Goal: Task Accomplishment & Management: Manage account settings

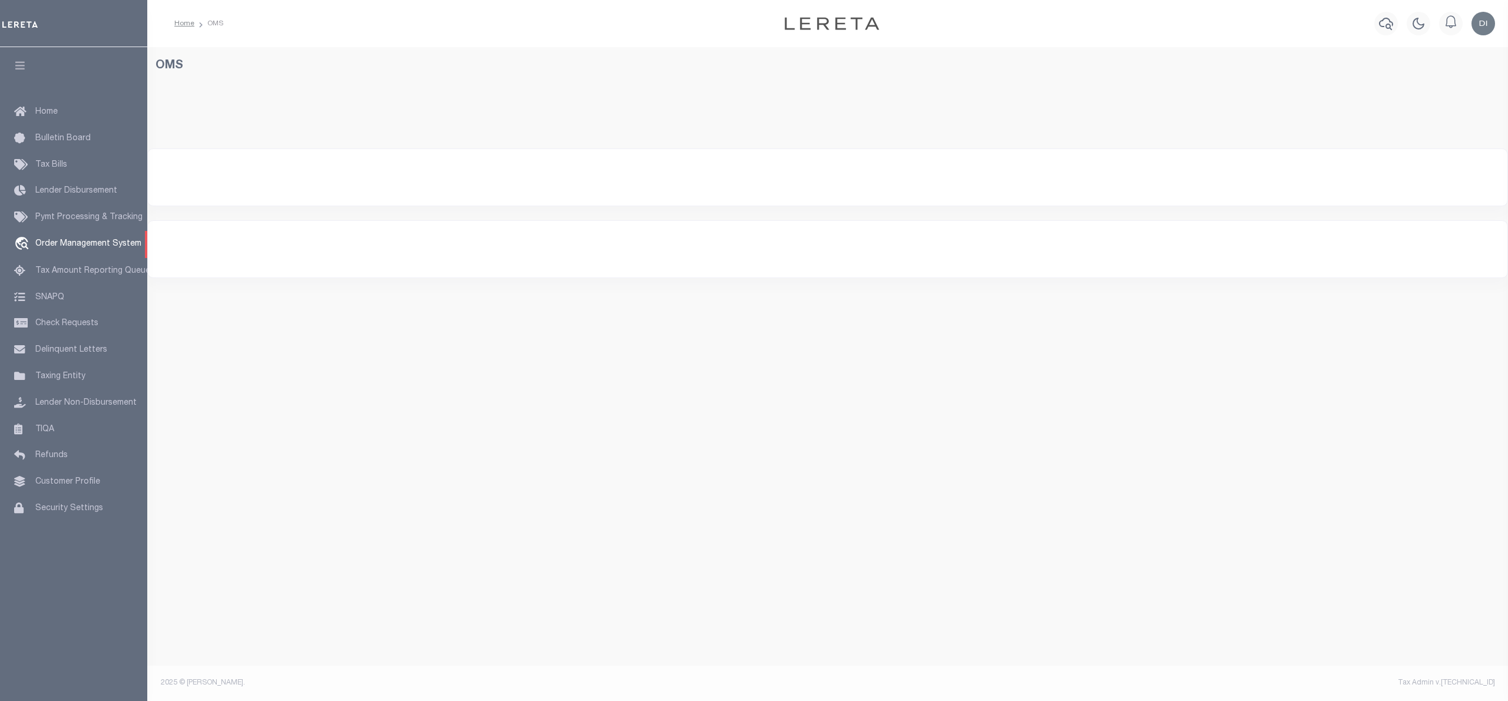
select select "200"
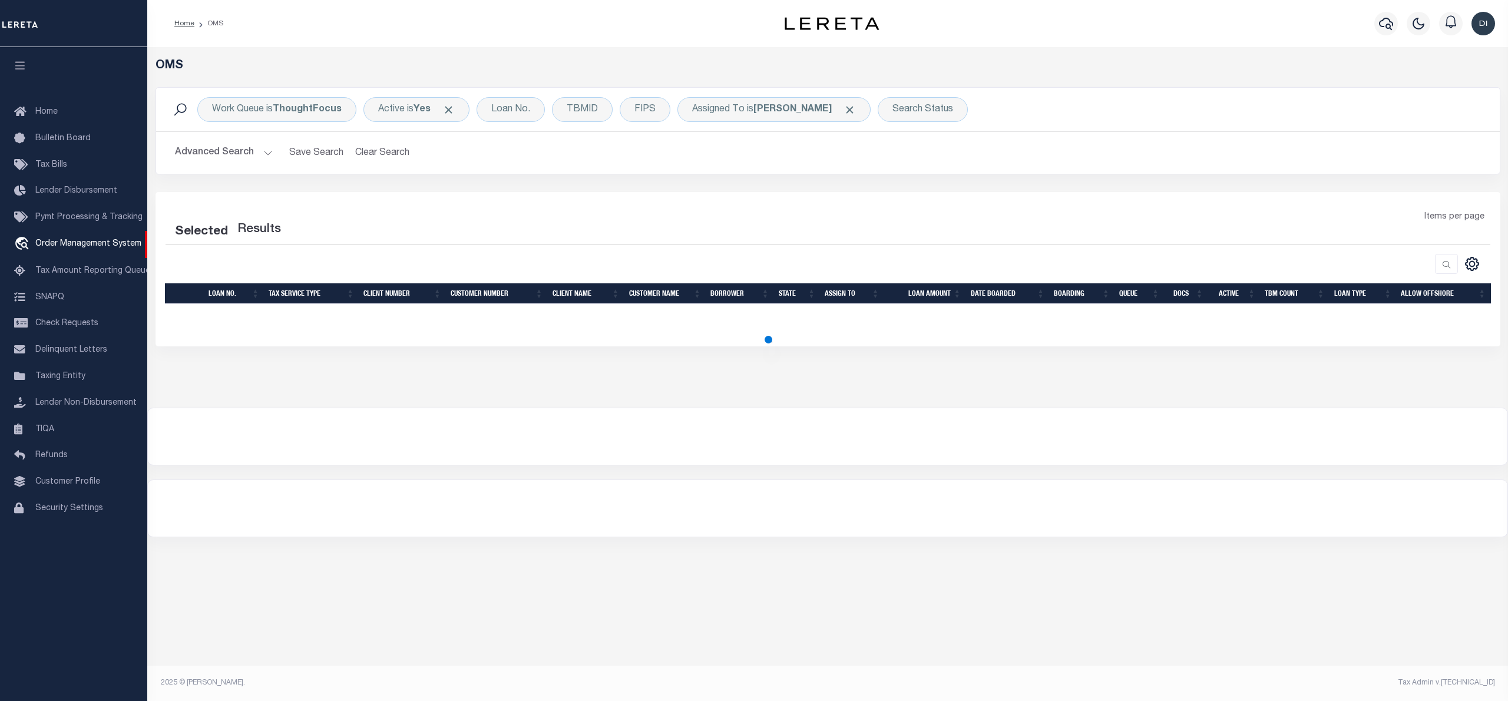
select select "200"
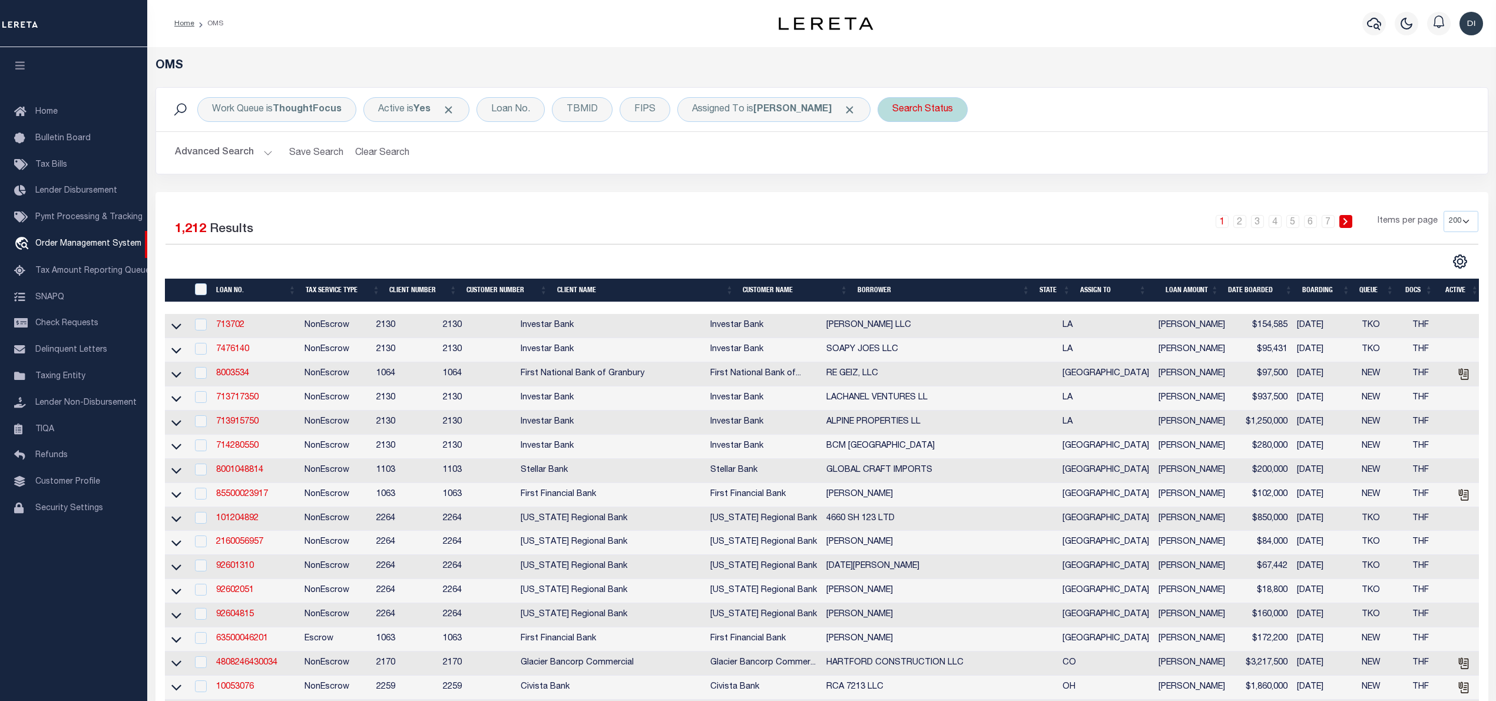
click at [933, 108] on div "Search Status" at bounding box center [923, 109] width 90 height 25
click at [938, 163] on select "Automated Search Bad Parcel Complete Duplicate Parcel High Dollar Reporting In …" at bounding box center [979, 167] width 173 height 22
select select "IP"
click at [897, 157] on select "Automated Search Bad Parcel Complete Duplicate Parcel High Dollar Reporting In …" at bounding box center [979, 167] width 173 height 22
click at [1047, 198] on input "Apply" at bounding box center [1048, 192] width 35 height 19
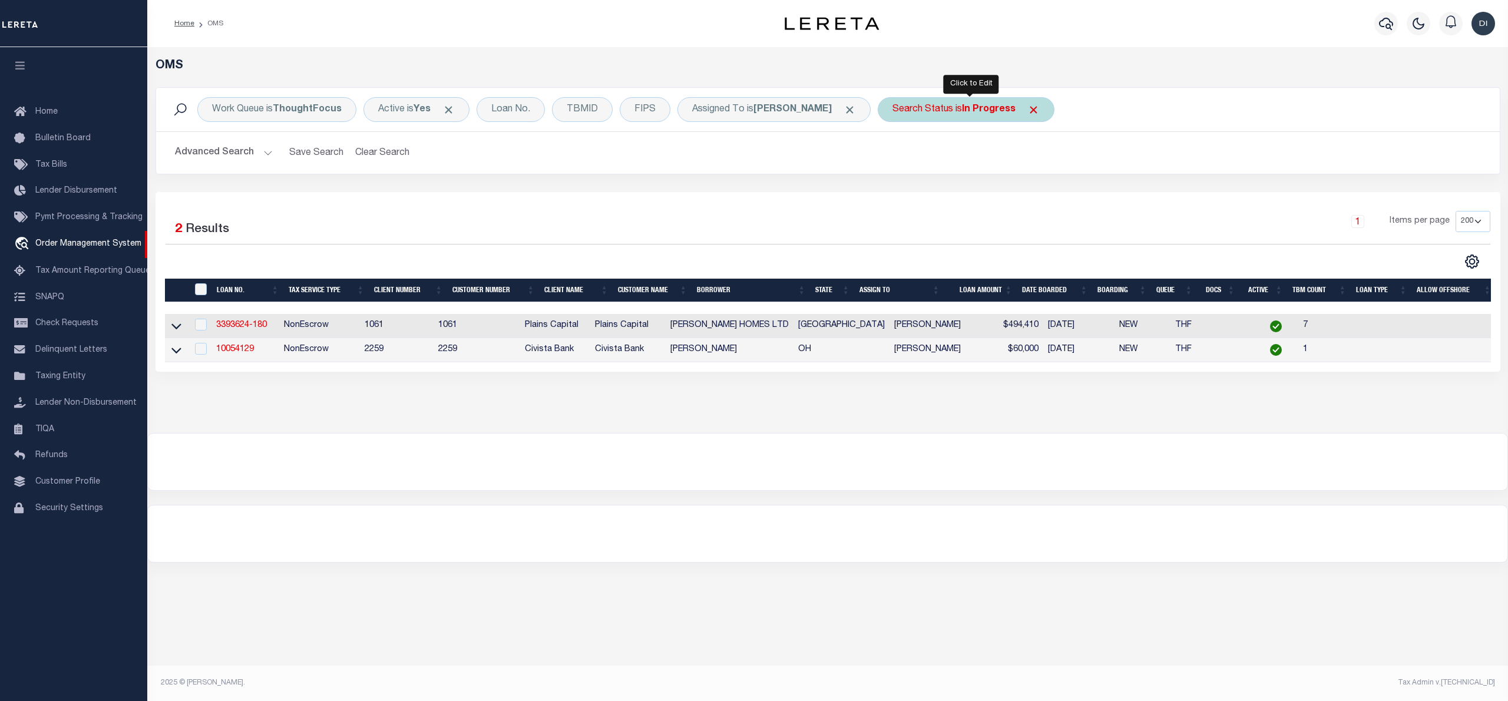
click at [997, 111] on b "In Progress" at bounding box center [989, 109] width 54 height 9
select select "IP"
click at [979, 163] on select "Automated Search Bad Parcel Complete Duplicate Parcel High Dollar Reporting In …" at bounding box center [979, 167] width 173 height 22
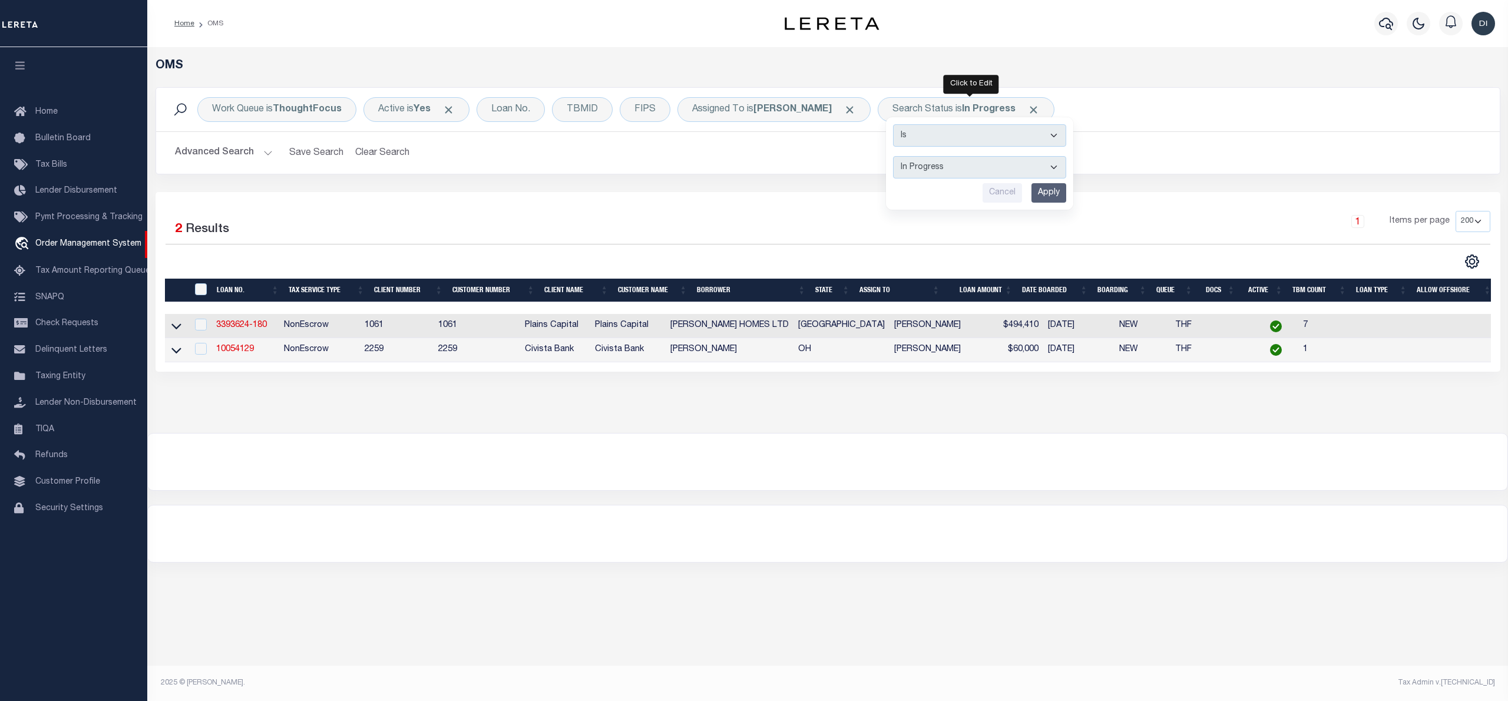
click at [798, 229] on div "1 Items per page 10 25 50 100 200" at bounding box center [995, 226] width 989 height 31
click at [230, 350] on link "10054129" at bounding box center [235, 349] width 38 height 8
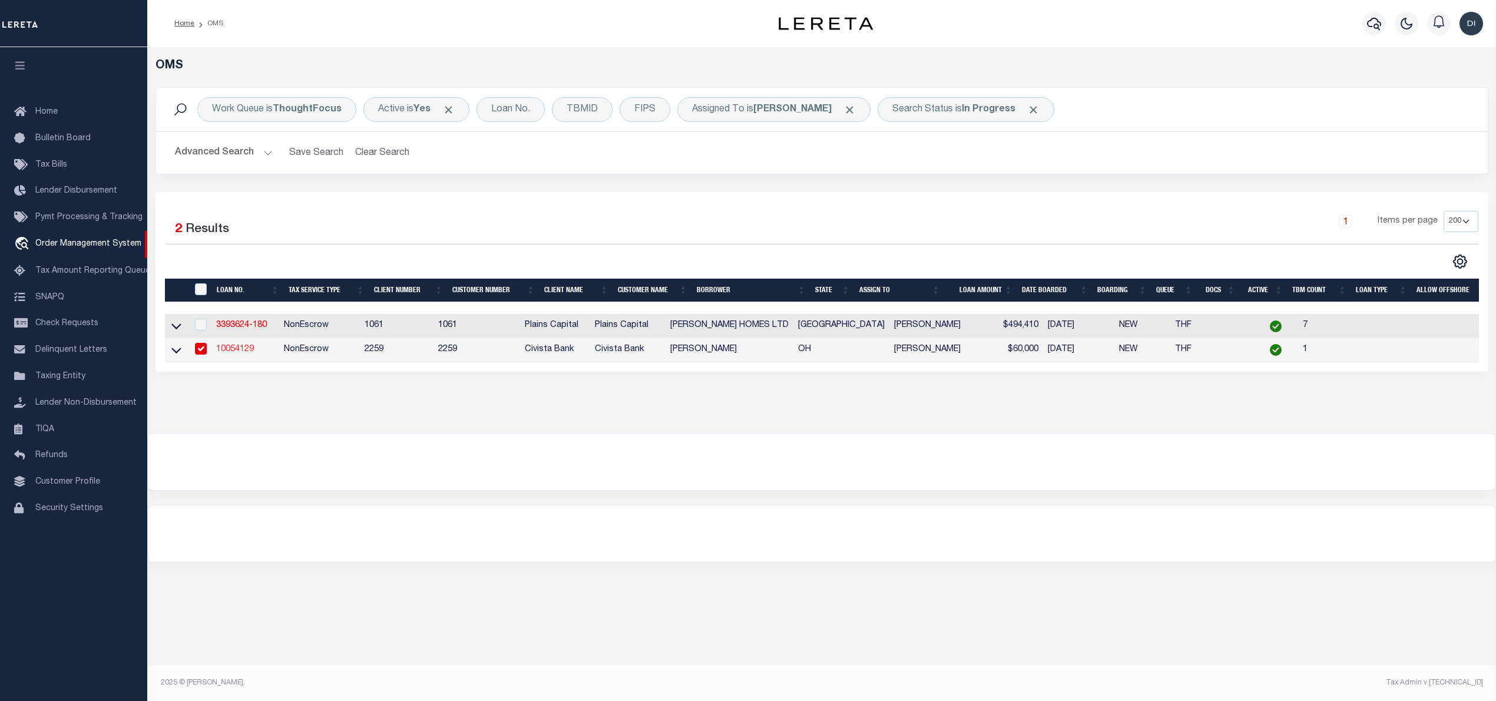
type input "10054129"
type input "Joseph P Stouffer"
select select
type input "A605 County Road 15"
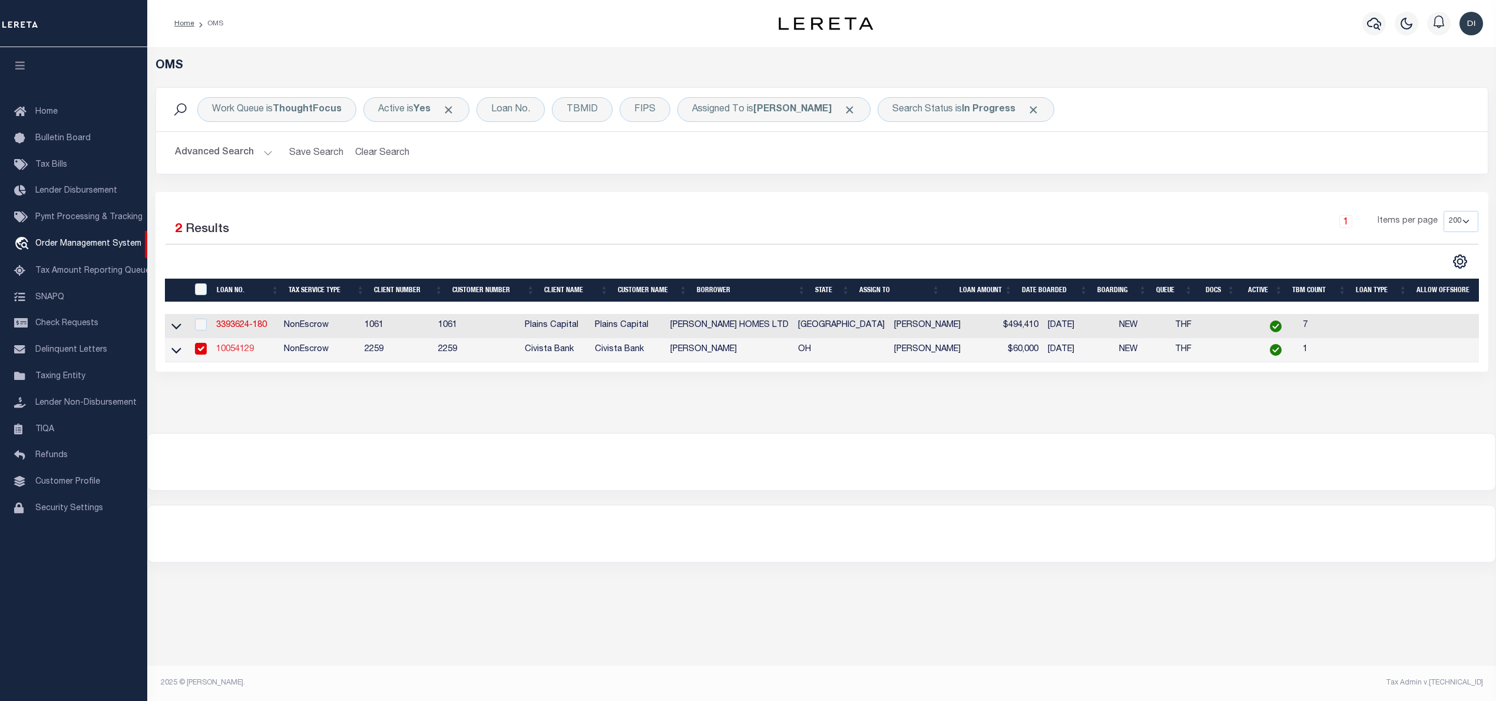
type input "New Bavaria OH 435489726"
select select "NonEscrow"
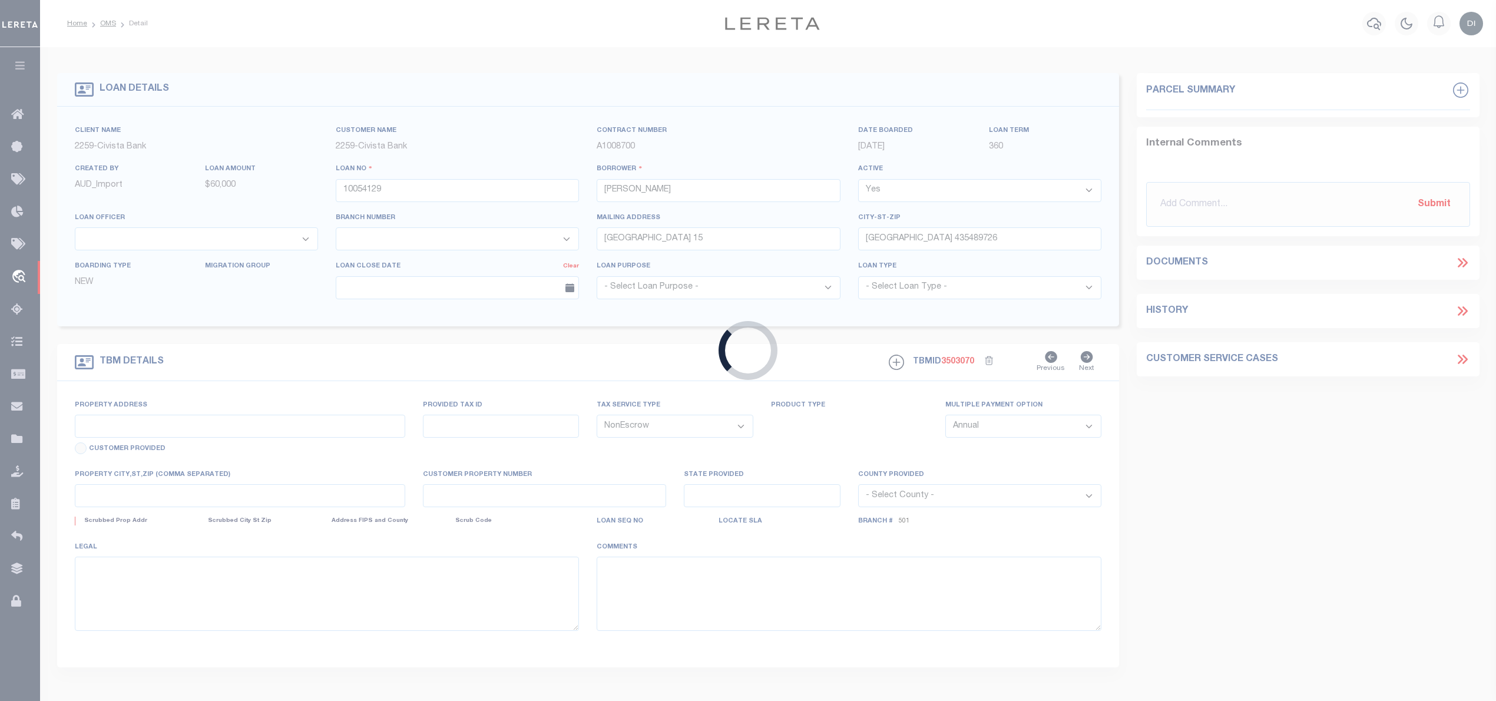
type input "A605 County Road 15"
select select
type input "New Bavaria OH 435489726"
type input "R"
type input "OH"
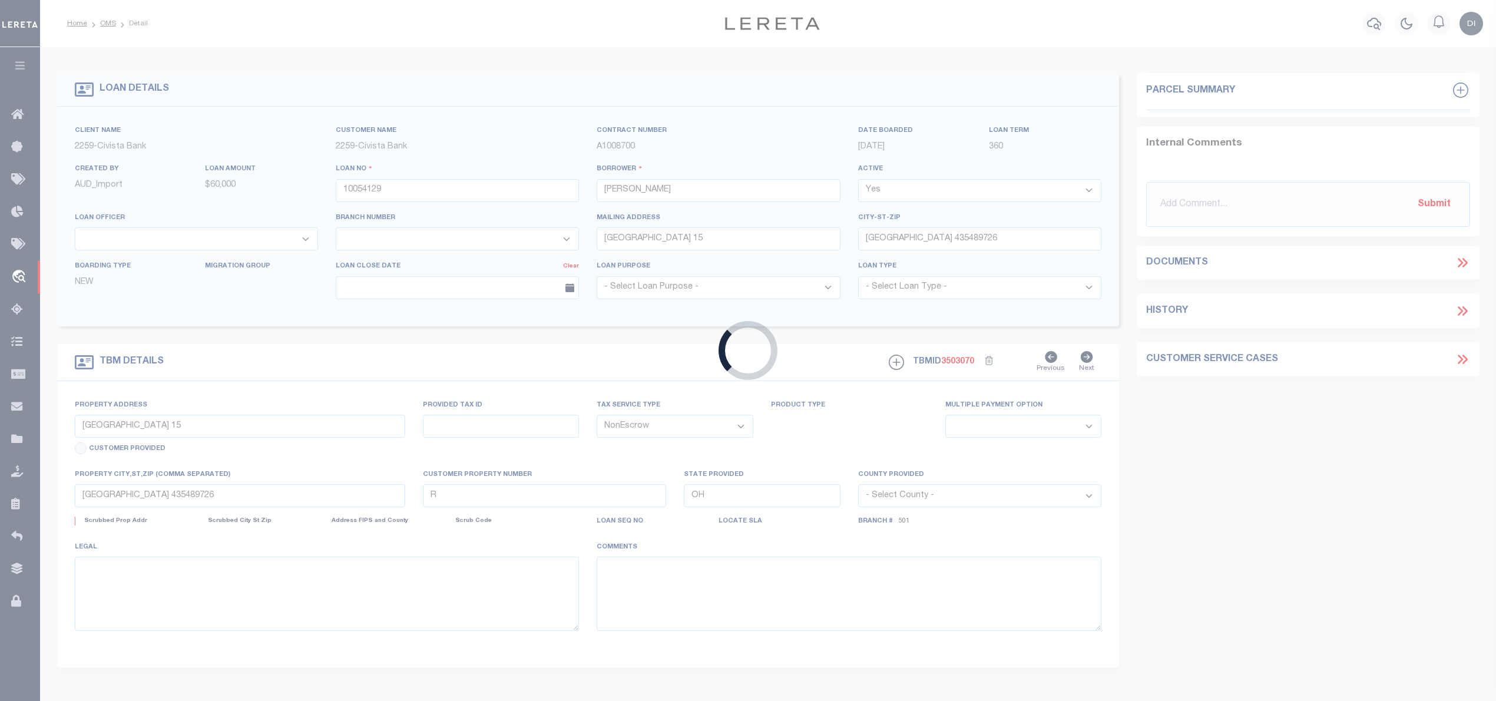
select select
select select "8670"
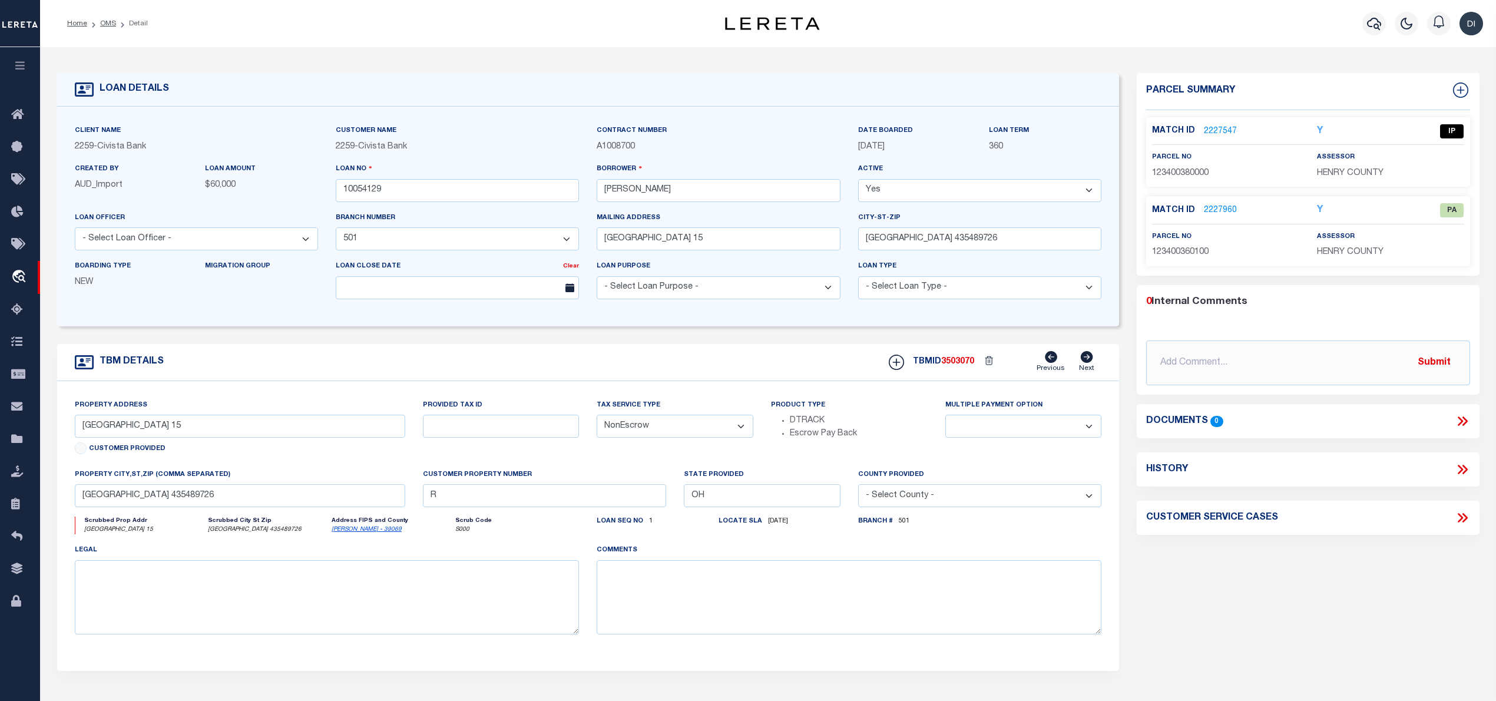
click at [1232, 128] on link "2227547" at bounding box center [1220, 131] width 33 height 12
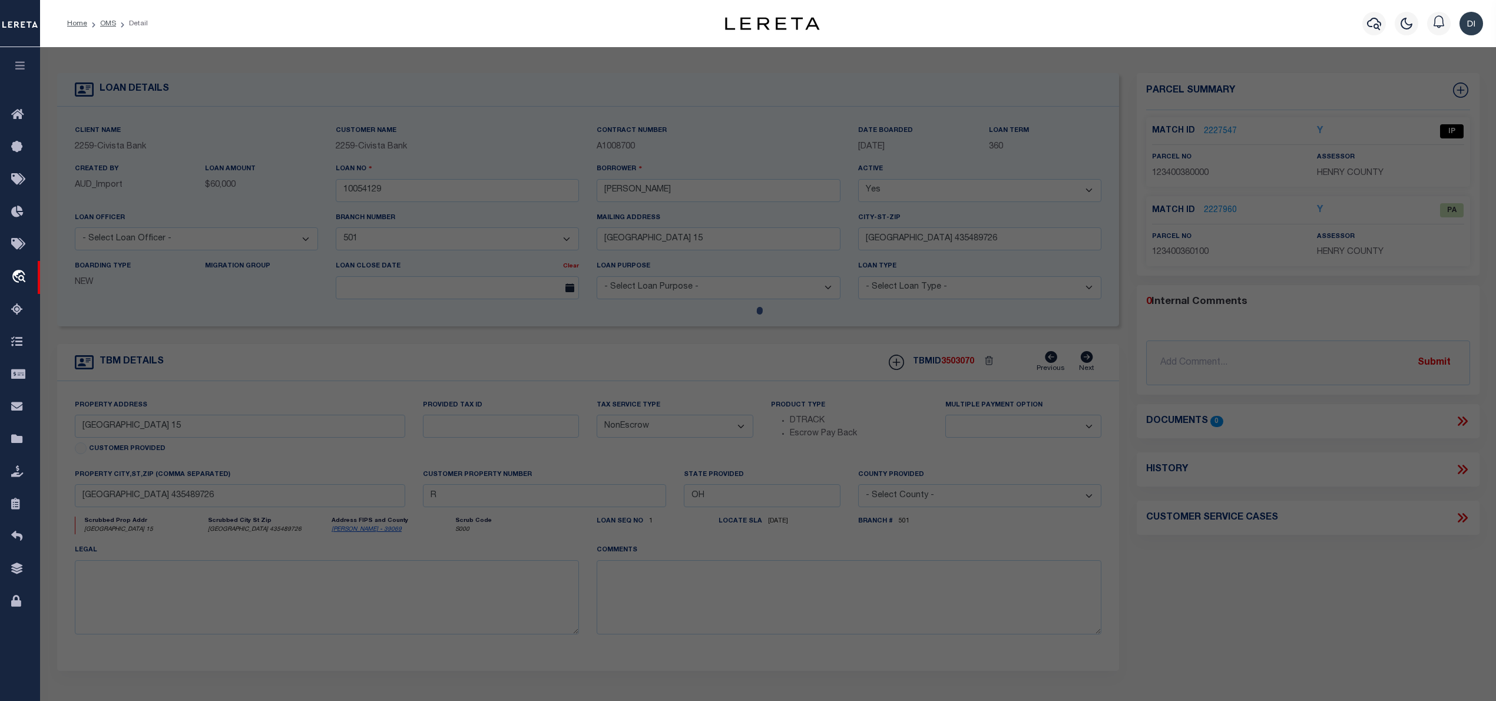
checkbox input "false"
select select "IP"
type input "STOUFFER, JOSEPH P., ETUX"
select select "AGW"
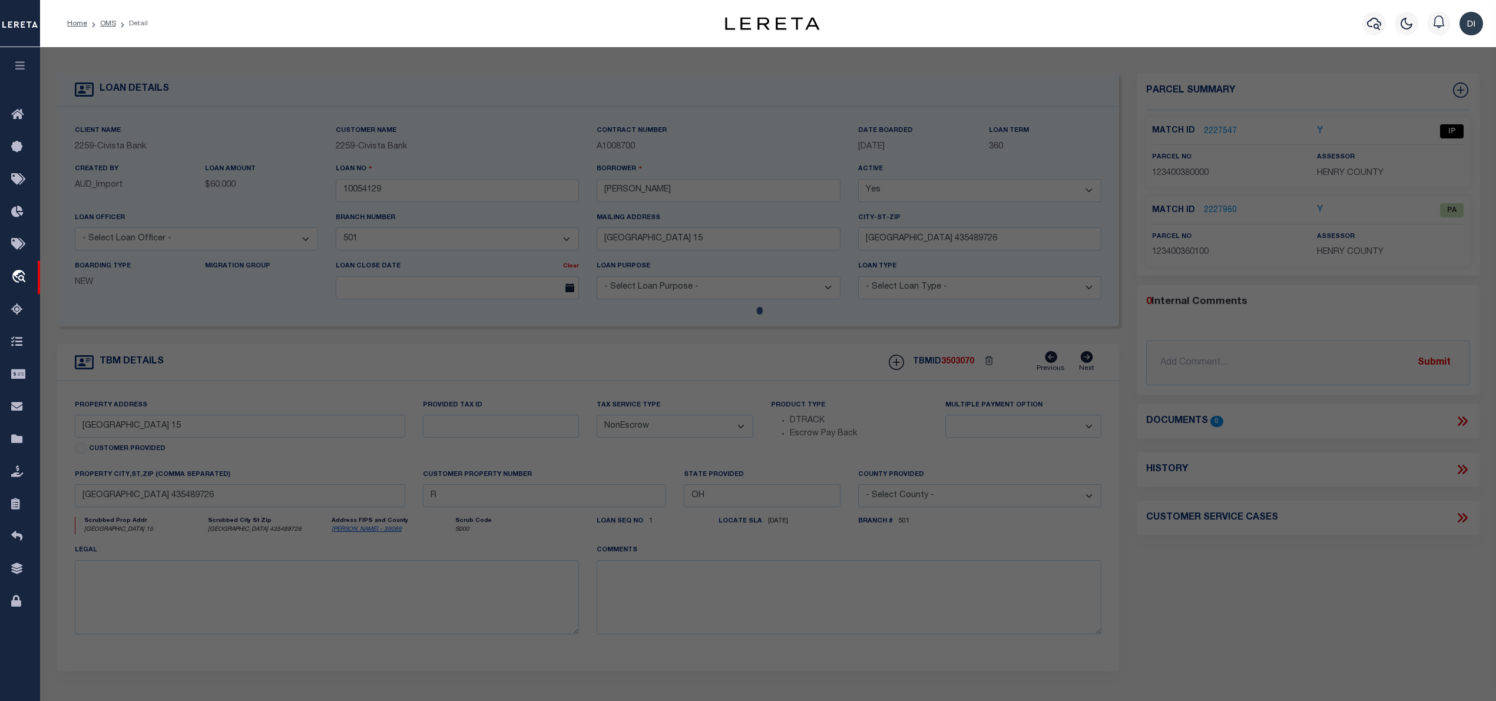
select select
type input "A-605 COUNTY ROAD 15"
type textarea "PCL SE NE"
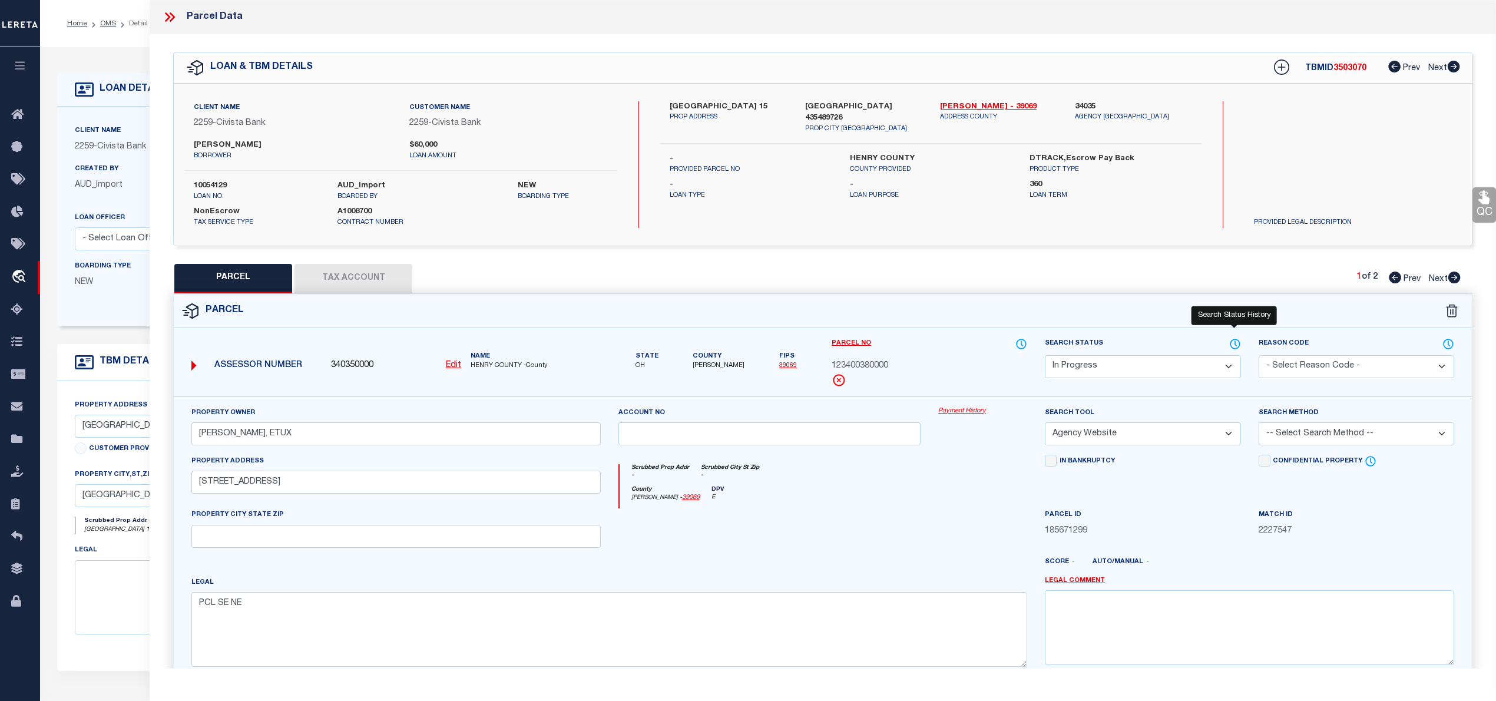
click at [1233, 339] on icon at bounding box center [1235, 343] width 9 height 9
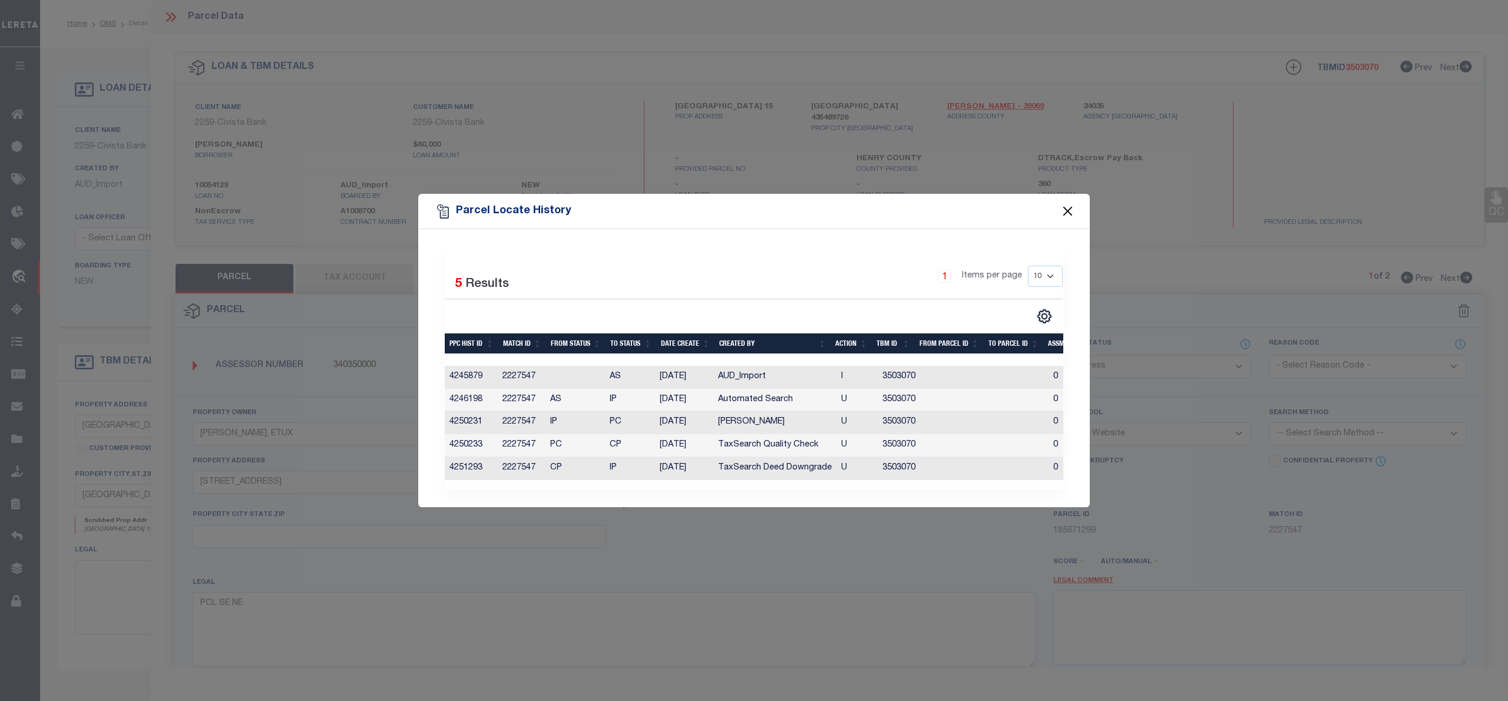
click at [1070, 211] on button "Close" at bounding box center [1067, 211] width 15 height 15
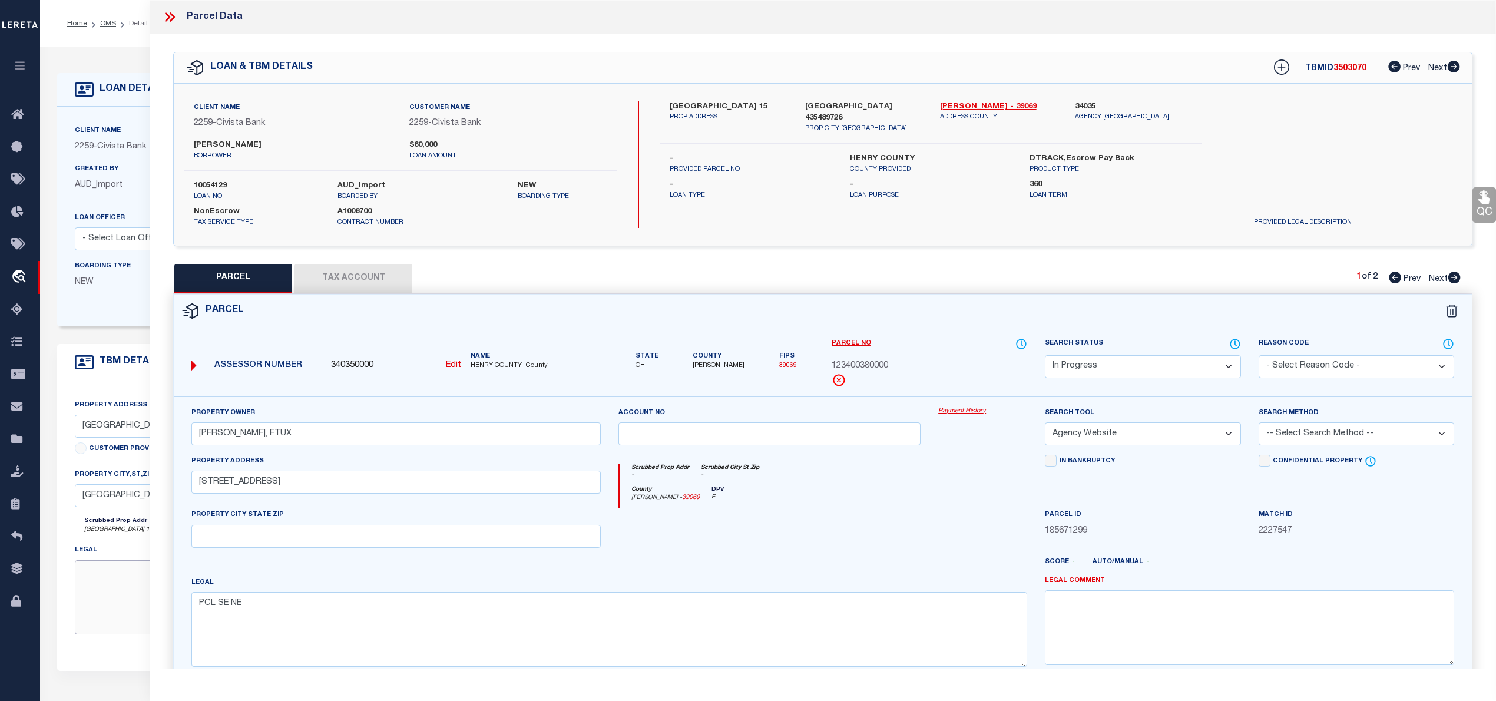
click at [132, 589] on textarea at bounding box center [327, 597] width 505 height 74
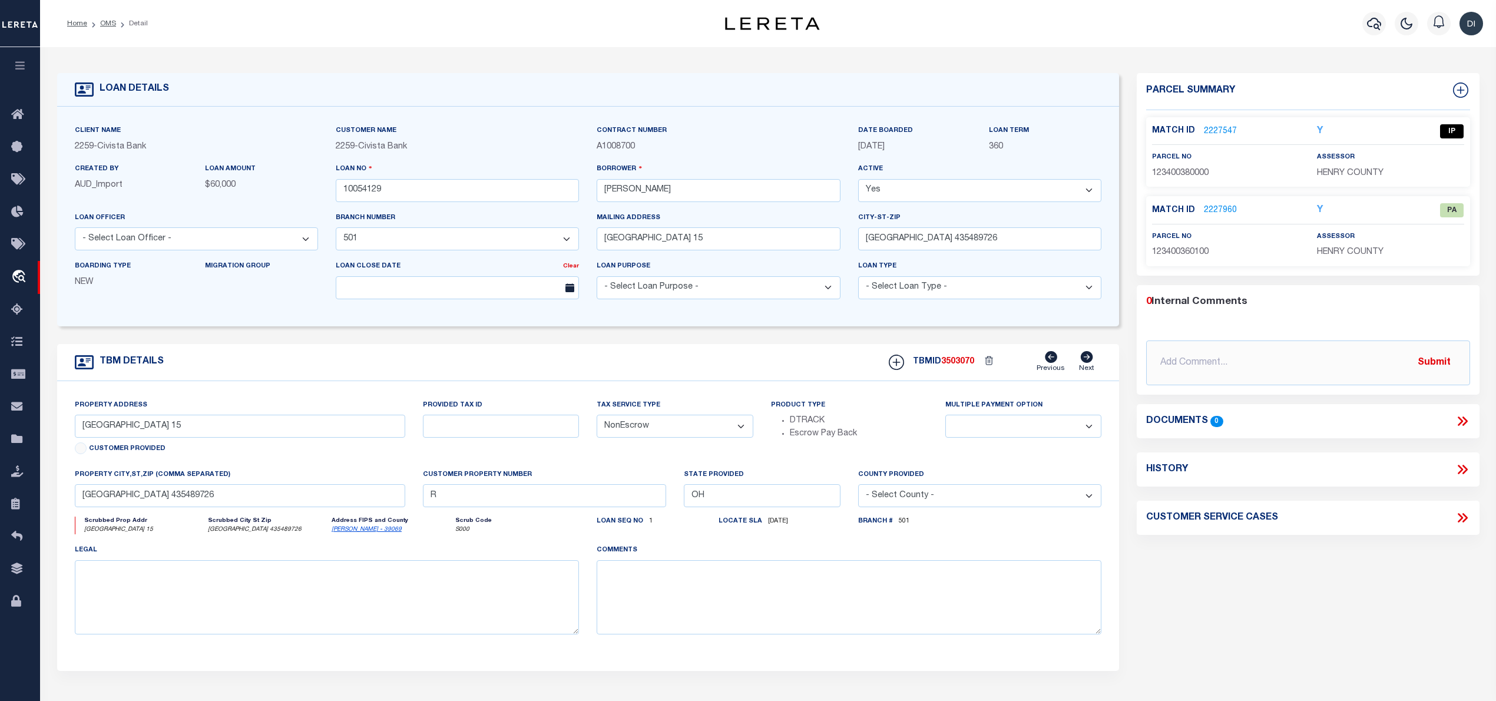
click at [1228, 128] on link "2227547" at bounding box center [1220, 131] width 33 height 12
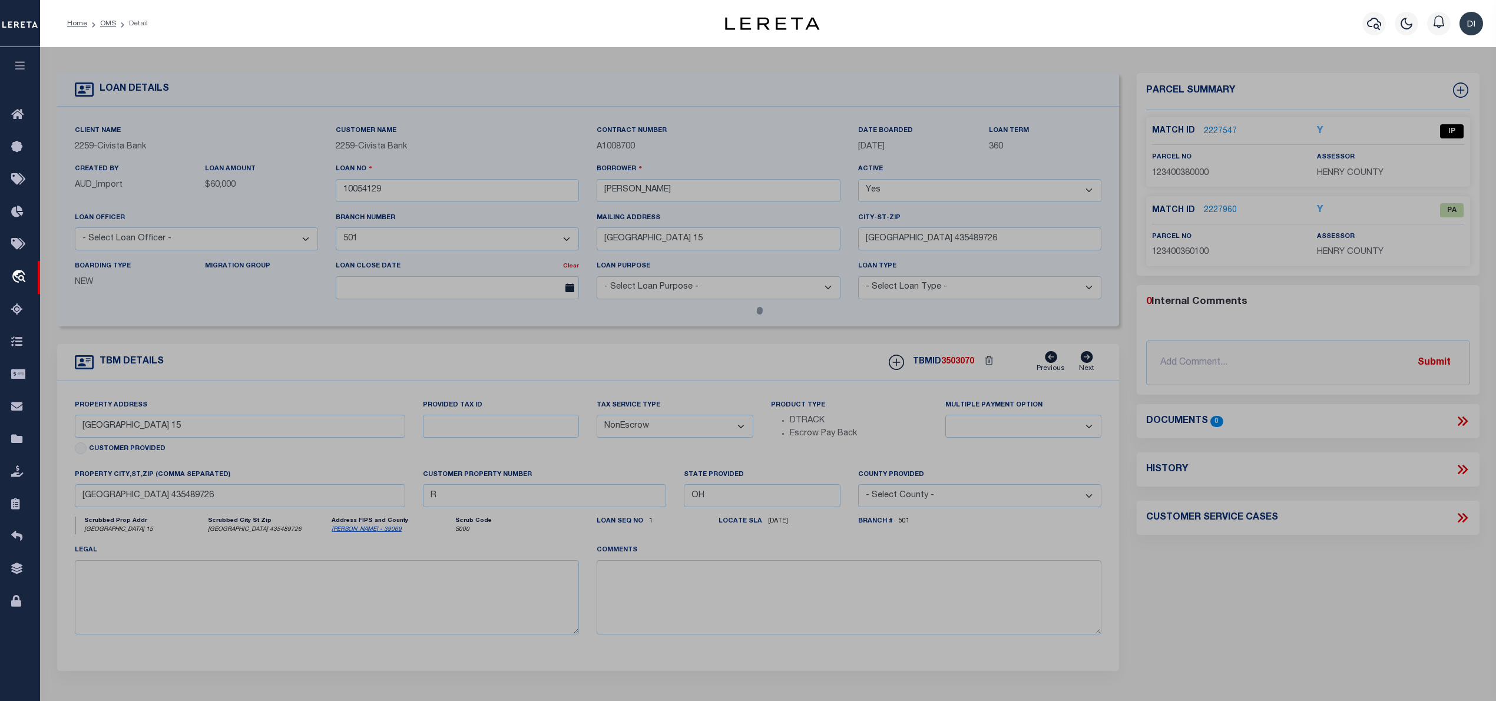
select select "AS"
select select
checkbox input "false"
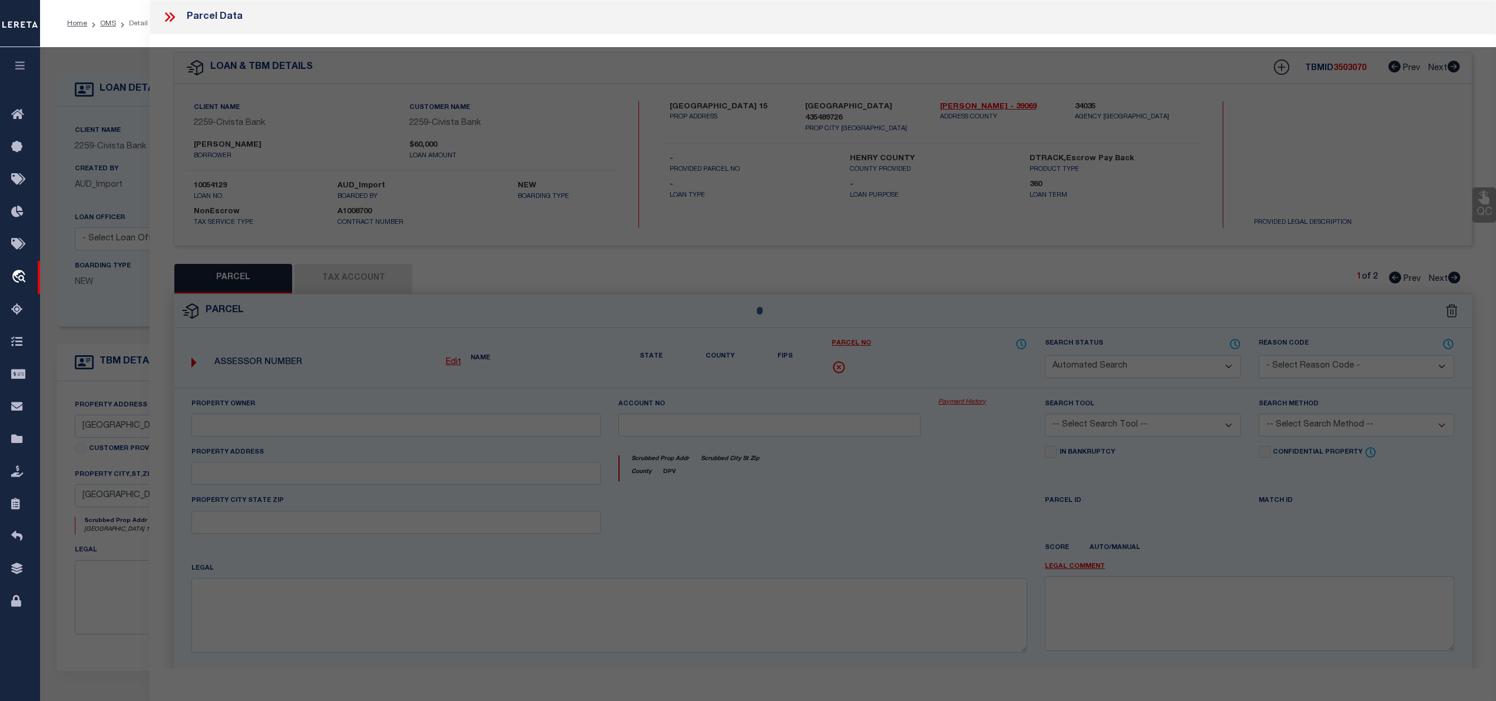
select select "IP"
type input "STOUFFER, JOSEPH P., ETUX"
select select "AGW"
select select
type input "A-605 COUNTY ROAD 15"
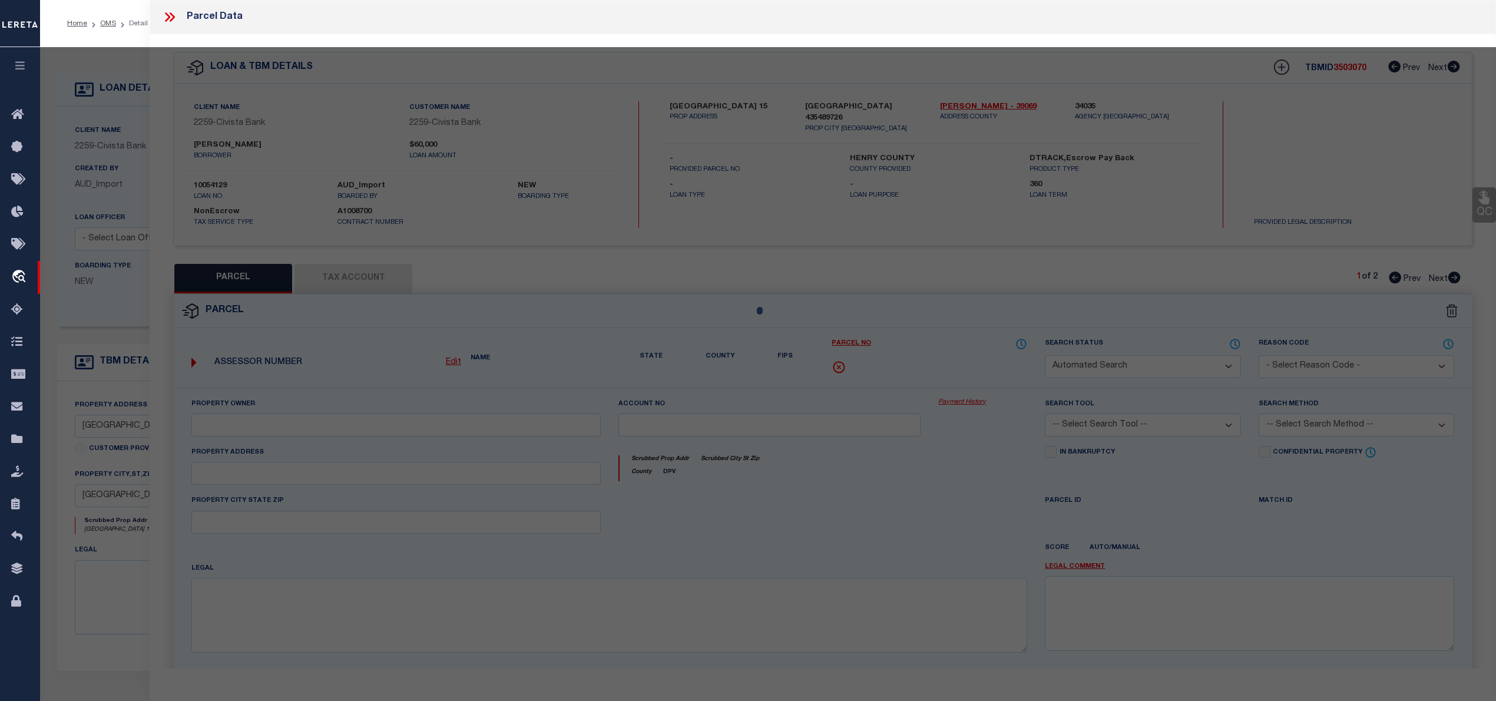
type textarea "PCL SE NE"
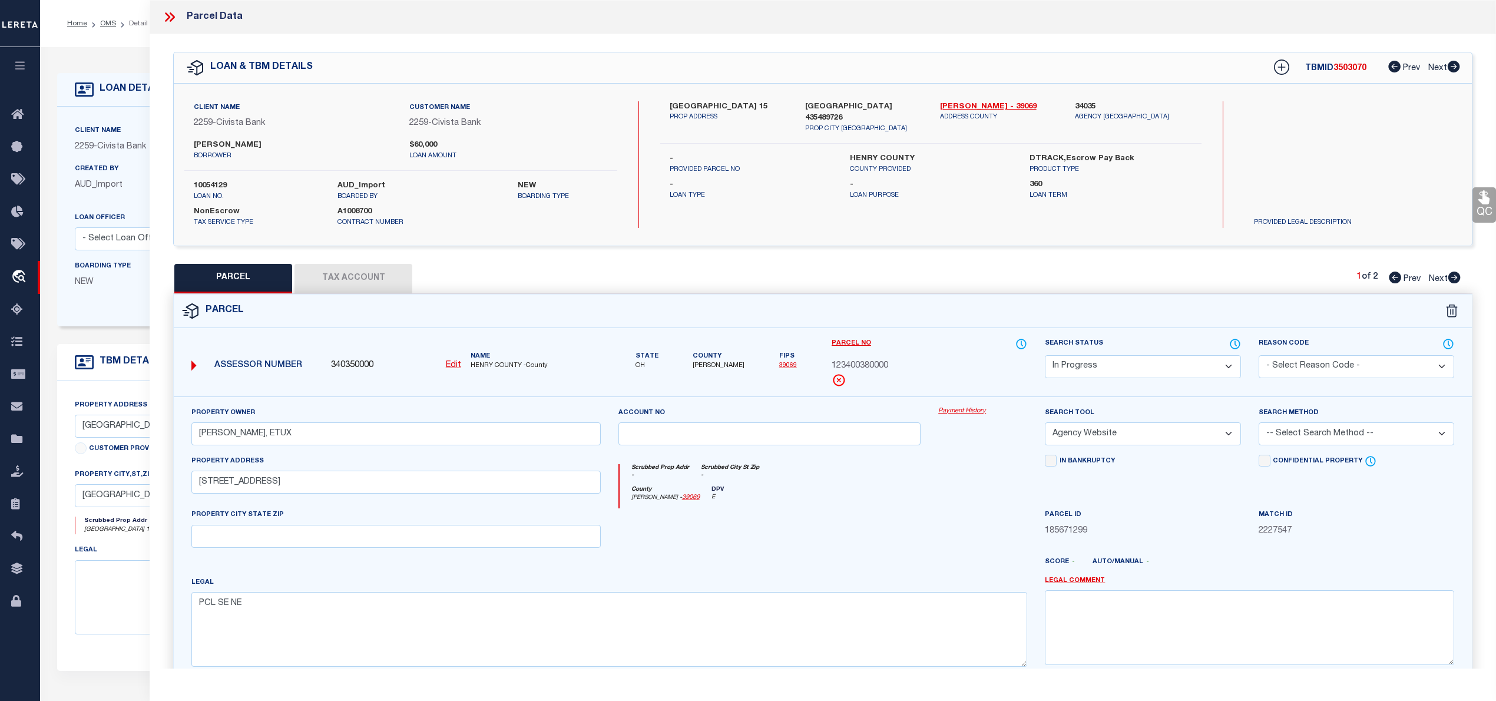
click at [1455, 278] on icon at bounding box center [1455, 278] width 12 height 12
select select "AS"
select select
checkbox input "false"
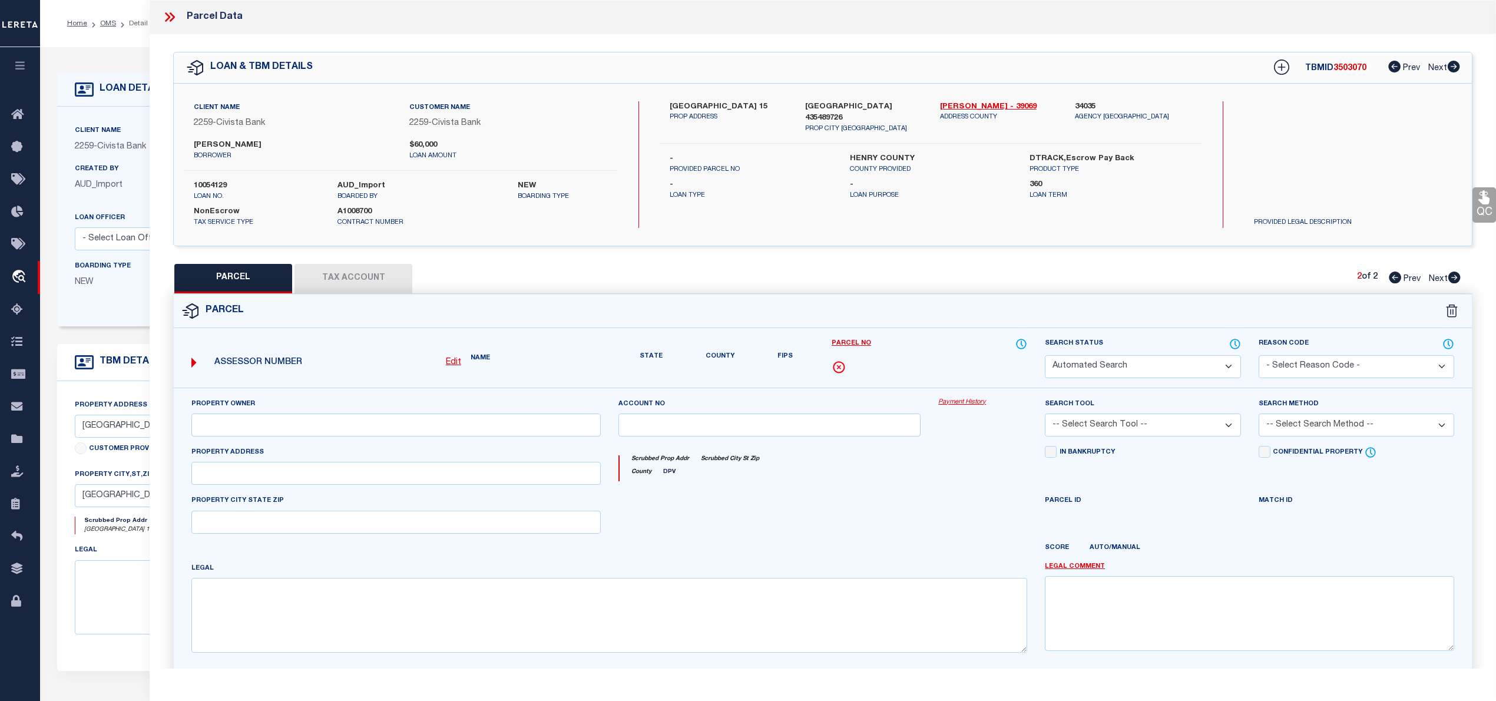
select select "PA"
select select "MDD"
select select "ADD"
checkbox input "false"
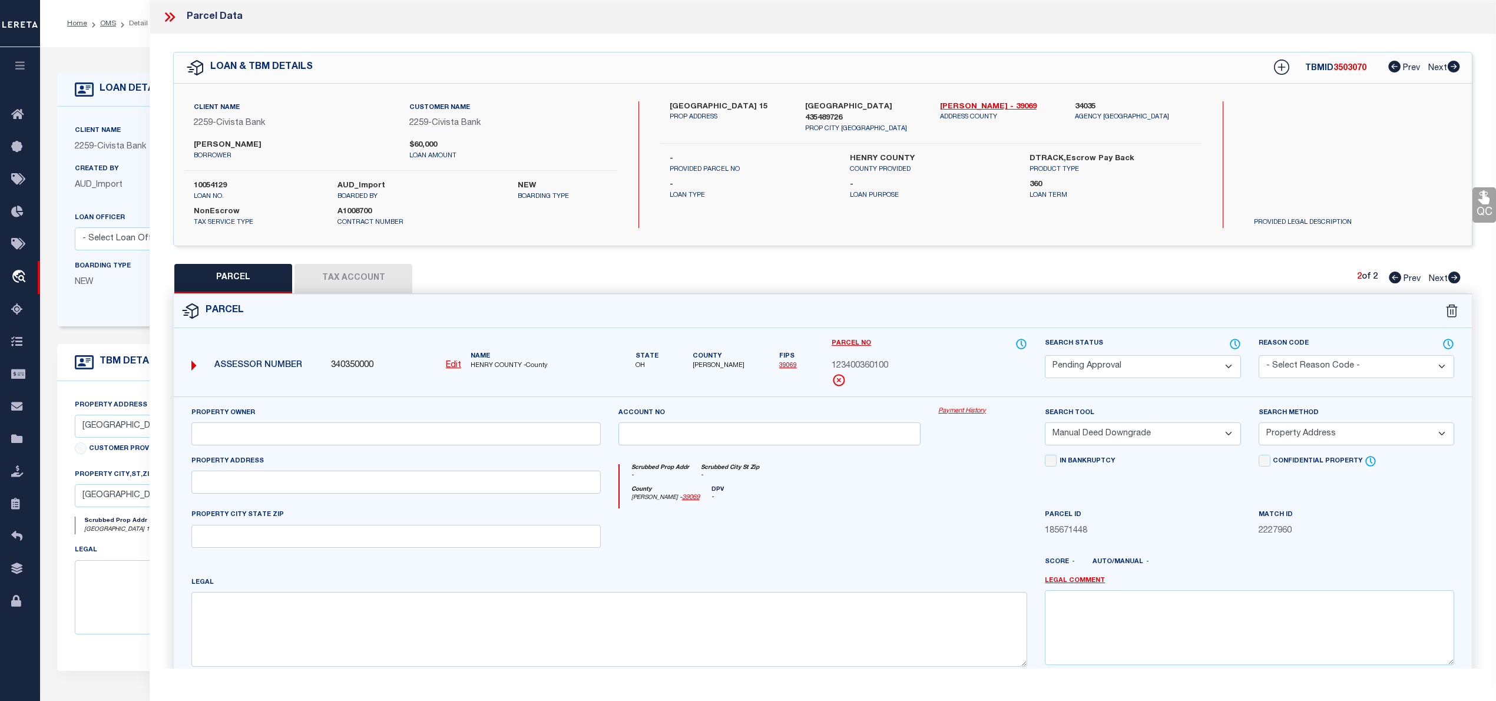
click at [1184, 364] on select "Automated Search Bad Parcel Complete Duplicate Parcel High Dollar Reporting In …" at bounding box center [1143, 366] width 196 height 23
select select "PR"
click at [1045, 355] on select "Automated Search Bad Parcel Complete Duplicate Parcel High Dollar Reporting In …" at bounding box center [1143, 366] width 196 height 23
click at [1350, 361] on select "- Select Reason Code - 099 - Other (Provide additional detail) ACT - Agency Cha…" at bounding box center [1357, 366] width 196 height 23
select select "099"
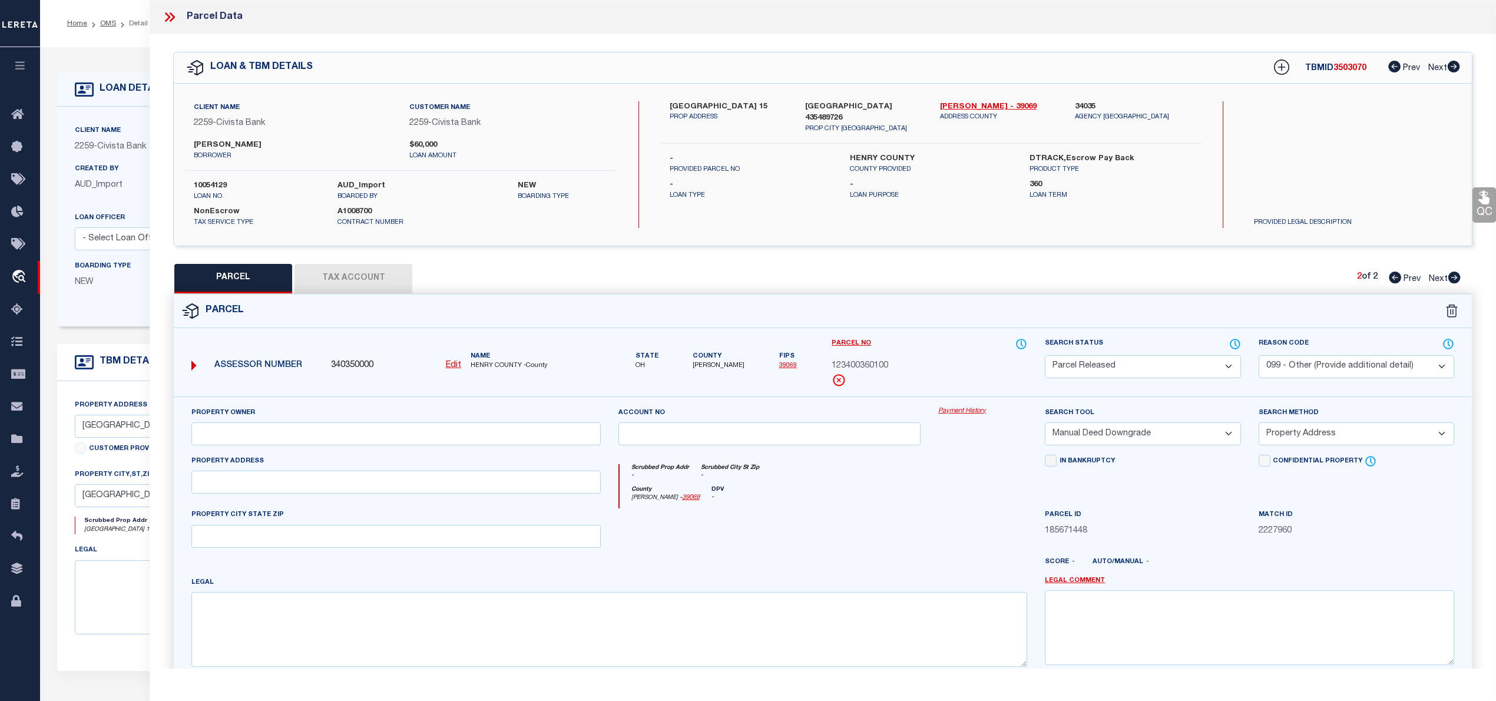
click at [1259, 355] on select "- Select Reason Code - 099 - Other (Provide additional detail) ACT - Agency Cha…" at bounding box center [1357, 366] width 196 height 23
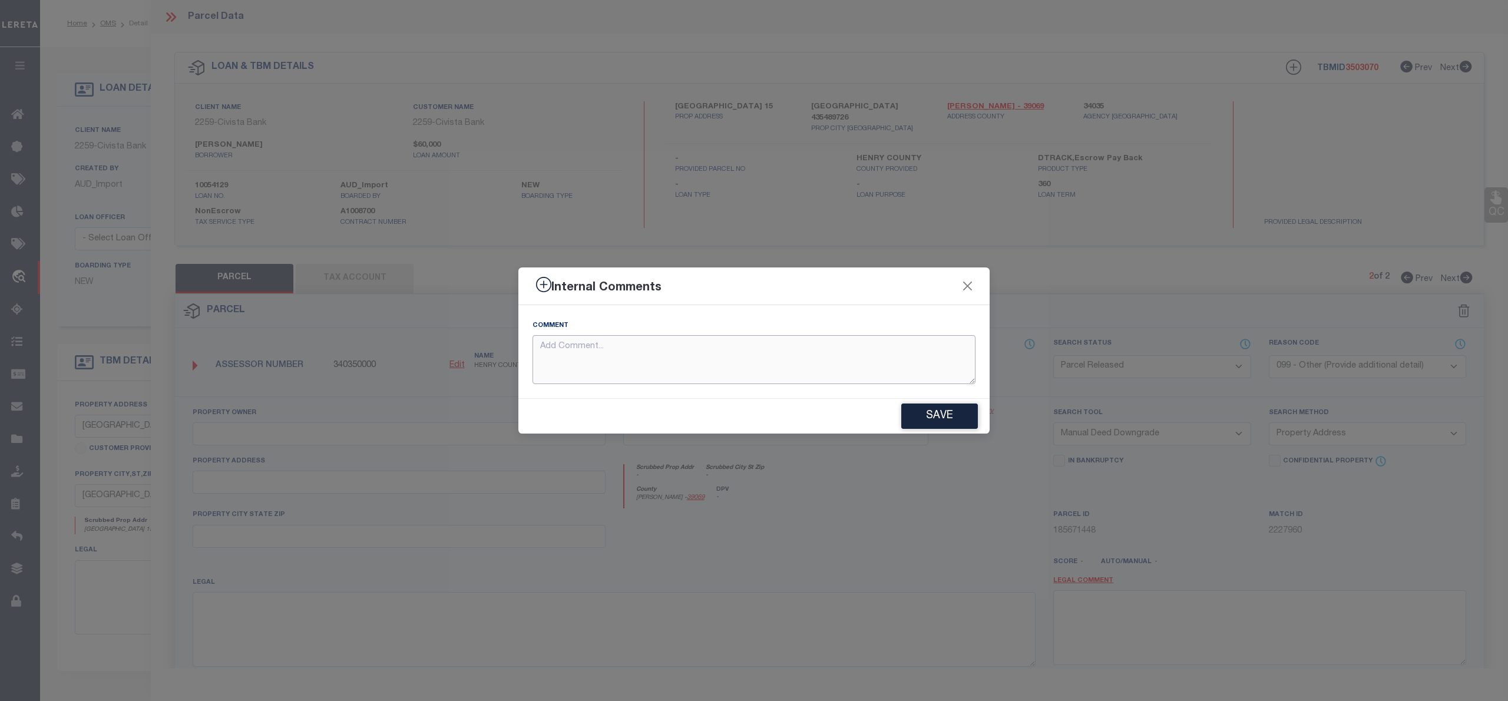
click at [706, 359] on textarea at bounding box center [754, 359] width 443 height 49
type textarea "Parcel not needed"
click at [915, 406] on button "Save" at bounding box center [939, 416] width 77 height 25
type textarea "Parcel not needed"
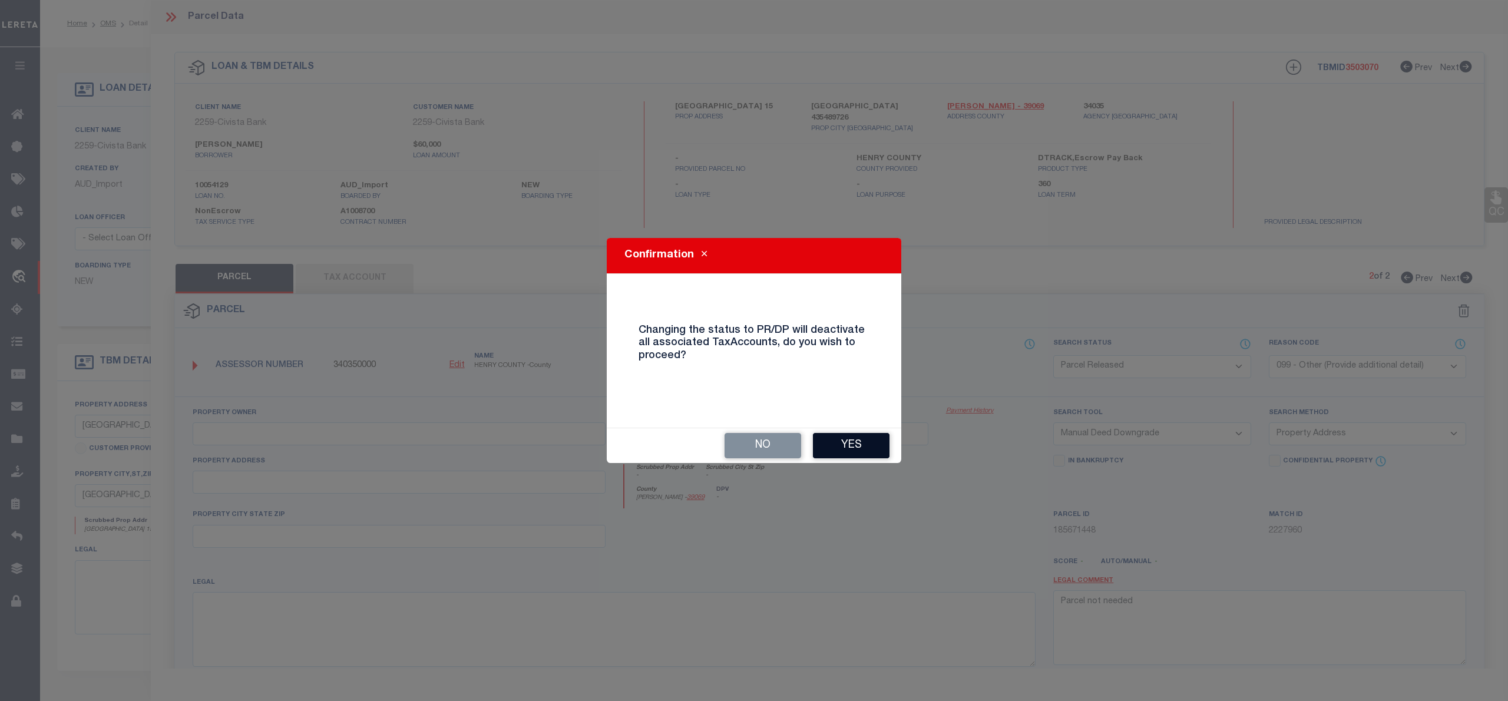
click at [858, 437] on button "Yes" at bounding box center [851, 445] width 77 height 25
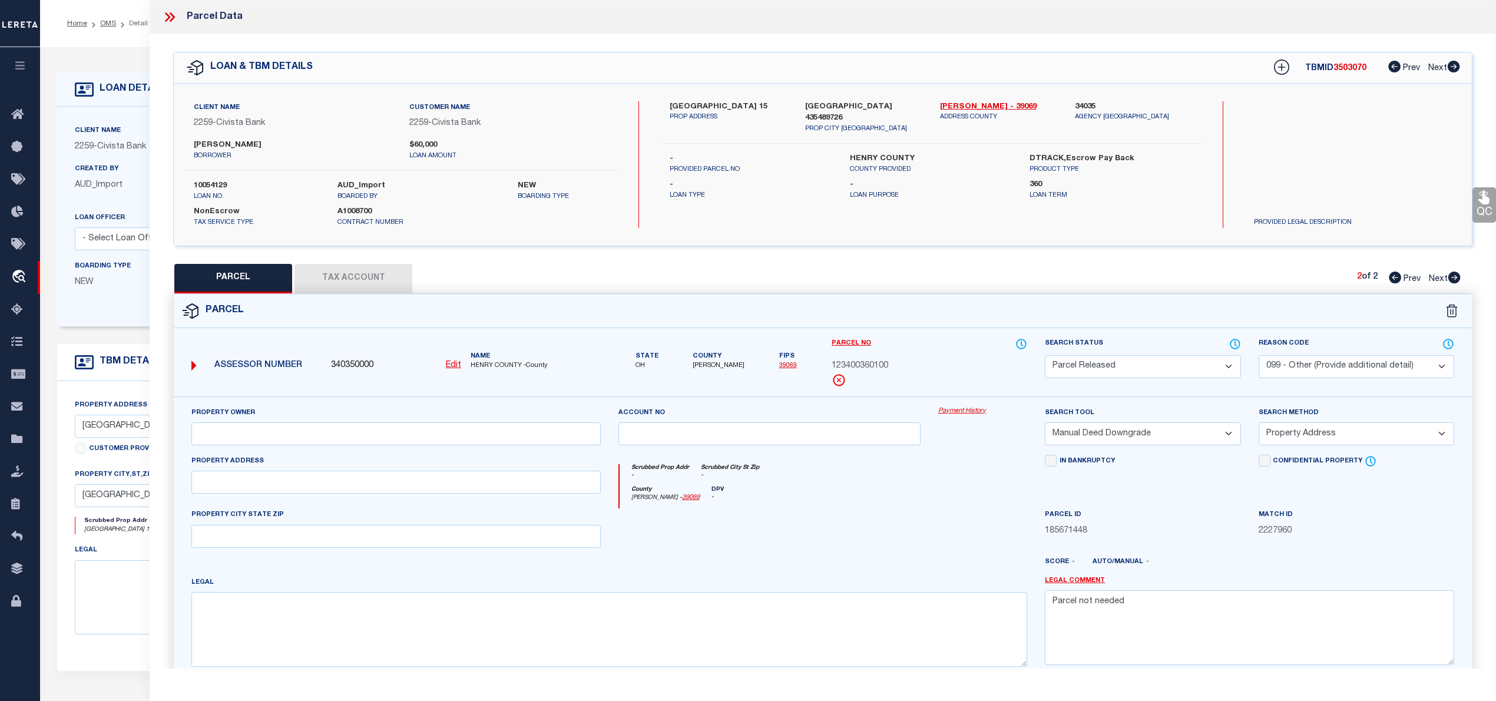
select select "AS"
select select
checkbox input "false"
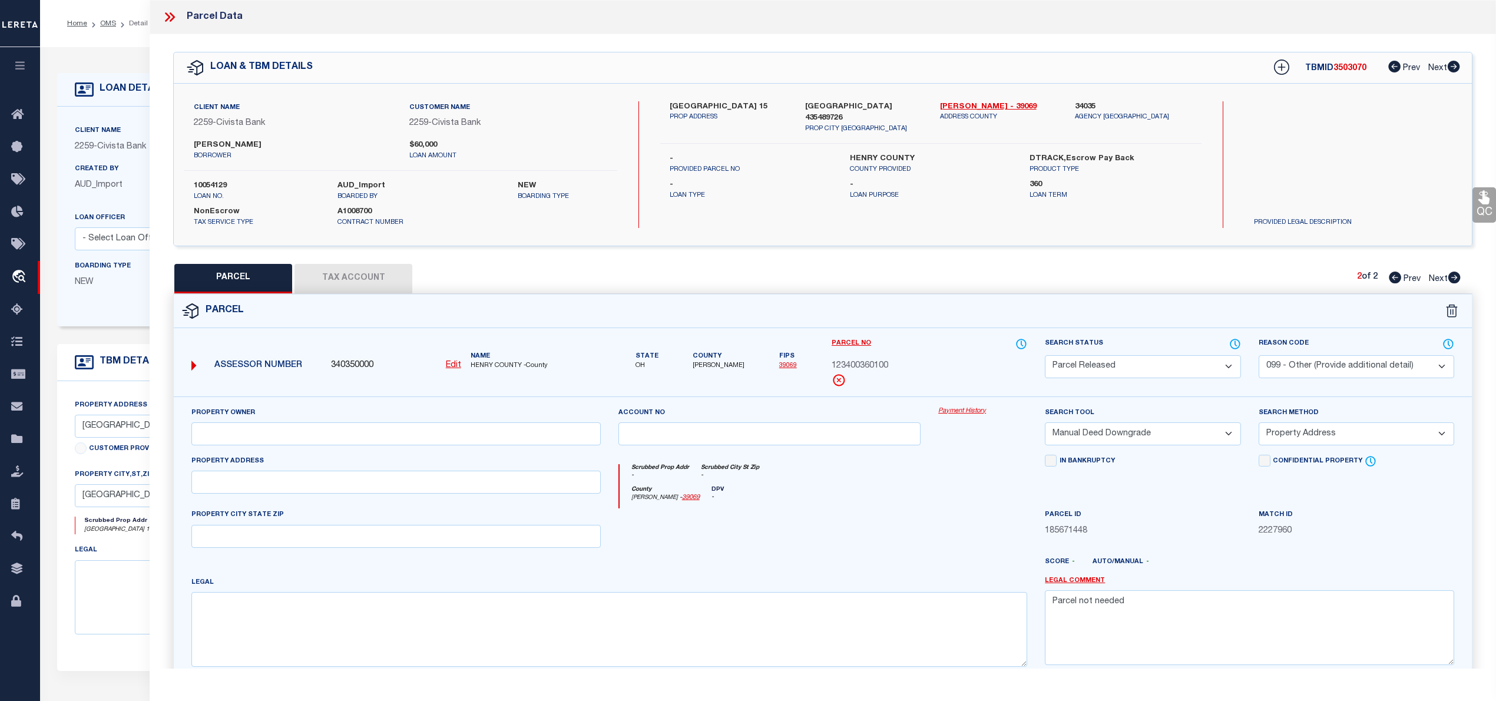
checkbox input "false"
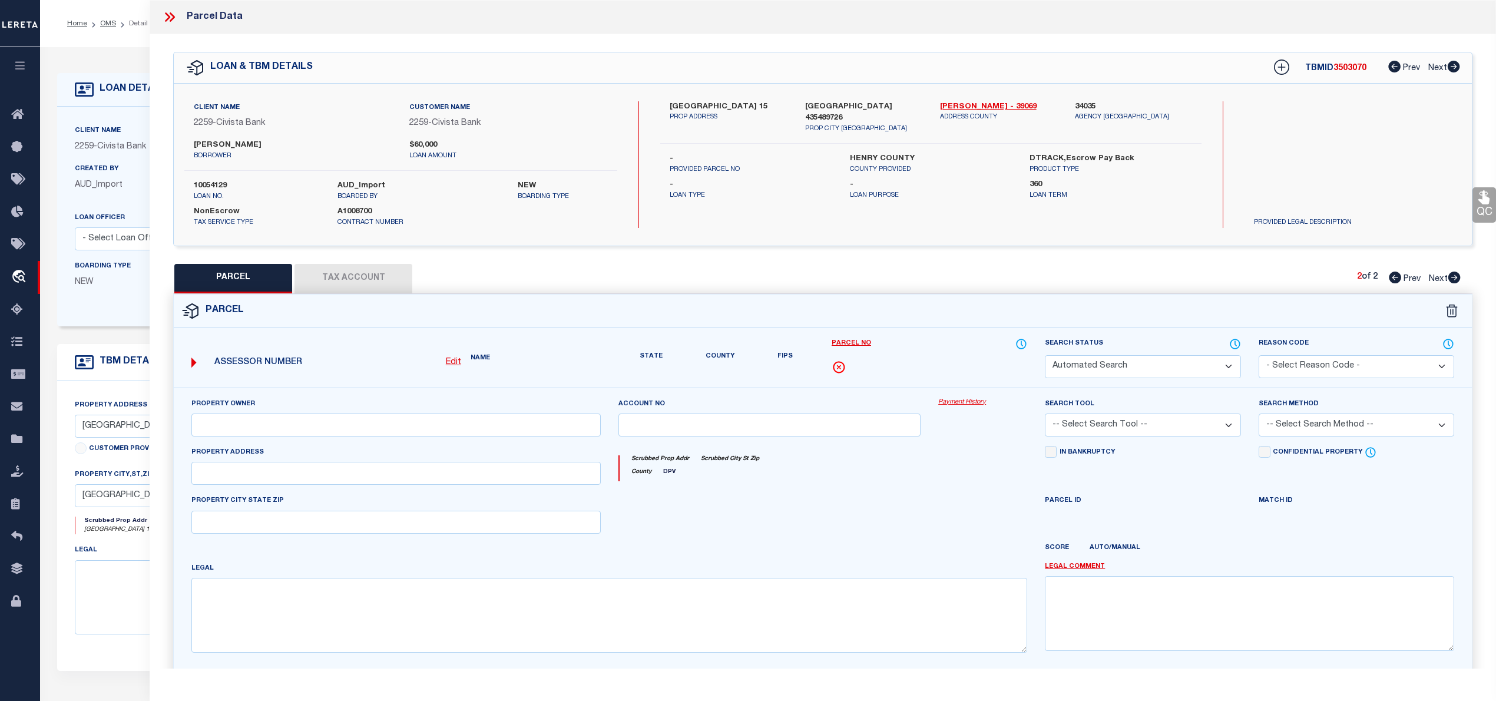
select select "PR"
select select "099"
select select "MDD"
select select "ADD"
type textarea "Parcel not needed"
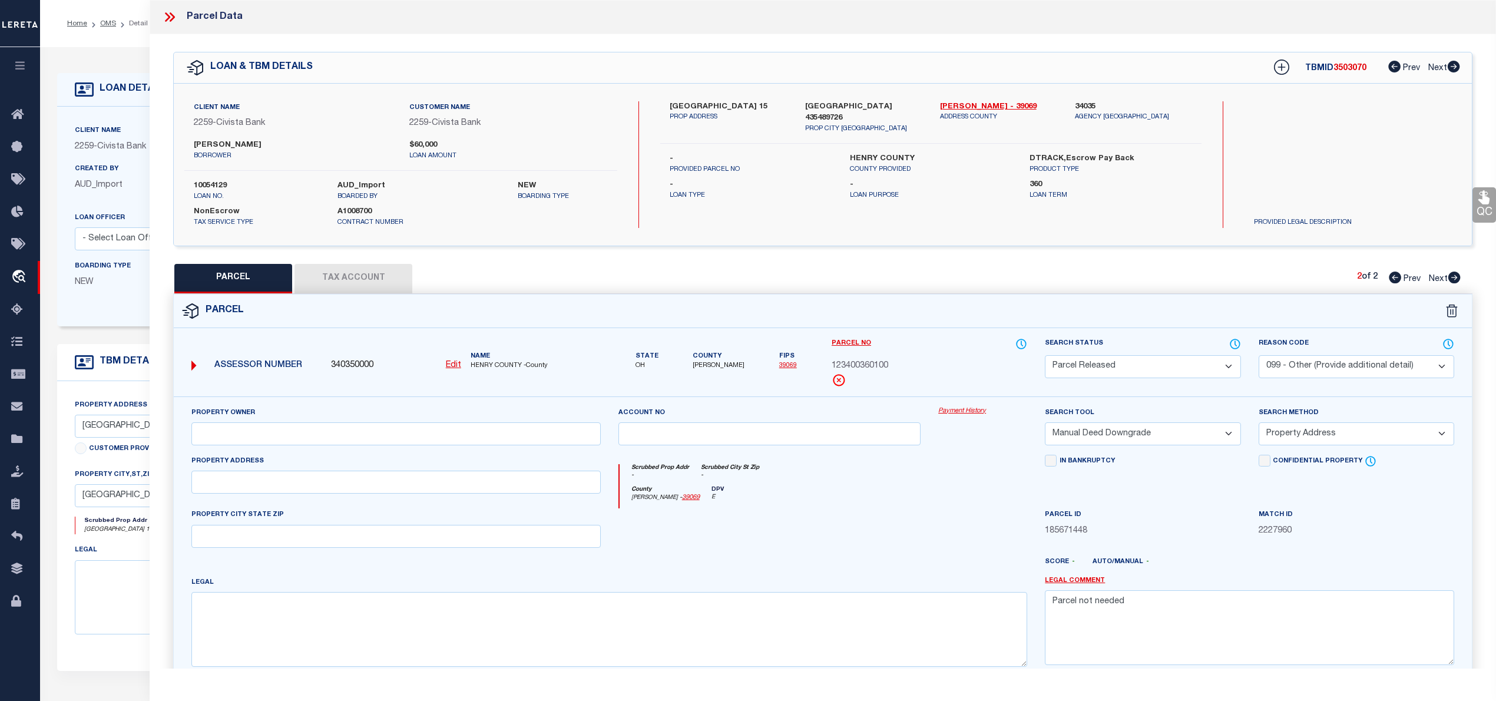
click at [1390, 281] on icon at bounding box center [1395, 278] width 12 height 12
select select "AS"
select select
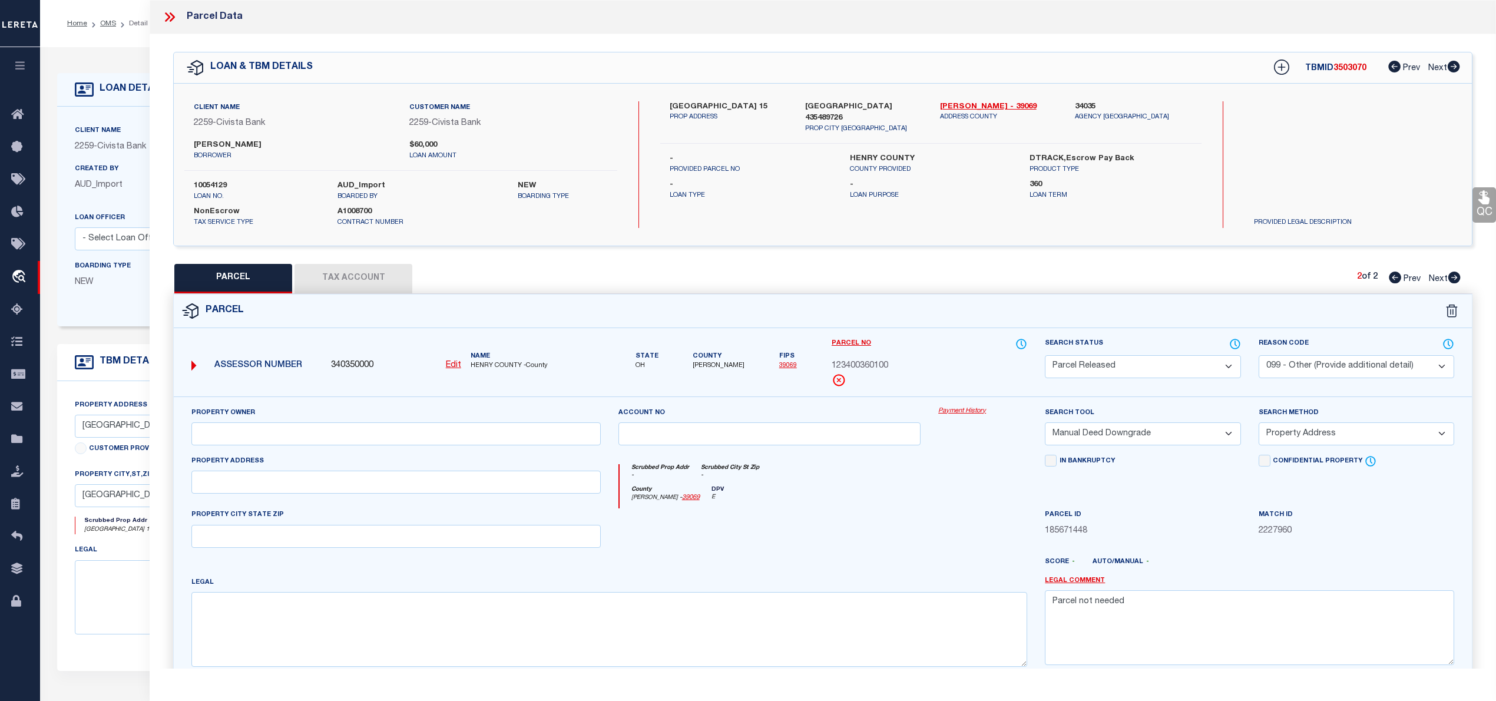
checkbox input "false"
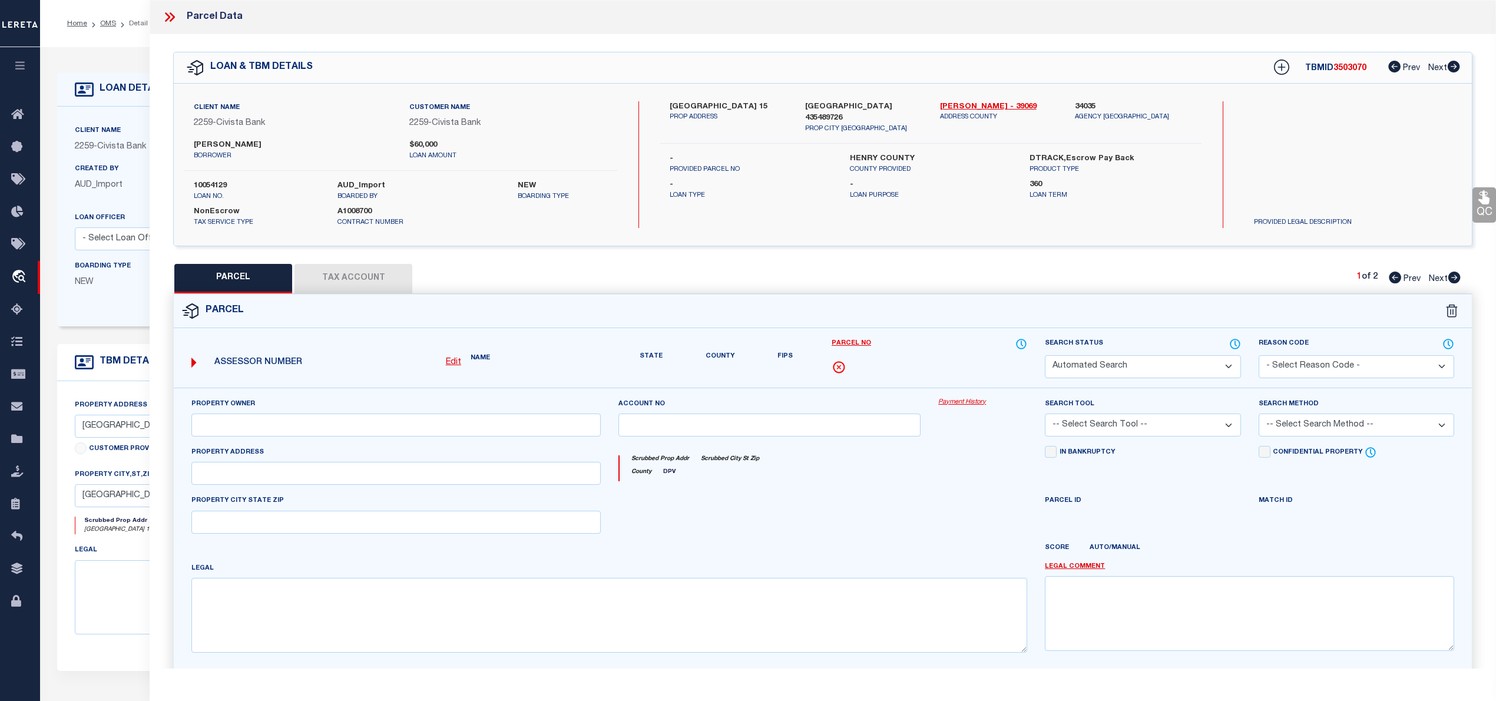
select select "IP"
type input "STOUFFER, JOSEPH P., ETUX"
select select "AGW"
select select
type input "A-605 COUNTY ROAD 15"
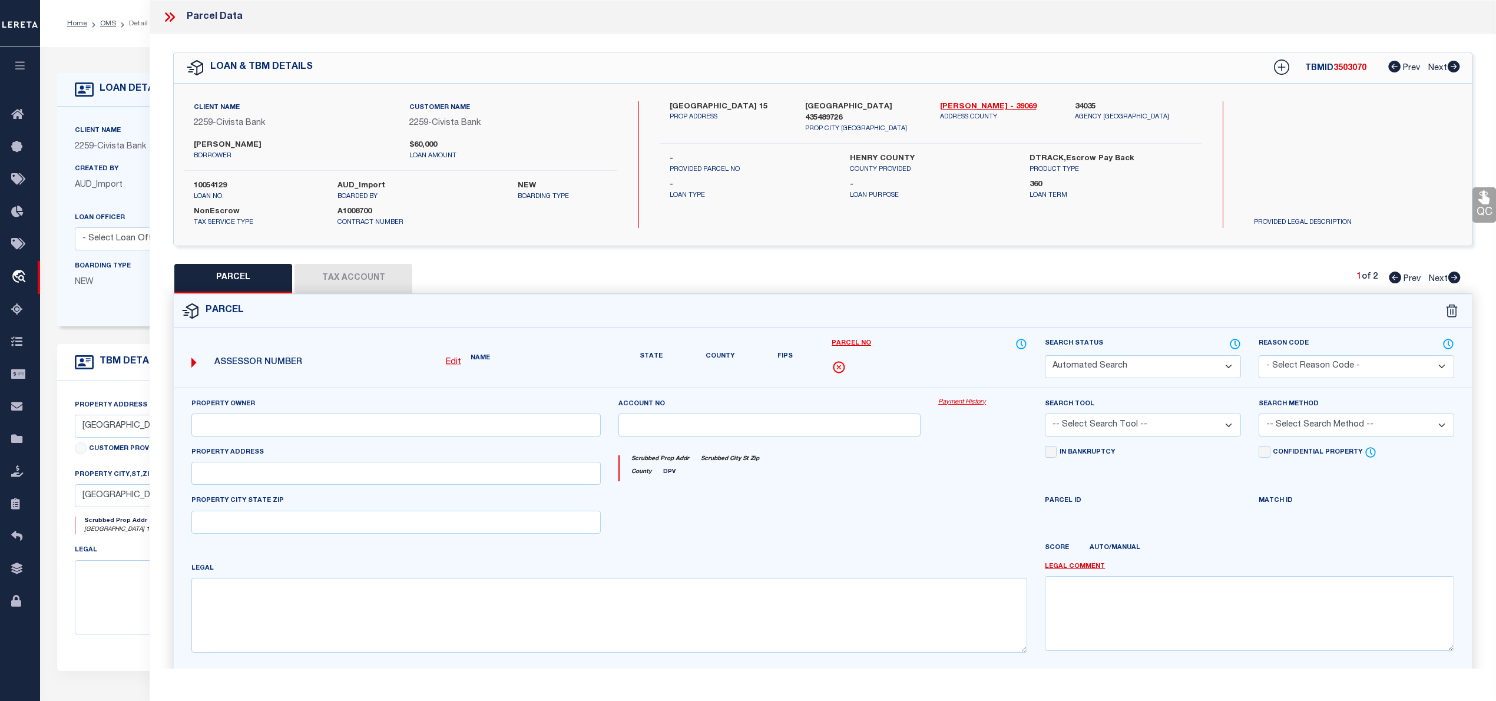
type textarea "PCL SE NE"
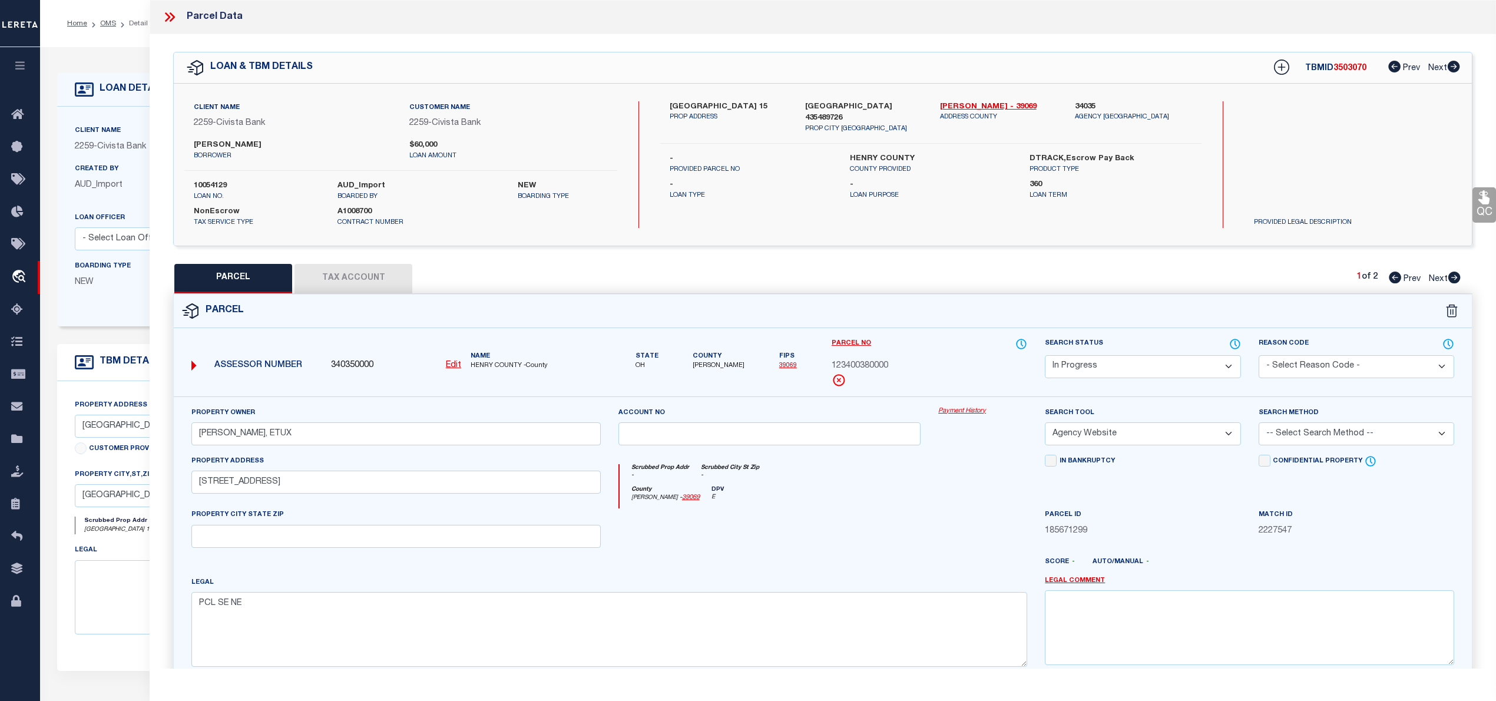
click at [1175, 369] on select "Automated Search Bad Parcel Complete Duplicate Parcel High Dollar Reporting In …" at bounding box center [1143, 366] width 196 height 23
select select "PC"
click at [1045, 355] on select "Automated Search Bad Parcel Complete Duplicate Parcel High Dollar Reporting In …" at bounding box center [1143, 366] width 196 height 23
click at [1311, 436] on select "-- Select Search Method -- Property Address Legal Liability Info Provided" at bounding box center [1357, 433] width 196 height 23
click at [1259, 424] on select "-- Select Search Method -- Property Address Legal Liability Info Provided" at bounding box center [1357, 433] width 196 height 23
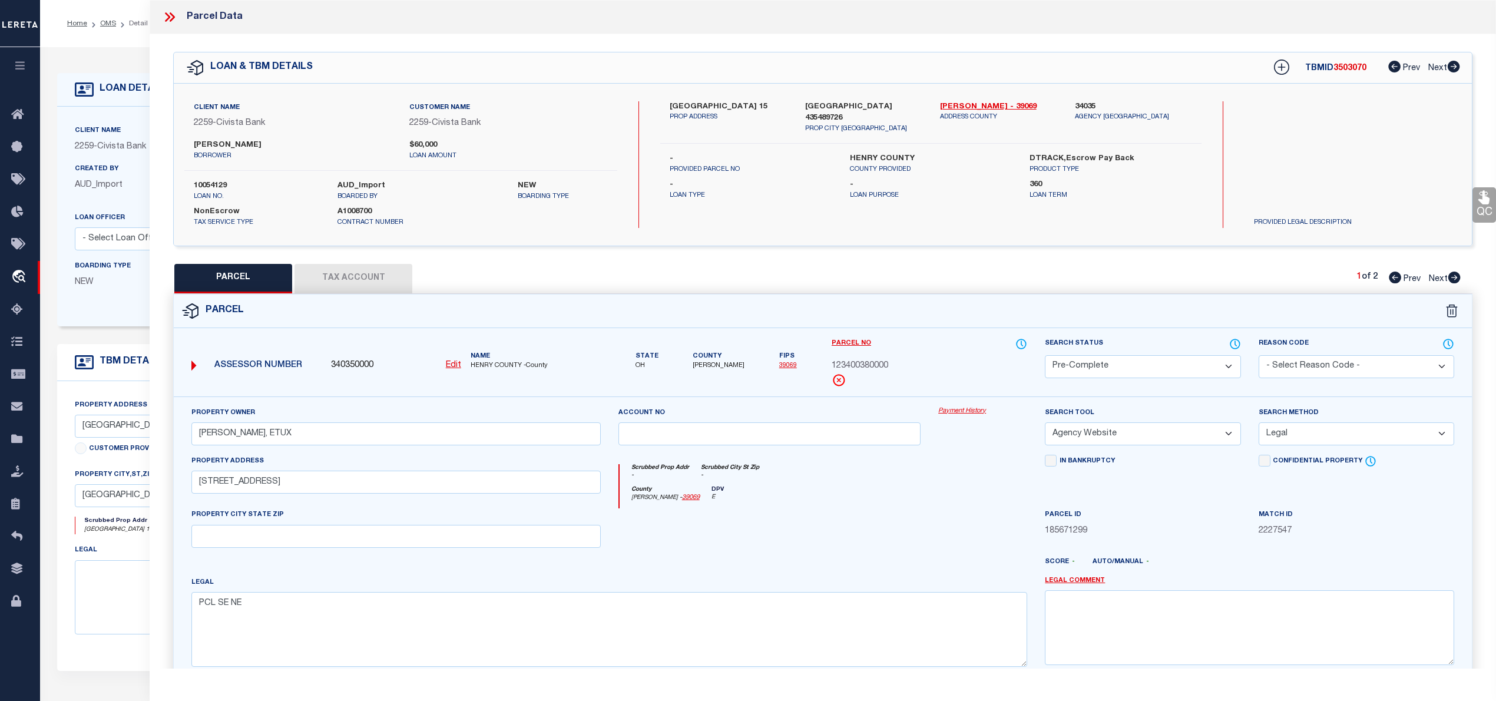
click at [1318, 434] on select "-- Select Search Method -- Property Address Legal Liability Info Provided" at bounding box center [1357, 433] width 196 height 23
select select "ADD"
click at [1259, 424] on select "-- Select Search Method -- Property Address Legal Liability Info Provided" at bounding box center [1357, 433] width 196 height 23
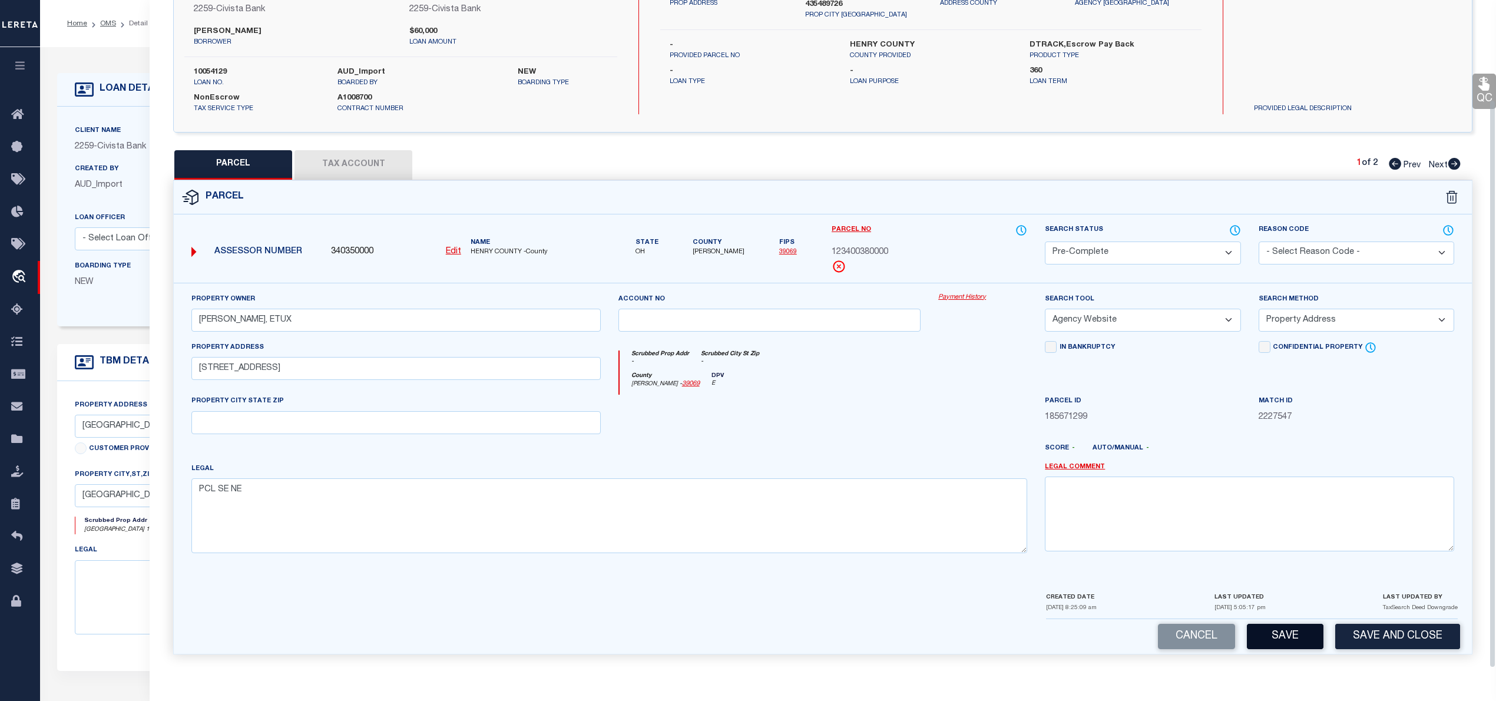
click at [1278, 635] on button "Save" at bounding box center [1285, 636] width 77 height 25
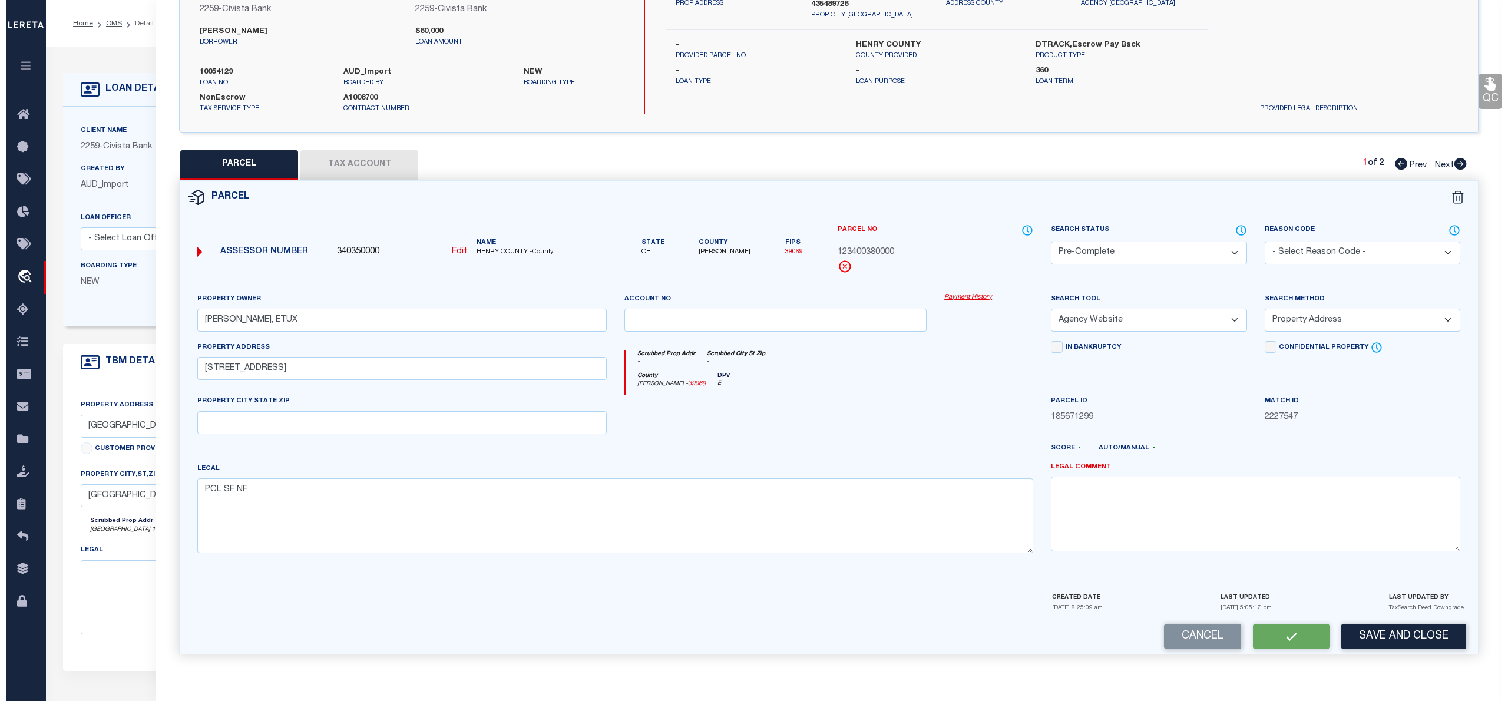
scroll to position [0, 0]
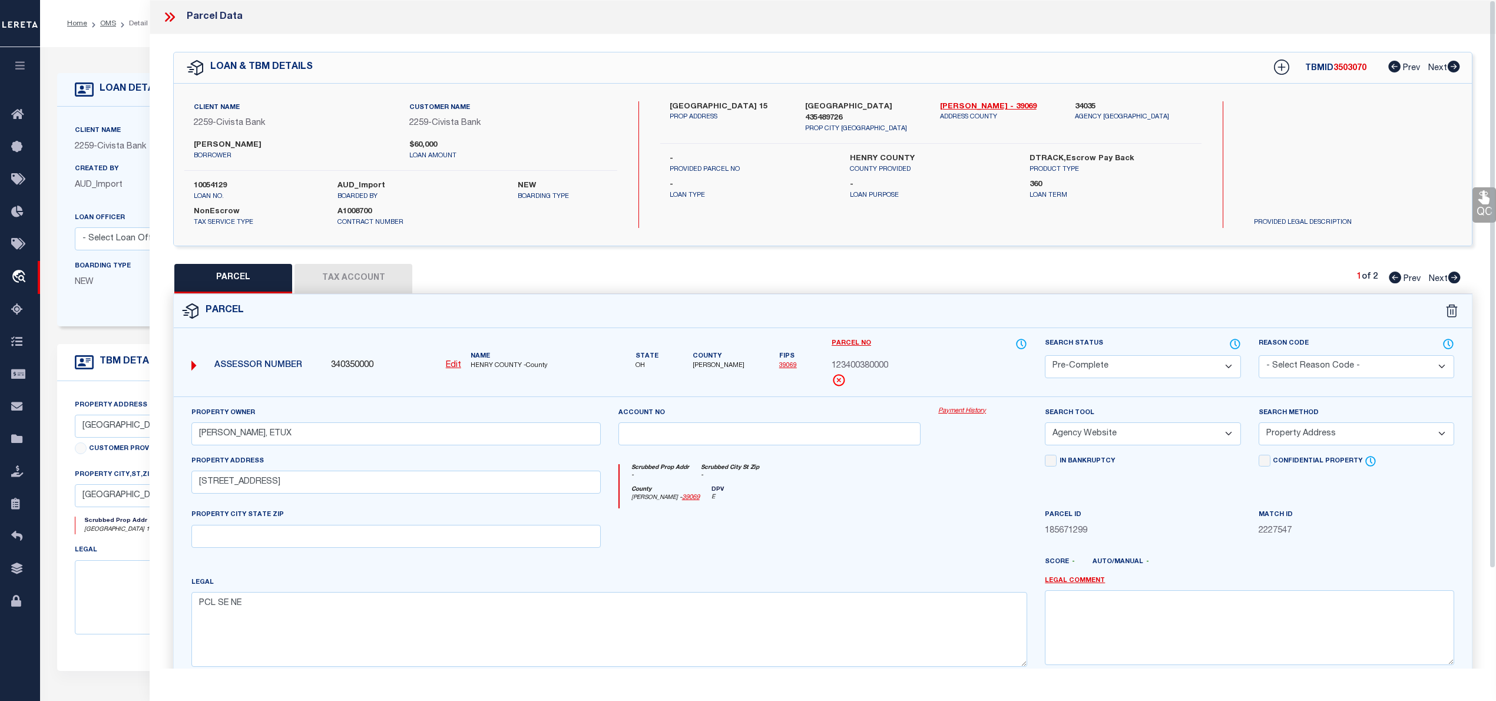
select select "AS"
select select
checkbox input "false"
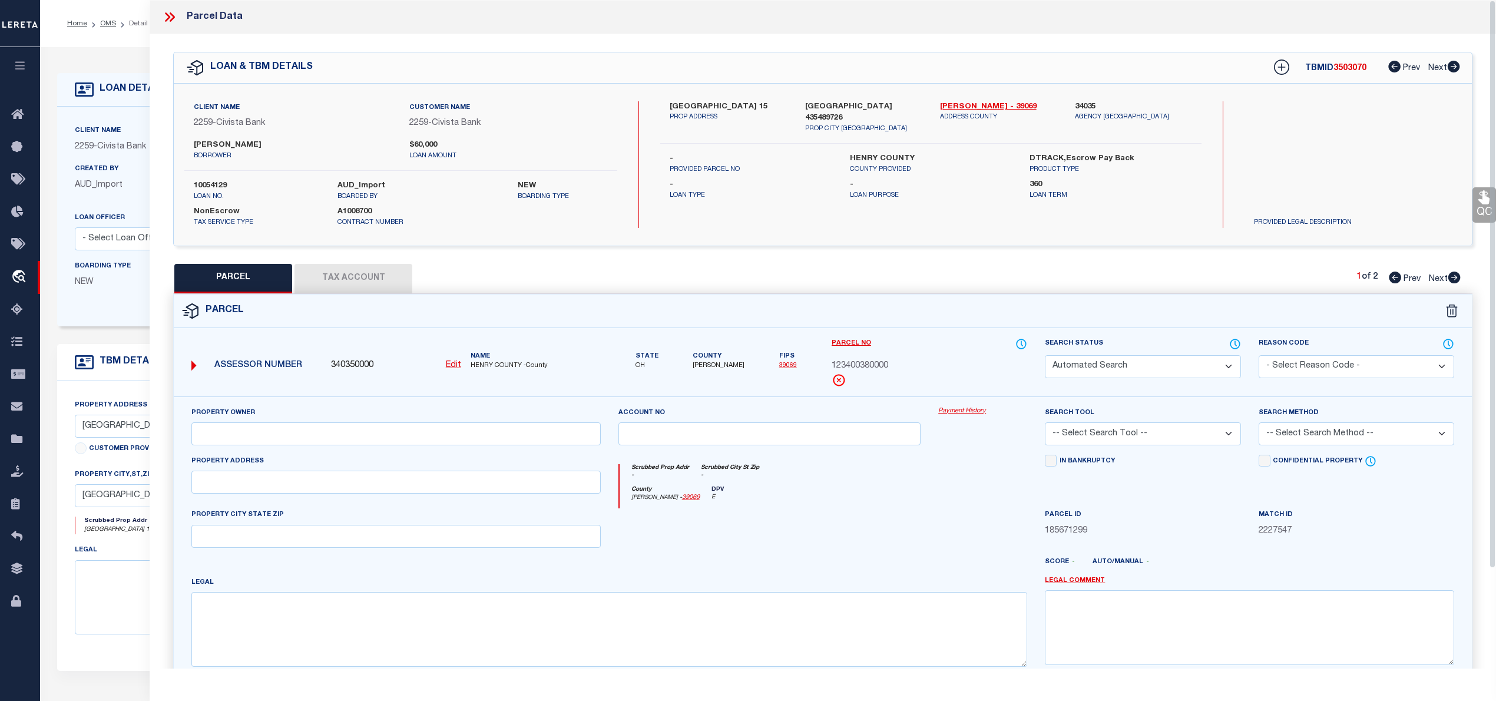
select select "PC"
type input "STOUFFER, JOSEPH P., ETUX"
select select "AGW"
select select "ADD"
type input "A-605 COUNTY ROAD 15"
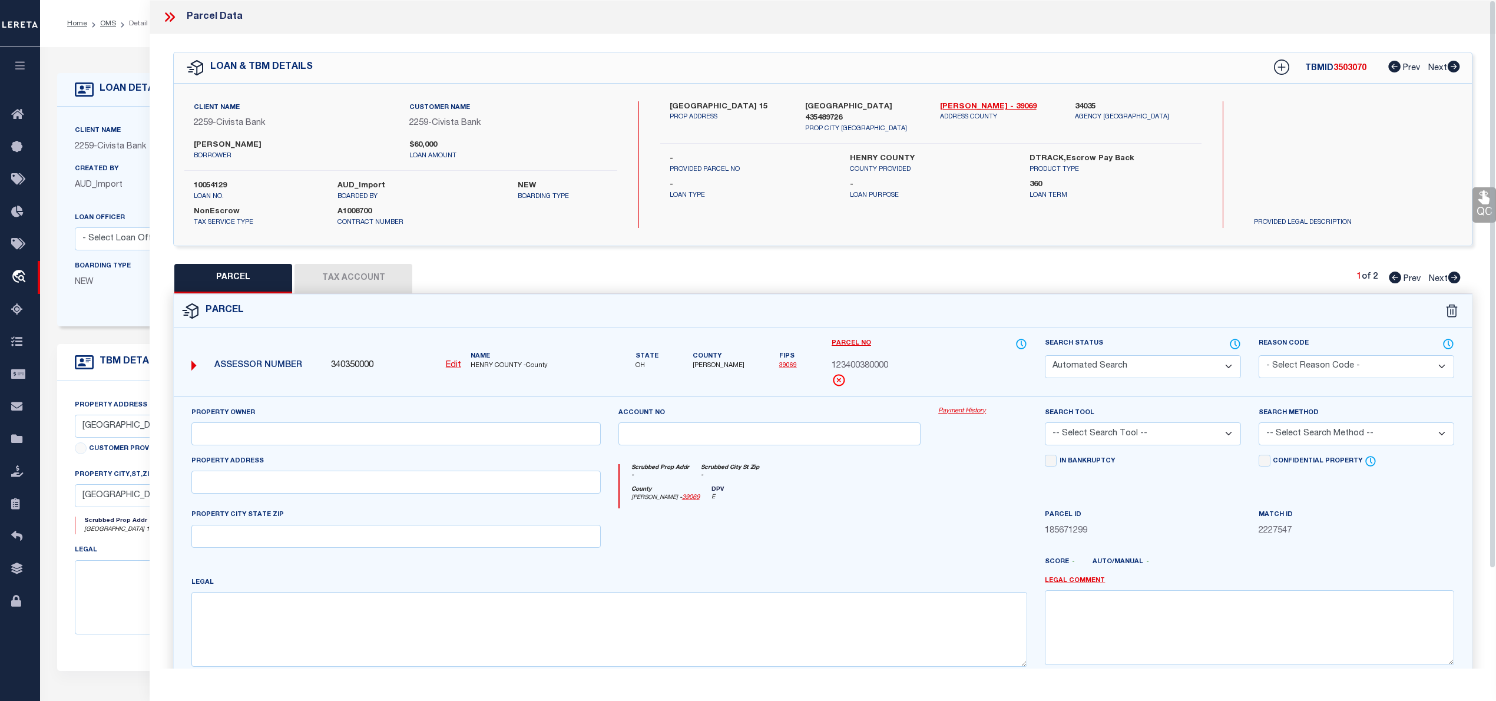
type textarea "PCL SE NE"
click at [1349, 70] on span "3503070" at bounding box center [1350, 68] width 33 height 8
copy span "3503070"
click at [381, 275] on button "Tax Account" at bounding box center [354, 278] width 118 height 29
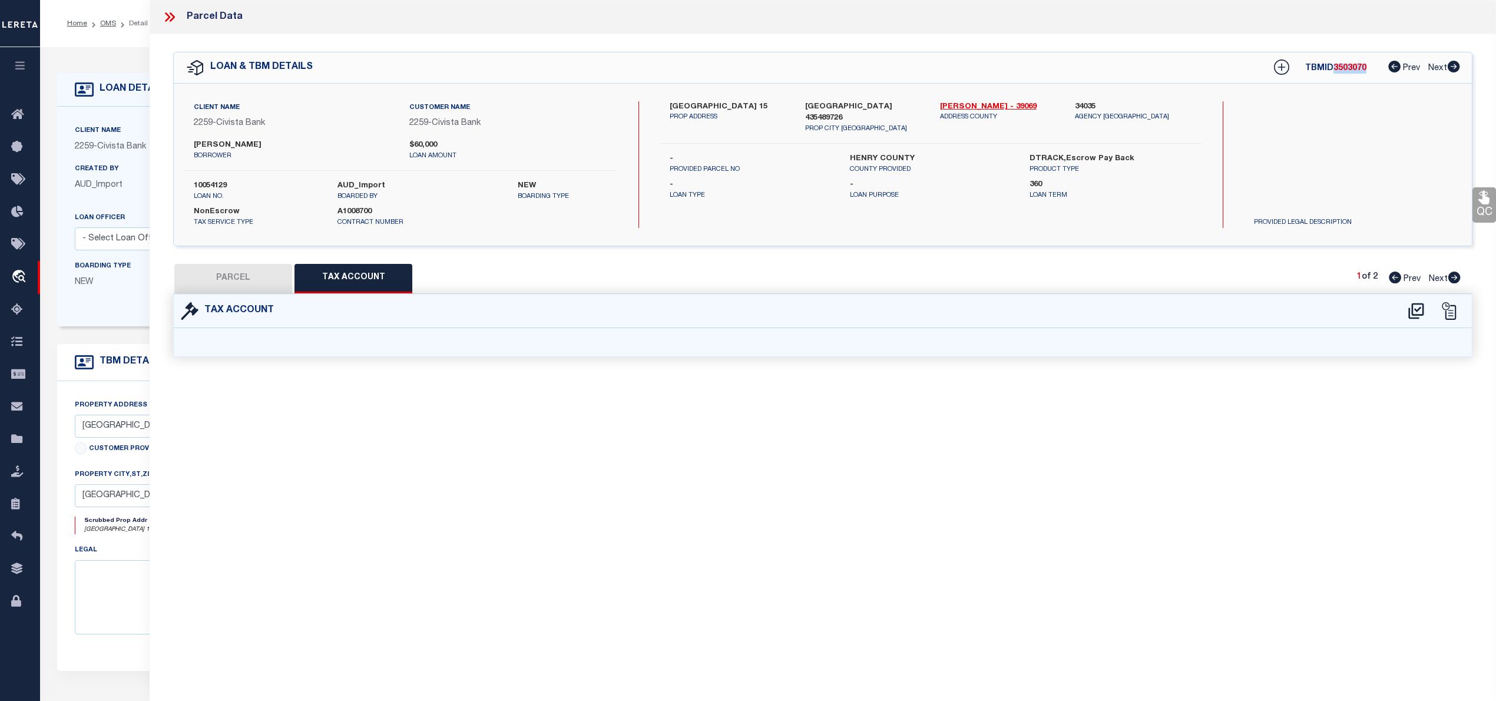
select select "100"
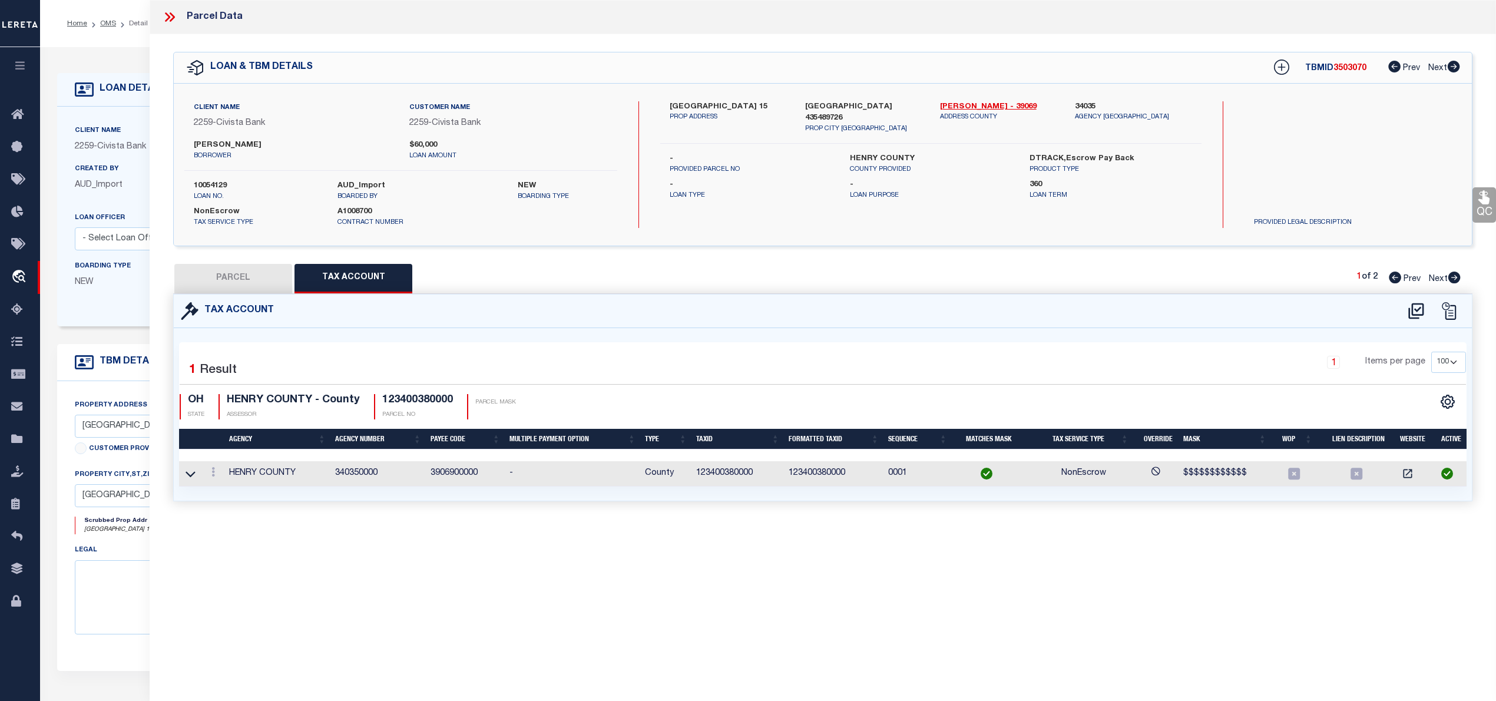
click at [168, 15] on icon at bounding box center [167, 16] width 5 height 9
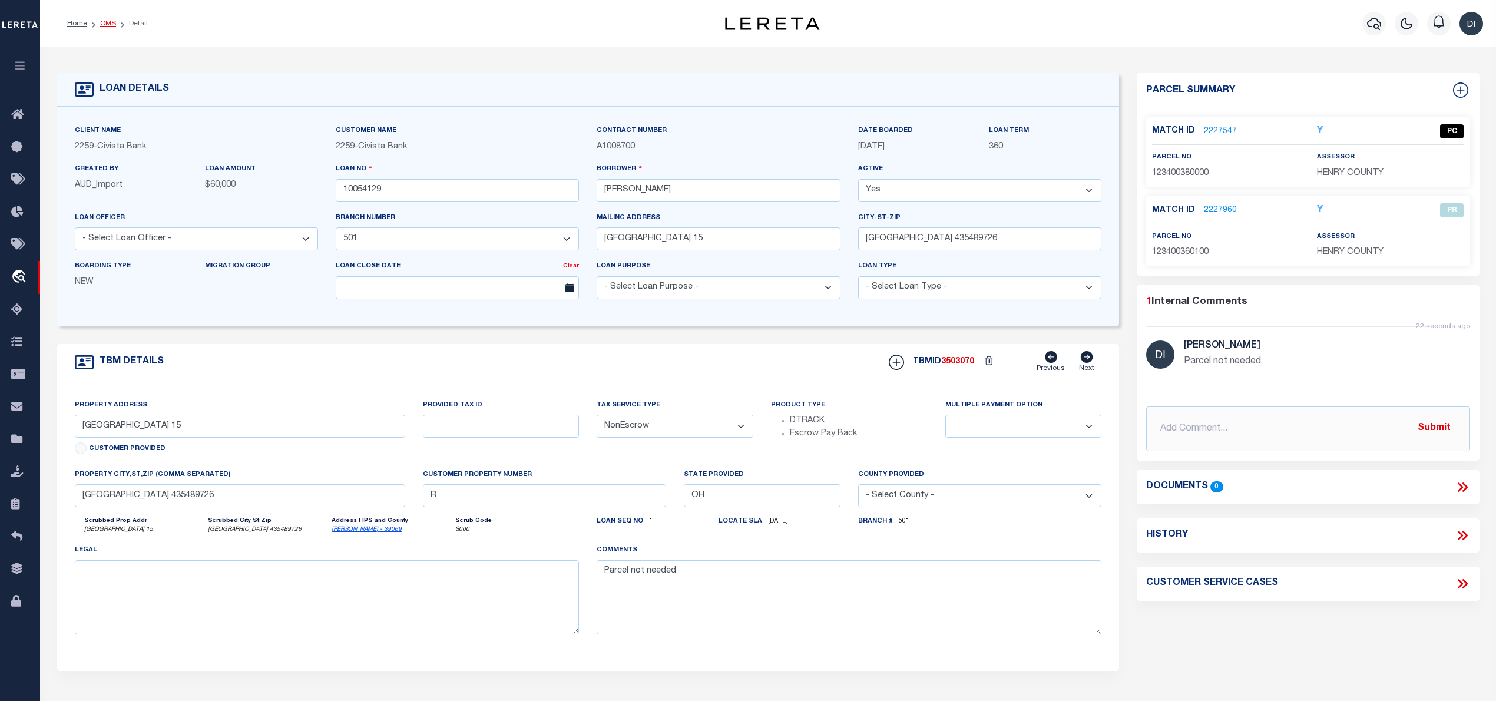
click at [106, 20] on link "OMS" at bounding box center [108, 23] width 16 height 7
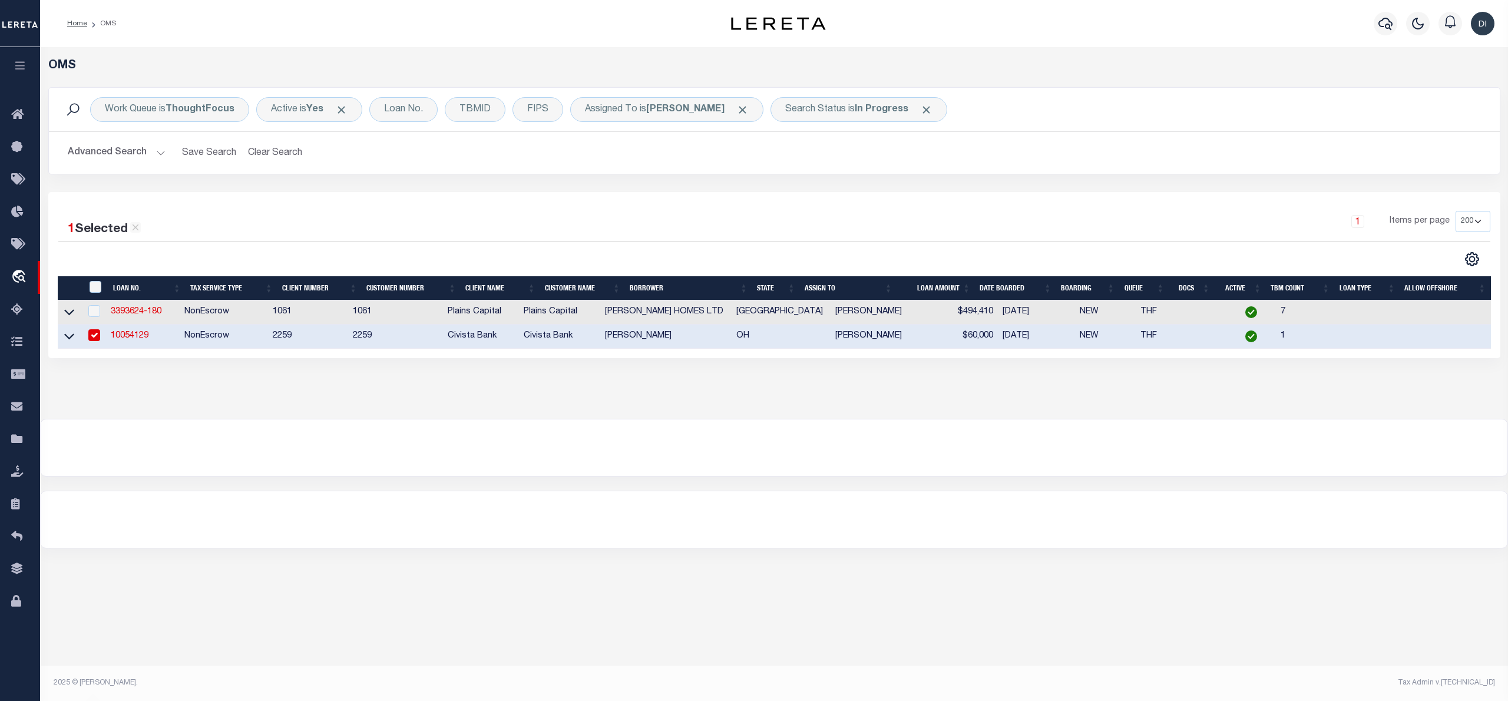
click at [430, 247] on div "1 Selected 2 Results 1 Items per page 10 25 50 100 200" at bounding box center [774, 239] width 1451 height 56
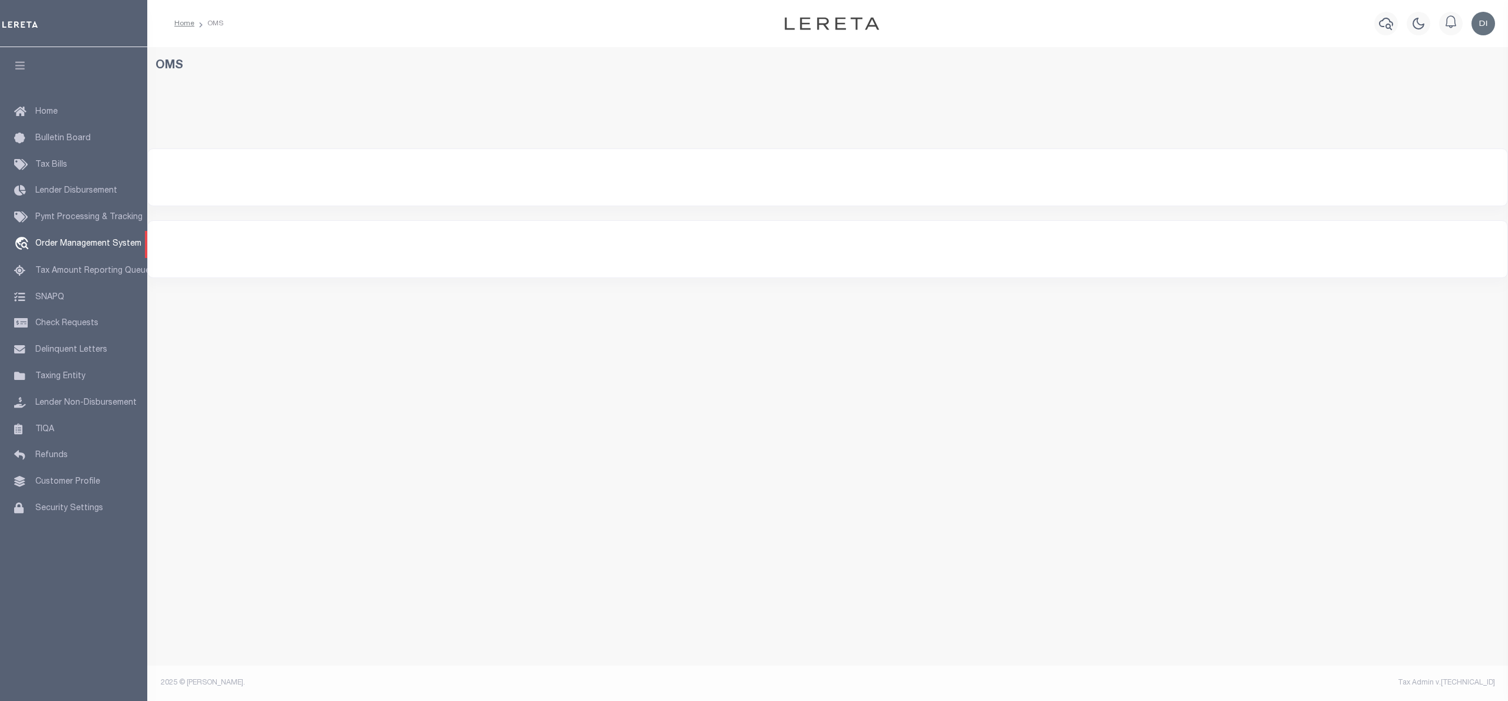
select select "200"
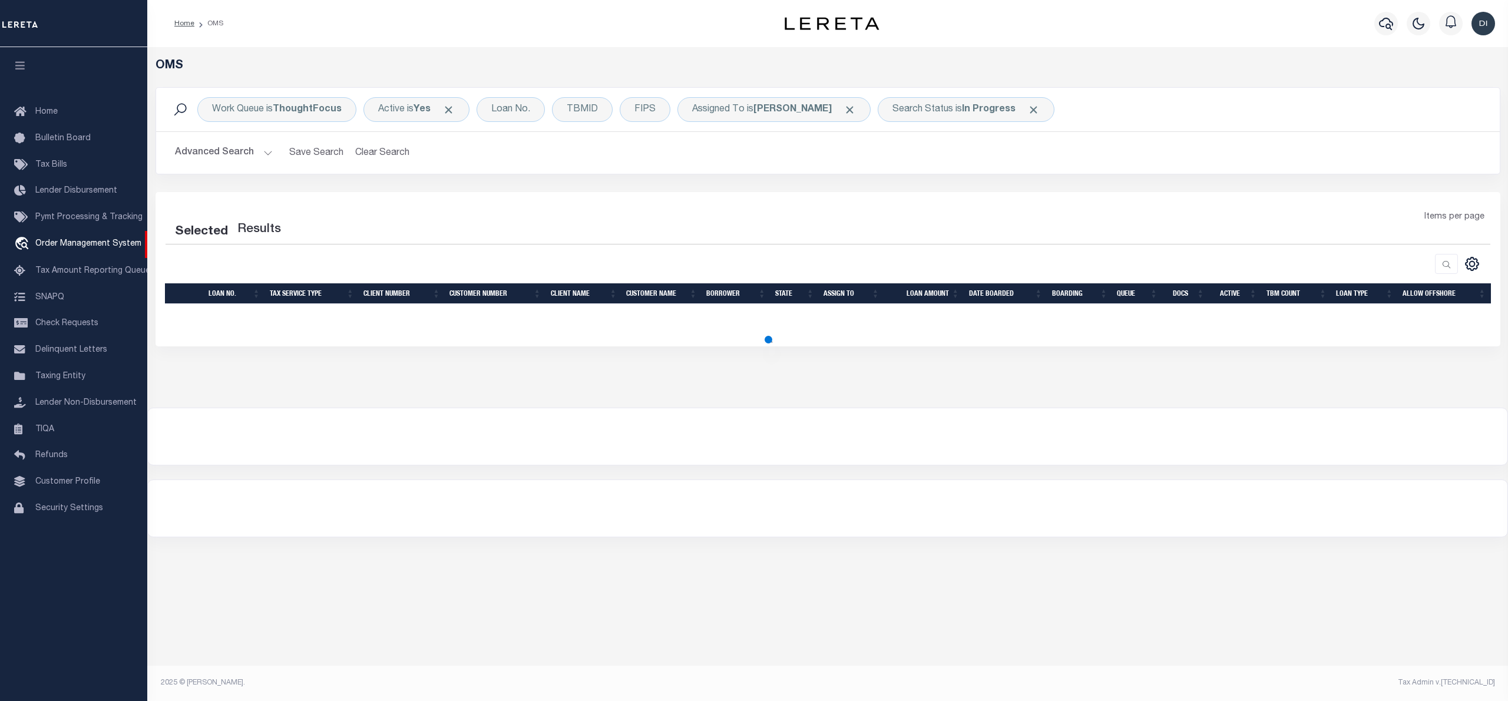
select select "200"
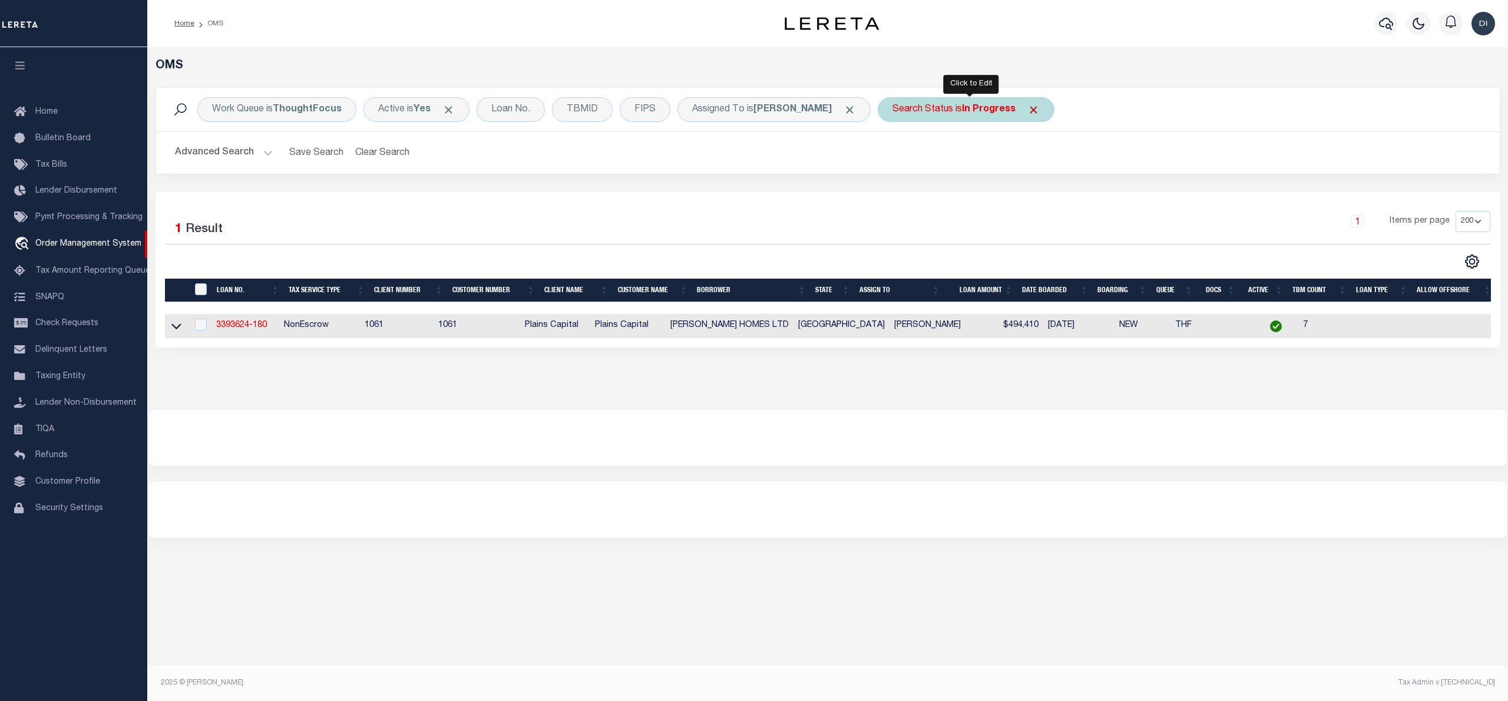
click at [988, 111] on b "In Progress" at bounding box center [989, 109] width 54 height 9
click at [967, 167] on select "Automated Search Bad Parcel Complete Duplicate Parcel High Dollar Reporting In …" at bounding box center [979, 167] width 173 height 22
select select "RD"
click at [897, 157] on select "Automated Search Bad Parcel Complete Duplicate Parcel High Dollar Reporting In …" at bounding box center [979, 167] width 173 height 22
click at [1056, 194] on input "Apply" at bounding box center [1048, 192] width 35 height 19
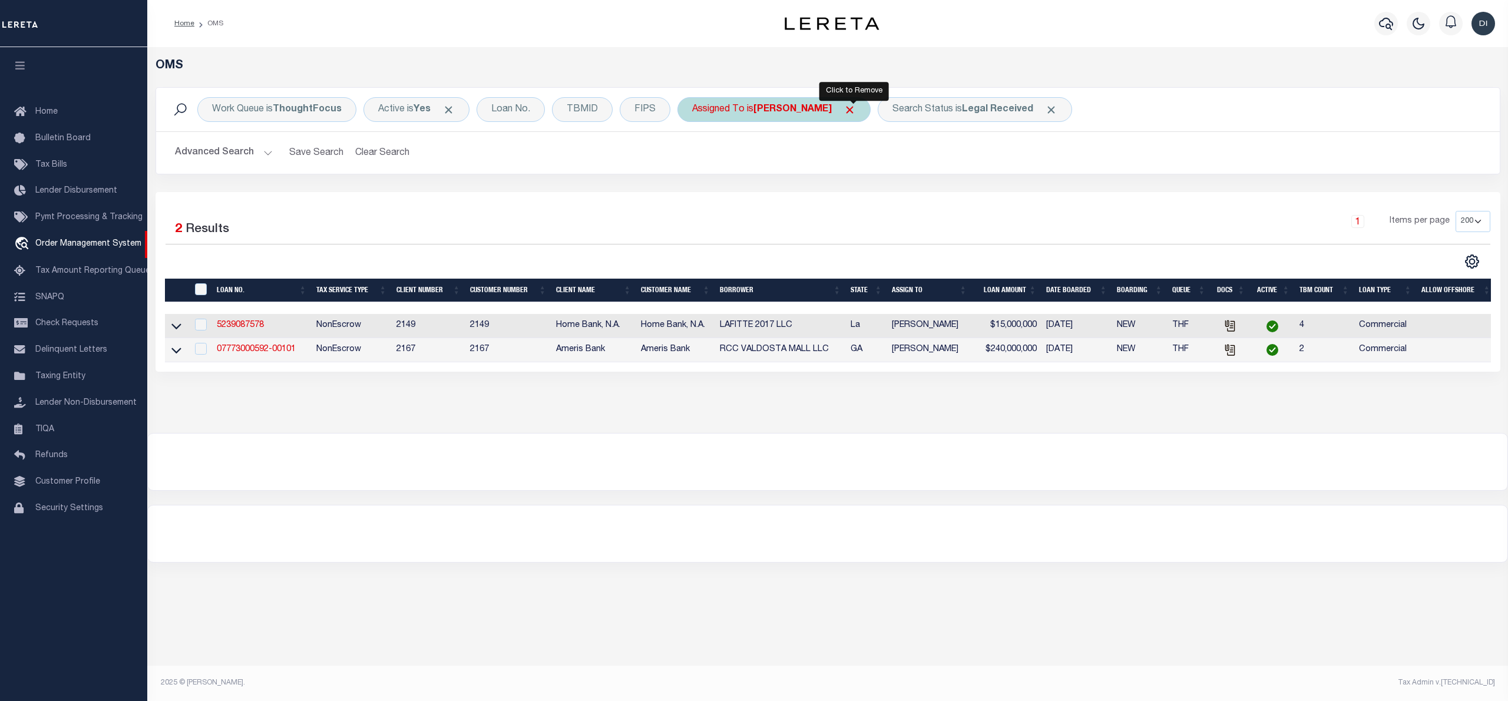
click at [854, 108] on span "Click to Remove" at bounding box center [850, 110] width 12 height 12
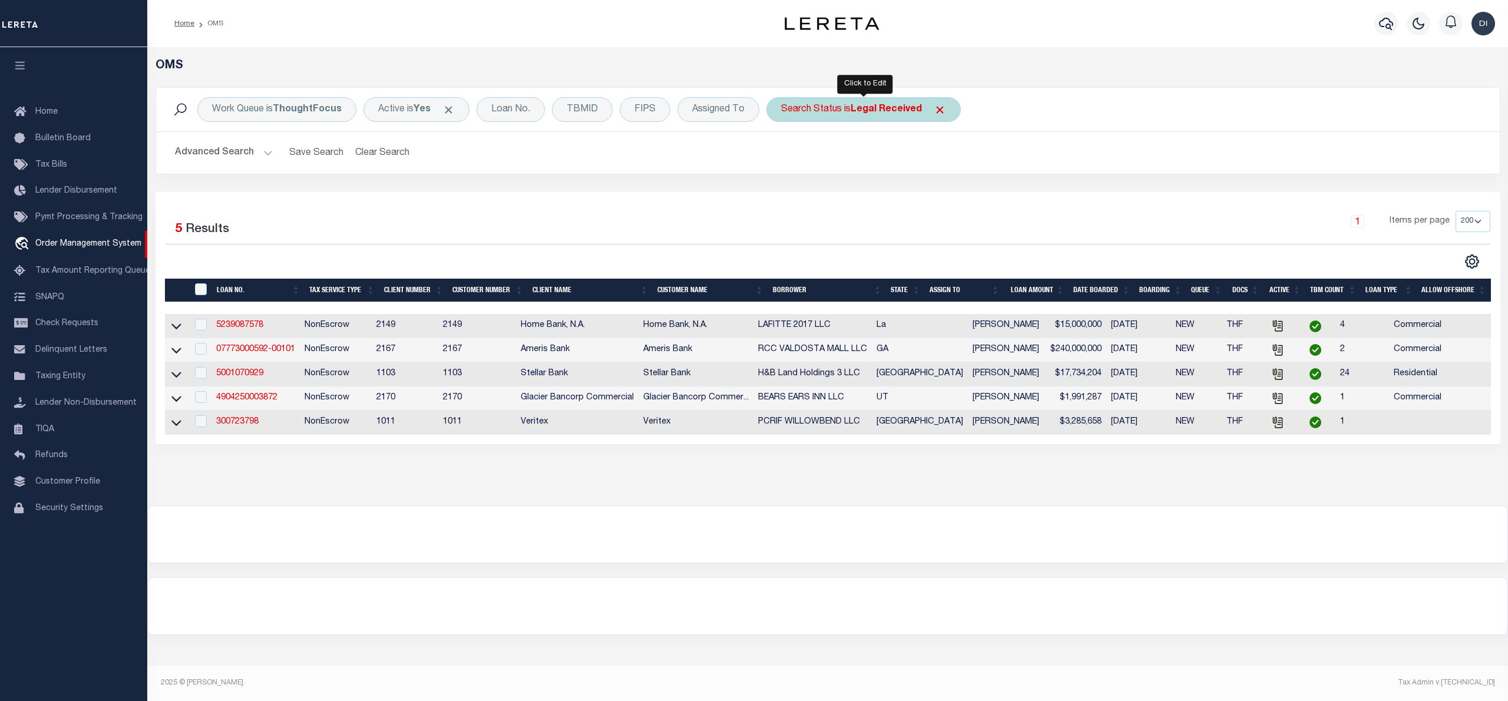
click at [861, 98] on div "Search Status is Legal Received" at bounding box center [863, 109] width 194 height 25
click at [870, 161] on select "Automated Search Bad Parcel Complete Duplicate Parcel High Dollar Reporting In …" at bounding box center [868, 167] width 173 height 22
select select "IP"
click at [783, 157] on select "Automated Search Bad Parcel Complete Duplicate Parcel High Dollar Reporting In …" at bounding box center [868, 167] width 173 height 22
click at [932, 197] on input "Apply" at bounding box center [937, 192] width 35 height 19
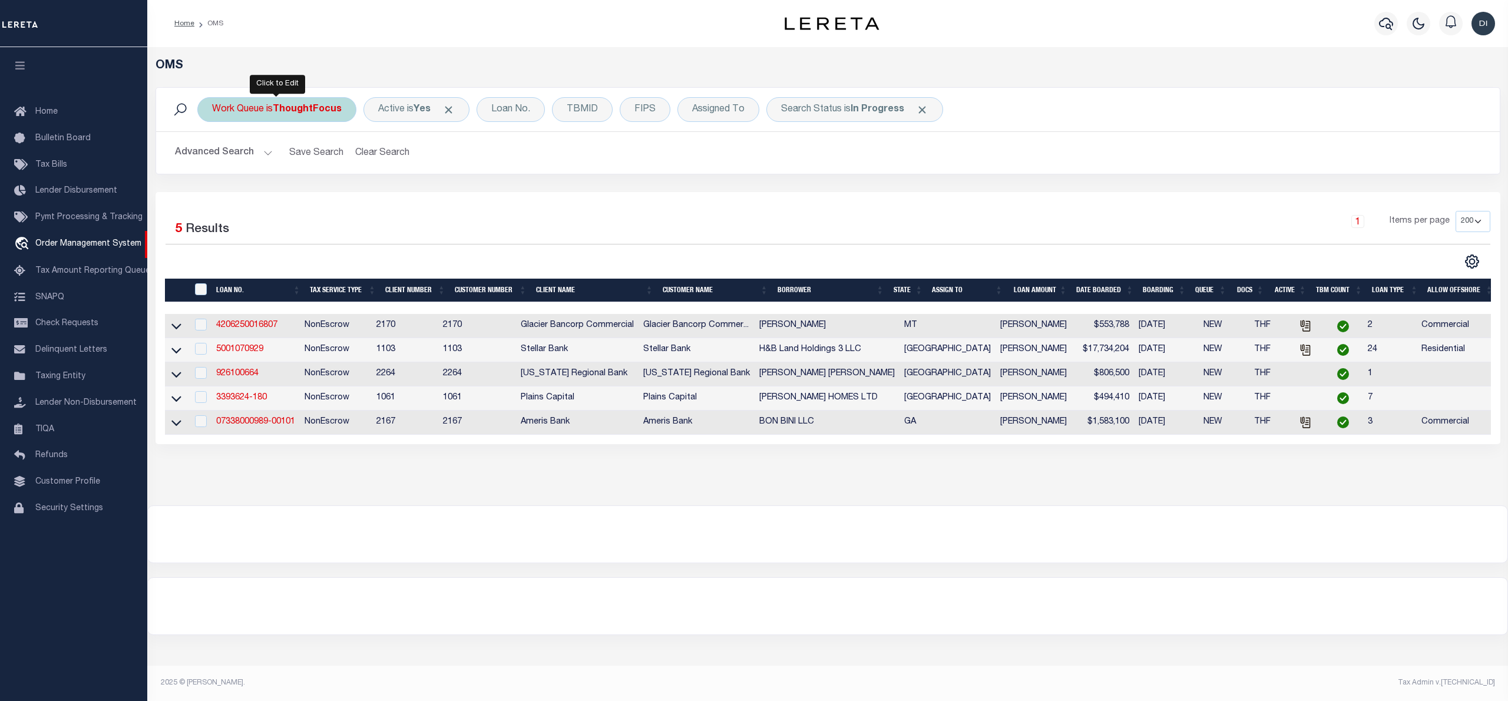
click at [312, 110] on b "ThoughtFocus" at bounding box center [307, 109] width 69 height 9
select select "THF"
click at [830, 177] on div "Work Queue is ThoughtFocus Is Contains --ALL-- General ThoughtFocus Cancel Appl…" at bounding box center [828, 139] width 1363 height 105
click at [851, 116] on div "Search Status is In Progress" at bounding box center [854, 109] width 177 height 25
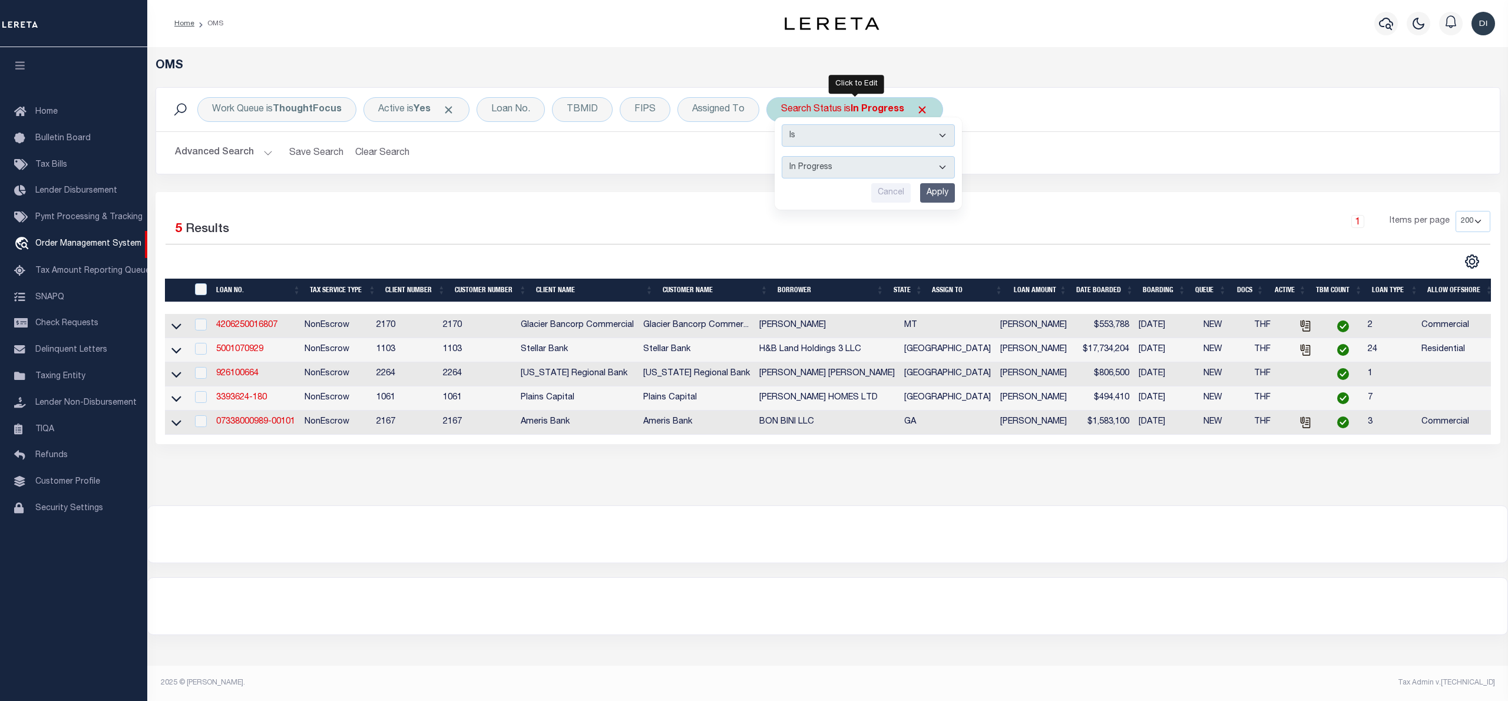
click at [847, 173] on select "Automated Search Bad Parcel Complete Duplicate Parcel High Dollar Reporting In …" at bounding box center [868, 167] width 173 height 22
select select "OH"
click at [783, 157] on select "Automated Search Bad Parcel Complete Duplicate Parcel High Dollar Reporting In …" at bounding box center [868, 167] width 173 height 22
click at [940, 184] on div "Is Contains Automated Search Bad Parcel Complete Duplicate Parcel High Dollar R…" at bounding box center [868, 163] width 187 height 92
click at [939, 189] on input "Apply" at bounding box center [937, 192] width 35 height 19
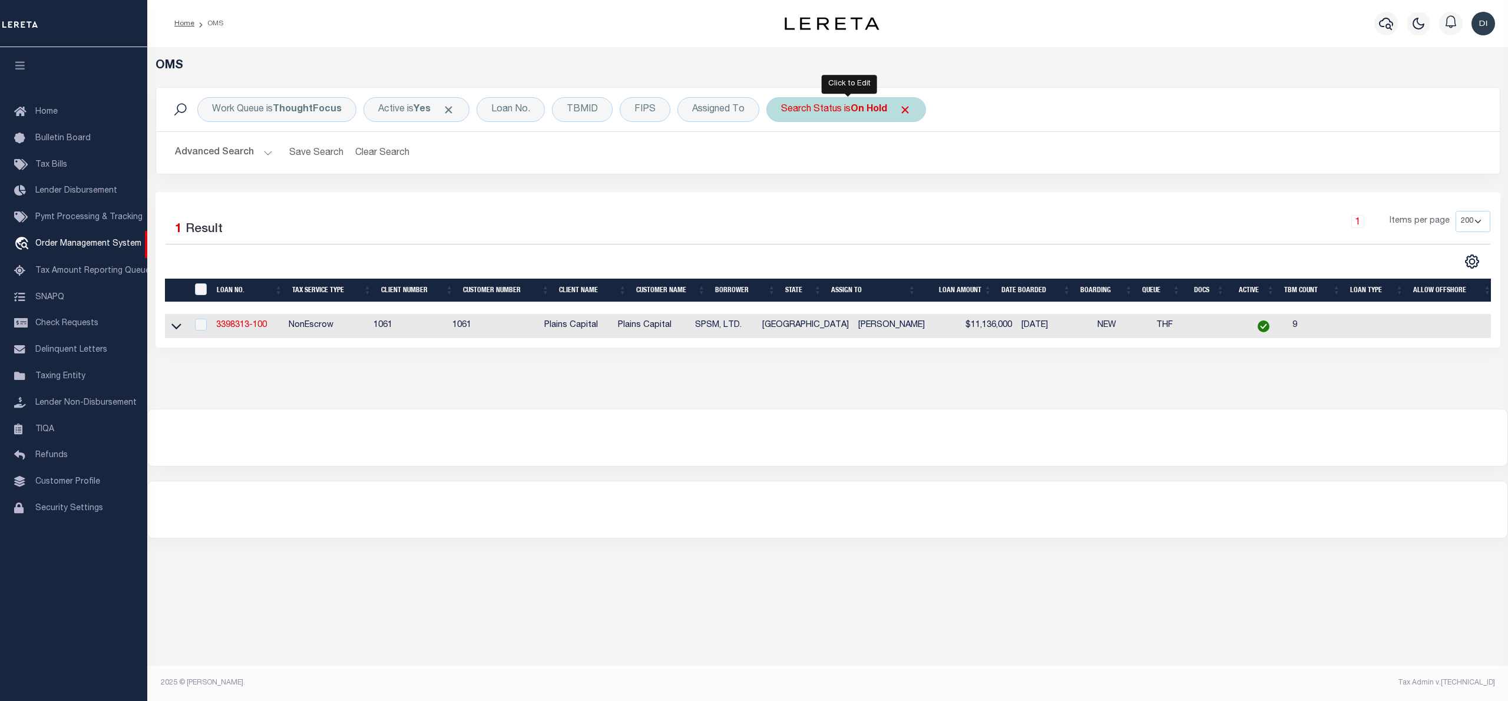
click at [875, 114] on b "On Hold" at bounding box center [869, 109] width 37 height 9
click at [860, 166] on select "Automated Search Bad Parcel Complete Duplicate Parcel High Dollar Reporting In …" at bounding box center [868, 167] width 173 height 22
select select "QC"
click at [783, 157] on select "Automated Search Bad Parcel Complete Duplicate Parcel High Dollar Reporting In …" at bounding box center [868, 167] width 173 height 22
click at [943, 197] on input "Apply" at bounding box center [937, 192] width 35 height 19
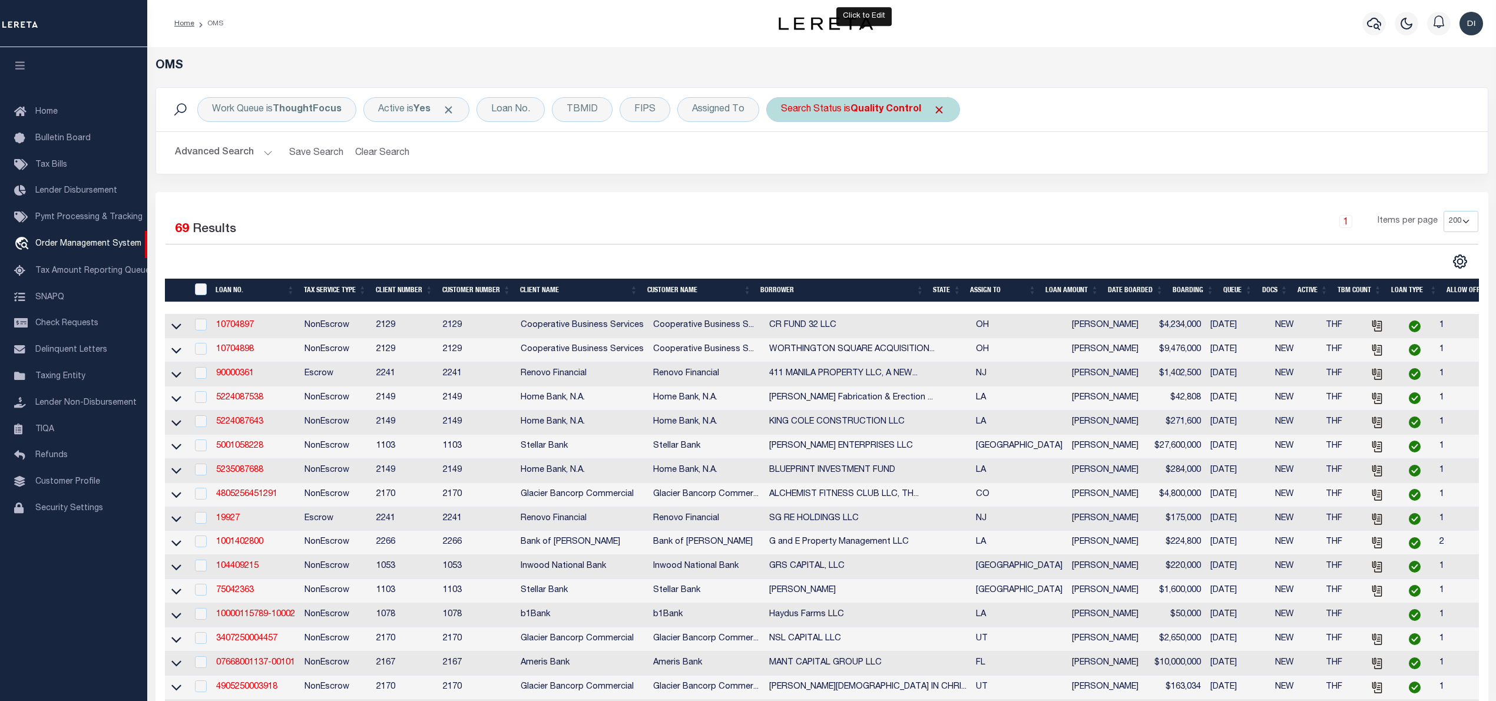
click at [854, 105] on b "Quality Control" at bounding box center [886, 109] width 71 height 9
select select "QC"
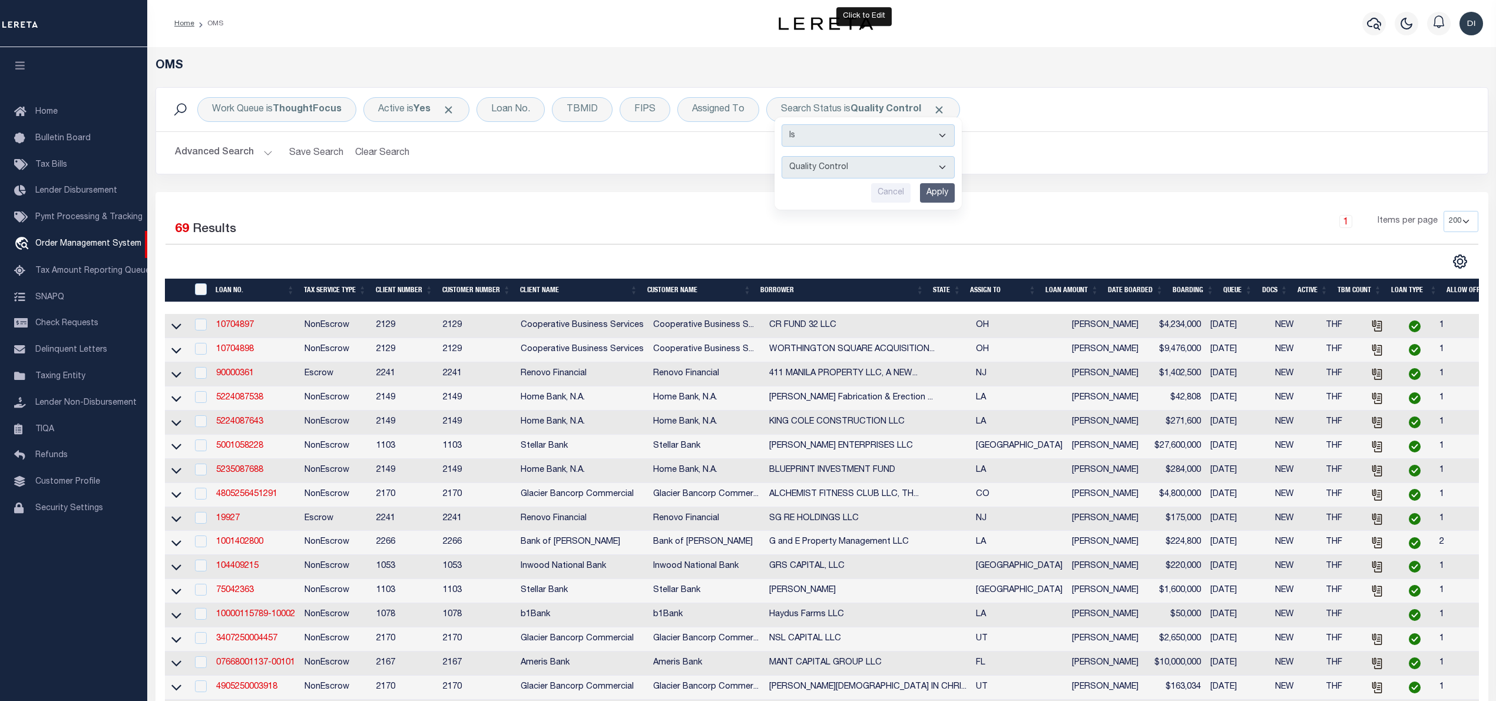
click at [560, 157] on h2 "Advanced Search Save Search Clear Search tblSearchTopScreen_dynamictable_____De…" at bounding box center [822, 152] width 1313 height 23
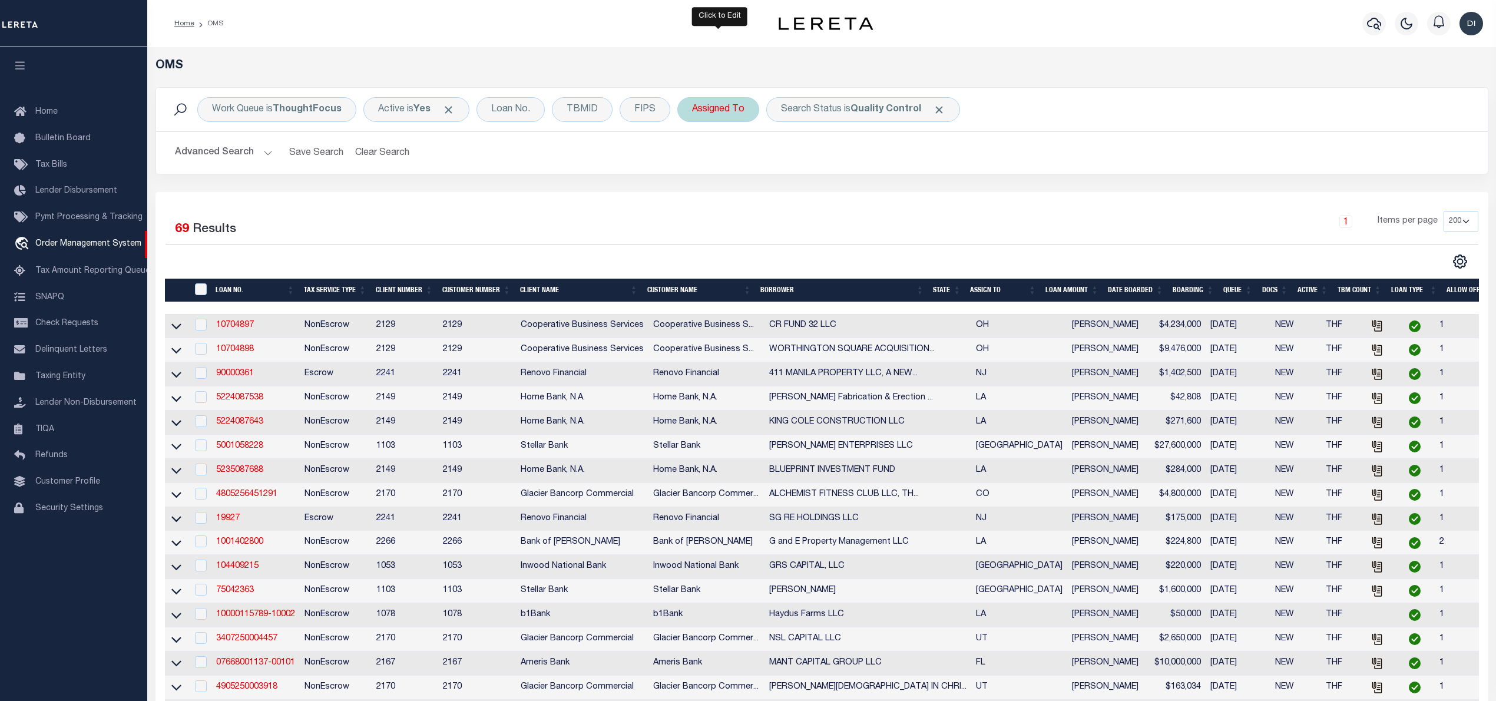
click at [705, 114] on div "Assigned To" at bounding box center [718, 109] width 82 height 25
click at [720, 171] on select "--Unassigned-- Abdul Muzain Agustin Fernandez Ahmad Darwish Alberto Estrada All…" at bounding box center [779, 167] width 173 height 22
select select "[PERSON_NAME]"
click at [693, 157] on select "--Unassigned-- Abdul Muzain Agustin Fernandez Ahmad Darwish Alberto Estrada All…" at bounding box center [779, 167] width 173 height 22
click at [852, 194] on input "Apply" at bounding box center [848, 192] width 35 height 19
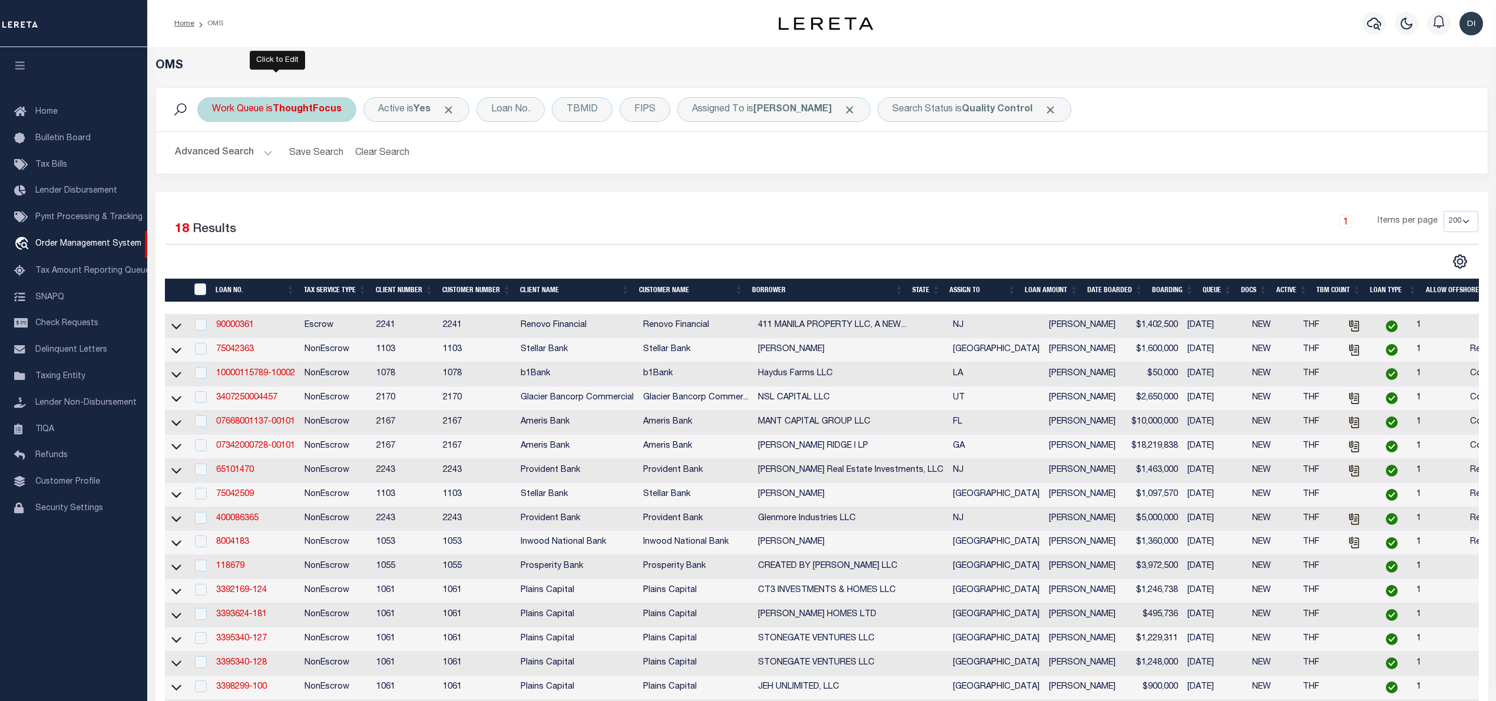
click at [324, 112] on b "ThoughtFocus" at bounding box center [307, 109] width 69 height 9
select select "THF"
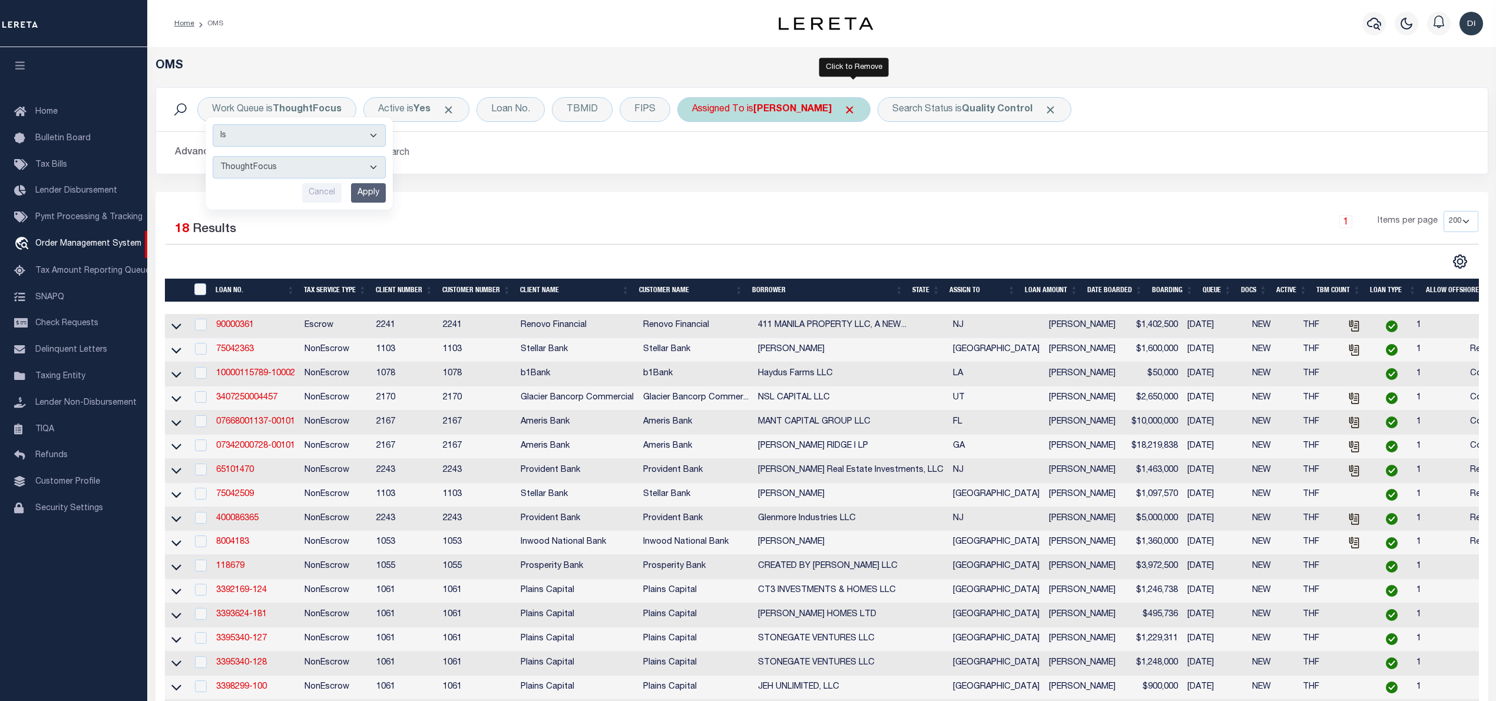
click at [854, 108] on span "Click to Remove" at bounding box center [850, 110] width 12 height 12
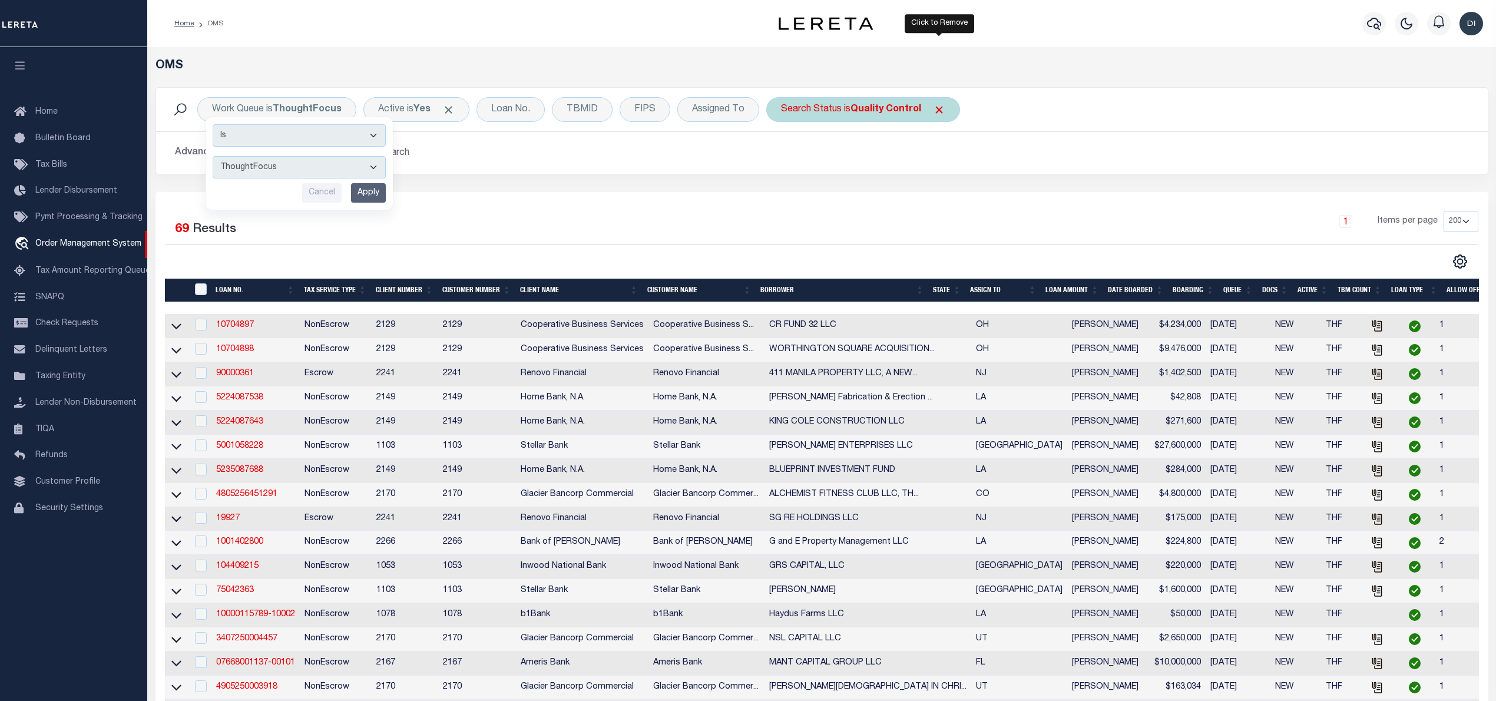
click at [939, 110] on span "Click to Remove" at bounding box center [939, 110] width 12 height 12
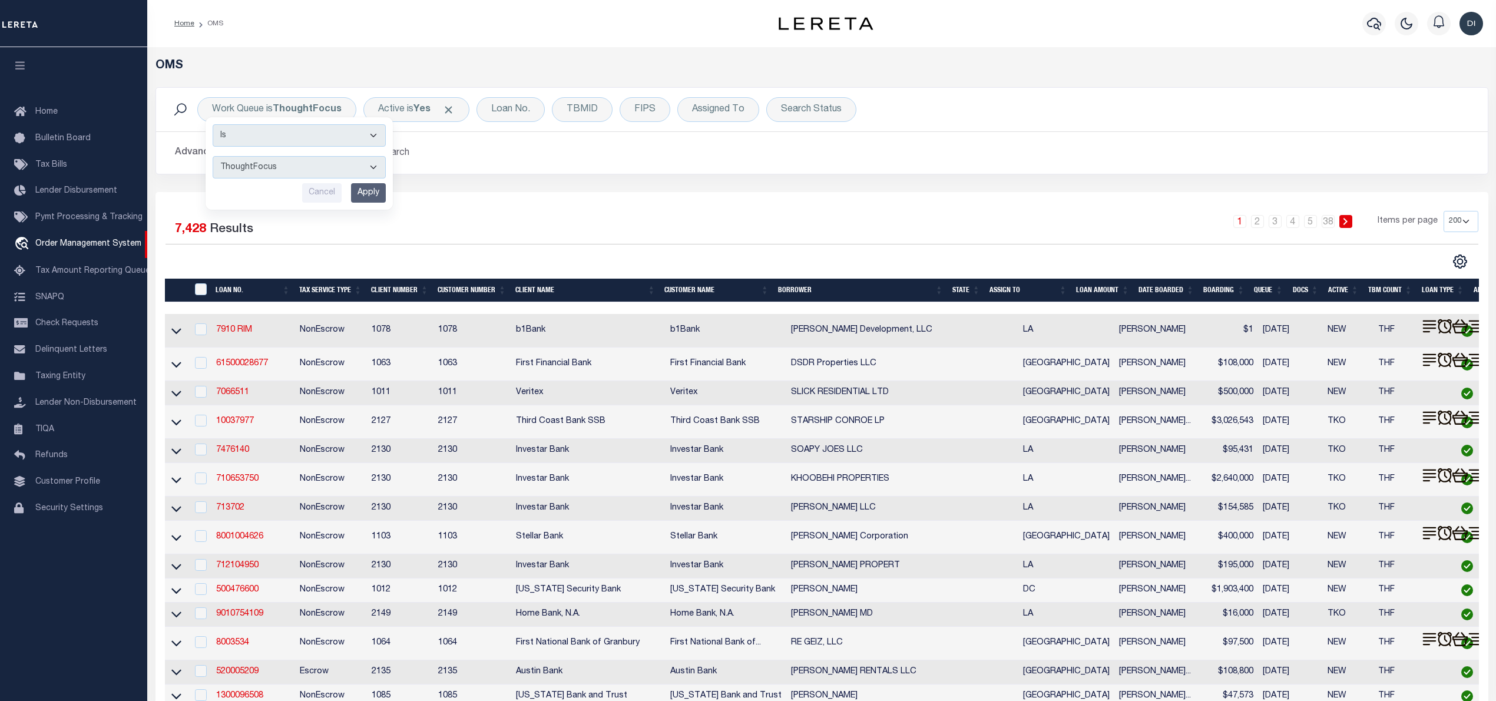
click at [548, 239] on div "1 2 3 4 5 … 38 Items per page 10 25 50 100 200" at bounding box center [988, 226] width 980 height 31
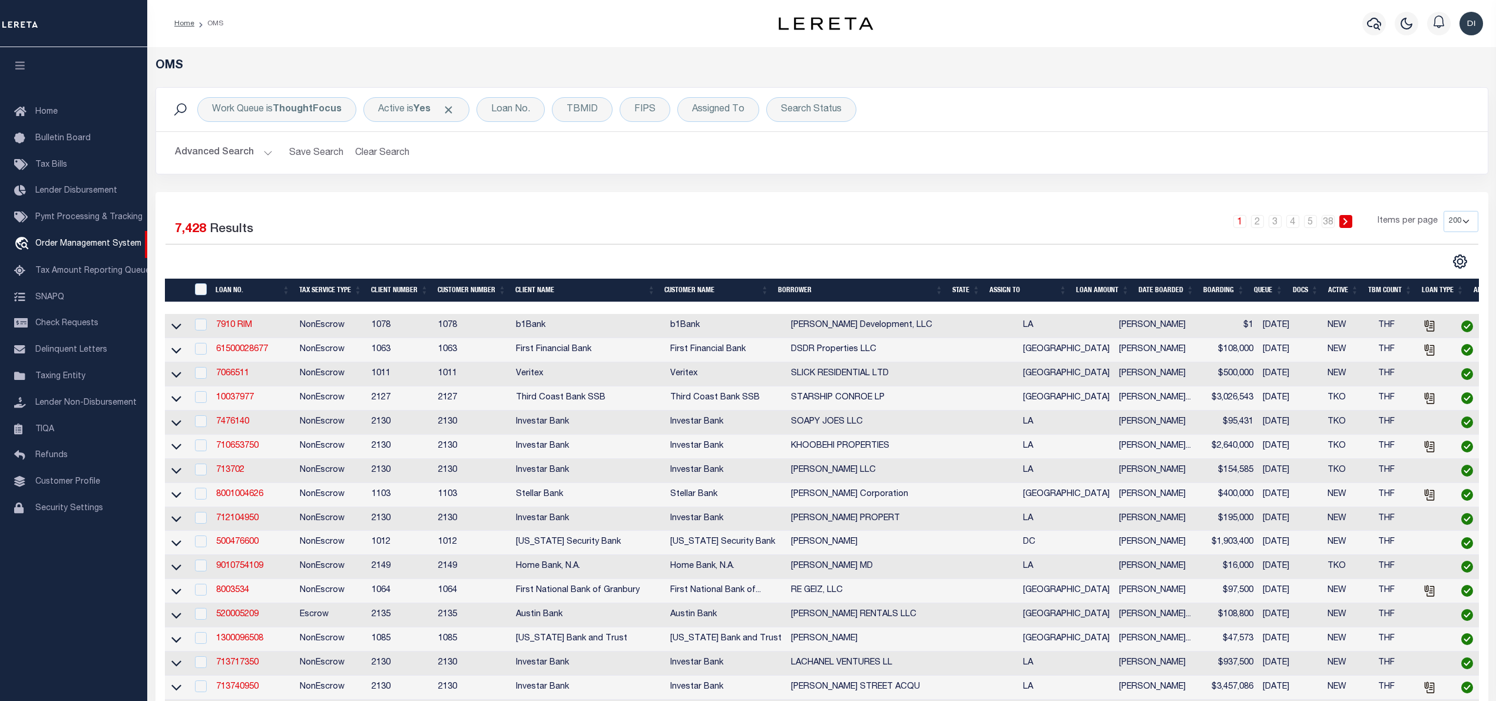
click at [256, 170] on div "Advanced Search Save Search Clear Search tblSearchTopScreen_dynamictable_____De…" at bounding box center [822, 153] width 1332 height 42
click at [282, 118] on div "Work Queue is ThoughtFocus Is Contains --ALL-- General ThoughtFocus Cancel Apply" at bounding box center [276, 109] width 159 height 25
click at [260, 168] on select "--ALL-- General ThoughtFocus" at bounding box center [299, 167] width 173 height 22
select select "GEN"
click at [213, 157] on select "--ALL-- General ThoughtFocus" at bounding box center [299, 167] width 173 height 22
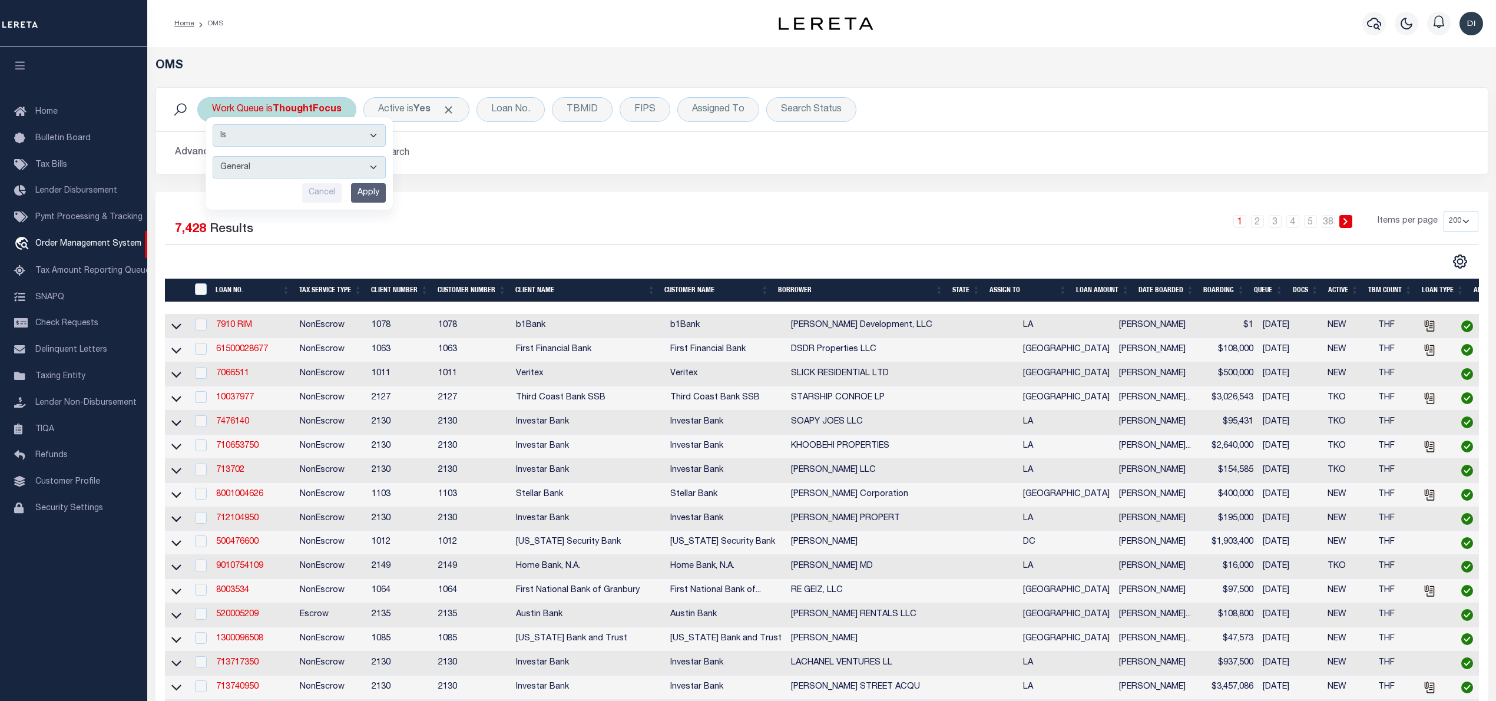
click at [371, 196] on input "Apply" at bounding box center [368, 192] width 35 height 19
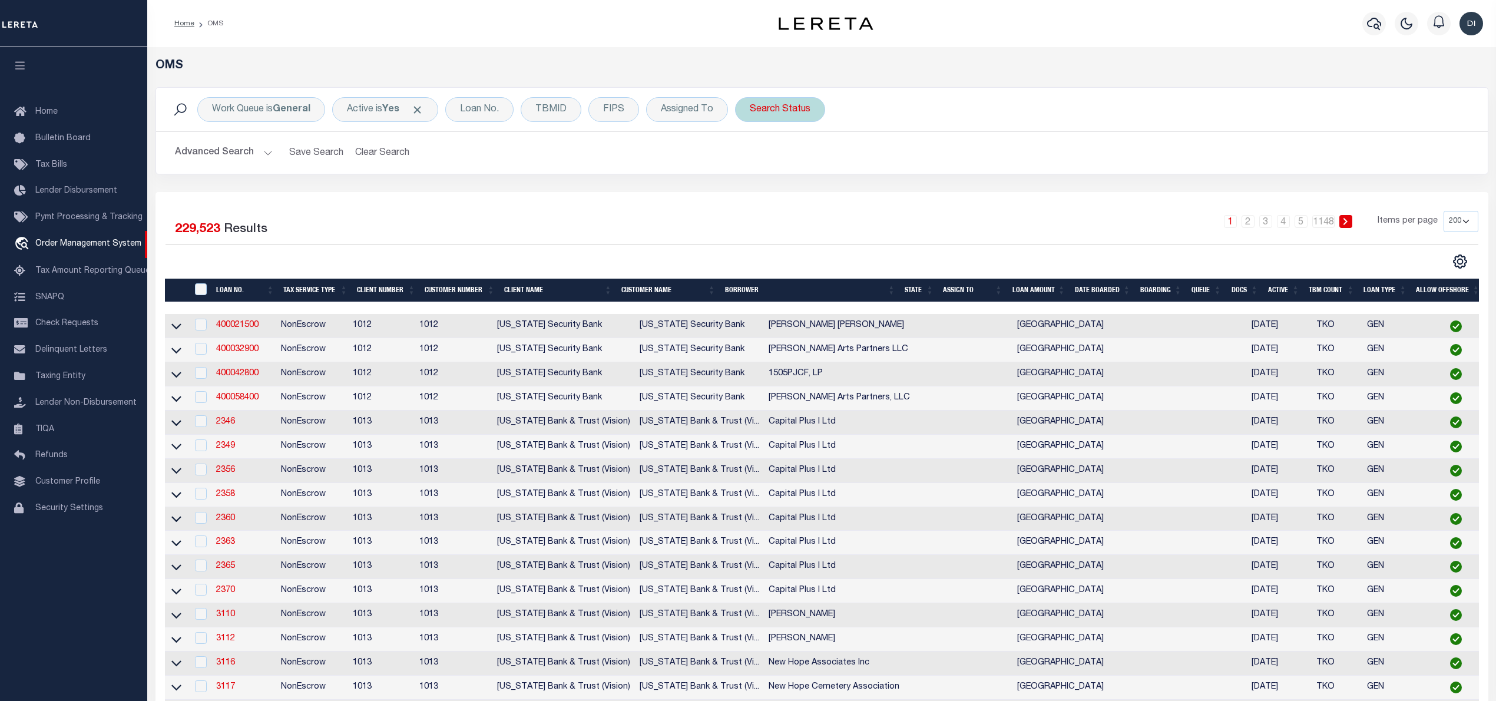
click at [802, 113] on div "Search Status" at bounding box center [780, 109] width 90 height 25
click at [806, 167] on select "Automated Search Bad Parcel Complete Duplicate Parcel High Dollar Reporting In …" at bounding box center [836, 167] width 173 height 22
select select "IP"
click at [753, 157] on select "Automated Search Bad Parcel Complete Duplicate Parcel High Dollar Reporting In …" at bounding box center [836, 167] width 173 height 22
click at [910, 199] on input "Apply" at bounding box center [906, 192] width 35 height 19
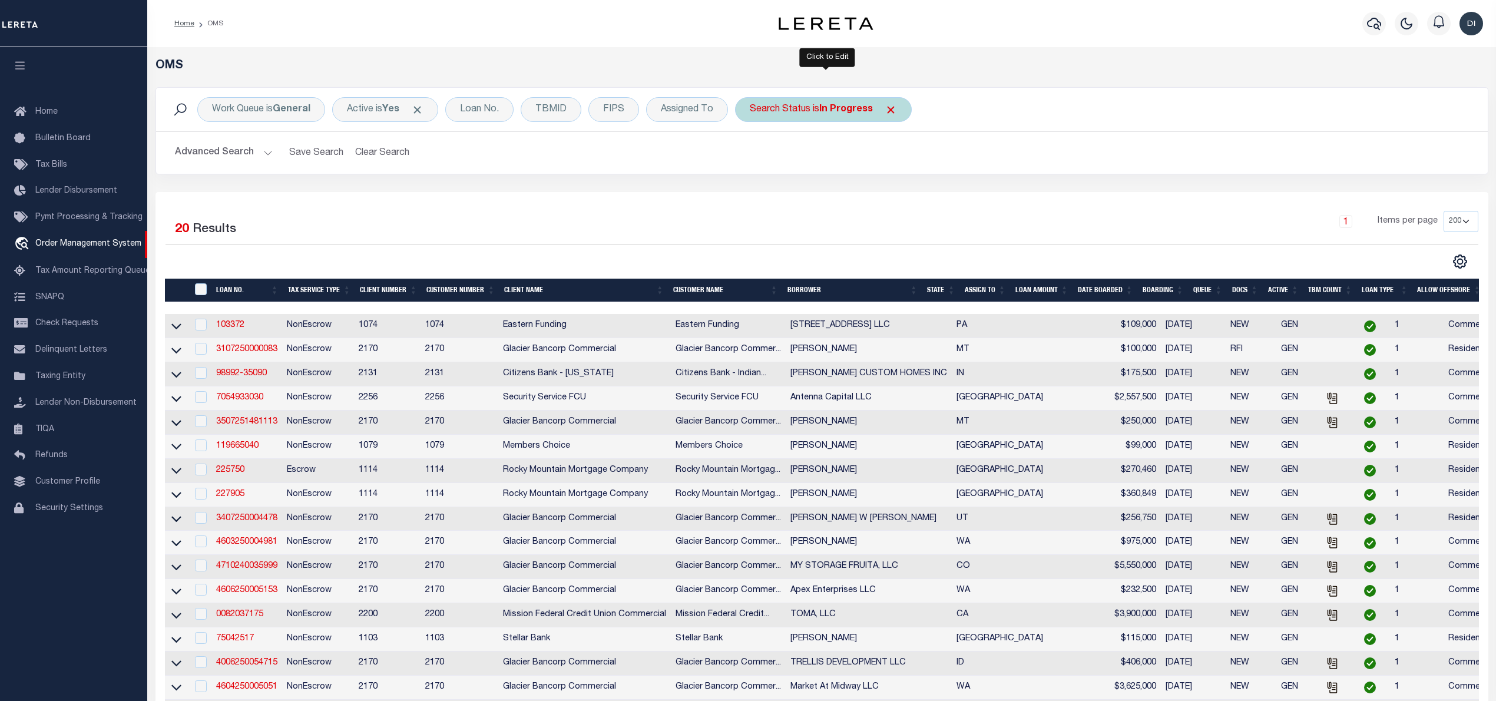
click at [844, 107] on b "In Progress" at bounding box center [846, 109] width 54 height 9
select select "IP"
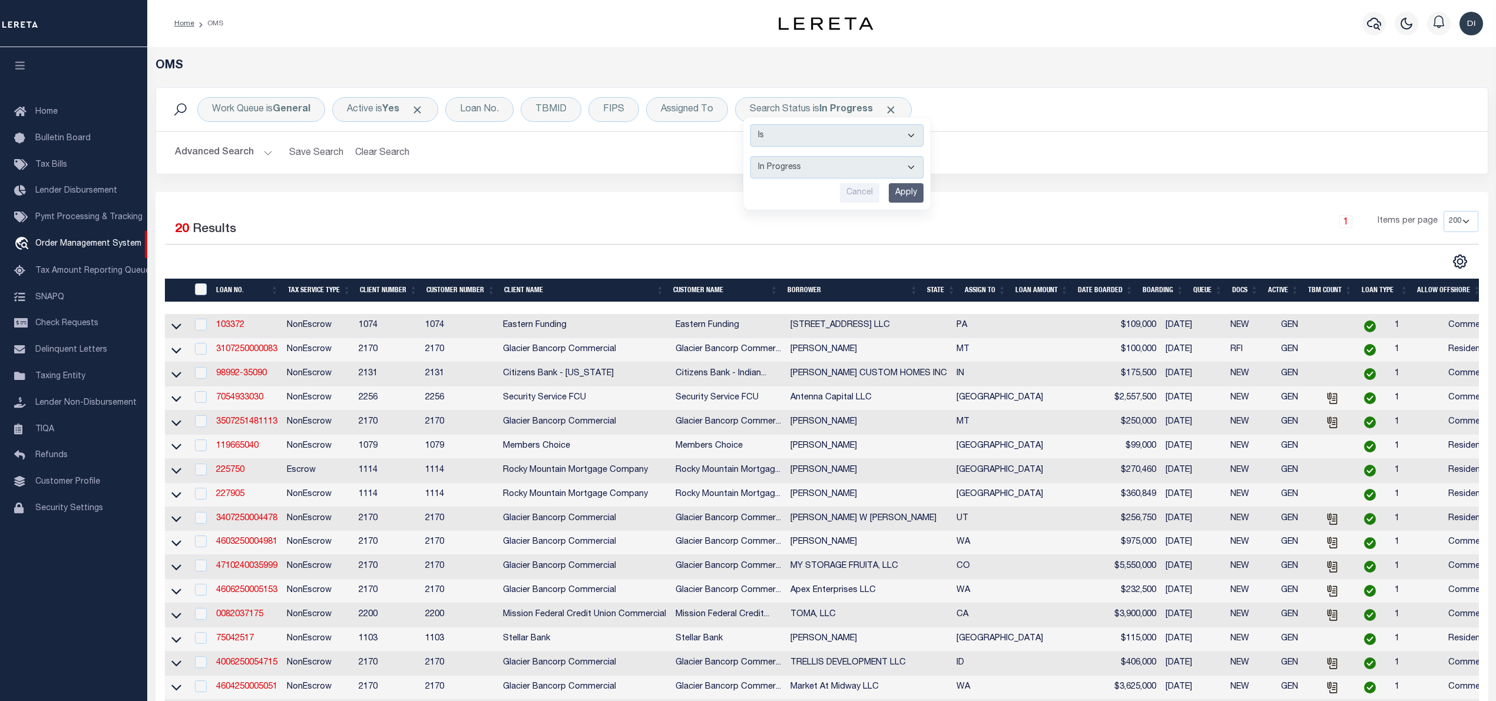
click at [463, 189] on div "Work Queue is General Active is Yes Loan No. TBMID FIPS Assigned To Search Stat…" at bounding box center [822, 139] width 1351 height 105
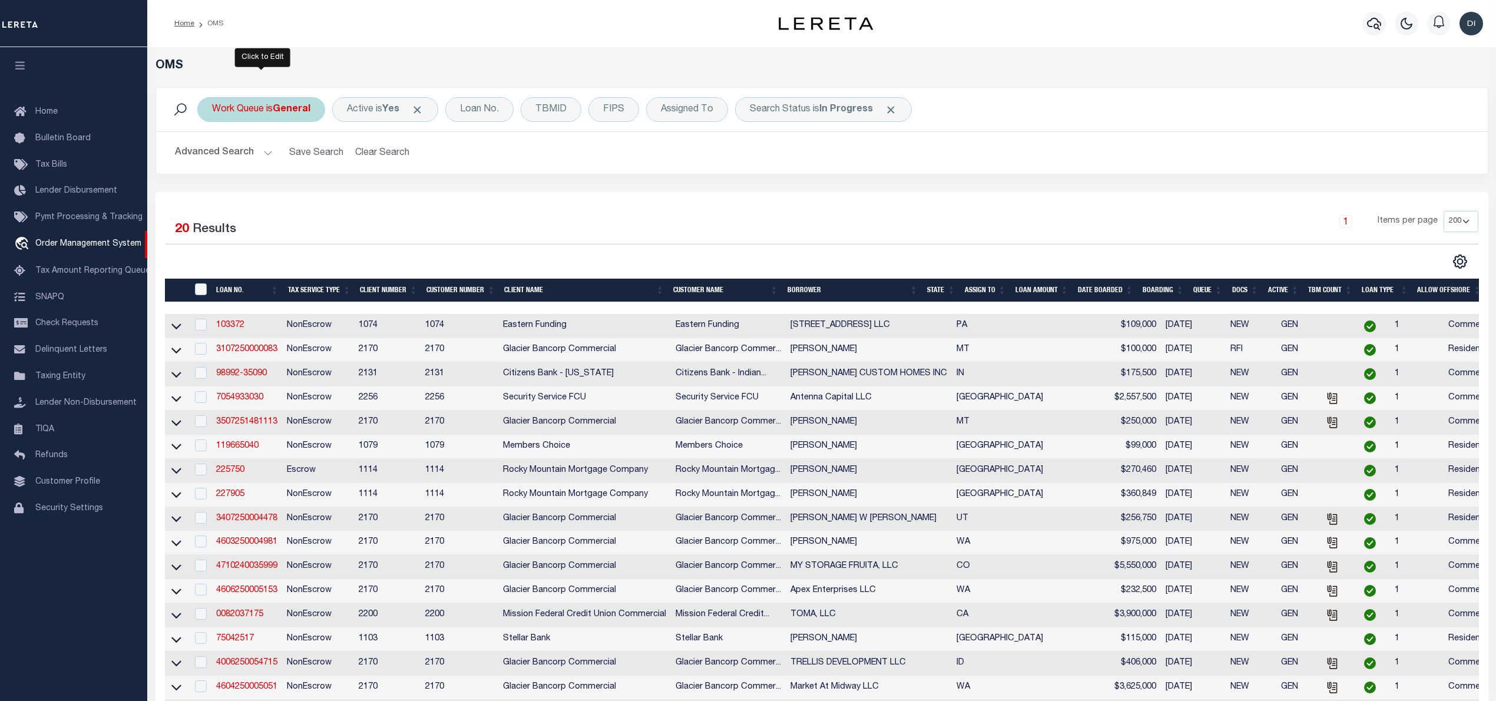
click at [305, 105] on b "General" at bounding box center [292, 109] width 38 height 9
click at [279, 164] on select "--ALL-- General ThoughtFocus" at bounding box center [299, 167] width 173 height 22
select select "THF"
click at [213, 157] on select "--ALL-- General ThoughtFocus" at bounding box center [299, 167] width 173 height 22
click at [394, 184] on div "Is Contains --ALL-- General ThoughtFocus Cancel Apply" at bounding box center [299, 164] width 189 height 94
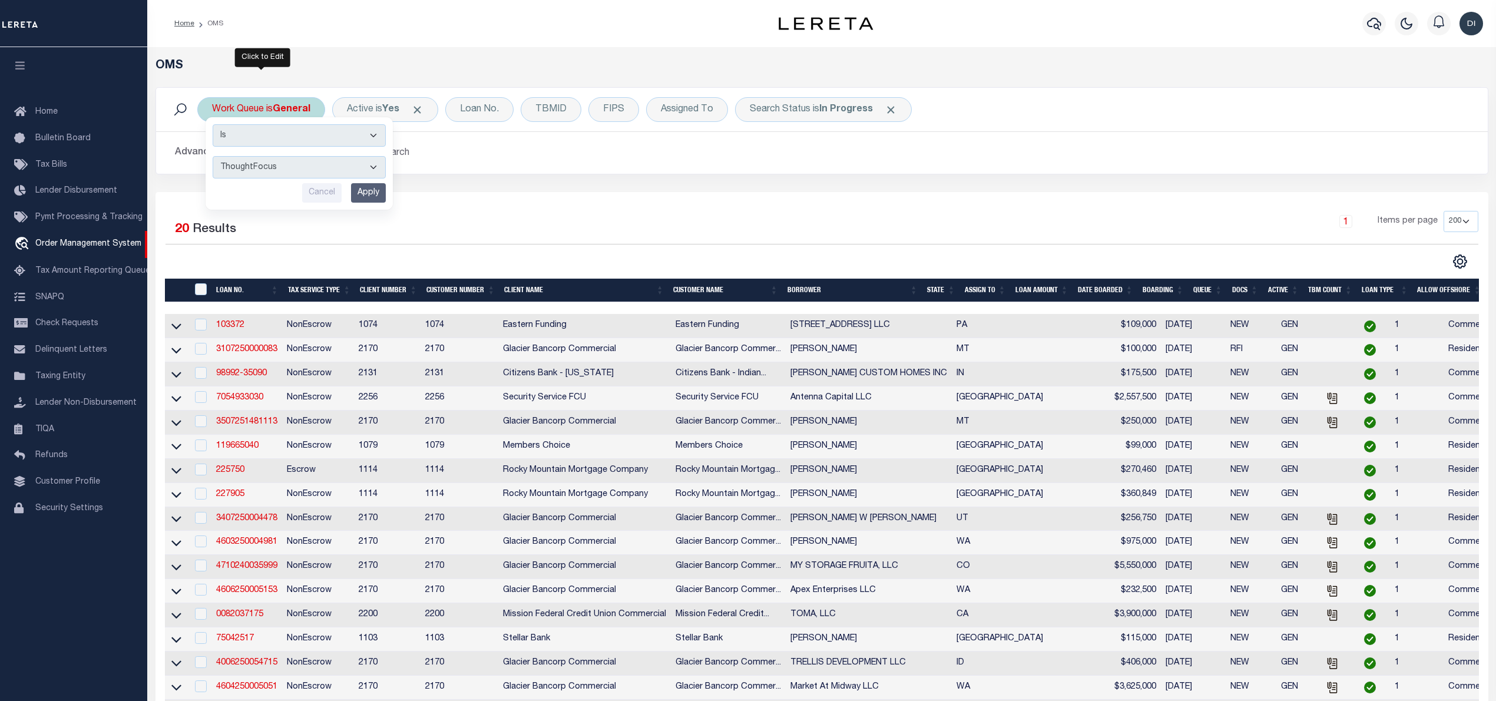
click at [375, 190] on input "Apply" at bounding box center [368, 192] width 35 height 19
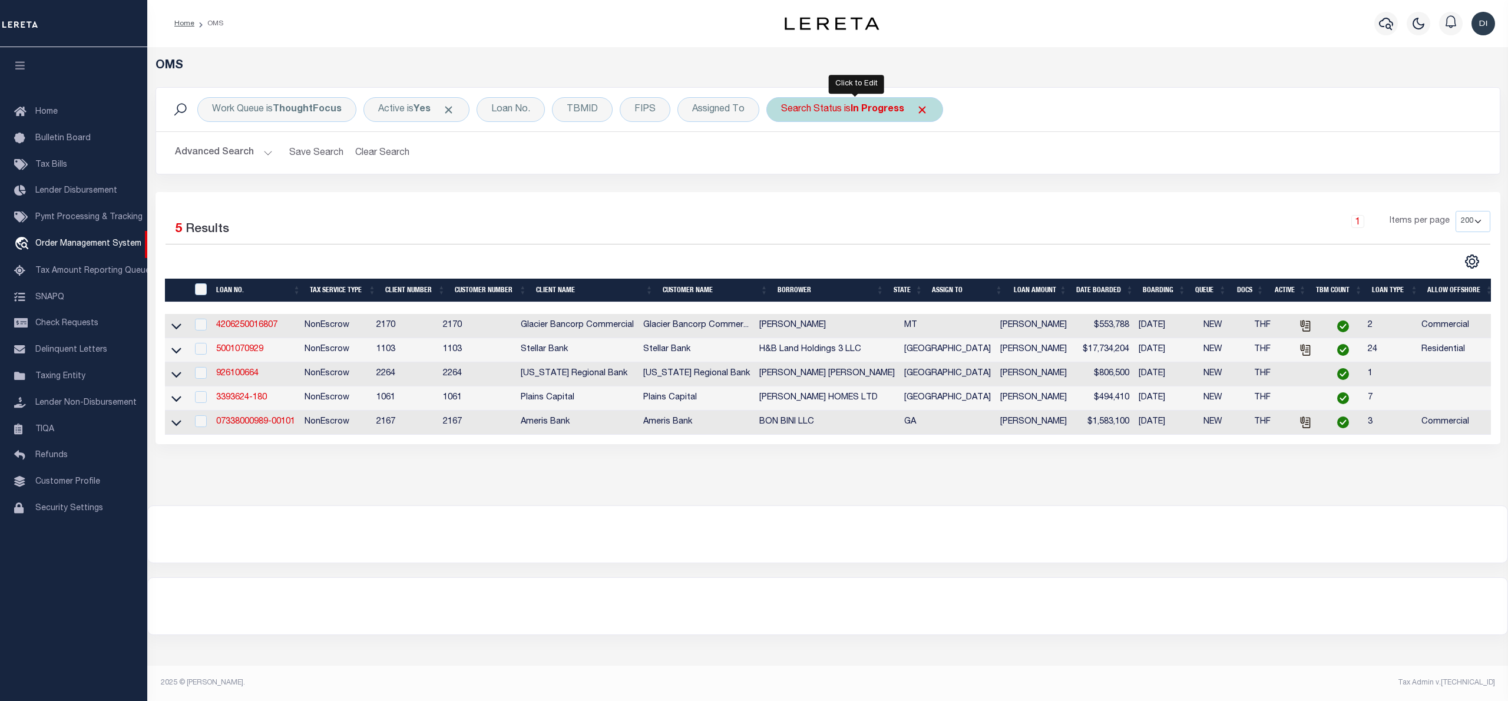
click at [880, 105] on b "In Progress" at bounding box center [878, 109] width 54 height 9
select select "IP"
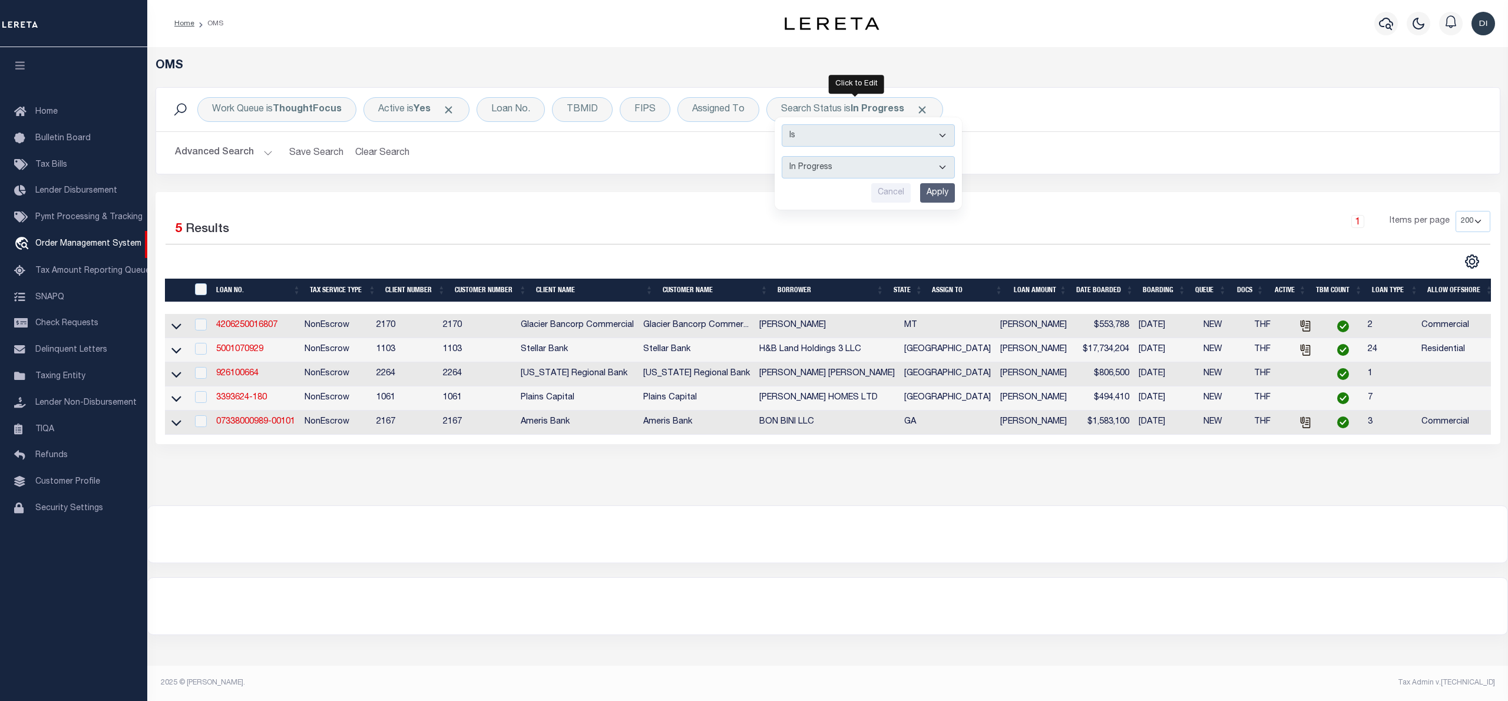
click at [640, 183] on div "Work Queue is ThoughtFocus Active is Yes Loan No. TBMID FIPS Assigned To Search…" at bounding box center [828, 139] width 1363 height 105
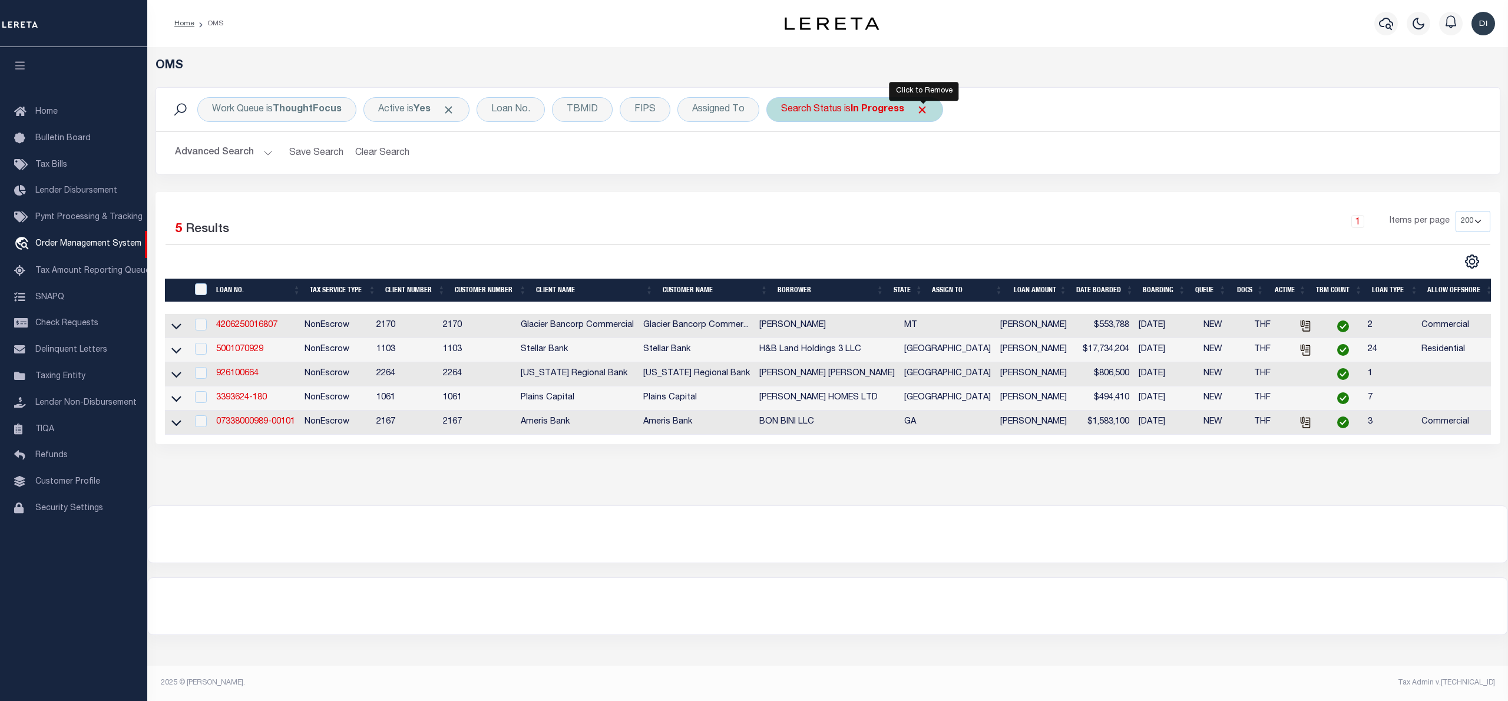
click at [927, 111] on span "Click to Remove" at bounding box center [922, 110] width 12 height 12
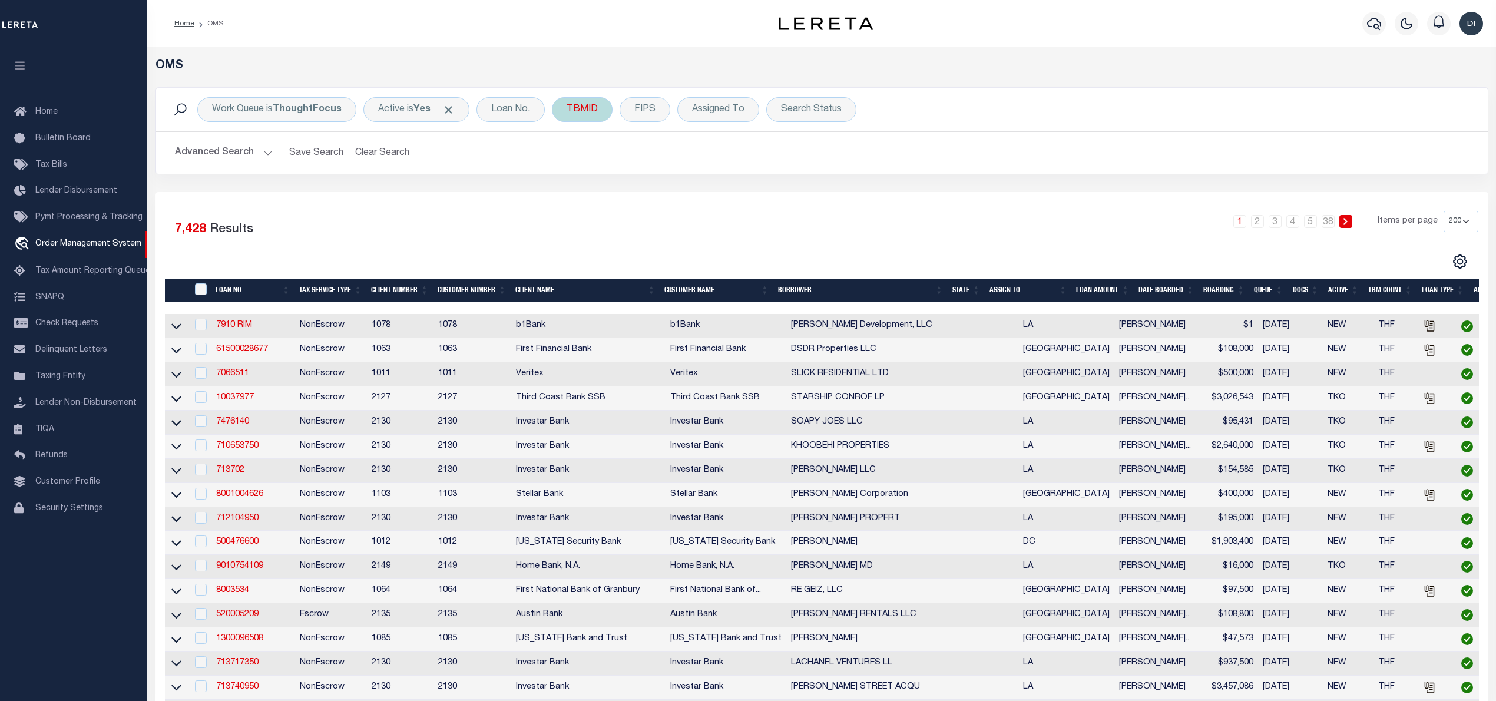
click at [582, 104] on div "TBMID" at bounding box center [582, 109] width 61 height 25
click at [590, 157] on input "number" at bounding box center [653, 162] width 173 height 22
type input "3497279"
click at [719, 189] on input "Apply" at bounding box center [723, 187] width 35 height 19
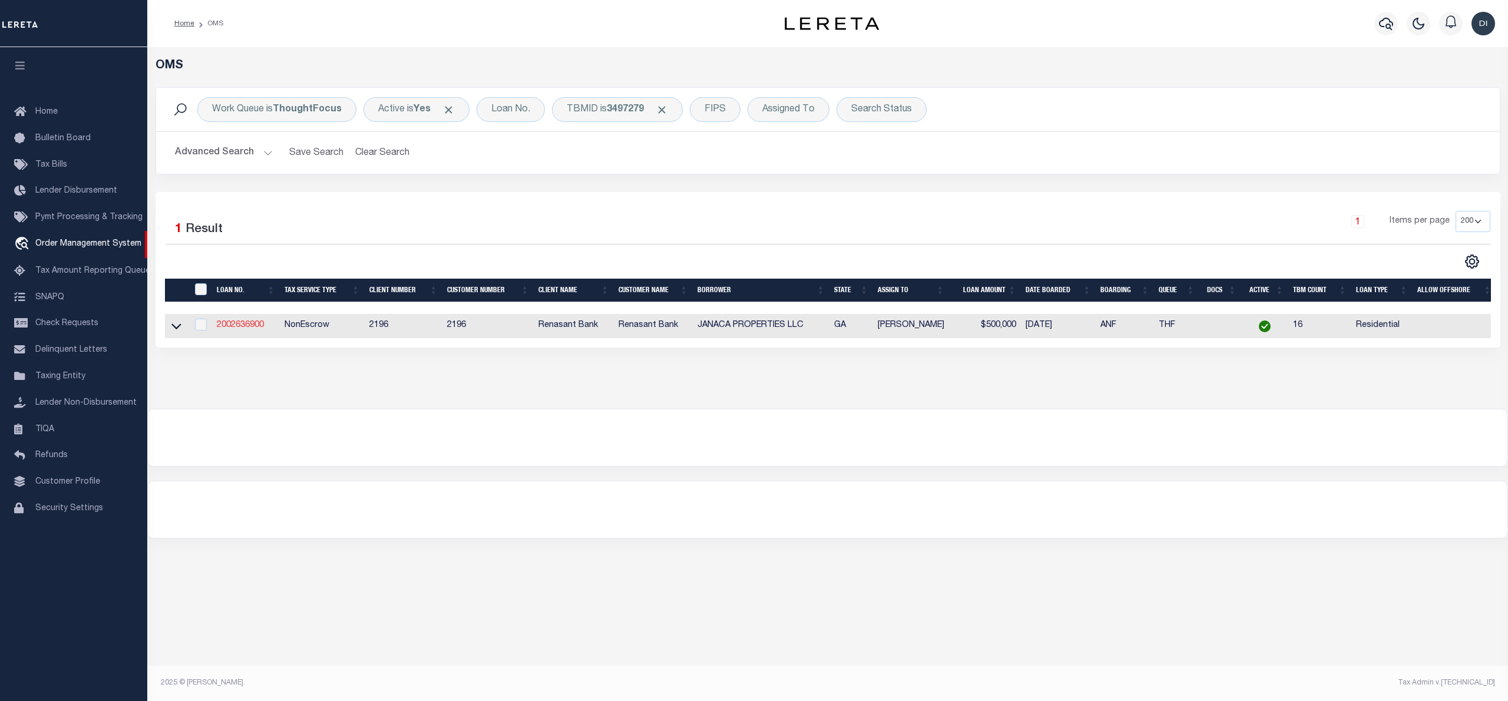
click at [234, 324] on link "2002636900" at bounding box center [240, 325] width 47 height 8
type input "2002636900"
type input "JANACA PROPERTIES LLC"
select select
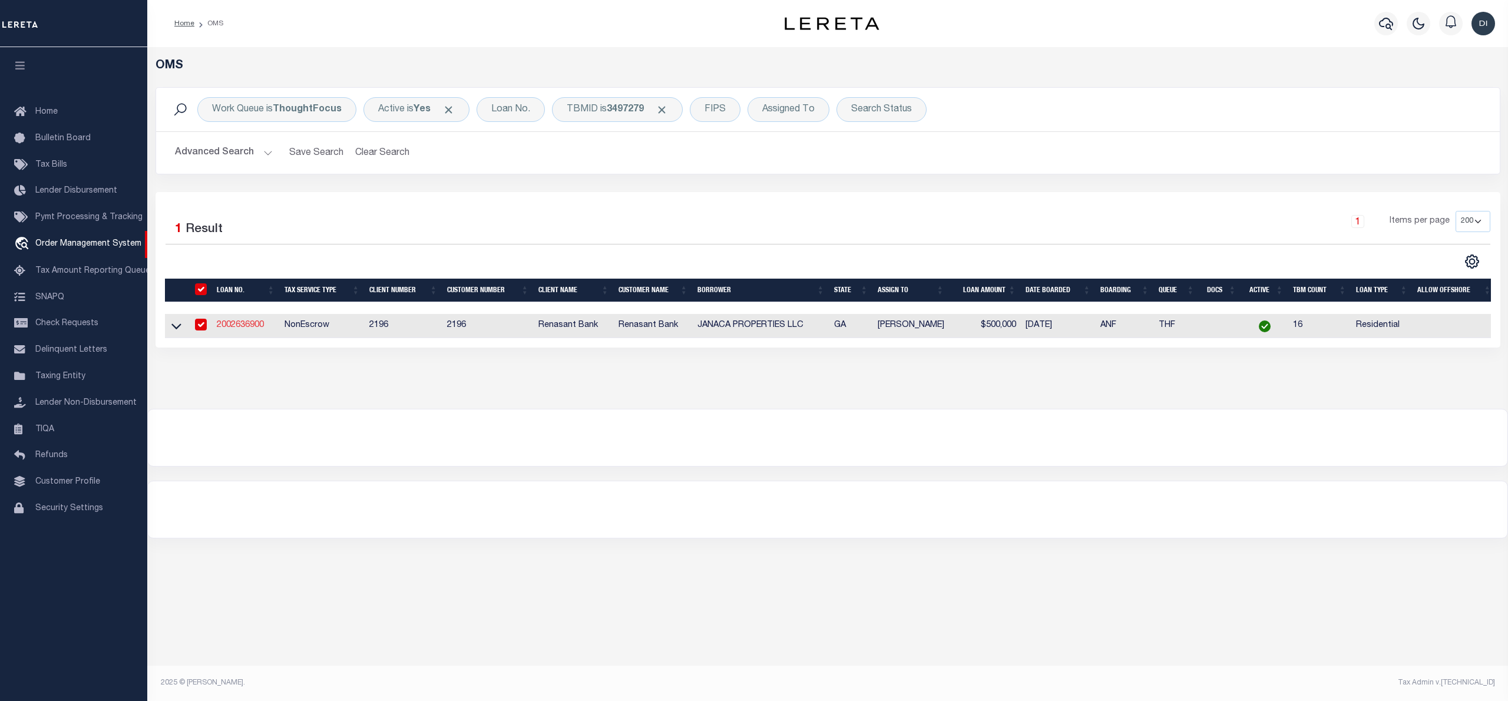
select select
select select "10"
select select
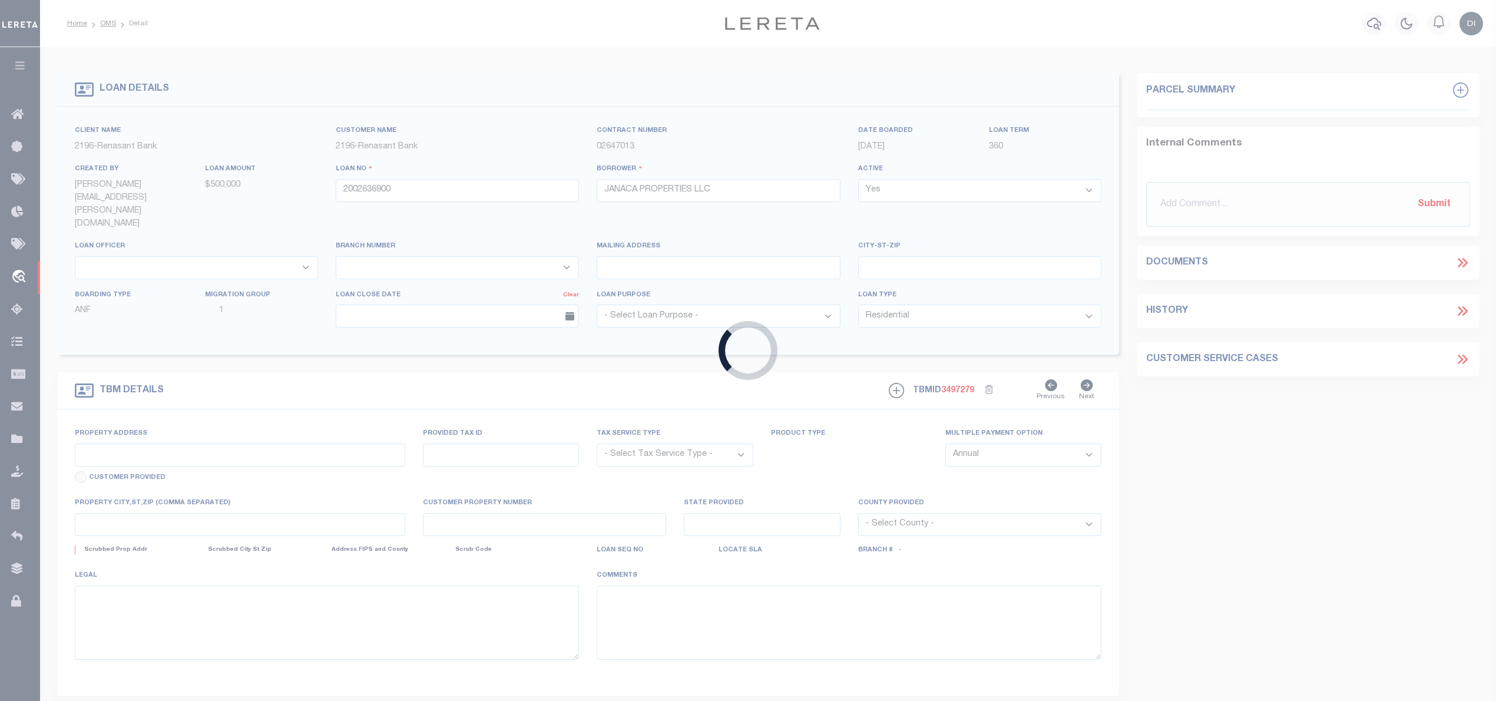
select select "4983"
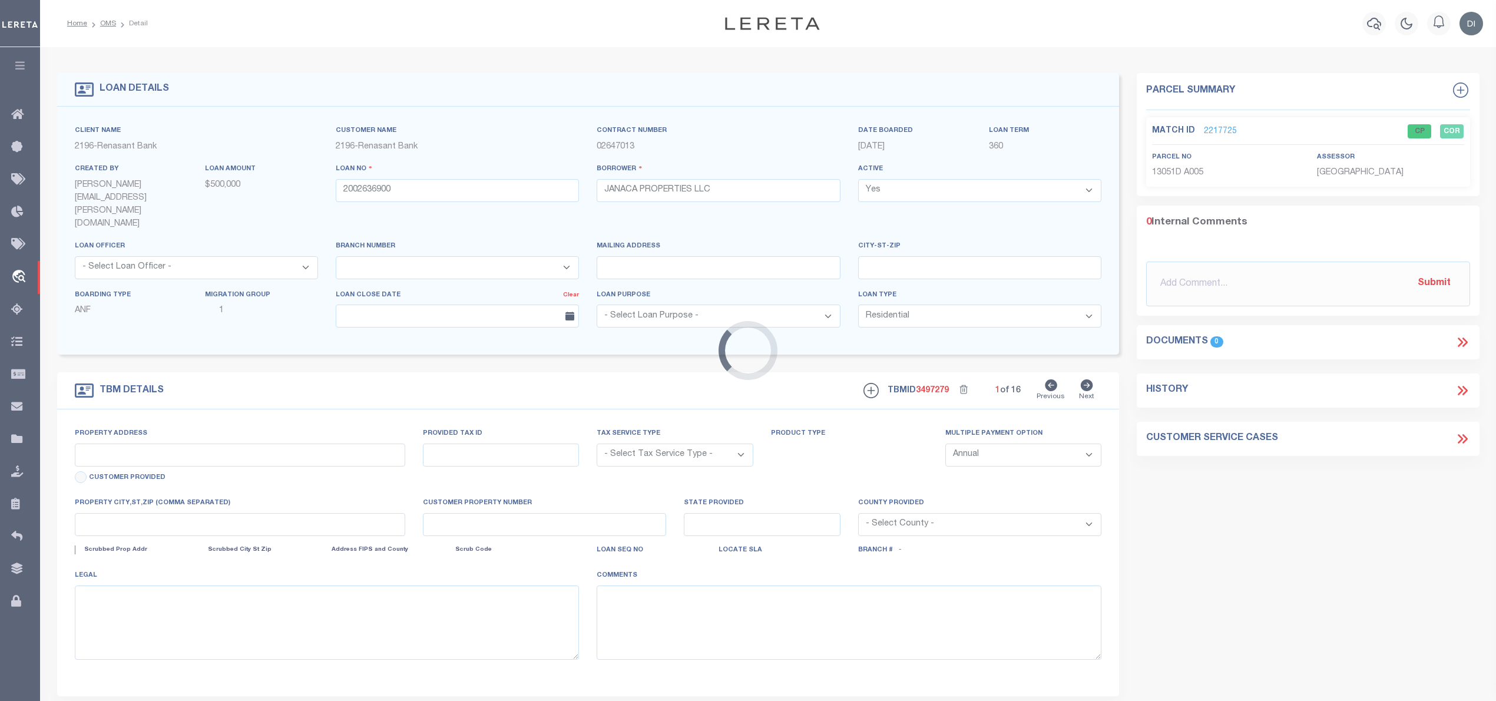
type input "577 GRANADE DR"
radio input "true"
select select "NonEscrow"
select select
type input "FOREST PARK GA 30297"
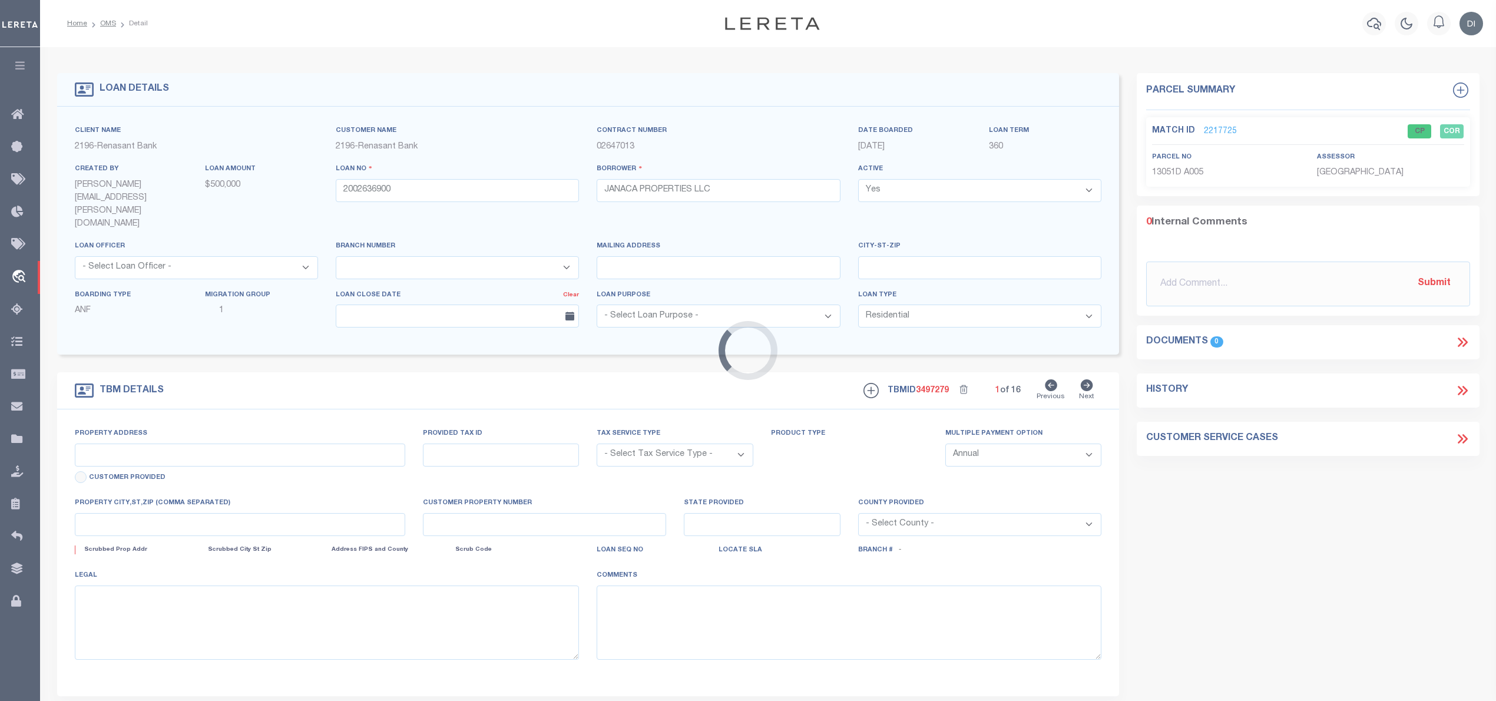
type input "2002636900"
type input "GA"
type textarea "PARCEL: 13082A B0141"
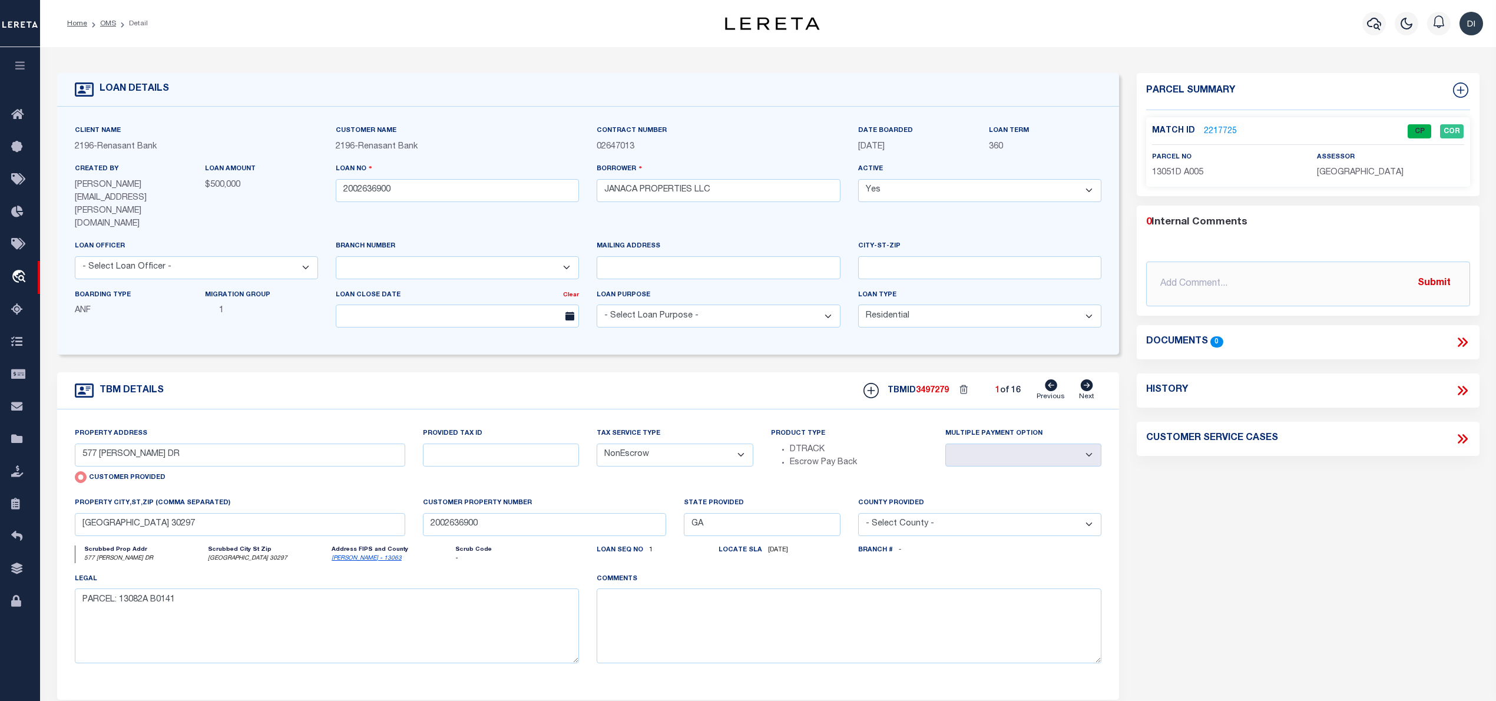
click at [1219, 133] on link "2217725" at bounding box center [1220, 131] width 33 height 12
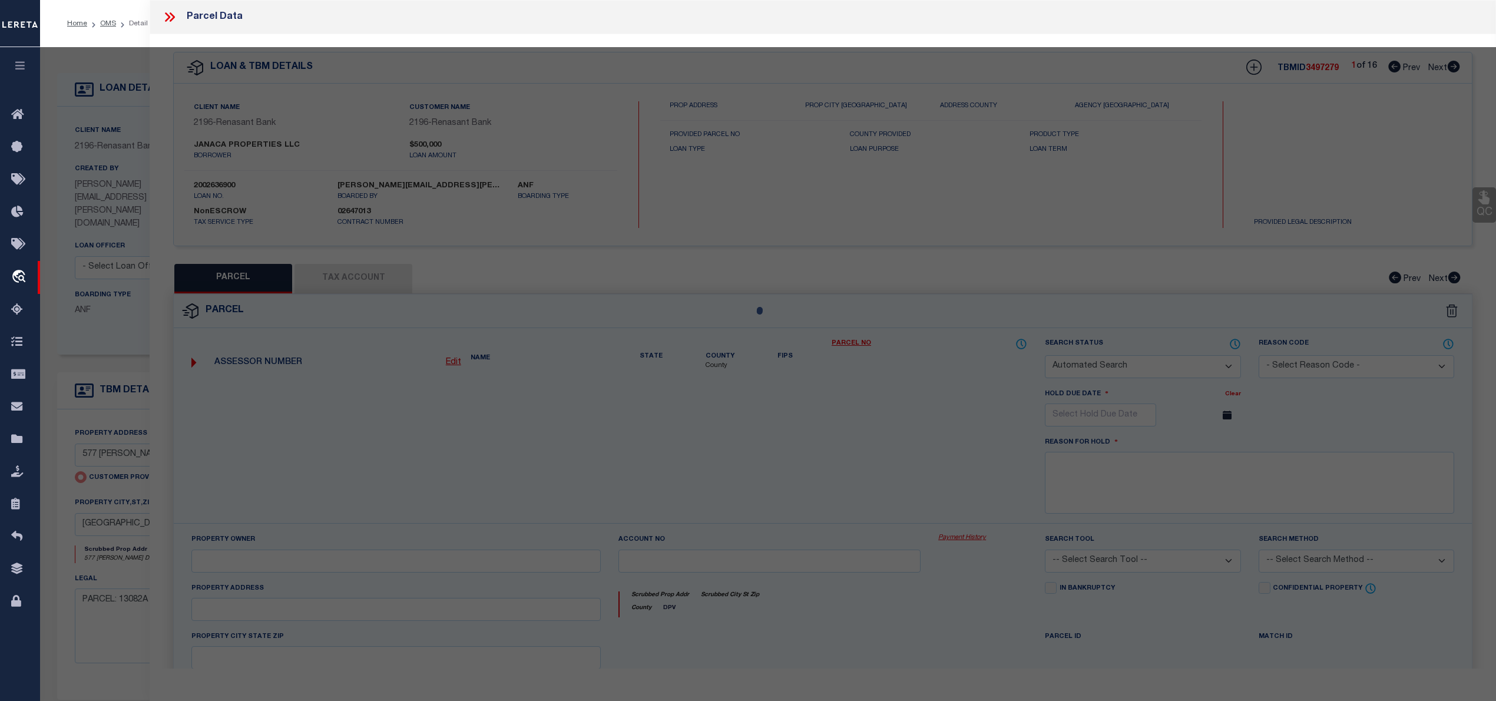
checkbox input "false"
select select "CP"
type input "JANACA PROPERTIES LLC"
select select "AGW"
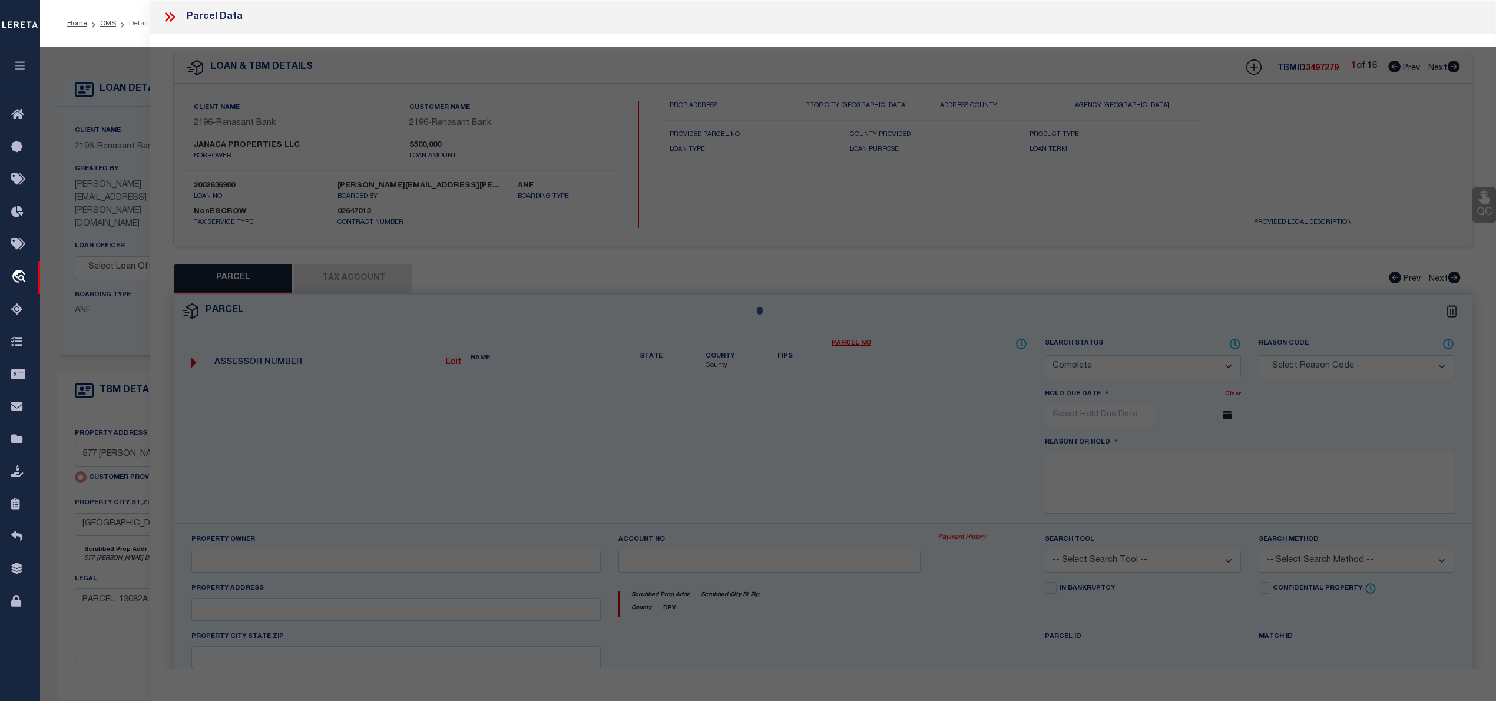
select select "ADD"
type input "577 GRANADE DR"
type input "FOREST PARK GA 30297"
type textarea "LOT:35 CITY/MUNI/TWP:FOREST PARK SUBD:BUICE J M"
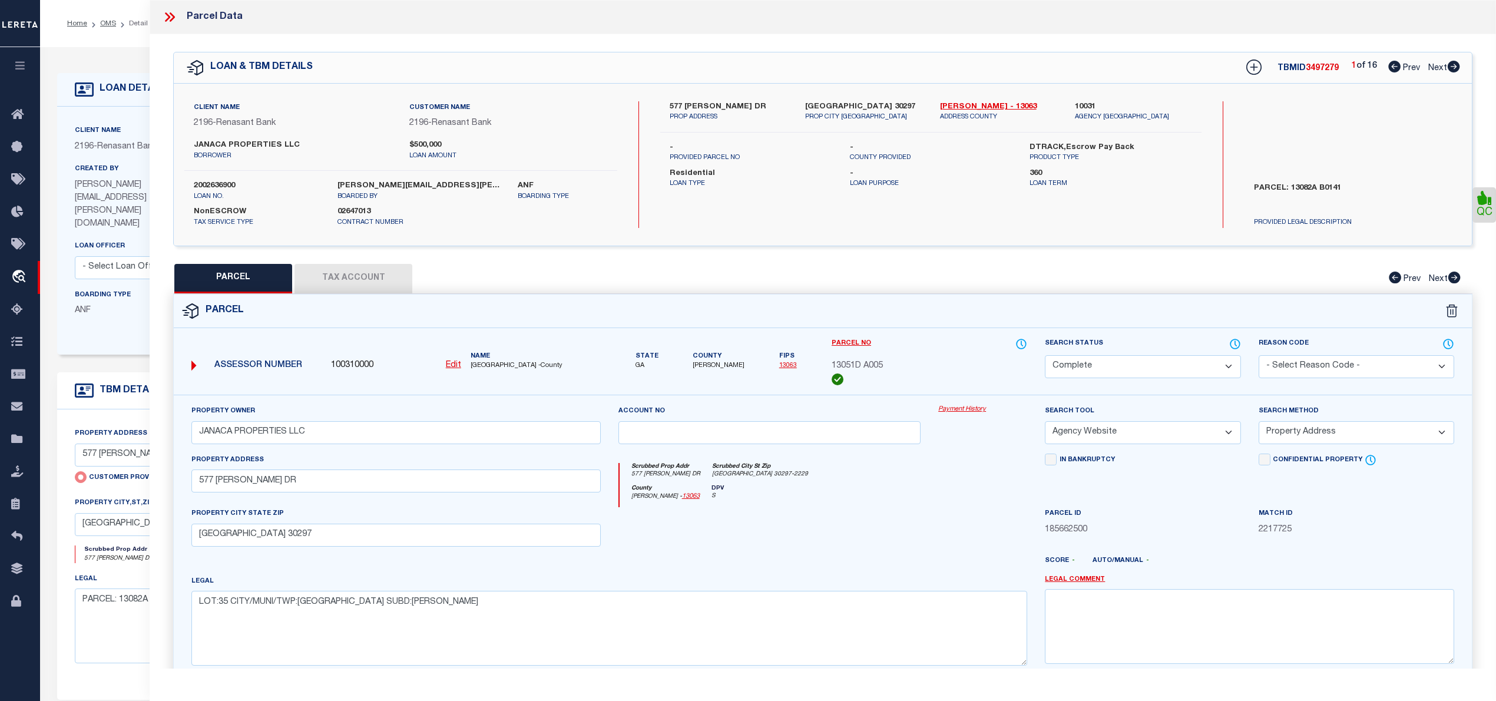
click at [1454, 67] on icon at bounding box center [1454, 67] width 12 height 12
select select "AS"
select select
checkbox input "false"
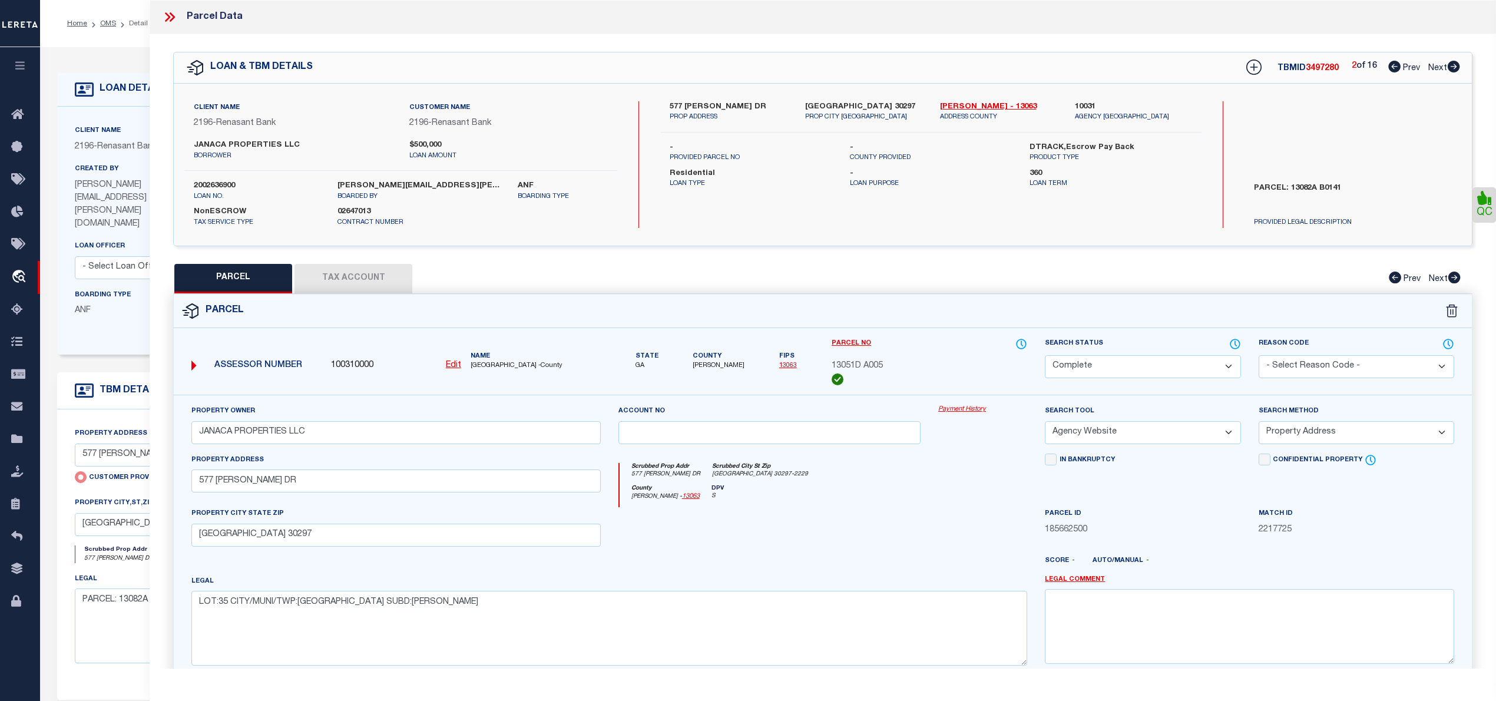
checkbox input "false"
select select "CP"
type input "JANACA PROPERTIES LLC"
select select "AGW"
select select "ADD"
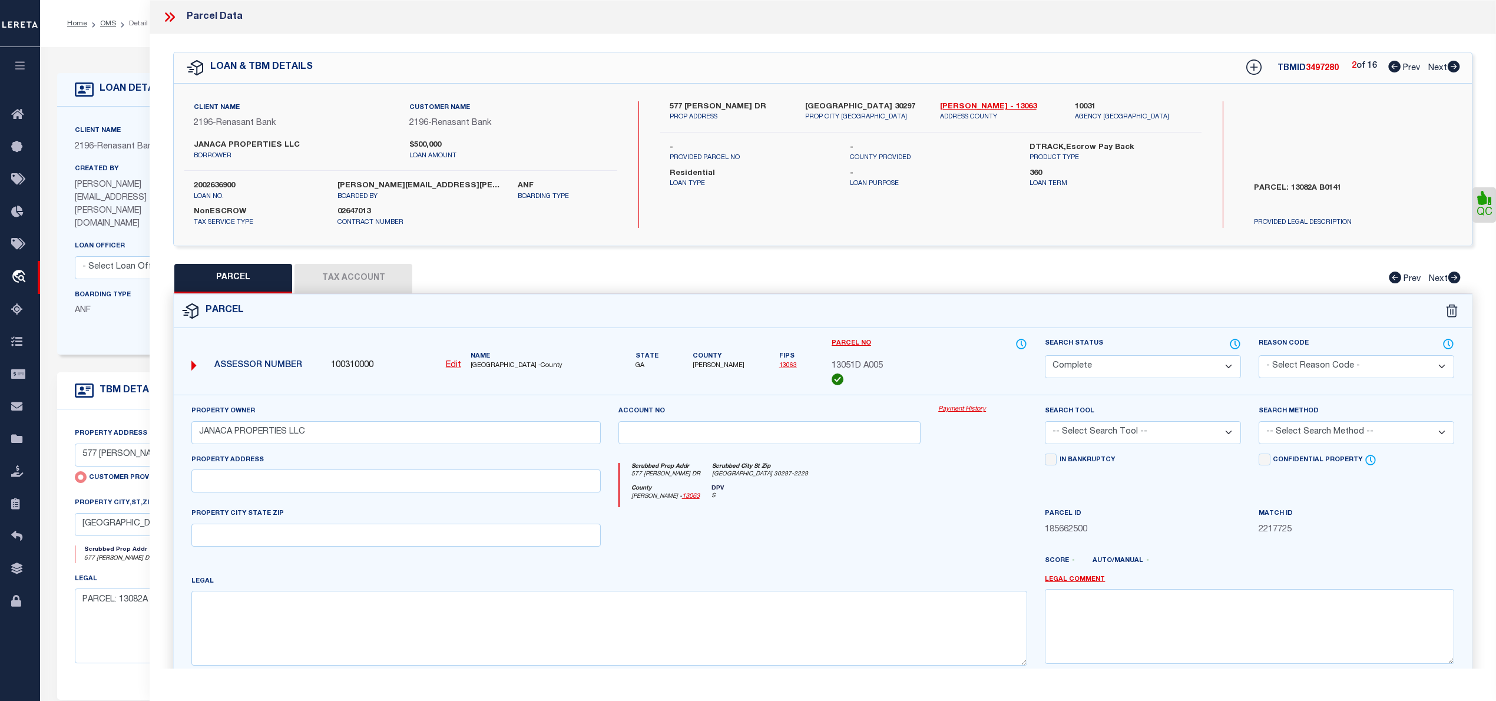
type input "4624 COLLEGE ST"
type input "FOREST PARK GA 30297"
type textarea "LOT:1 CITY/MUNI/TWP:FOREST PARK SUBD:EWING & BOWDEN"
click at [1454, 67] on icon at bounding box center [1454, 67] width 12 height 12
select select "AS"
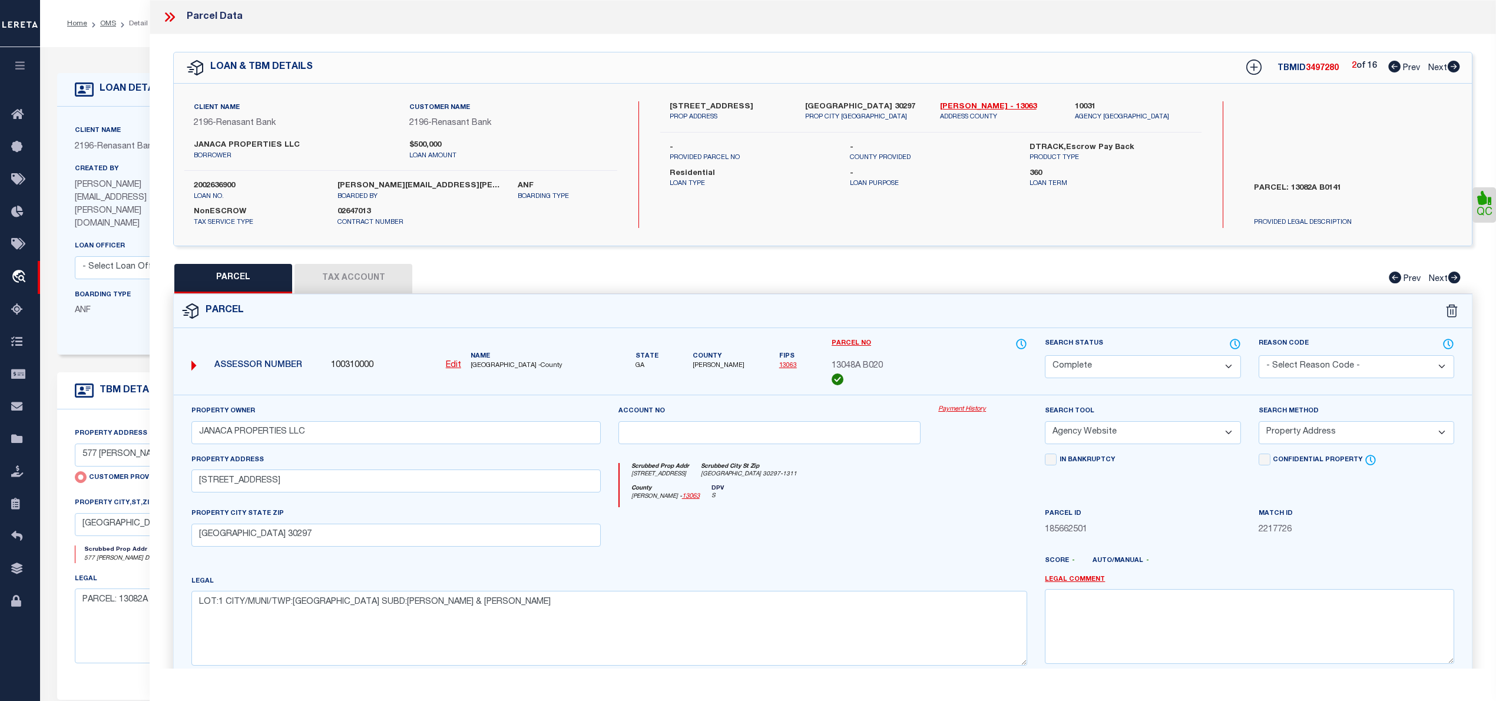
select select
checkbox input "false"
select select "CP"
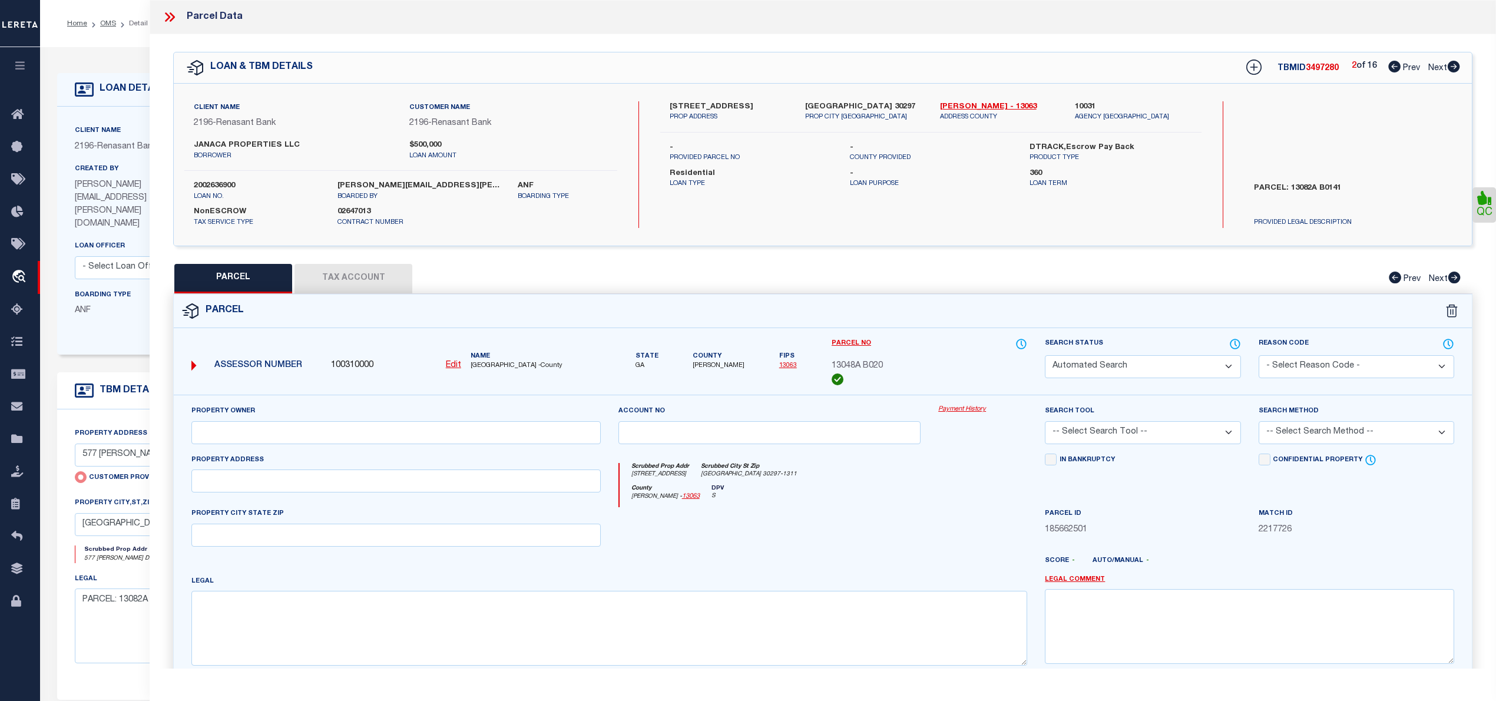
type input "ARMM ASSET COMPANY 2 LLC"
select select "AGW"
select select "ADD"
type input "702 BROOKWOOD DR"
type input "FOREST PARK GA 30297"
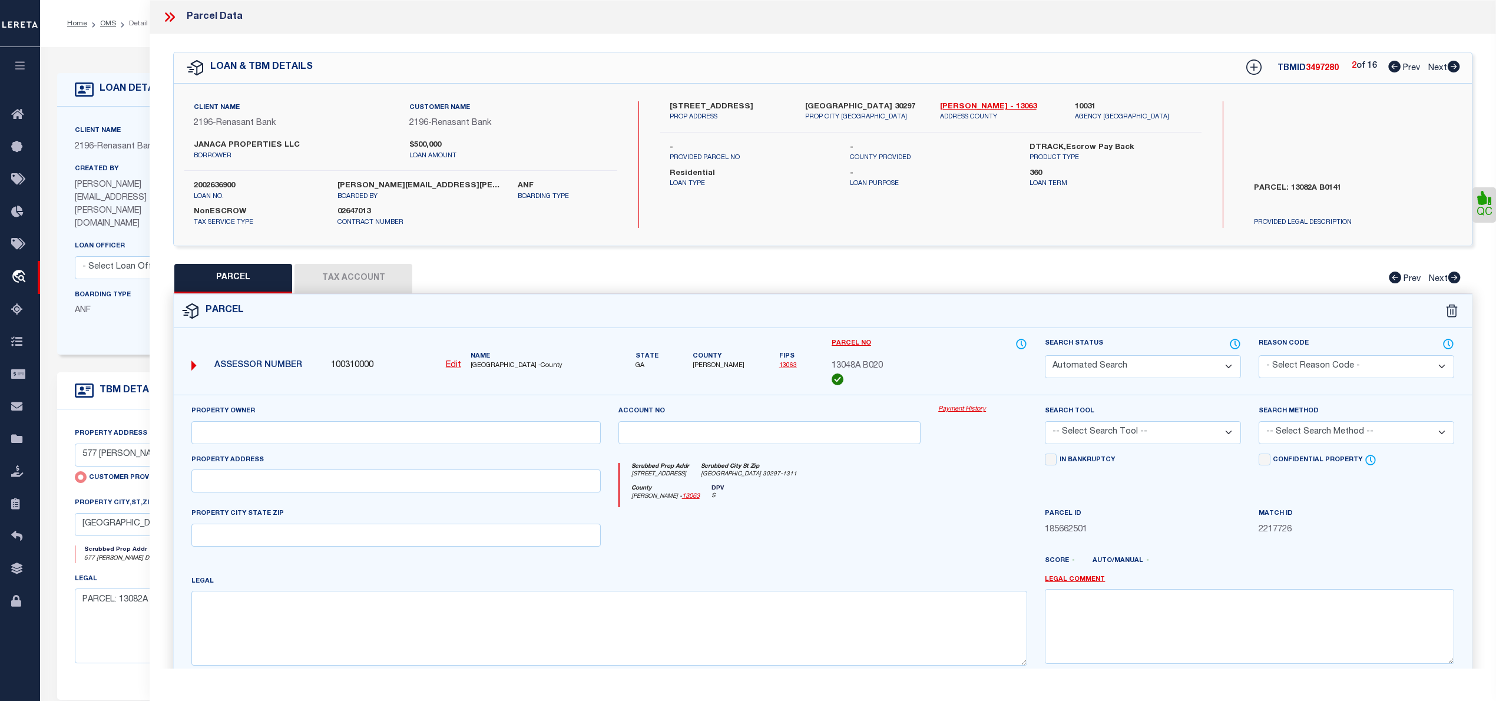
type textarea "LOT:11 CITY/MUNI/TWP:FOREST PARK SUBD:HIDDEN FOREST"
click at [1454, 67] on icon at bounding box center [1454, 67] width 12 height 12
select select "AS"
select select
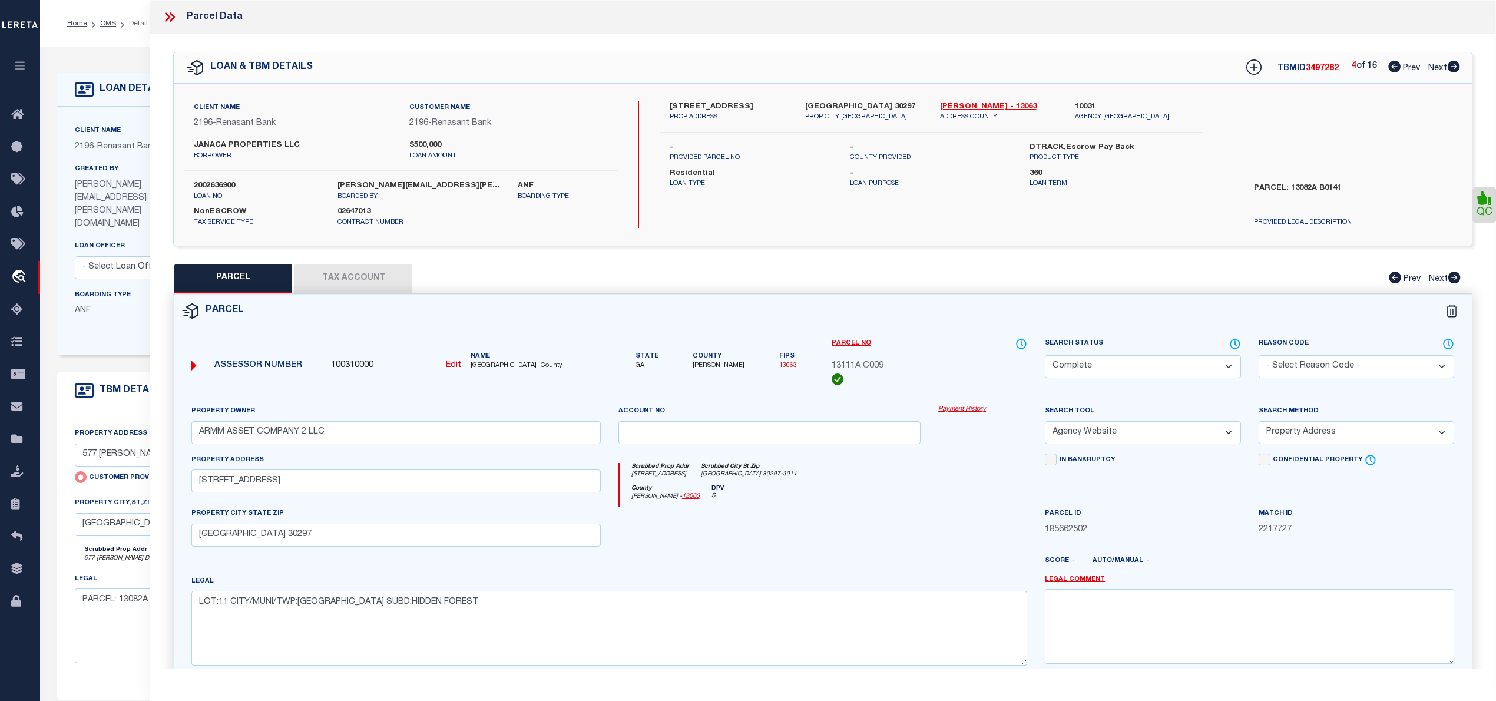
checkbox input "false"
select select "CP"
type input "1327 WATTS ROAD, LLC"
select select "AGF"
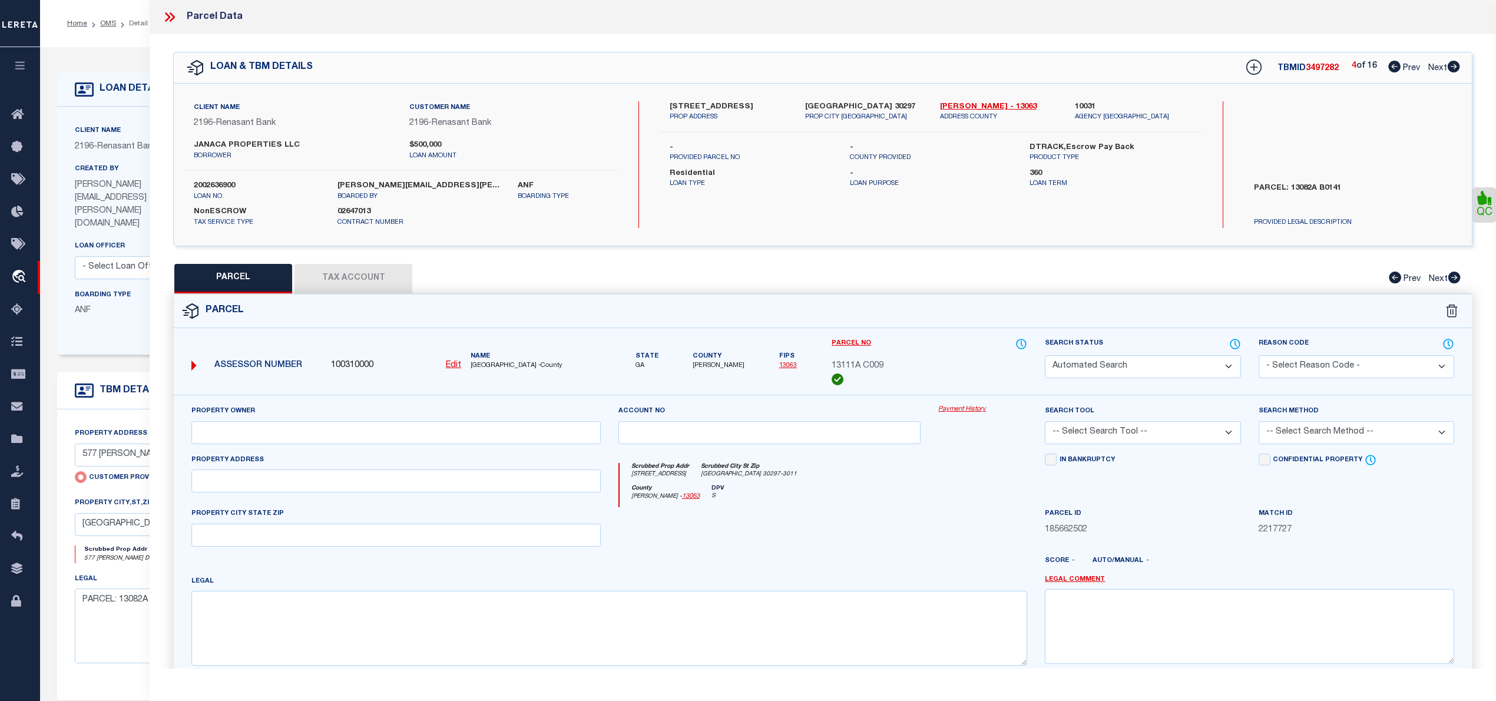
select select "ADD"
type input "1327 WATTS RD"
type input "FOREST PARK GA 30297"
type textarea "wrong jurisdiction"
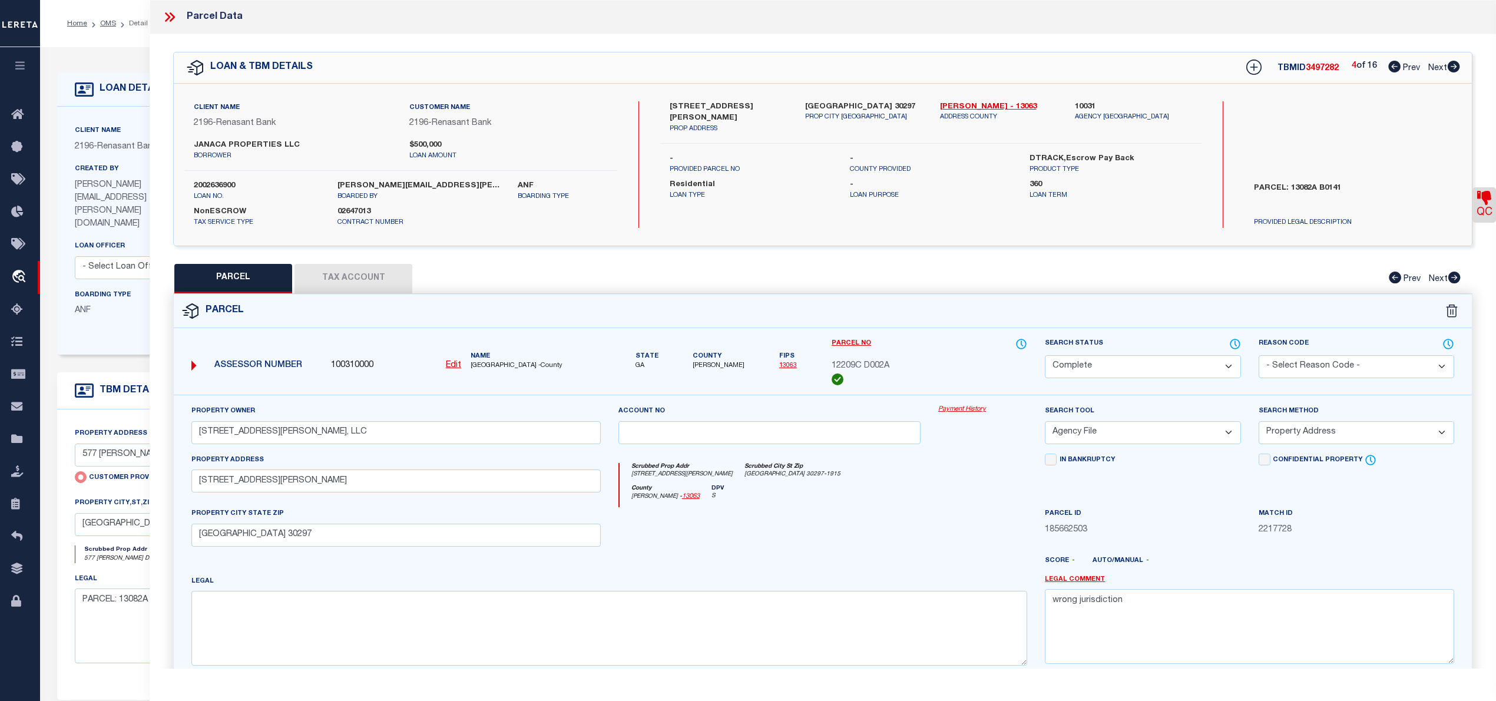
click at [1454, 67] on icon at bounding box center [1454, 67] width 12 height 12
select select "AS"
select select
checkbox input "false"
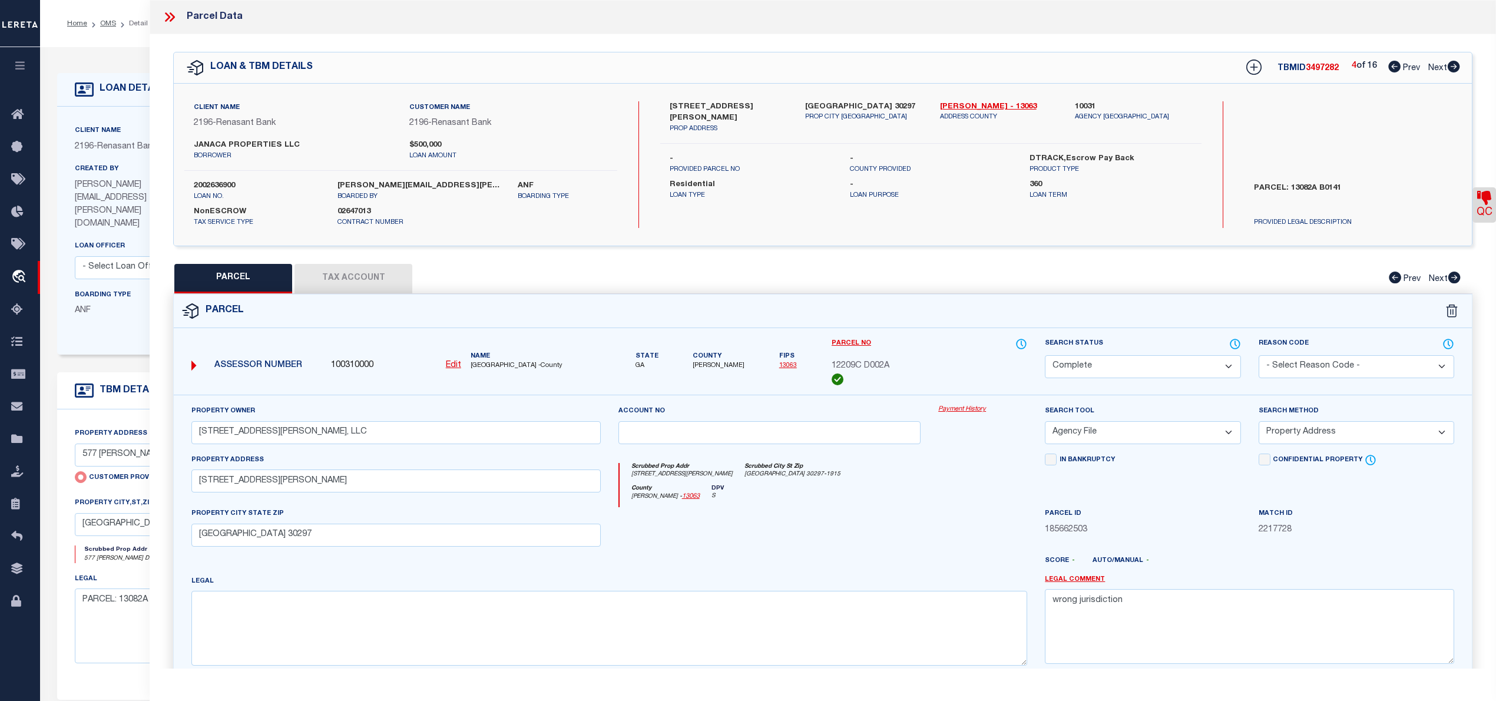
checkbox input "false"
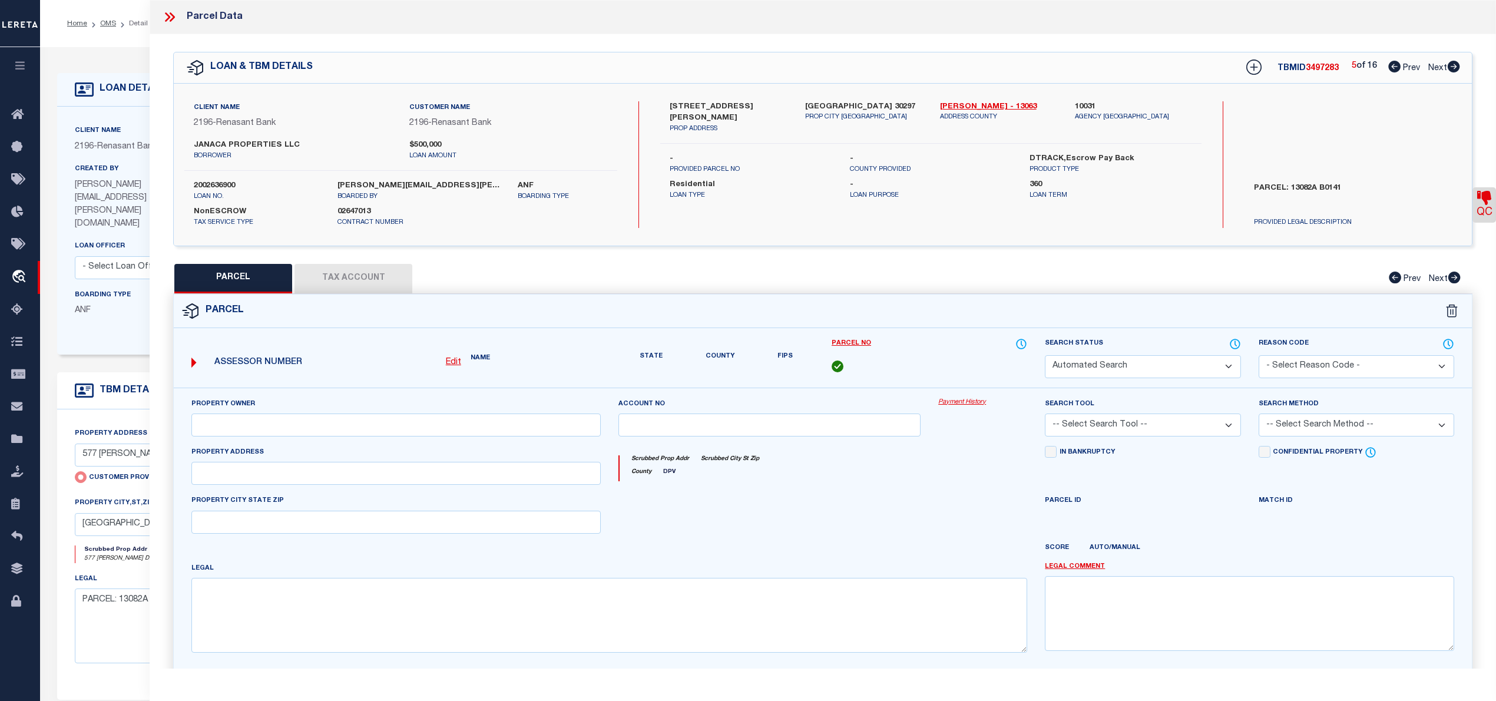
select select "CP"
type input "JANACA PROPERTIES LLC"
select select "AGW"
select select "ADD"
type input "834 SLATON ST"
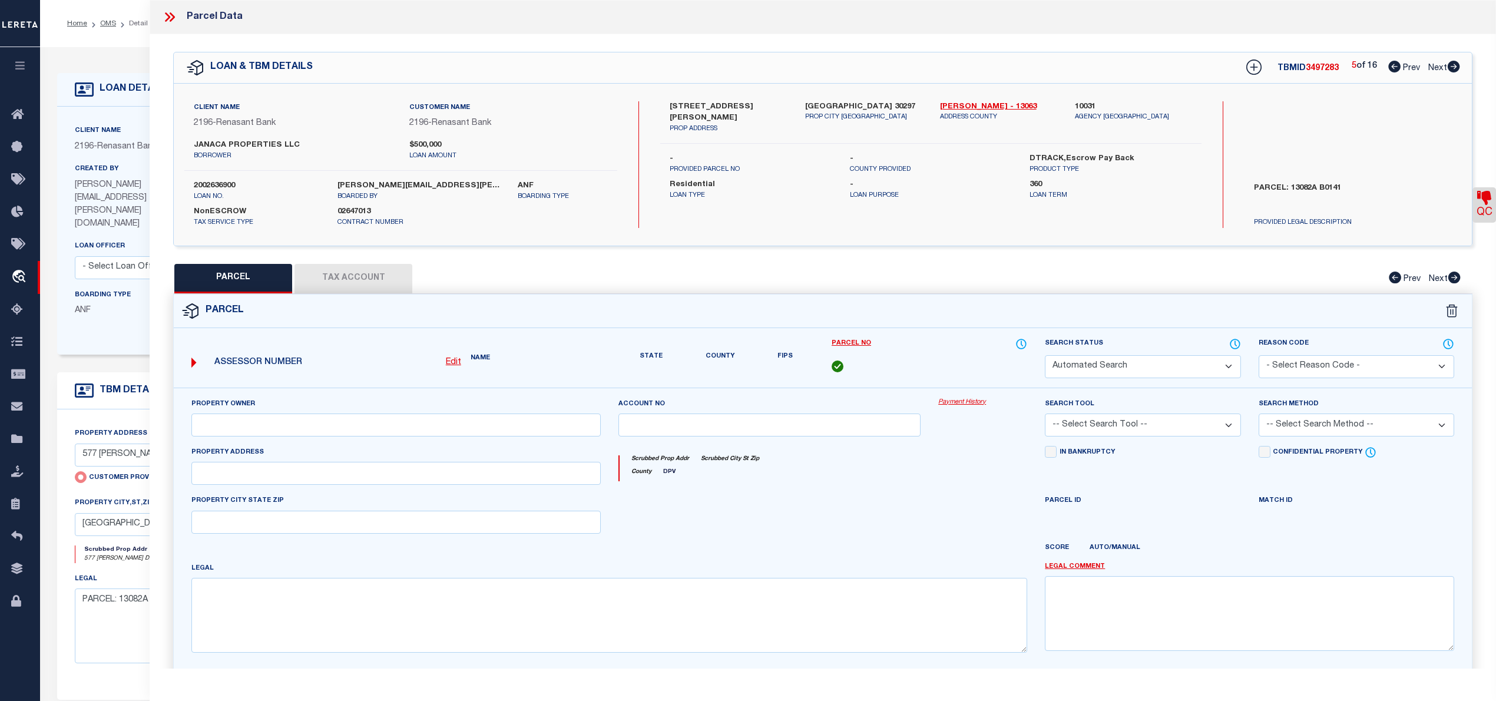
type input "FOREST PARK GA 30297"
type textarea "LOT:8 CITY/MUNI/TWP:FOREST PARK SUBD:N T DENNIS"
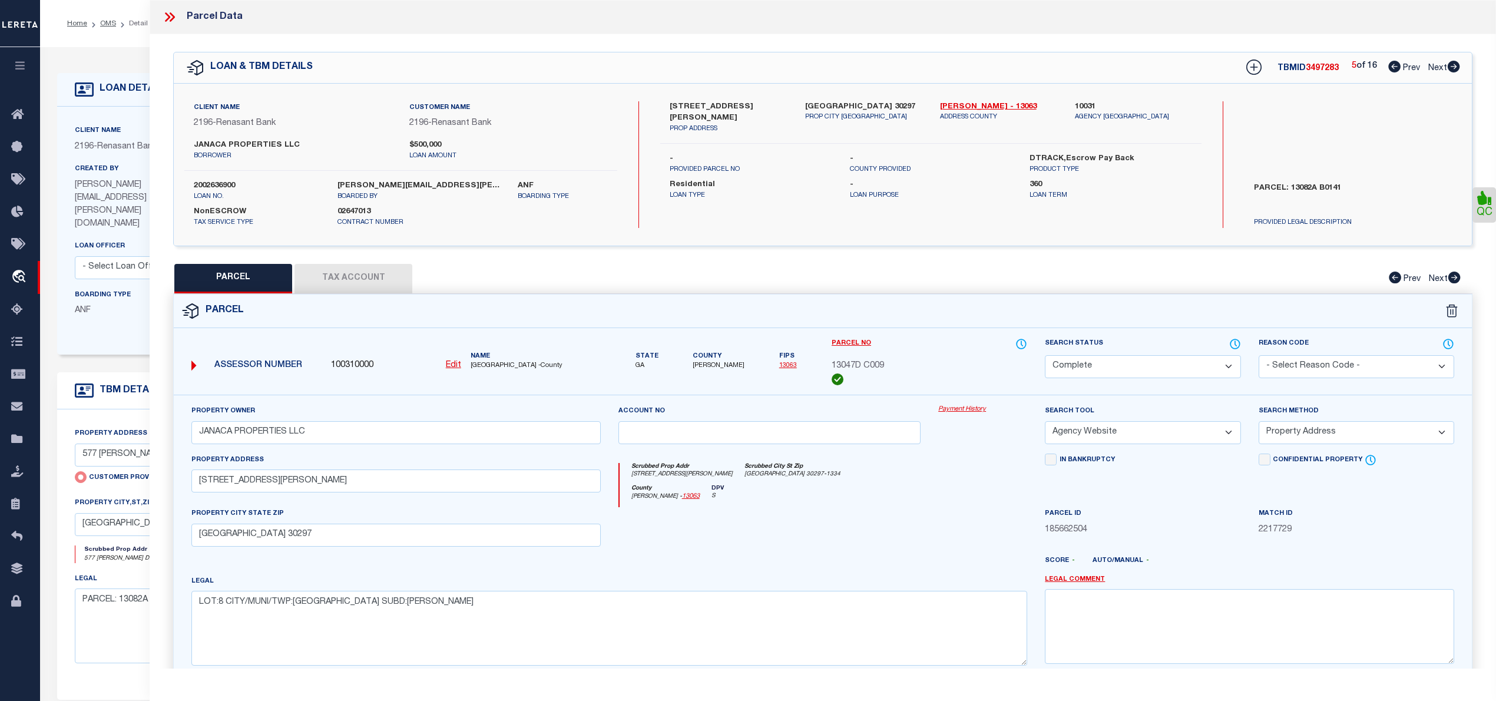
click at [1394, 66] on icon at bounding box center [1394, 67] width 12 height 12
select select "AS"
select select
checkbox input "false"
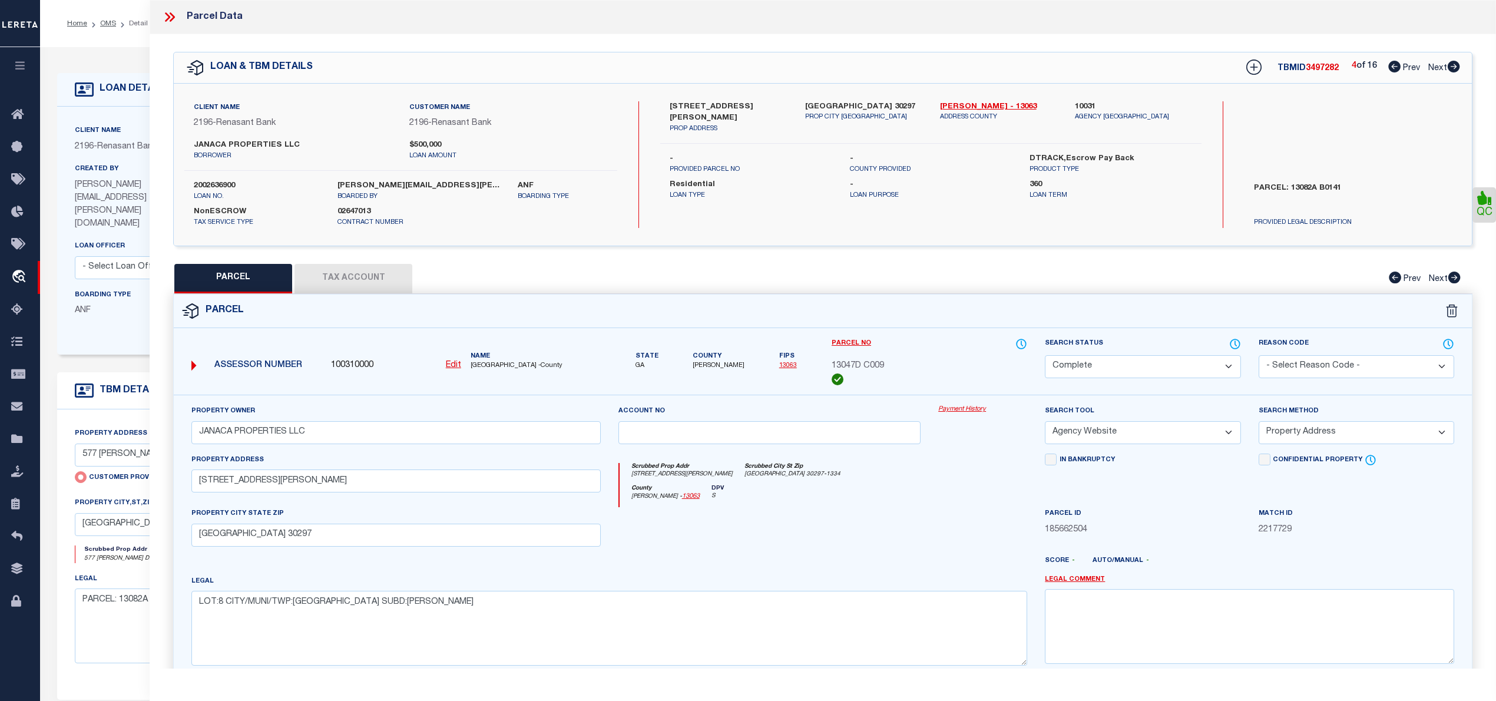
checkbox input "false"
select select "CP"
type input "1327 WATTS ROAD, LLC"
select select "AGF"
select select "ADD"
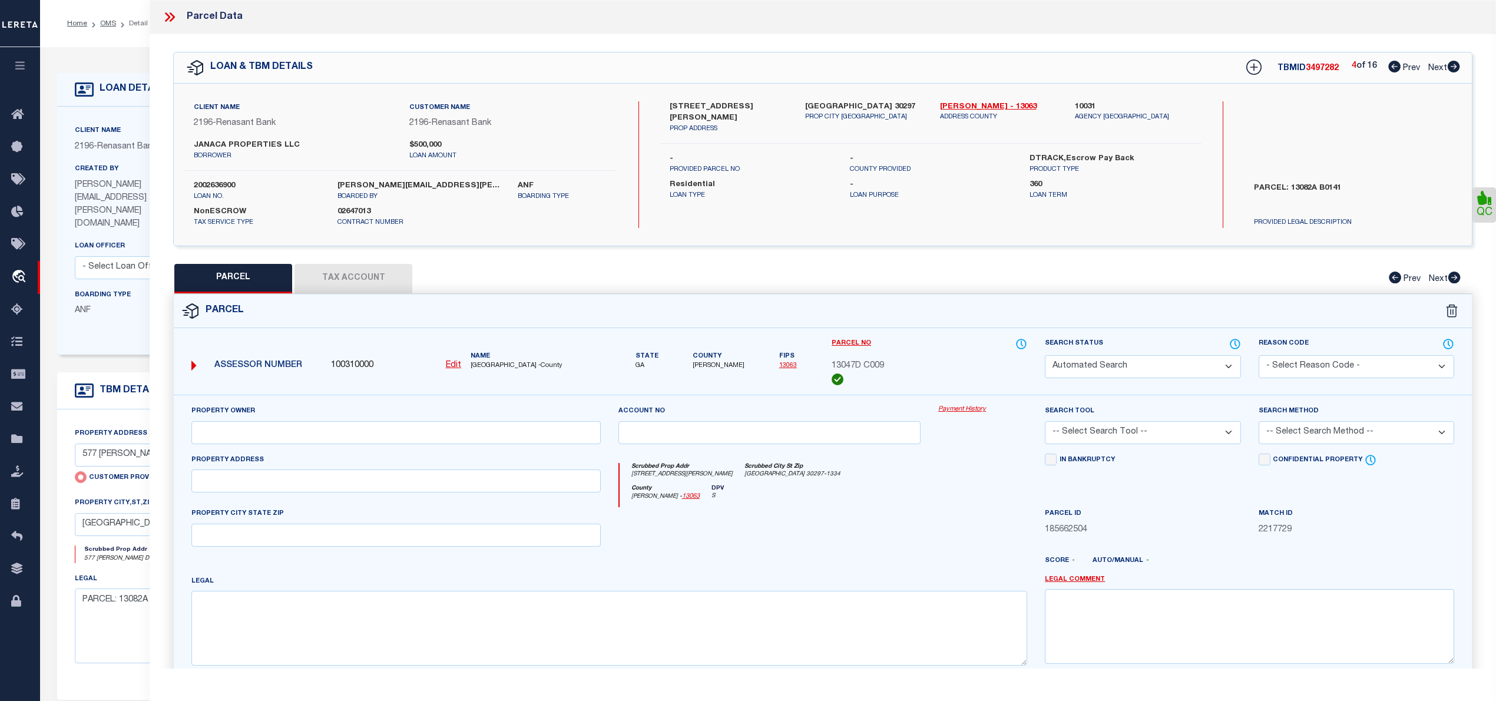
type input "1327 WATTS RD"
type input "FOREST PARK GA 30297"
type textarea "wrong jurisdiction"
click at [1487, 205] on icon at bounding box center [1484, 198] width 14 height 14
select select "INC"
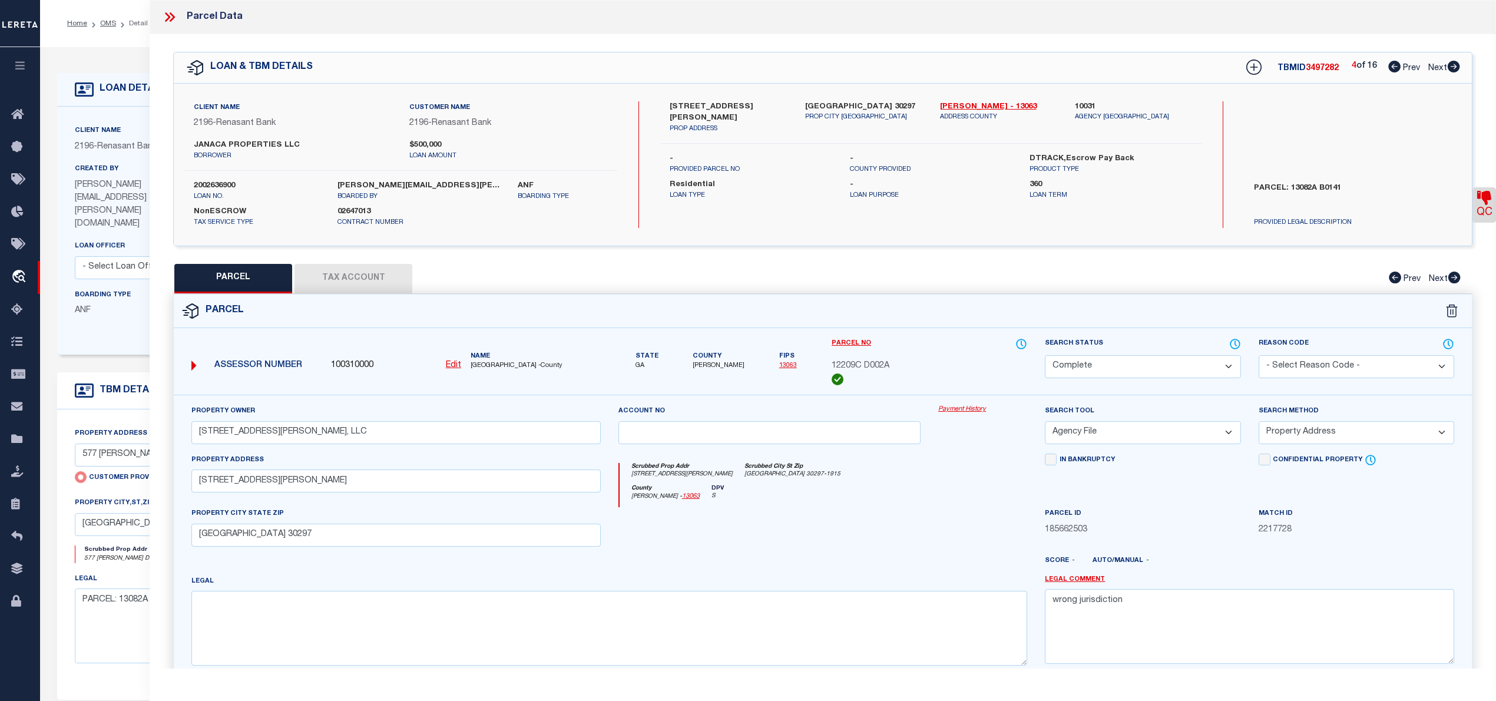
select select "IJD"
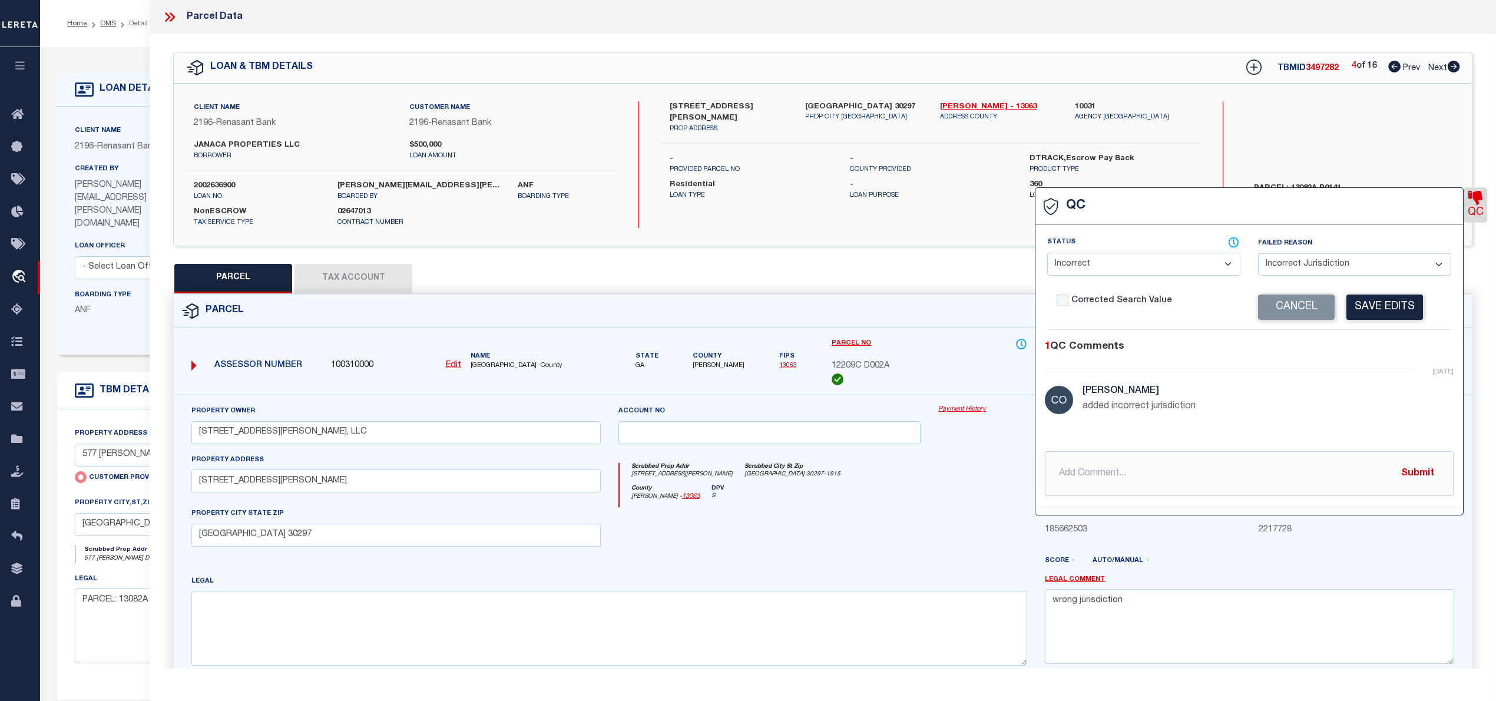
click at [779, 215] on div "1327 WATTS RD PROP ADDRESS FOREST PARK GA 30297 PROP CITY ST ZIP Clayton - 1306…" at bounding box center [930, 164] width 541 height 127
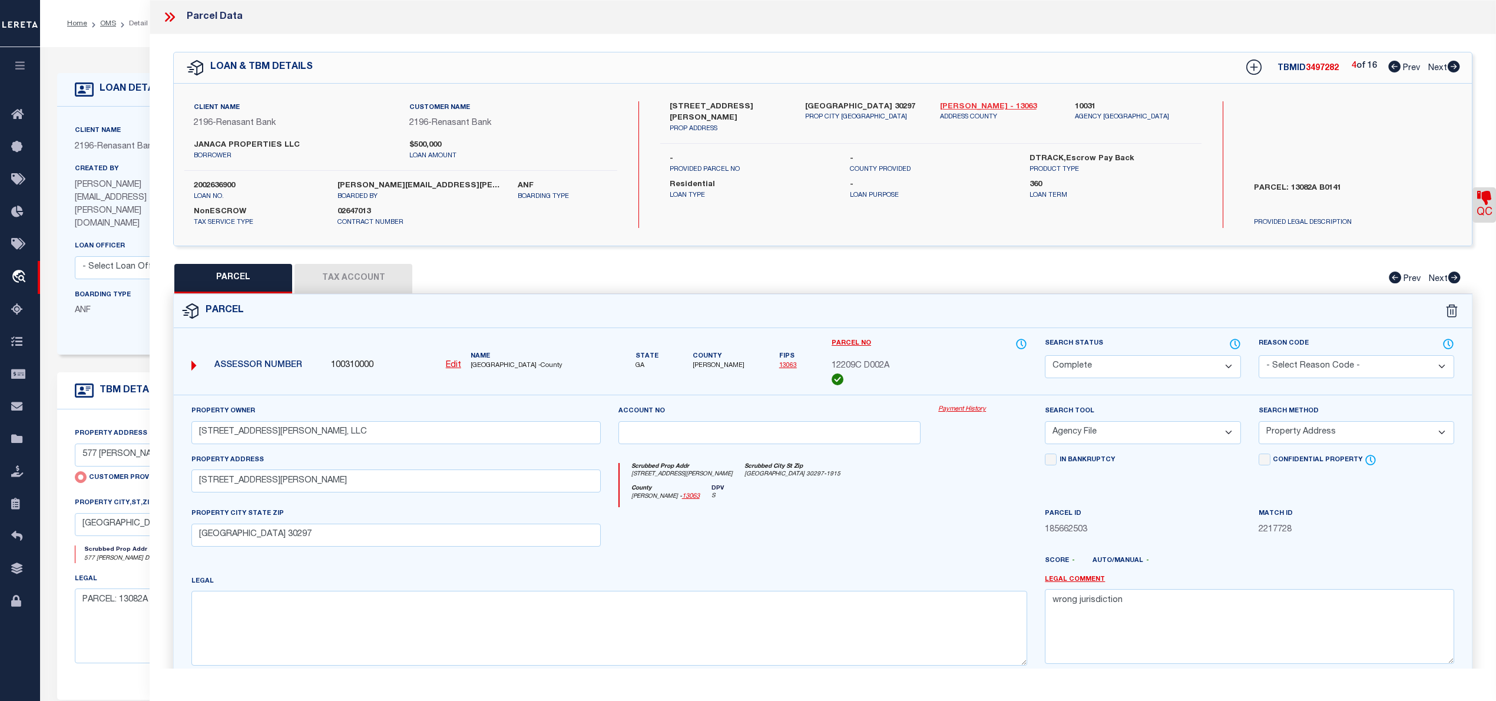
click at [957, 107] on link "Clayton - 13063" at bounding box center [998, 107] width 117 height 12
drag, startPoint x: 670, startPoint y: 102, endPoint x: 733, endPoint y: 105, distance: 63.7
click at [733, 105] on label "1327 WATTS RD" at bounding box center [728, 112] width 117 height 23
copy label "1327 WATTS RD"
click at [676, 107] on label "1327 WATTS RD" at bounding box center [728, 112] width 117 height 23
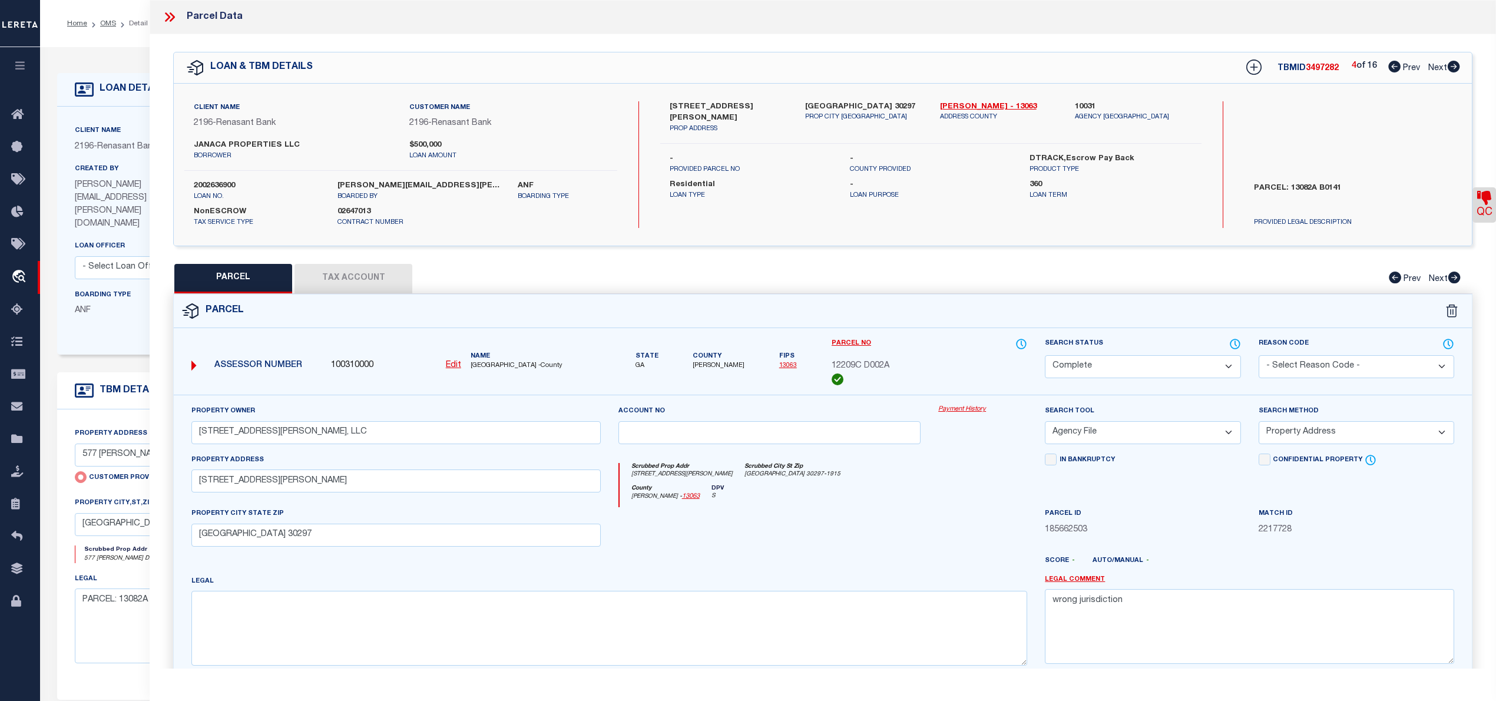
click at [676, 107] on label "1327 WATTS RD" at bounding box center [728, 112] width 117 height 23
click at [703, 105] on label "1327 WATTS RD" at bounding box center [728, 112] width 117 height 23
copy label "WATTS"
click at [328, 279] on button "Tax Account" at bounding box center [354, 278] width 118 height 29
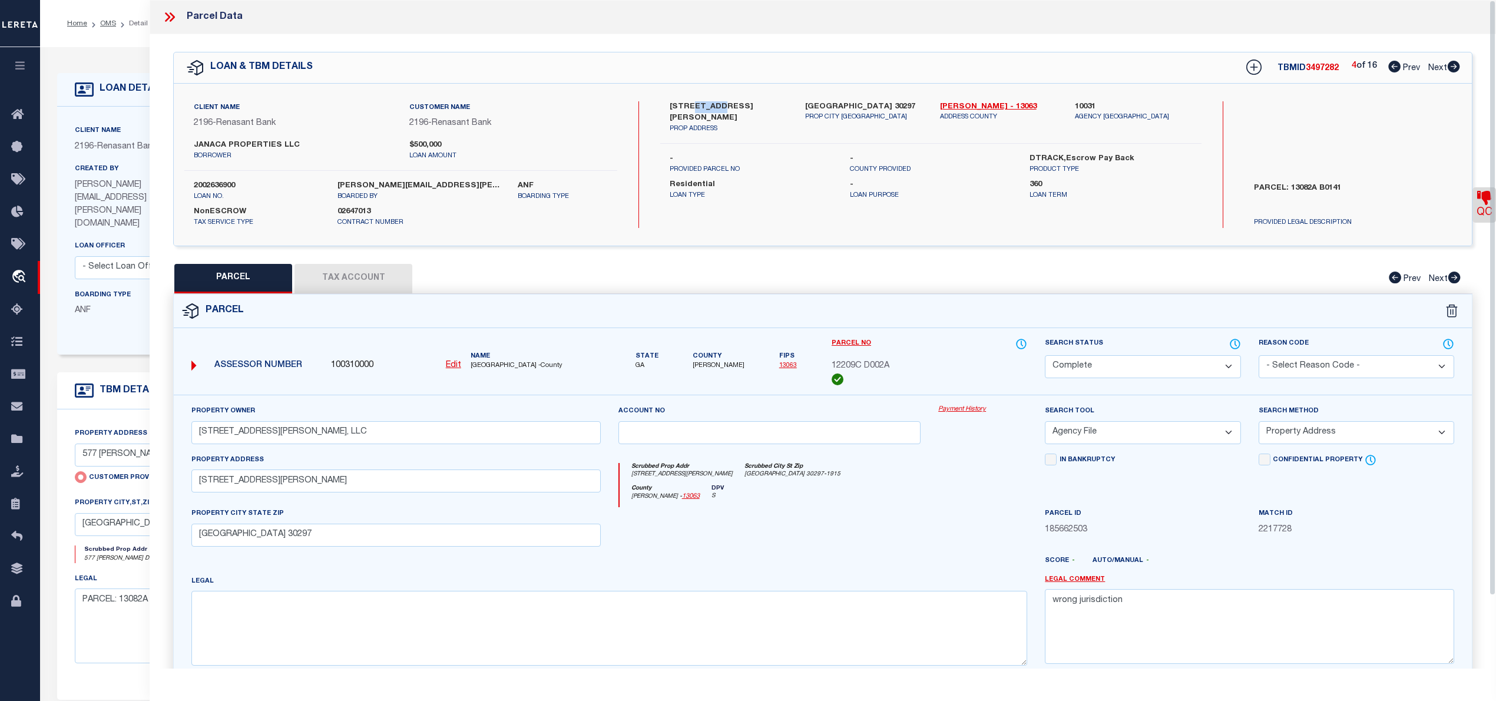
select select "100"
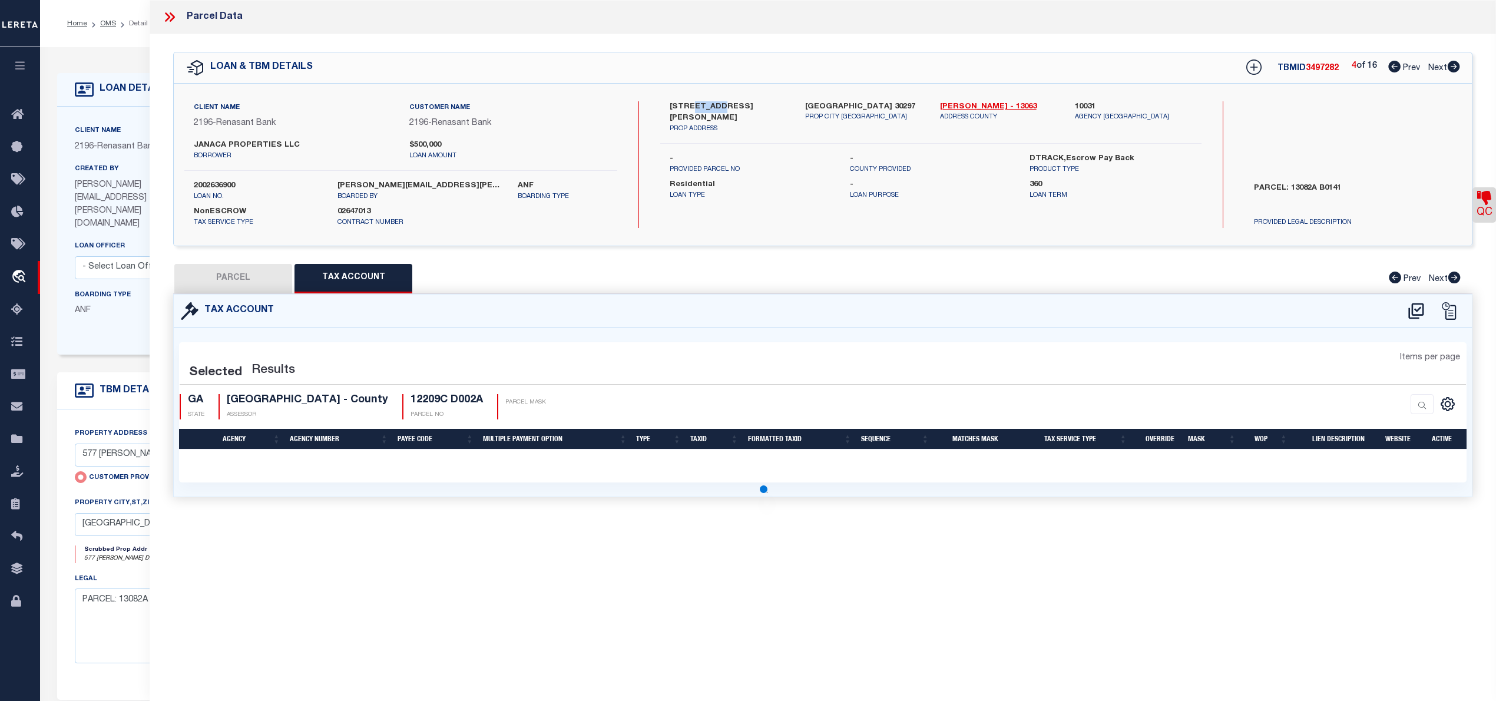
select select "100"
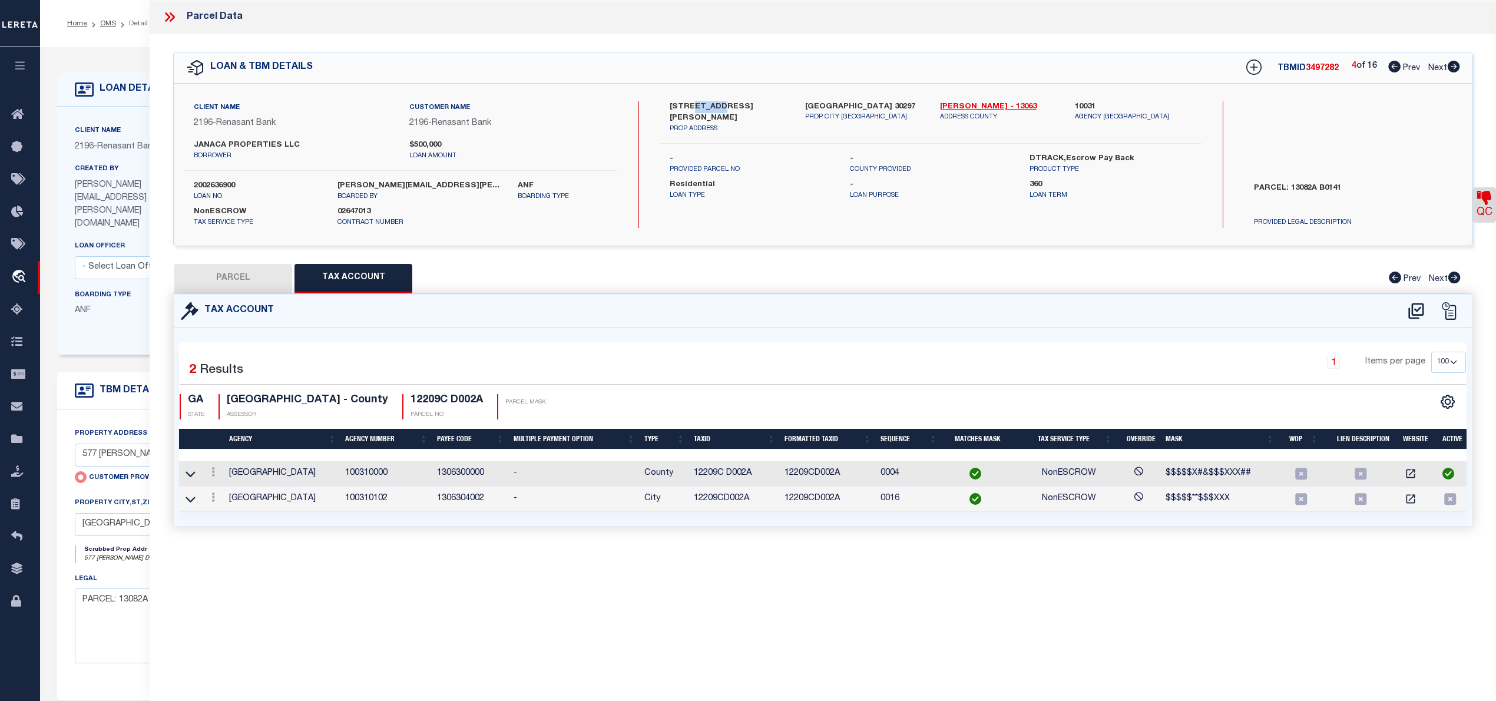
click at [232, 272] on button "PARCEL" at bounding box center [233, 278] width 118 height 29
select select "AS"
select select
checkbox input "false"
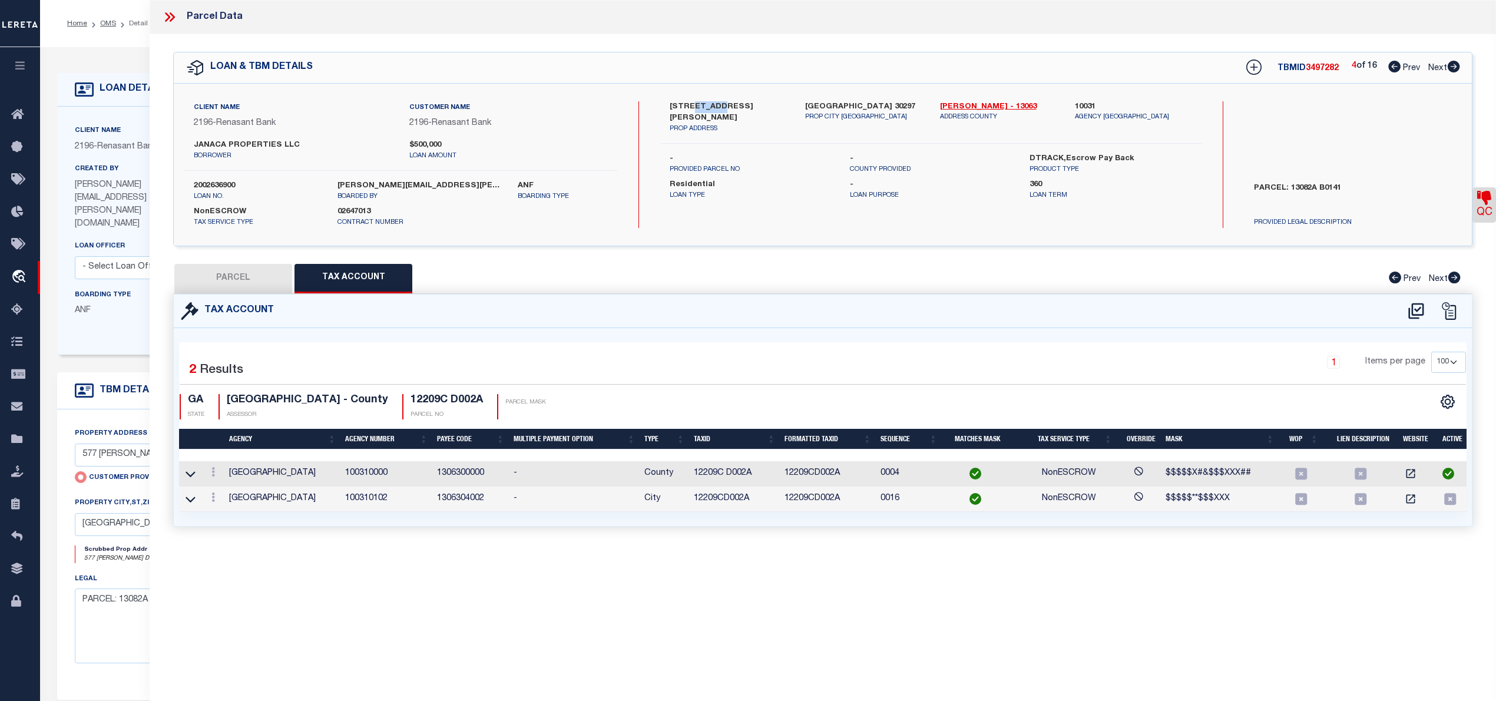
checkbox input "false"
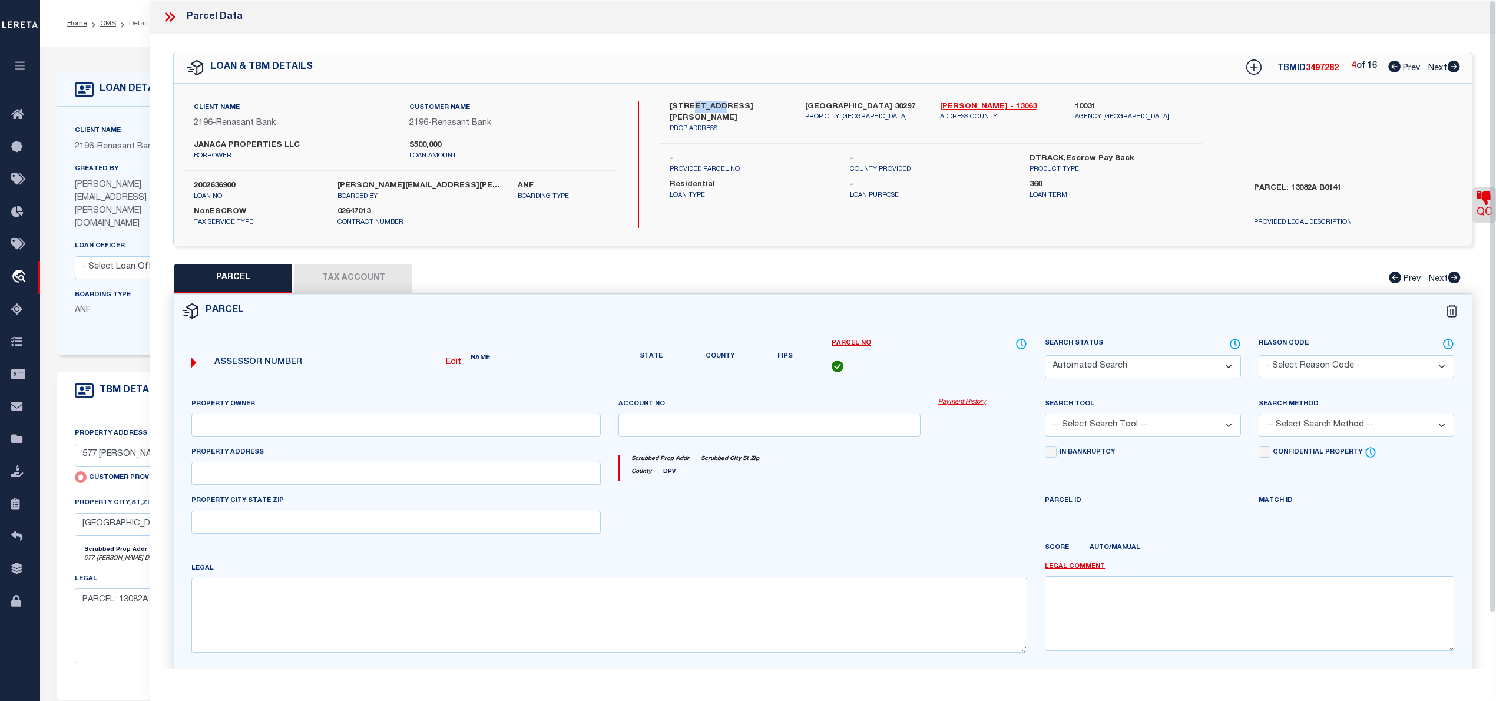
select select "CP"
type input "1327 WATTS ROAD, LLC"
select select "AGF"
select select "ADD"
type input "1327 WATTS RD"
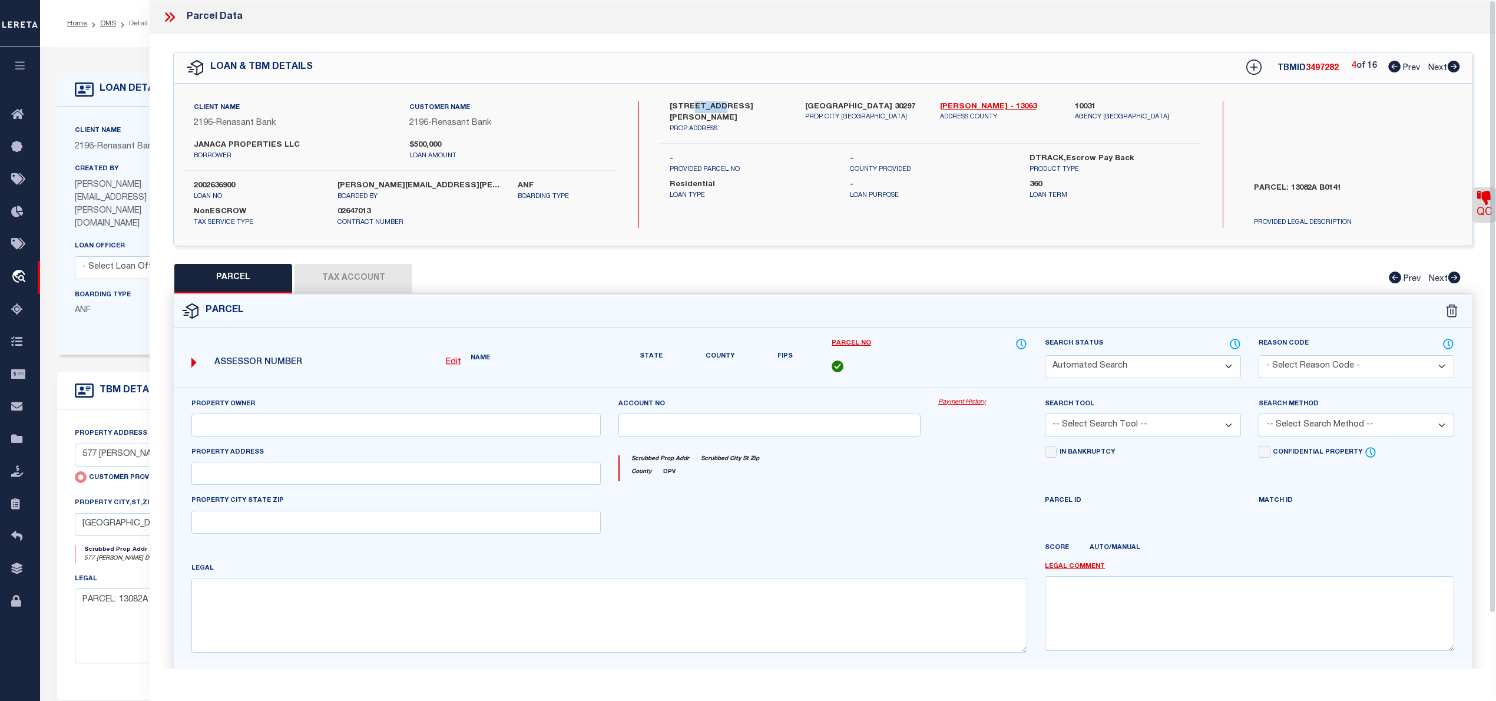
type input "FOREST PARK GA 30297"
type textarea "wrong jurisdiction"
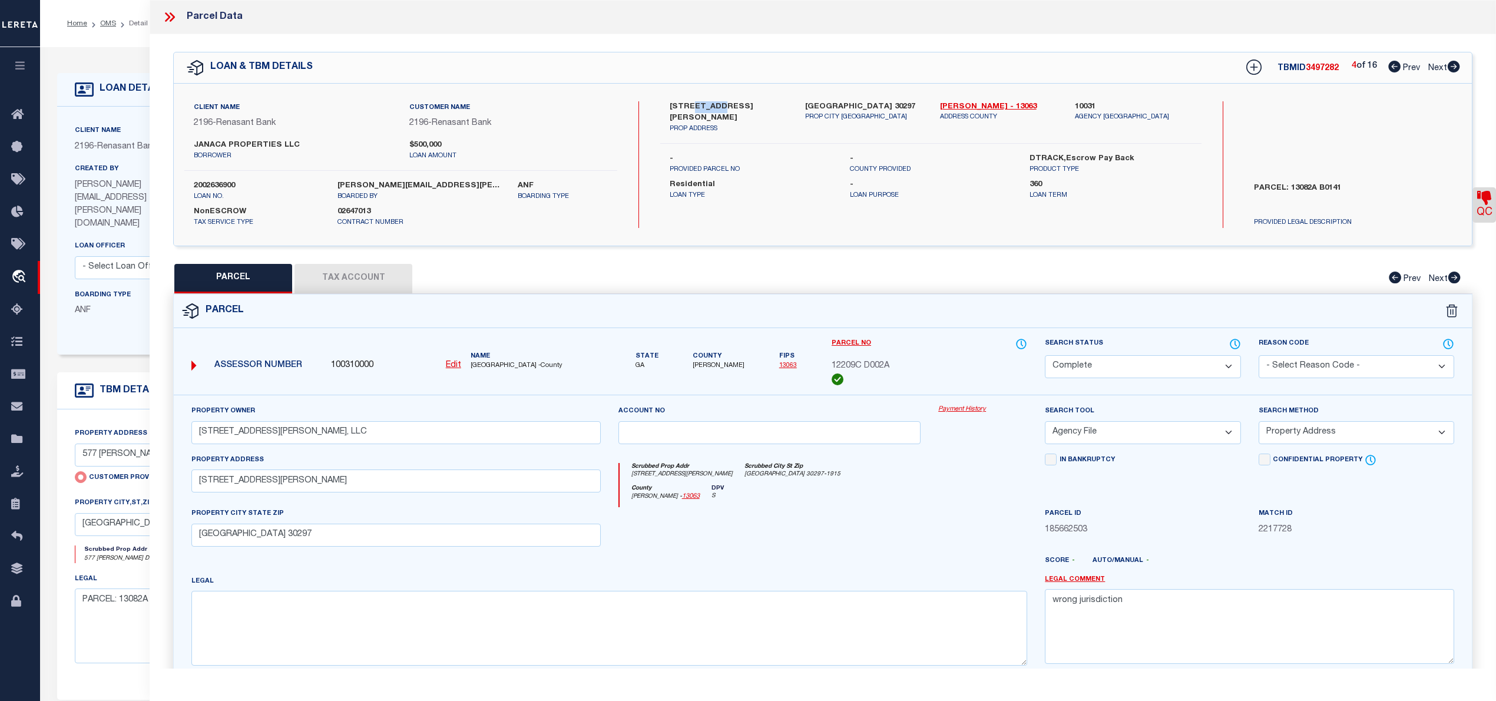
click at [1452, 68] on icon at bounding box center [1453, 67] width 13 height 12
select select "AS"
select select
checkbox input "false"
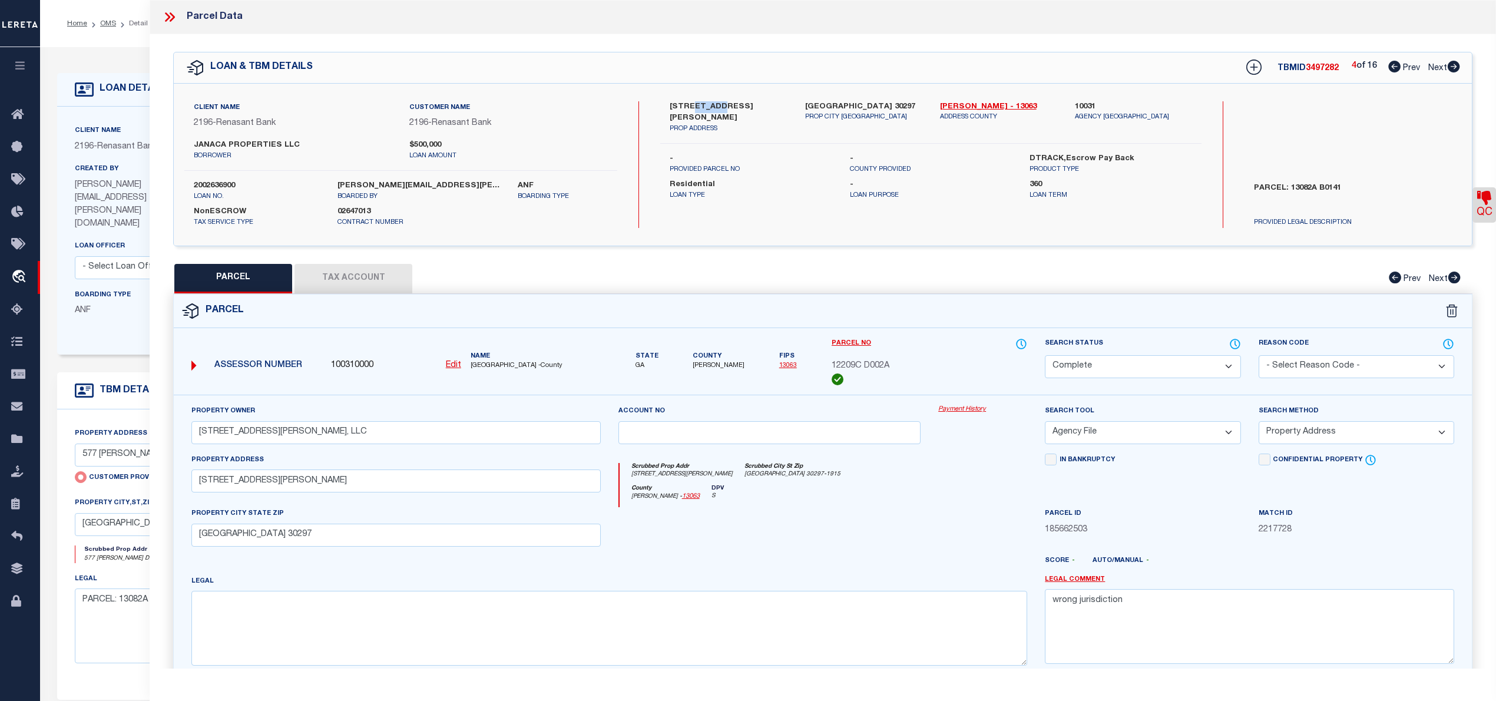
checkbox input "false"
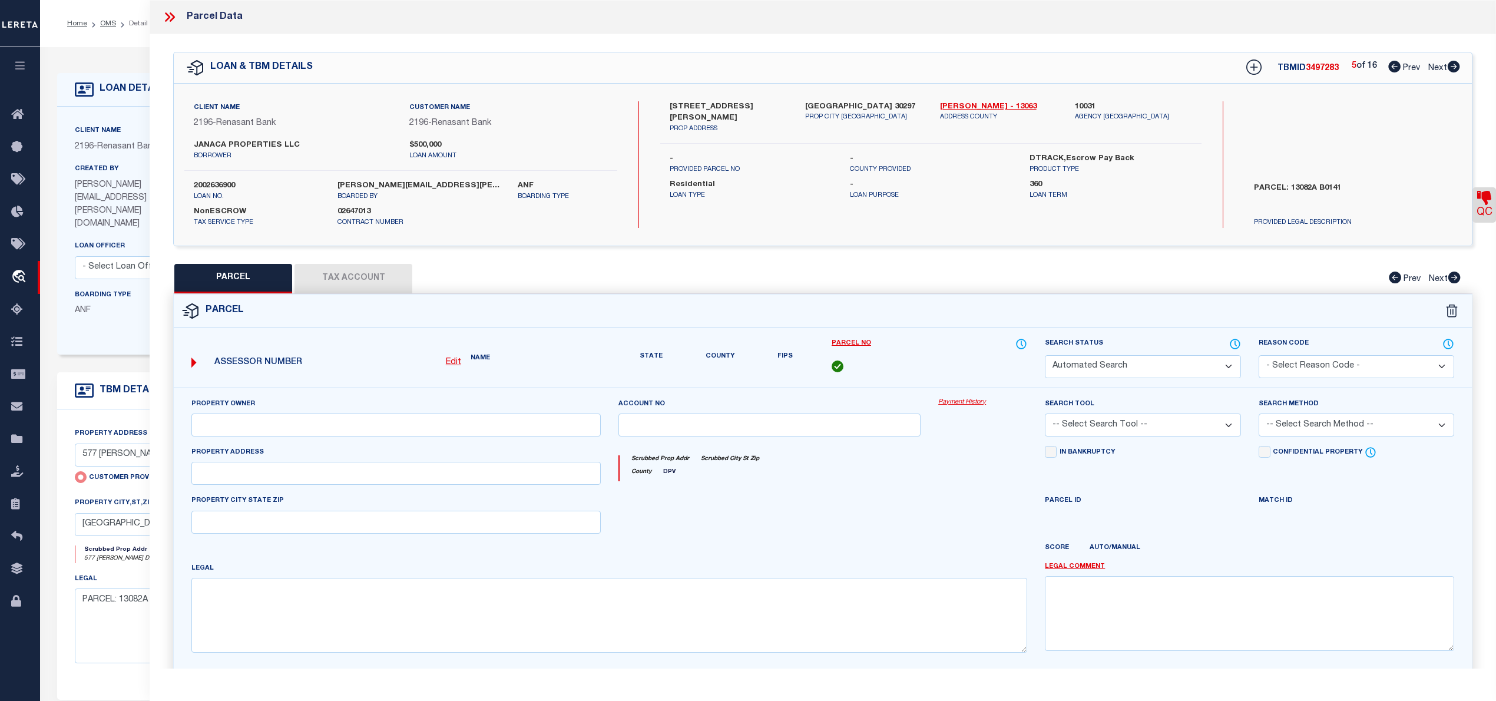
select select "CP"
type input "JANACA PROPERTIES LLC"
select select "AGW"
select select "ADD"
type input "834 SLATON ST"
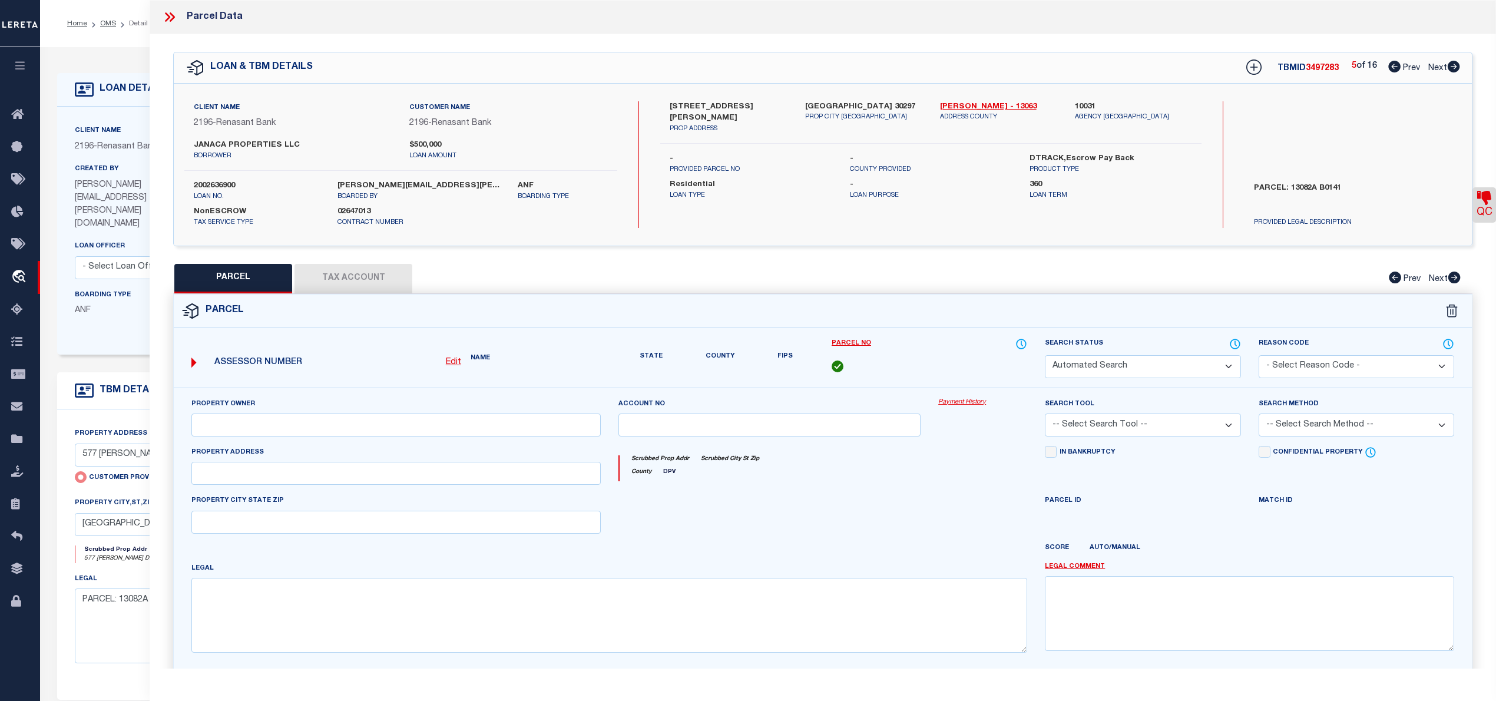
type input "FOREST PARK GA 30297"
type textarea "LOT:8 CITY/MUNI/TWP:FOREST PARK SUBD:N T DENNIS"
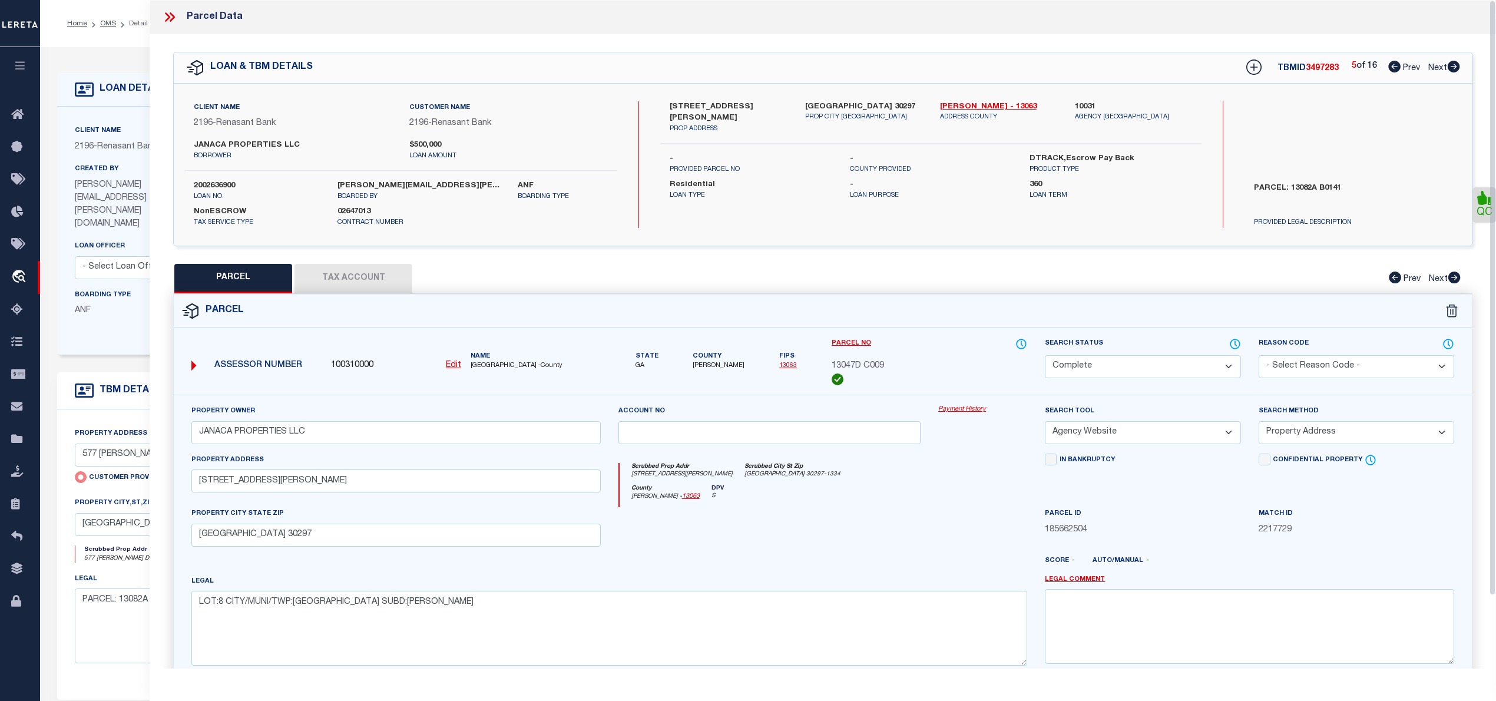
click at [1453, 70] on icon at bounding box center [1454, 67] width 12 height 12
select select "AS"
select select
checkbox input "false"
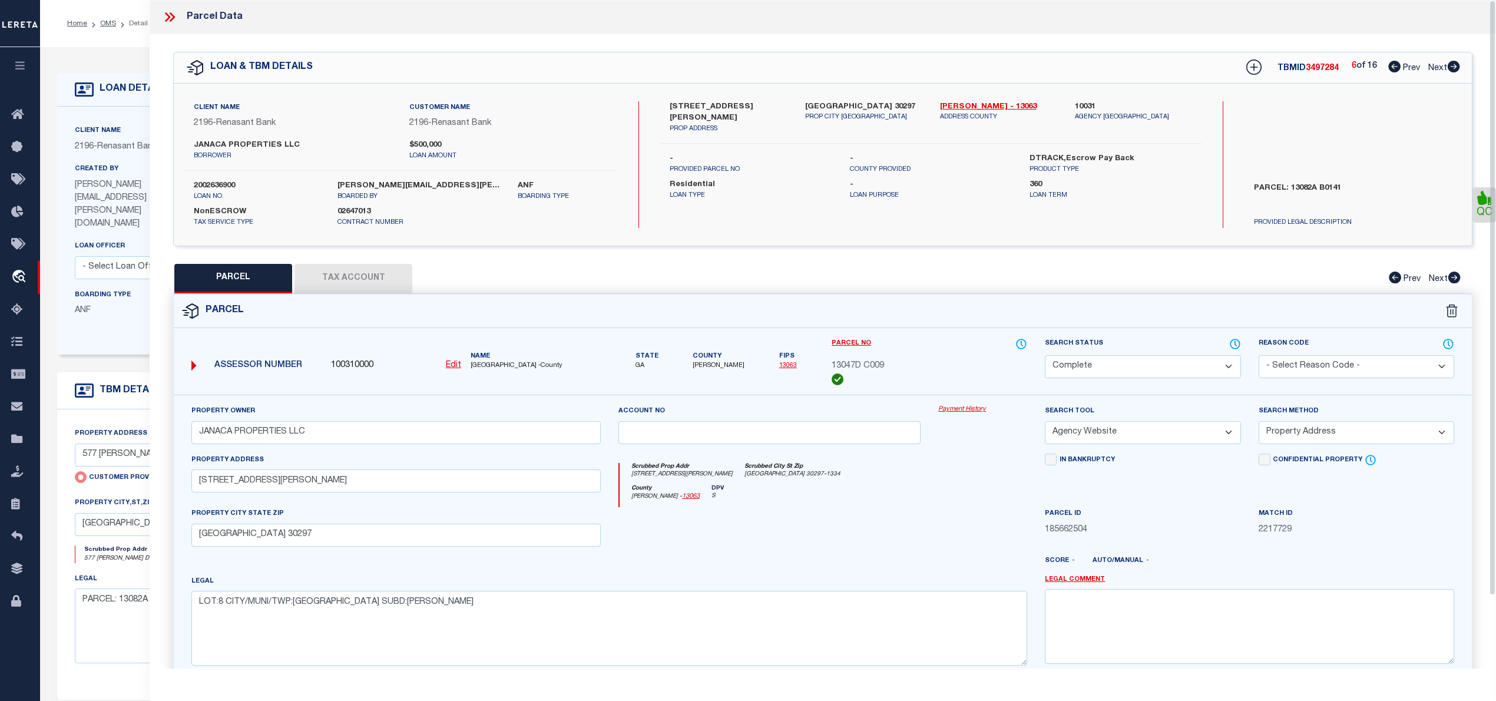
checkbox input "false"
select select "CP"
type input "STARR JOSEPH C & JOINER MICHAEL N &"
select select "AGW"
select select "ADD"
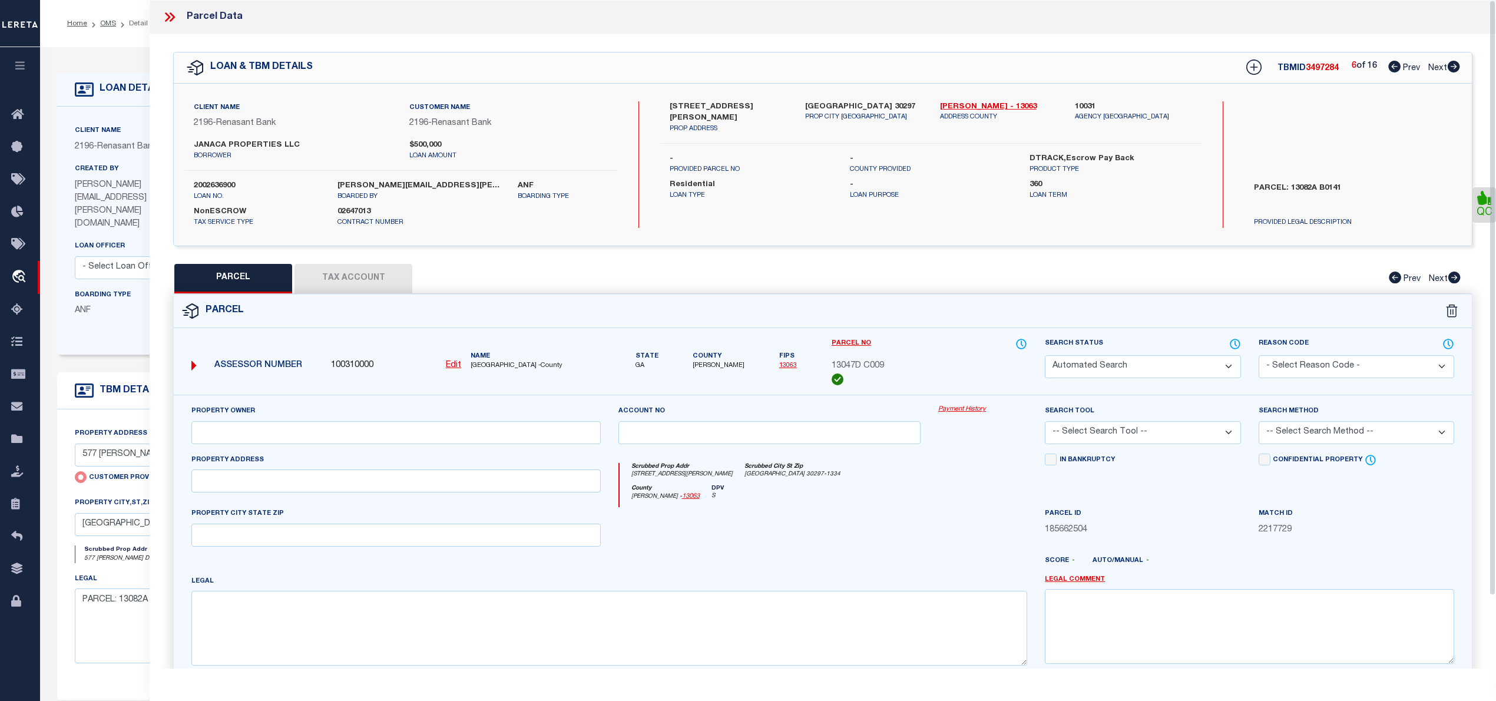
type input "5296 LEE CIR"
type input "FOREST PARK GA 30297"
type textarea "LOT:26 CITY/MUNI/TWP:FOREST PARK SUBD:FOREST PARK ACRES"
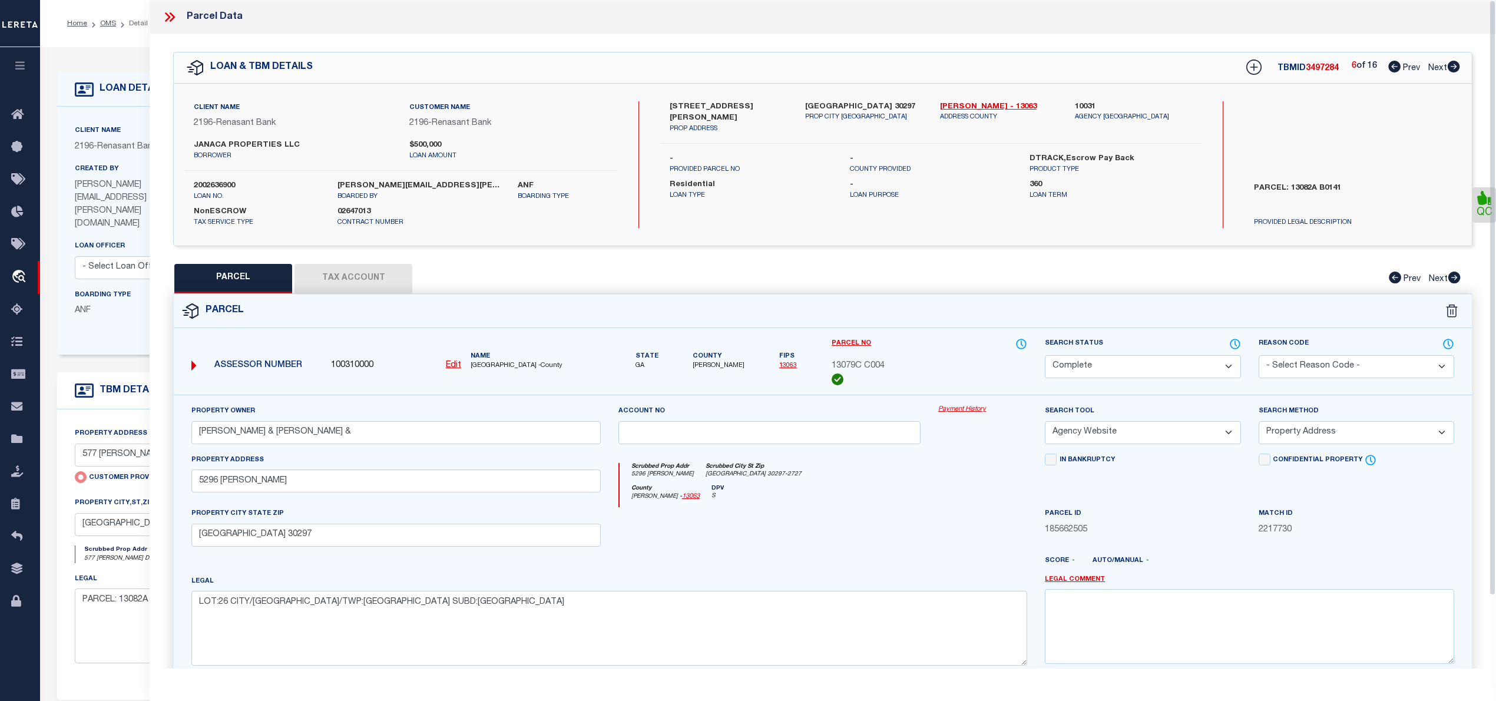
click at [1452, 68] on icon at bounding box center [1453, 67] width 13 height 12
select select "AS"
select select
checkbox input "false"
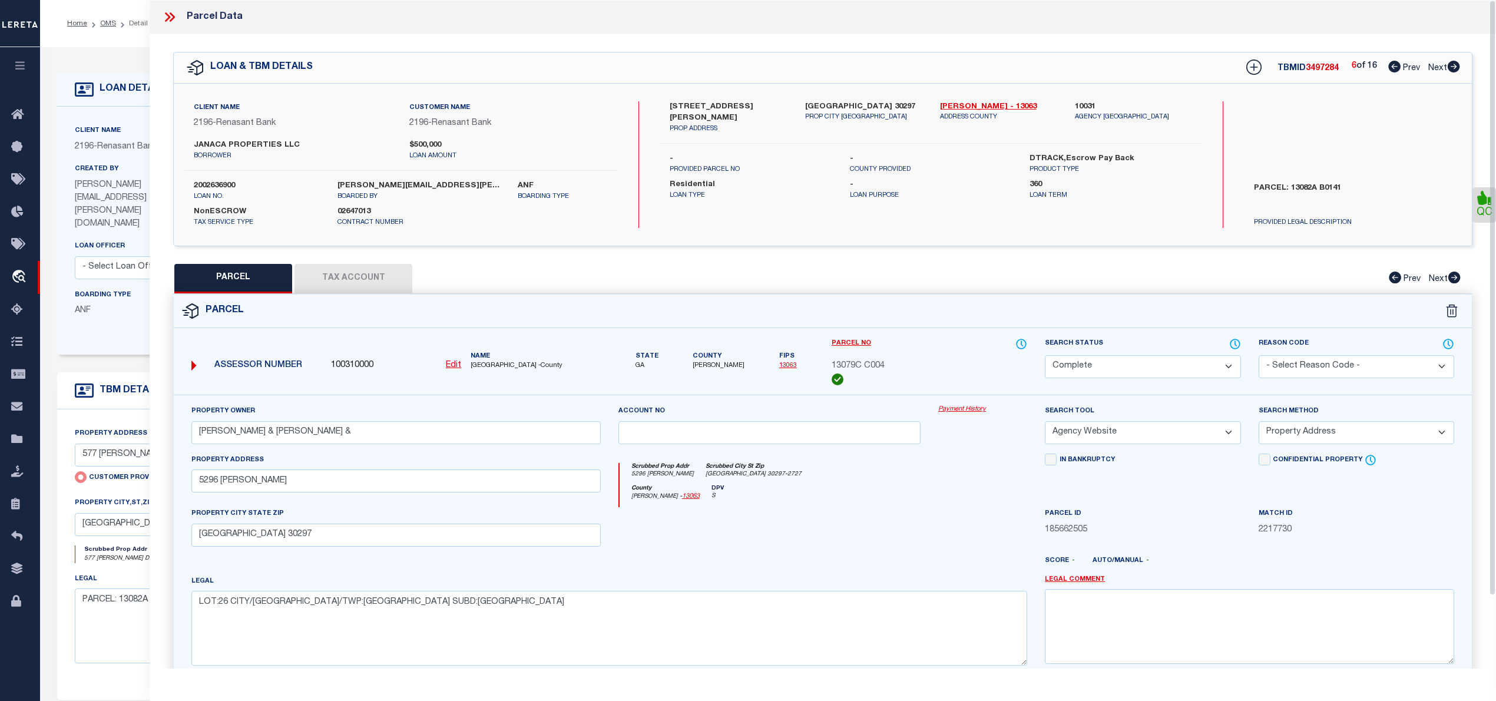
checkbox input "false"
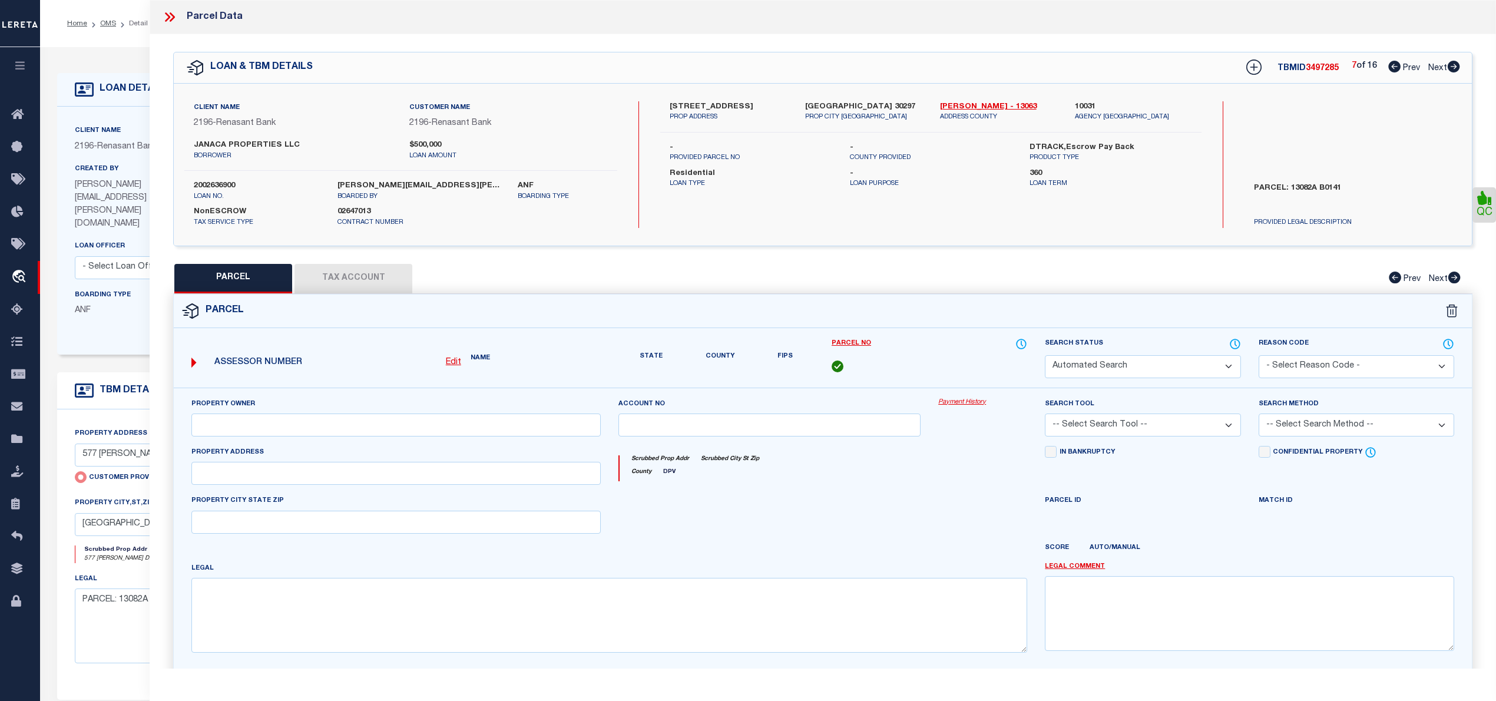
select select "CP"
type input "JANACA PROPERTIES LLC"
select select "AGW"
select select "ADD"
type input "5714 JEFFERSON AVE"
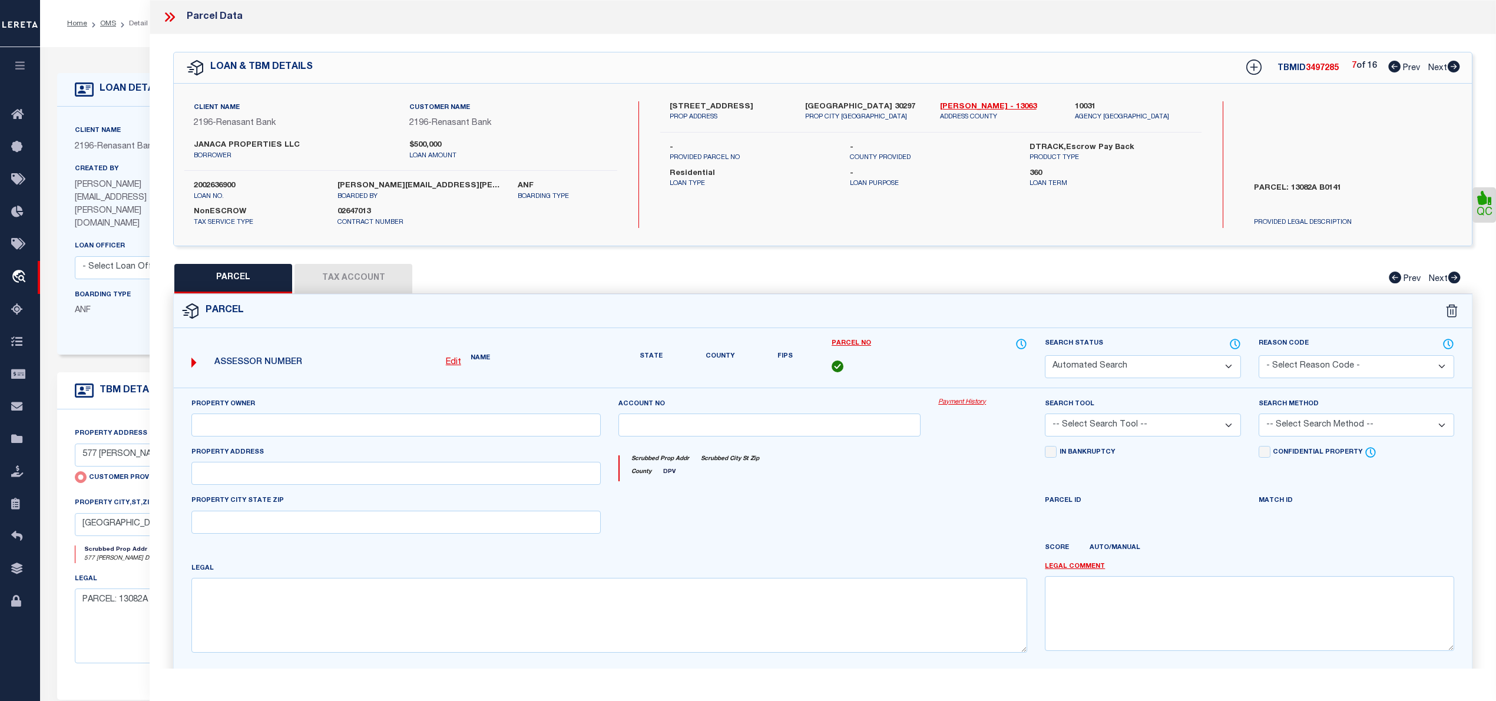
type input "FOREST PARK GA 30297"
type textarea "LOT:28 CITY/MUNI/TWP:FOREST PARK SUBD:HIDDEN FOREST"
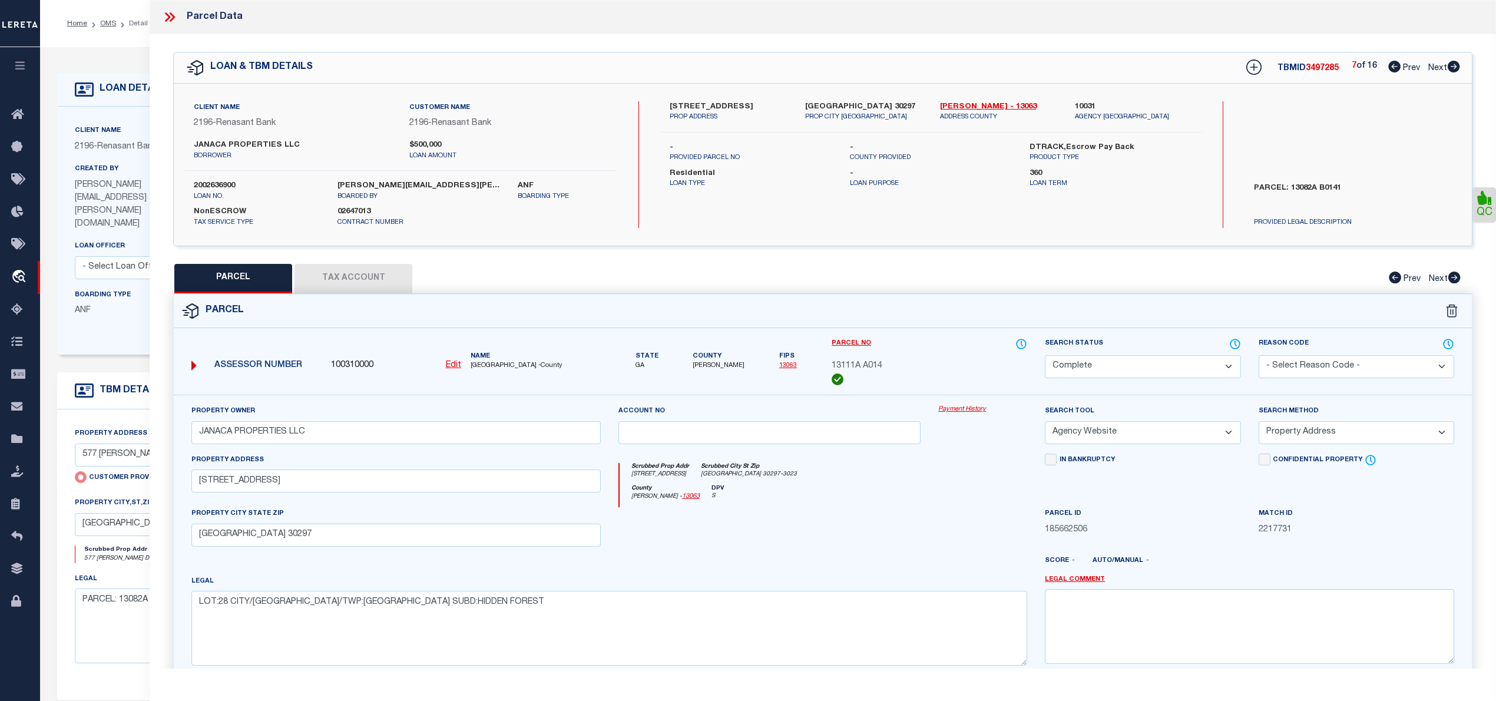
click at [1453, 65] on icon at bounding box center [1454, 67] width 12 height 12
select select "AS"
select select
checkbox input "false"
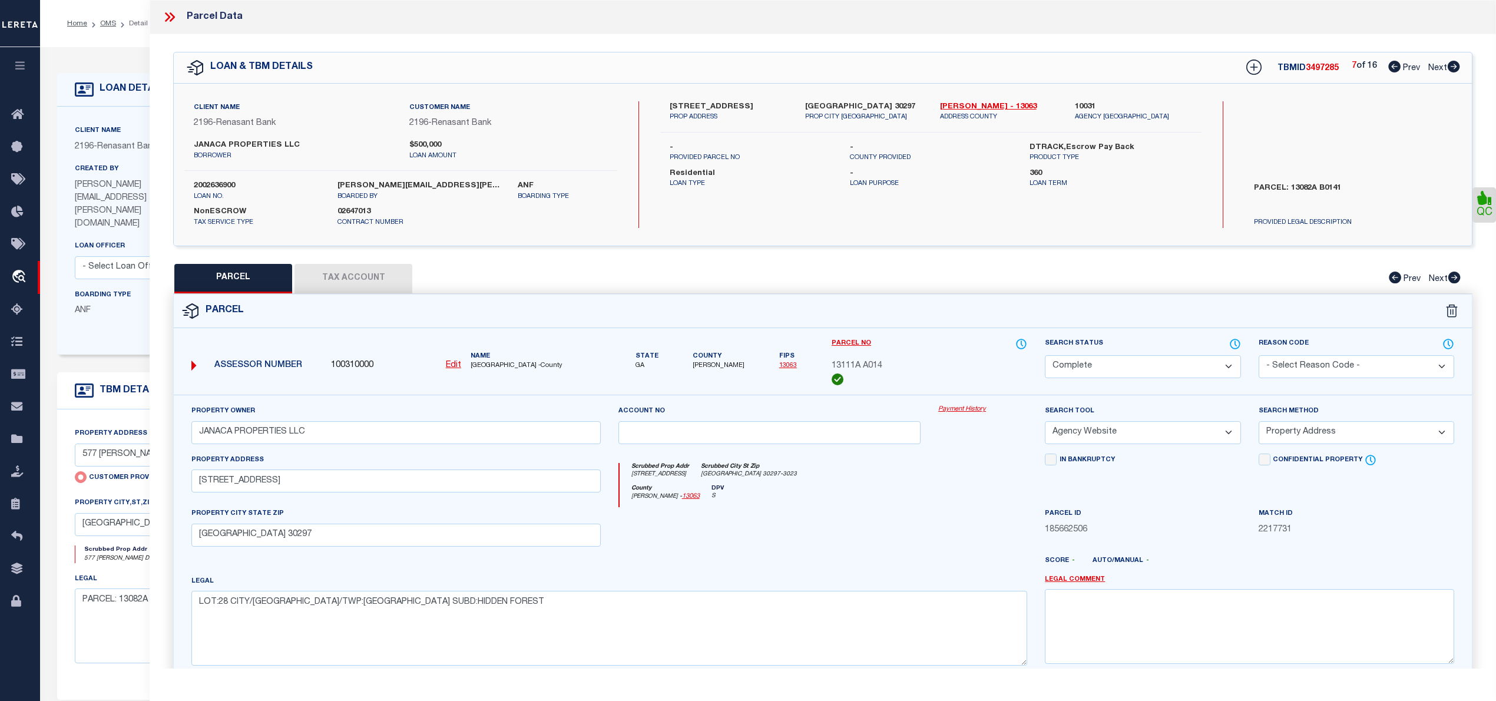
checkbox input "false"
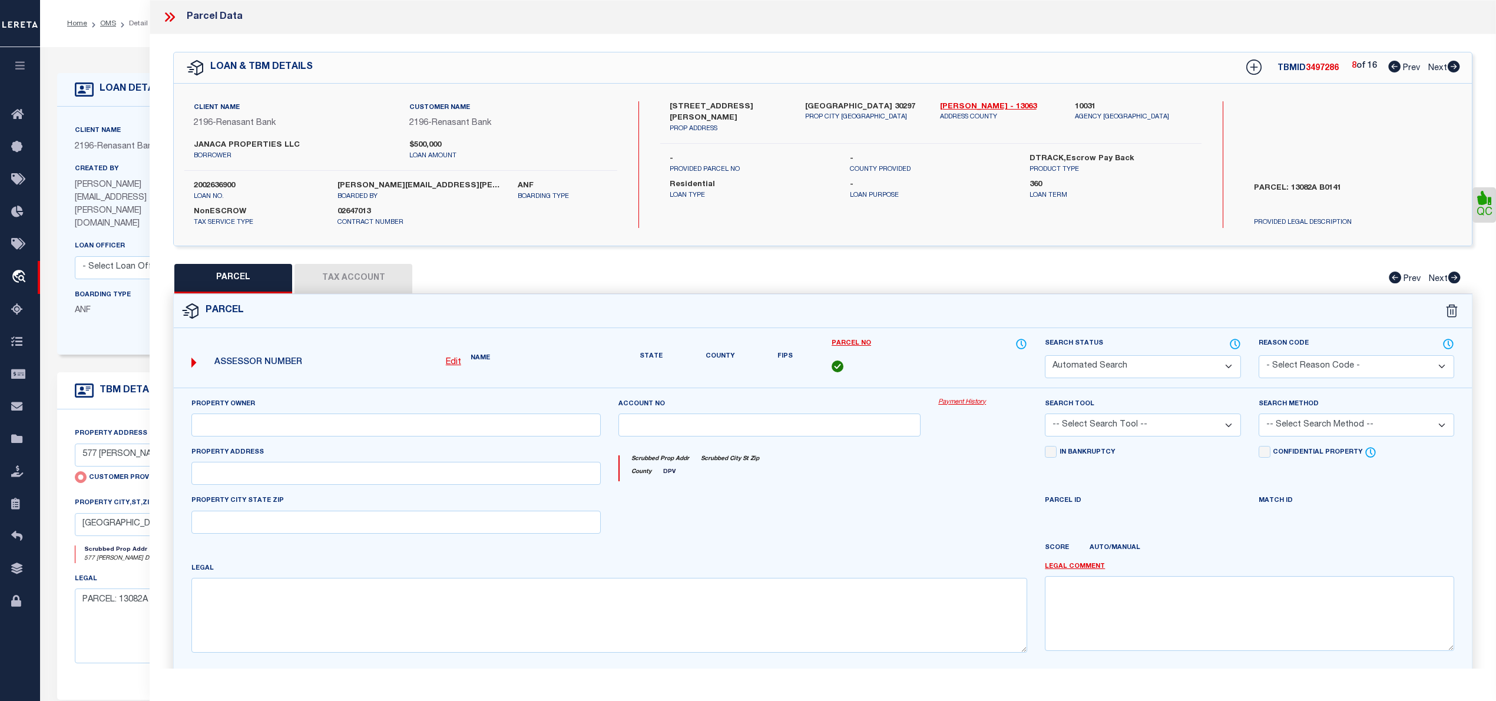
select select "CP"
type input "JANACA PROPERTIES LLC"
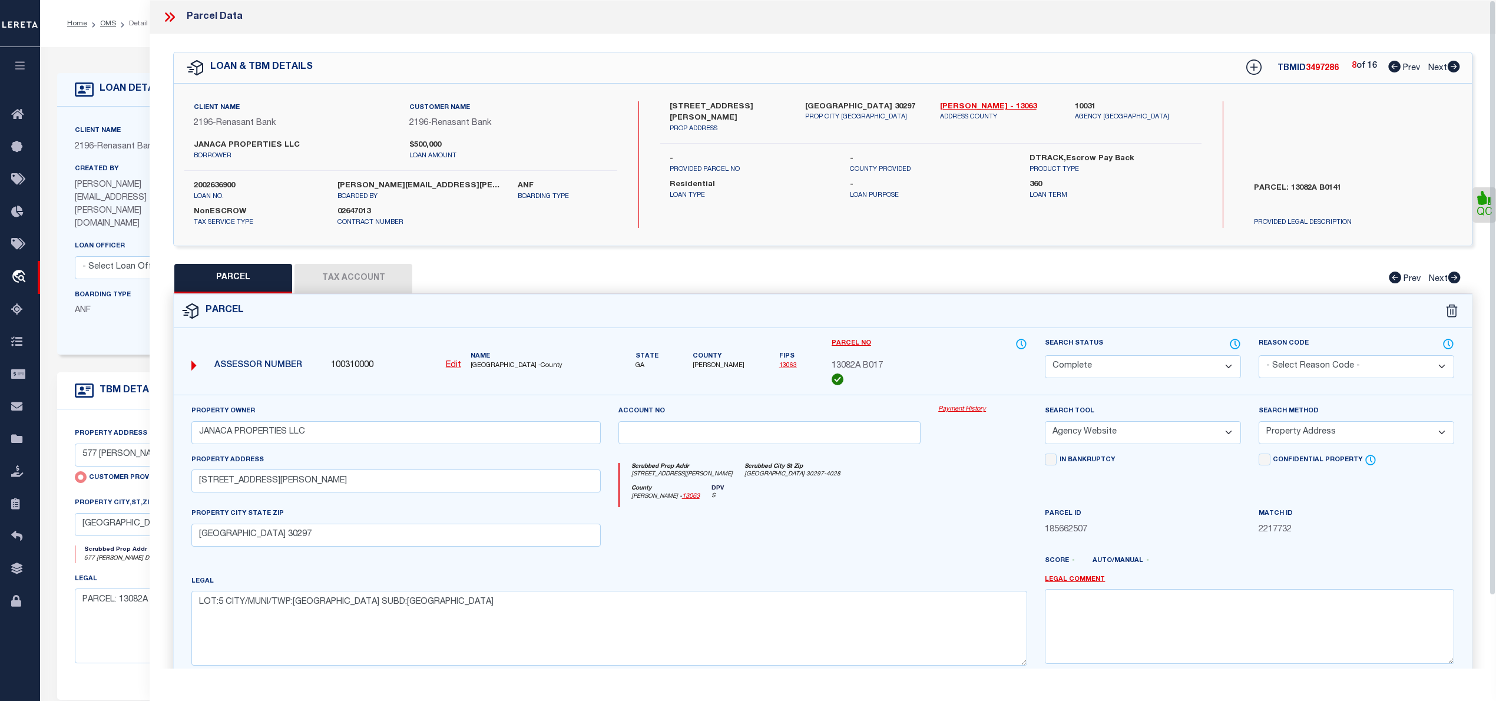
click at [1457, 67] on icon at bounding box center [1454, 67] width 12 height 12
click at [1453, 67] on icon at bounding box center [1454, 67] width 12 height 12
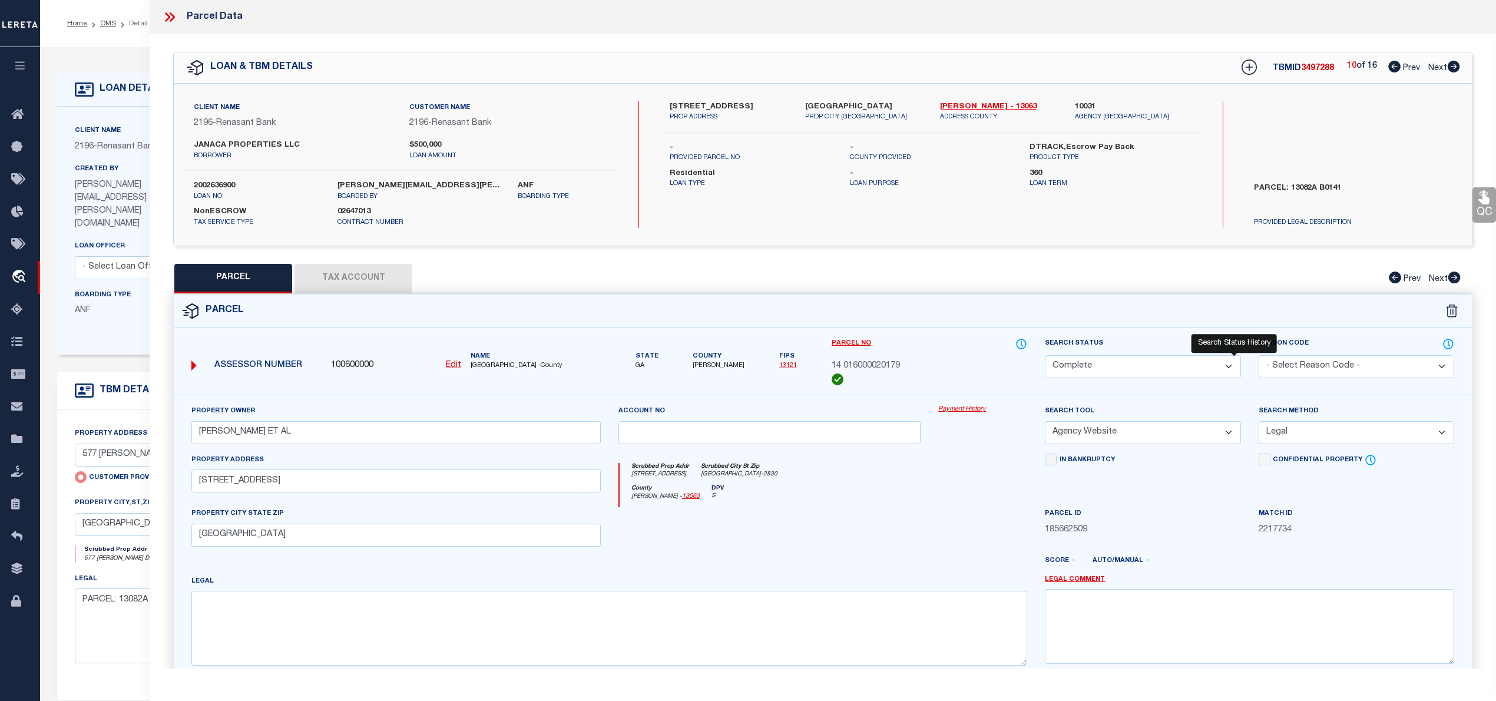
click at [1231, 343] on icon at bounding box center [1235, 344] width 12 height 13
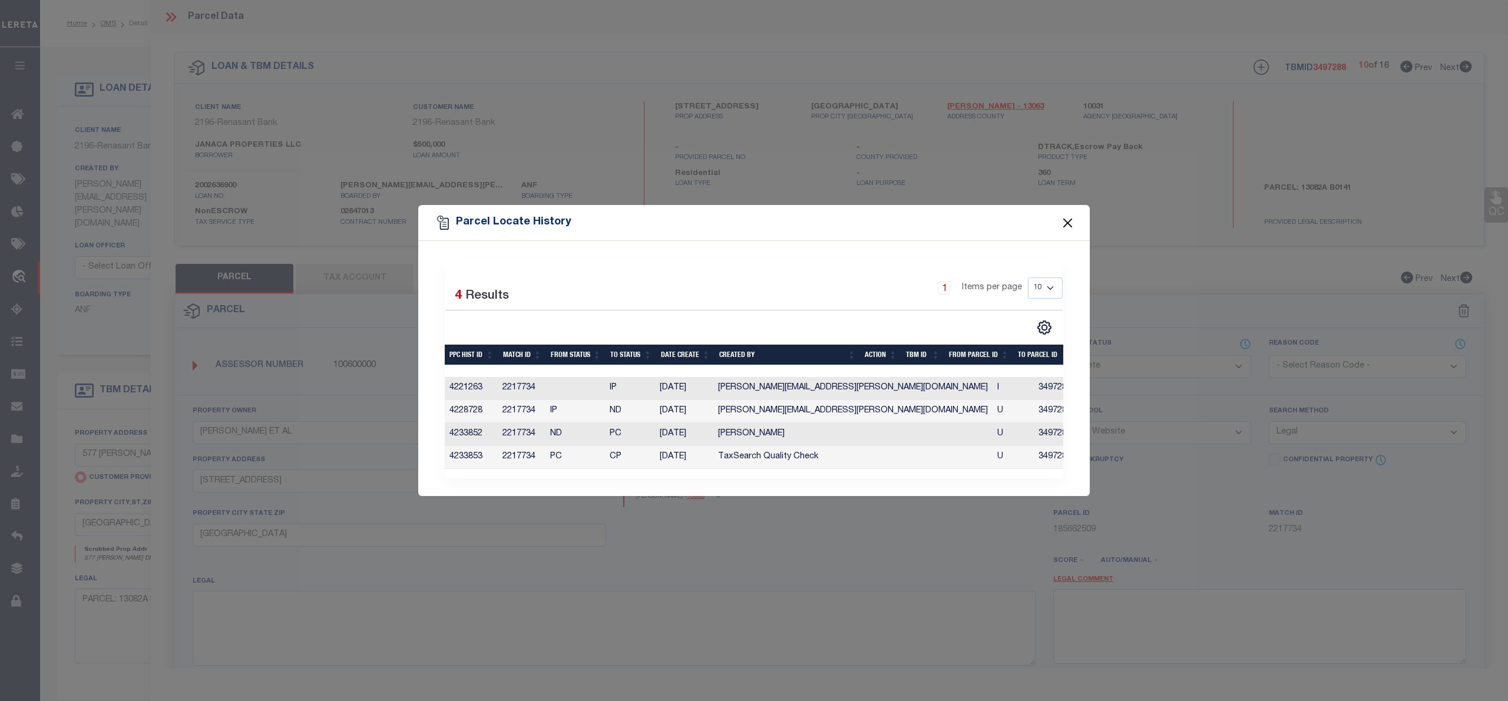
click at [1070, 220] on button "Close" at bounding box center [1067, 222] width 15 height 15
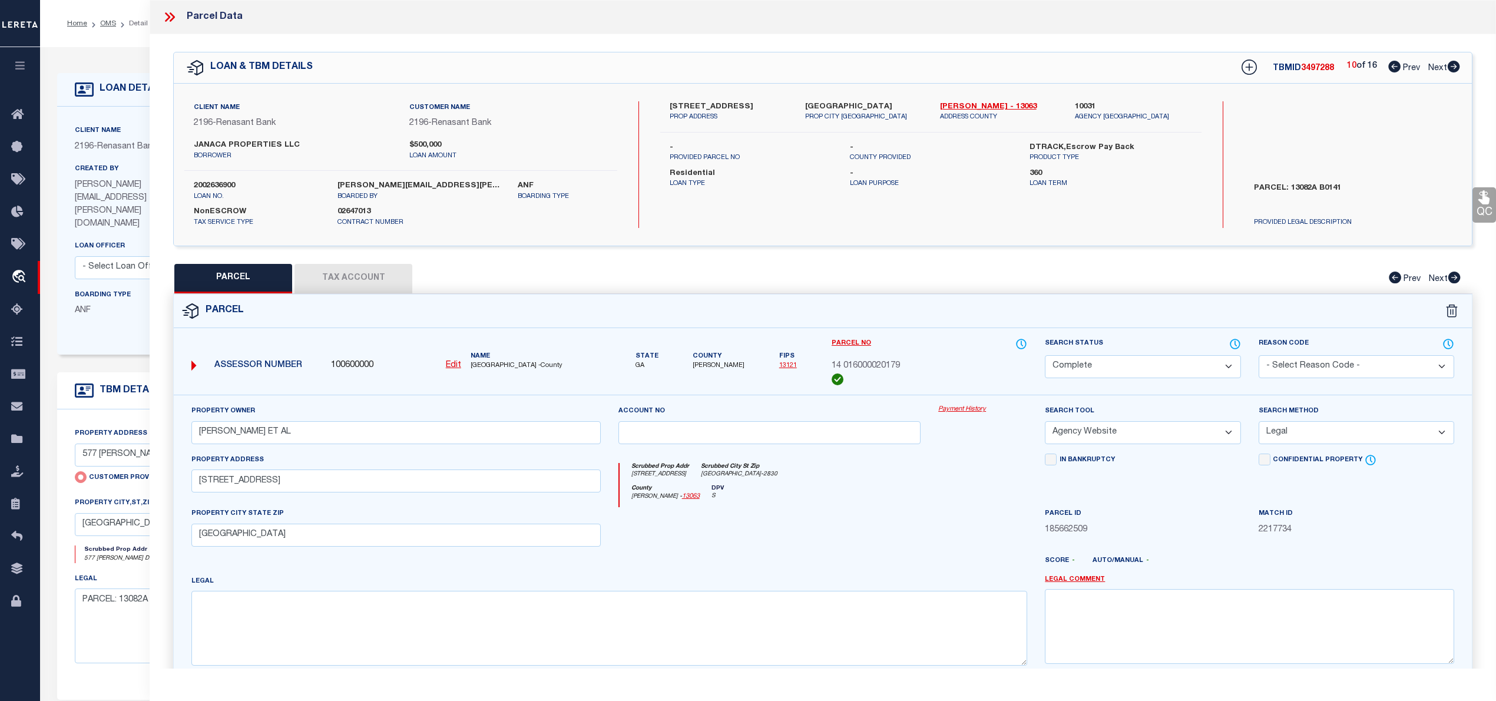
click at [1394, 67] on icon at bounding box center [1394, 67] width 12 height 12
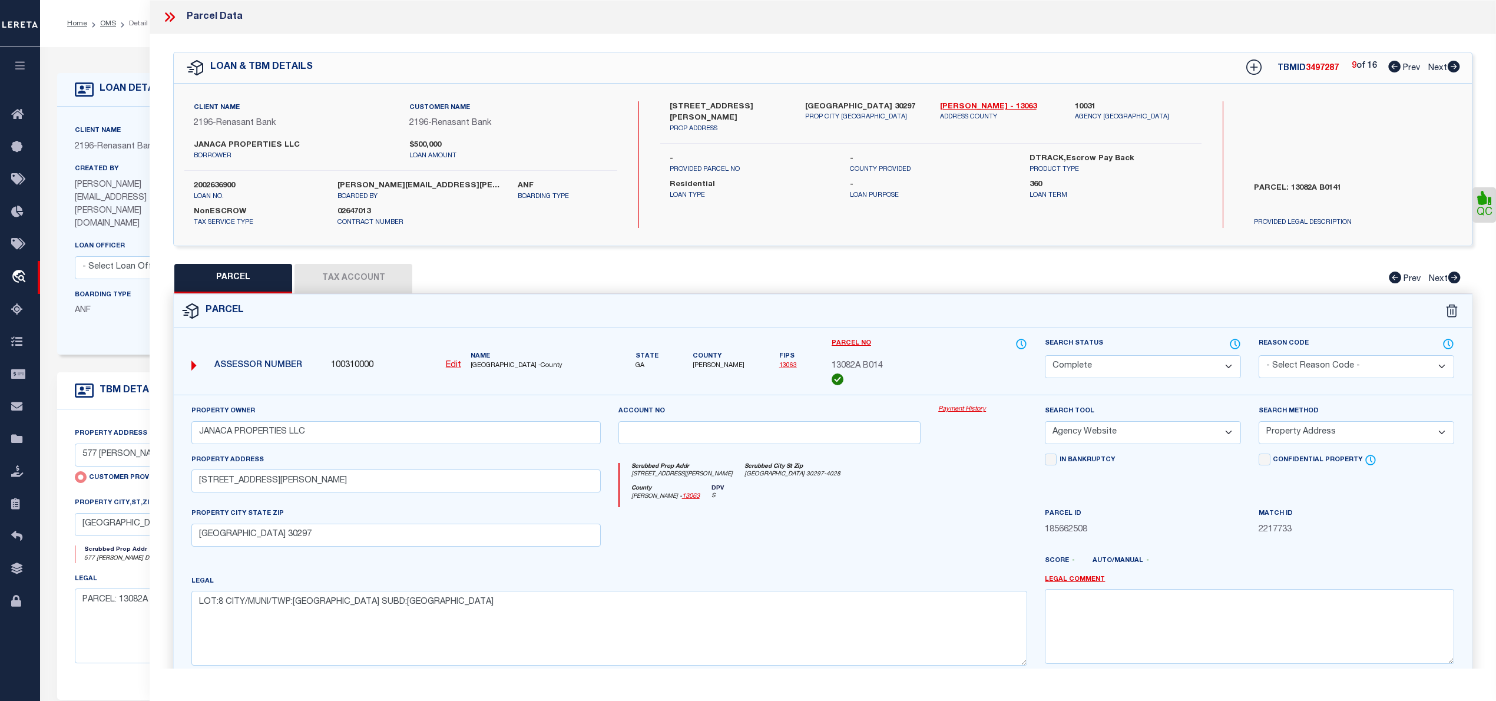
click at [1451, 65] on icon at bounding box center [1454, 67] width 12 height 12
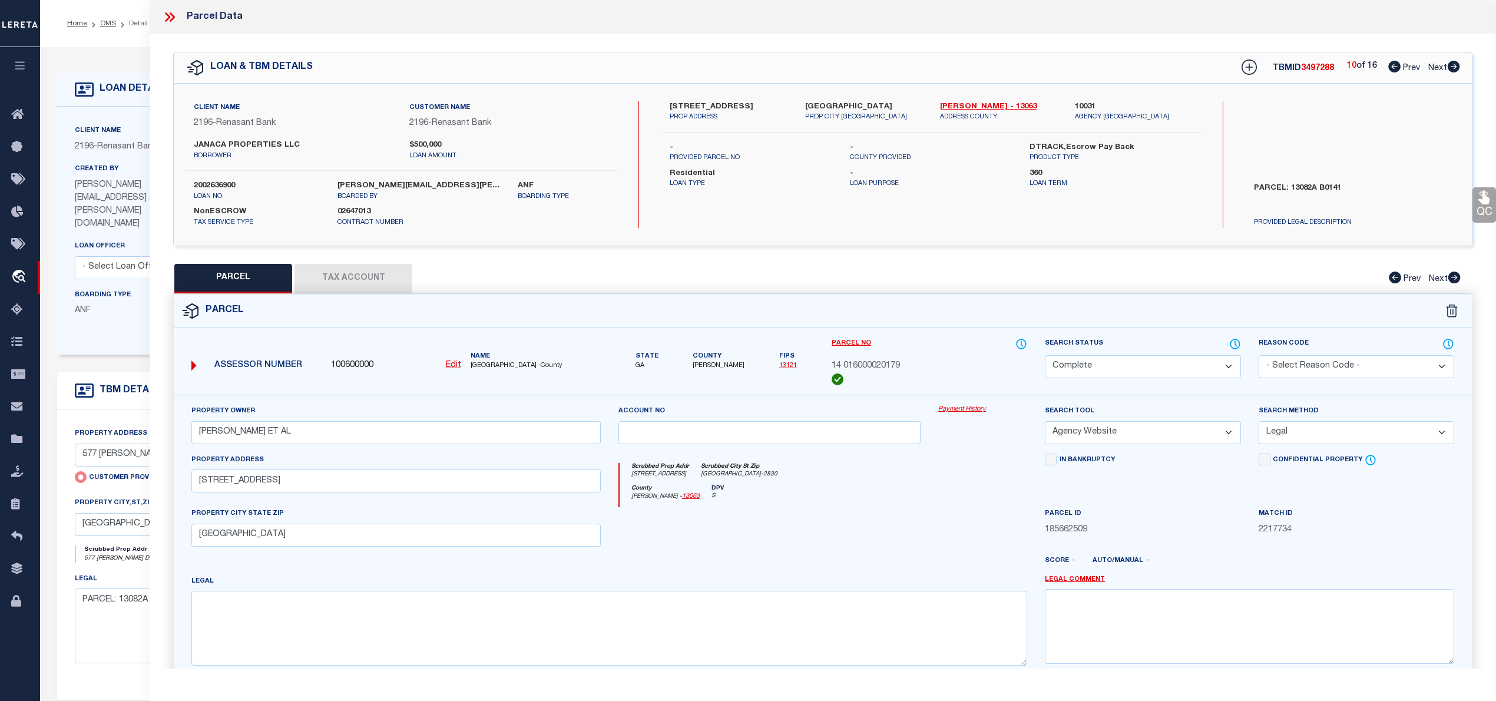
click at [1451, 66] on icon at bounding box center [1454, 67] width 12 height 12
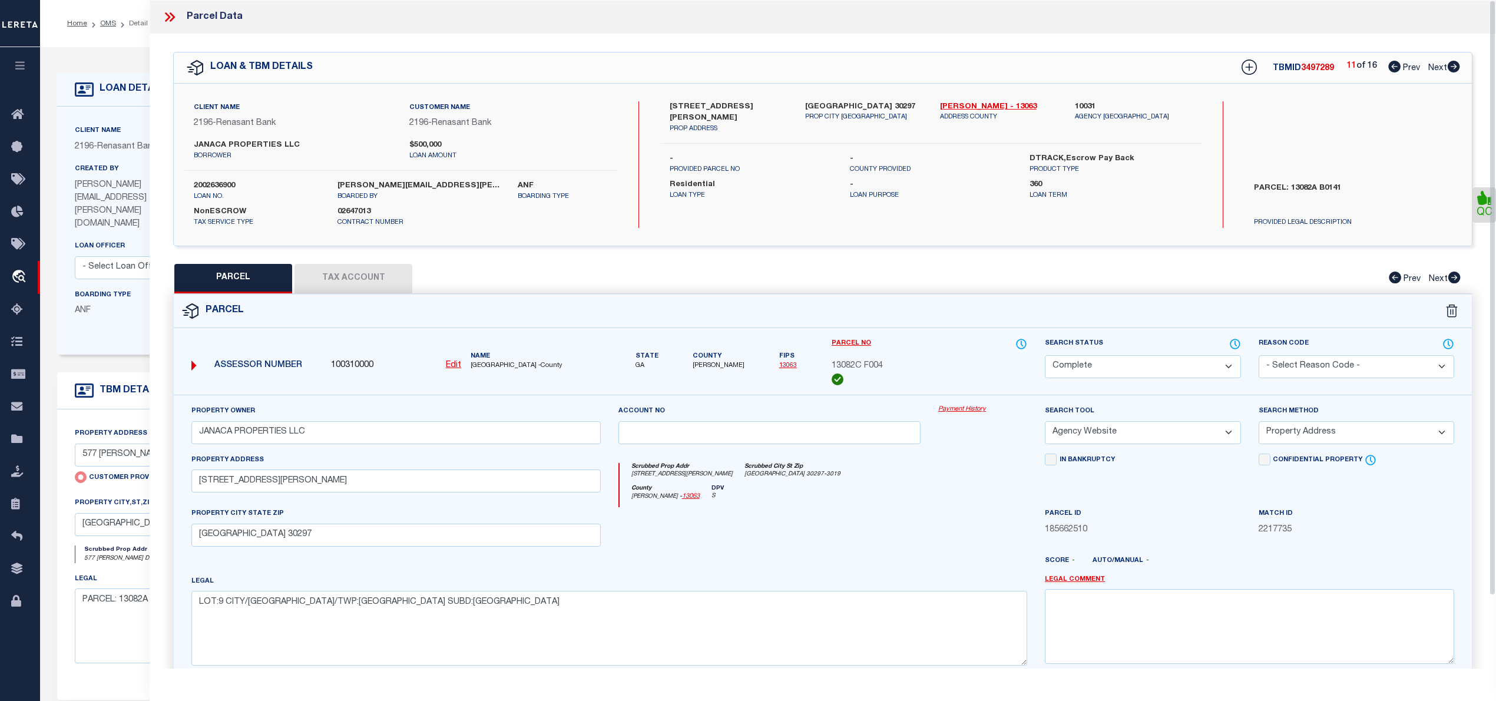
click at [1456, 64] on icon at bounding box center [1454, 67] width 12 height 12
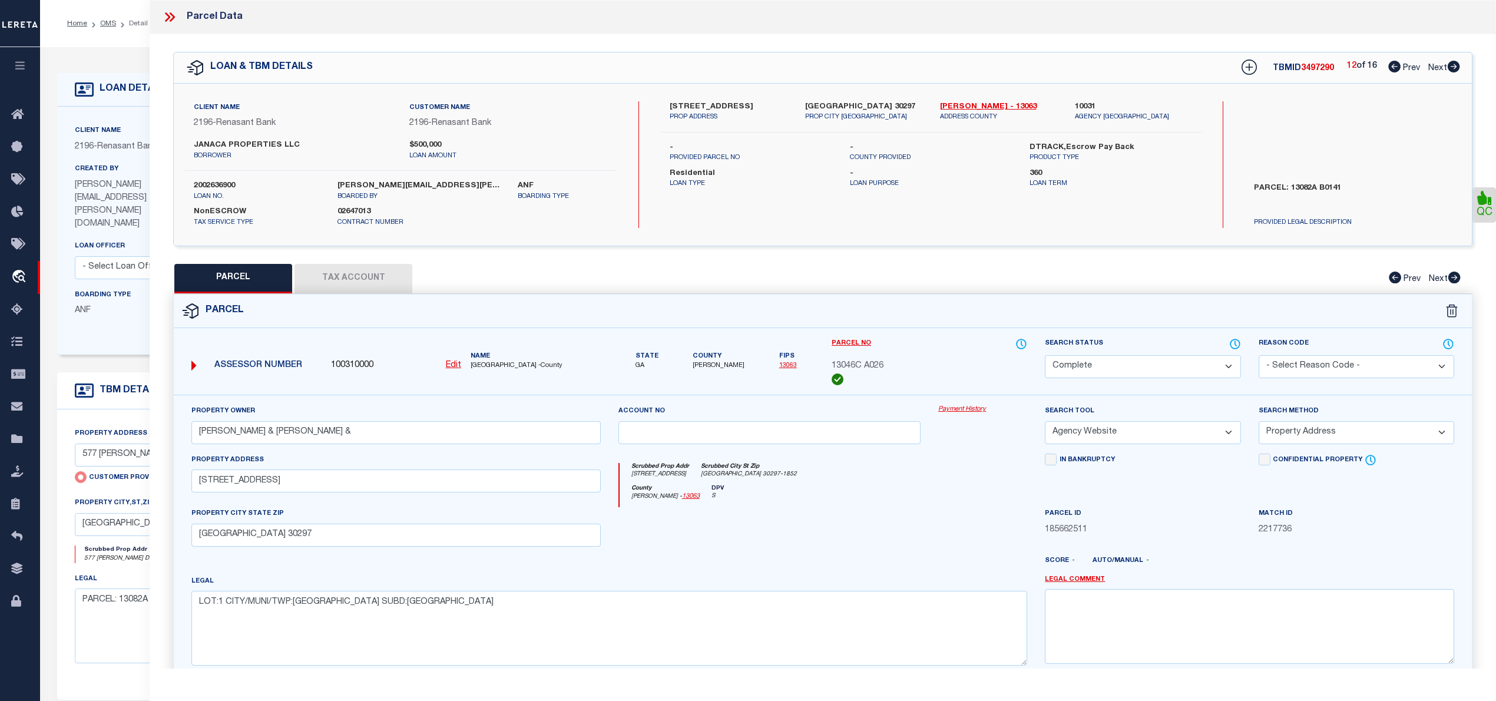
click at [1454, 68] on icon at bounding box center [1453, 67] width 13 height 12
click at [1455, 66] on icon at bounding box center [1454, 67] width 12 height 12
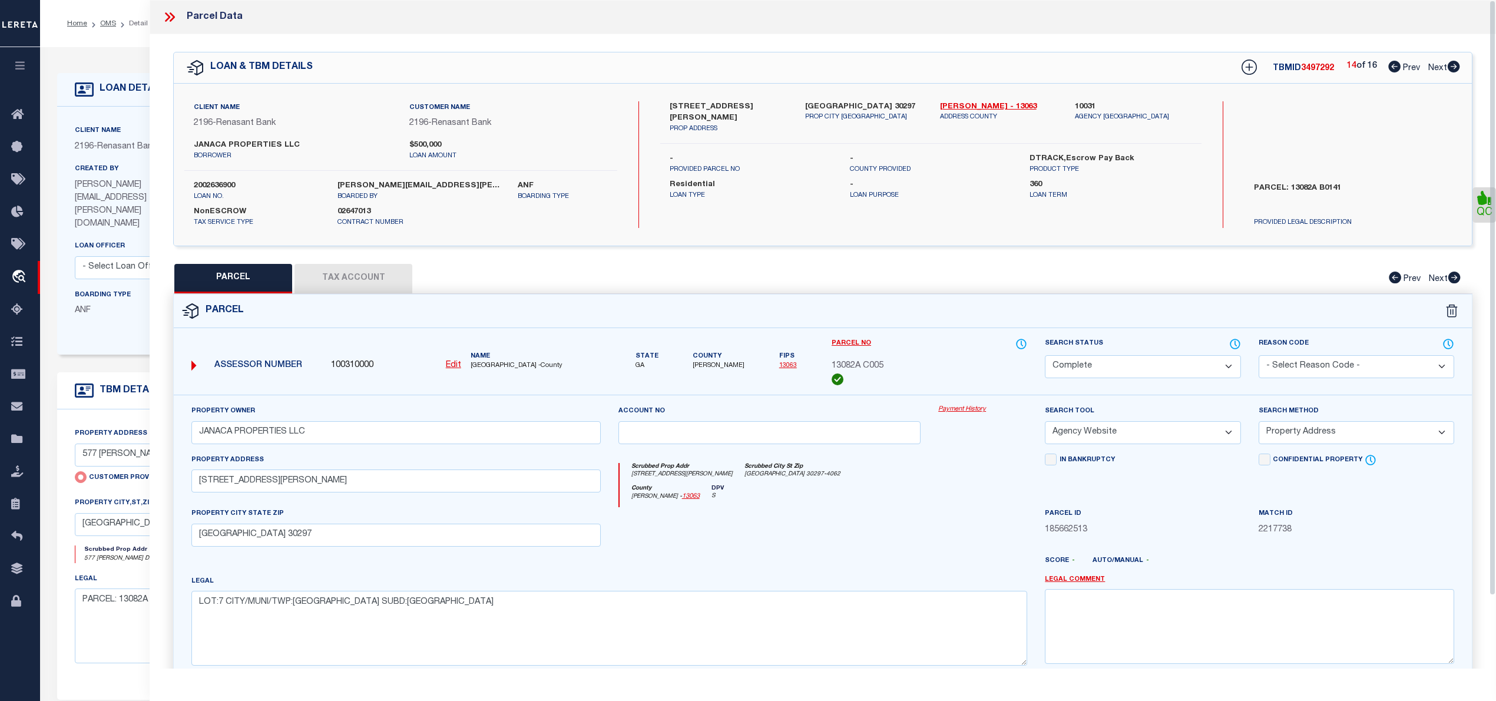
click at [1452, 68] on icon at bounding box center [1453, 67] width 13 height 12
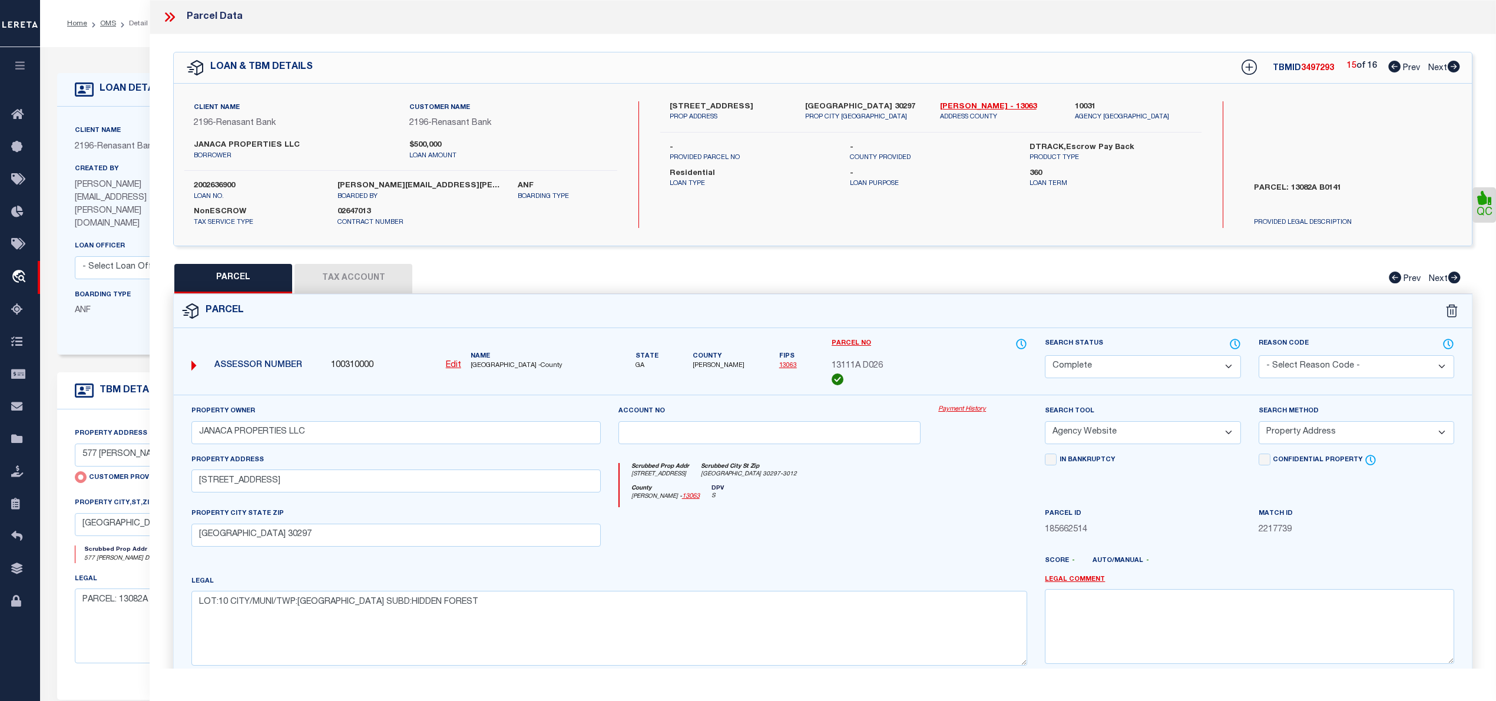
click at [1455, 68] on icon at bounding box center [1453, 67] width 13 height 12
click at [168, 14] on icon at bounding box center [169, 16] width 15 height 15
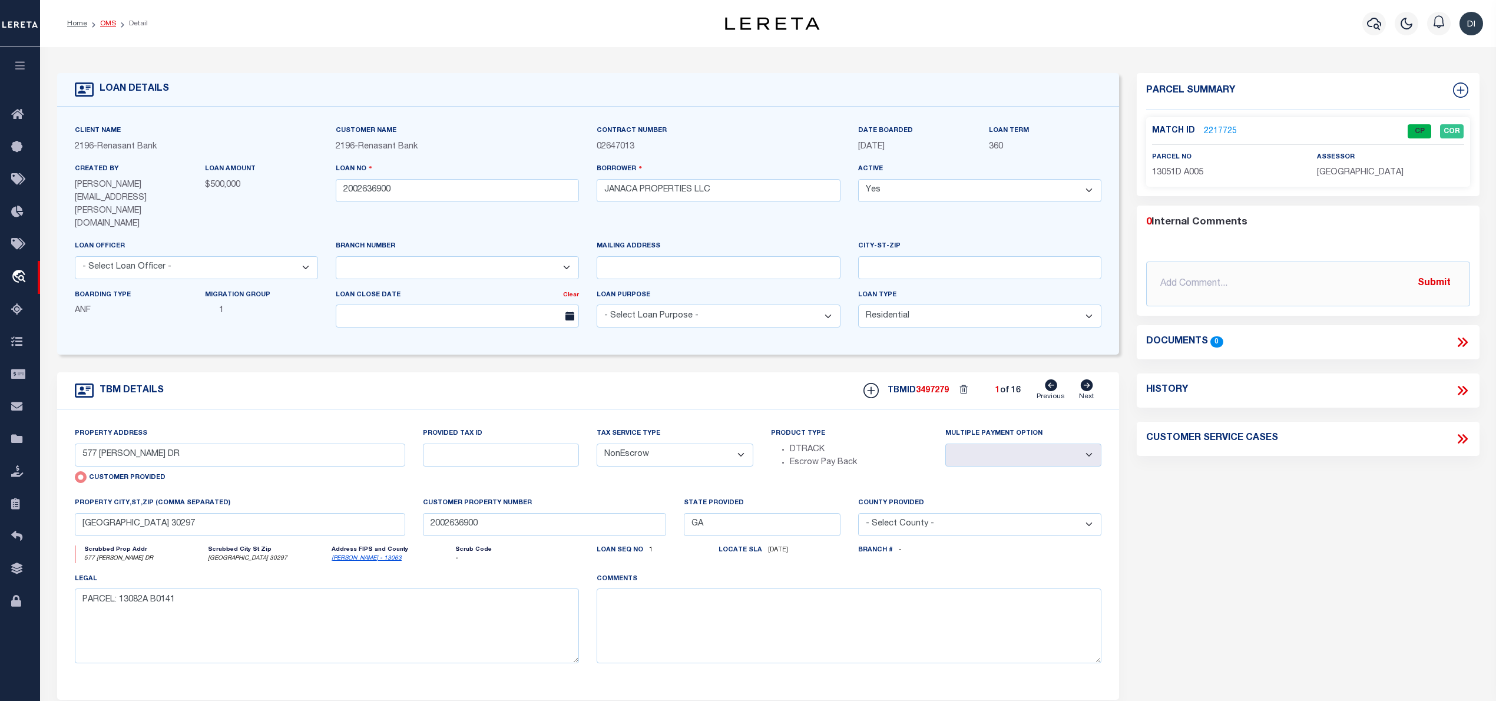
click at [104, 24] on link "OMS" at bounding box center [108, 23] width 16 height 7
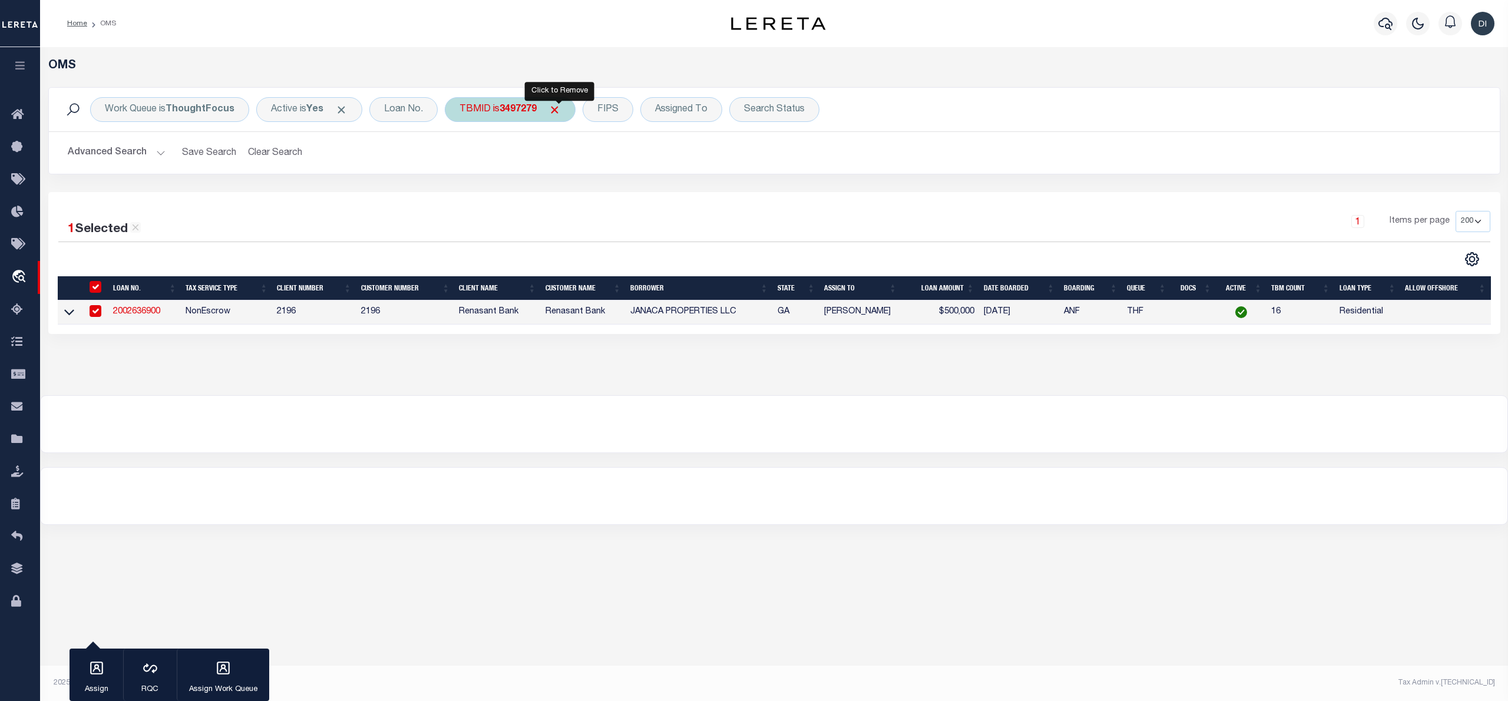
click at [561, 106] on span "Click to Remove" at bounding box center [554, 110] width 12 height 12
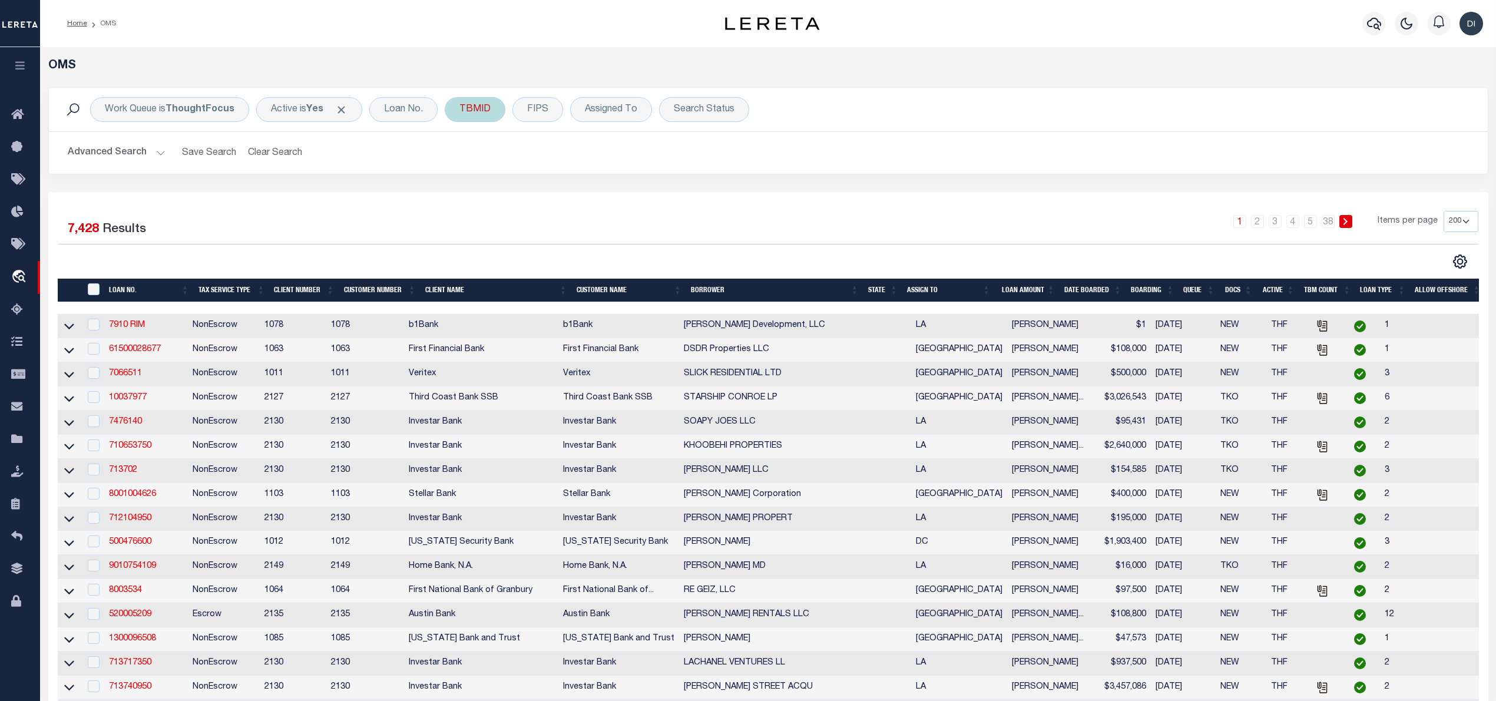
click at [477, 110] on div "TBMID" at bounding box center [475, 109] width 61 height 25
click at [481, 159] on input "number" at bounding box center [546, 162] width 173 height 22
click at [621, 193] on input "Apply" at bounding box center [616, 187] width 35 height 19
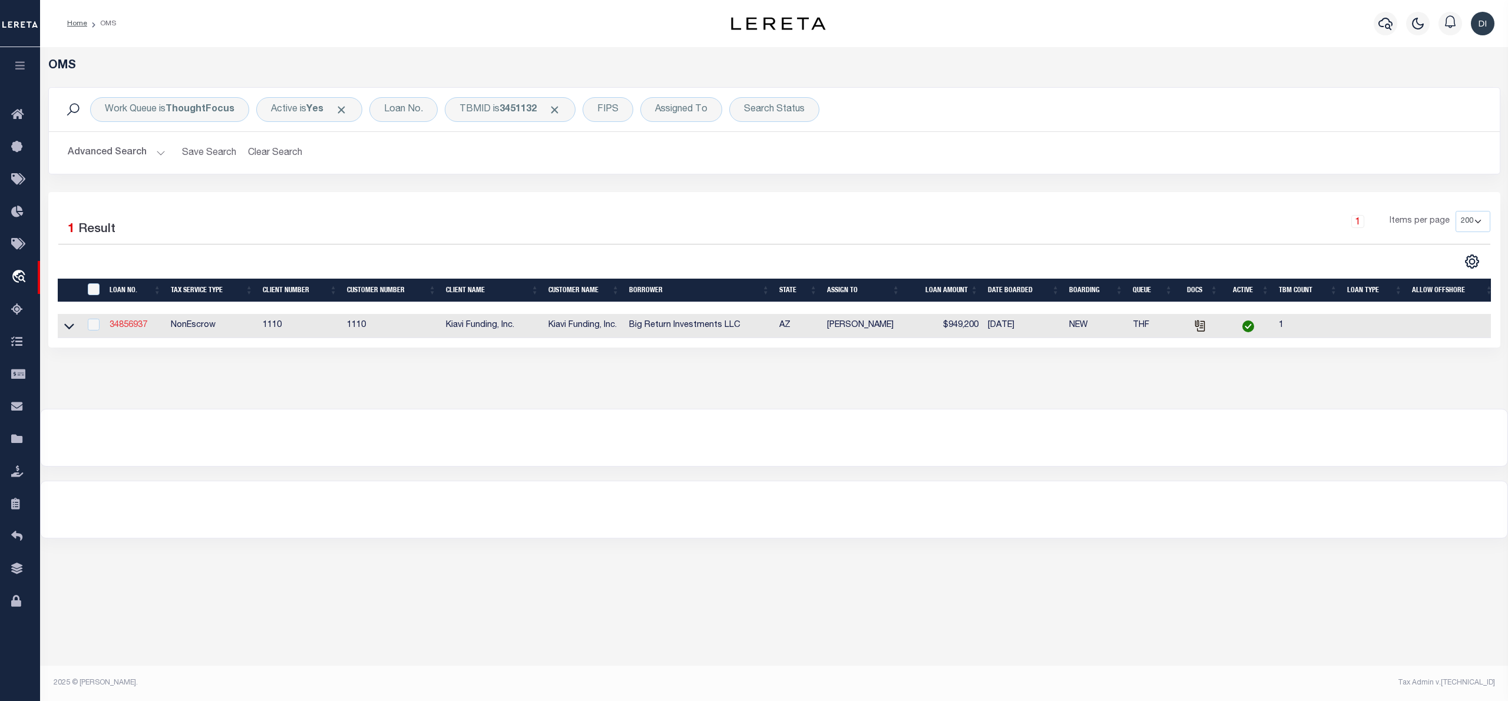
click at [123, 326] on link "34856937" at bounding box center [129, 325] width 38 height 8
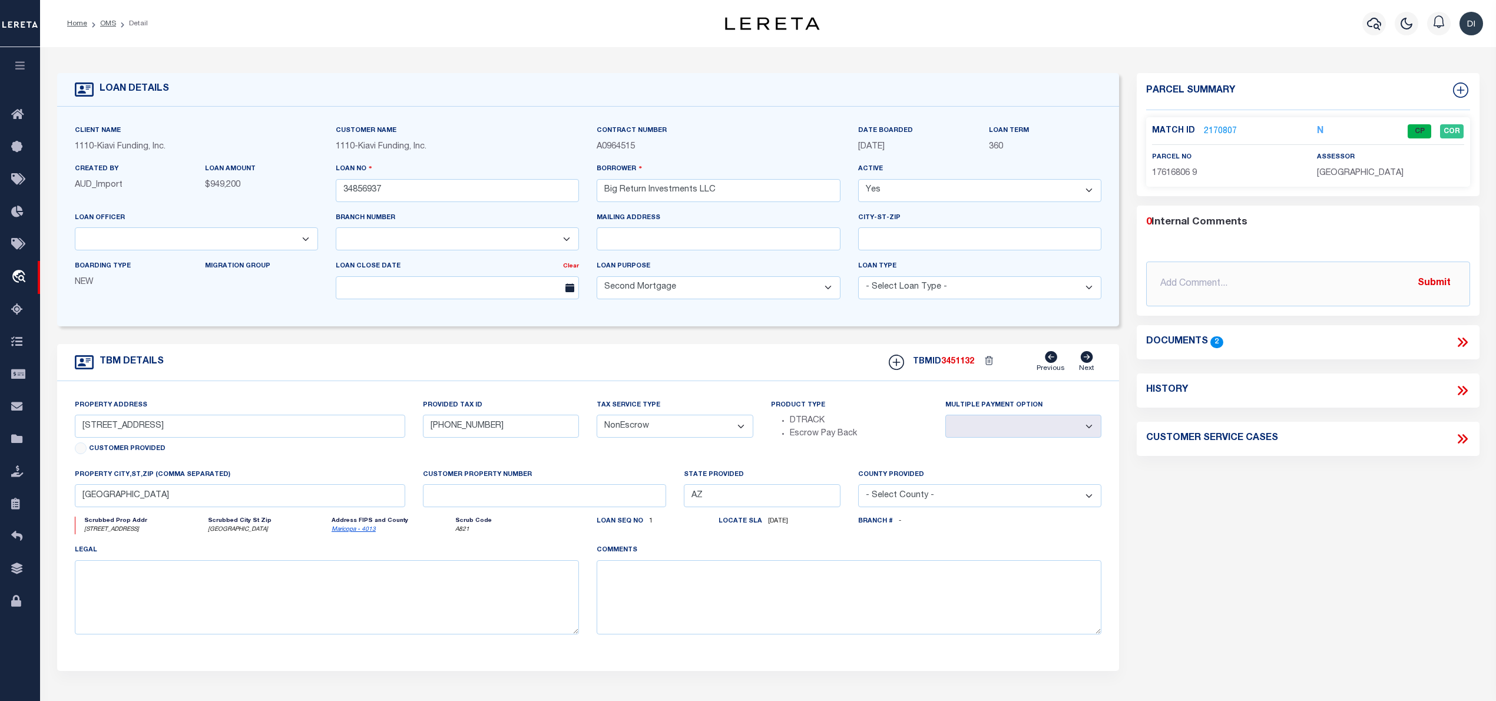
click at [1464, 342] on icon at bounding box center [1462, 342] width 15 height 15
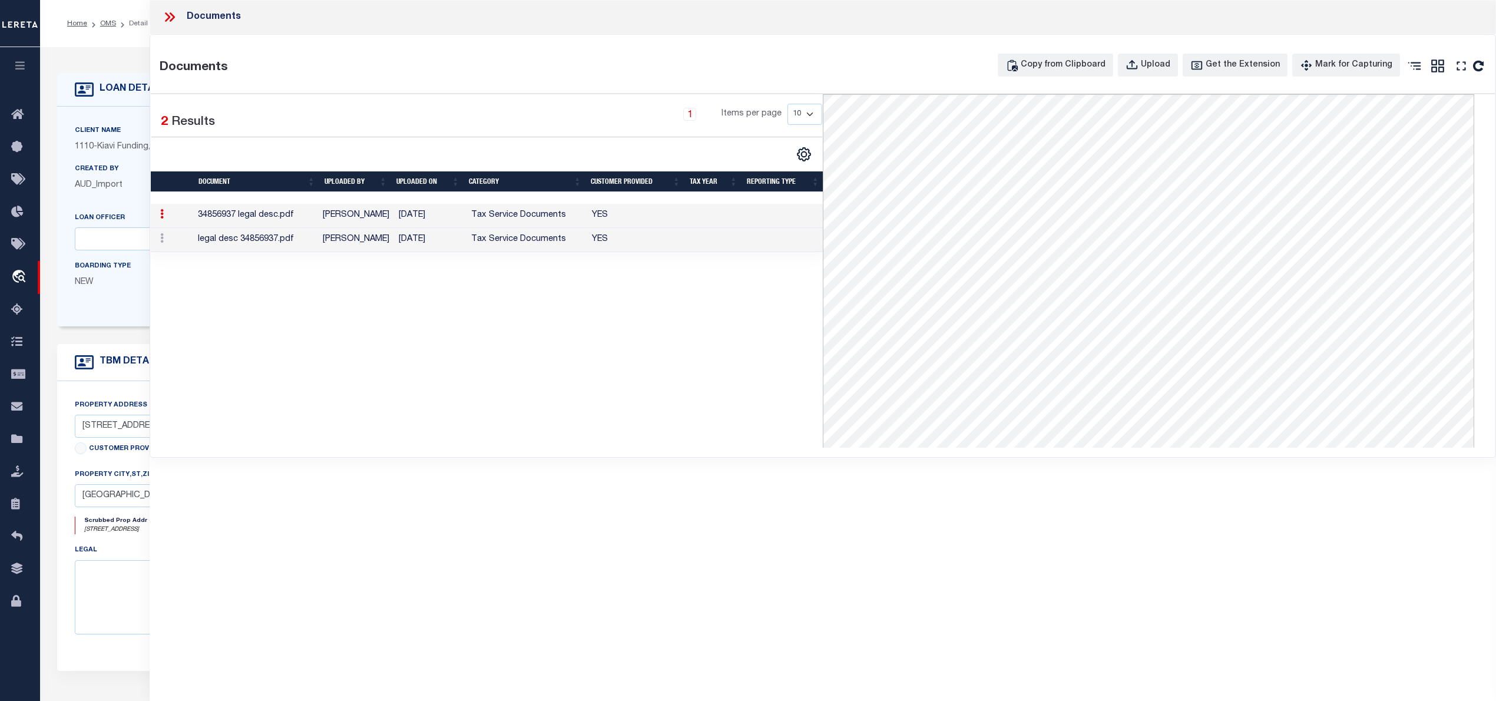
click at [597, 223] on td "YES" at bounding box center [636, 216] width 98 height 24
click at [575, 243] on td "Tax Service Documents" at bounding box center [527, 240] width 121 height 24
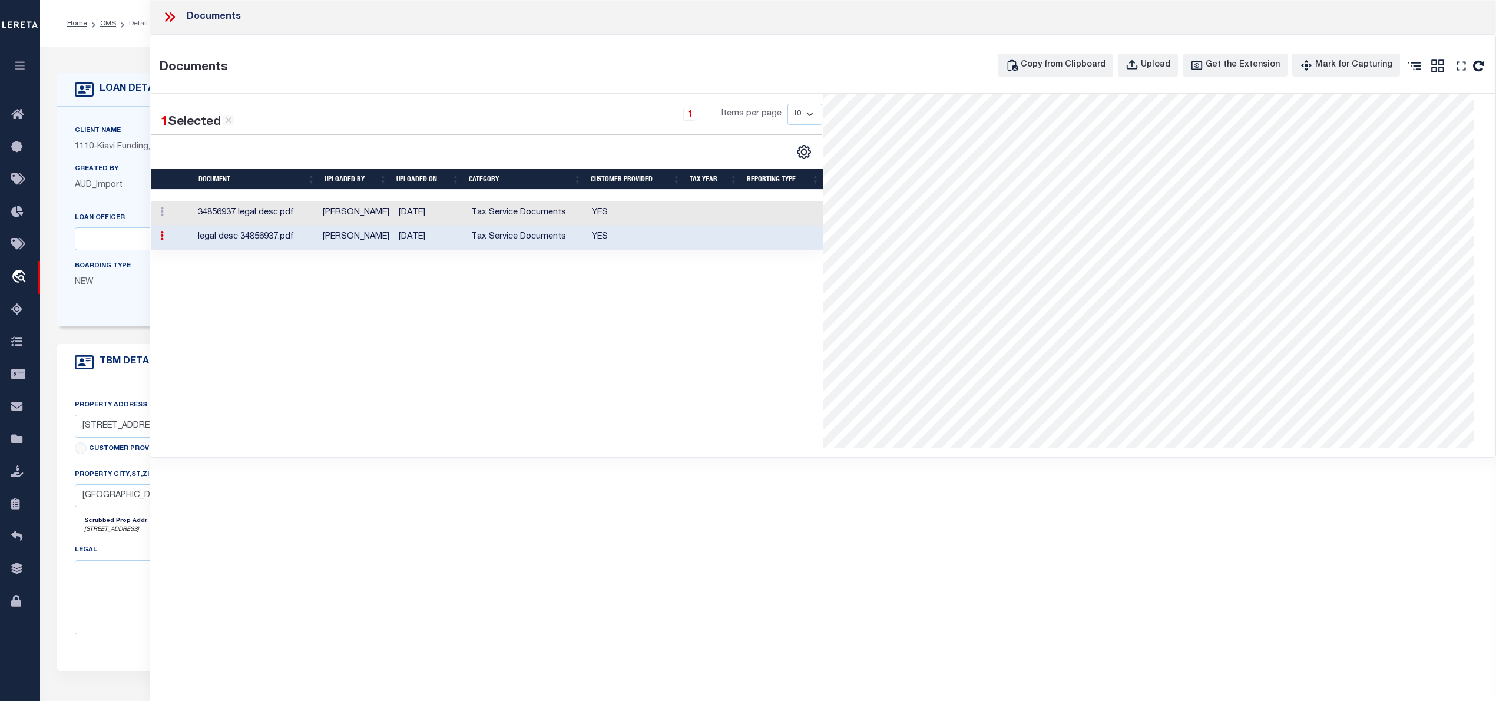
scroll to position [0, 0]
click at [611, 215] on td "YES" at bounding box center [636, 213] width 98 height 24
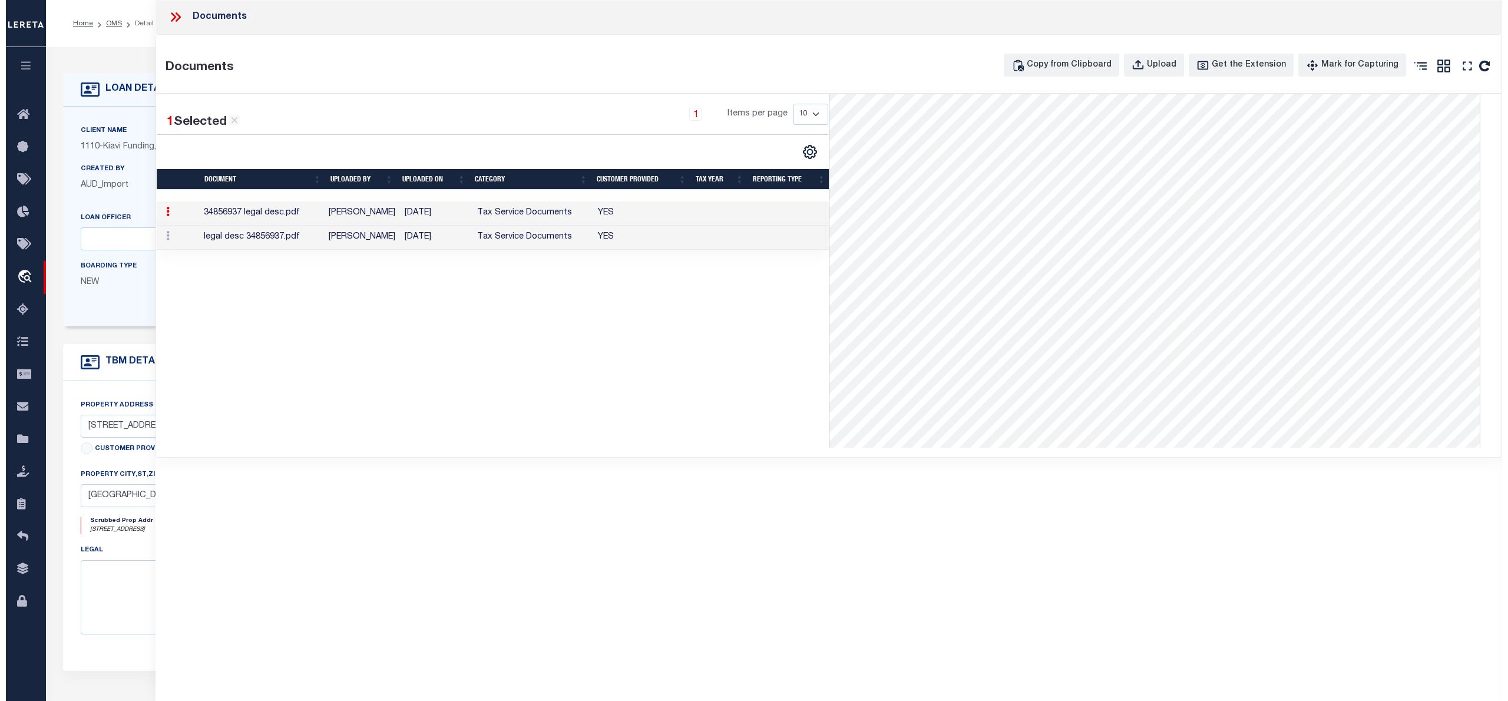
scroll to position [328, 0]
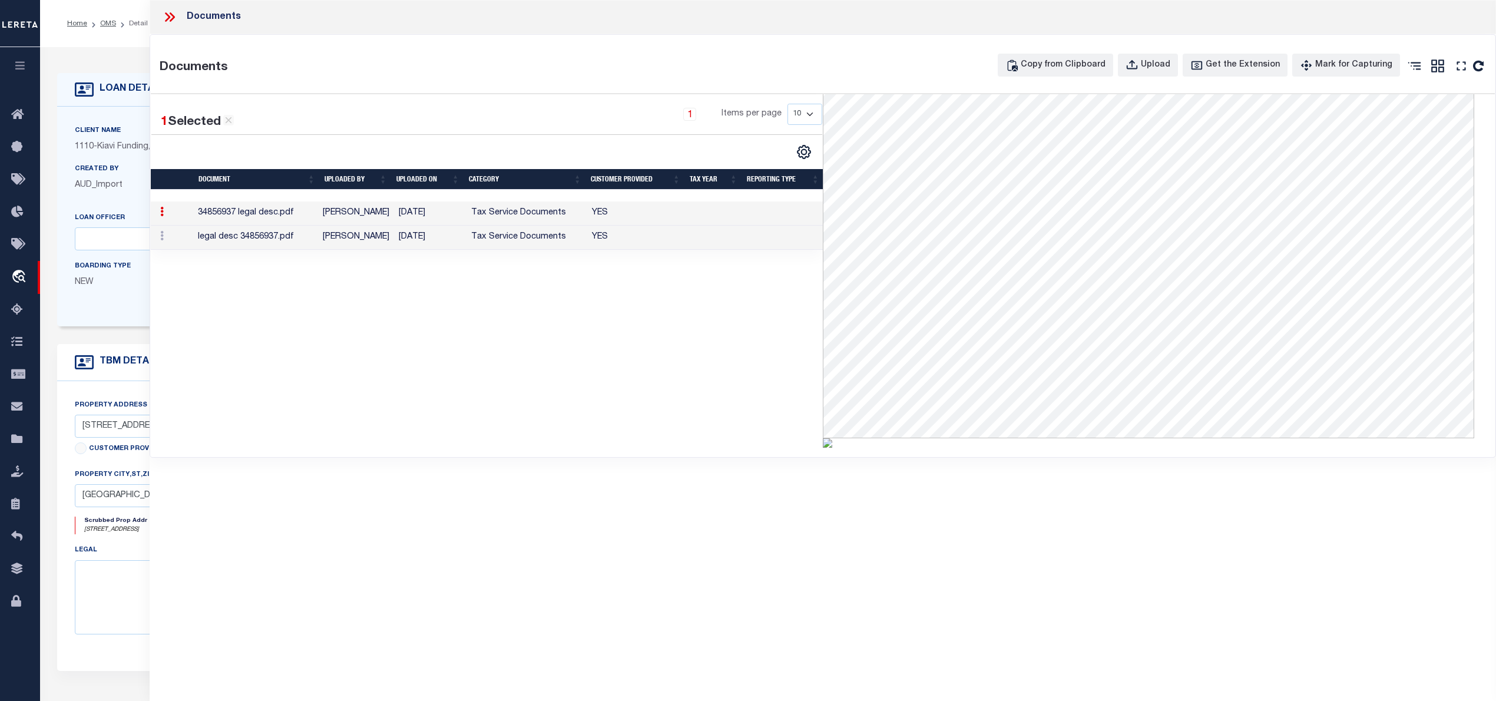
click at [128, 296] on div "Boarding Type NEW" at bounding box center [131, 279] width 131 height 38
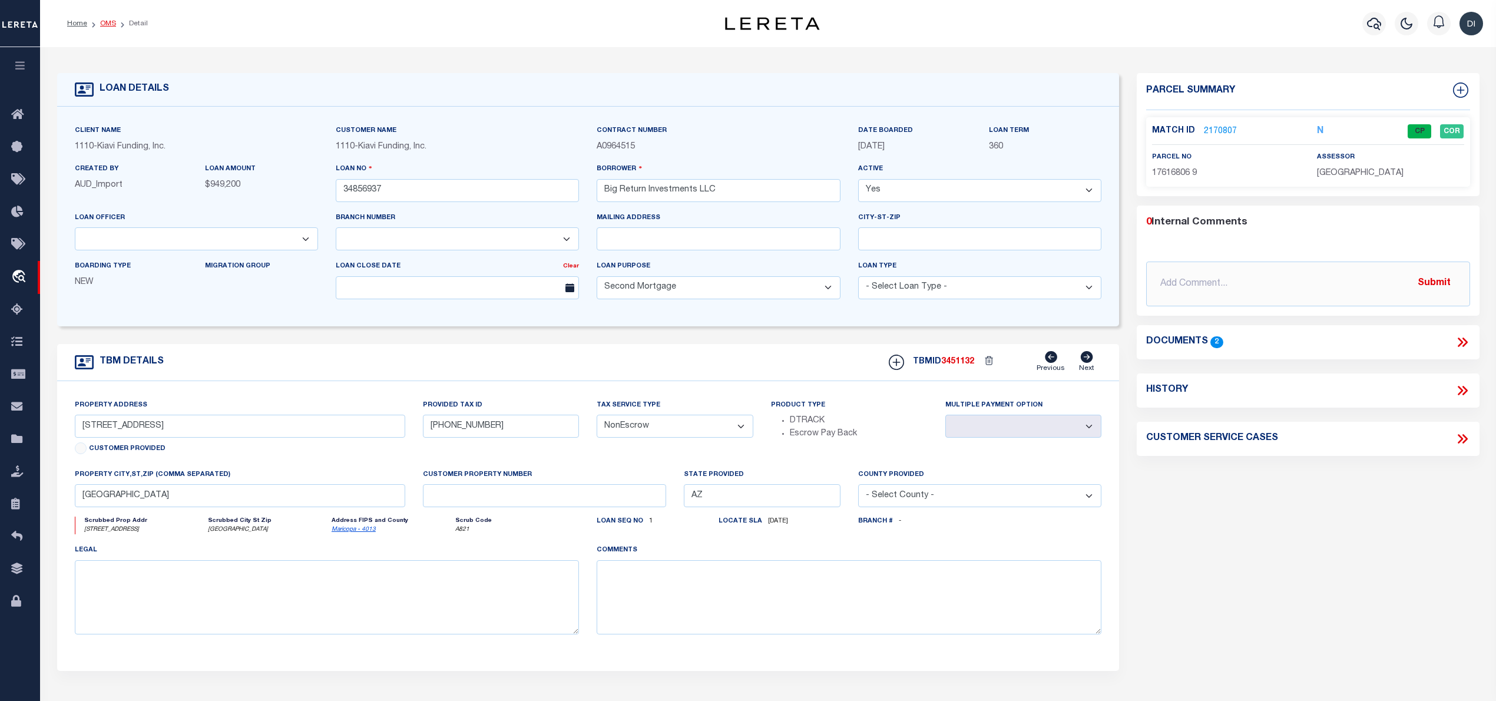
click at [105, 25] on link "OMS" at bounding box center [108, 23] width 16 height 7
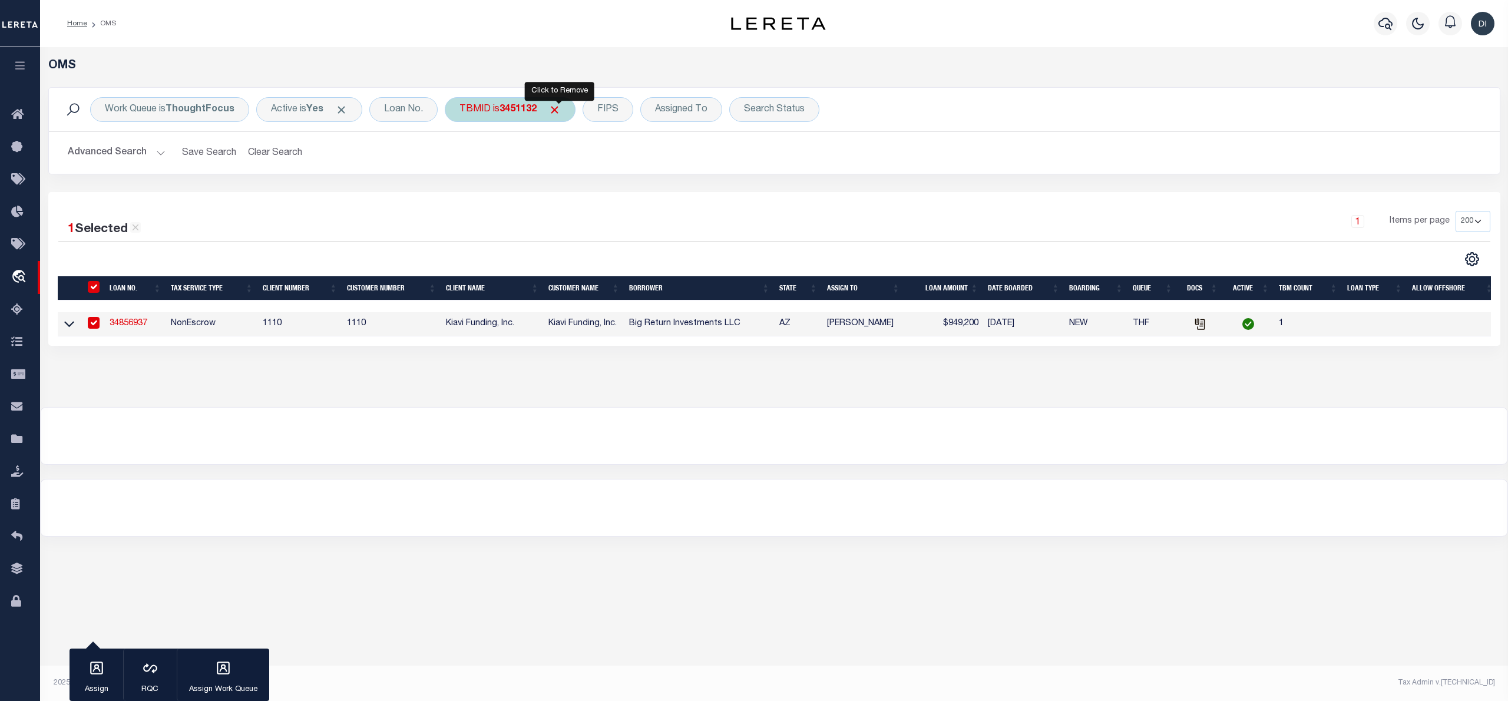
click at [558, 109] on span "Click to Remove" at bounding box center [554, 110] width 12 height 12
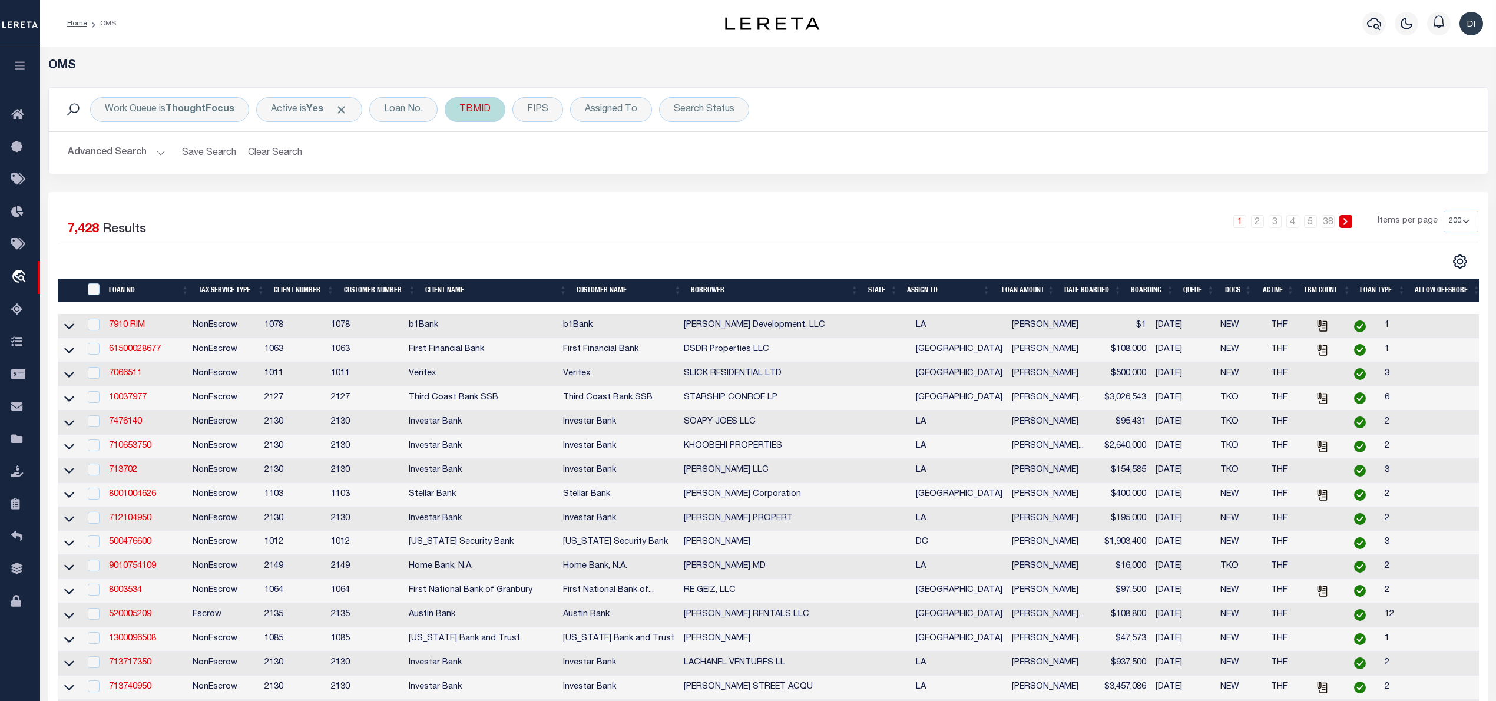
click at [472, 111] on div "TBMID" at bounding box center [475, 109] width 61 height 25
click at [491, 166] on input "number" at bounding box center [546, 162] width 173 height 22
click at [616, 192] on input "Apply" at bounding box center [616, 187] width 35 height 19
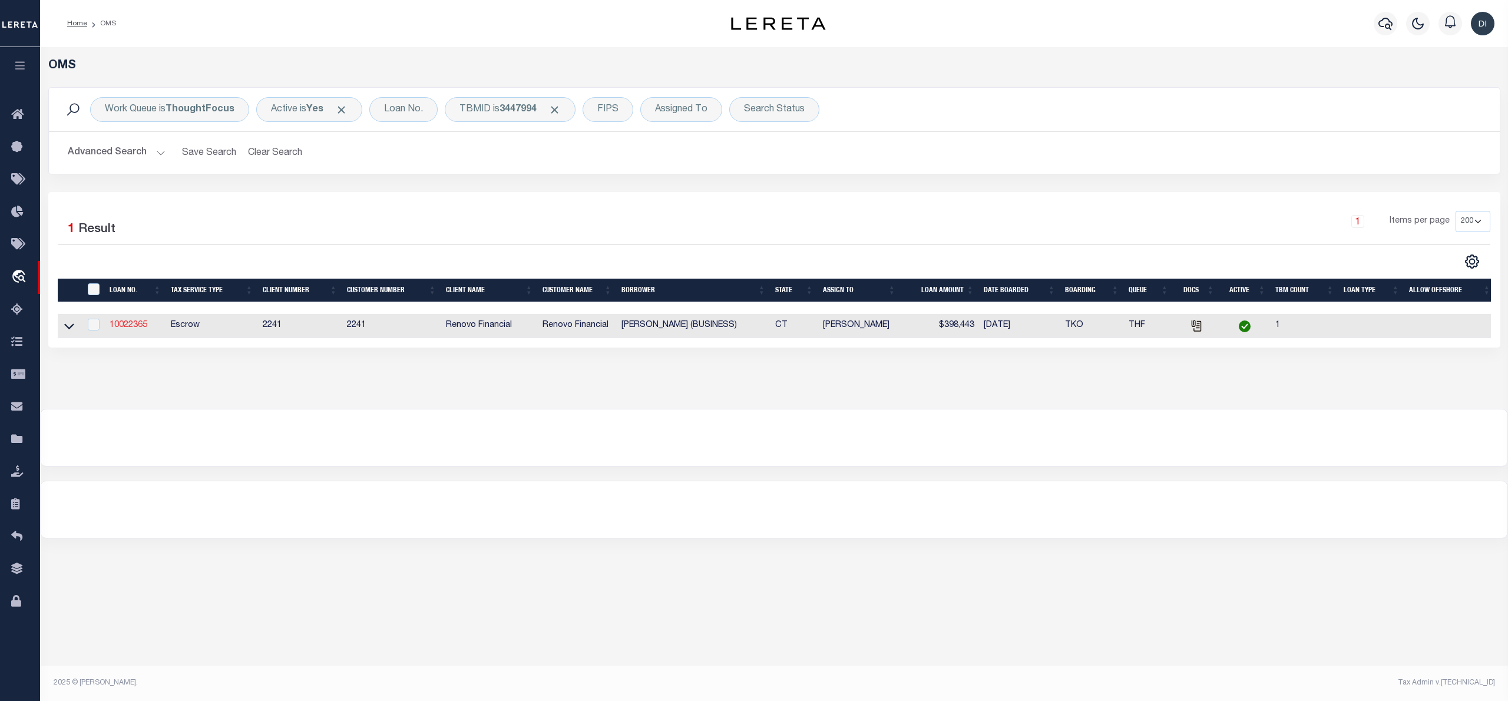
click at [124, 329] on link "10022365" at bounding box center [129, 325] width 38 height 8
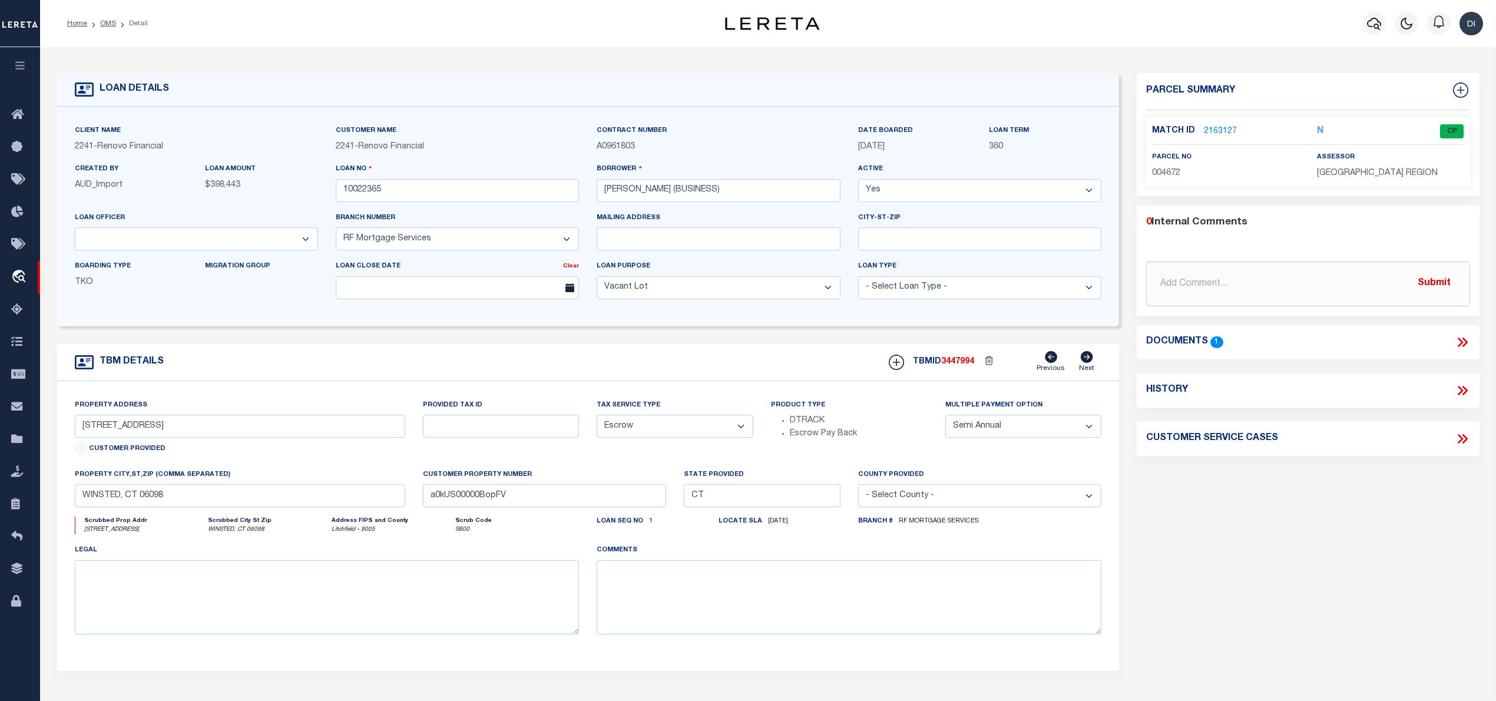
click at [1224, 126] on link "2163127" at bounding box center [1220, 131] width 33 height 12
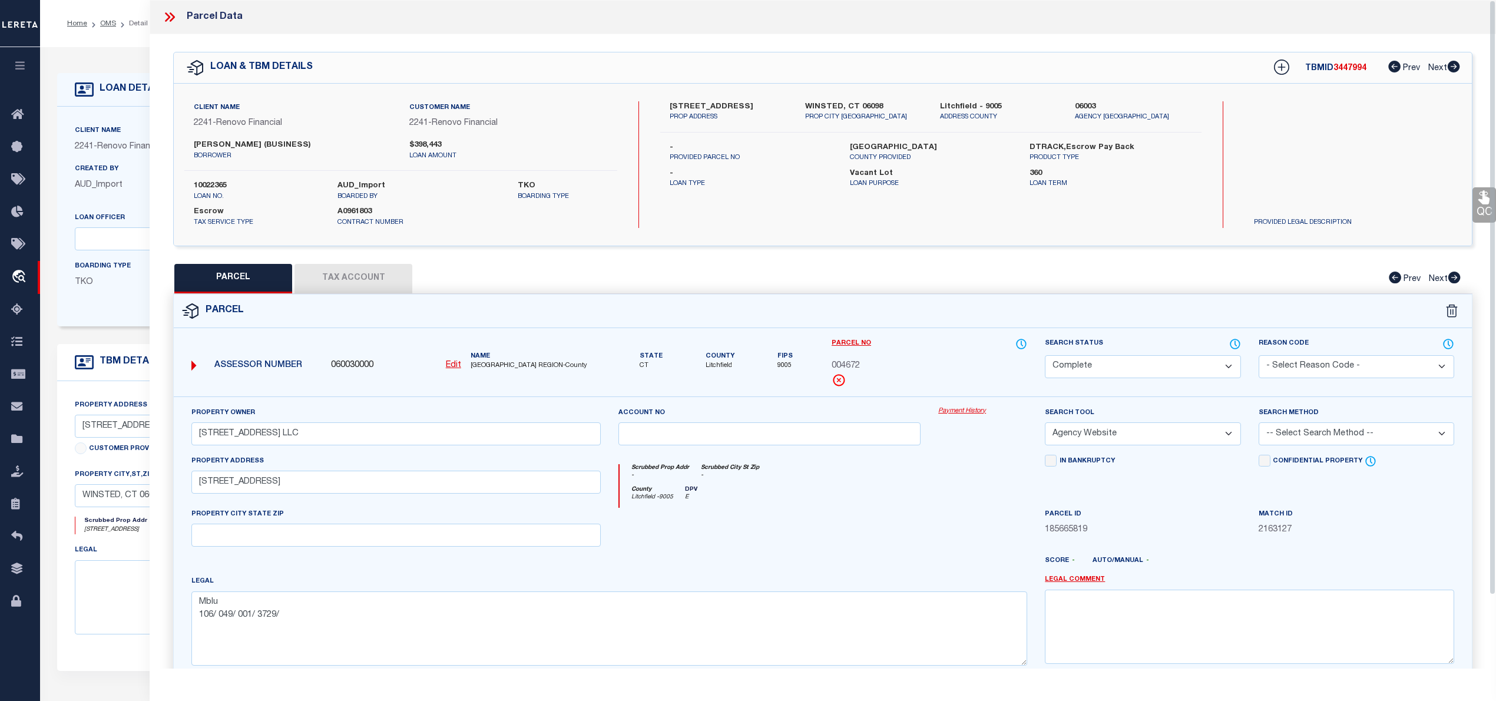
click at [389, 278] on button "Tax Account" at bounding box center [354, 278] width 118 height 29
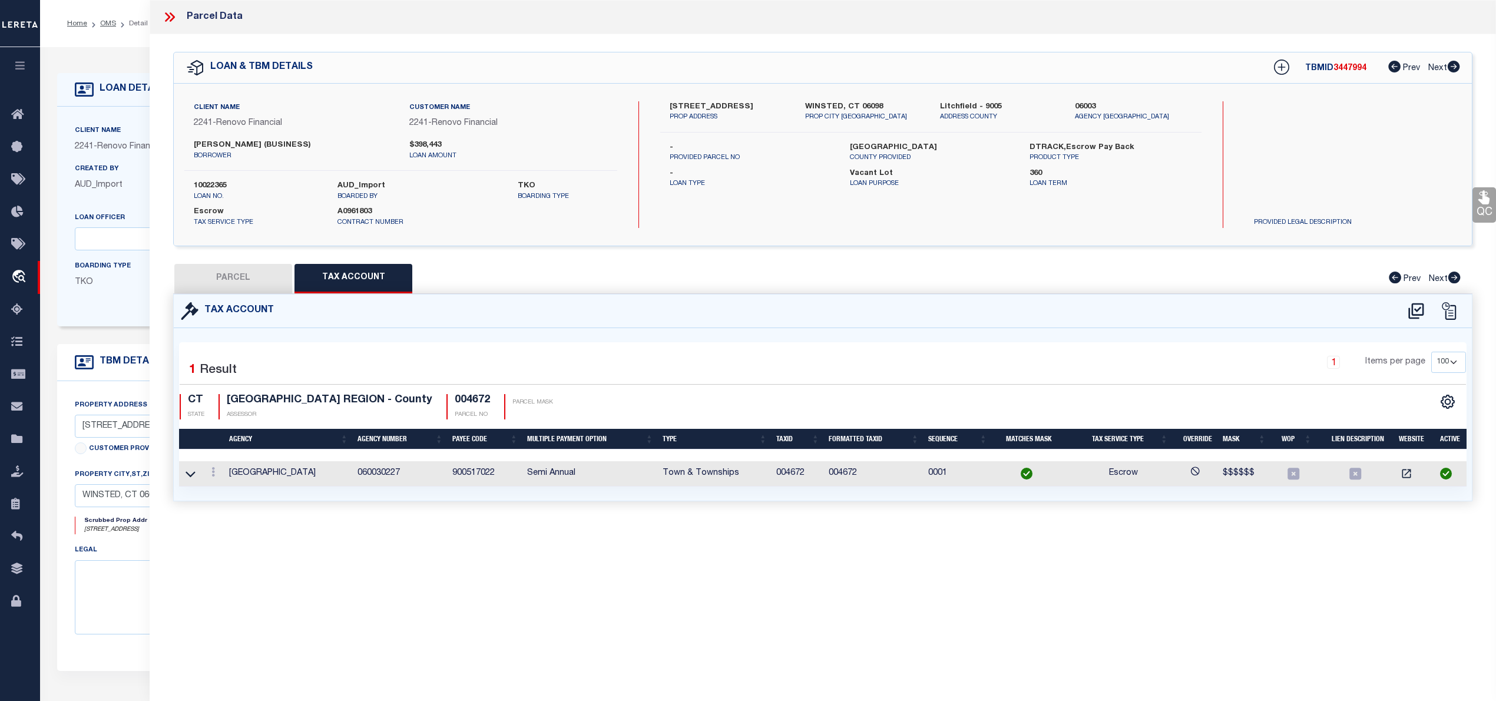
click at [234, 276] on button "PARCEL" at bounding box center [233, 278] width 118 height 29
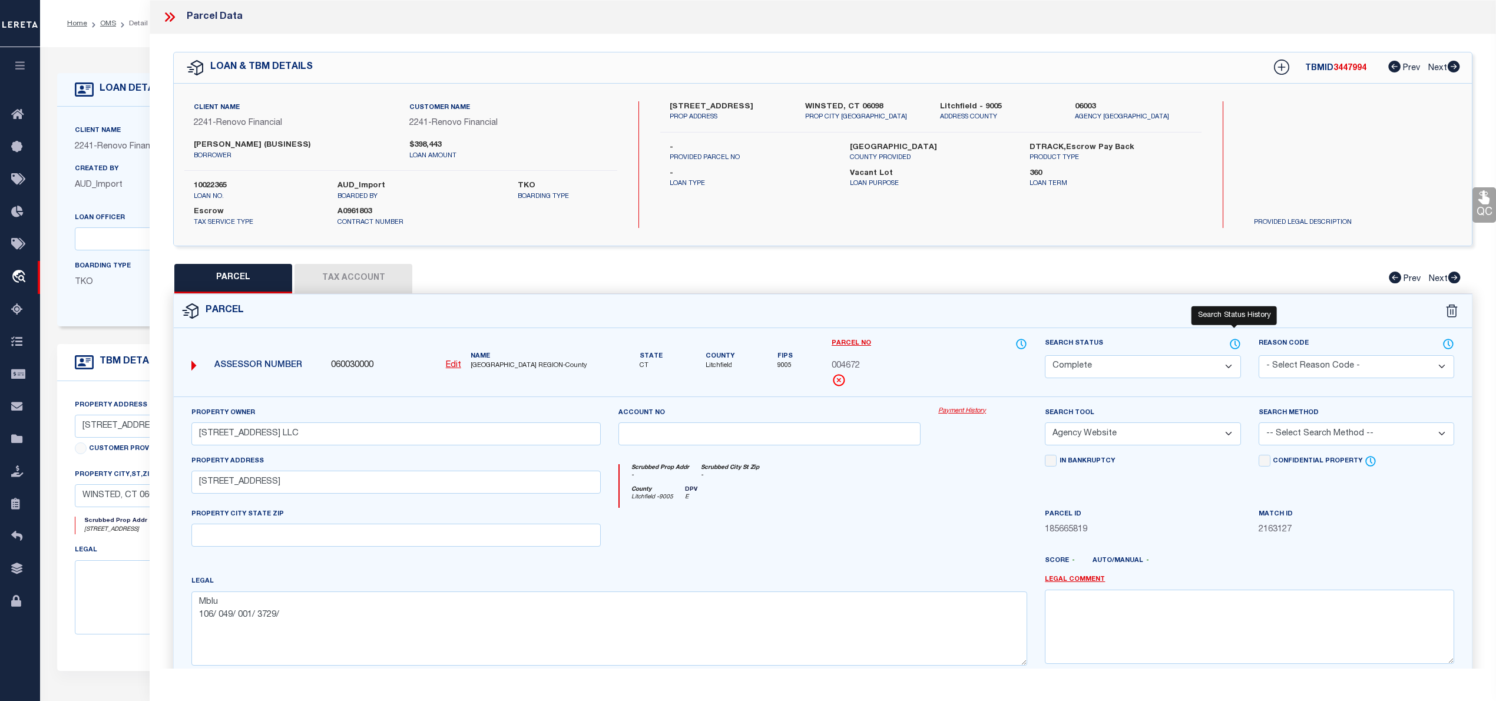
click at [1235, 342] on icon at bounding box center [1235, 343] width 1 height 5
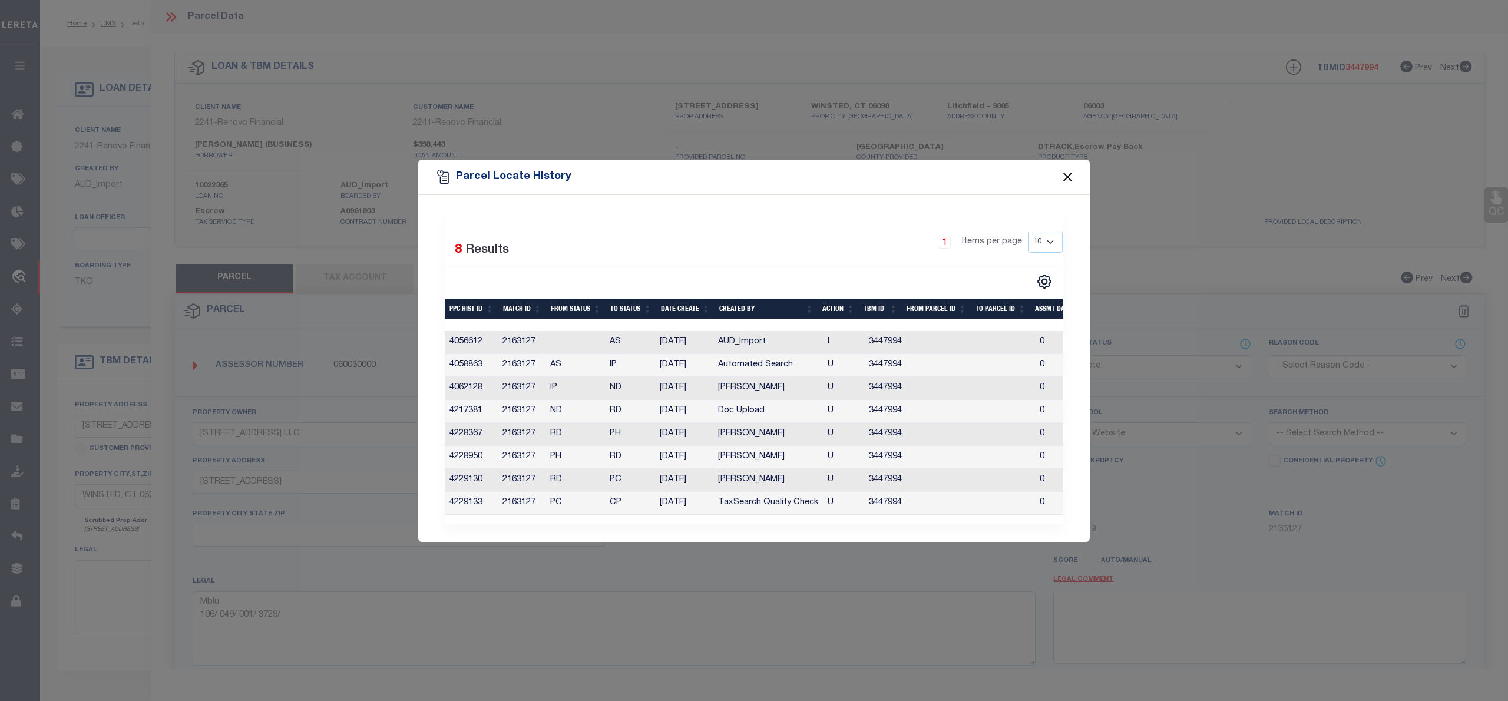
click at [1065, 169] on button "Close" at bounding box center [1067, 176] width 15 height 15
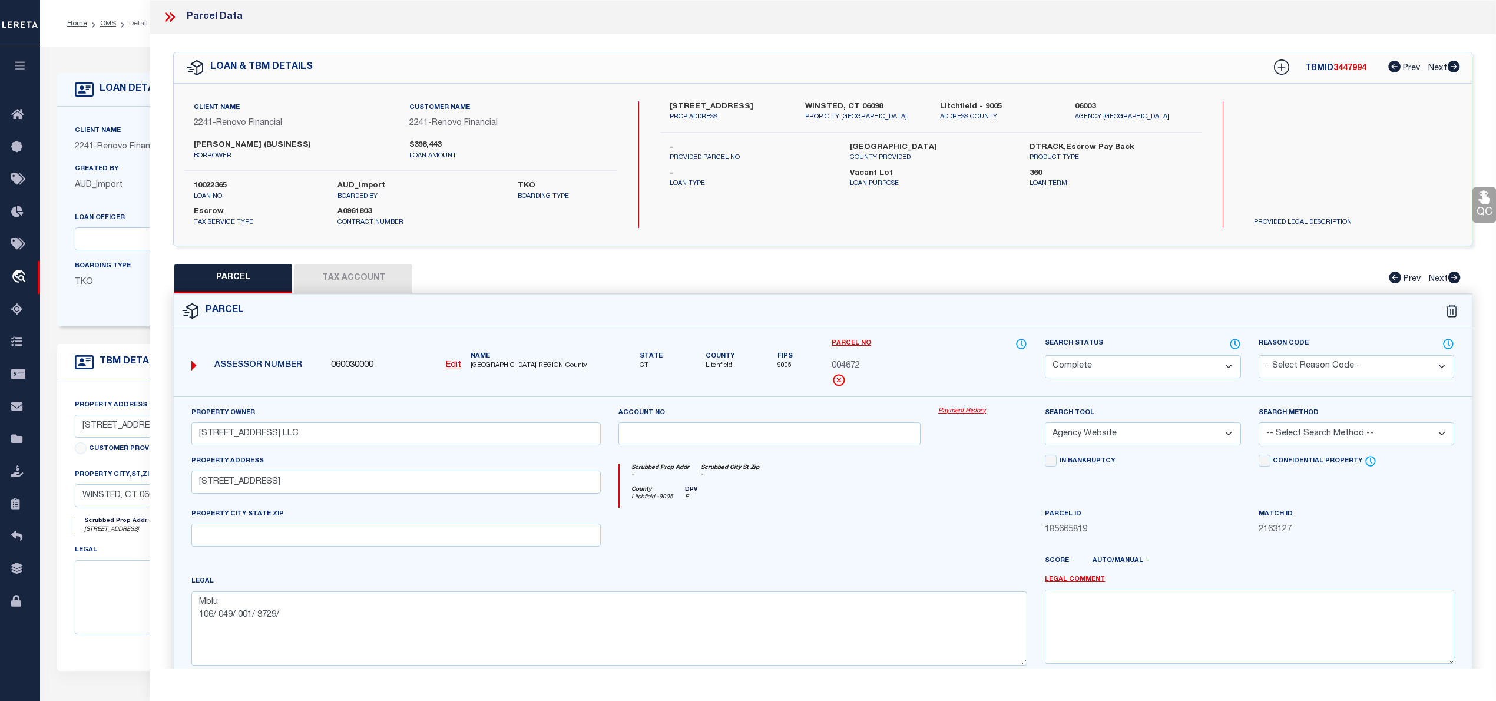
click at [941, 104] on label "Litchfield - 9005" at bounding box center [998, 107] width 117 height 12
copy label "Litchfield"
click at [345, 272] on button "Tax Account" at bounding box center [354, 278] width 118 height 29
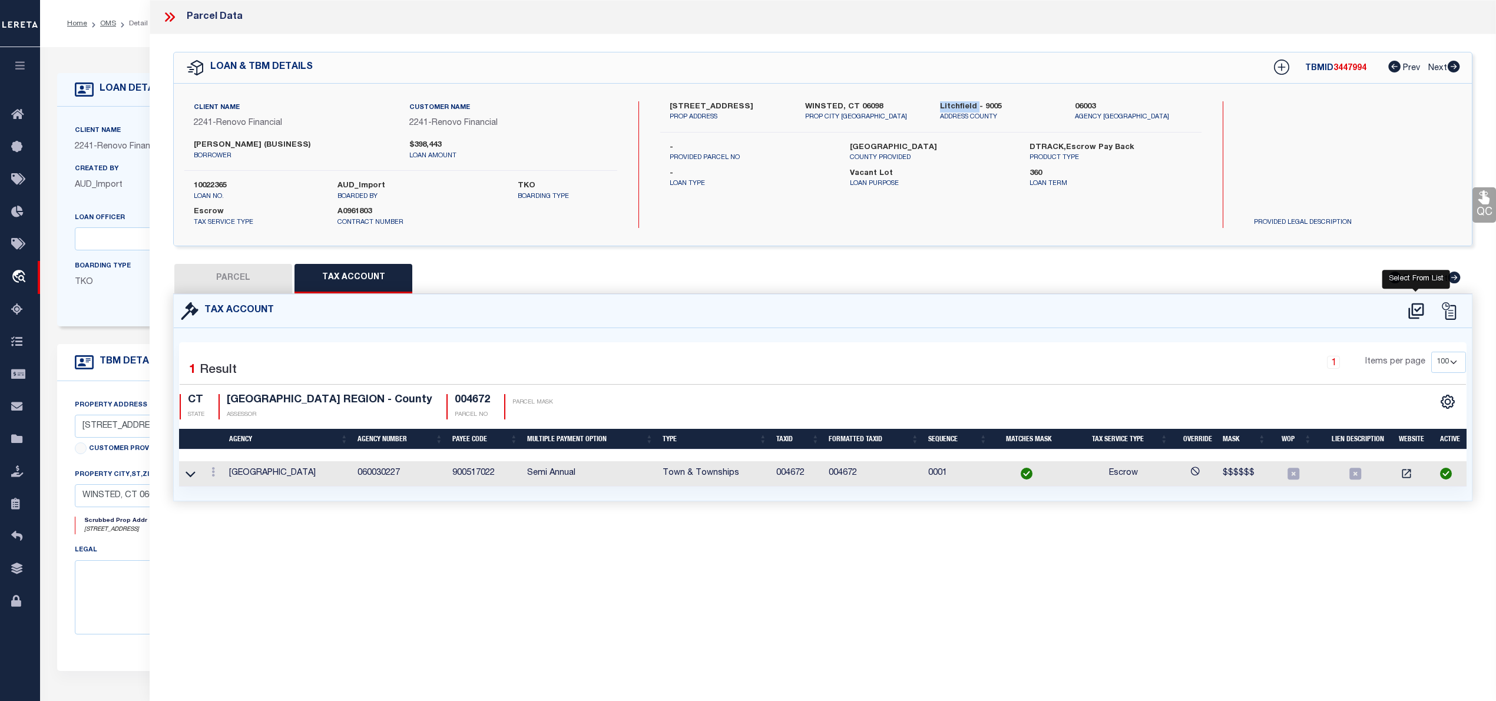
click at [1414, 312] on icon at bounding box center [1416, 311] width 19 height 19
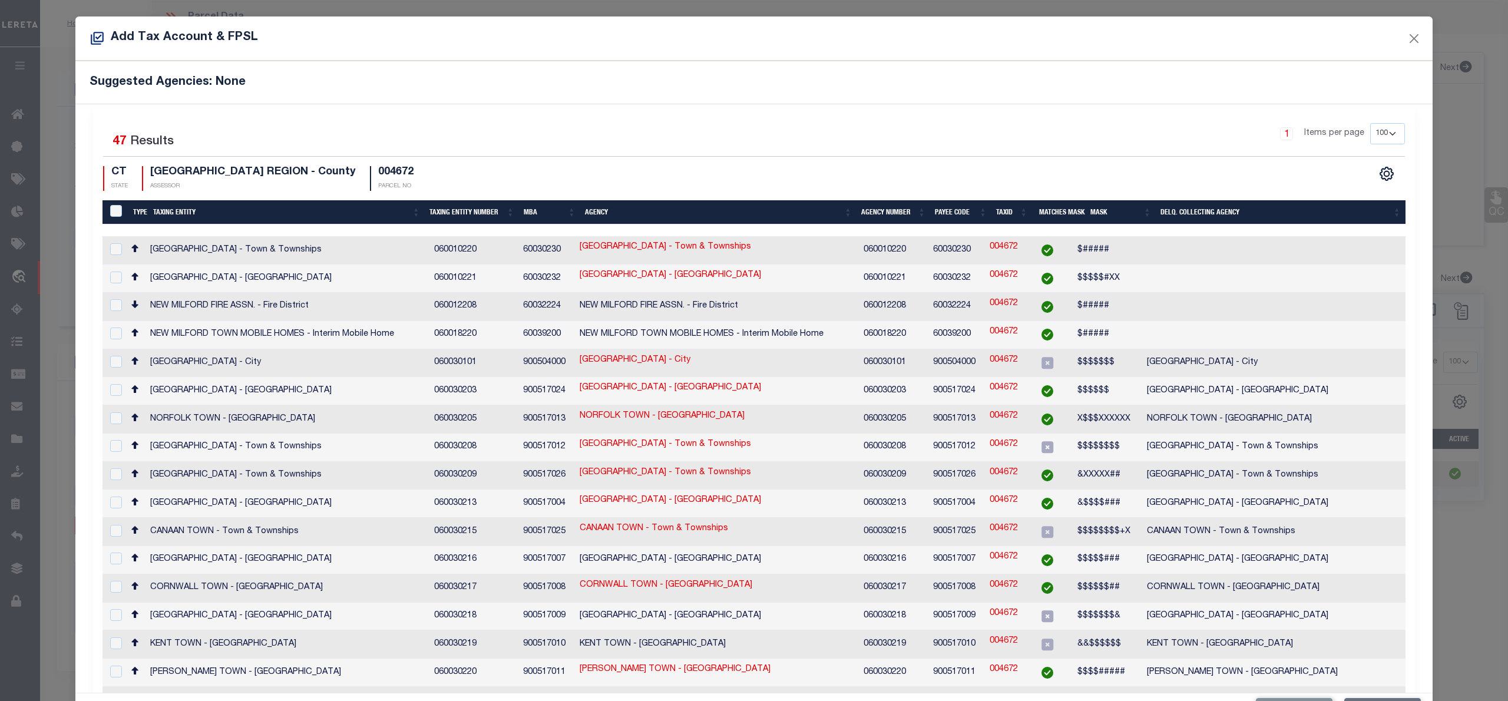
click at [175, 213] on th "Taxing Entity" at bounding box center [286, 212] width 276 height 24
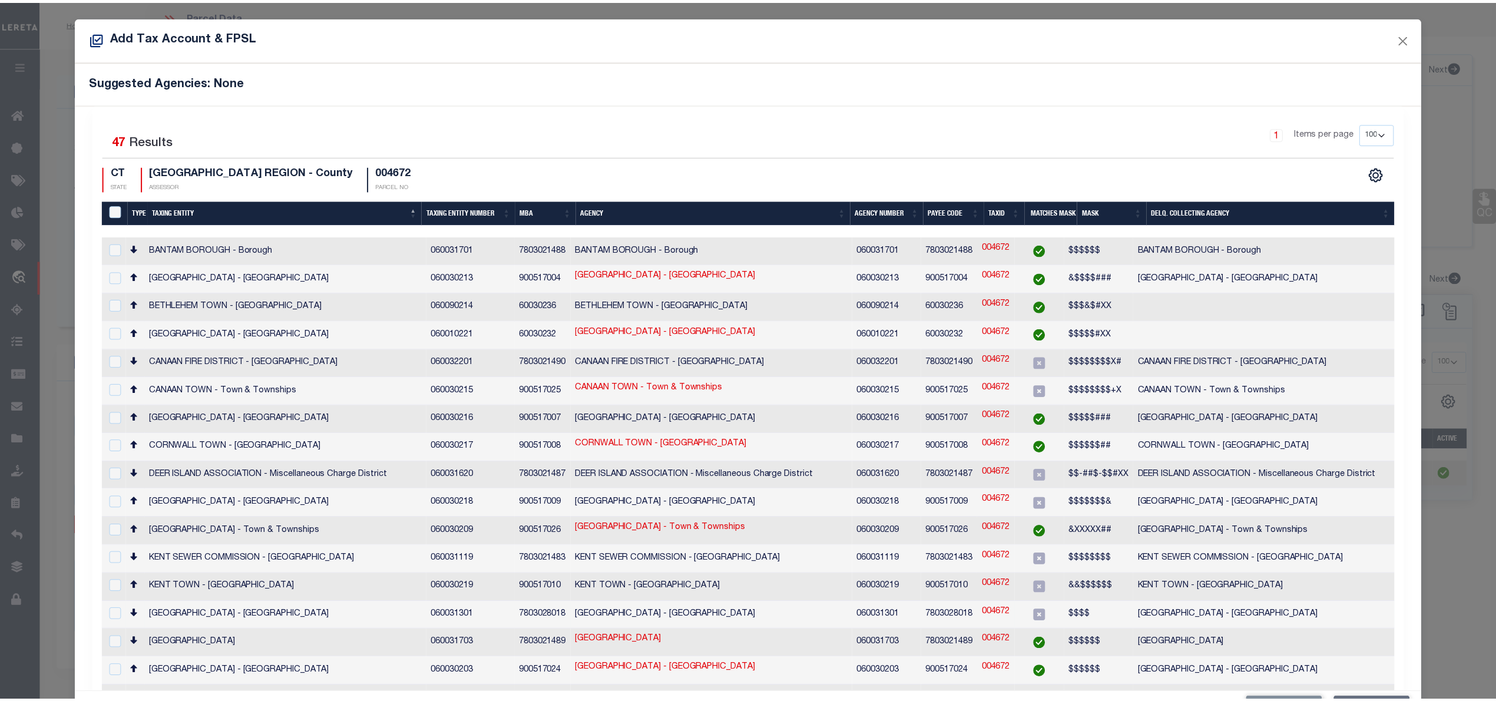
scroll to position [236, 0]
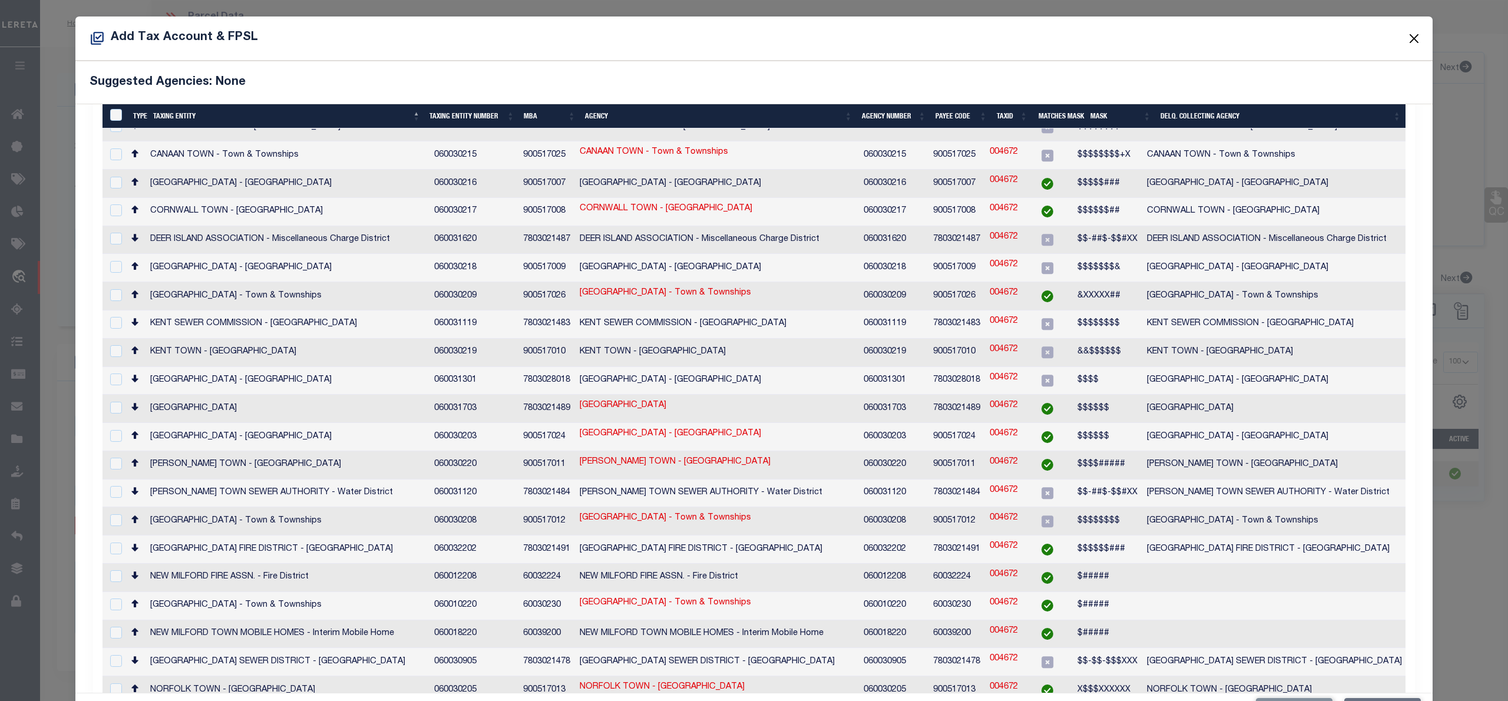
click at [1407, 36] on button "Close" at bounding box center [1414, 38] width 15 height 15
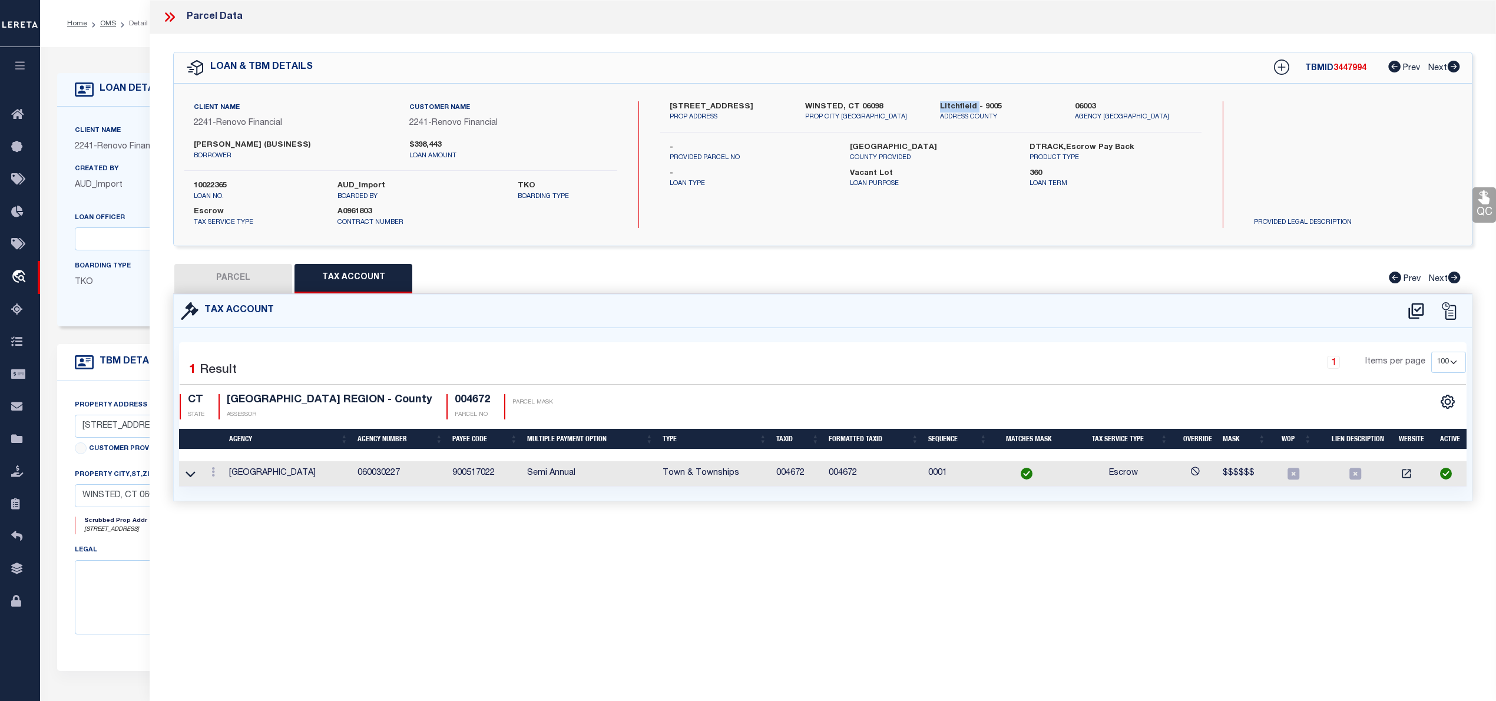
click at [224, 273] on button "PARCEL" at bounding box center [233, 278] width 118 height 29
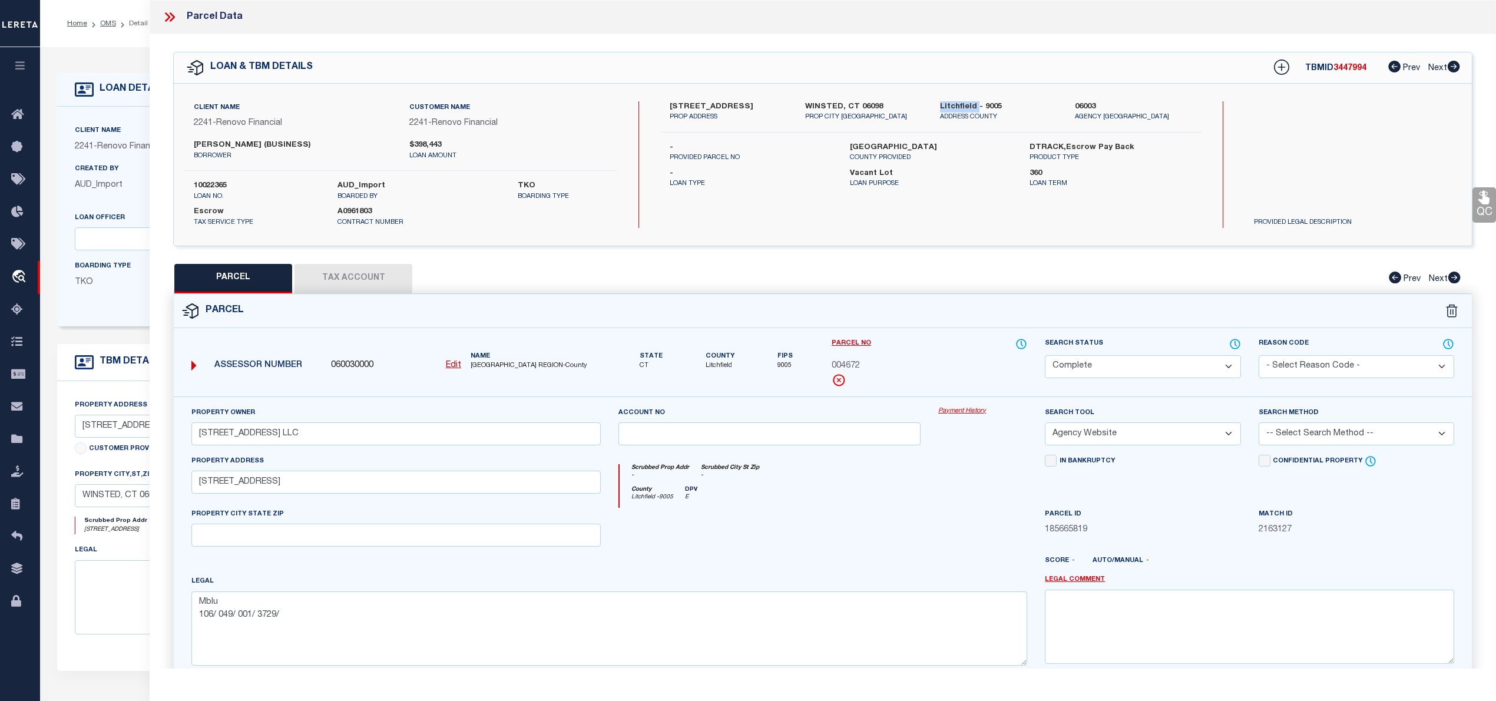
click at [164, 19] on icon at bounding box center [169, 16] width 15 height 15
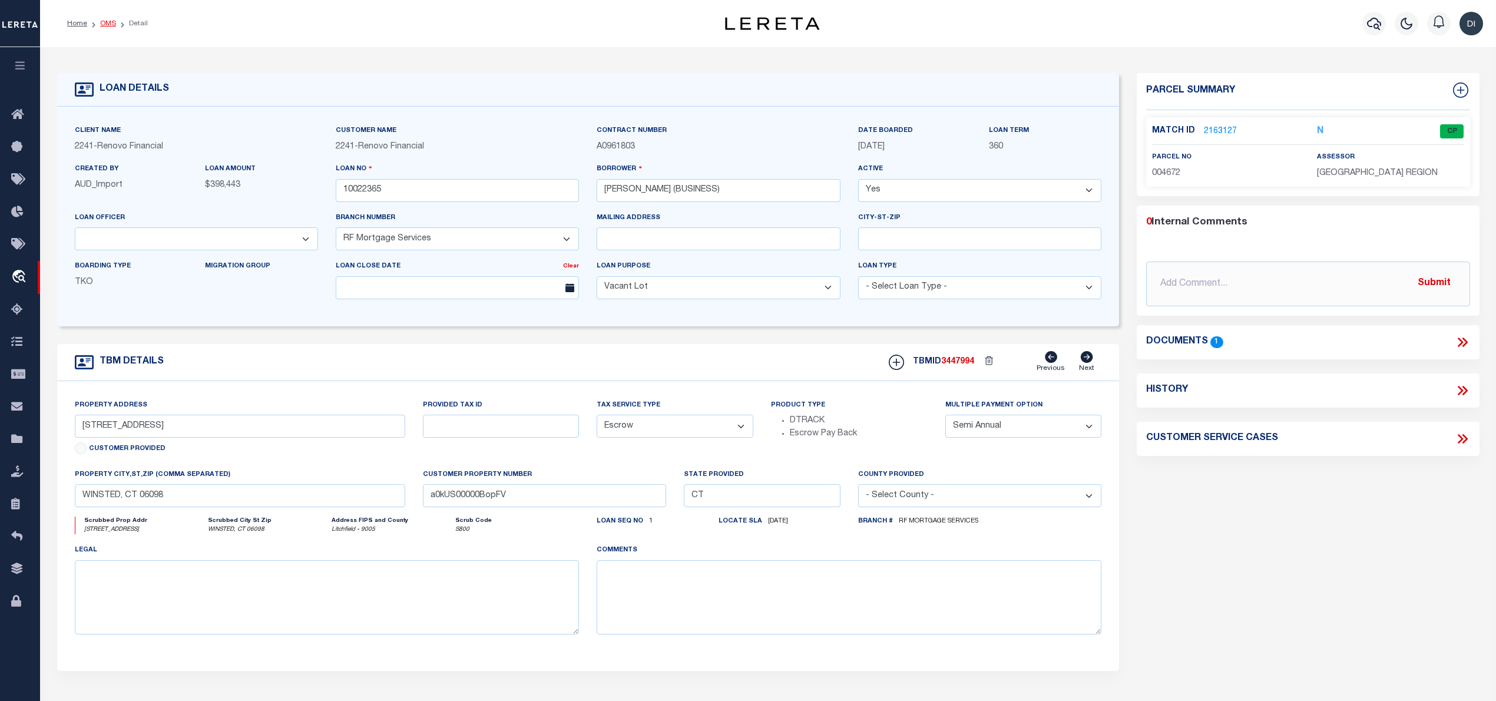
click at [108, 25] on link "OMS" at bounding box center [108, 23] width 16 height 7
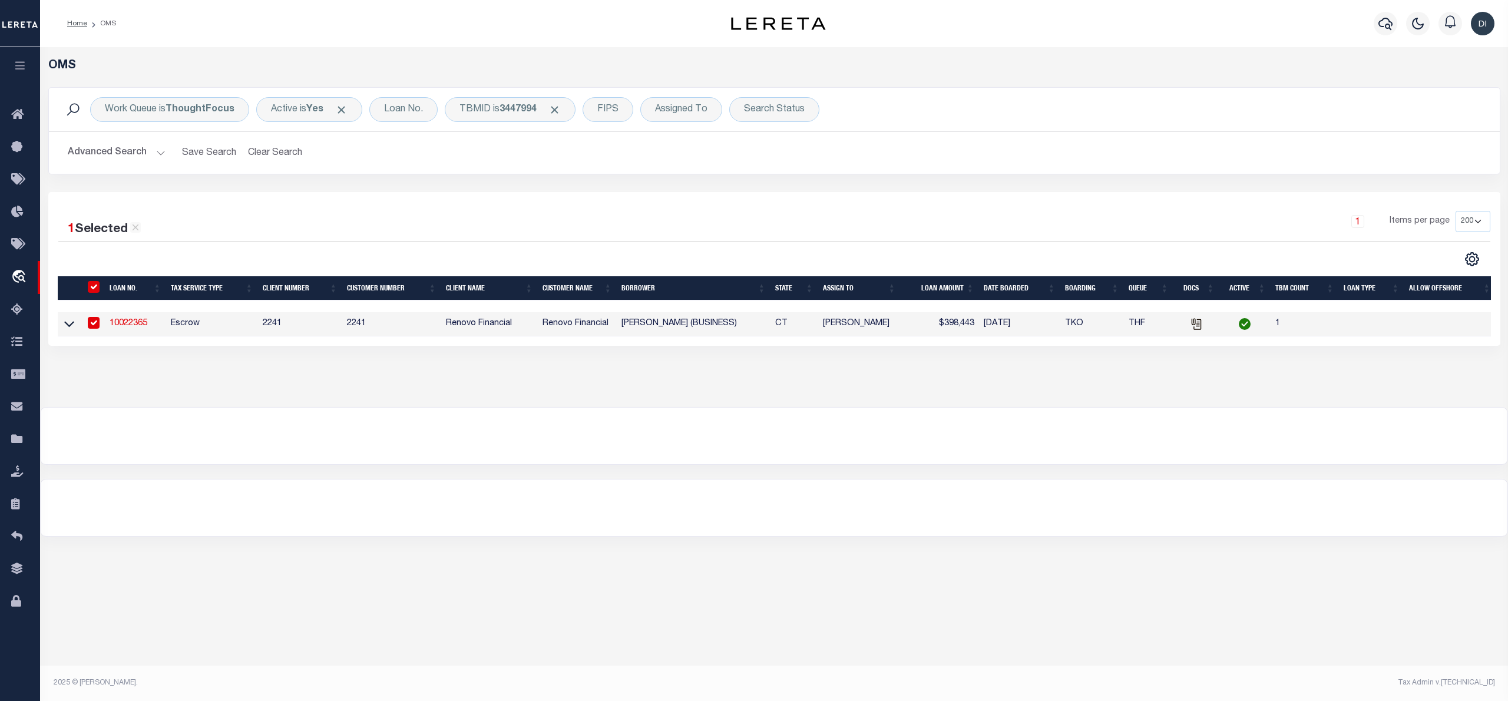
click at [97, 326] on input "checkbox" at bounding box center [94, 323] width 12 height 12
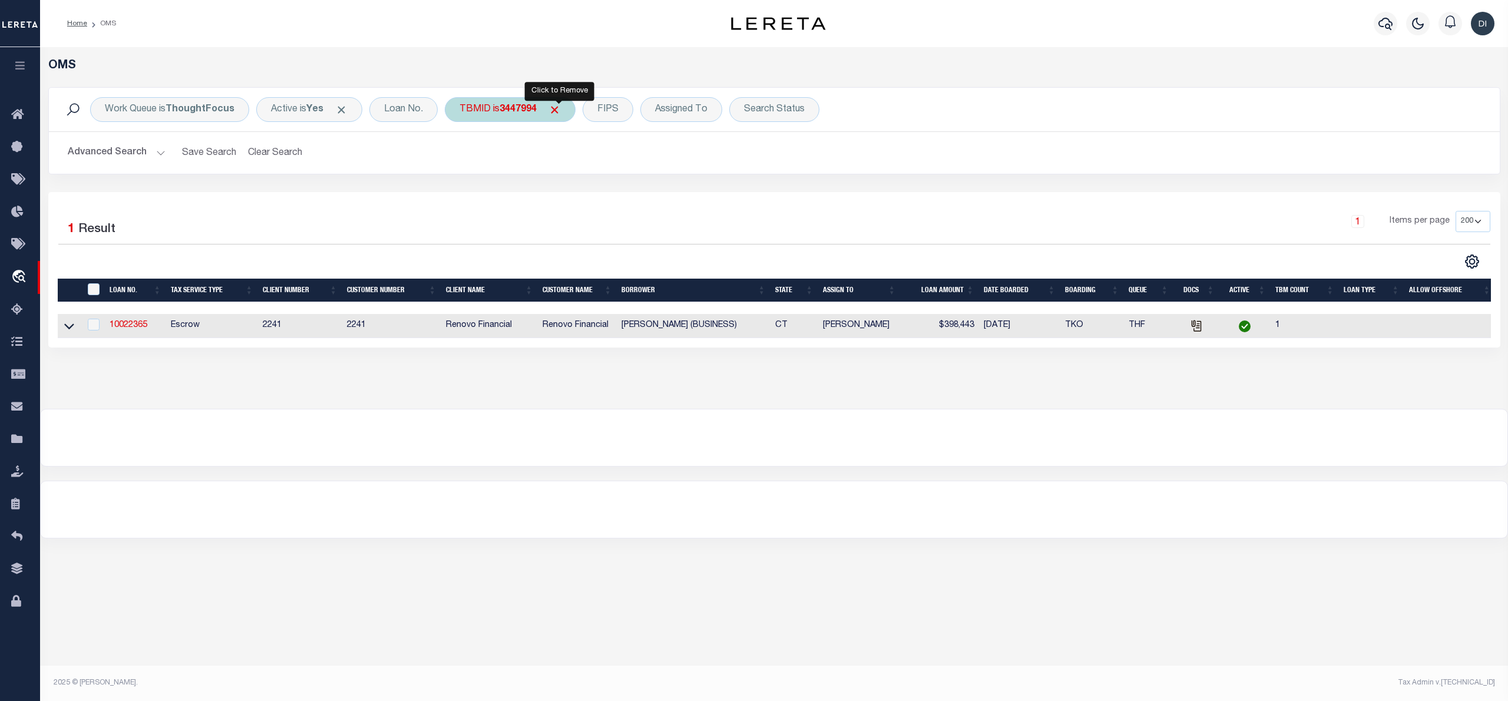
click at [558, 107] on span "Click to Remove" at bounding box center [554, 110] width 12 height 12
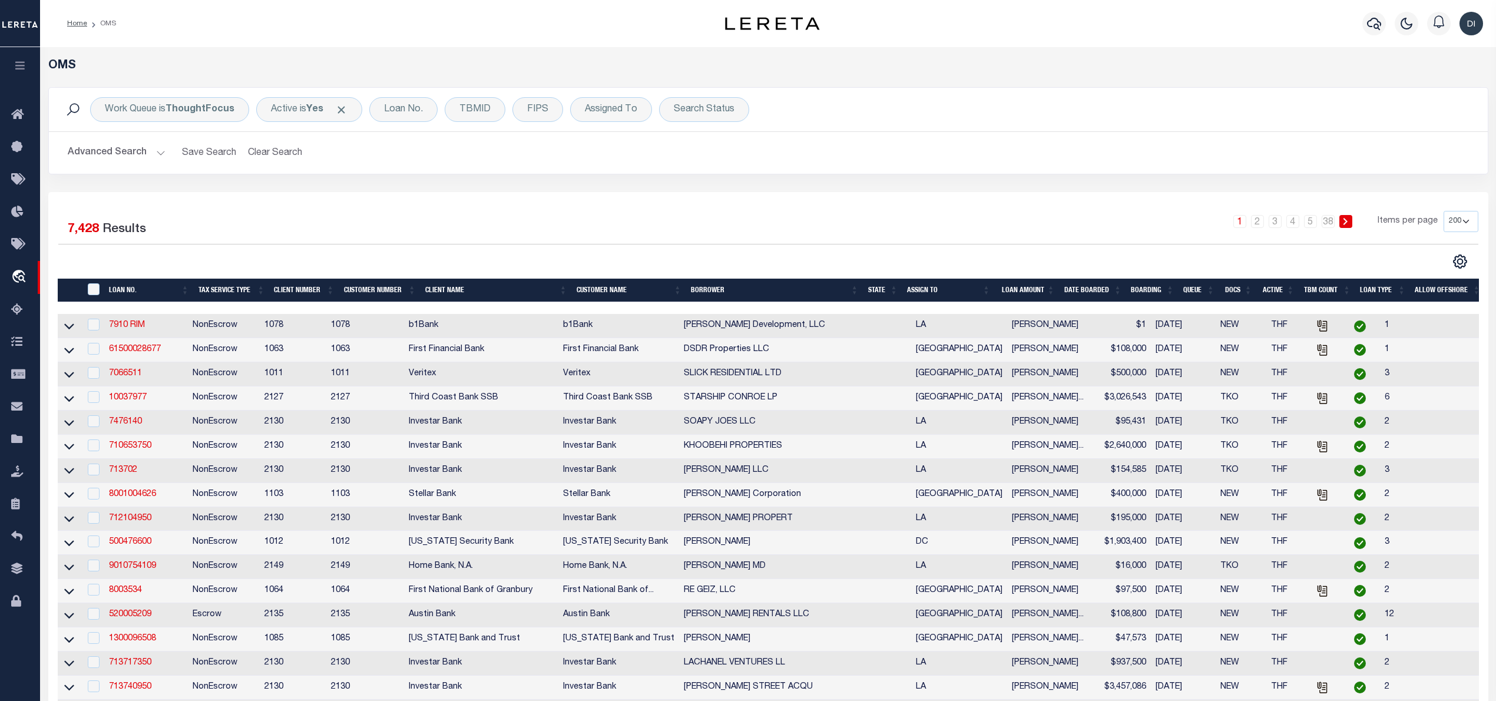
click at [702, 98] on div "Search Status" at bounding box center [704, 109] width 90 height 25
click at [729, 163] on select "Automated Search Bad Parcel Complete Duplicate Parcel High Dollar Reporting In …" at bounding box center [760, 167] width 173 height 22
click at [676, 157] on select "Automated Search Bad Parcel Complete Duplicate Parcel High Dollar Reporting In …" at bounding box center [760, 167] width 173 height 22
click at [830, 198] on input "Apply" at bounding box center [830, 192] width 35 height 19
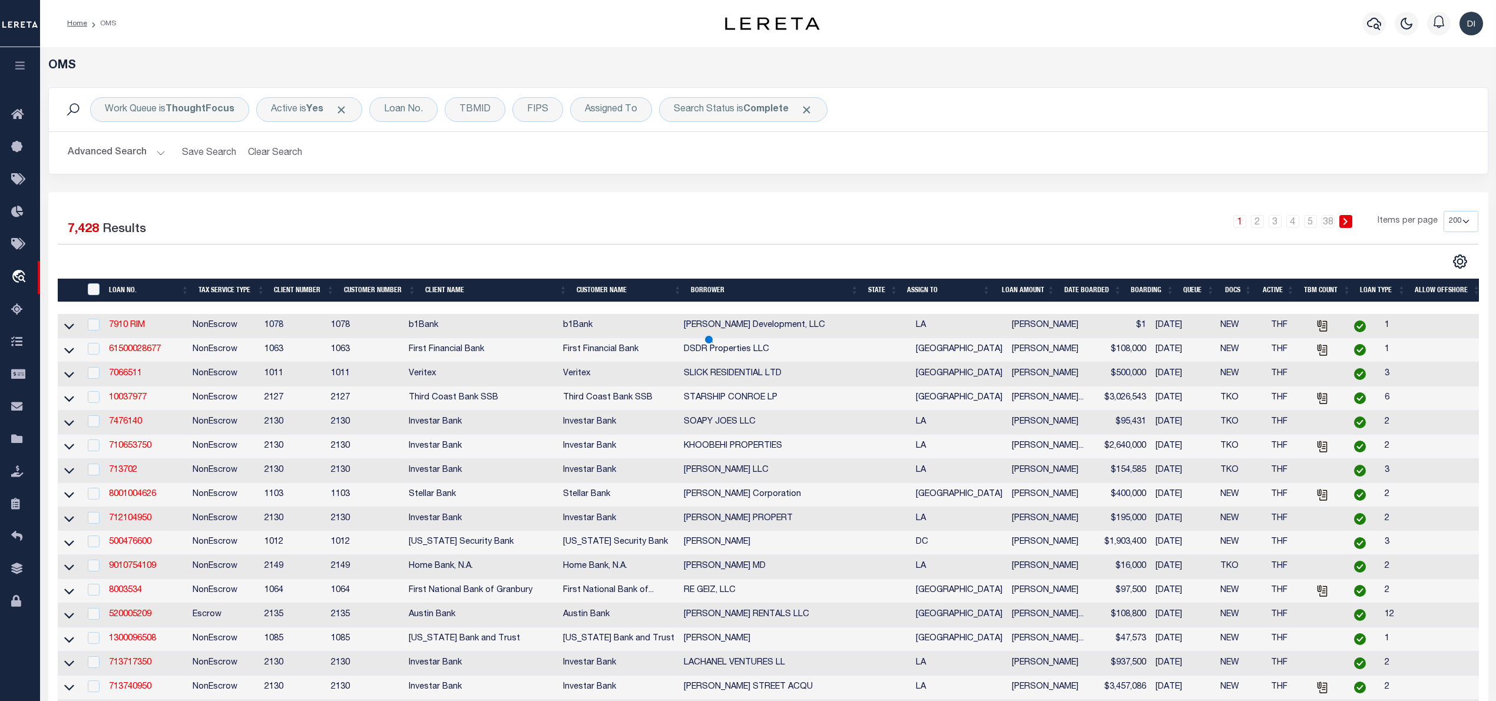
click at [152, 154] on button "Advanced Search" at bounding box center [117, 152] width 98 height 23
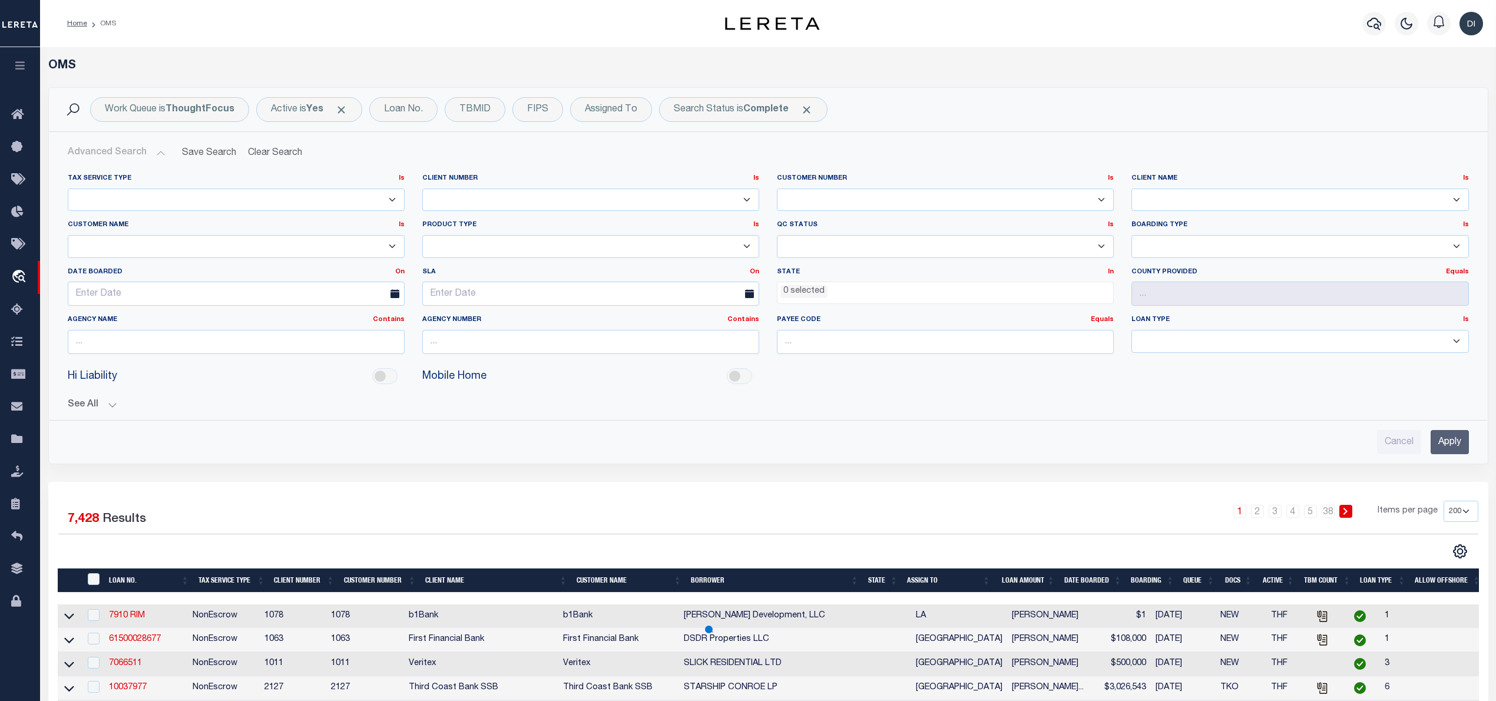
click at [851, 279] on div "State In In AK AL AR AZ CA CO CT DC DE FL GA GU HI IA ID IL IN KS KY LA MA MD M…" at bounding box center [945, 285] width 337 height 37
click at [849, 286] on ul "0 selected" at bounding box center [946, 290] width 336 height 16
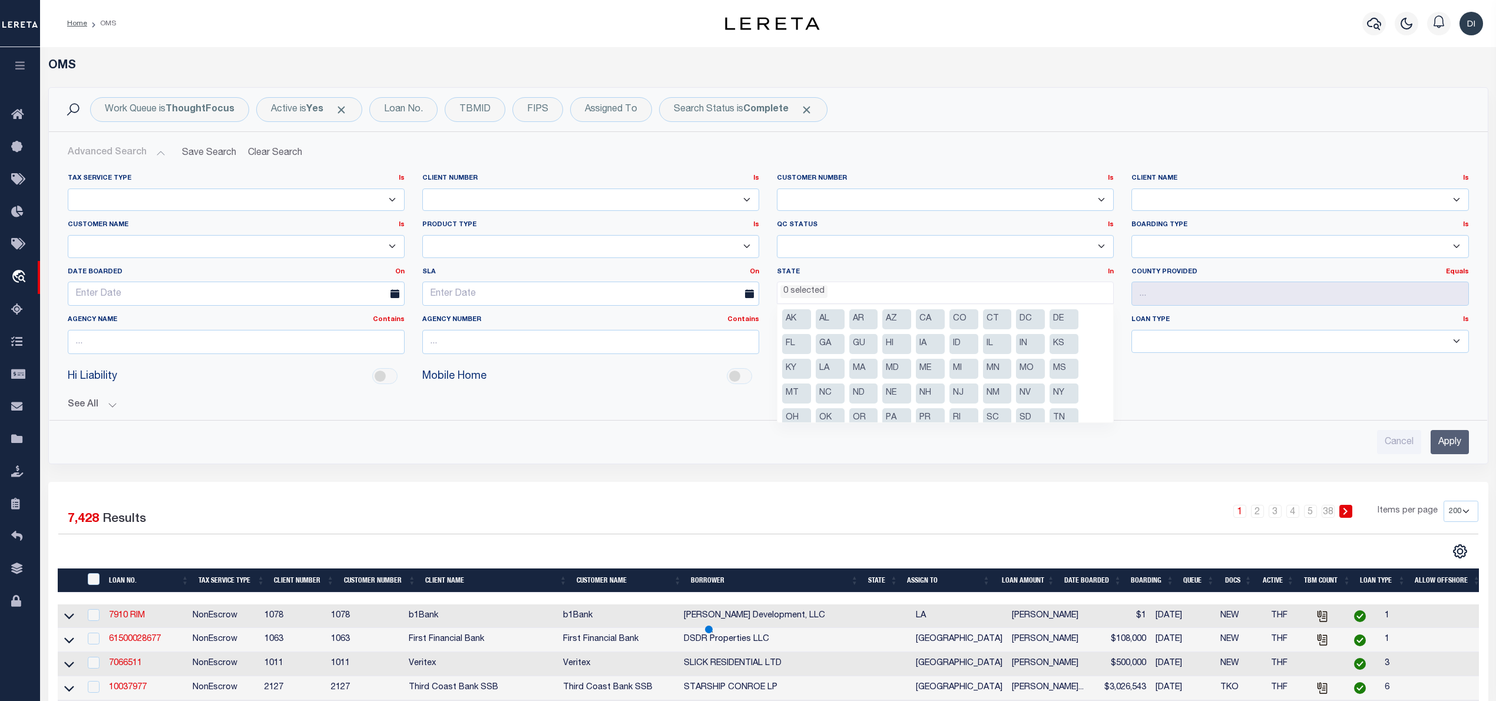
click at [957, 391] on li "NJ" at bounding box center [964, 393] width 29 height 20
click at [1450, 444] on input "Apply" at bounding box center [1450, 442] width 38 height 24
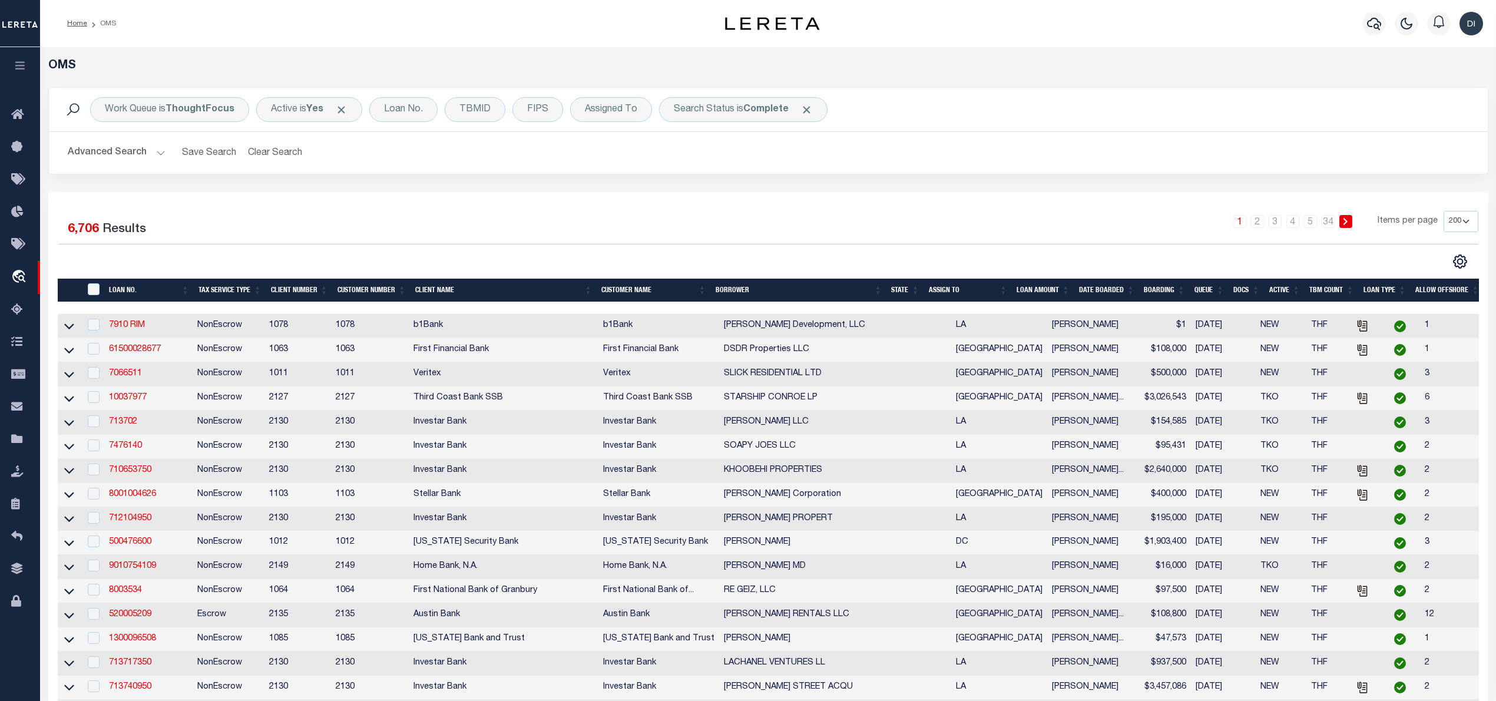
click at [157, 147] on button "Advanced Search" at bounding box center [117, 152] width 98 height 23
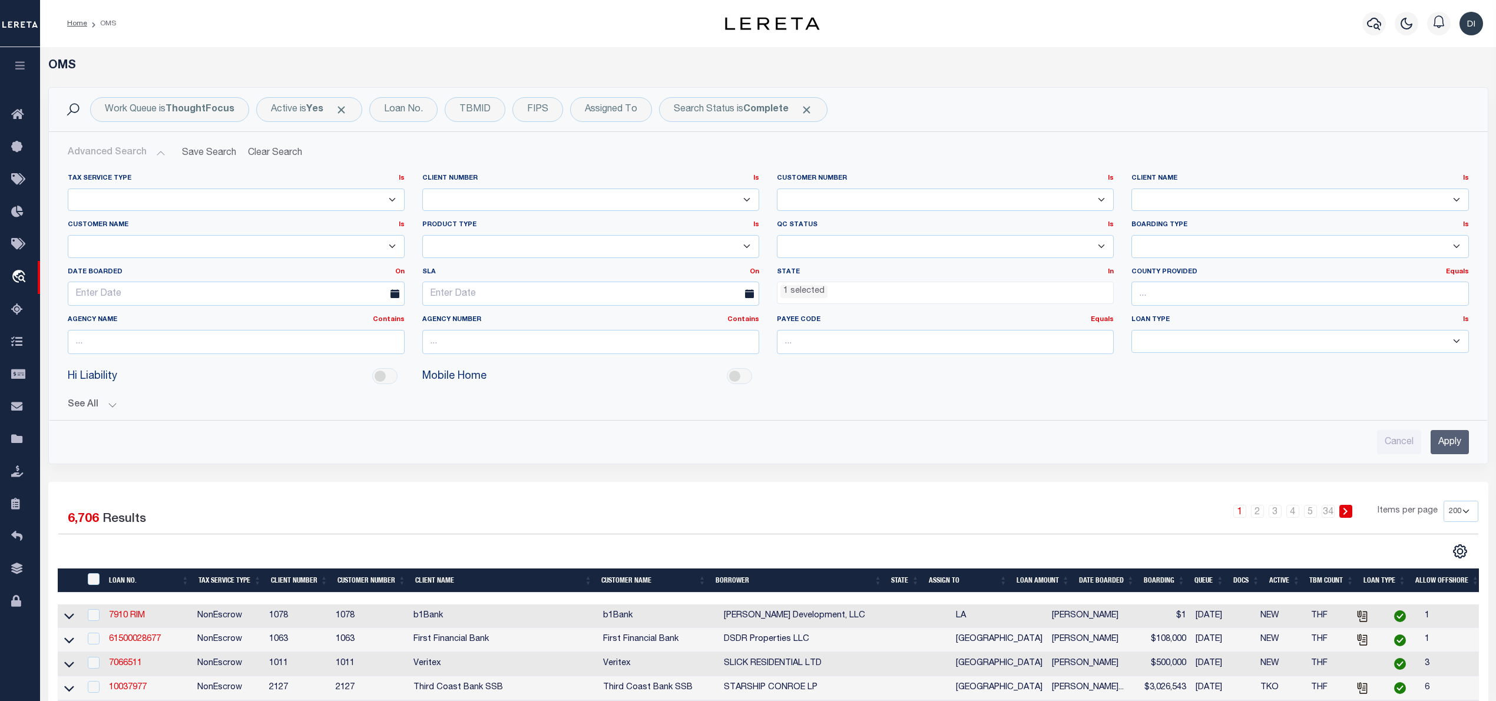
click at [921, 287] on ul "1 selected" at bounding box center [946, 290] width 336 height 16
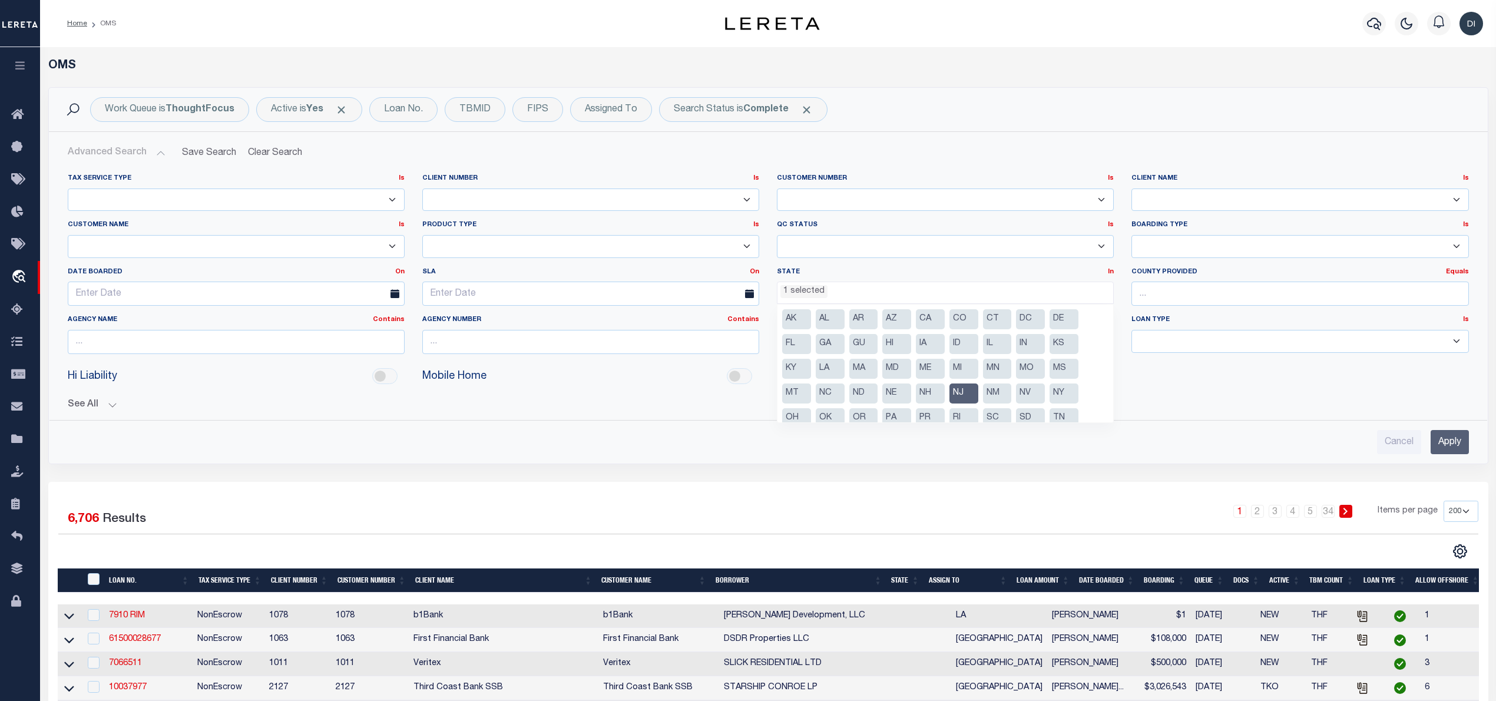
scroll to position [59, 0]
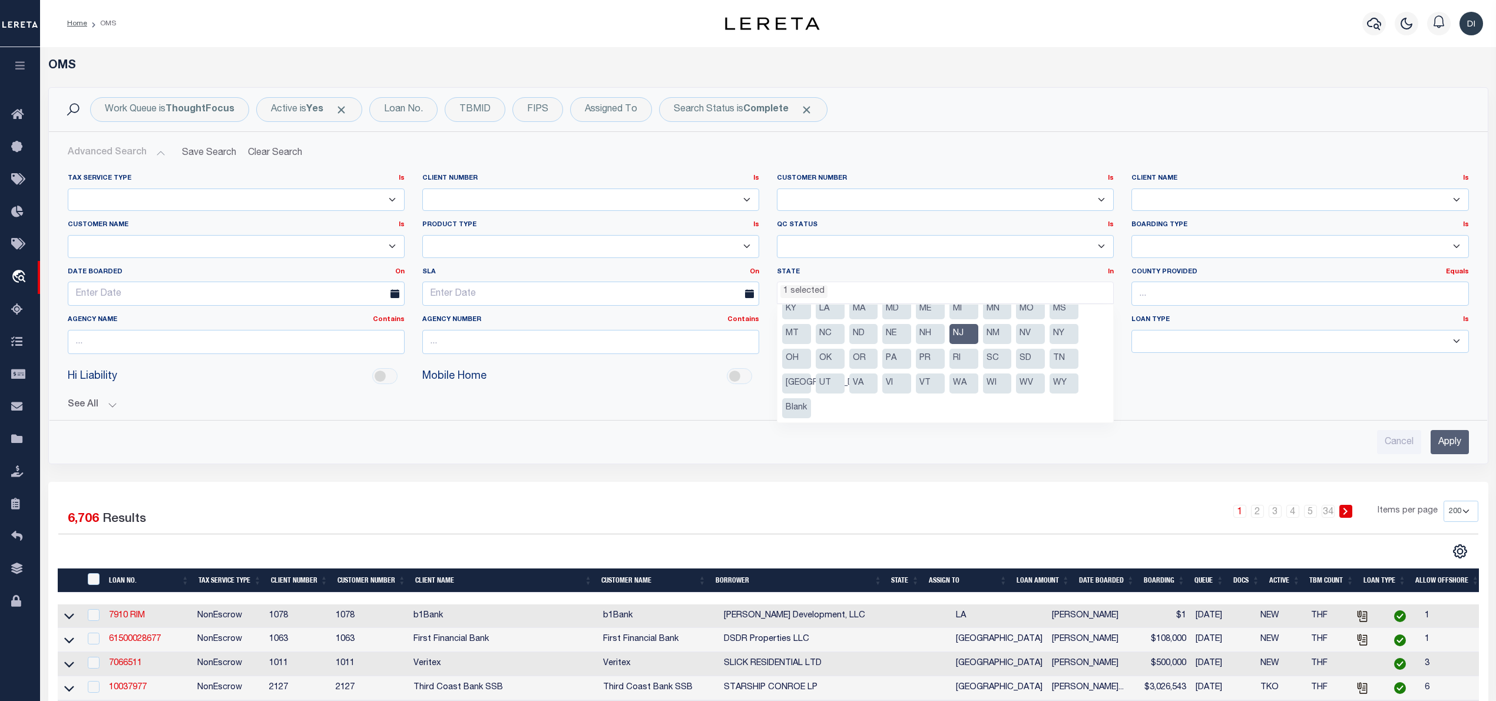
click at [960, 330] on li "NJ" at bounding box center [964, 334] width 29 height 20
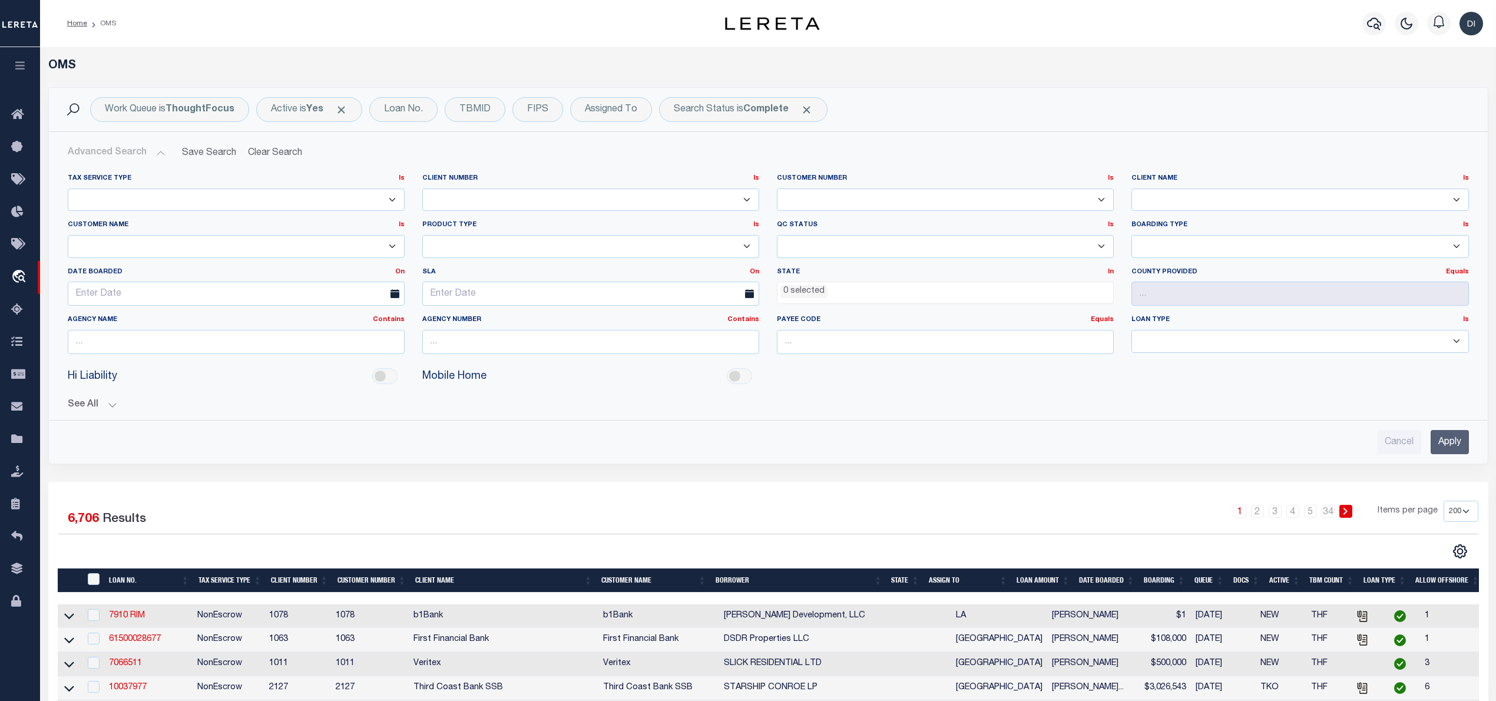
click at [824, 287] on li "0 selected" at bounding box center [804, 291] width 47 height 13
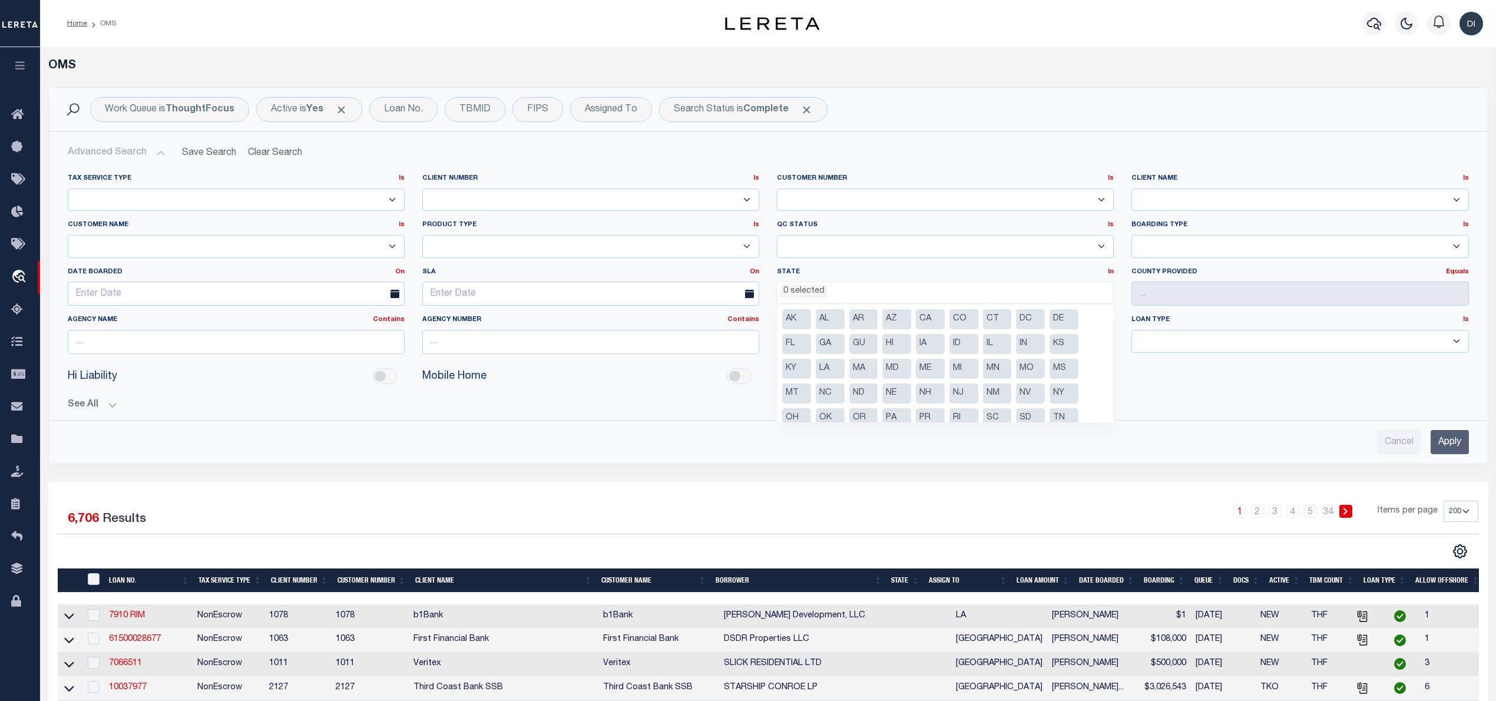
click at [963, 386] on li "NJ" at bounding box center [964, 393] width 29 height 20
click at [1451, 446] on input "Apply" at bounding box center [1450, 442] width 38 height 24
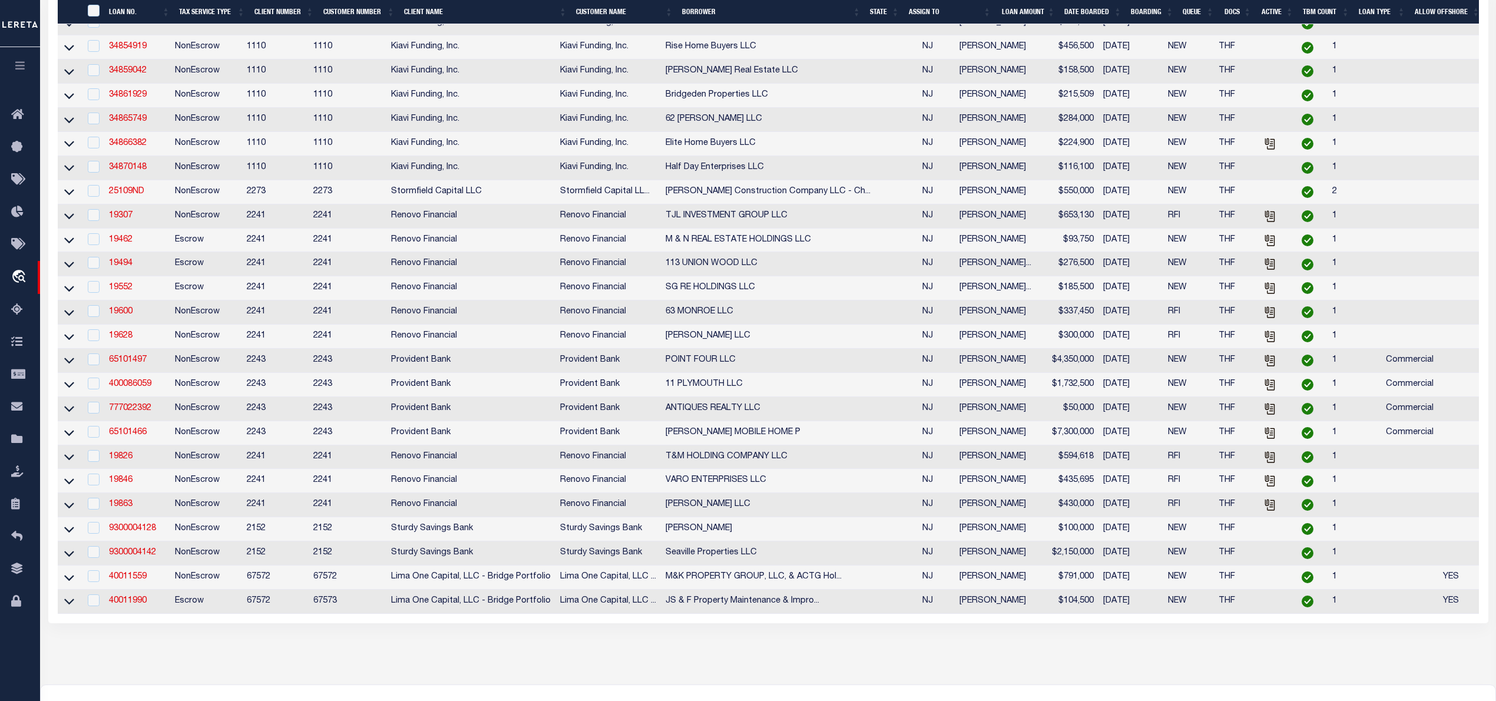
scroll to position [4398, 0]
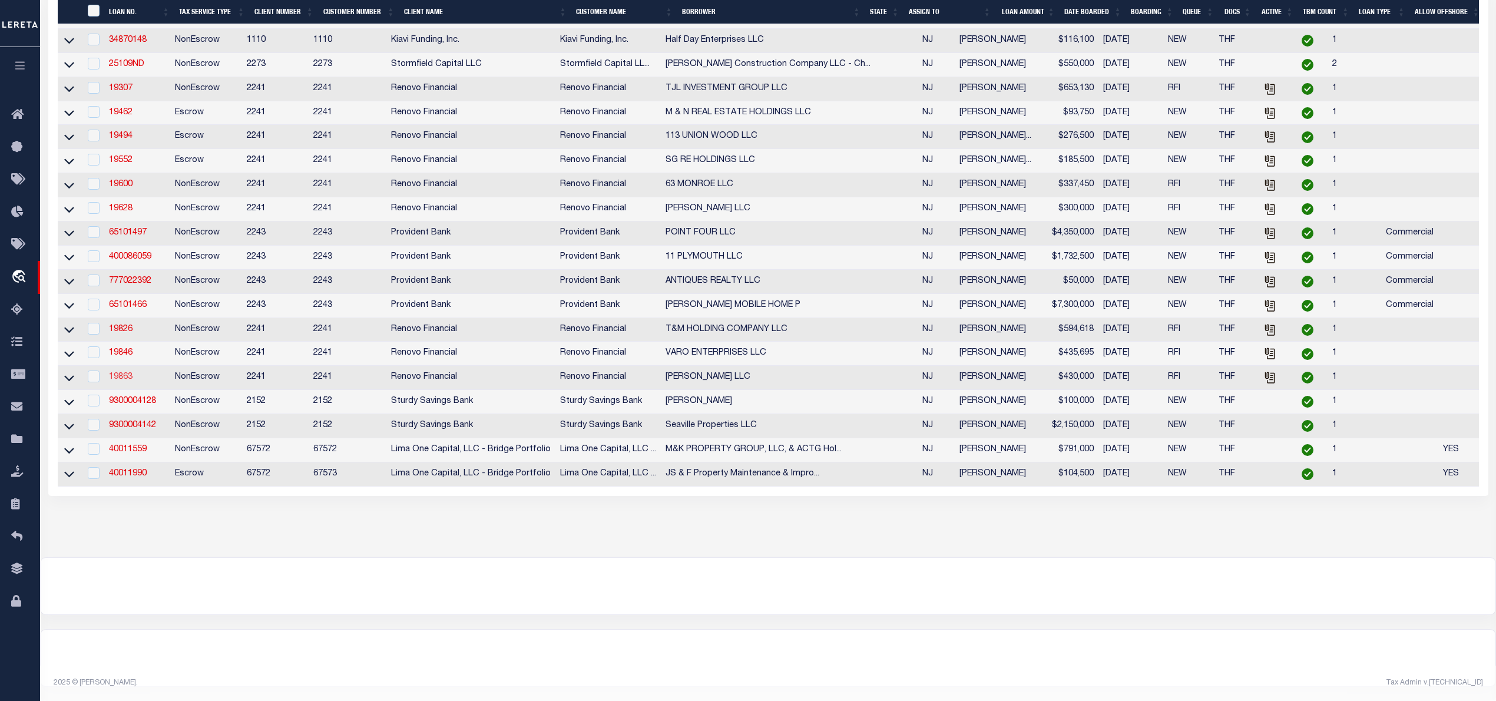
click at [118, 381] on link "19863" at bounding box center [121, 377] width 24 height 8
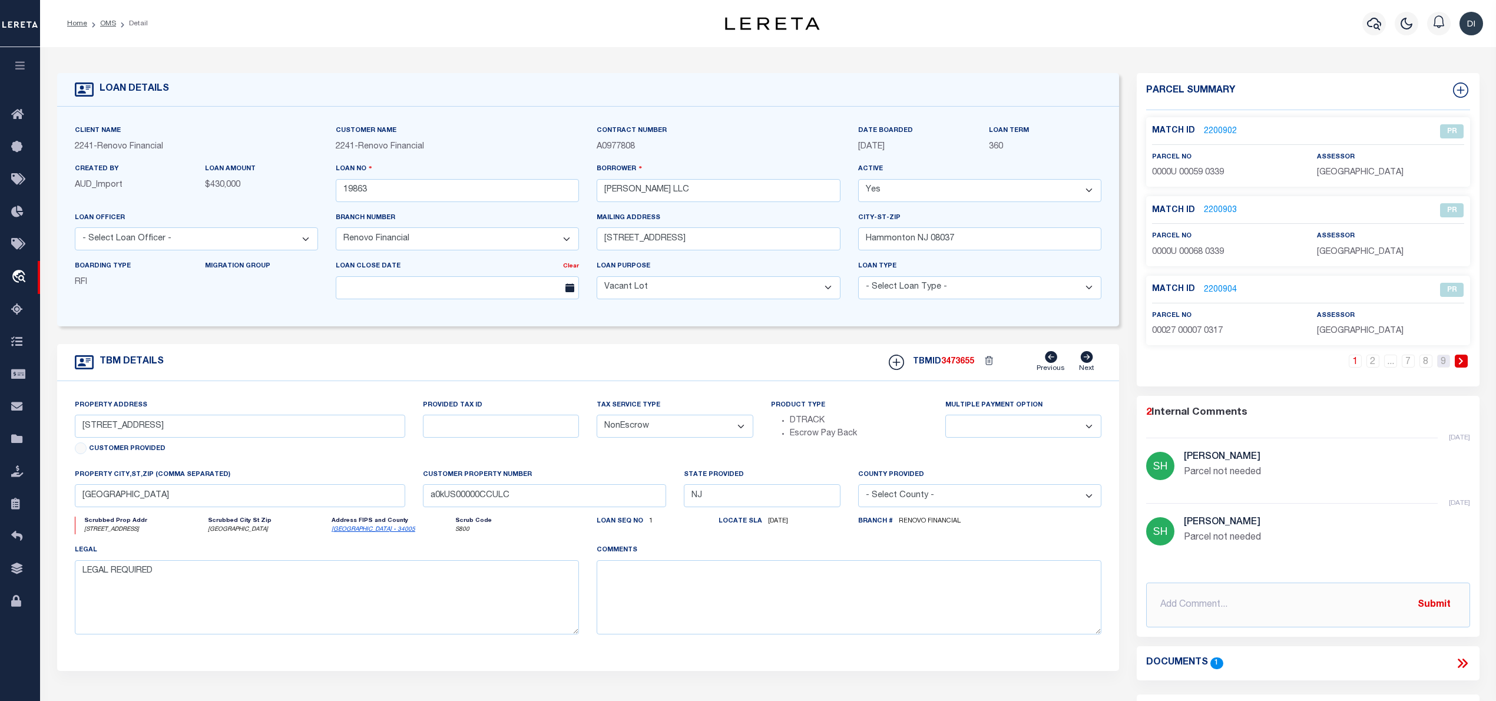
click at [1443, 364] on link "9" at bounding box center [1443, 361] width 13 height 13
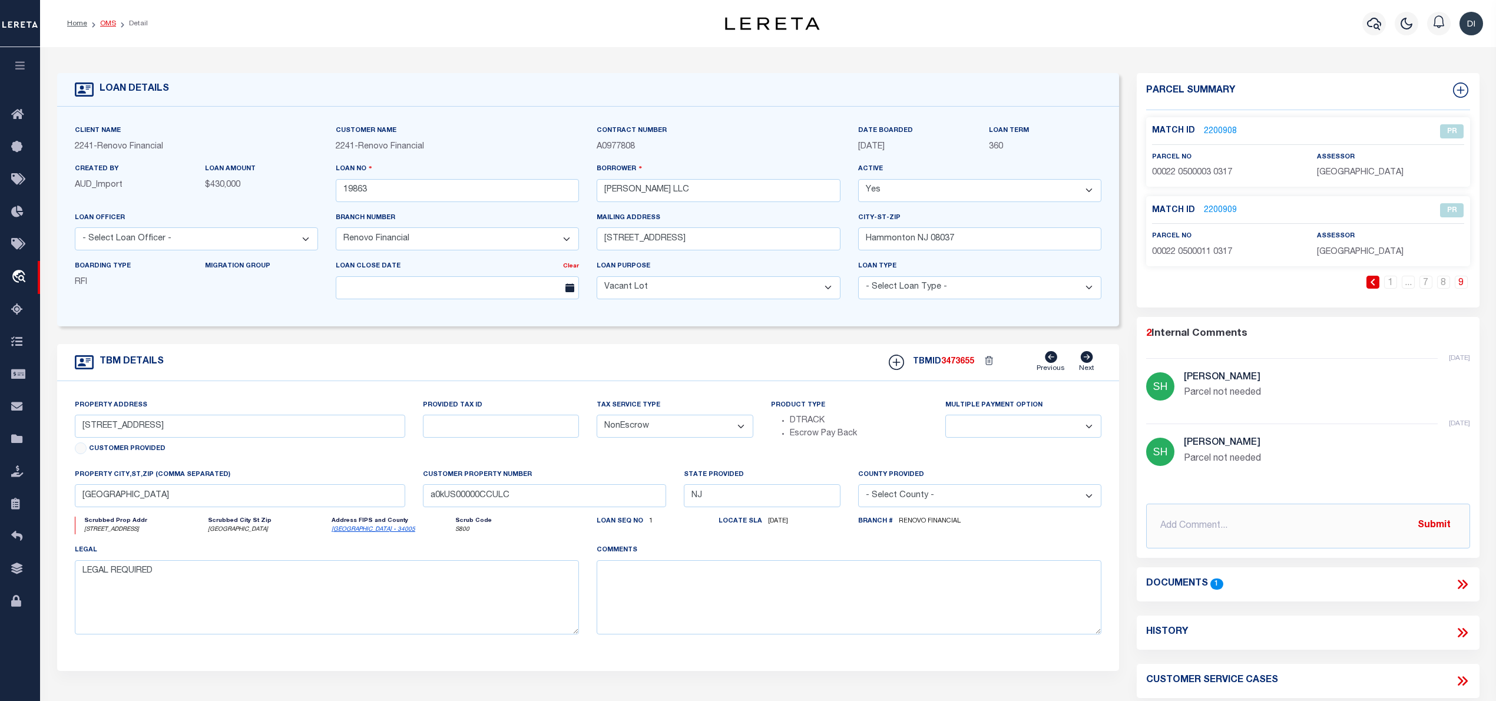
click at [106, 22] on link "OMS" at bounding box center [108, 23] width 16 height 7
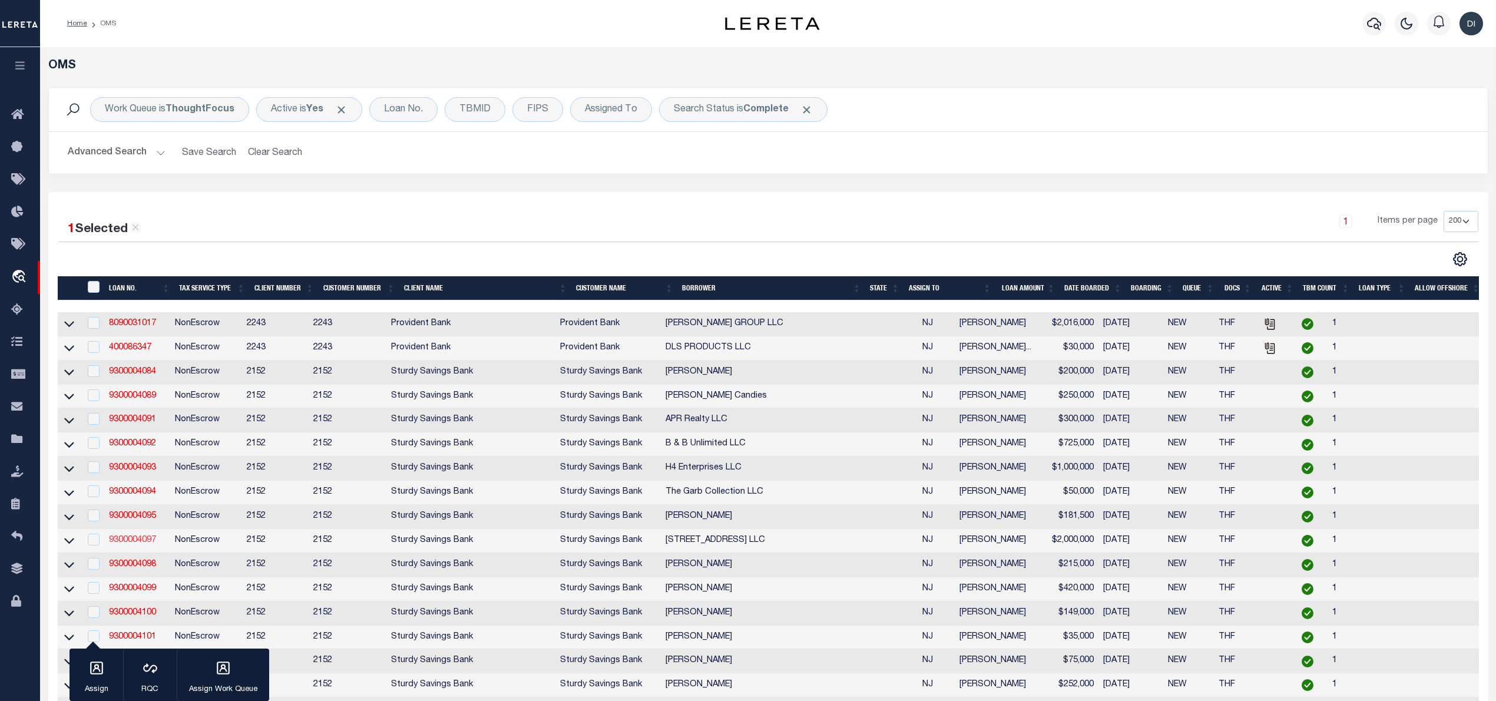
click at [144, 544] on link "9300004097" at bounding box center [132, 540] width 47 height 8
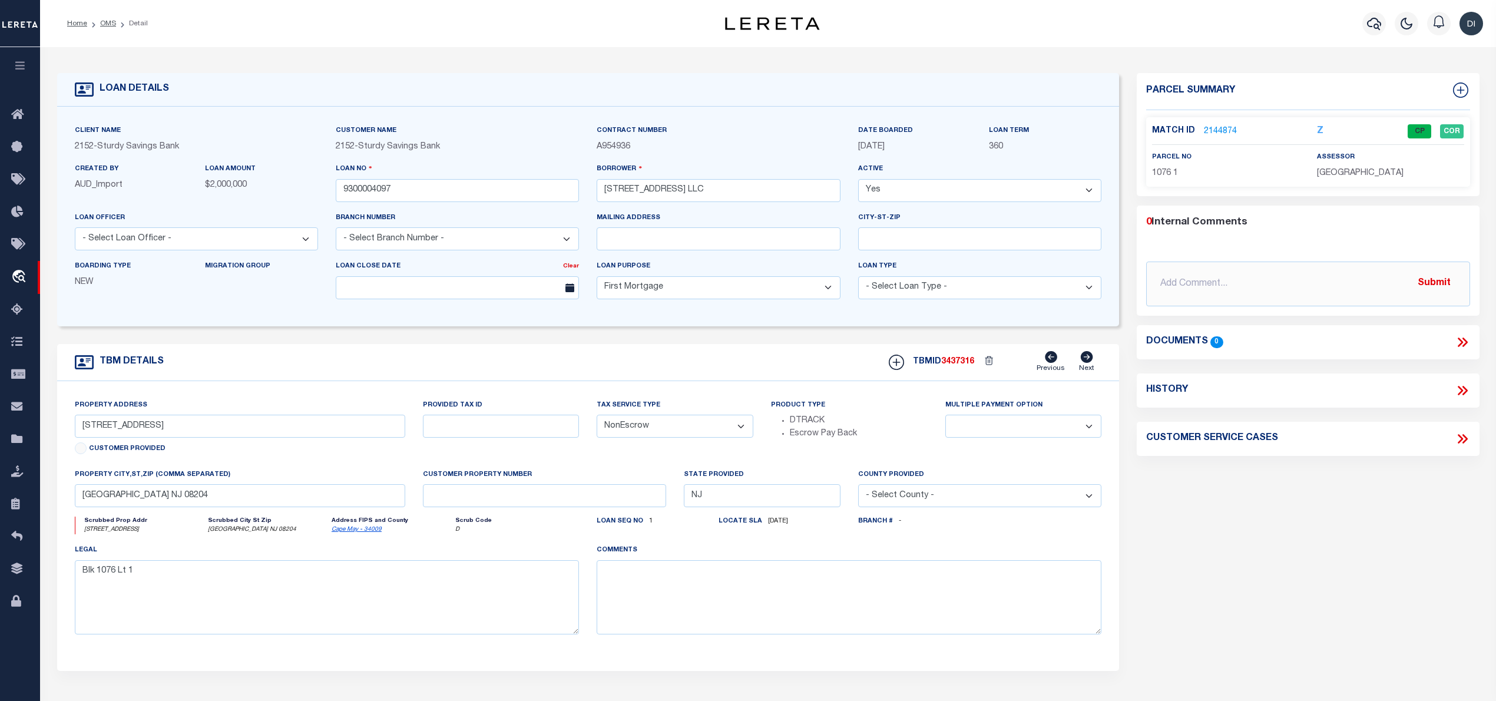
click at [1221, 127] on link "2144874" at bounding box center [1220, 131] width 33 height 12
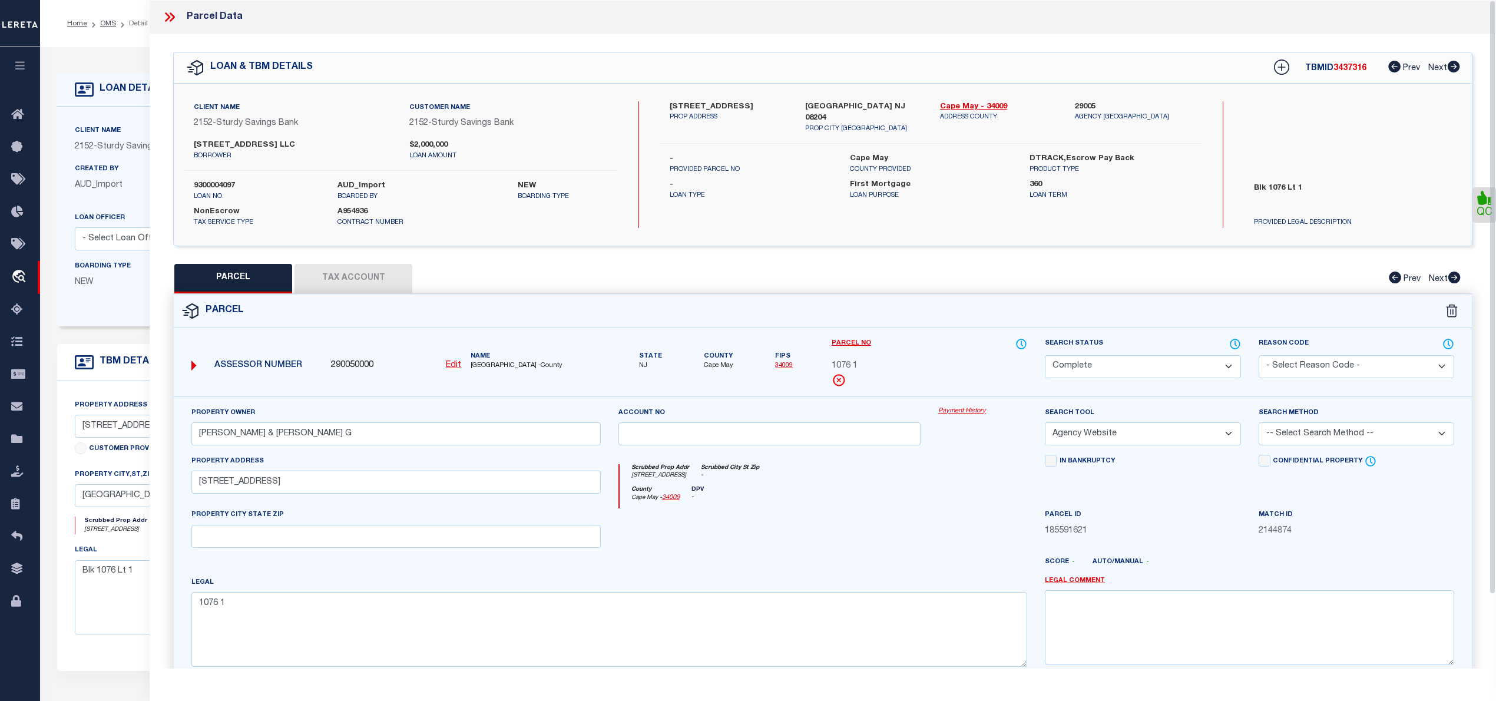
click at [171, 13] on icon at bounding box center [172, 16] width 5 height 9
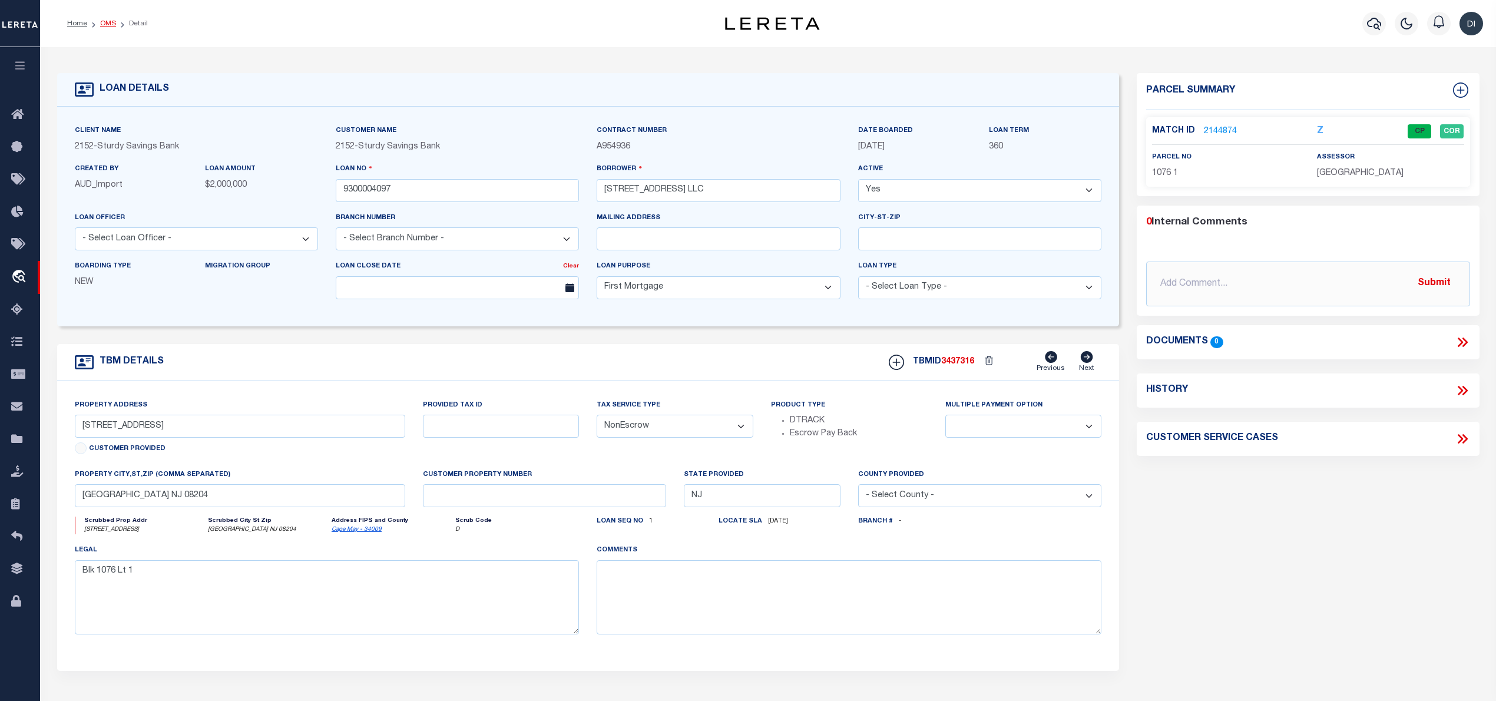
click at [107, 20] on link "OMS" at bounding box center [108, 23] width 16 height 7
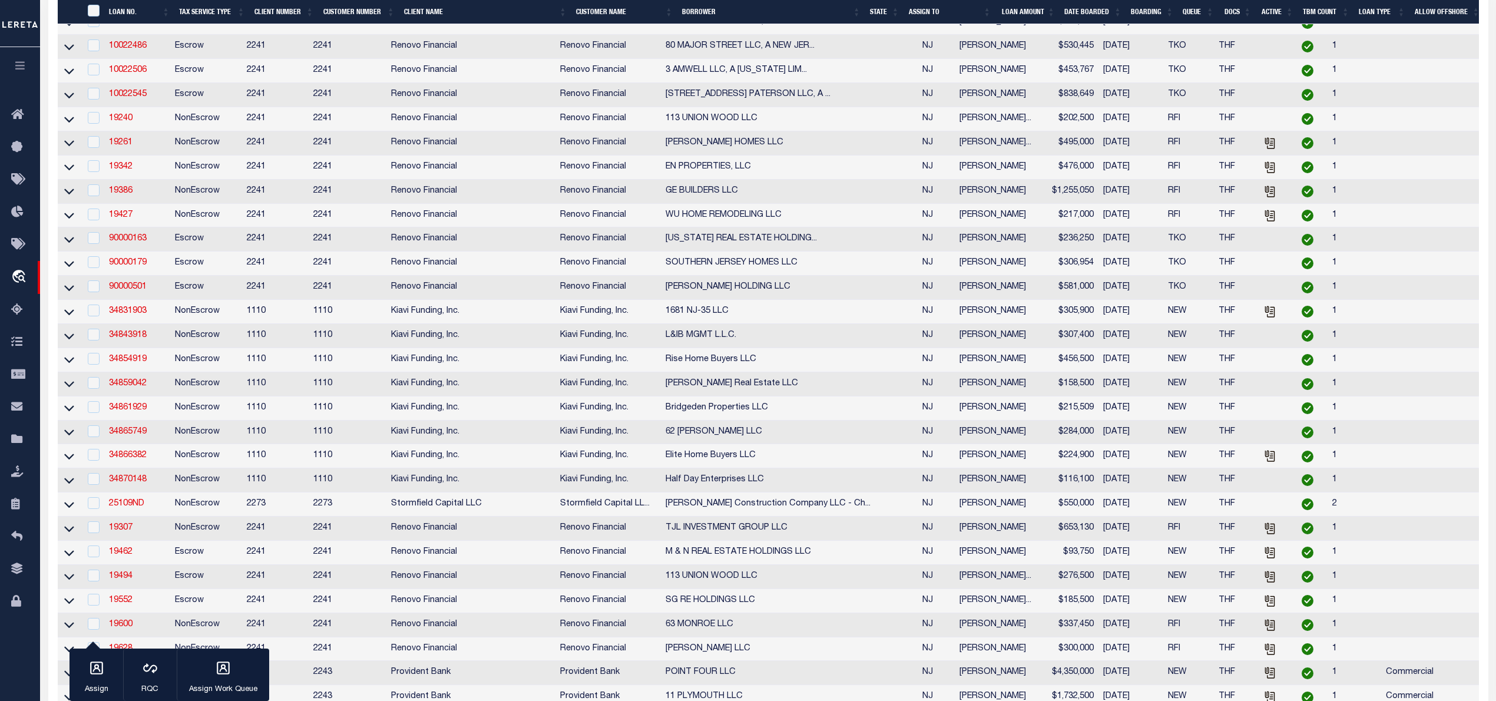
scroll to position [4006, 0]
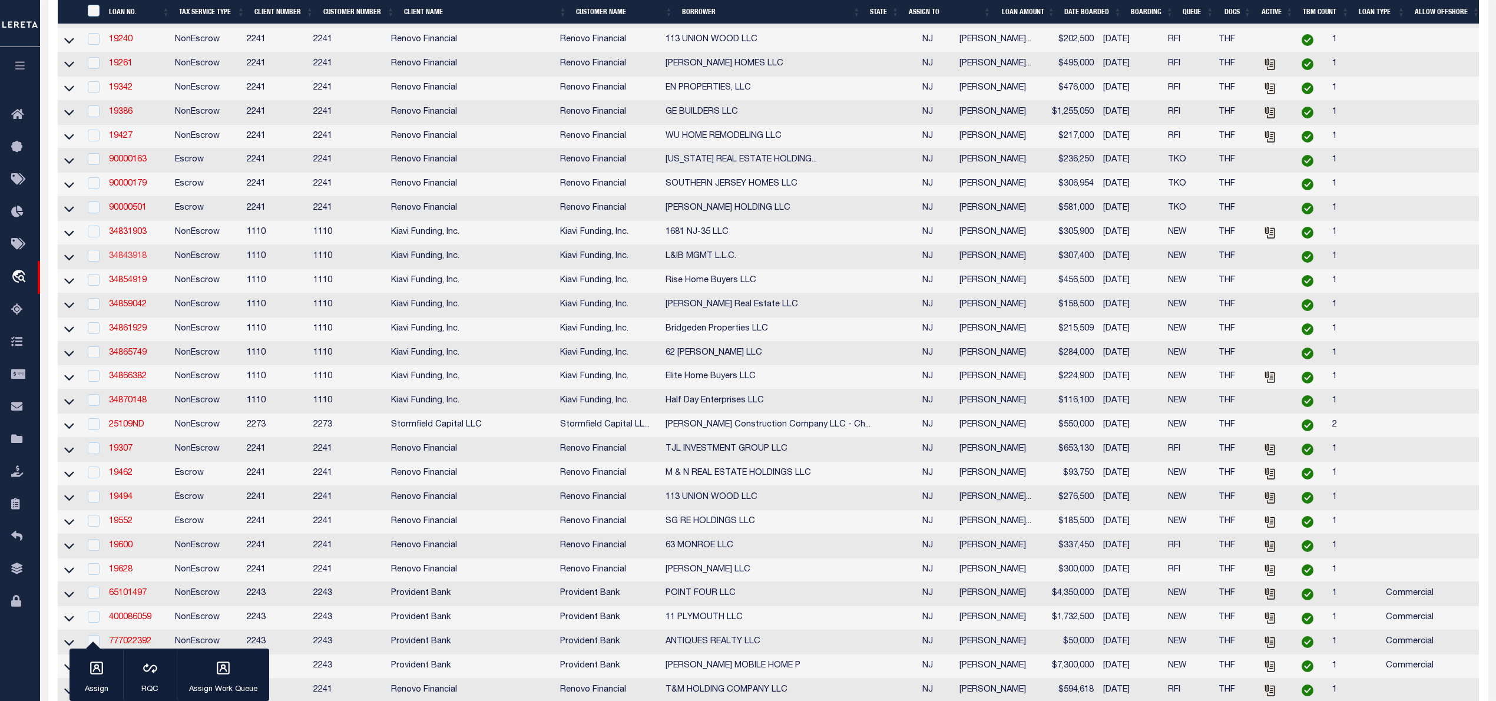
click at [130, 260] on link "34843918" at bounding box center [128, 256] width 38 height 8
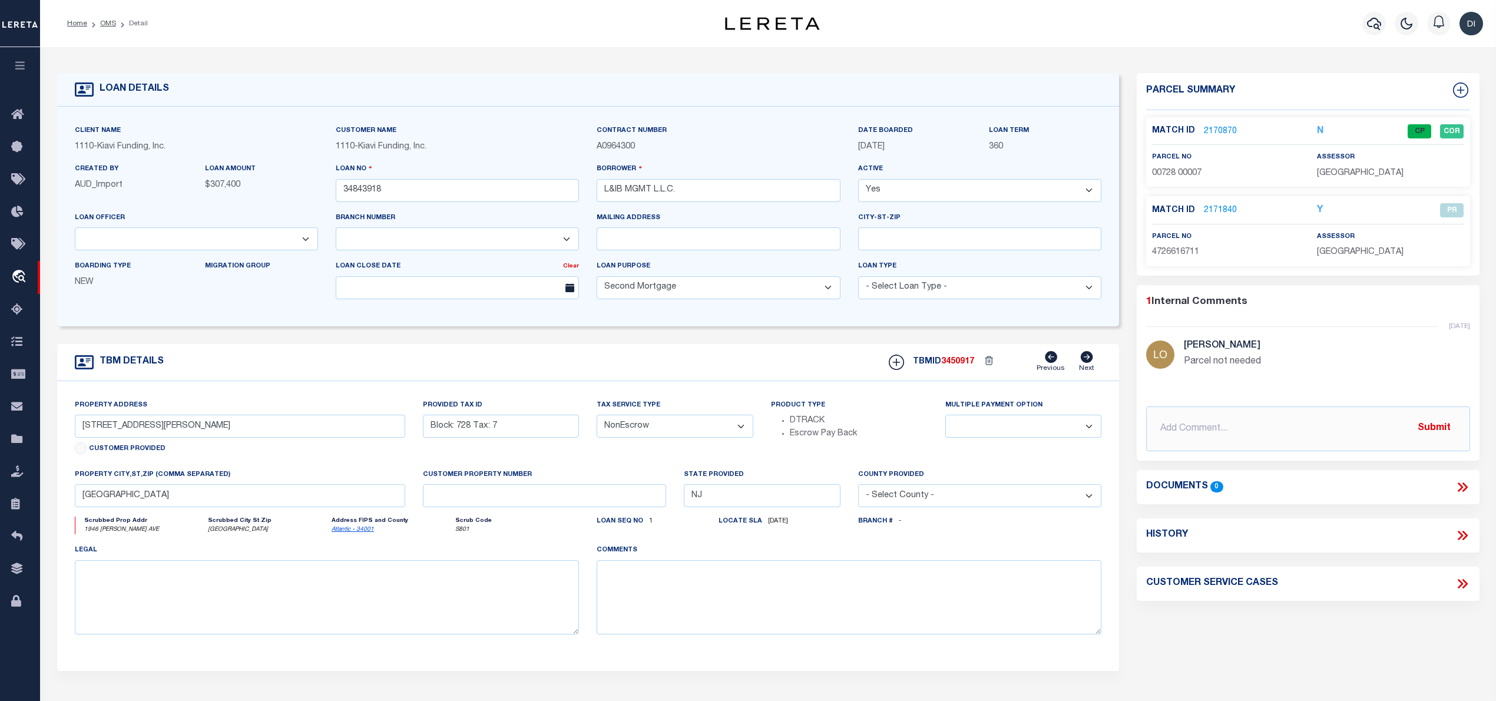
click at [1218, 126] on link "2170870" at bounding box center [1220, 131] width 33 height 12
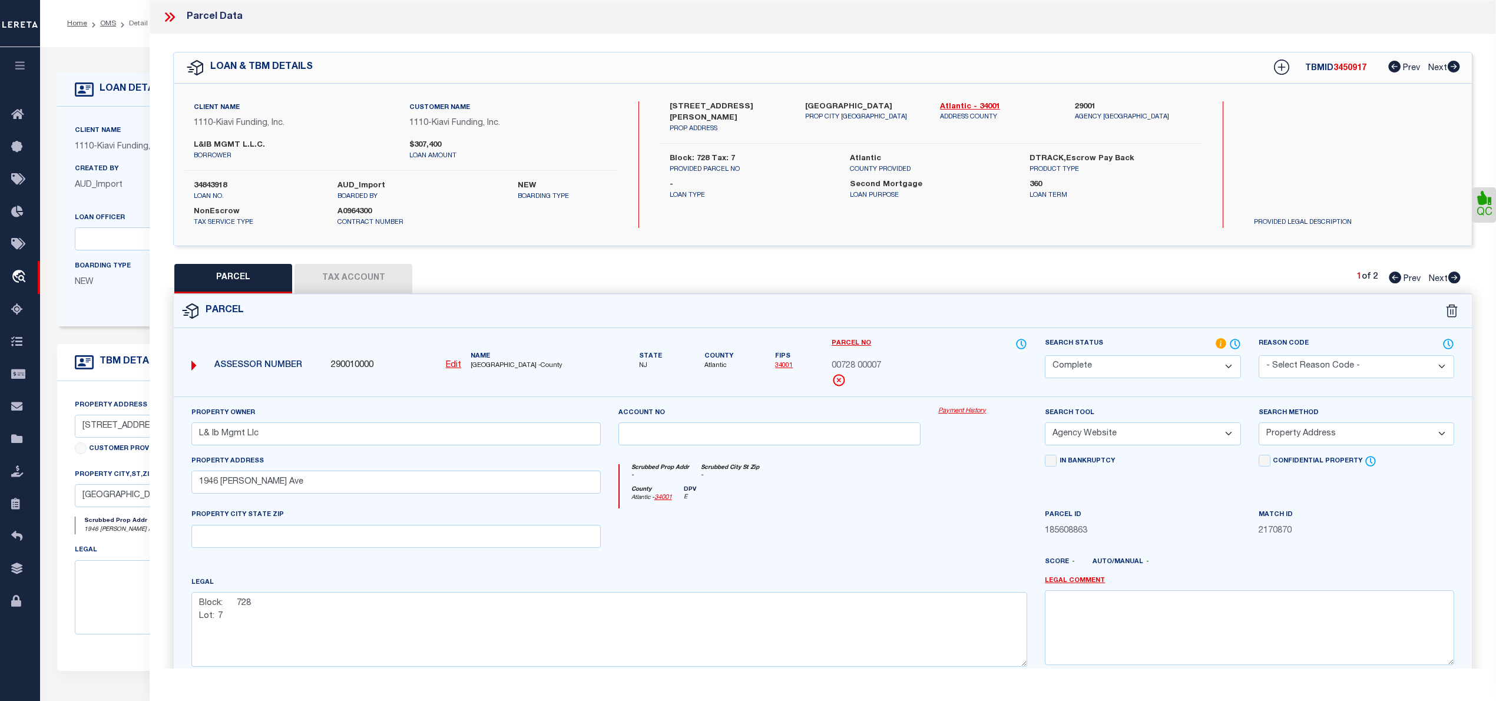
click at [166, 16] on icon at bounding box center [169, 16] width 15 height 15
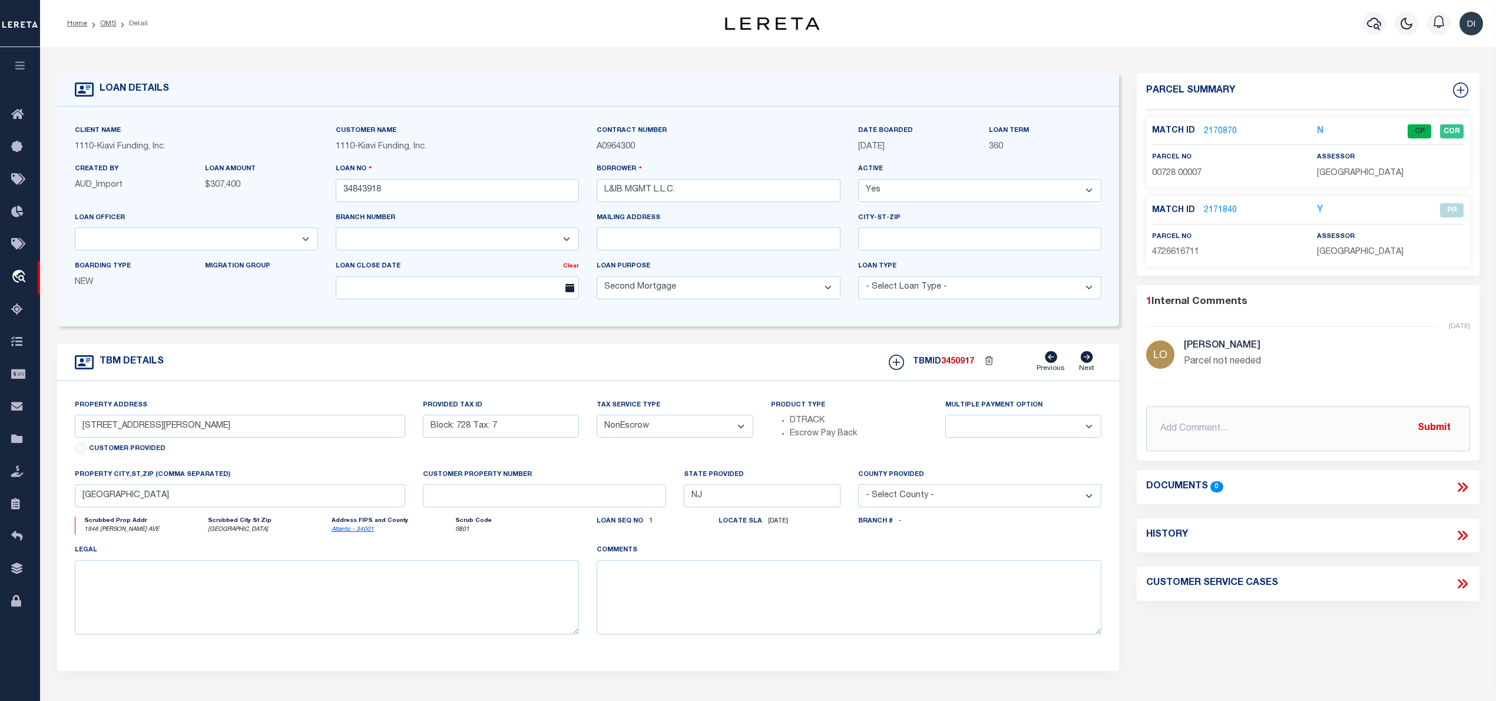
click at [109, 18] on li "OMS" at bounding box center [101, 23] width 29 height 11
click at [108, 22] on link "OMS" at bounding box center [108, 23] width 16 height 7
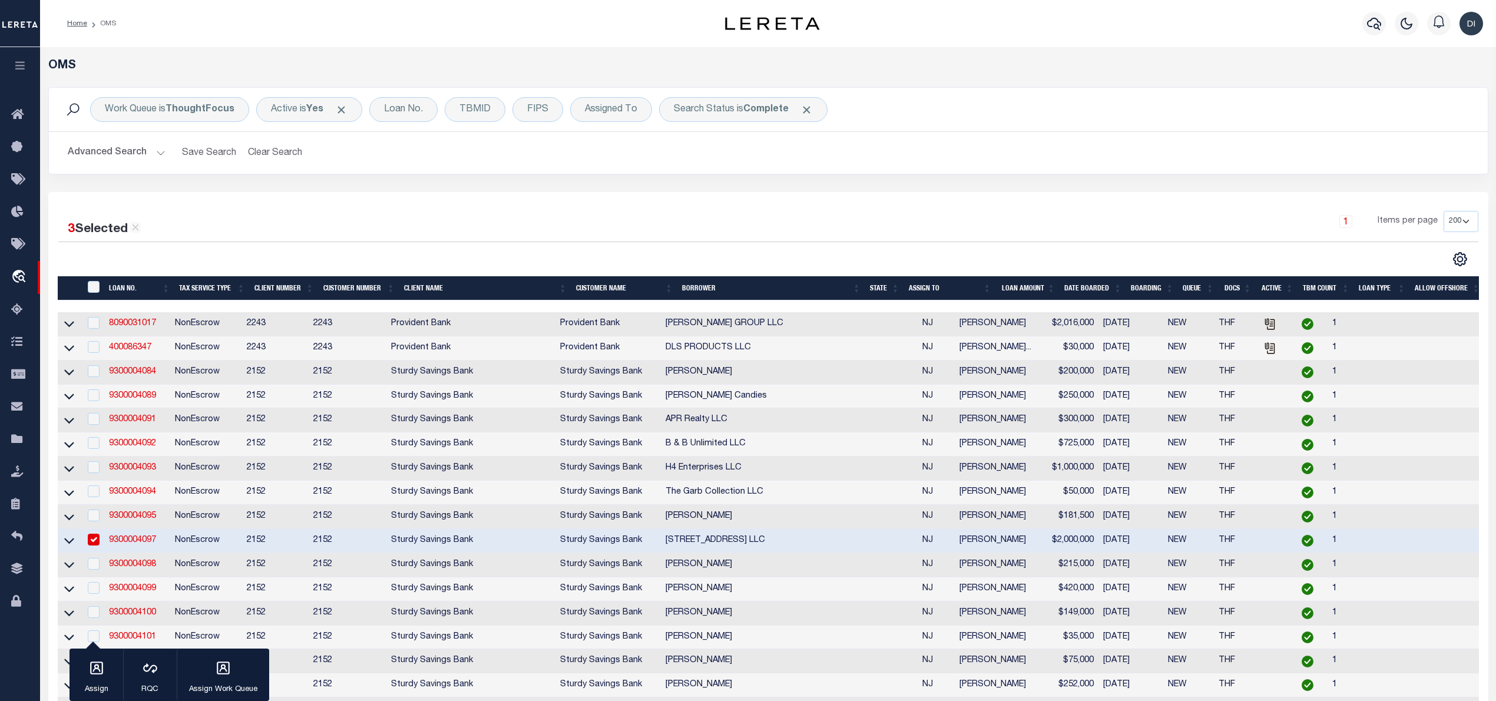
scroll to position [157, 0]
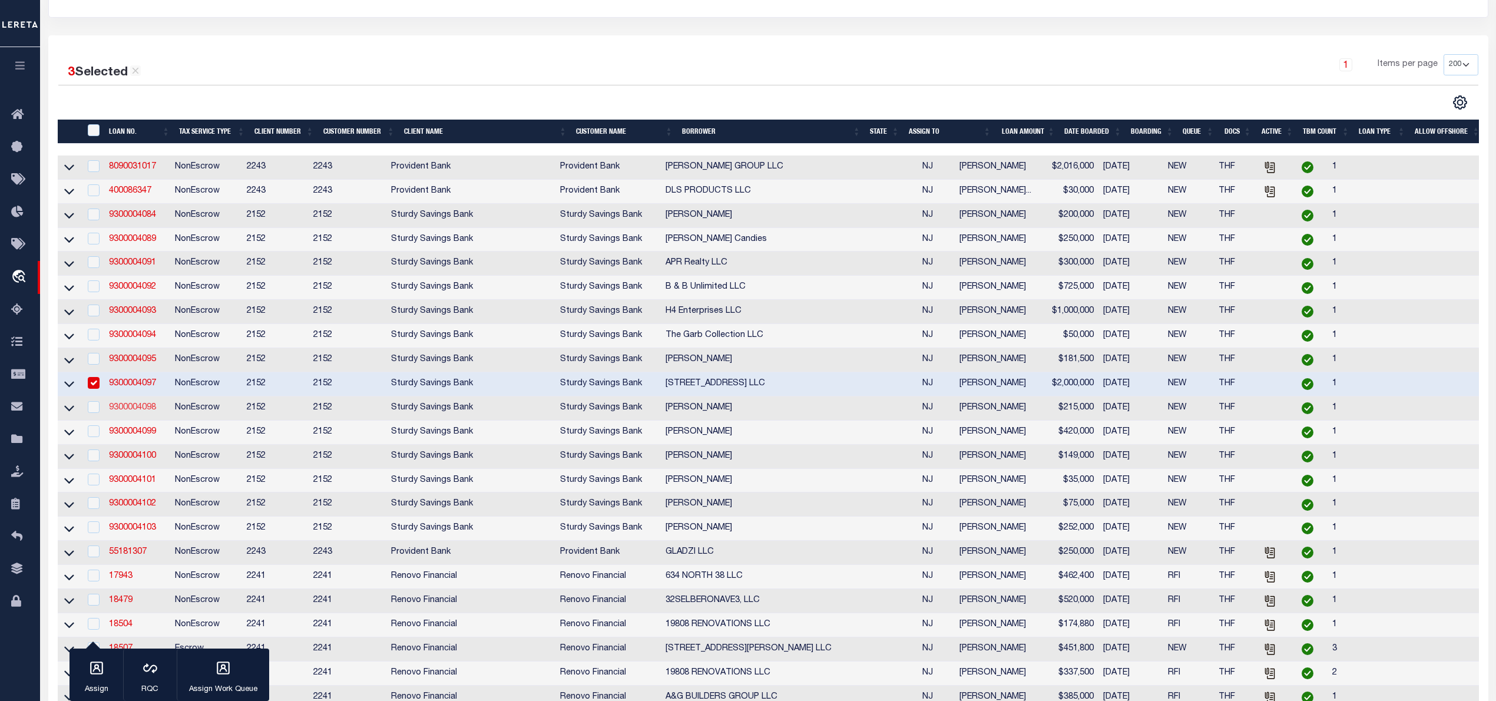
click at [141, 412] on link "9300004098" at bounding box center [132, 408] width 47 height 8
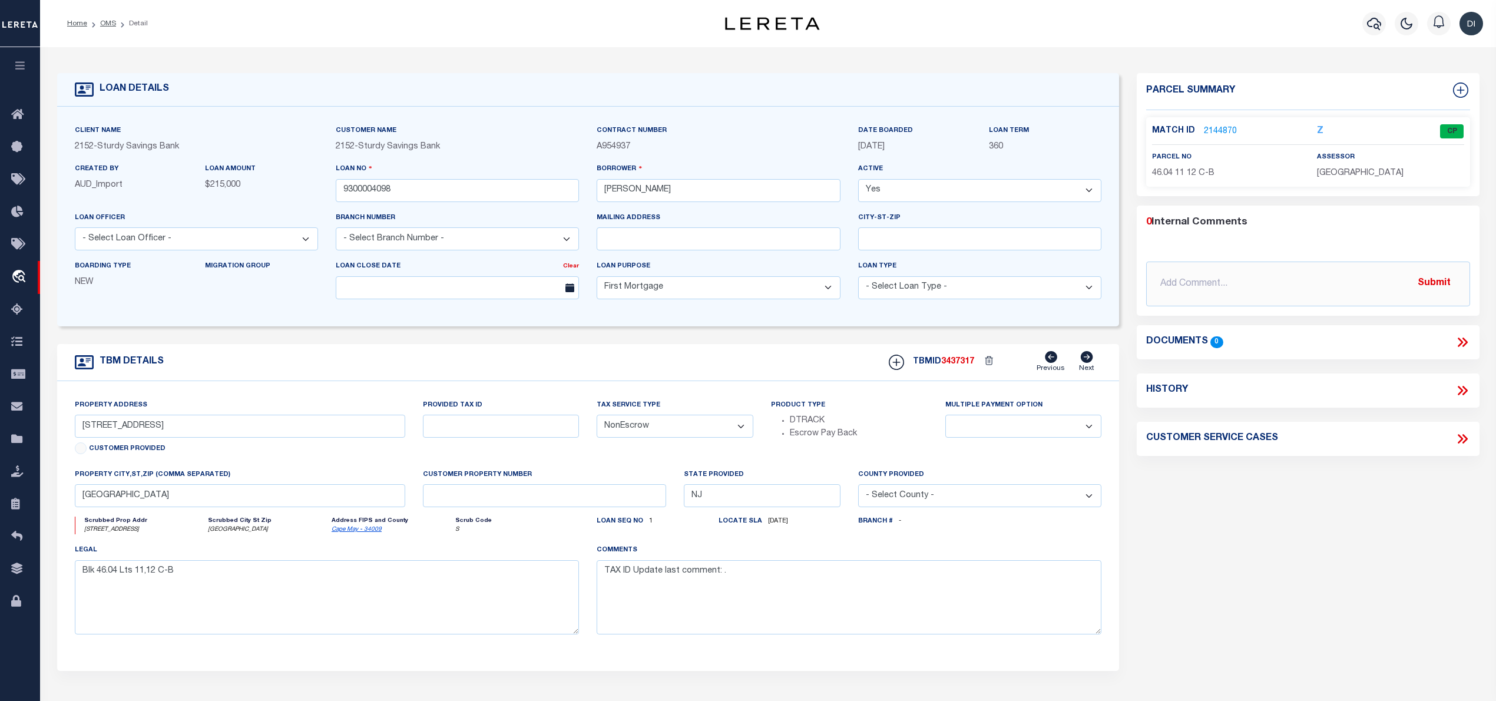
click at [1216, 125] on link "2144870" at bounding box center [1220, 131] width 33 height 12
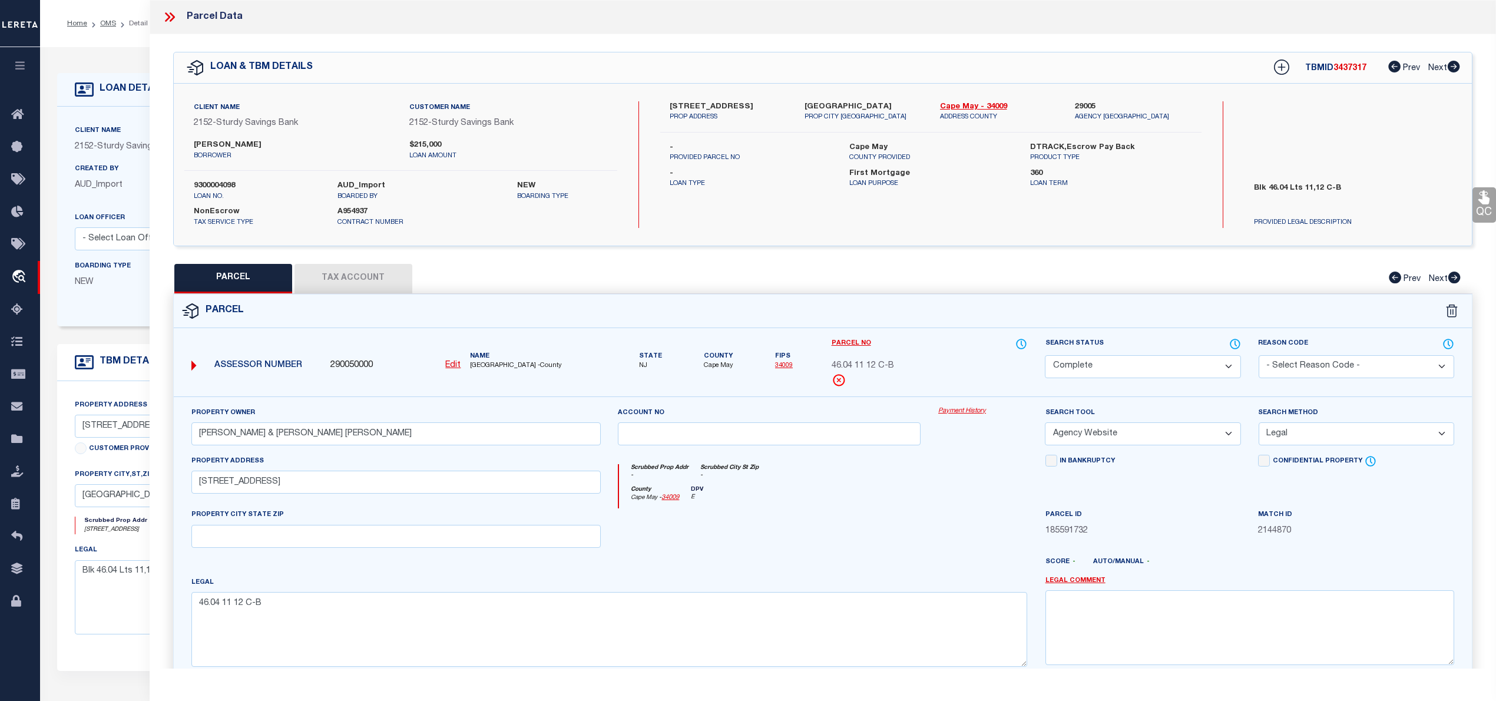
click at [343, 279] on button "Tax Account" at bounding box center [354, 278] width 118 height 29
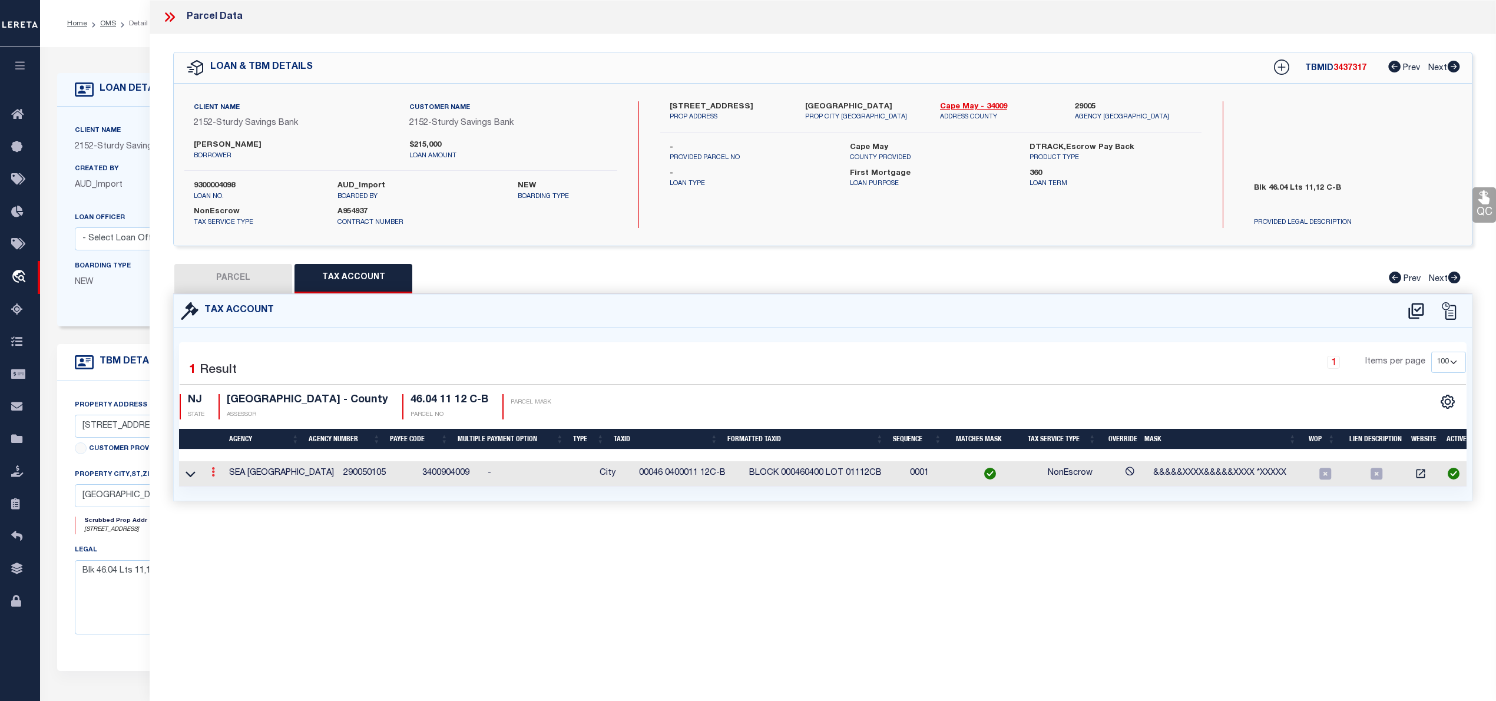
click at [213, 475] on icon at bounding box center [213, 471] width 4 height 9
click at [222, 494] on icon "" at bounding box center [225, 489] width 9 height 9
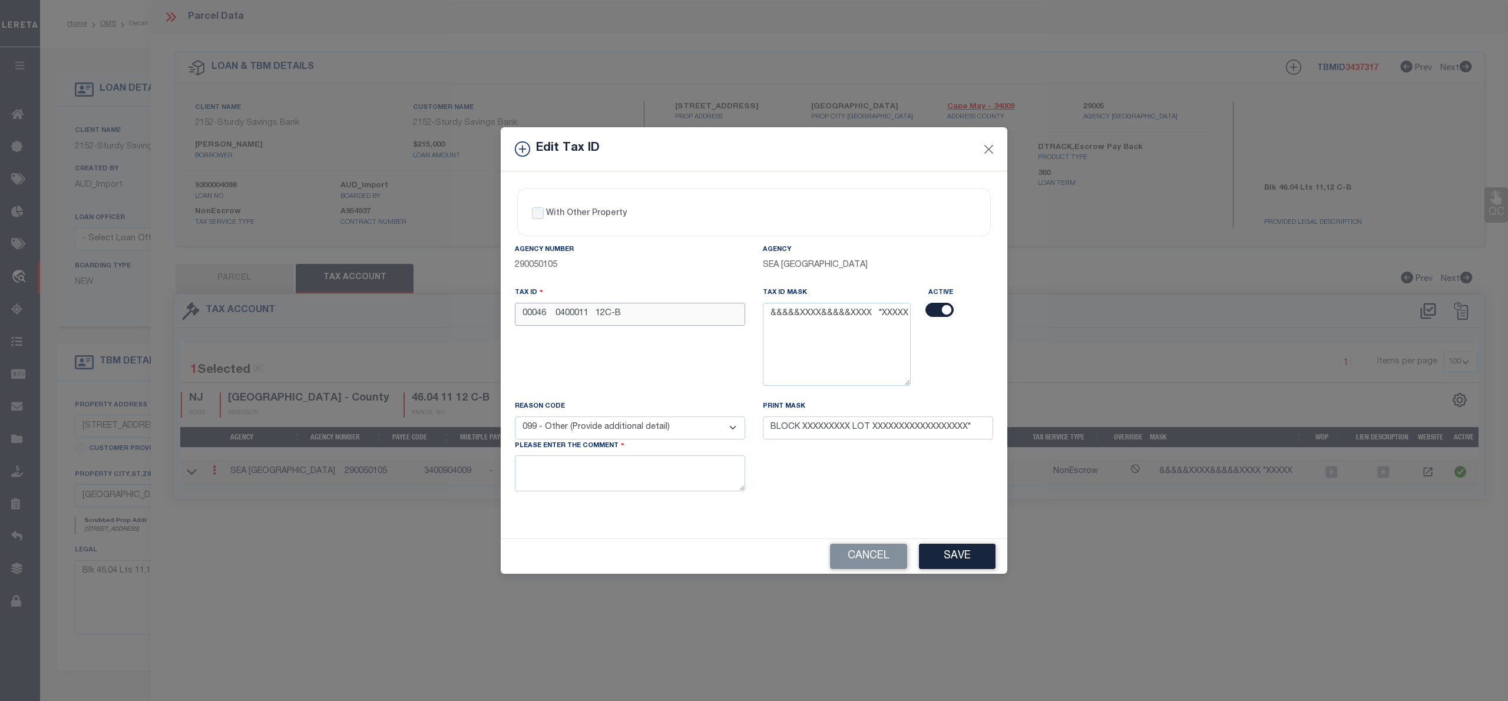
click at [556, 312] on input "00046 0400011 12C-B" at bounding box center [630, 314] width 230 height 23
click at [990, 141] on button "Close" at bounding box center [988, 148] width 15 height 15
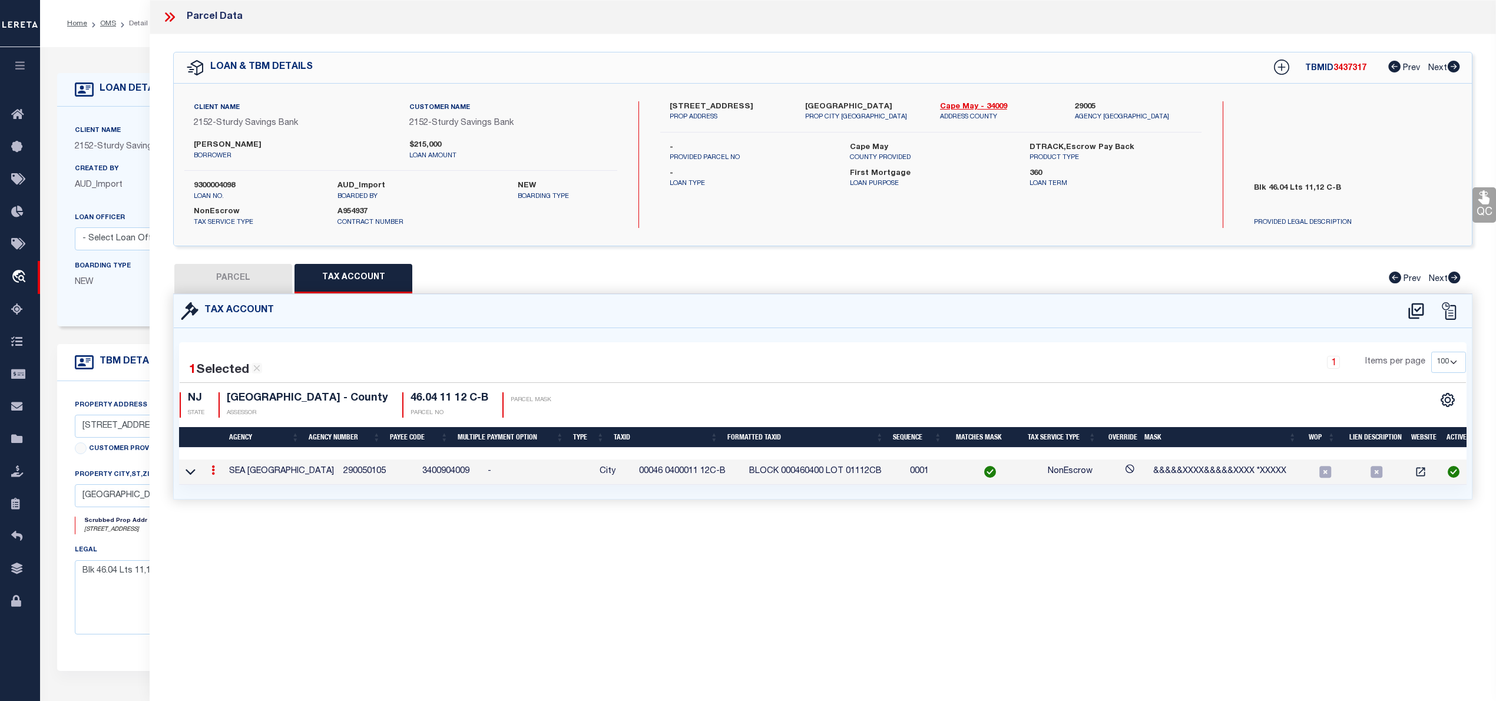
click at [262, 275] on button "PARCEL" at bounding box center [233, 278] width 118 height 29
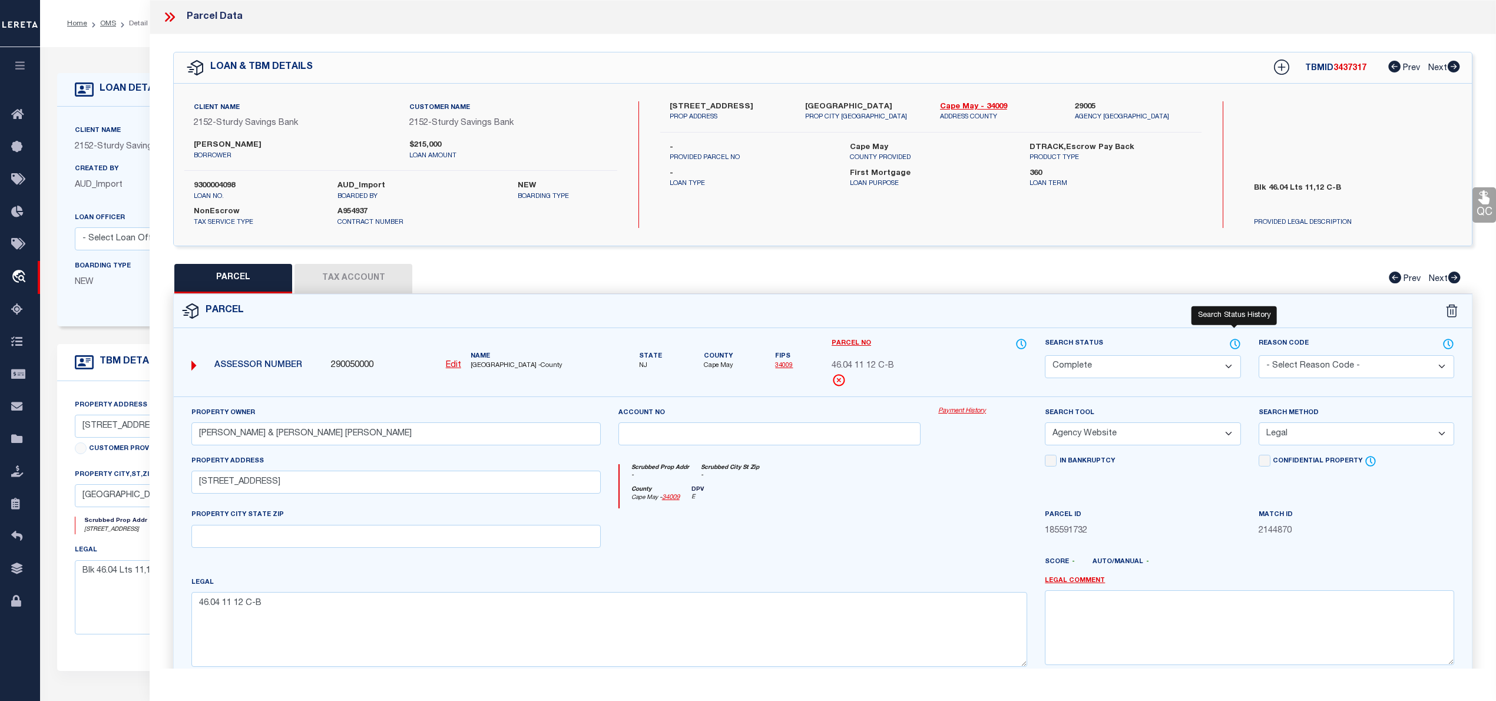
click at [1233, 342] on icon at bounding box center [1235, 344] width 12 height 13
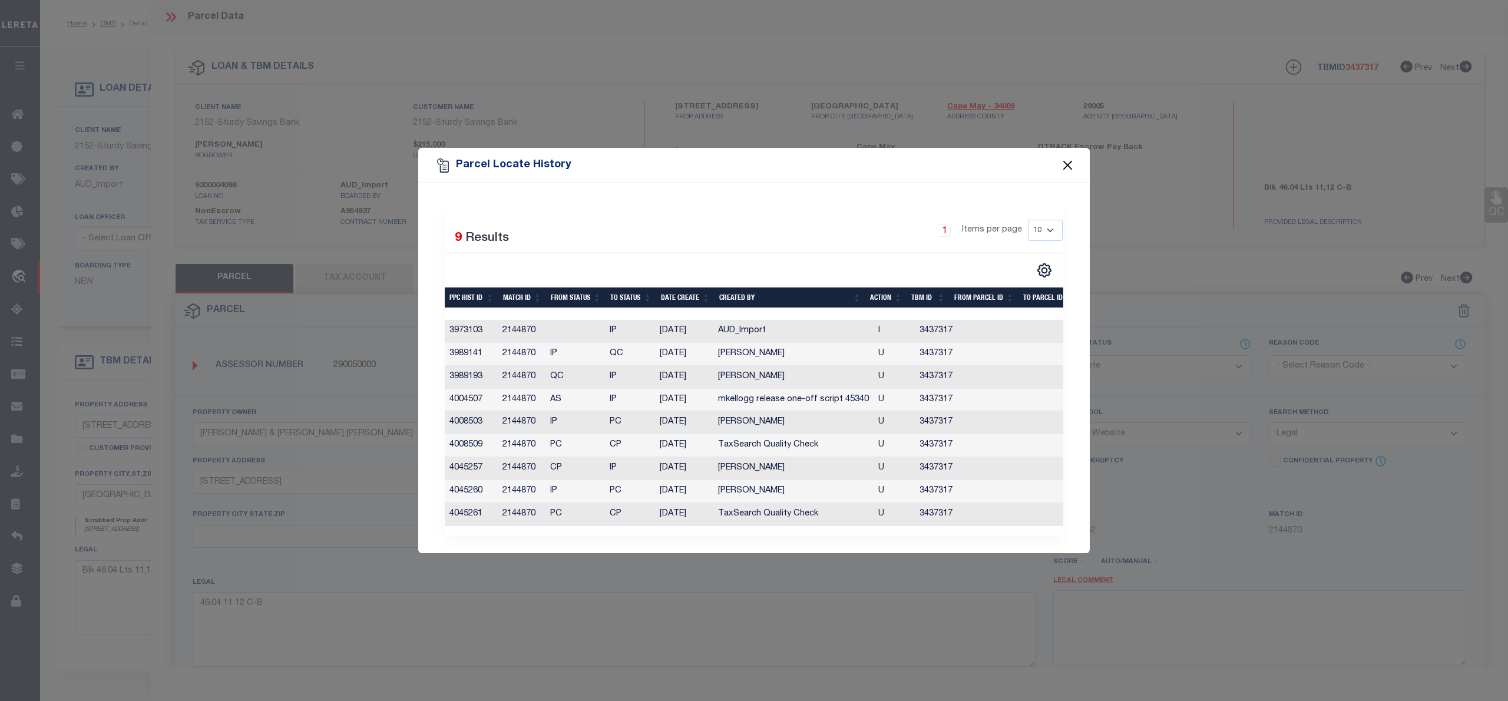
click at [1074, 159] on button "Close" at bounding box center [1067, 165] width 15 height 15
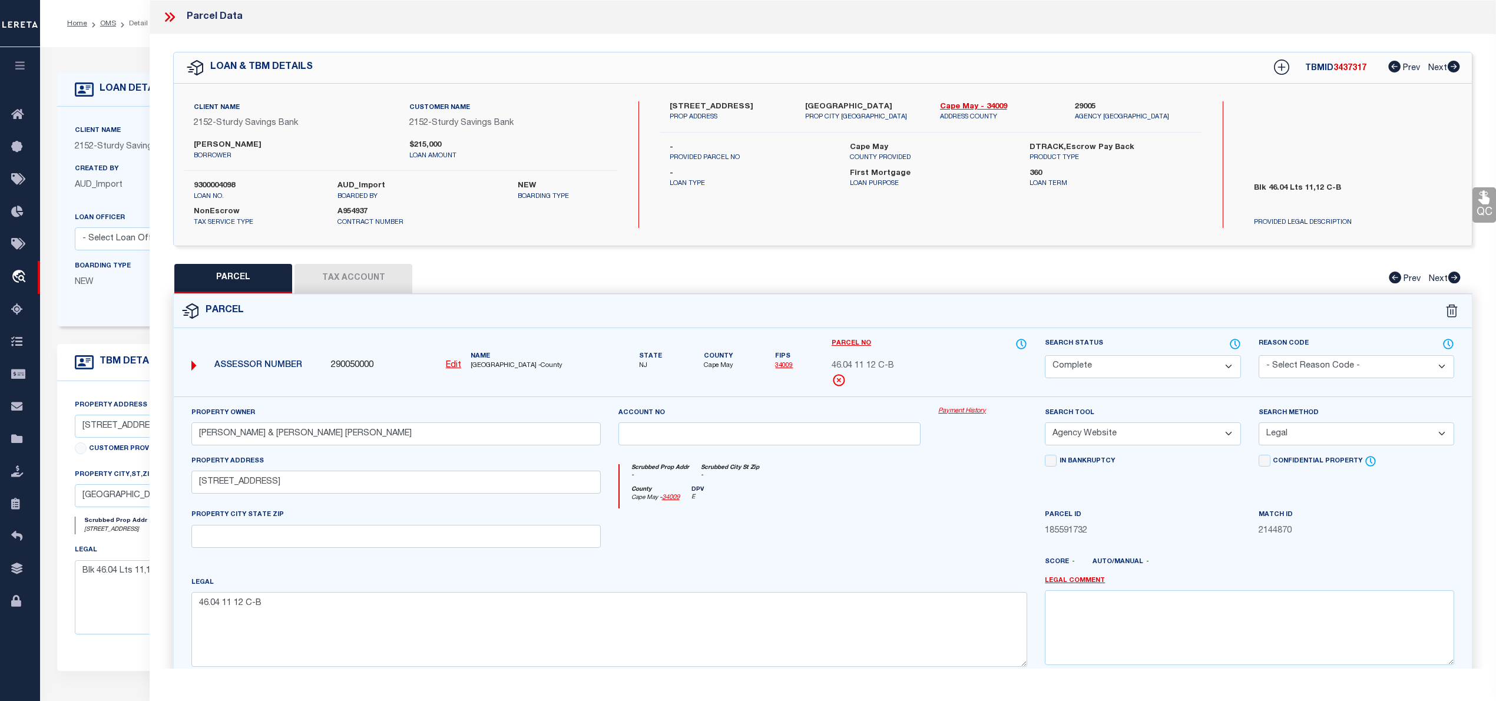
click at [173, 19] on icon at bounding box center [172, 16] width 5 height 9
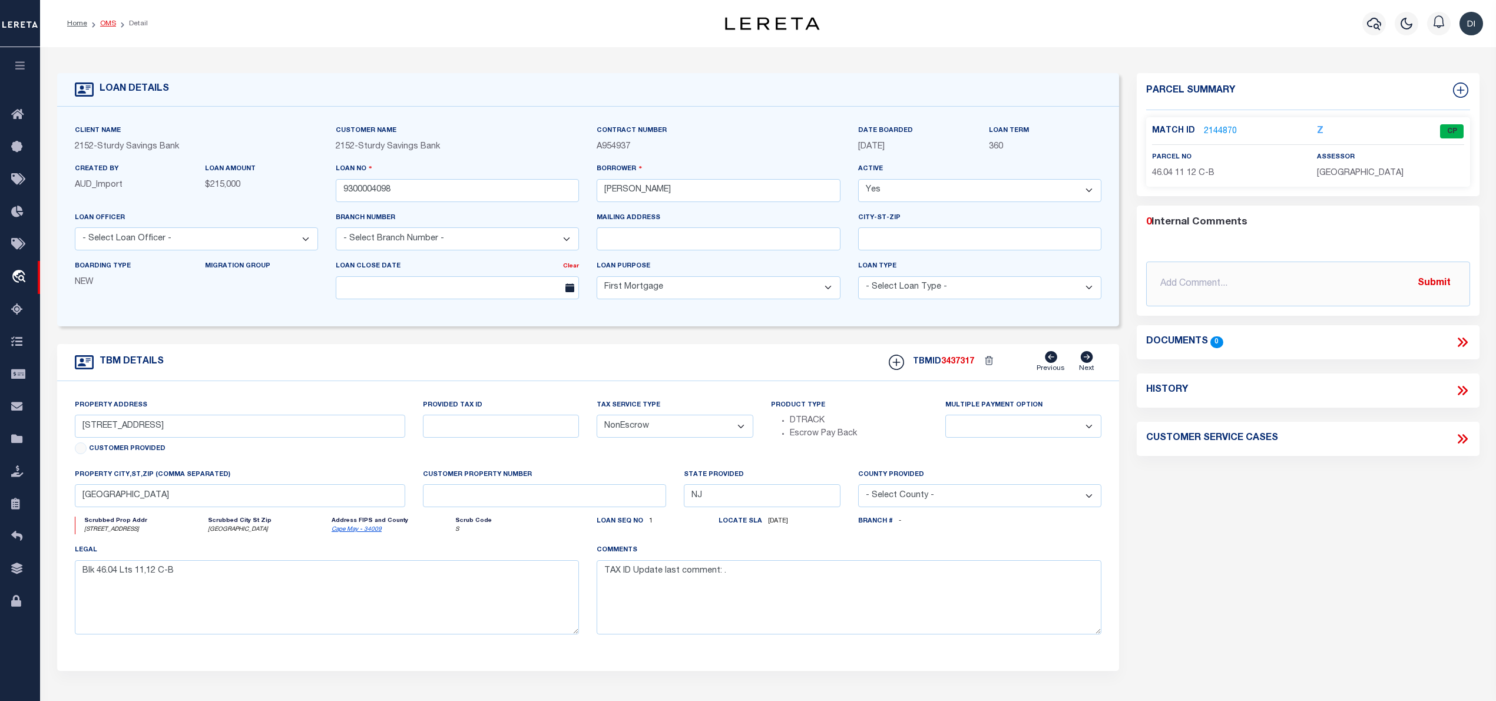
click at [107, 24] on link "OMS" at bounding box center [108, 23] width 16 height 7
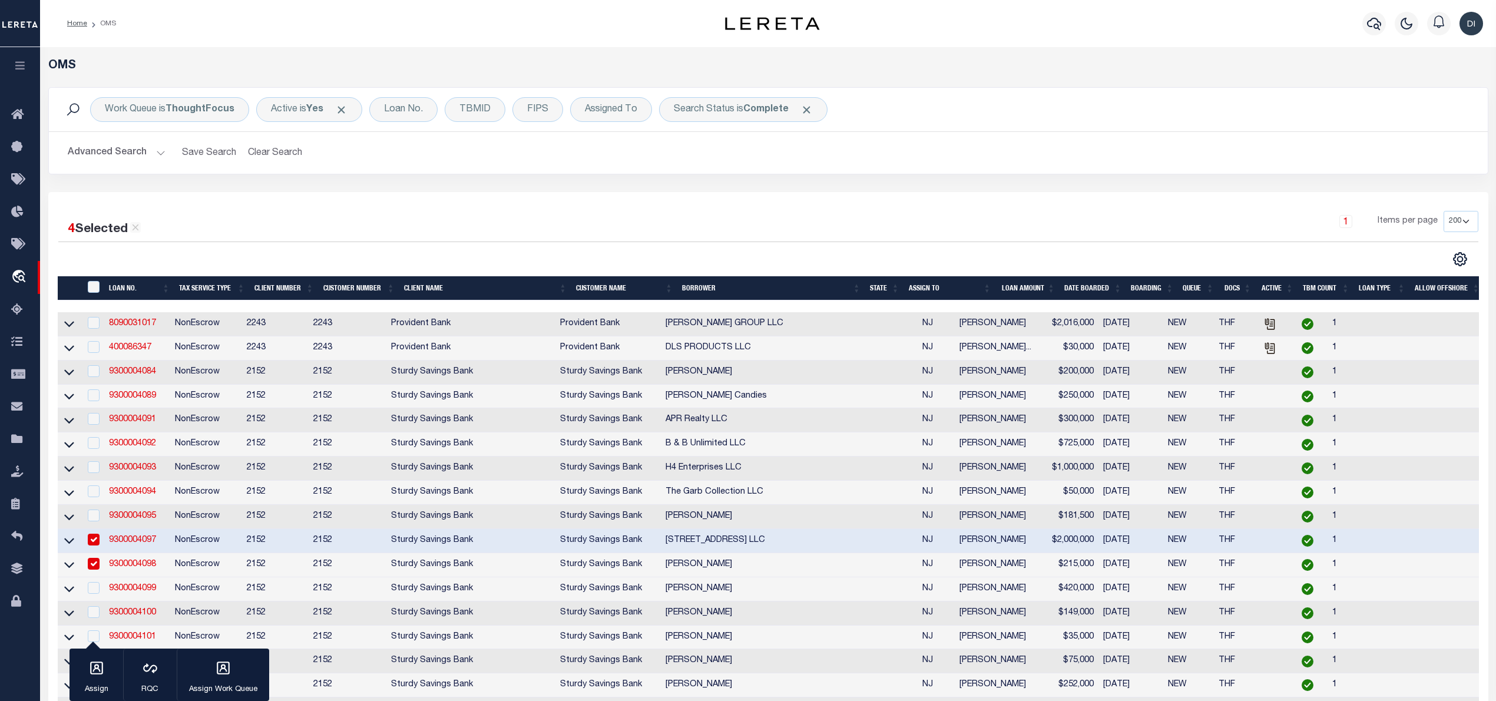
click at [95, 570] on input "checkbox" at bounding box center [94, 564] width 12 height 12
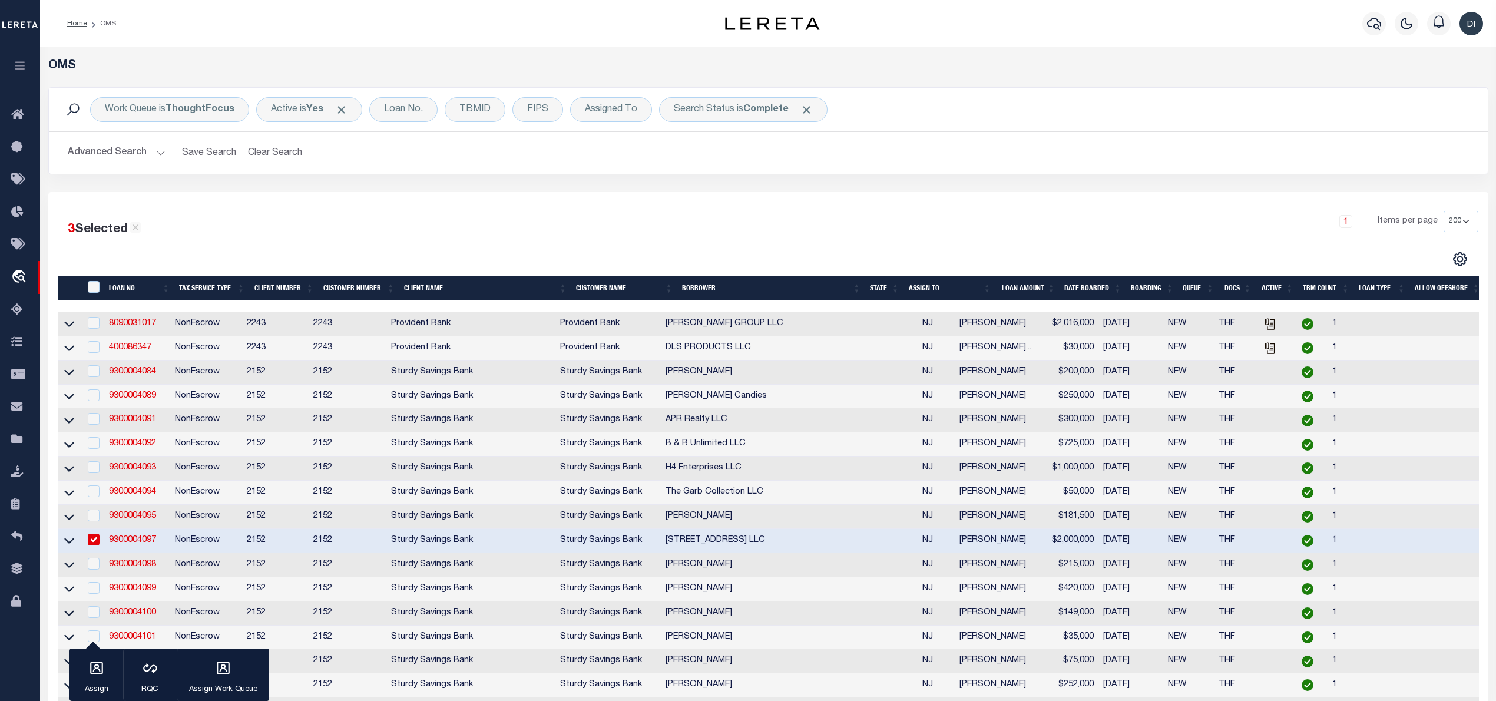
click at [98, 544] on input "checkbox" at bounding box center [94, 540] width 12 height 12
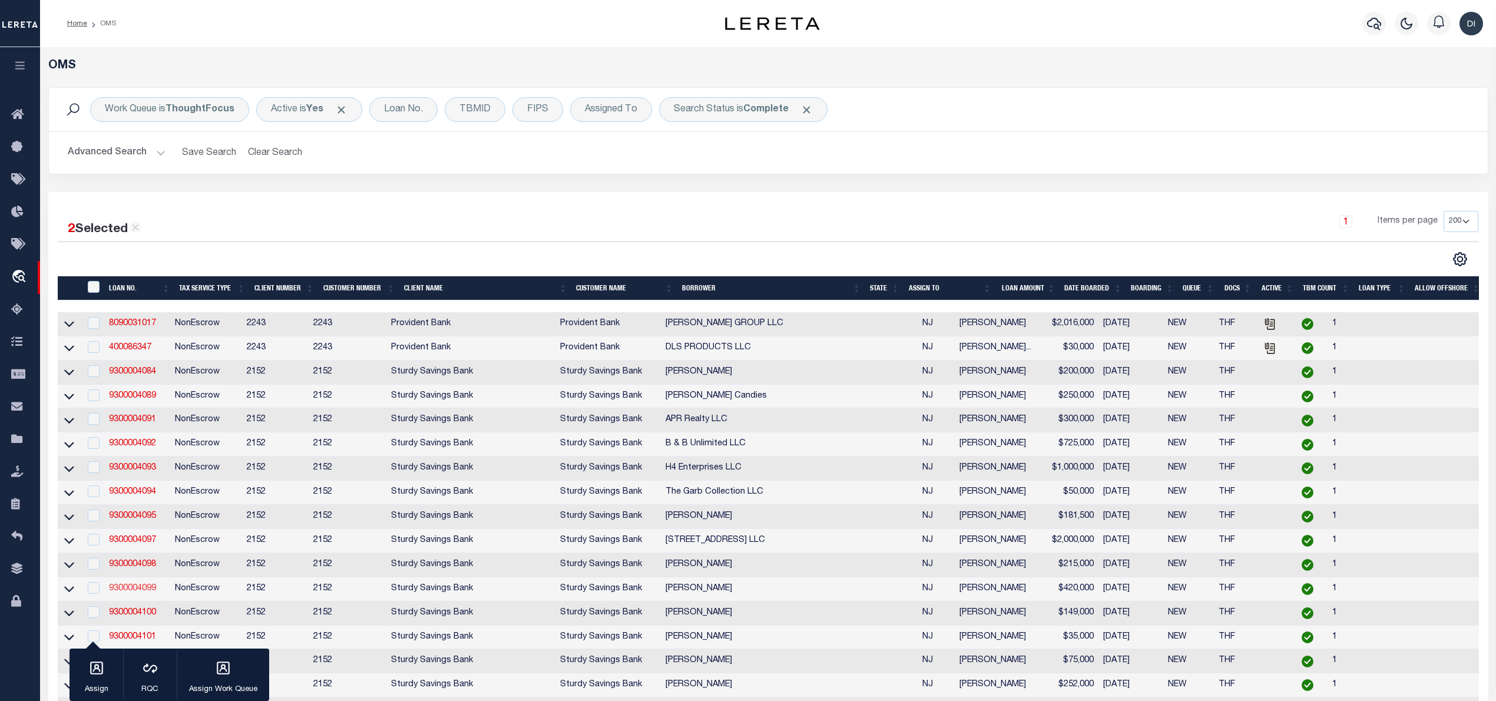
click at [133, 593] on link "9300004099" at bounding box center [132, 588] width 47 height 8
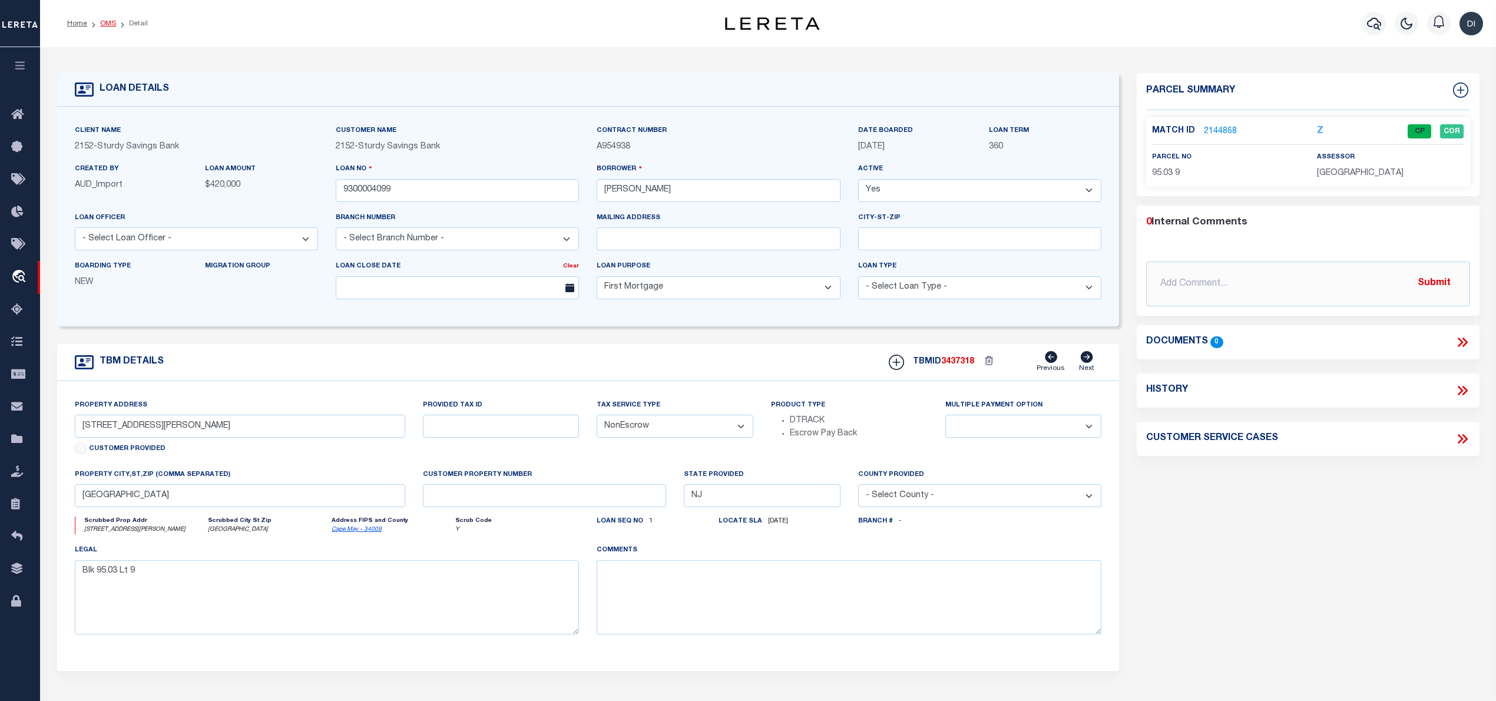
click at [109, 22] on link "OMS" at bounding box center [108, 23] width 16 height 7
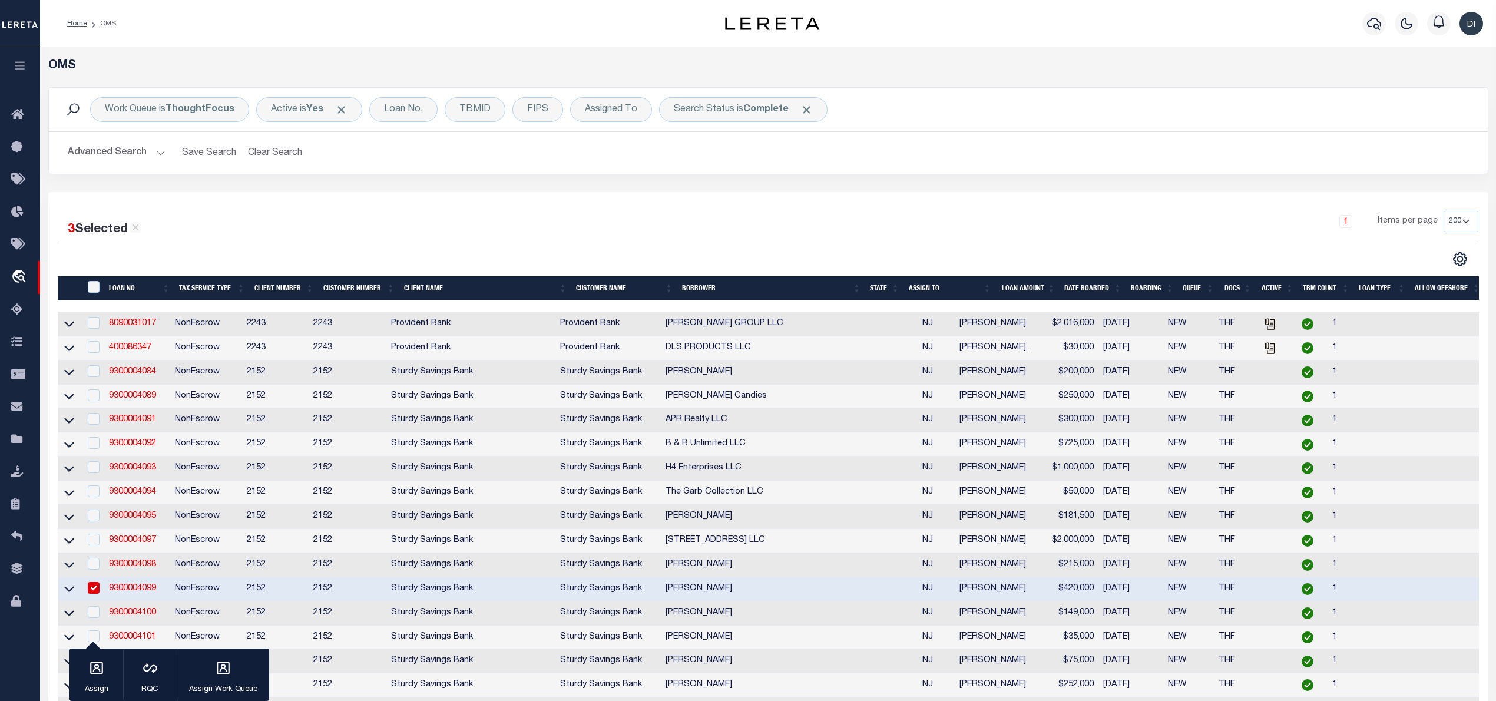
click at [95, 593] on input "checkbox" at bounding box center [94, 588] width 12 height 12
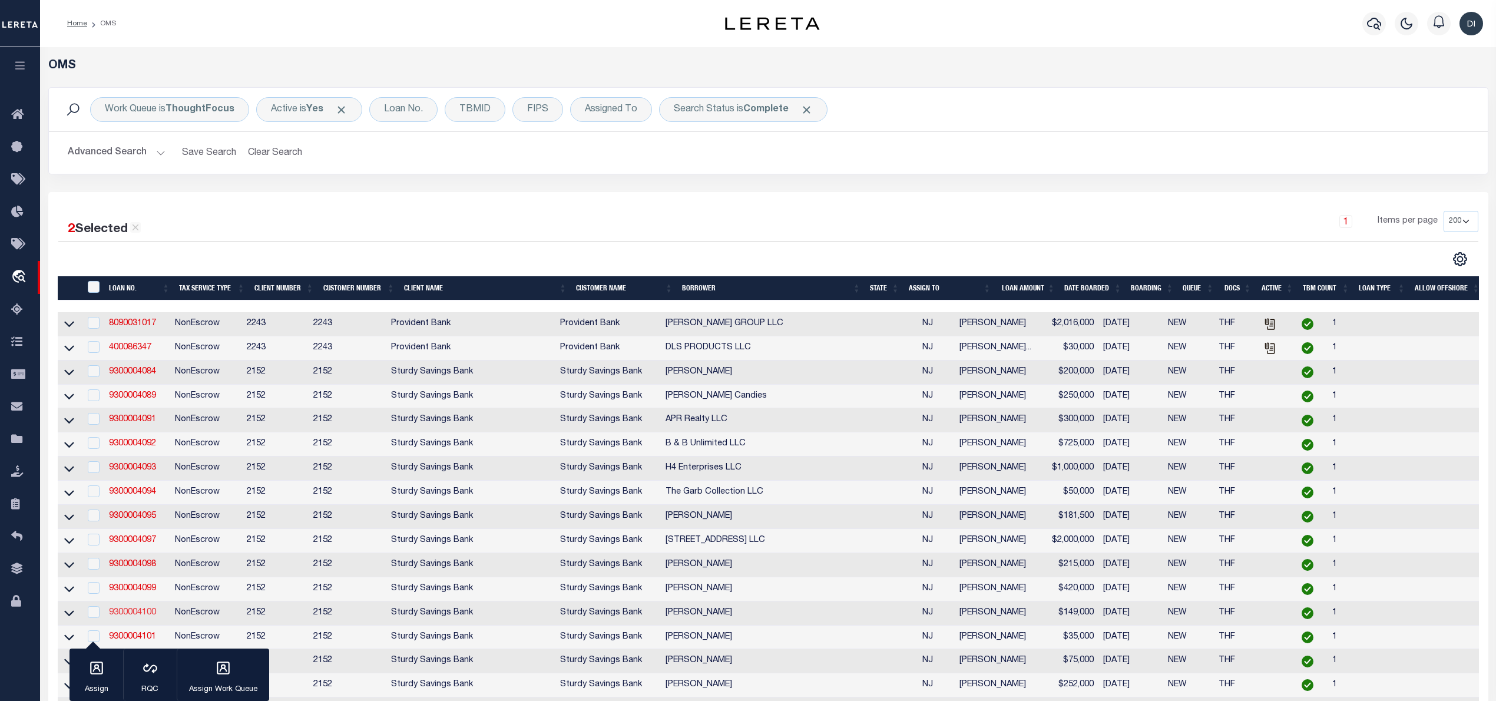
click at [128, 617] on link "9300004100" at bounding box center [132, 613] width 47 height 8
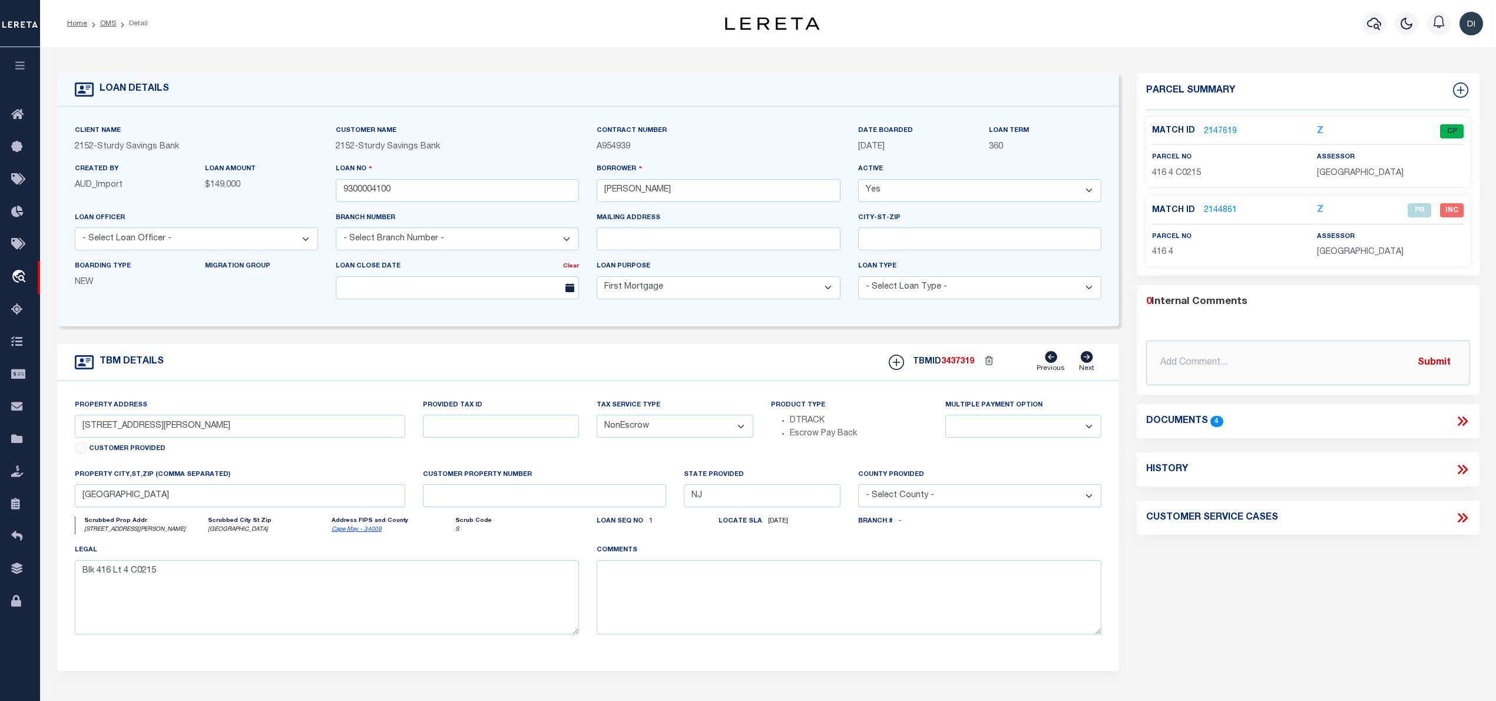
click at [1224, 127] on link "2147619" at bounding box center [1220, 131] width 33 height 12
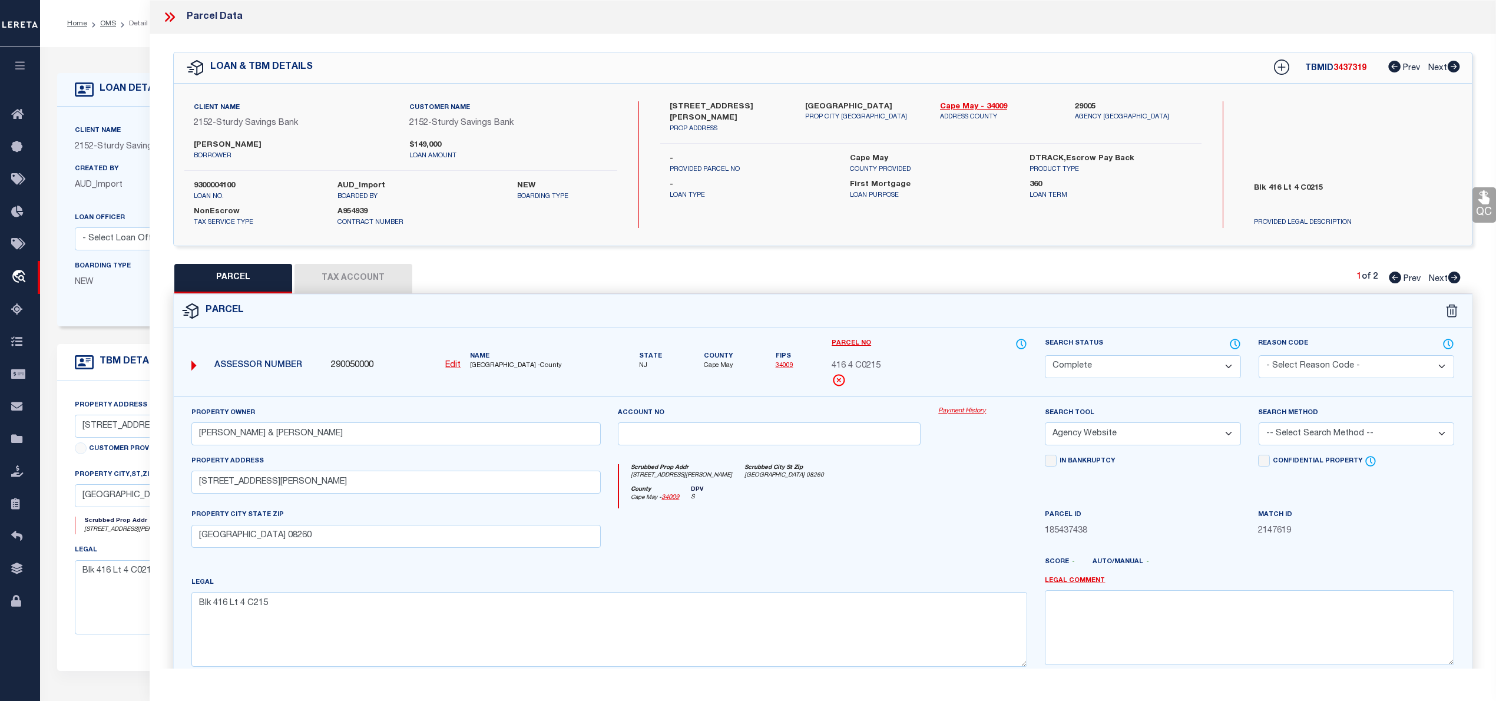
click at [1457, 276] on icon at bounding box center [1455, 278] width 12 height 12
click at [1391, 276] on icon at bounding box center [1395, 278] width 12 height 12
click at [386, 277] on button "Tax Account" at bounding box center [354, 278] width 118 height 29
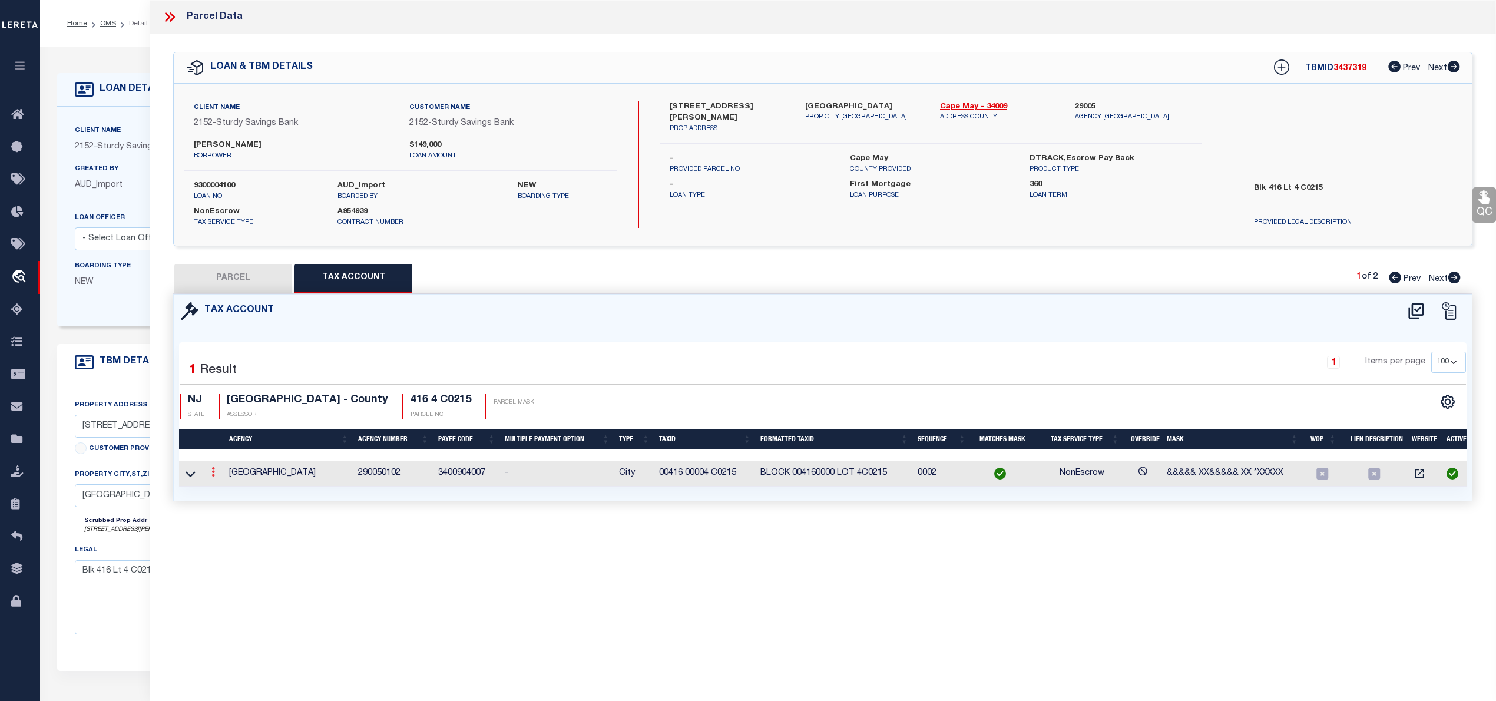
click at [213, 475] on icon at bounding box center [213, 471] width 4 height 9
click at [224, 491] on icon "" at bounding box center [225, 489] width 9 height 9
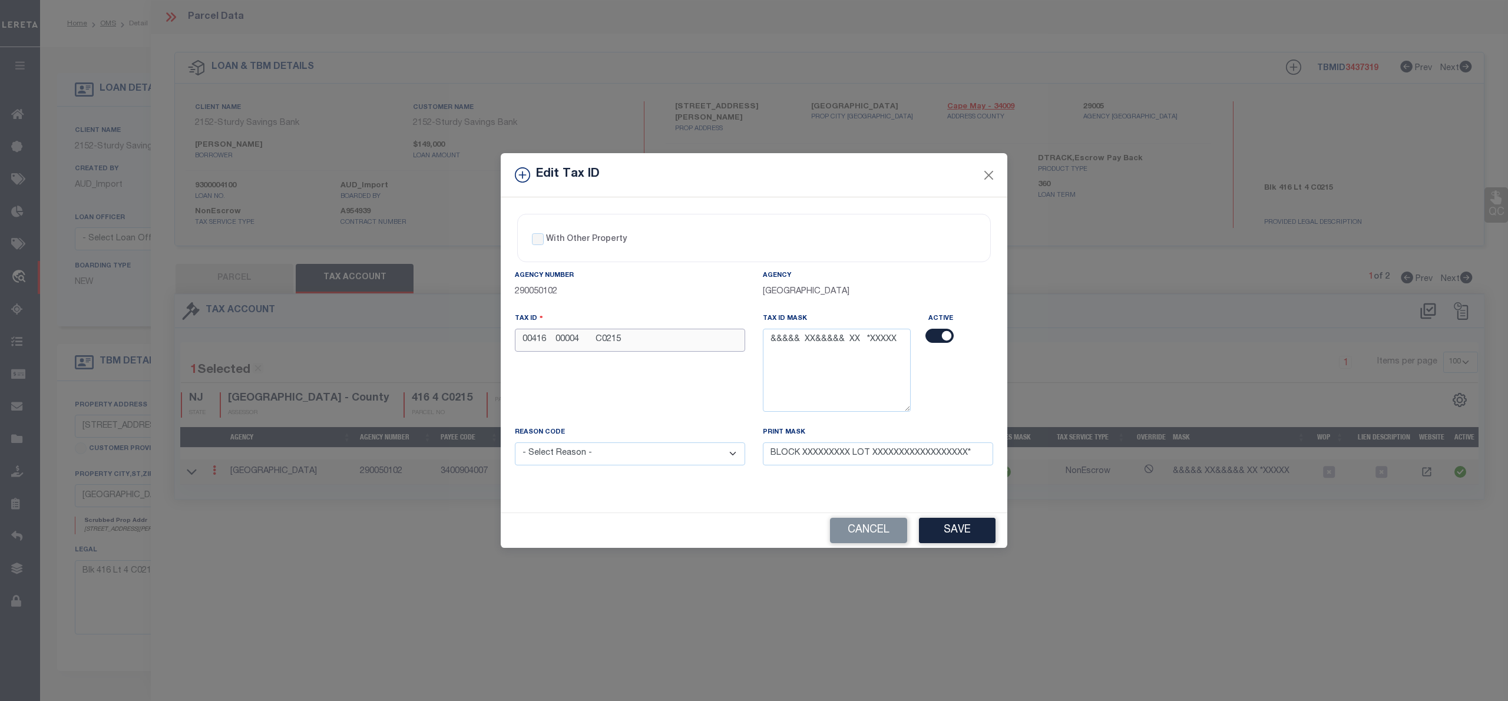
click at [545, 339] on input "00416 00004 C0215" at bounding box center [630, 340] width 230 height 23
click at [988, 167] on button "Close" at bounding box center [988, 174] width 15 height 15
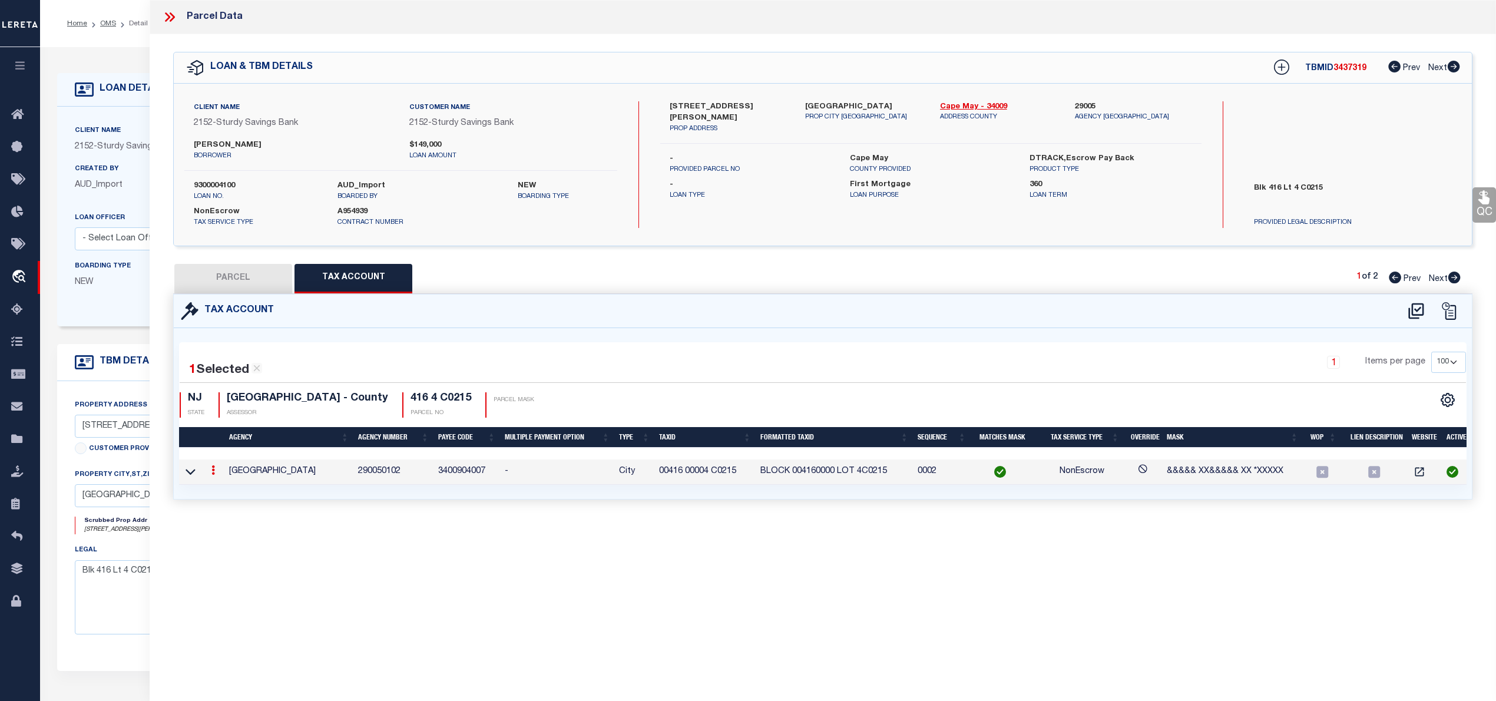
click at [245, 270] on button "PARCEL" at bounding box center [233, 278] width 118 height 29
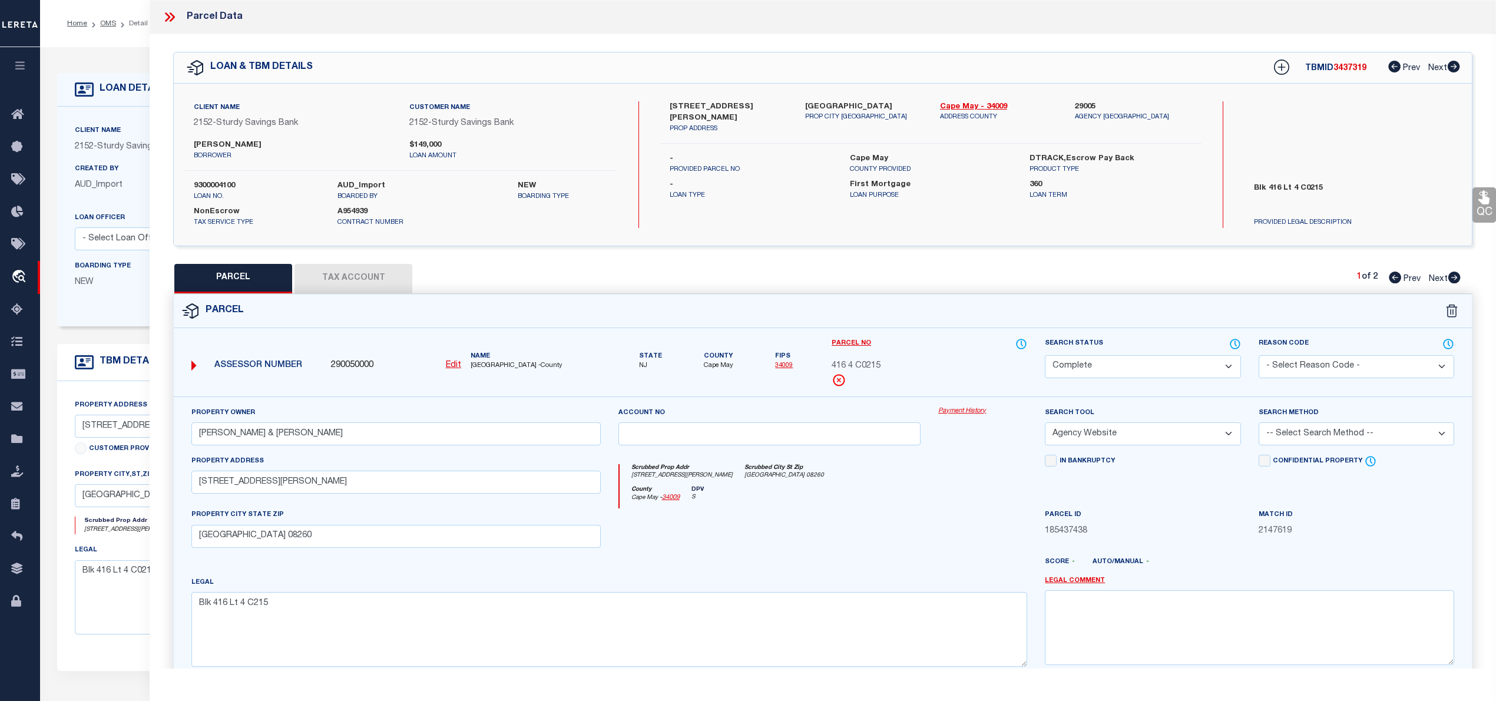
click at [171, 15] on icon at bounding box center [169, 16] width 15 height 15
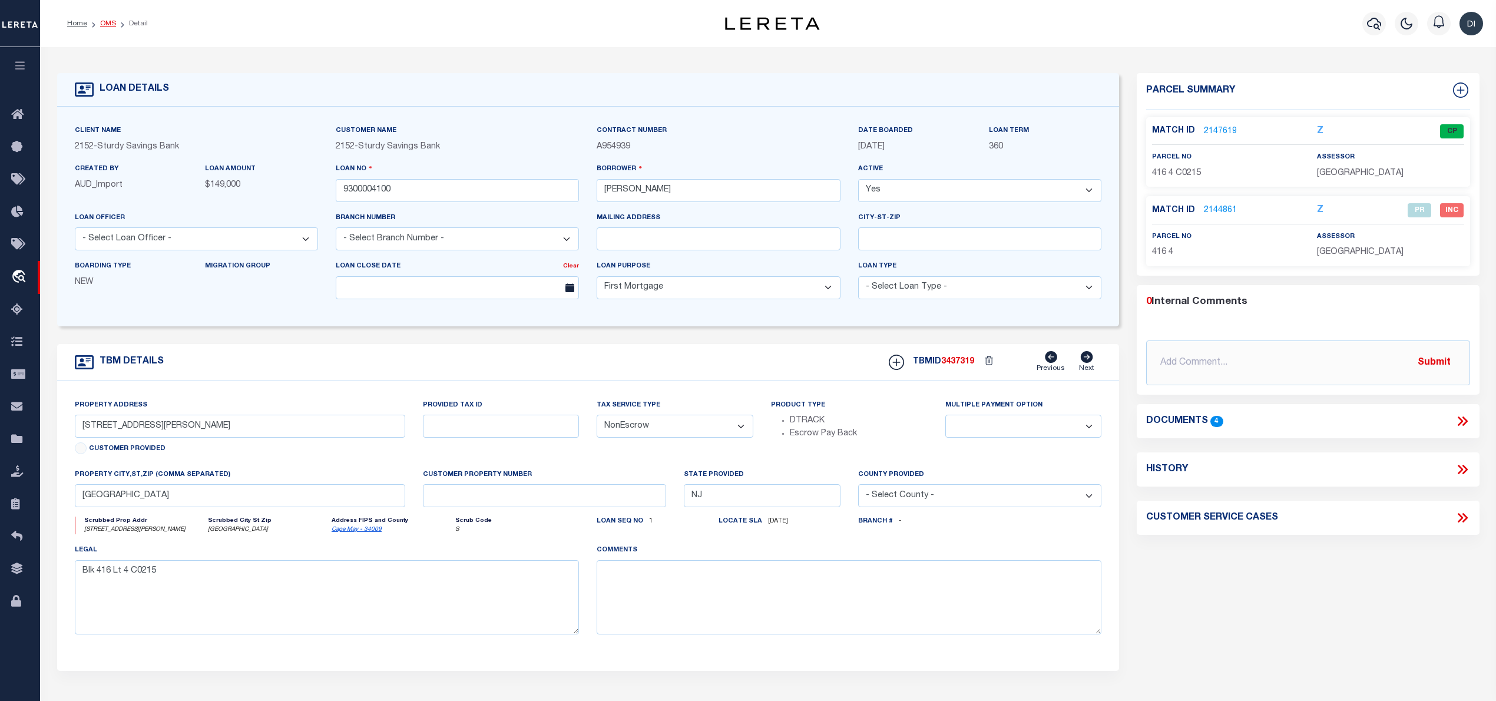
click at [106, 24] on link "OMS" at bounding box center [108, 23] width 16 height 7
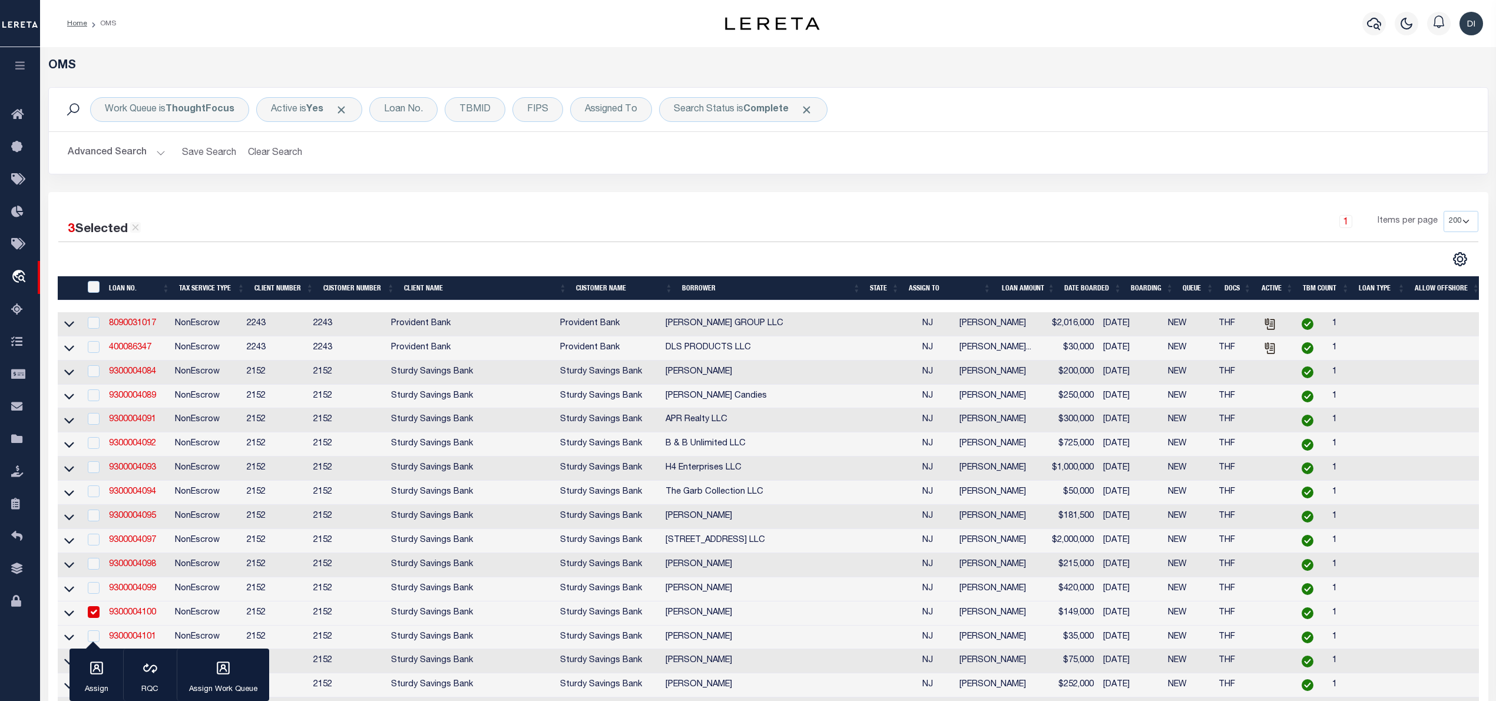
click at [98, 618] on input "checkbox" at bounding box center [94, 612] width 12 height 12
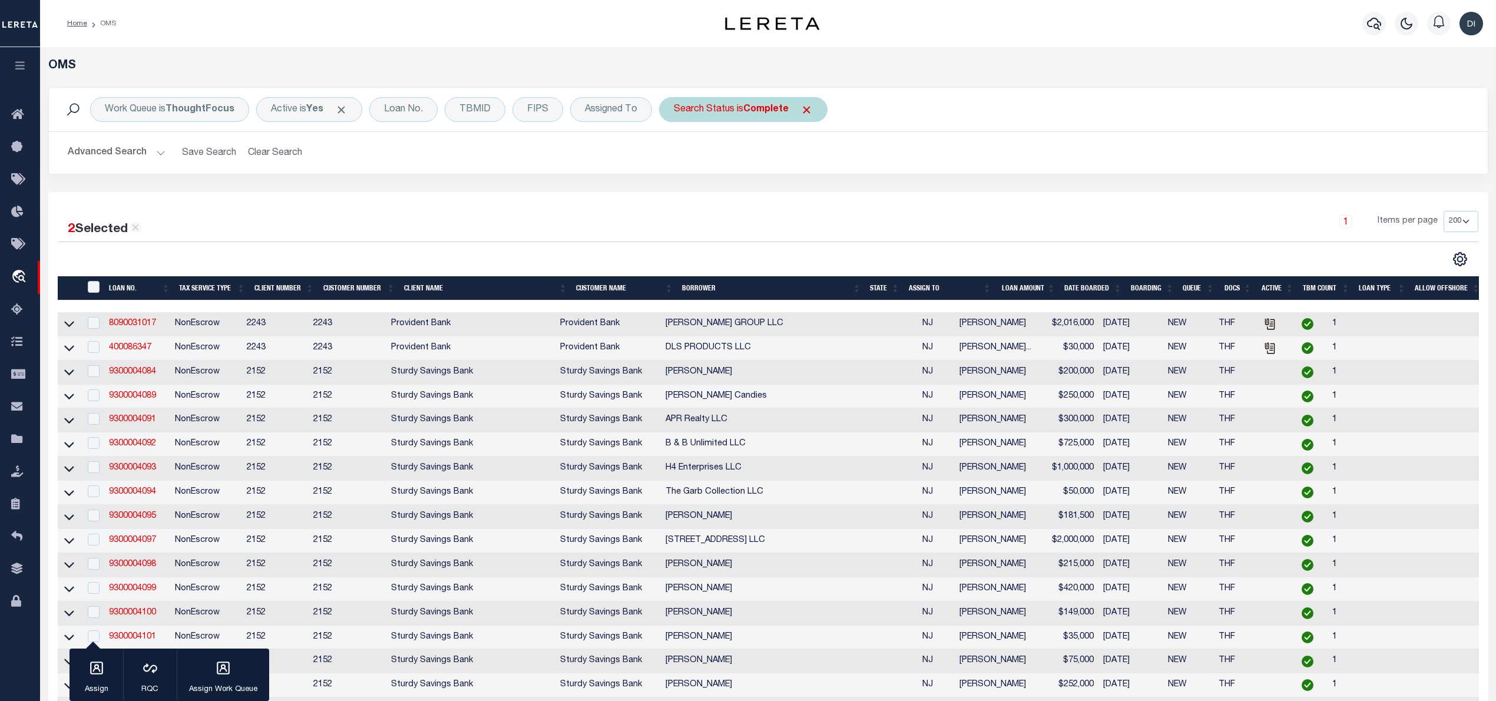
click at [811, 113] on span "Click to Remove" at bounding box center [807, 110] width 12 height 12
click at [133, 156] on button "Advanced Search" at bounding box center [117, 152] width 98 height 23
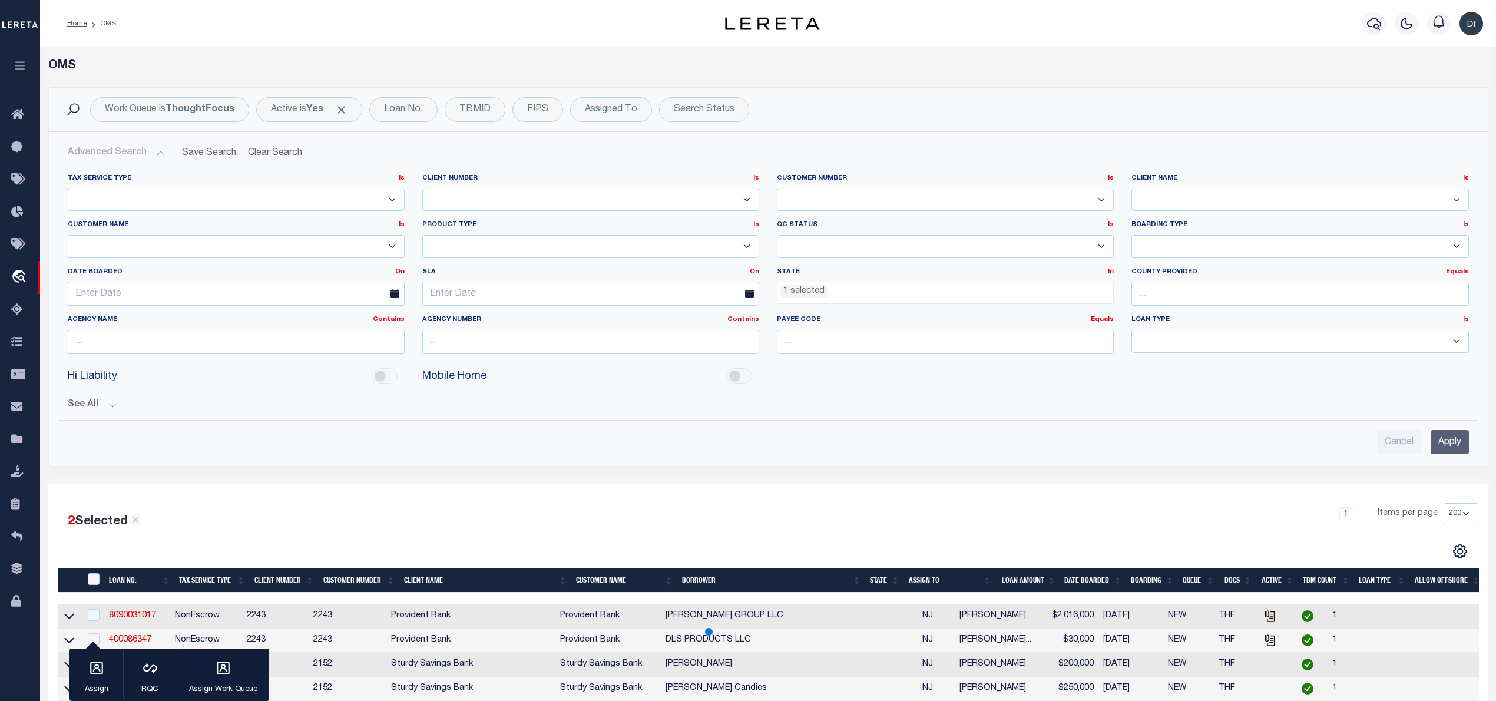
click at [836, 293] on ul "1 selected" at bounding box center [946, 290] width 336 height 16
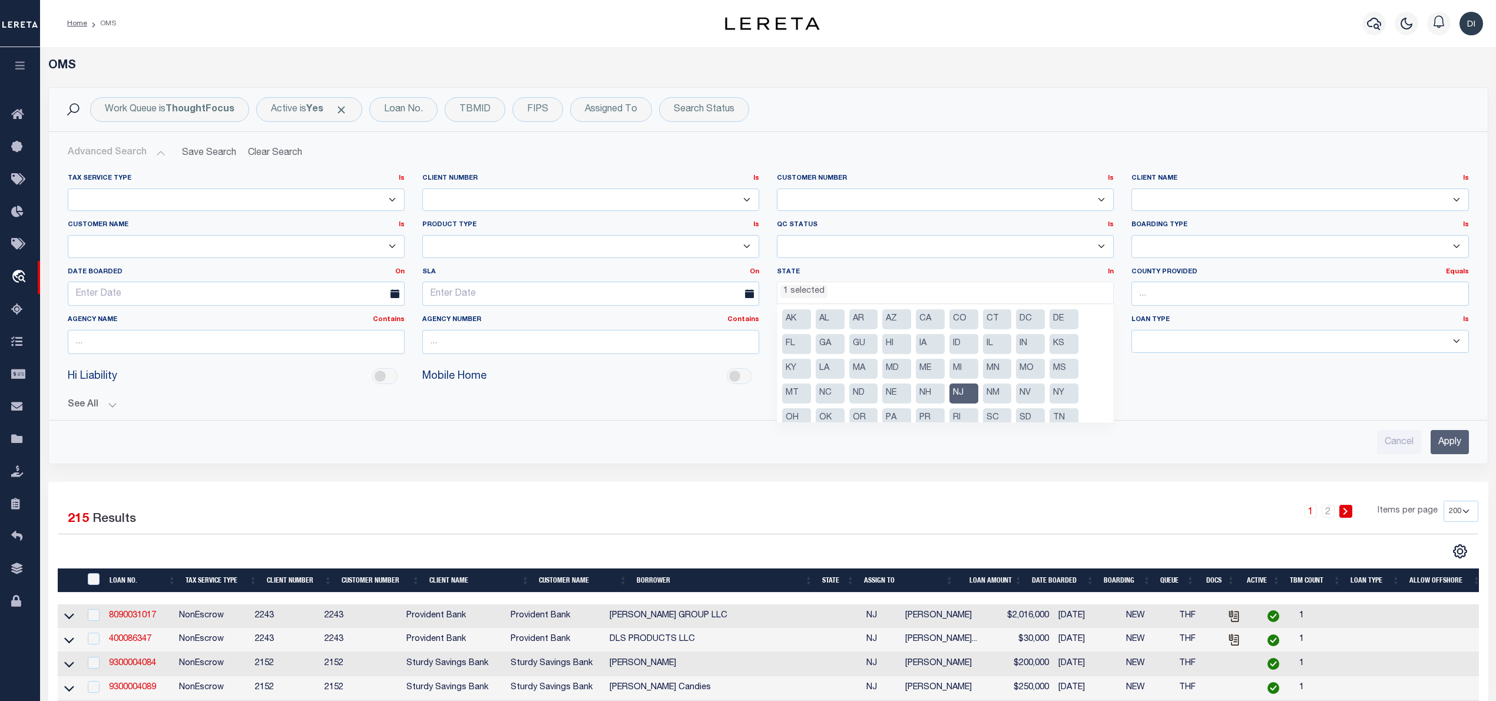
scroll to position [10, 0]
click at [962, 382] on li "NJ" at bounding box center [964, 383] width 29 height 20
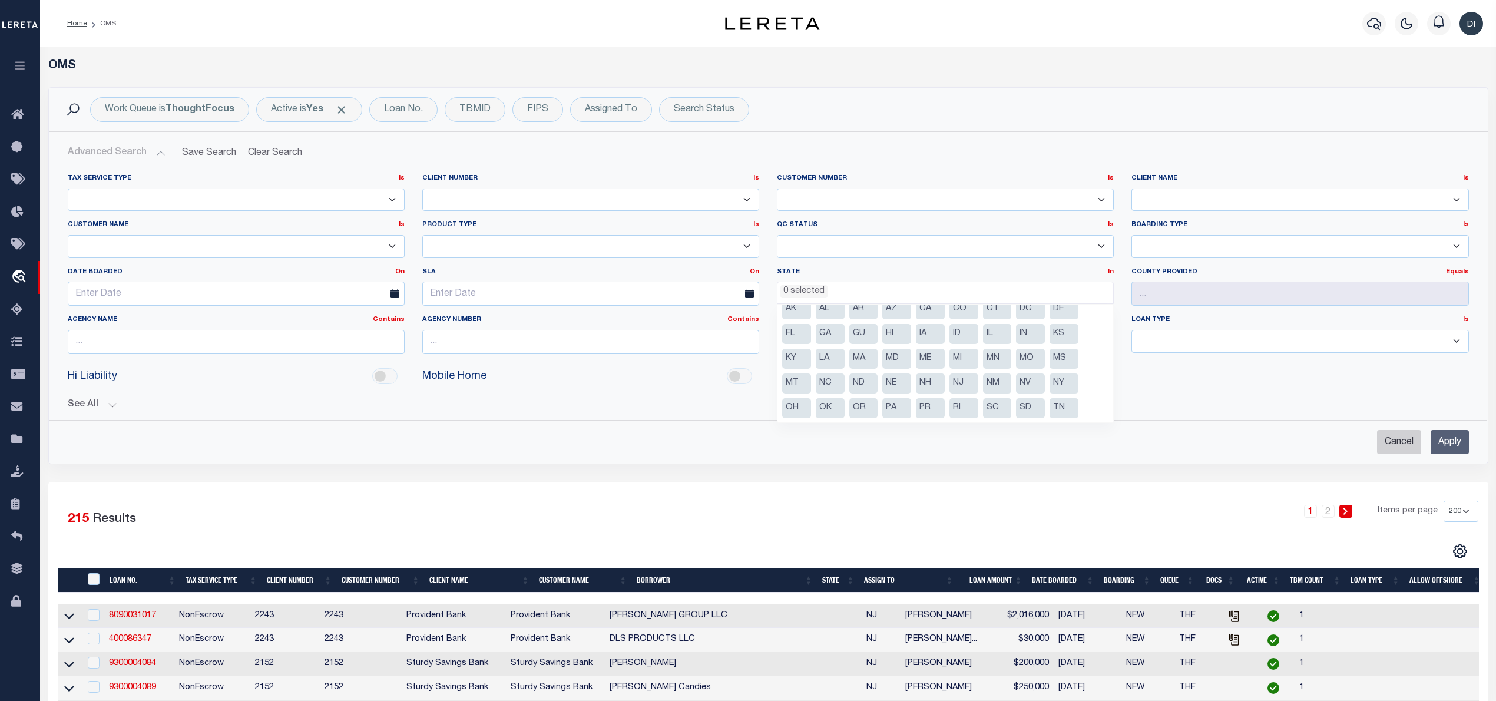
click at [1403, 441] on input "Cancel" at bounding box center [1399, 442] width 44 height 24
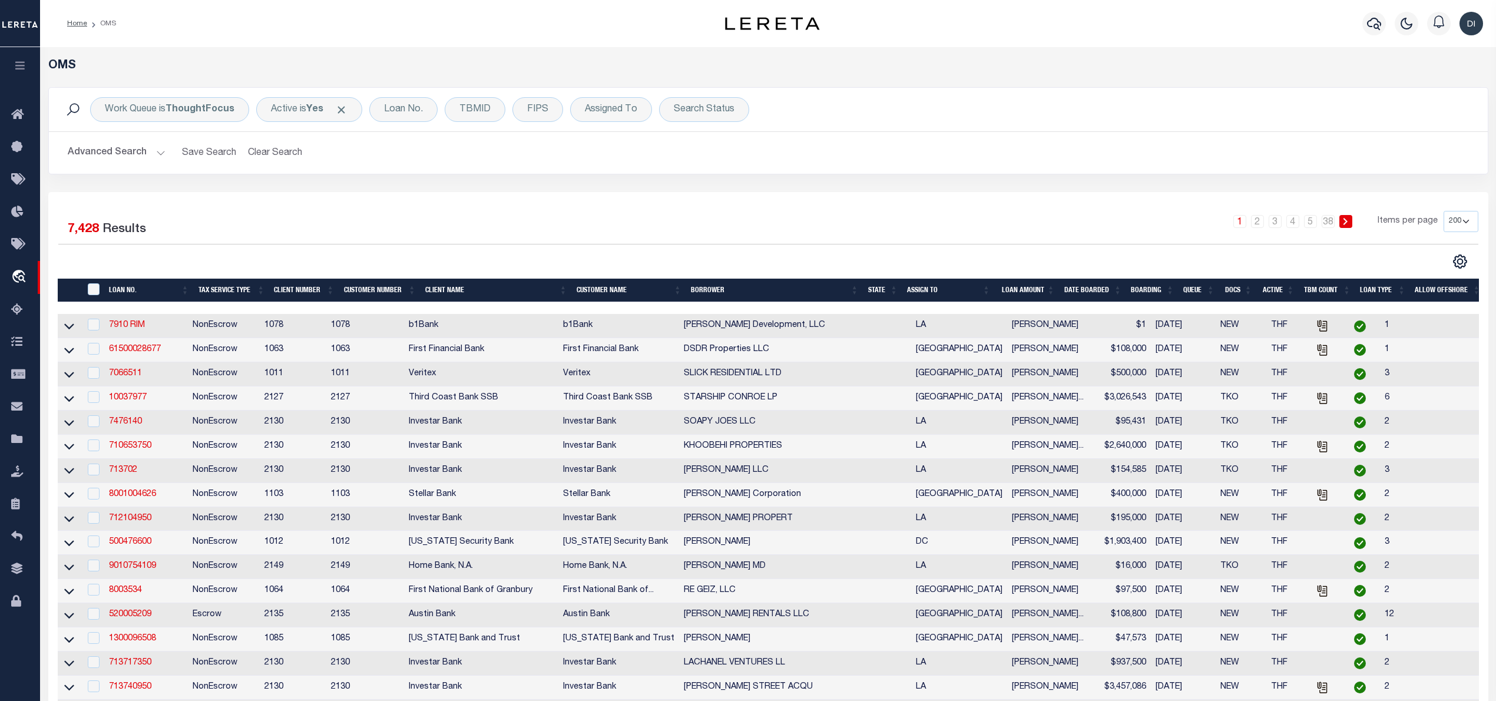
click at [825, 297] on th "BORROWER" at bounding box center [774, 291] width 177 height 24
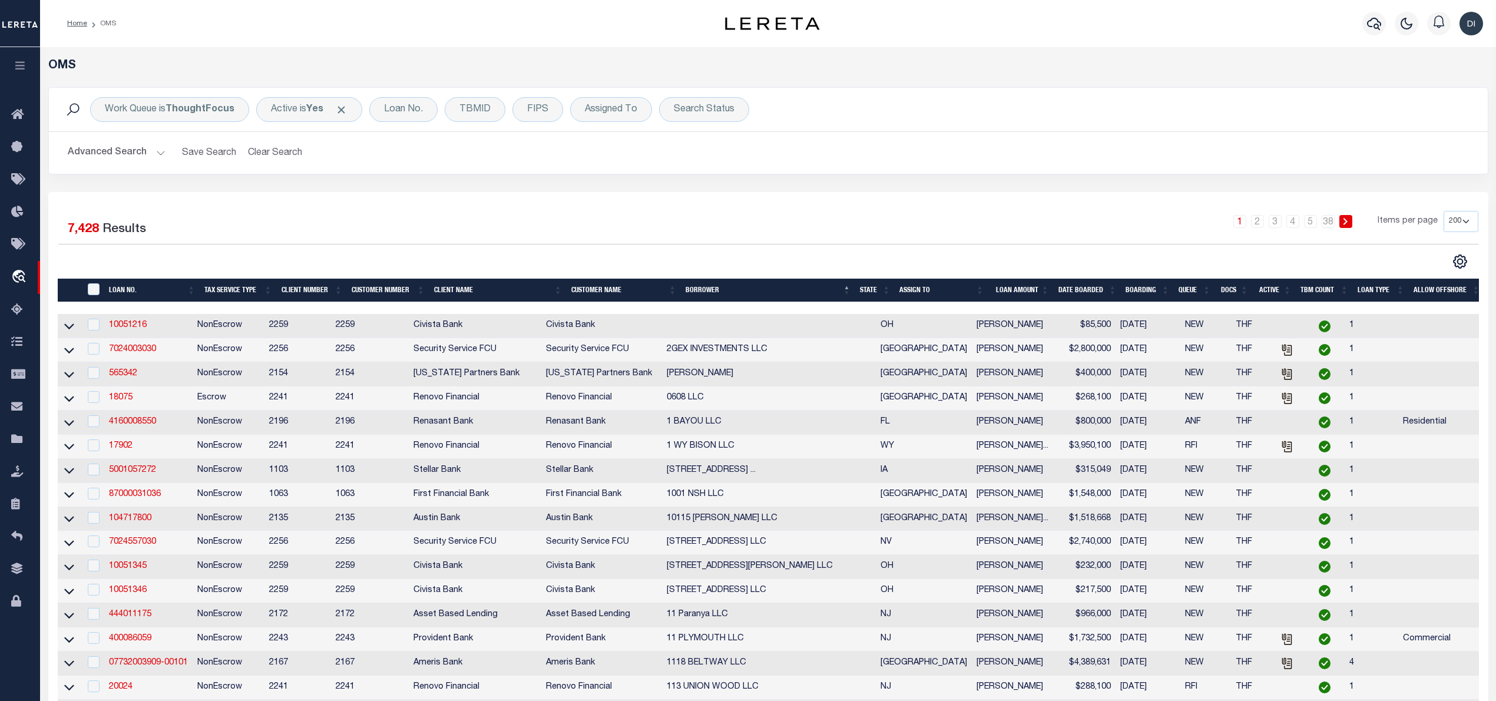
click at [133, 151] on button "Advanced Search" at bounding box center [117, 152] width 98 height 23
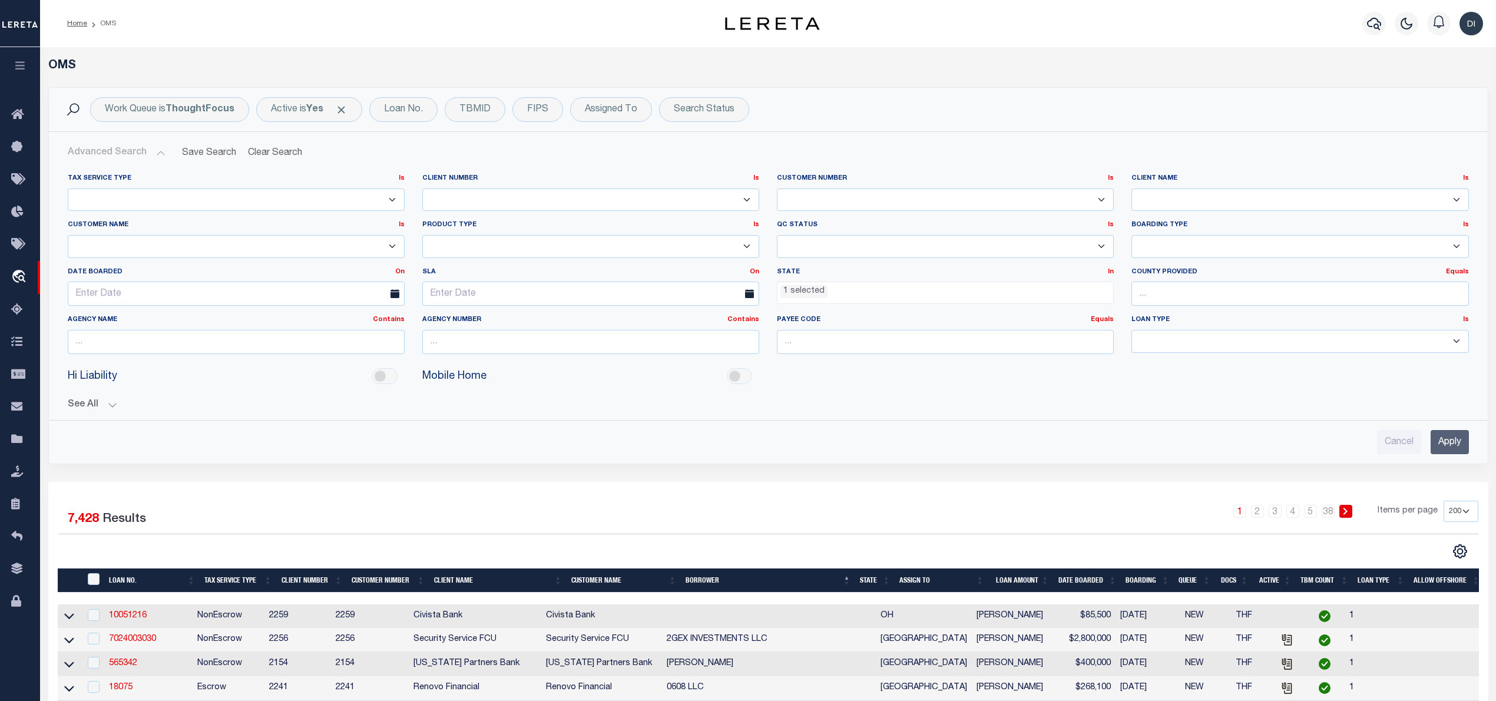
click at [858, 300] on span "1 selected" at bounding box center [945, 293] width 337 height 22
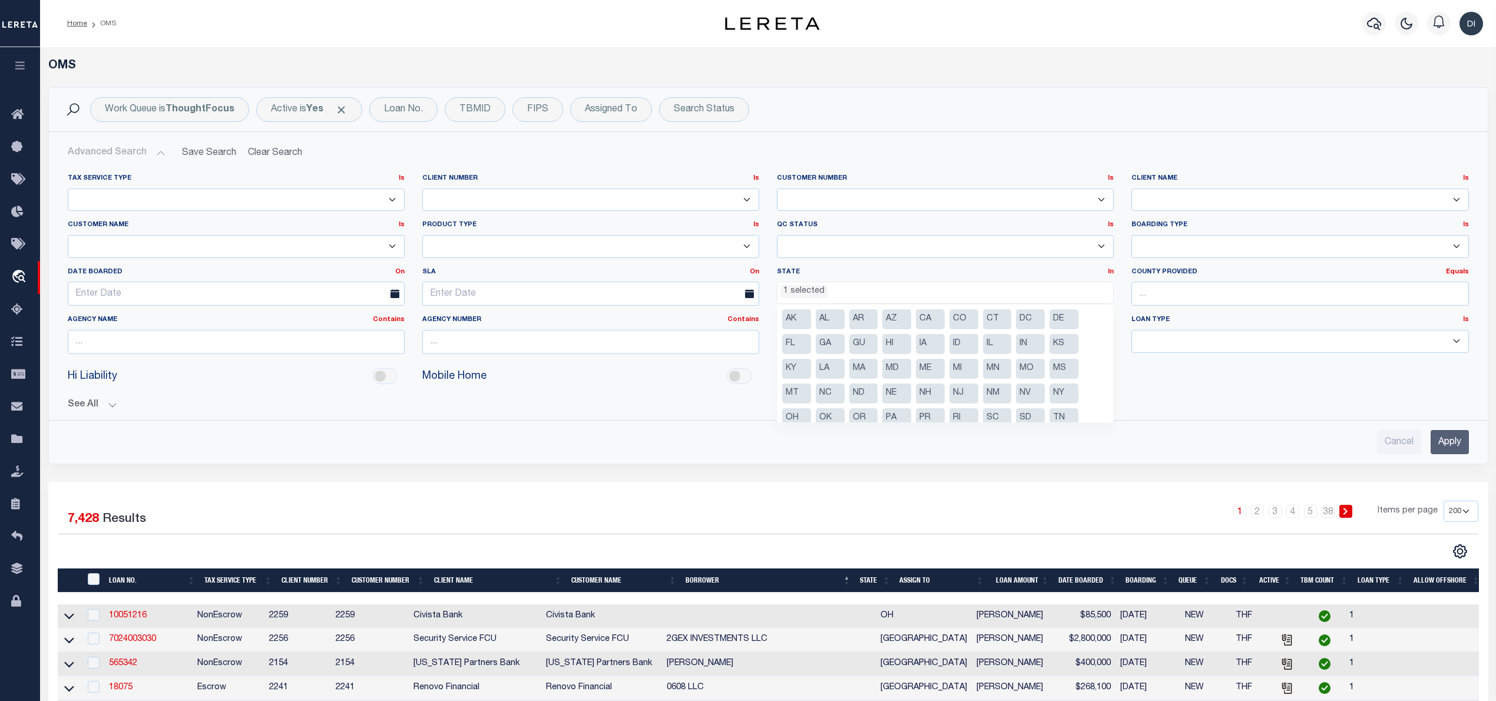
scroll to position [59, 0]
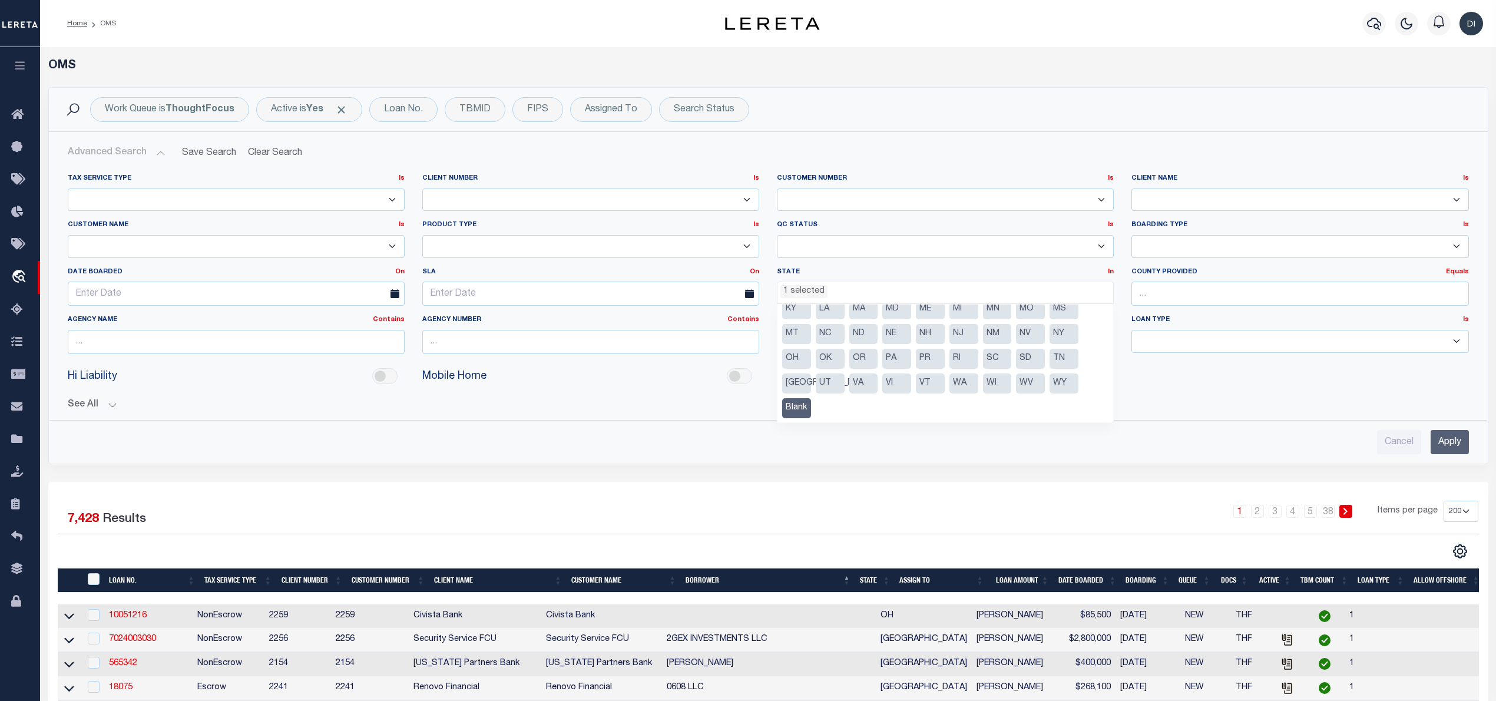
click at [1448, 442] on input "Apply" at bounding box center [1450, 442] width 38 height 24
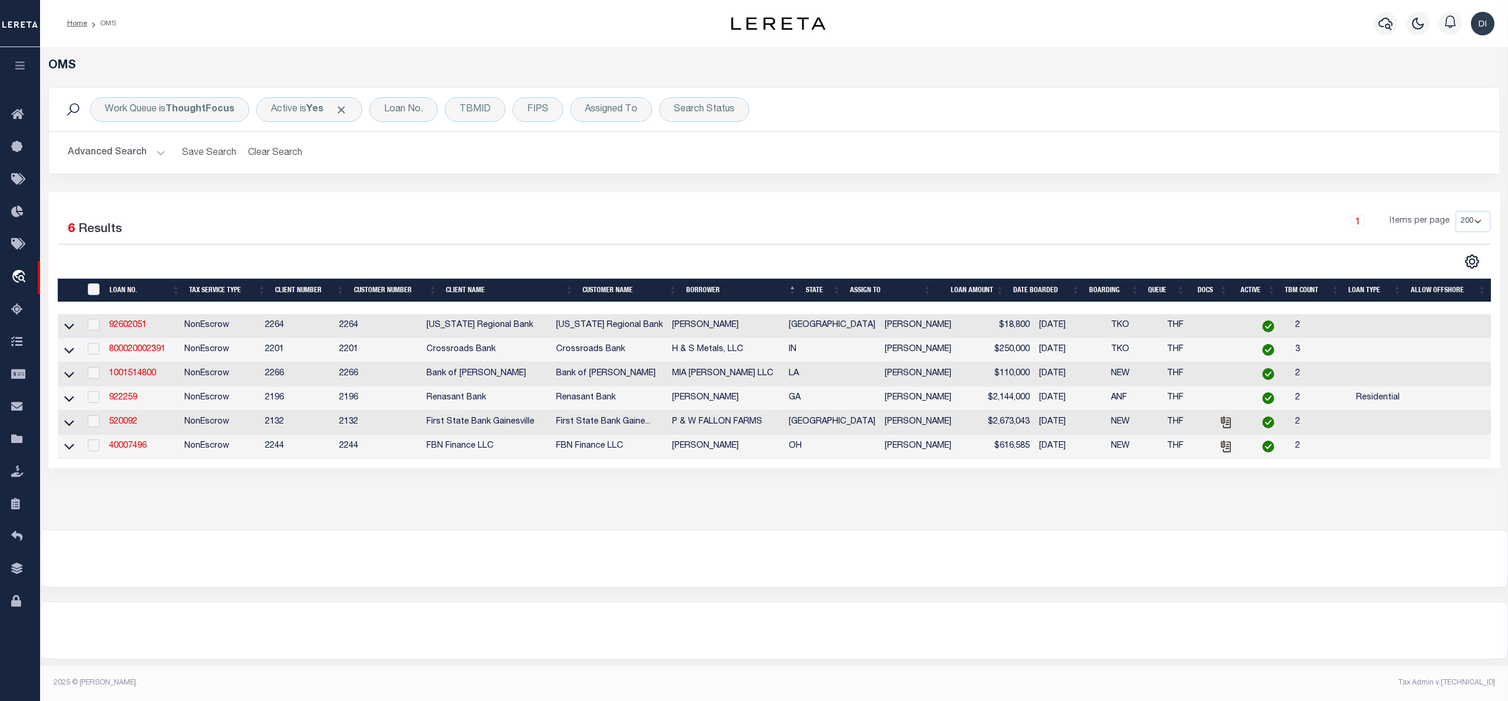
click at [147, 152] on button "Advanced Search" at bounding box center [117, 152] width 98 height 23
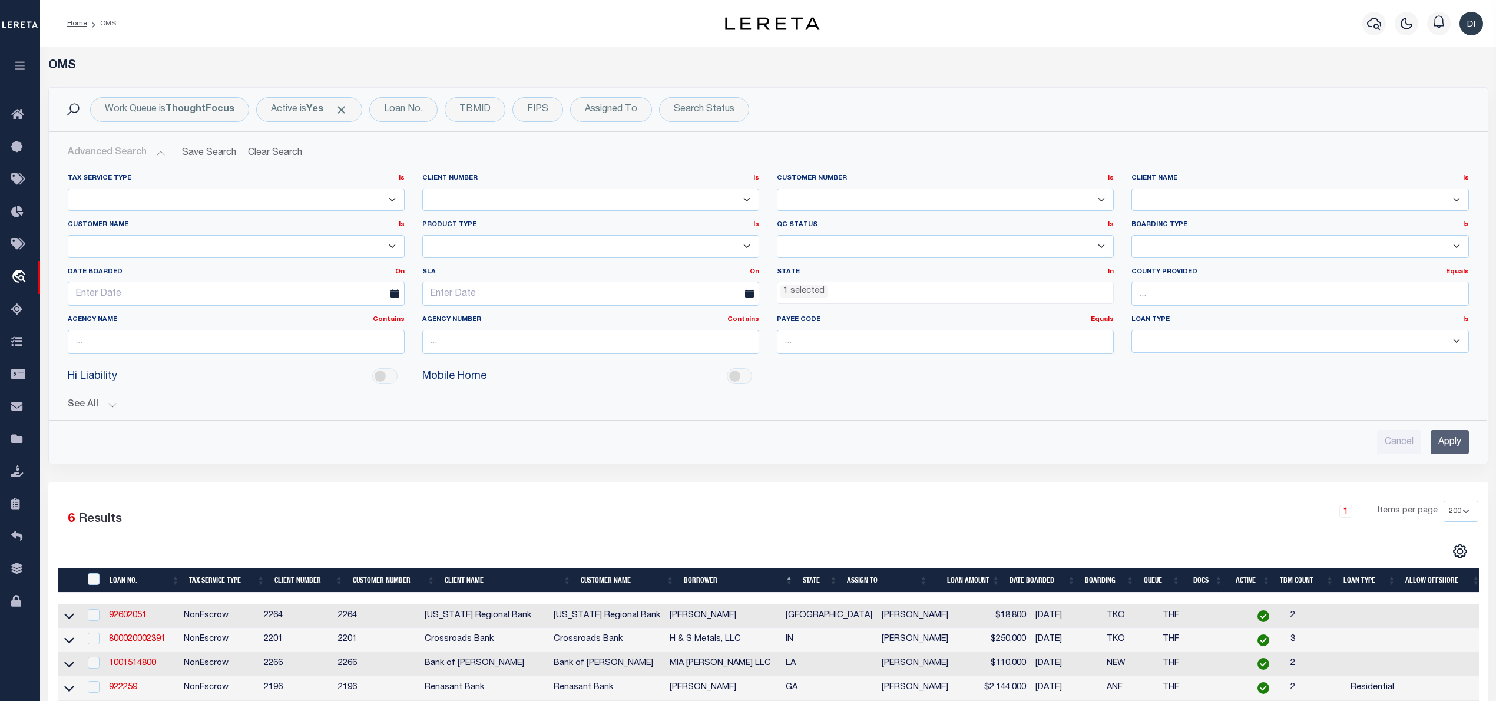
click at [836, 285] on ul "1 selected" at bounding box center [946, 290] width 336 height 16
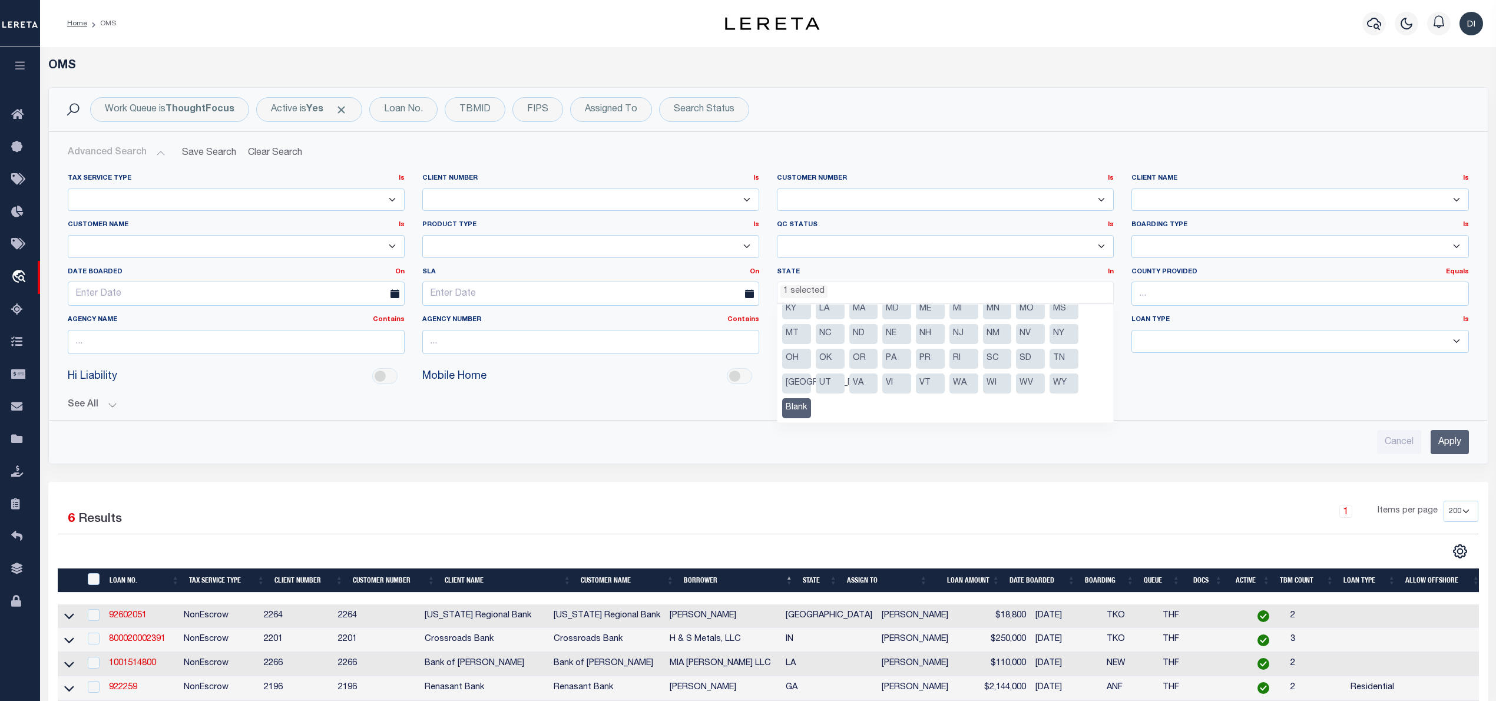
click at [794, 409] on li "Blank" at bounding box center [796, 408] width 29 height 20
click at [1449, 442] on input "Apply" at bounding box center [1450, 442] width 38 height 24
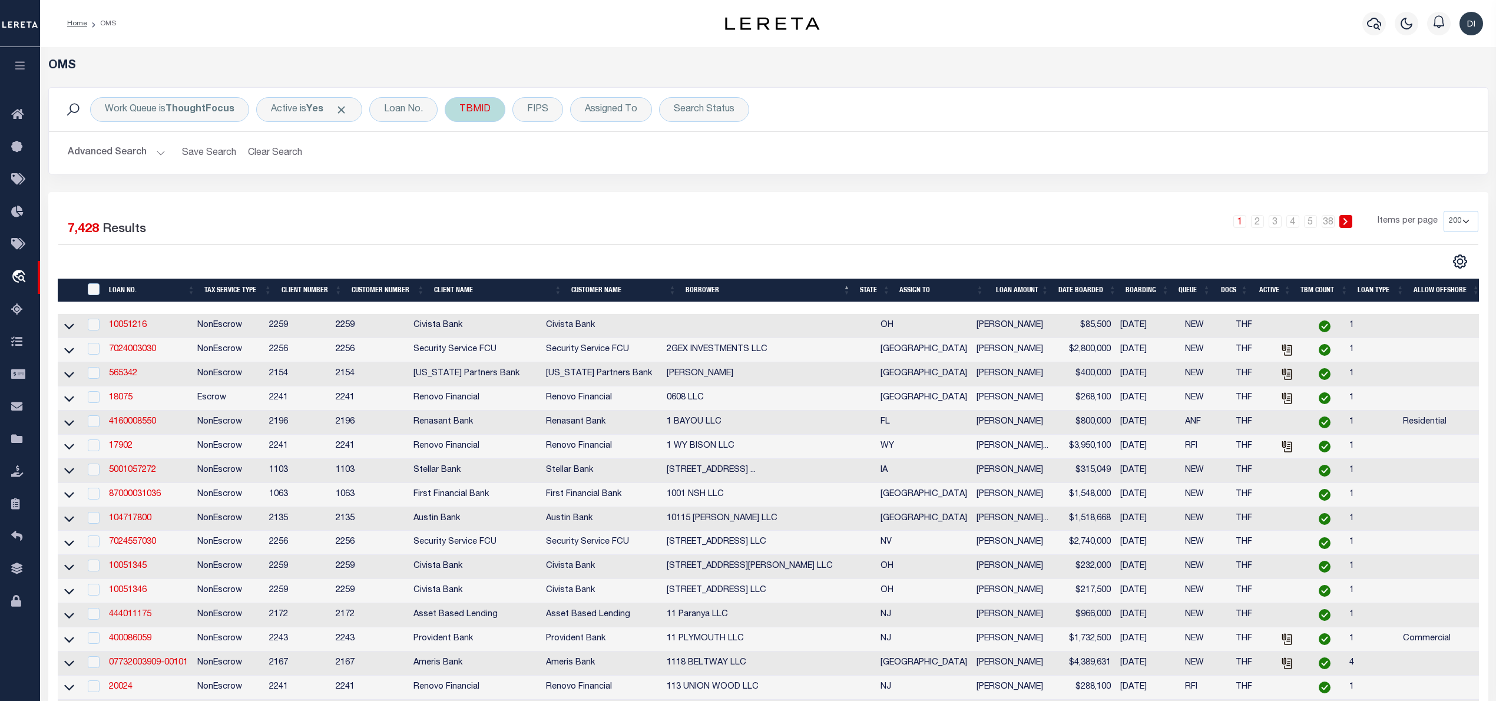
click at [488, 110] on div "TBMID" at bounding box center [475, 109] width 61 height 25
click at [483, 161] on input "number" at bounding box center [546, 162] width 173 height 22
click at [615, 193] on input "Apply" at bounding box center [616, 187] width 35 height 19
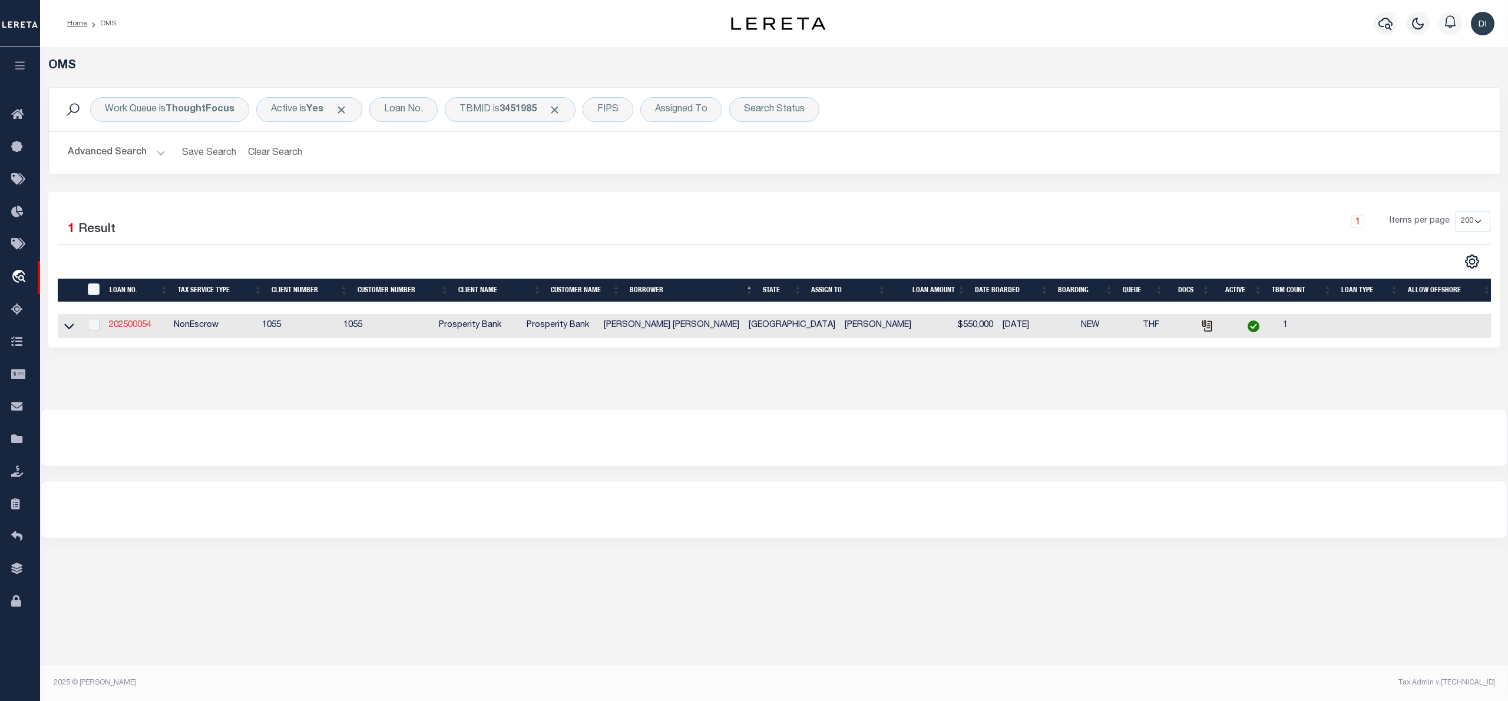
click at [133, 326] on link "202500054" at bounding box center [130, 325] width 42 height 8
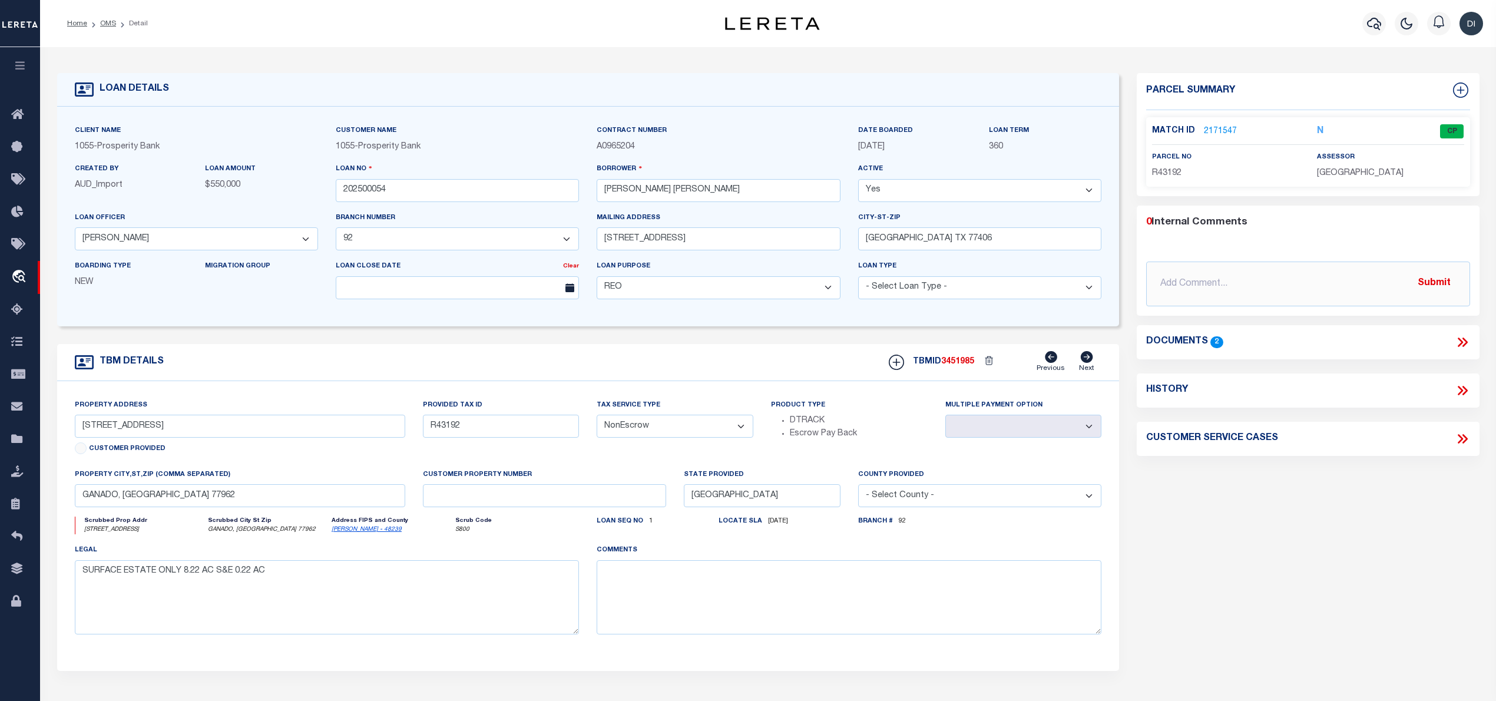
click at [1216, 130] on link "2171547" at bounding box center [1220, 131] width 33 height 12
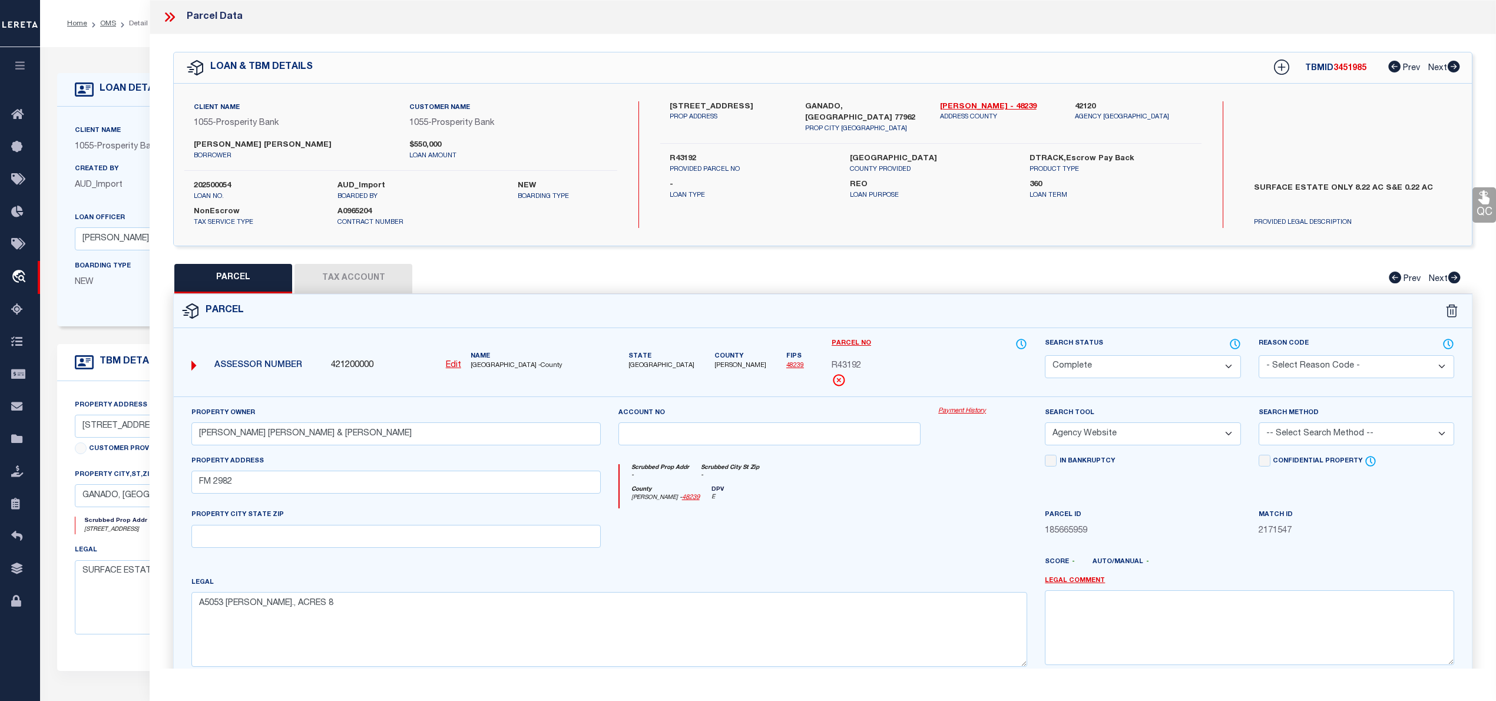
click at [390, 281] on button "Tax Account" at bounding box center [354, 278] width 118 height 29
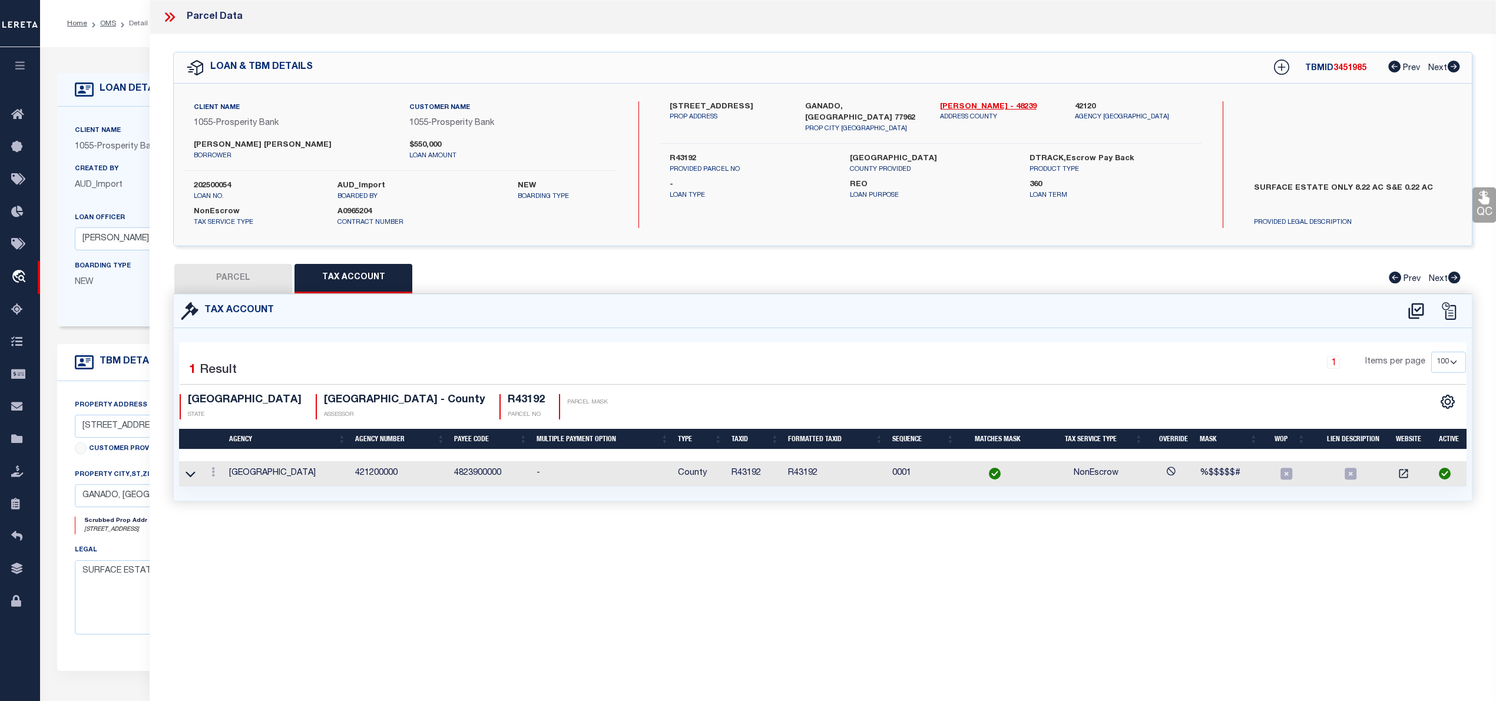
click at [247, 279] on button "PARCEL" at bounding box center [233, 278] width 118 height 29
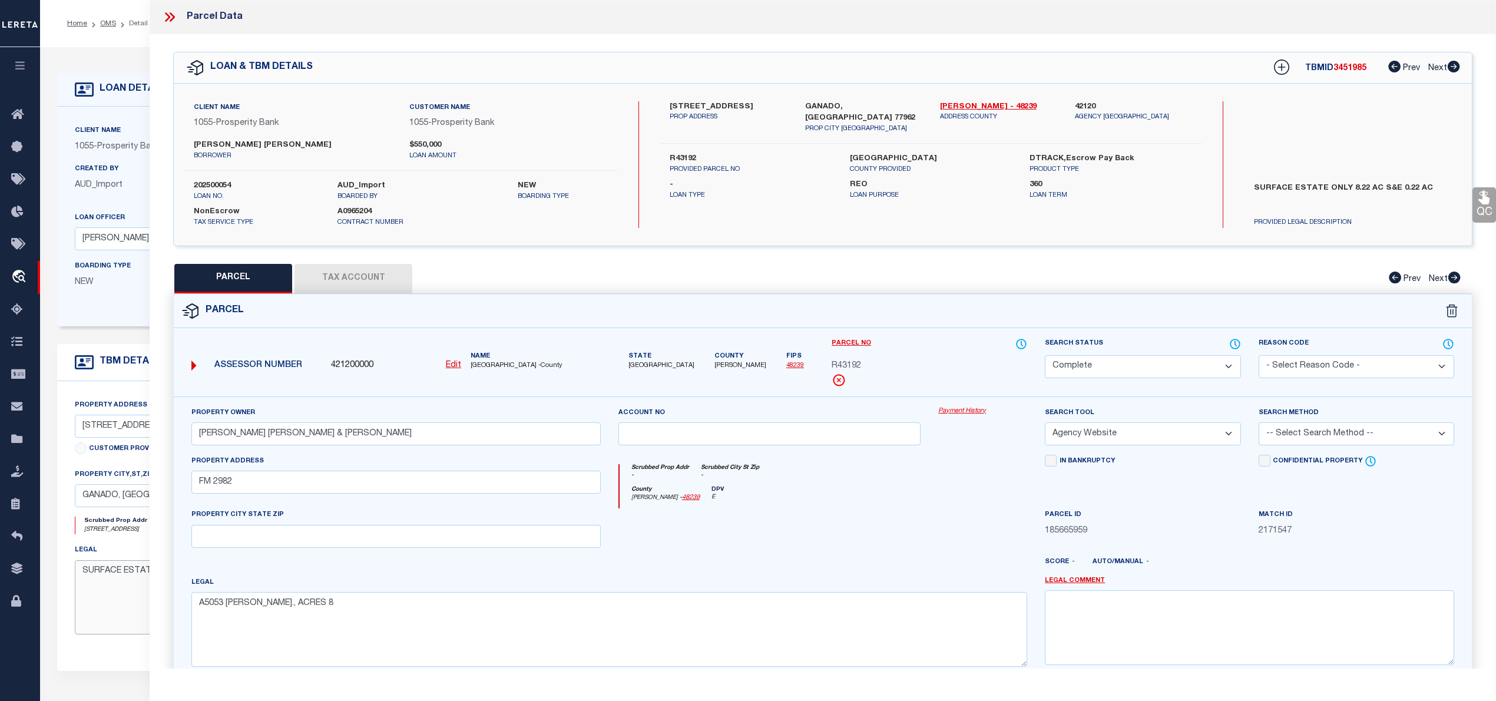
click at [140, 589] on textarea "SURFACE ESTATE ONLY 8.22 AC S&E 0.22 AC" at bounding box center [327, 597] width 505 height 74
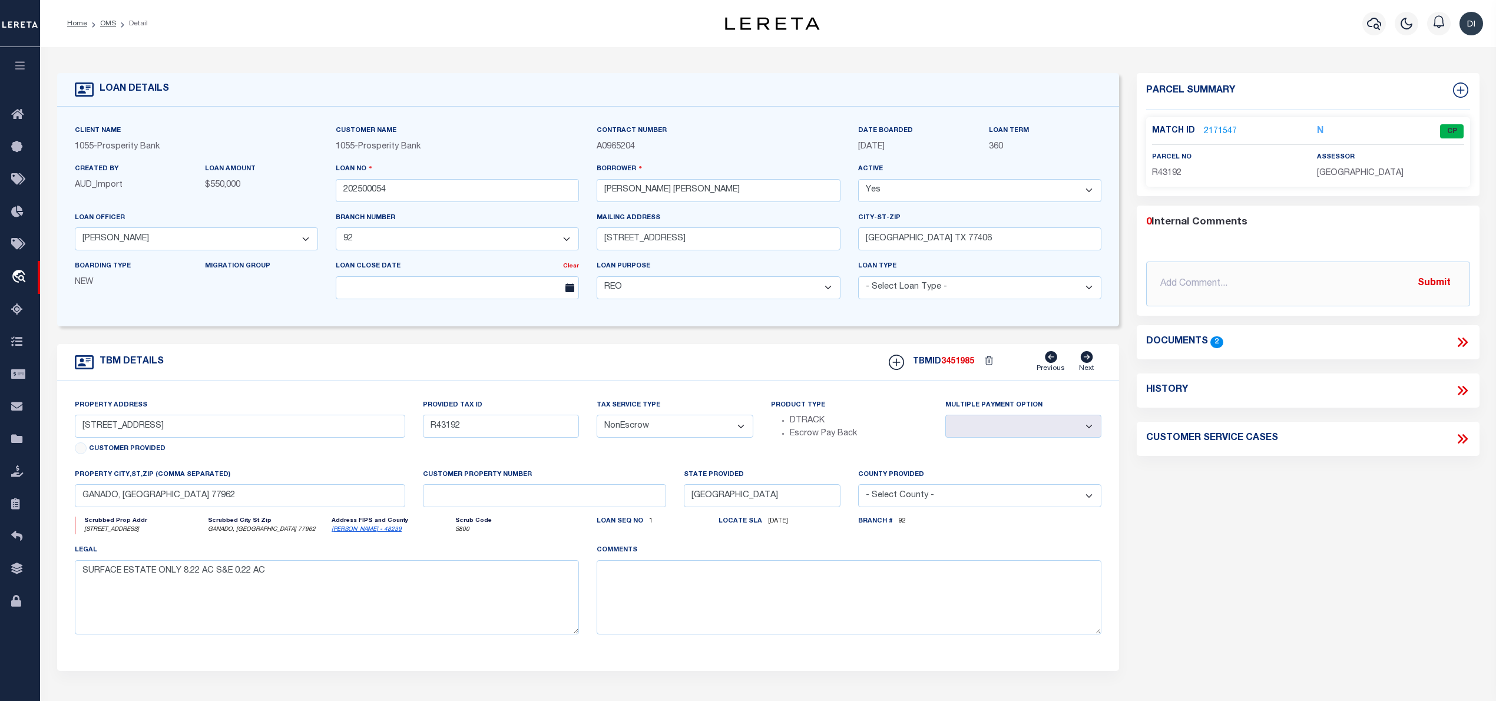
click at [1459, 340] on icon at bounding box center [1462, 342] width 15 height 15
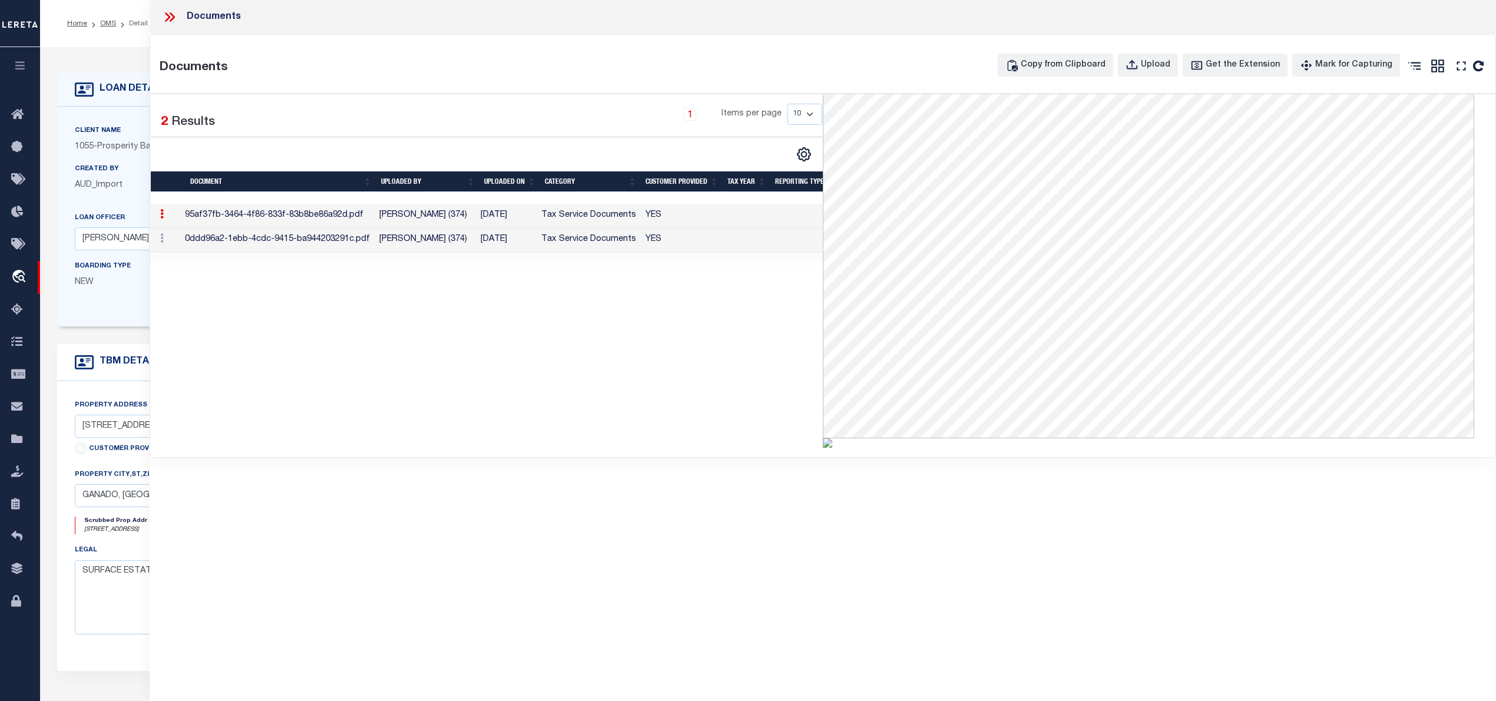
scroll to position [319, 0]
click at [673, 215] on td "YES" at bounding box center [682, 216] width 82 height 24
click at [1475, 66] on icon "" at bounding box center [1478, 66] width 11 height 11
click at [668, 246] on td "YES" at bounding box center [682, 240] width 82 height 24
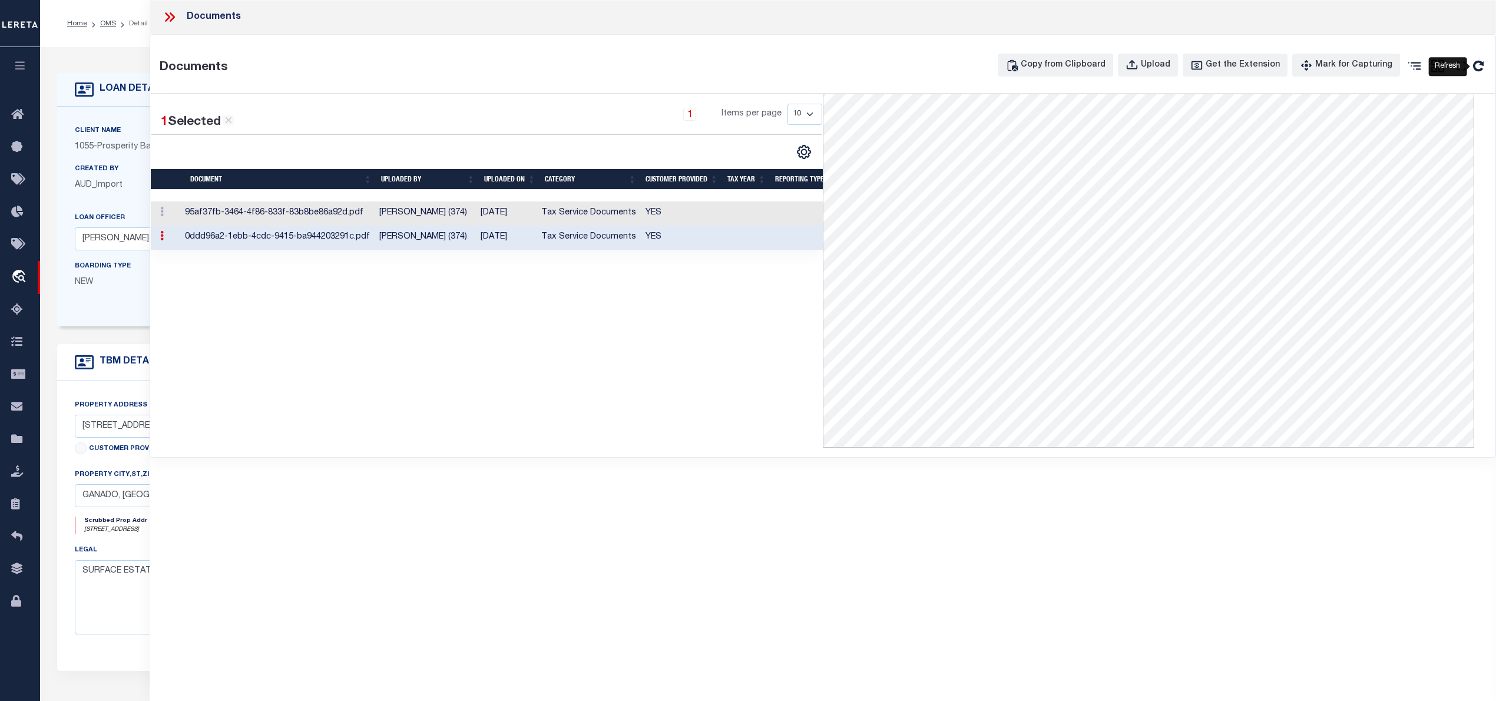
click at [1479, 71] on icon "" at bounding box center [1478, 66] width 11 height 11
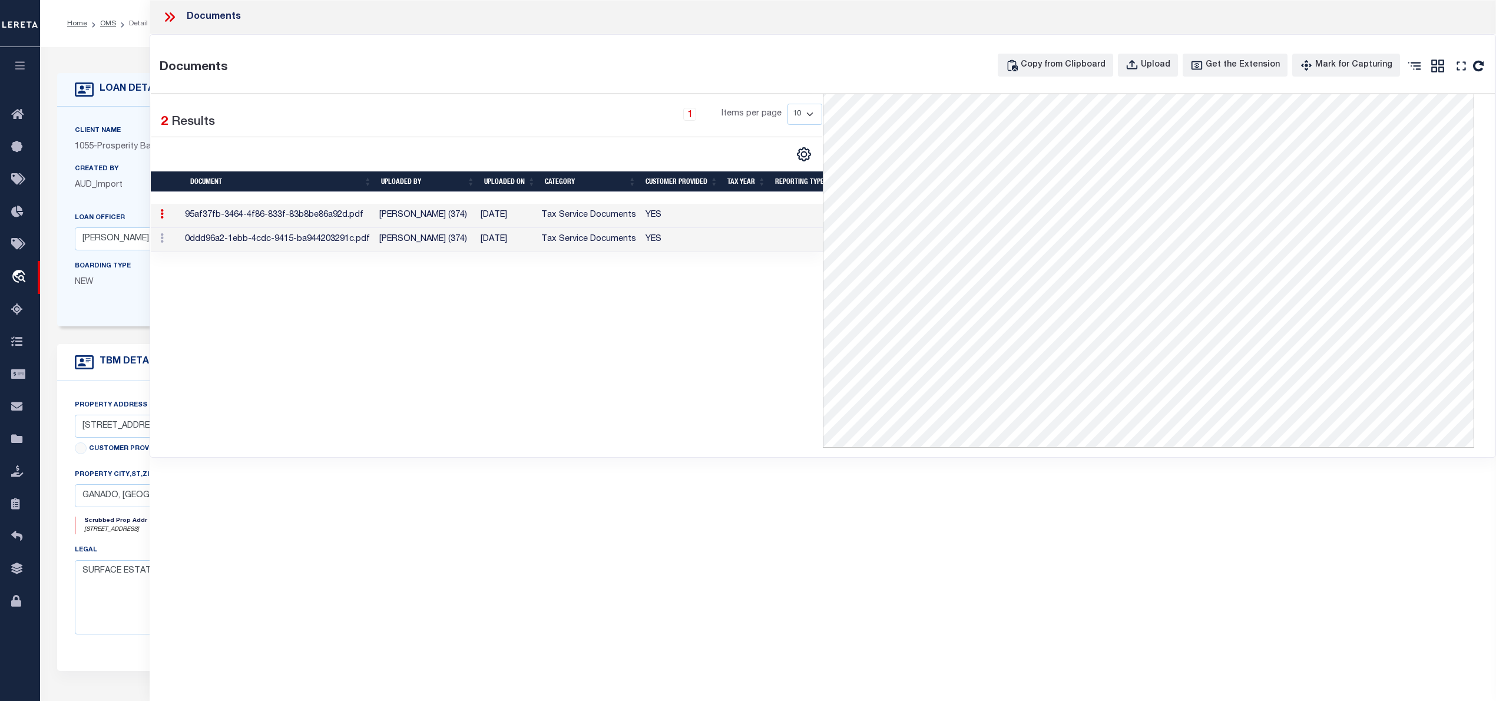
click at [594, 375] on div "1 Selected 2 Results 1 Items per page 10 25 50 100" at bounding box center [487, 270] width 672 height 353
click at [171, 19] on icon at bounding box center [172, 16] width 5 height 9
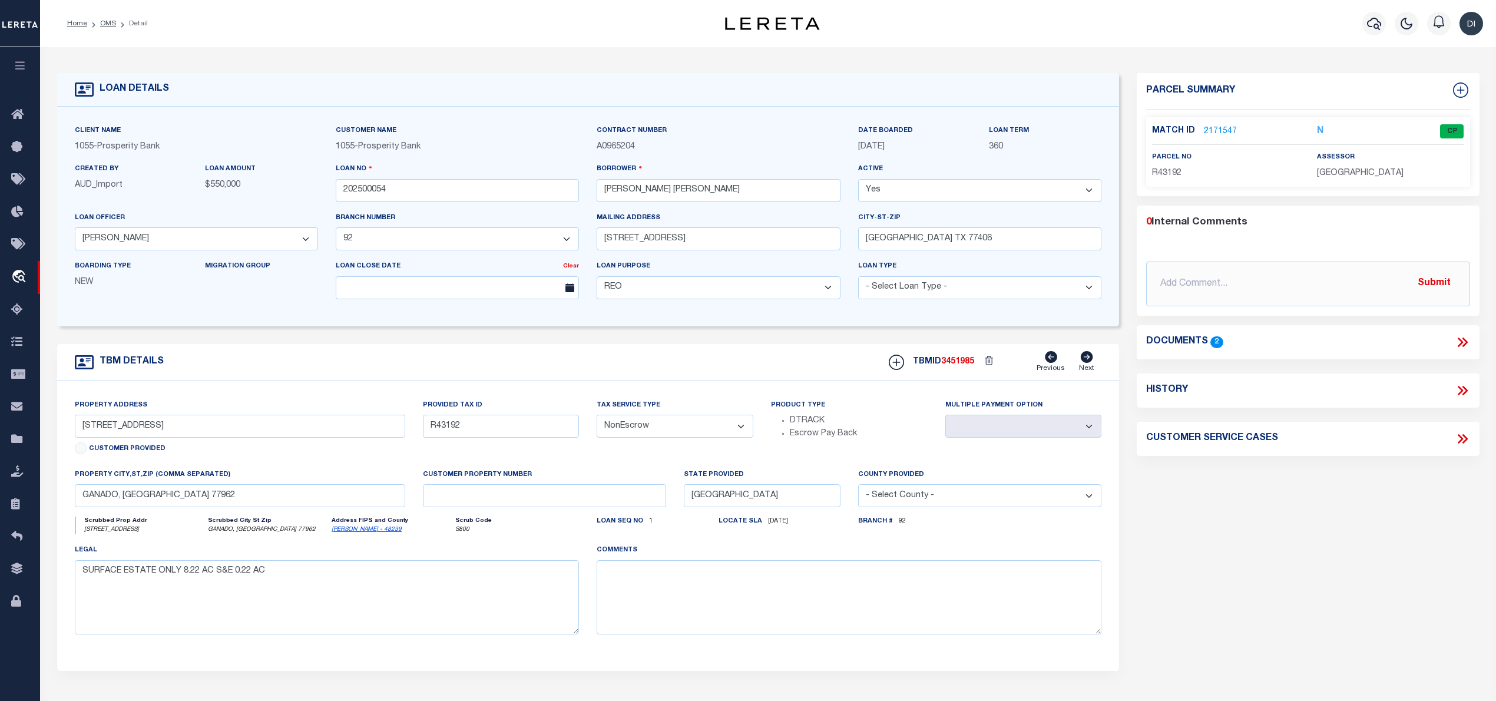
click at [1215, 132] on link "2171547" at bounding box center [1220, 131] width 33 height 12
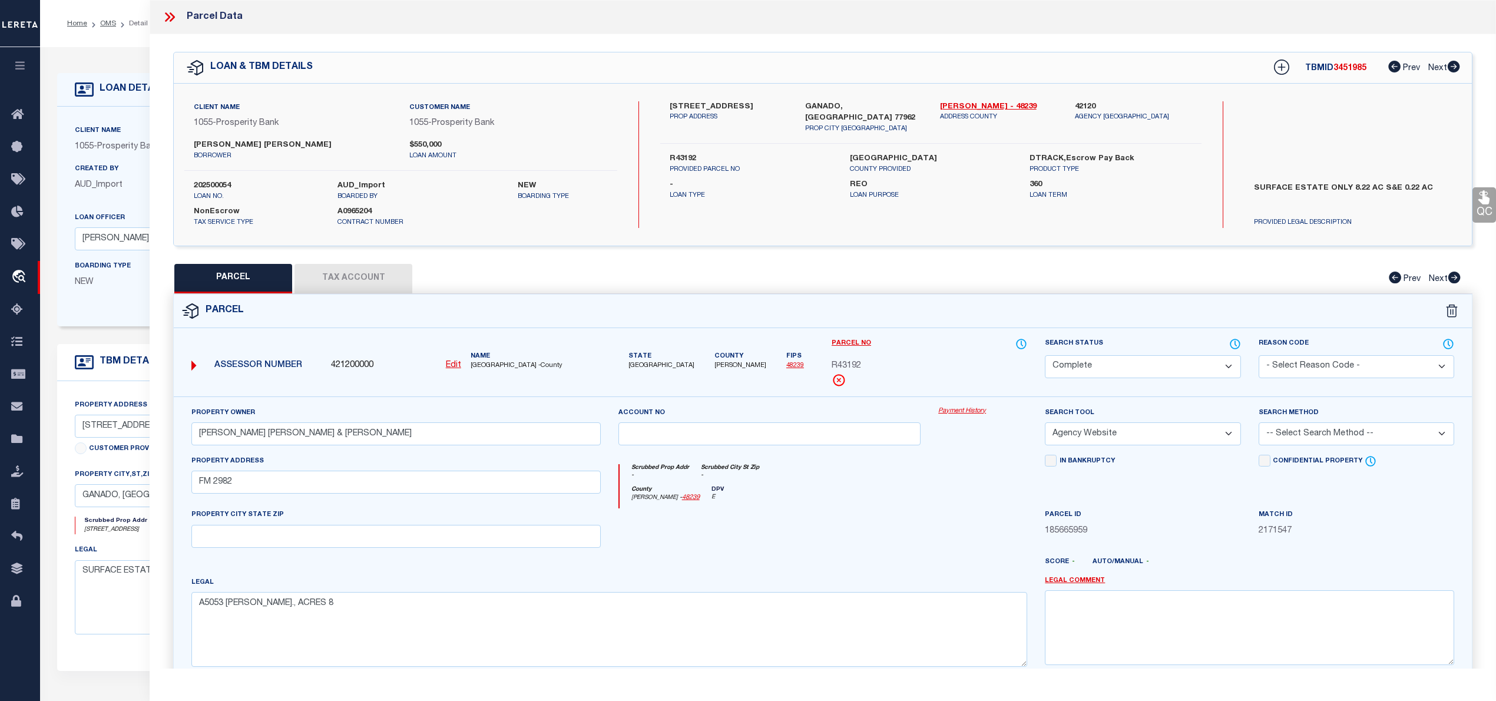
click at [387, 277] on button "Tax Account" at bounding box center [354, 278] width 118 height 29
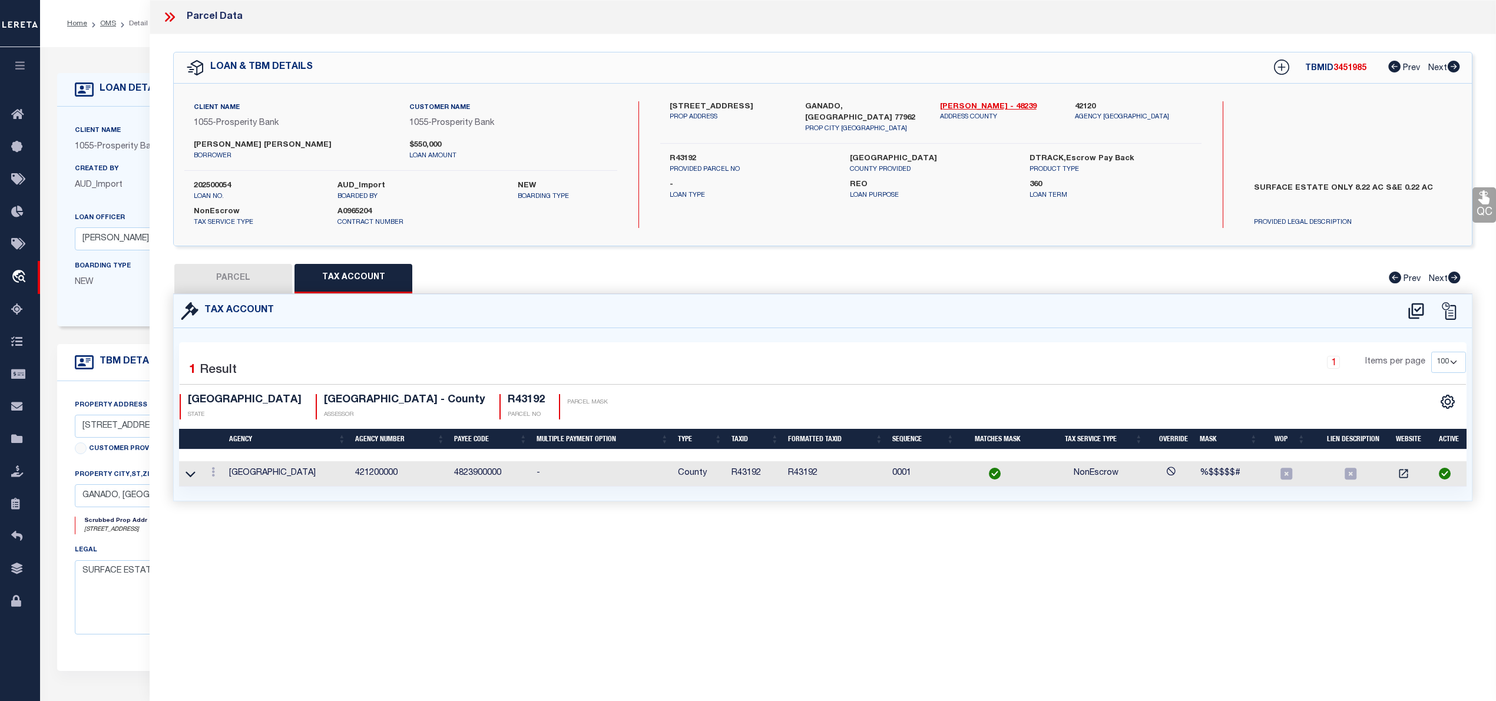
click at [224, 277] on button "PARCEL" at bounding box center [233, 278] width 118 height 29
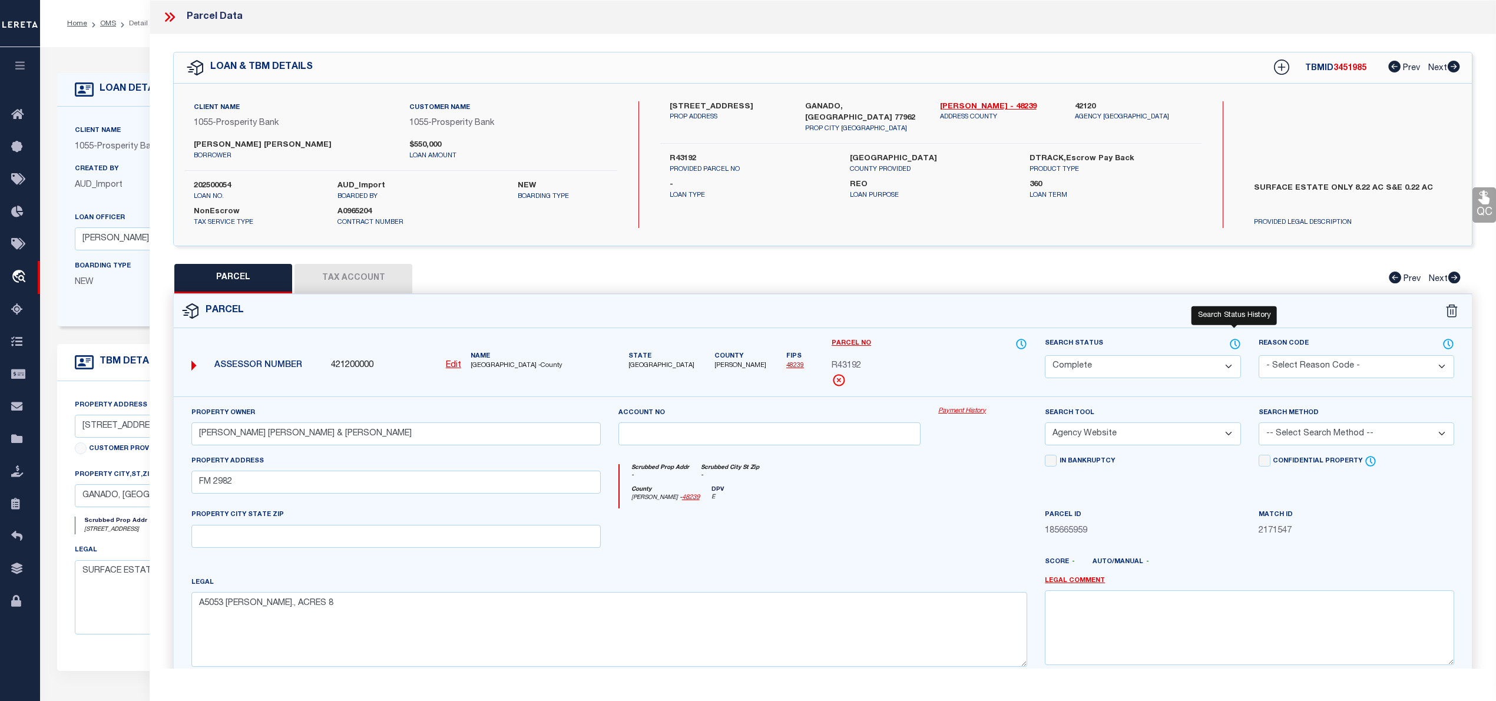
click at [1236, 338] on icon at bounding box center [1235, 344] width 12 height 13
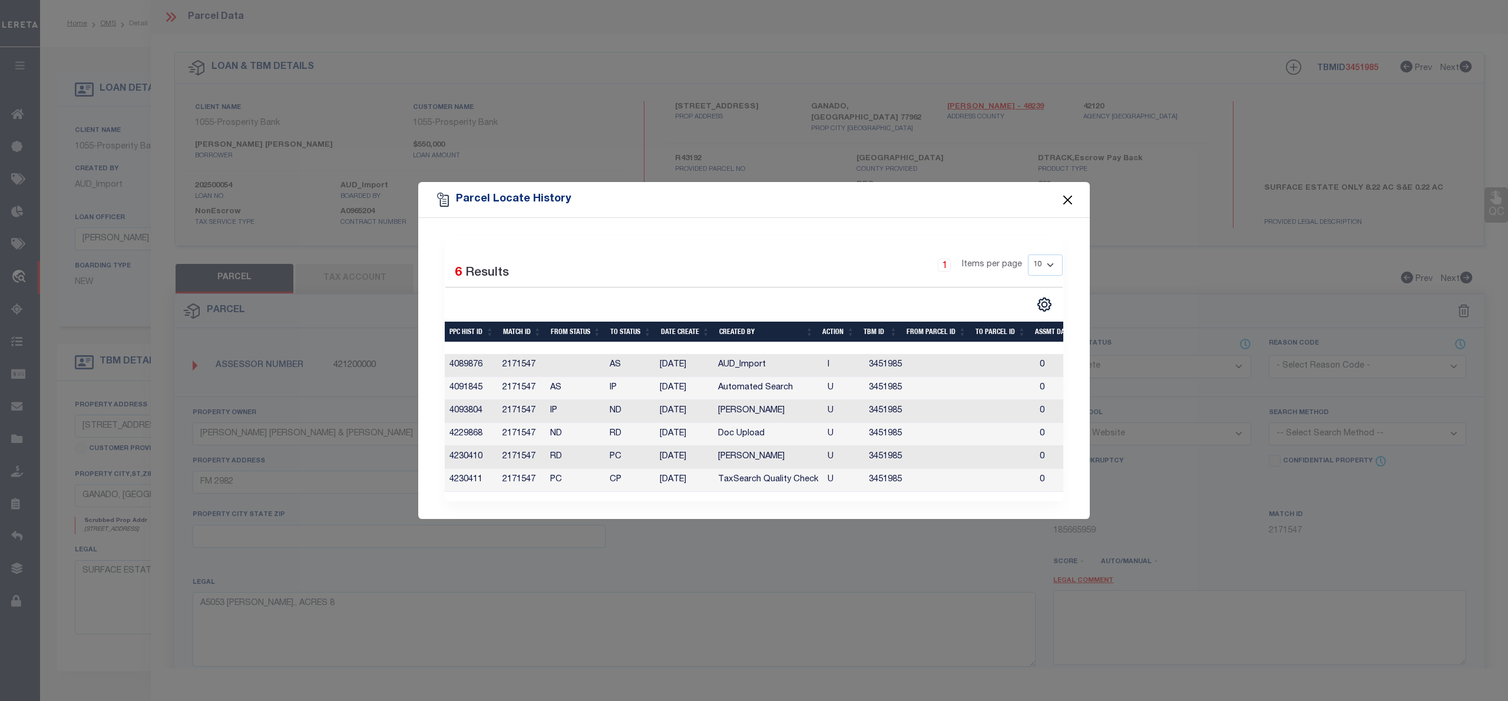
click at [1067, 192] on button "Close" at bounding box center [1067, 199] width 15 height 15
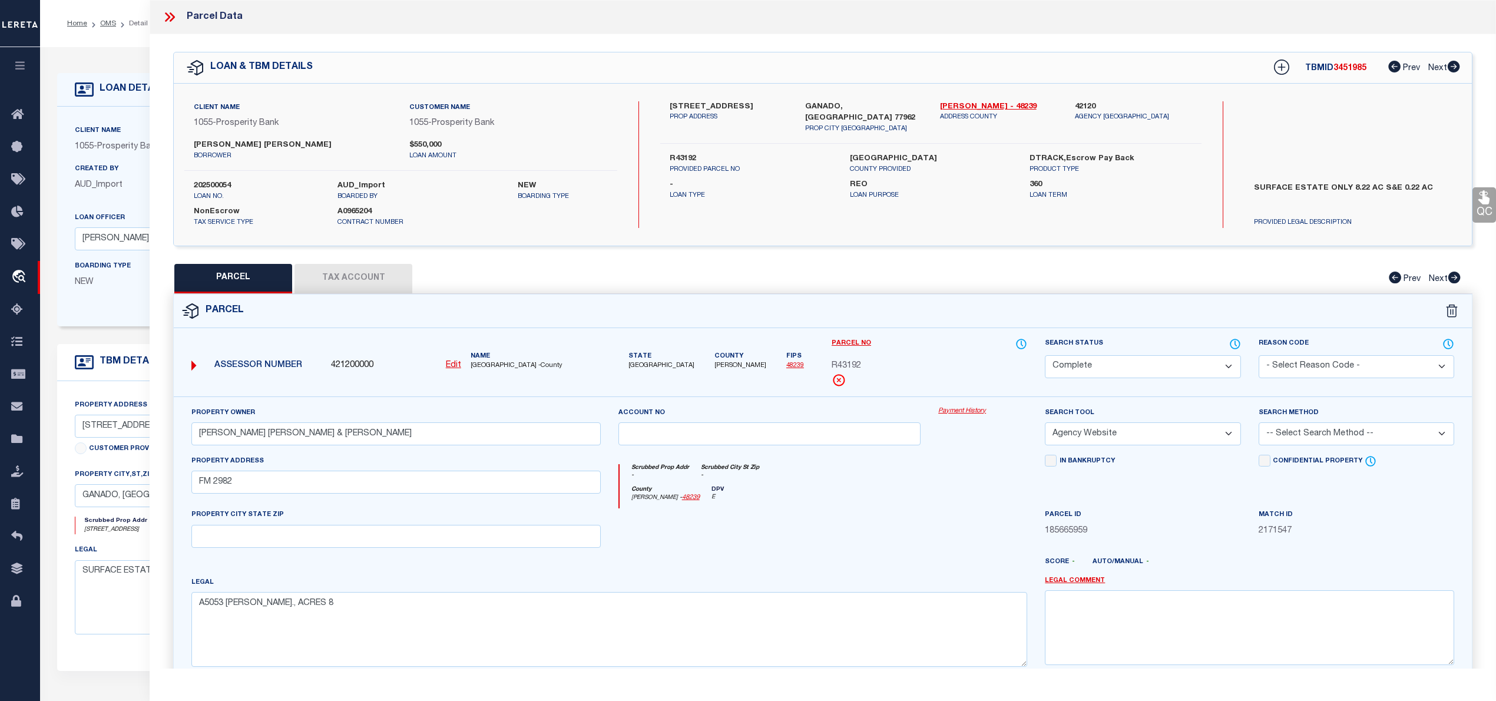
click at [340, 279] on button "Tax Account" at bounding box center [354, 278] width 118 height 29
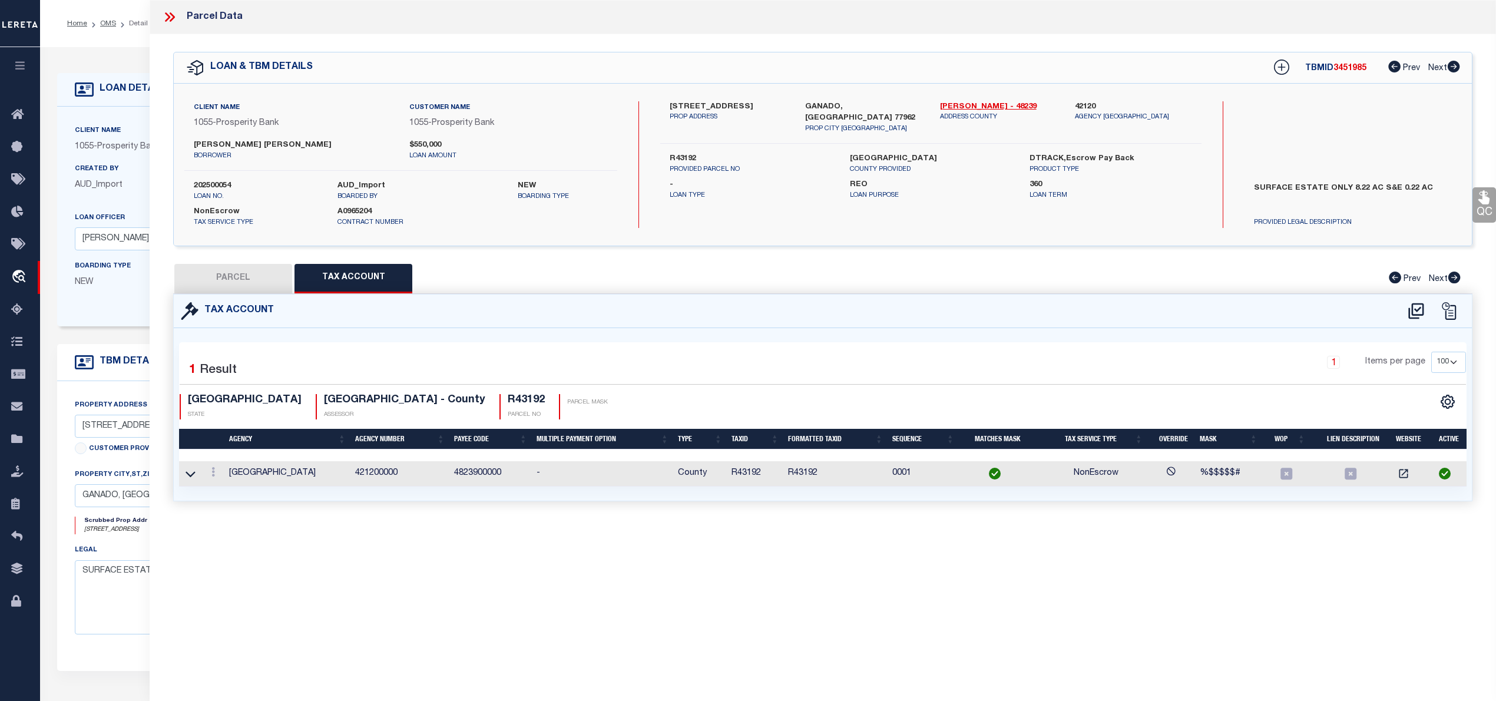
click at [239, 283] on button "PARCEL" at bounding box center [233, 278] width 118 height 29
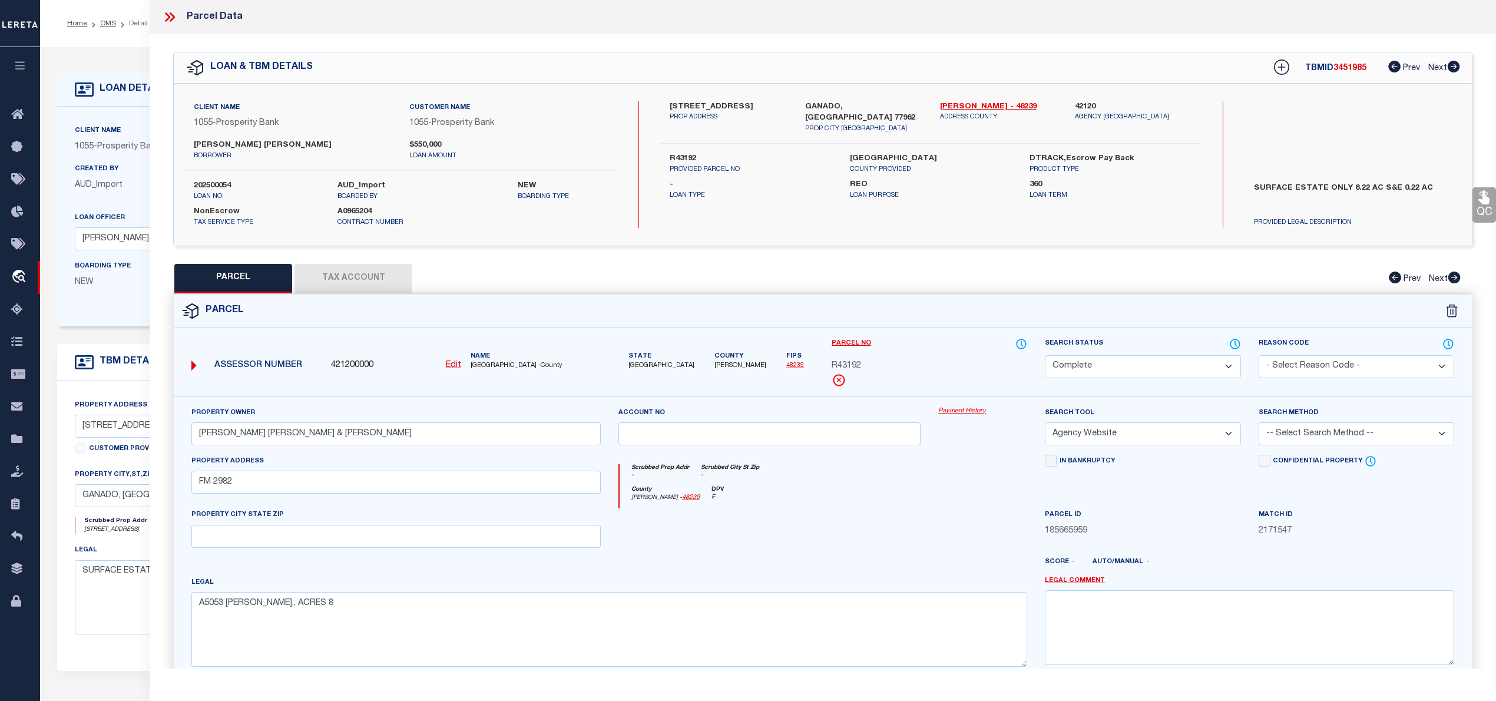
click at [358, 278] on button "Tax Account" at bounding box center [354, 278] width 118 height 29
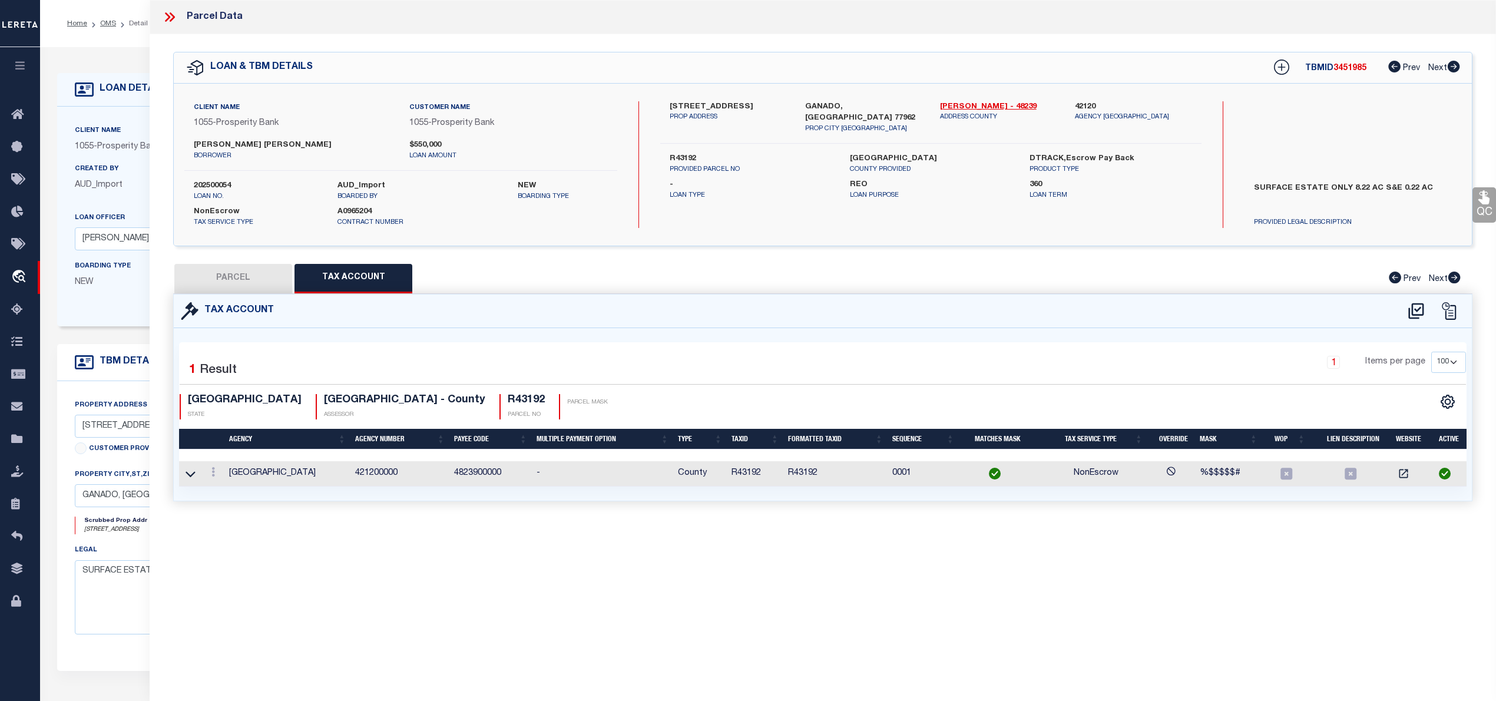
click at [262, 276] on button "PARCEL" at bounding box center [233, 278] width 118 height 29
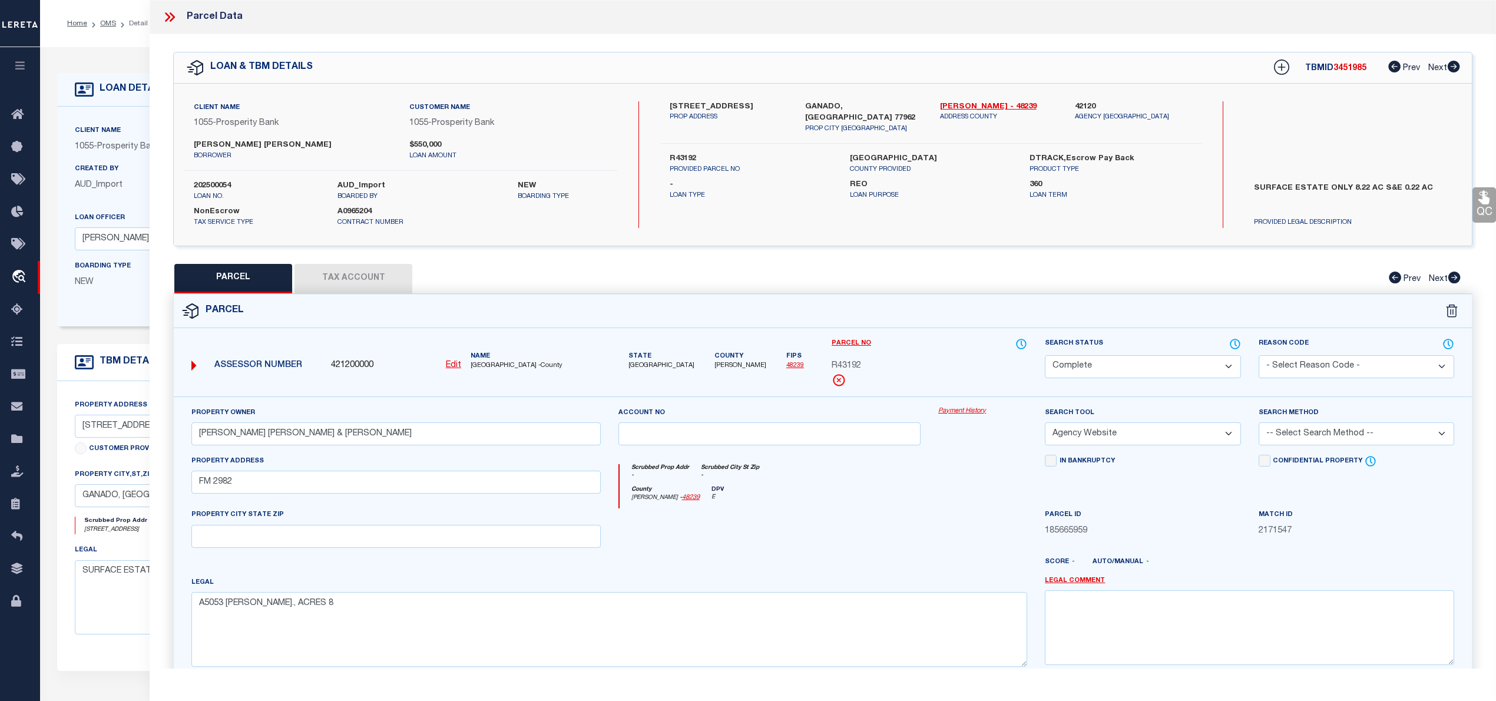
click at [376, 278] on button "Tax Account" at bounding box center [354, 278] width 118 height 29
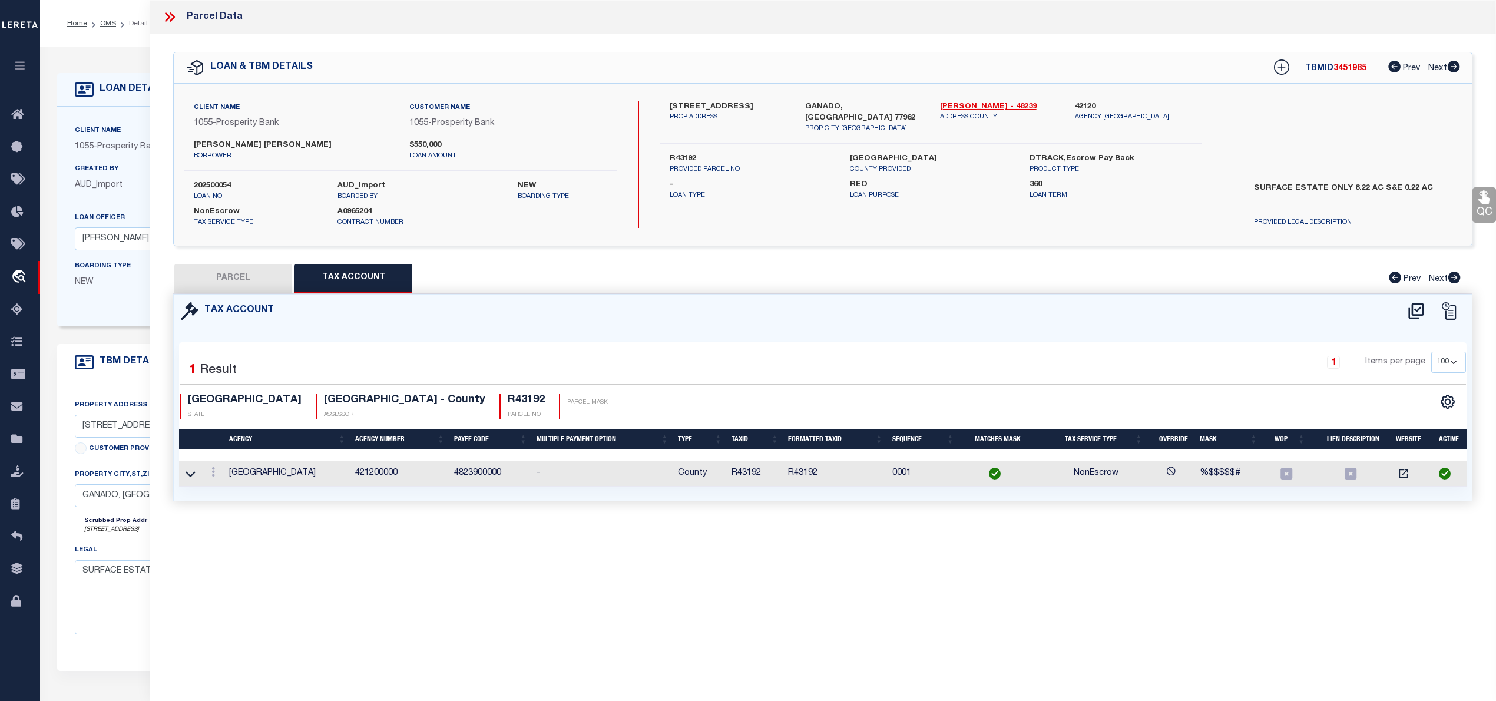
click at [249, 278] on button "PARCEL" at bounding box center [233, 278] width 118 height 29
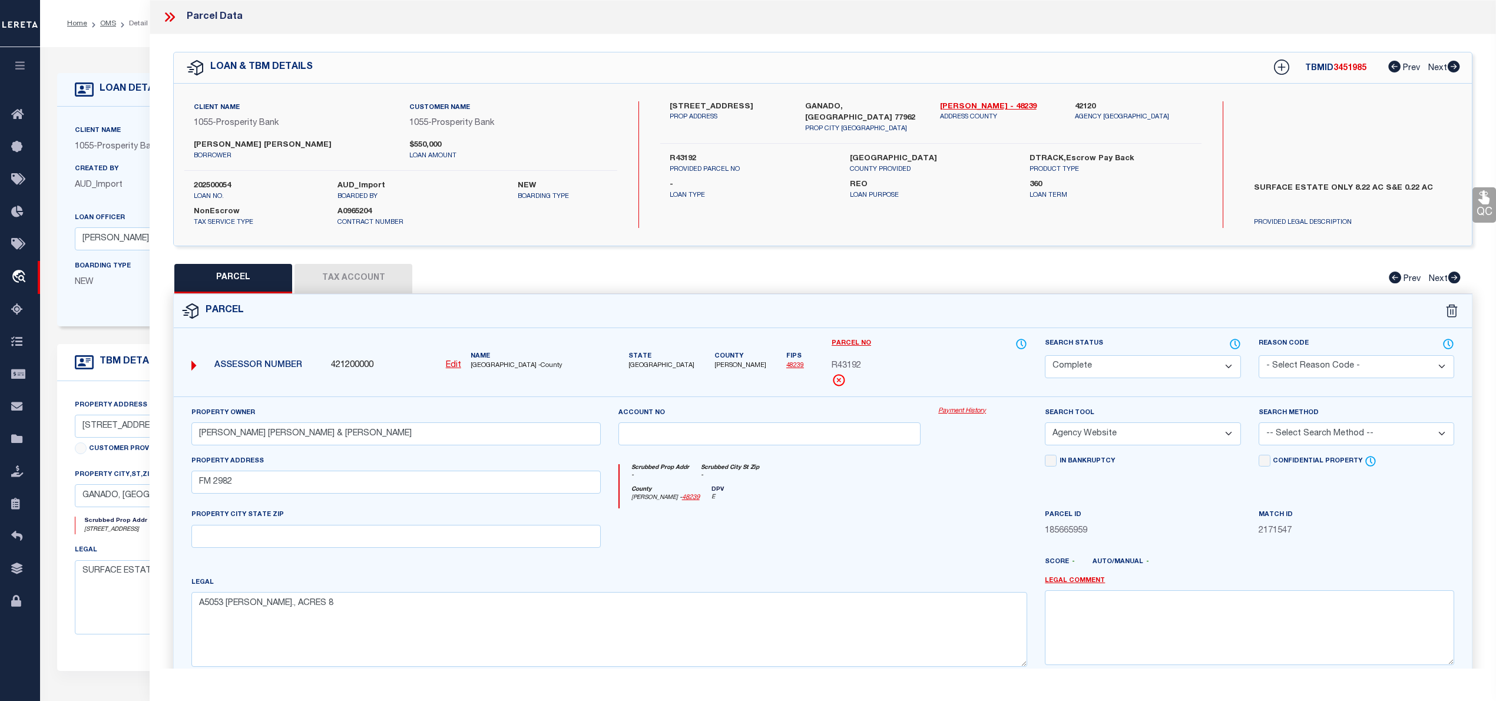
click at [370, 276] on button "Tax Account" at bounding box center [354, 278] width 118 height 29
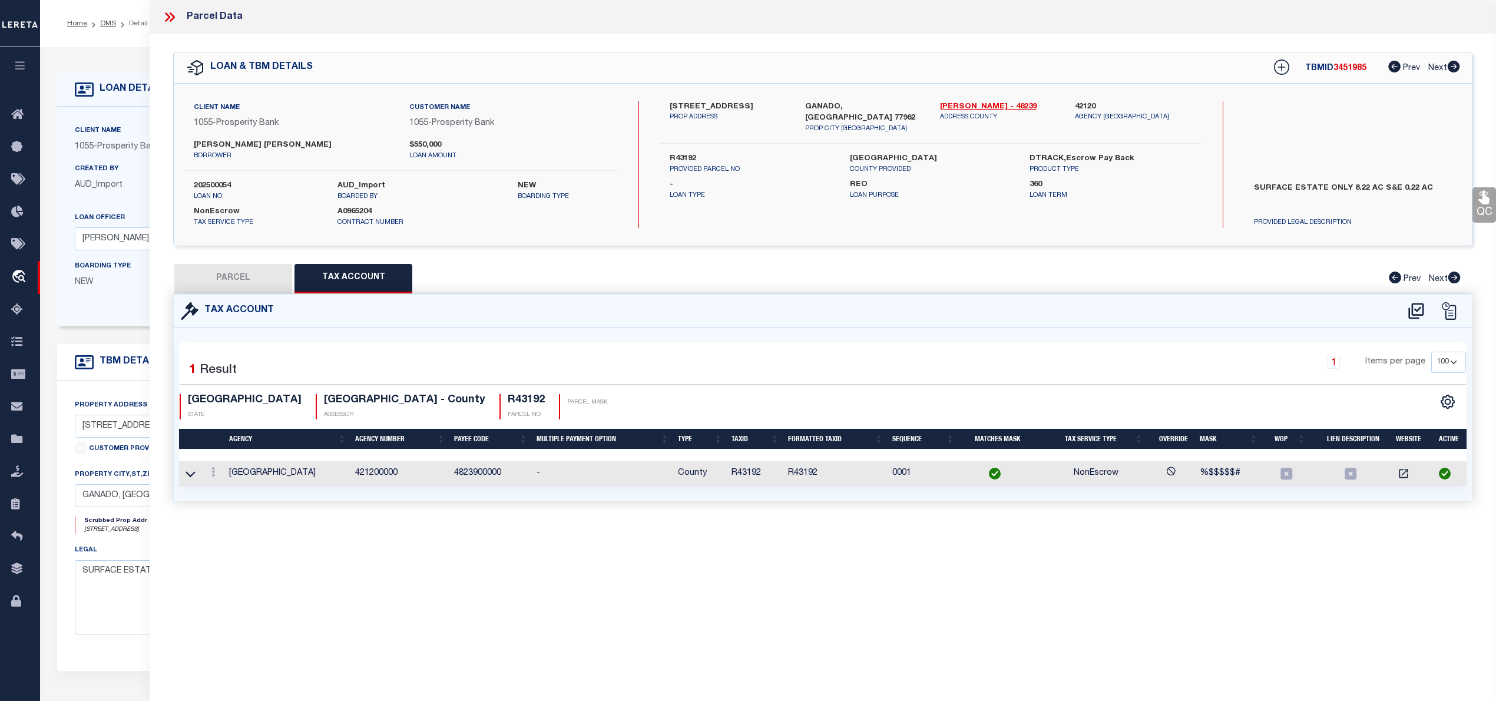
click at [244, 280] on button "PARCEL" at bounding box center [233, 278] width 118 height 29
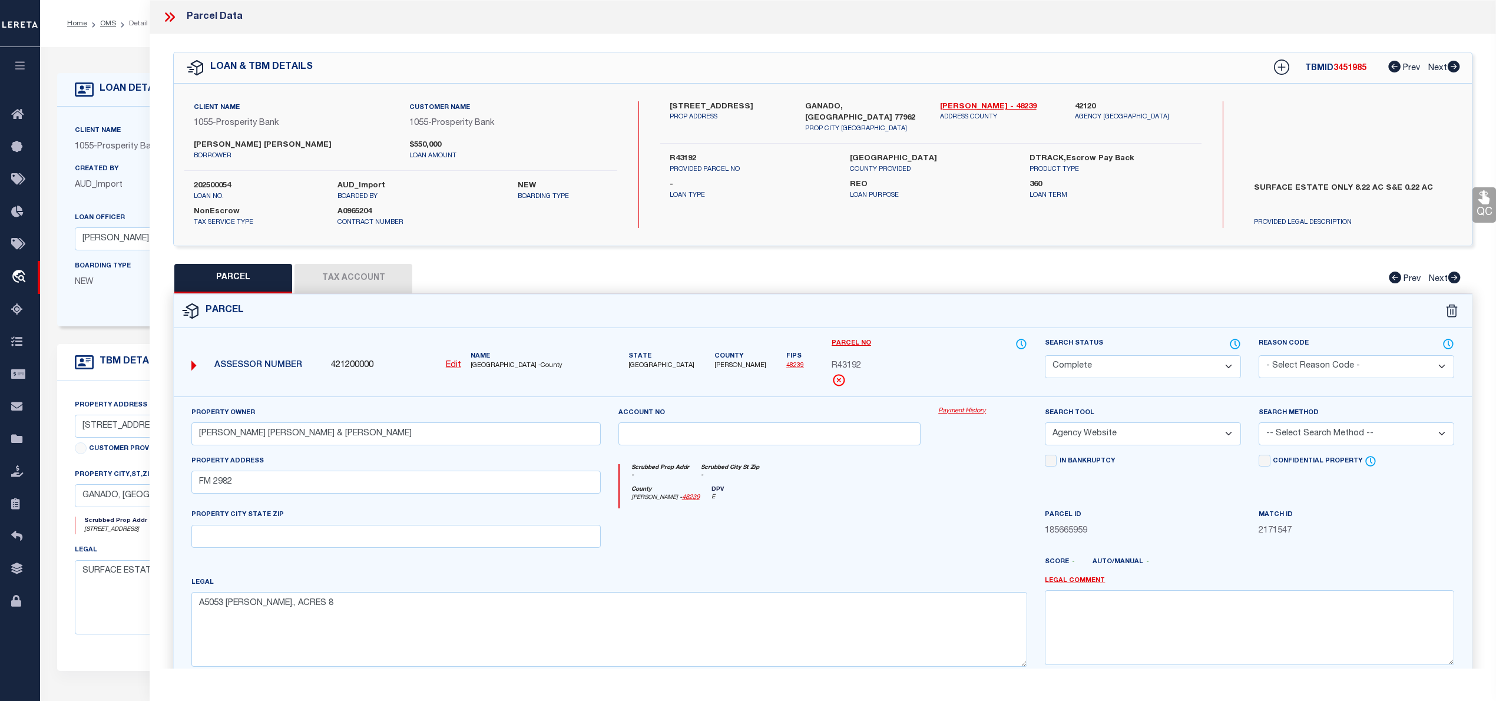
click at [373, 279] on button "Tax Account" at bounding box center [354, 278] width 118 height 29
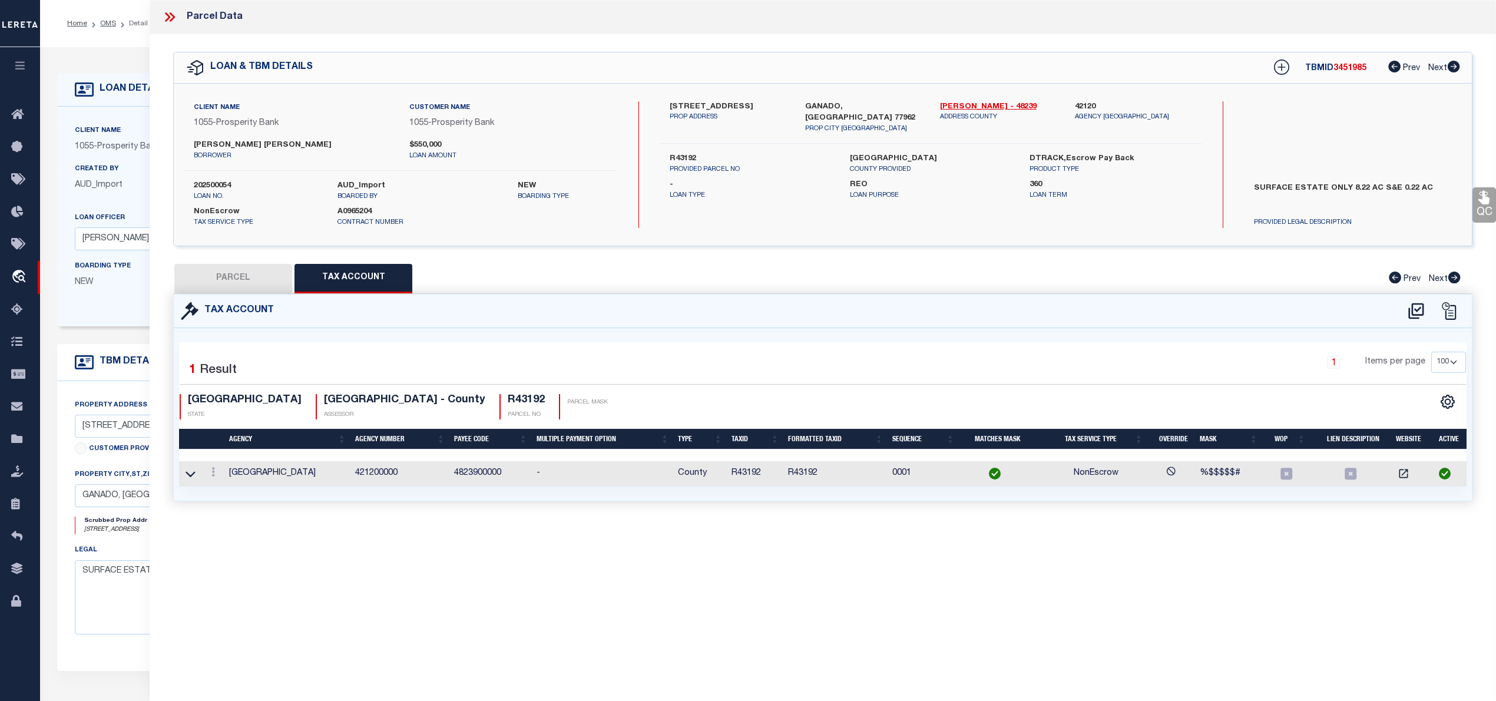
click at [246, 280] on button "PARCEL" at bounding box center [233, 278] width 118 height 29
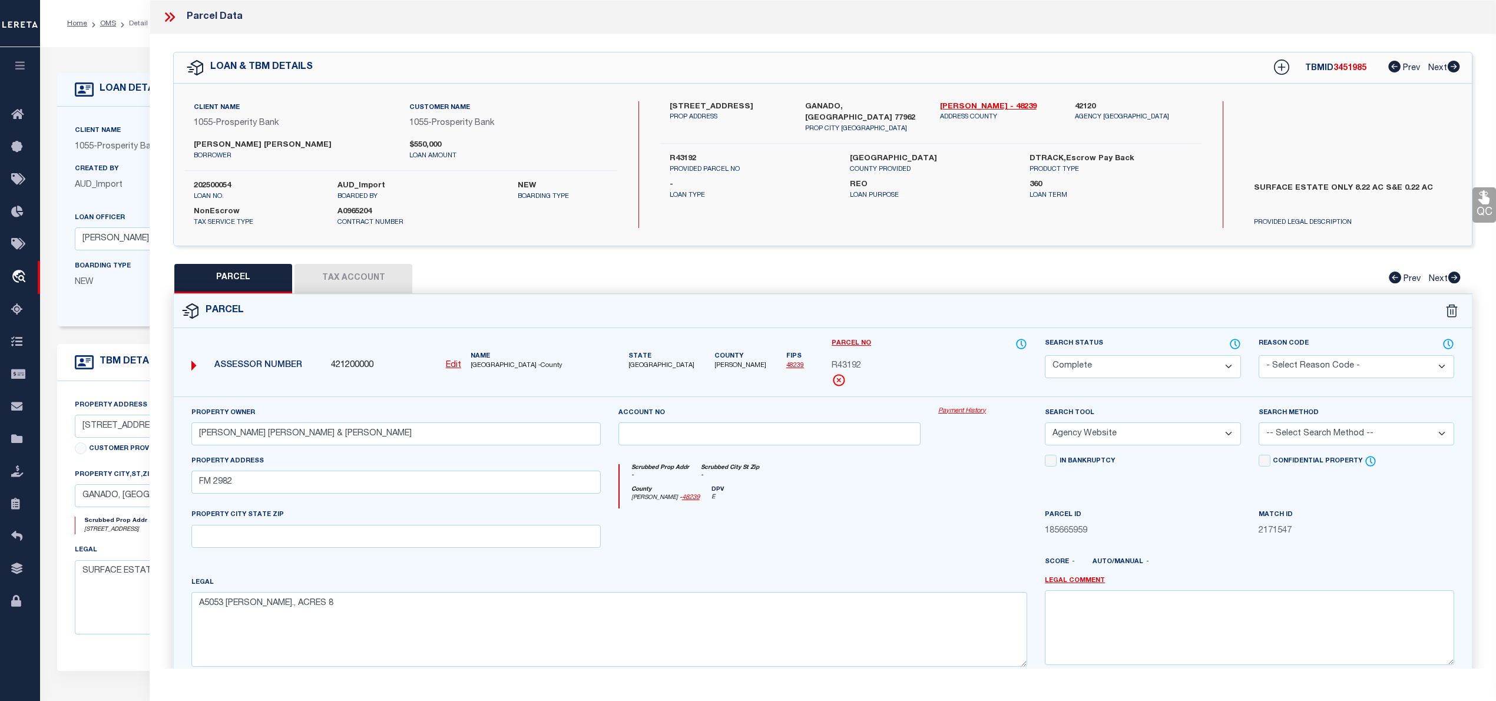
click at [362, 278] on button "Tax Account" at bounding box center [354, 278] width 118 height 29
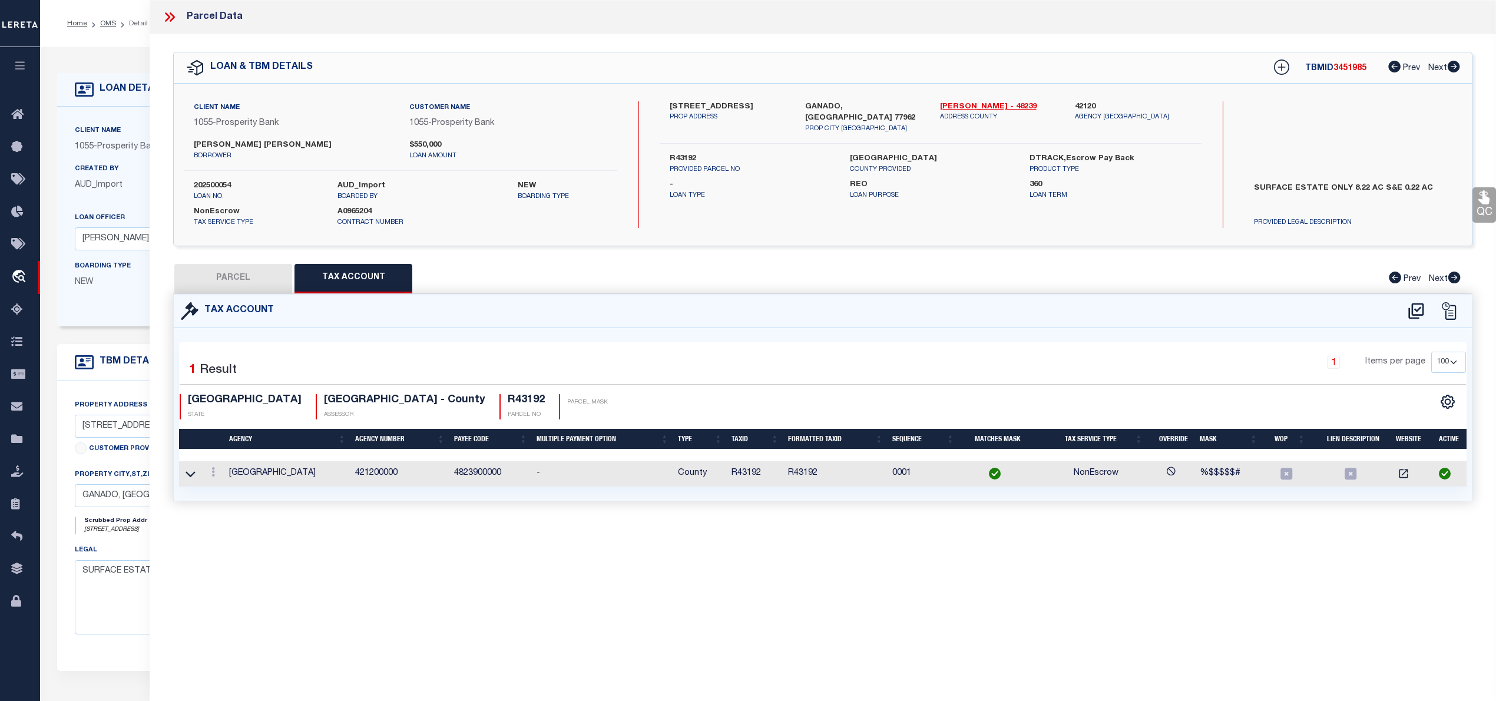
click at [253, 279] on button "PARCEL" at bounding box center [233, 278] width 118 height 29
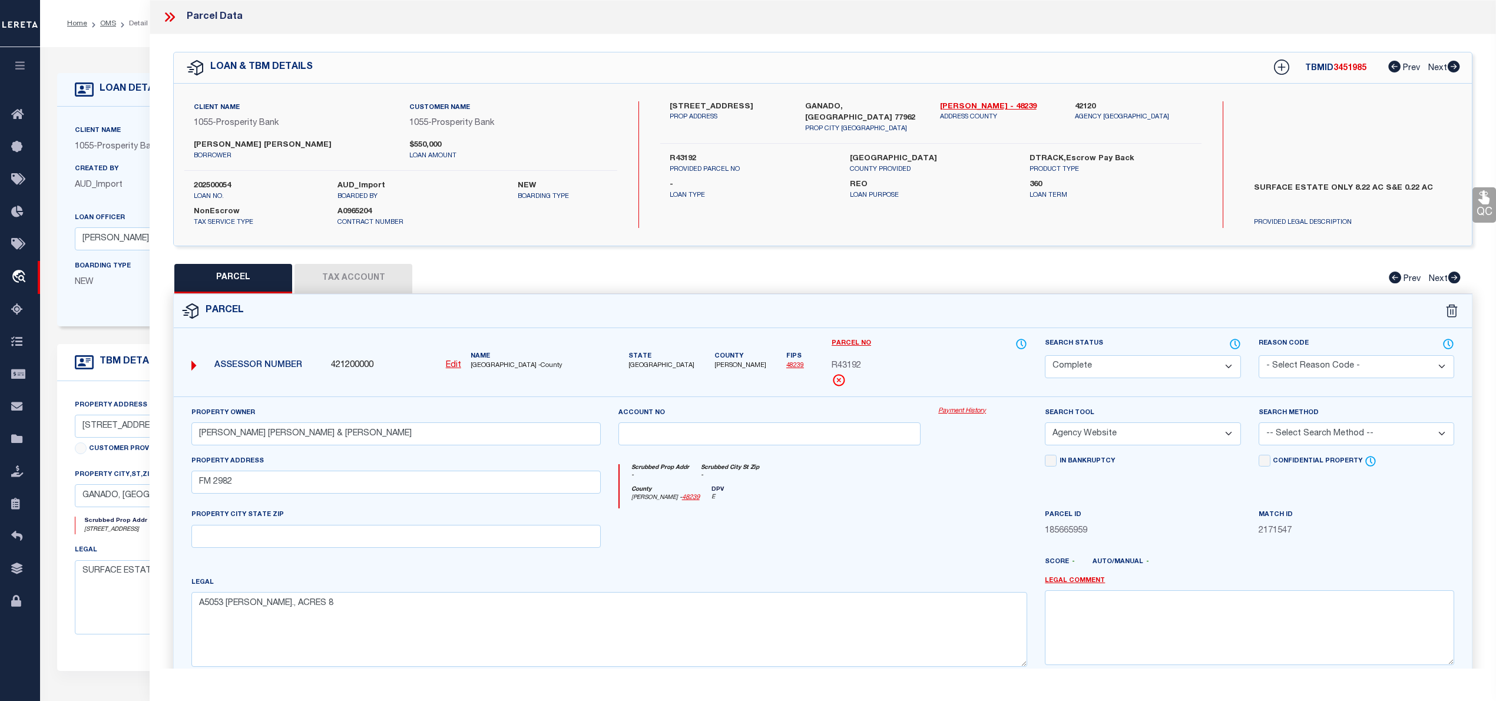
click at [378, 274] on button "Tax Account" at bounding box center [354, 278] width 118 height 29
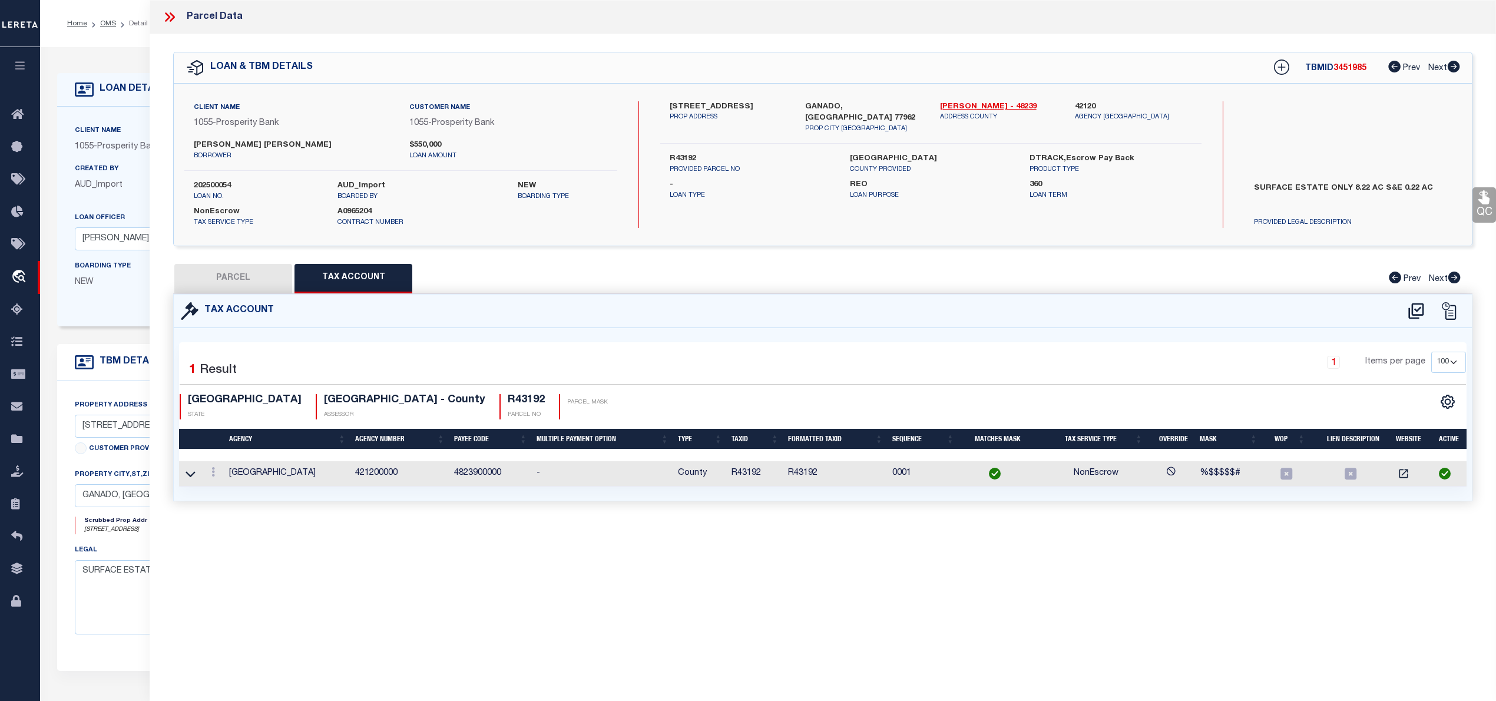
click at [267, 286] on button "PARCEL" at bounding box center [233, 278] width 118 height 29
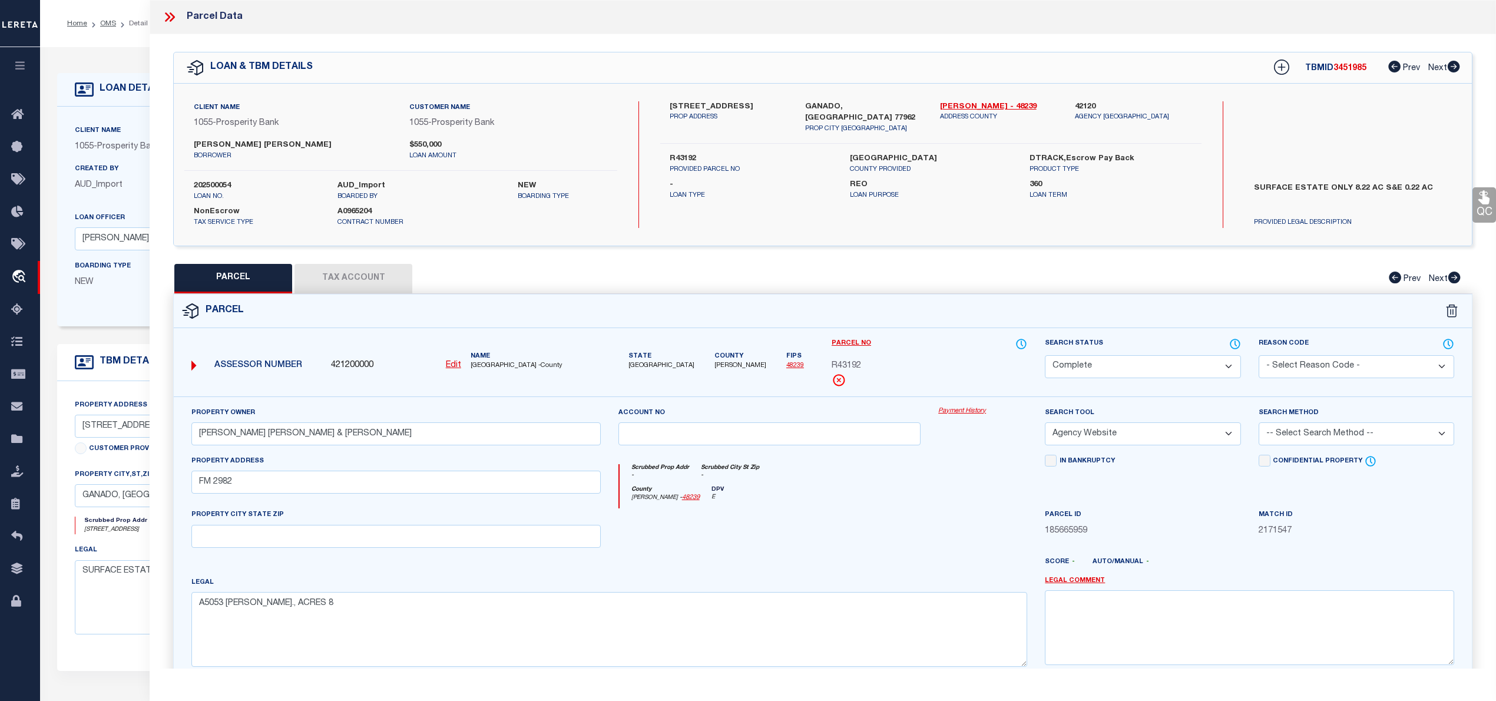
click at [352, 275] on button "Tax Account" at bounding box center [354, 278] width 118 height 29
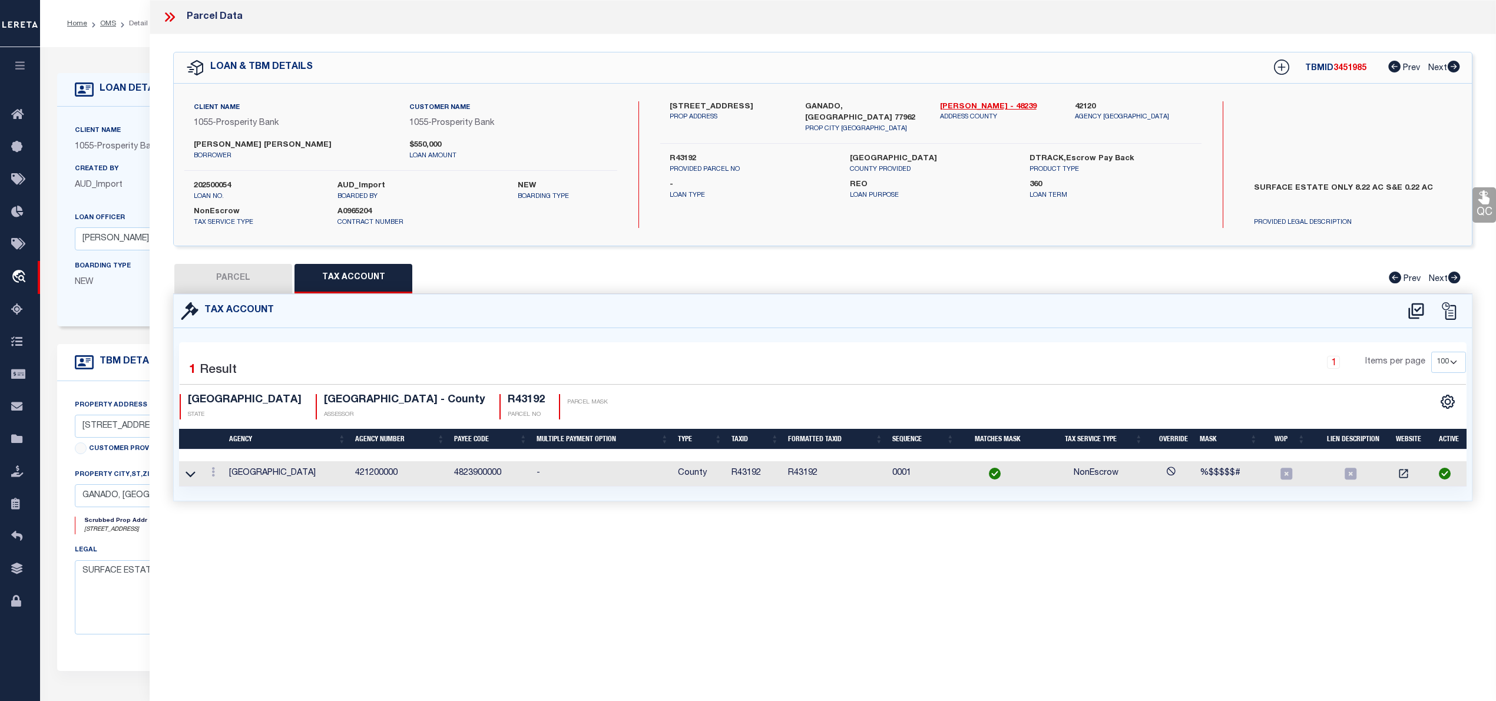
click at [221, 286] on button "PARCEL" at bounding box center [233, 278] width 118 height 29
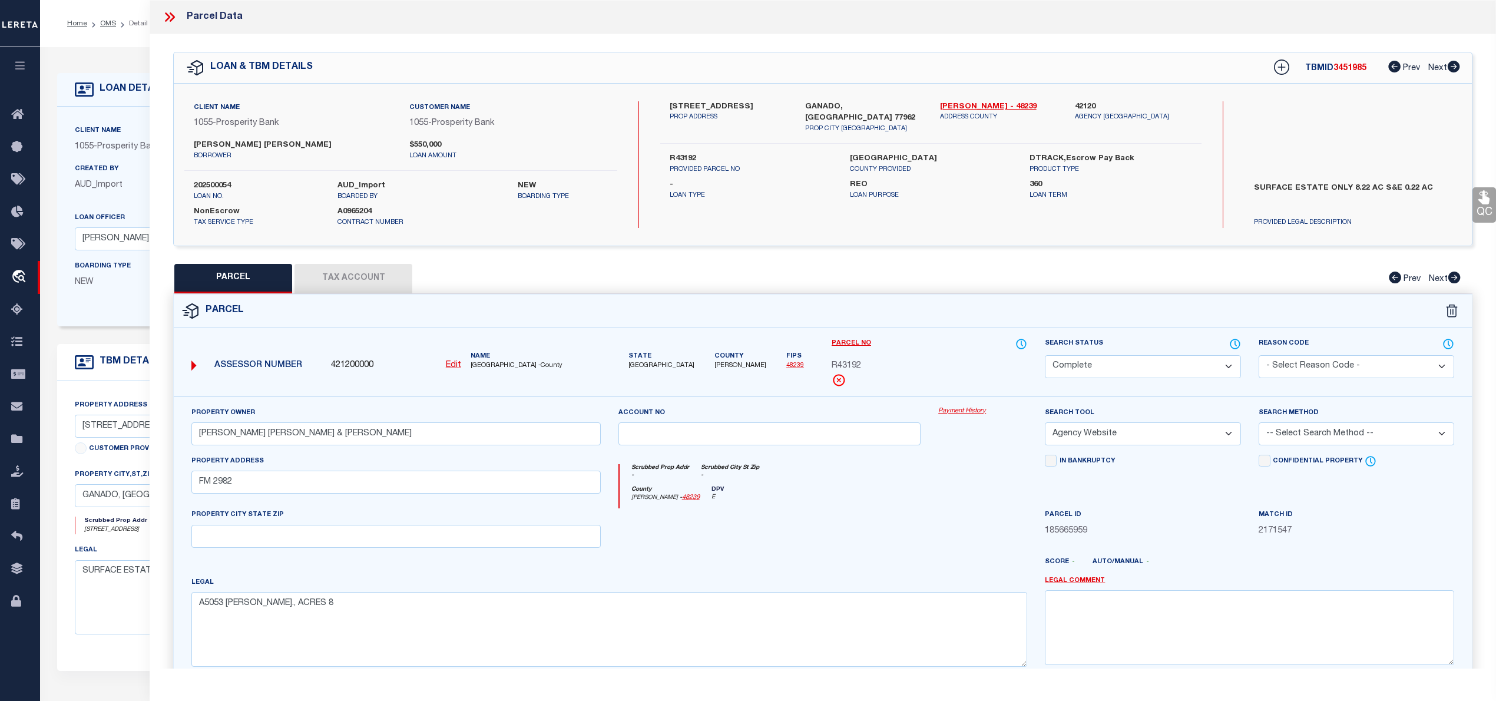
click at [359, 283] on button "Tax Account" at bounding box center [354, 278] width 118 height 29
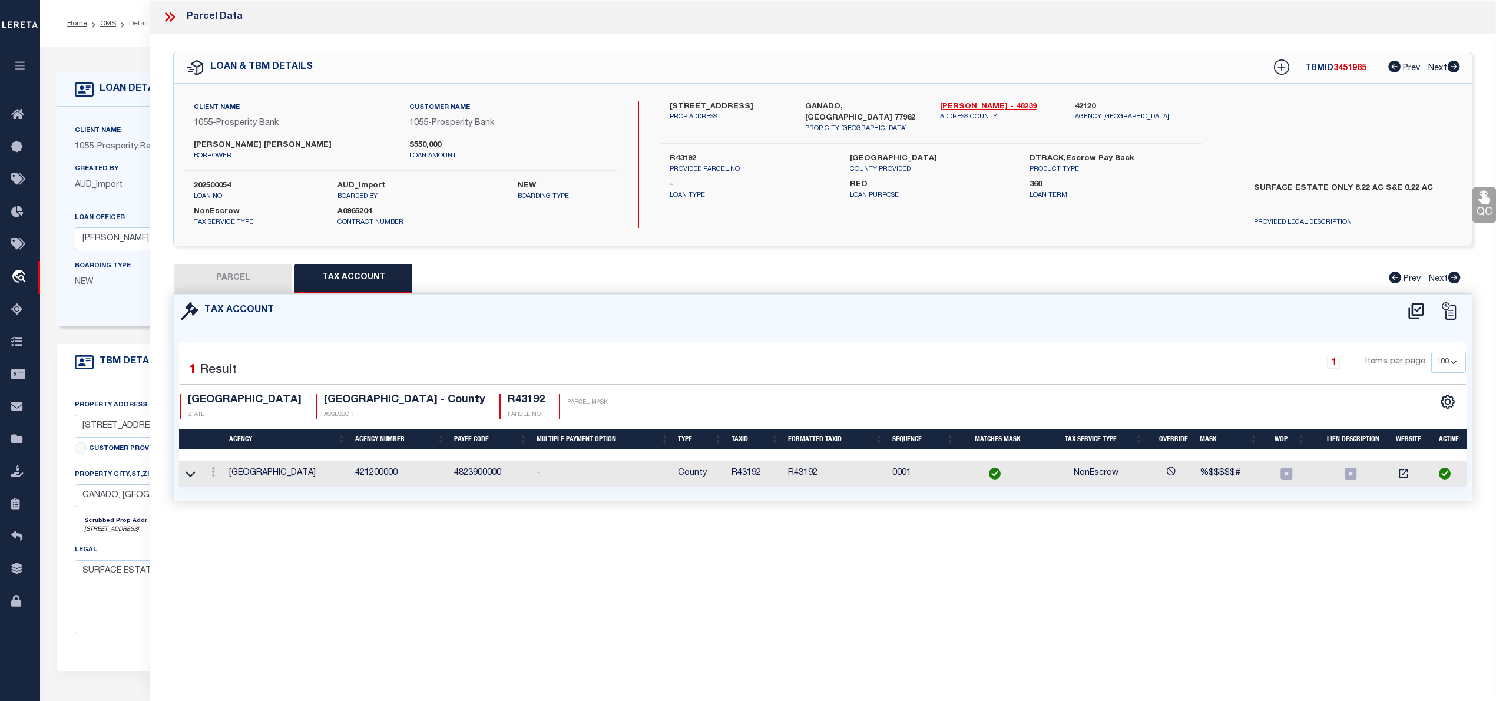
click at [245, 286] on button "PARCEL" at bounding box center [233, 278] width 118 height 29
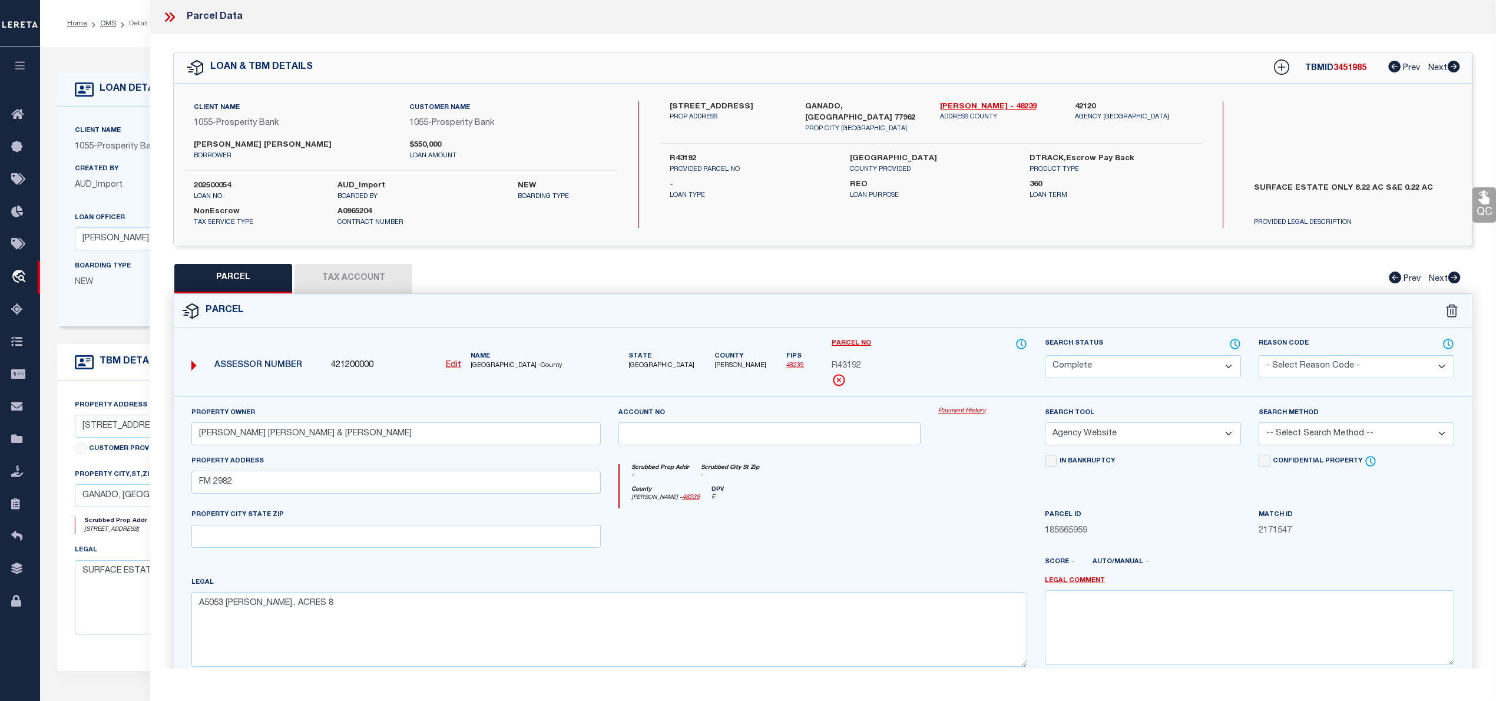
click at [378, 280] on button "Tax Account" at bounding box center [354, 278] width 118 height 29
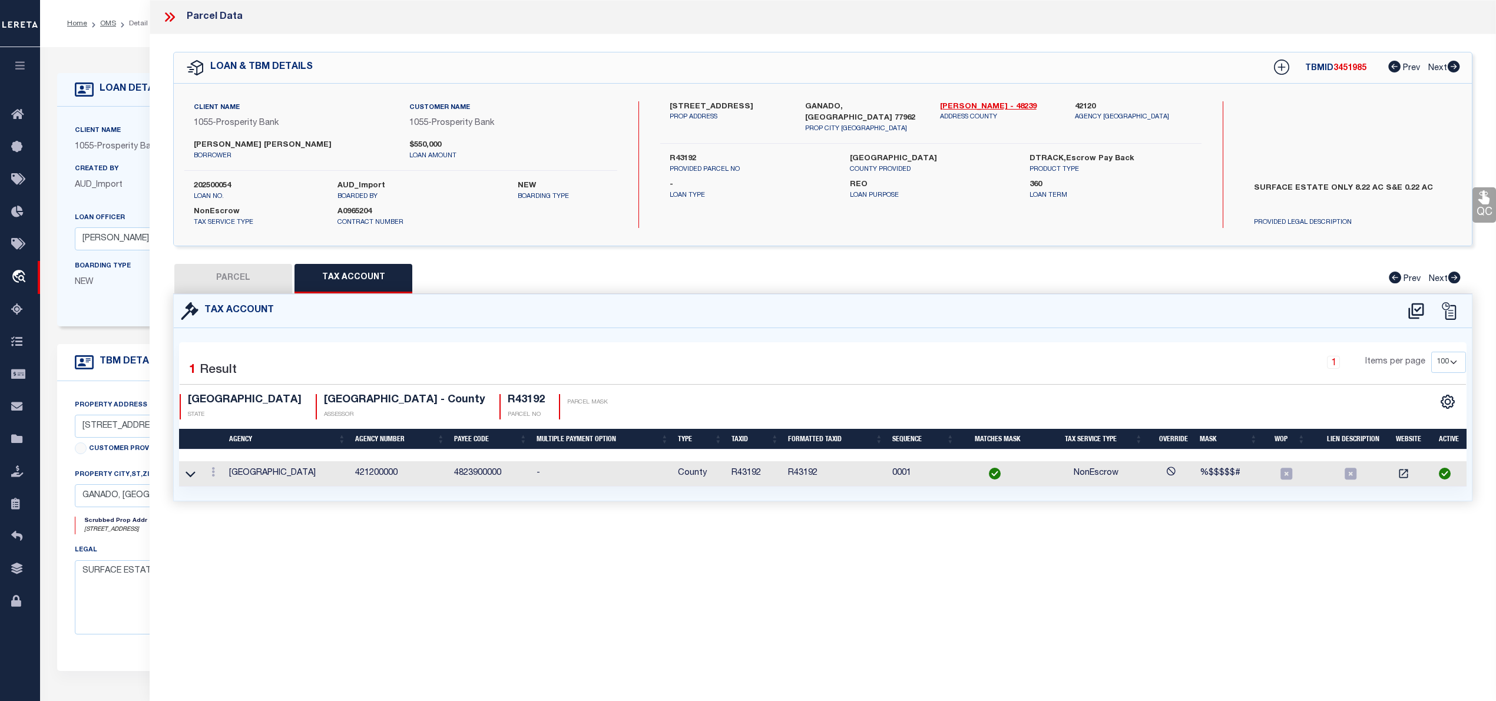
click at [246, 275] on button "PARCEL" at bounding box center [233, 278] width 118 height 29
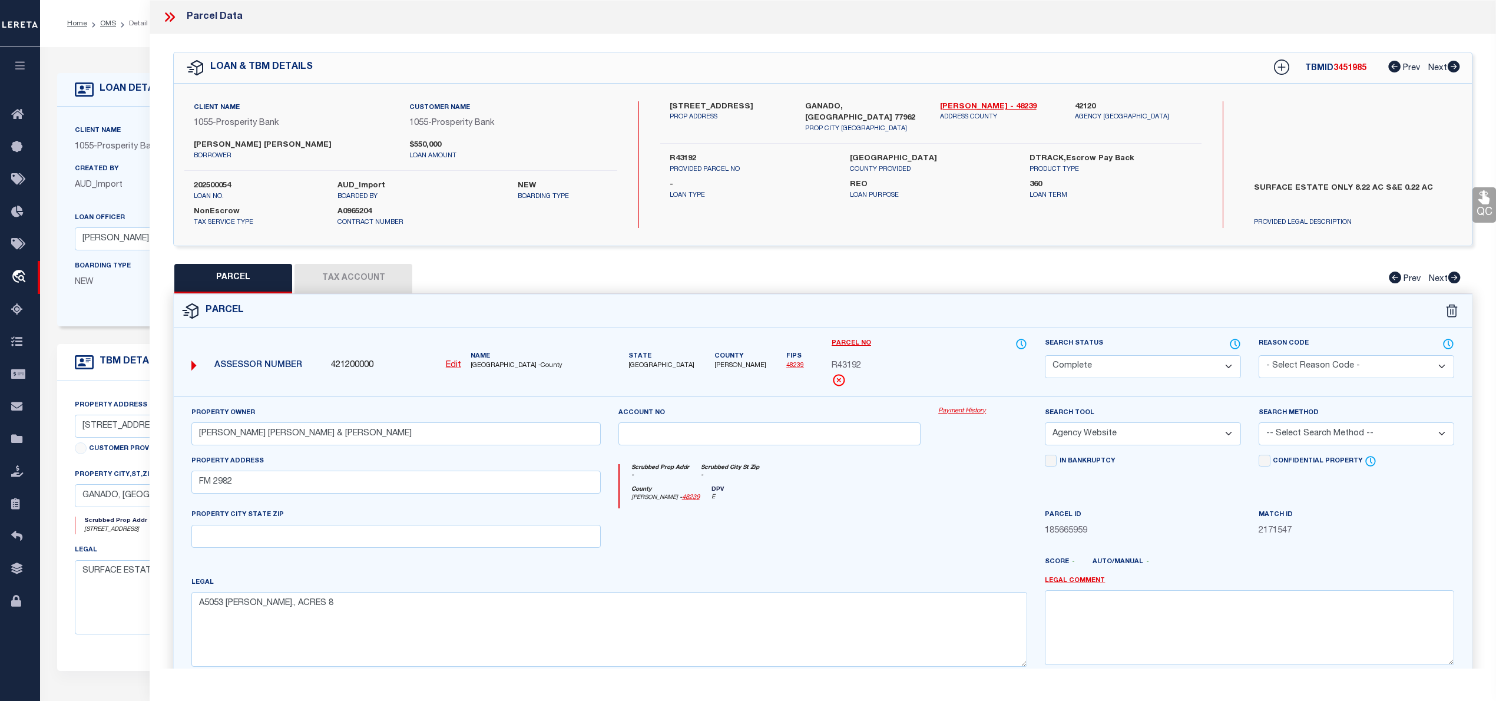
click at [380, 279] on button "Tax Account" at bounding box center [354, 278] width 118 height 29
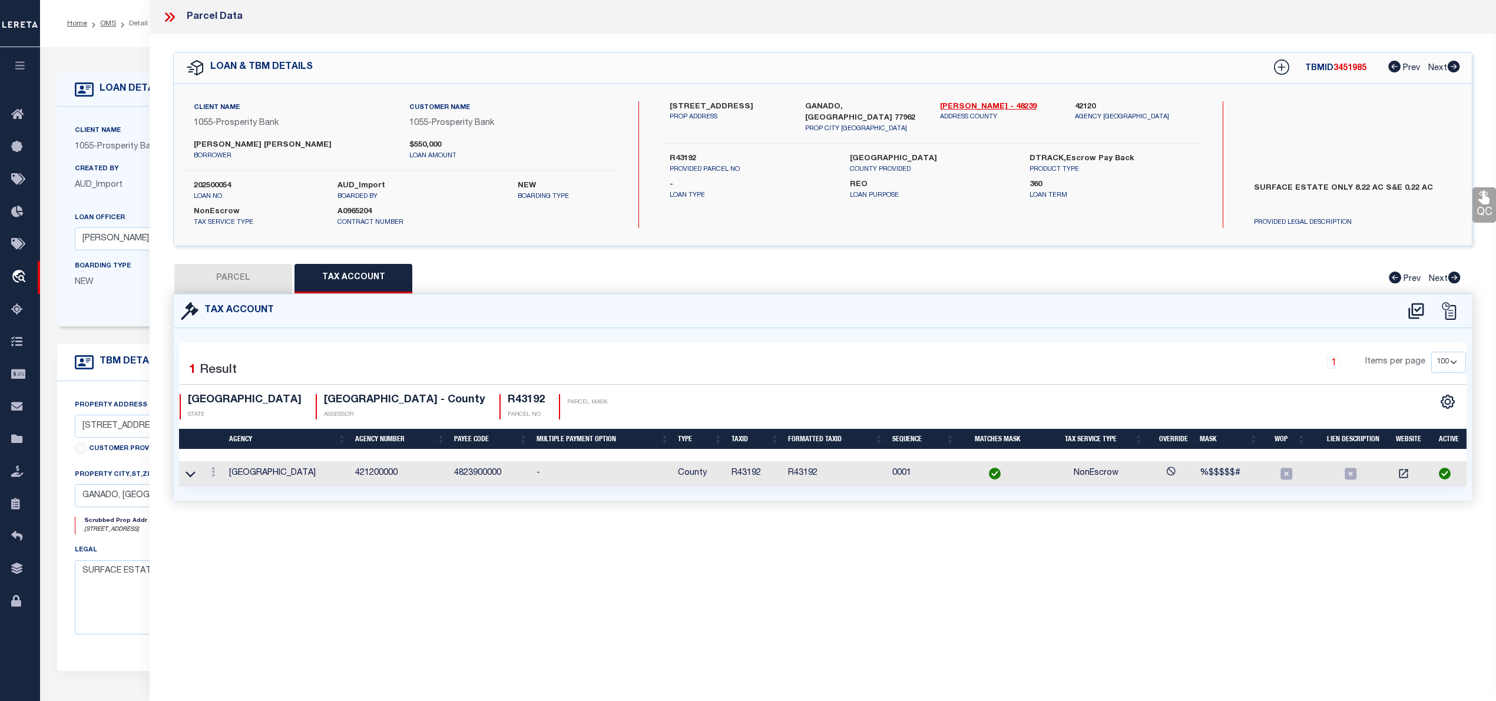
click at [260, 275] on button "PARCEL" at bounding box center [233, 278] width 118 height 29
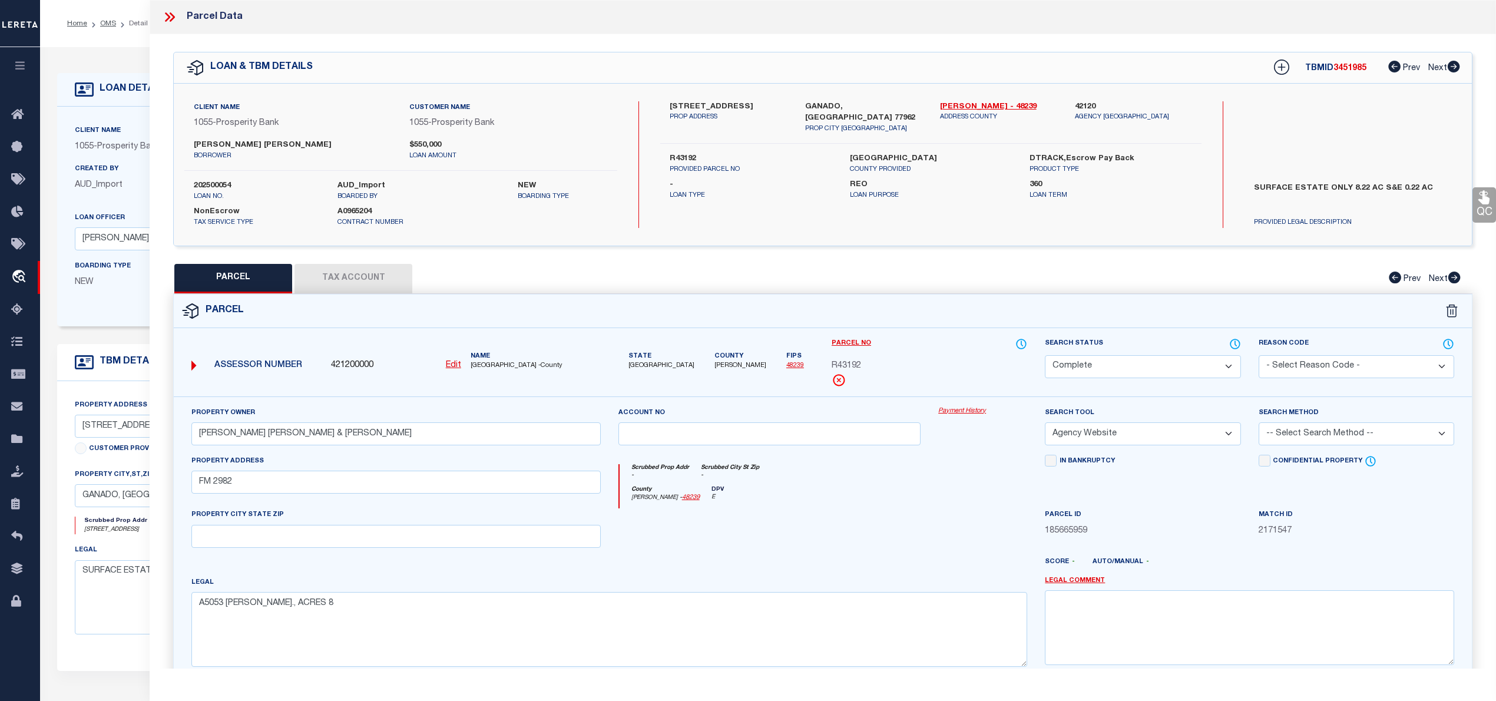
click at [338, 275] on button "Tax Account" at bounding box center [354, 278] width 118 height 29
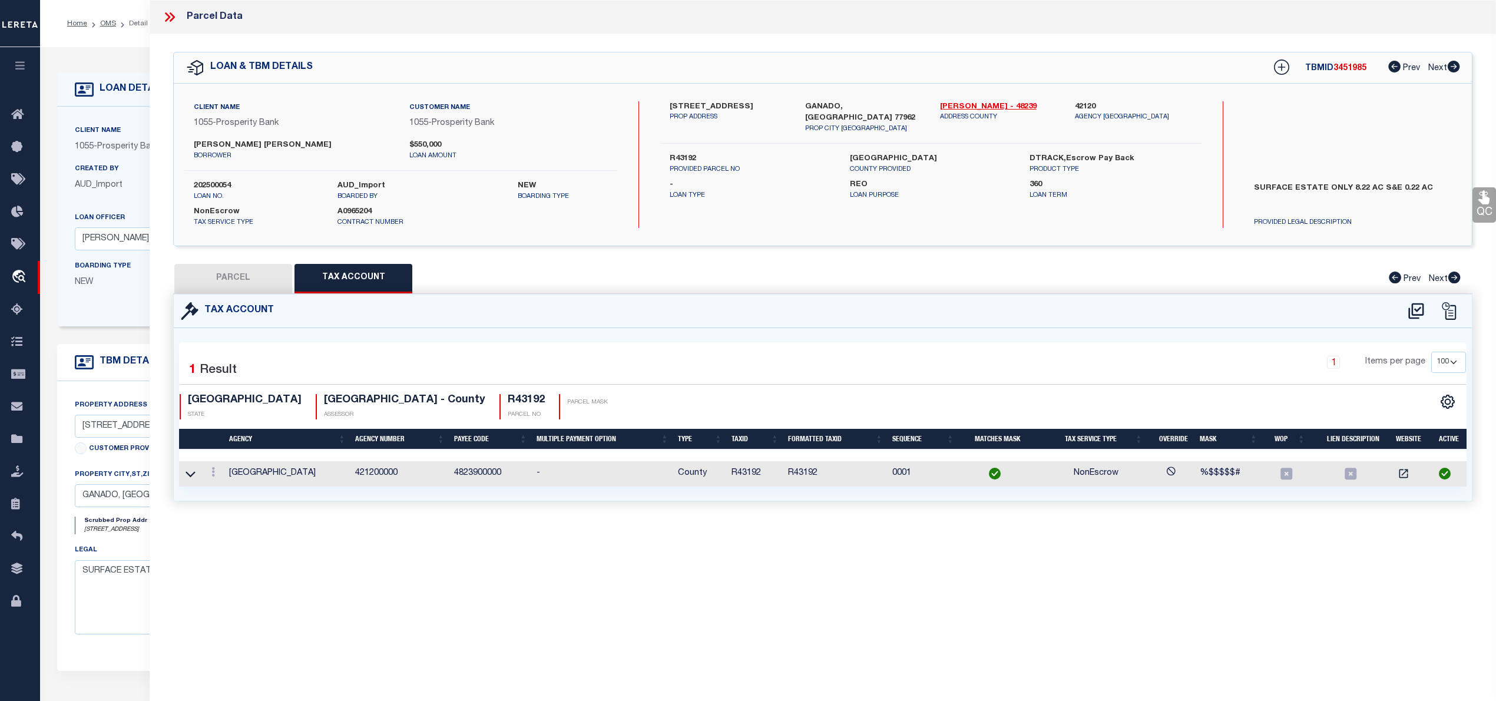
click at [242, 278] on button "PARCEL" at bounding box center [233, 278] width 118 height 29
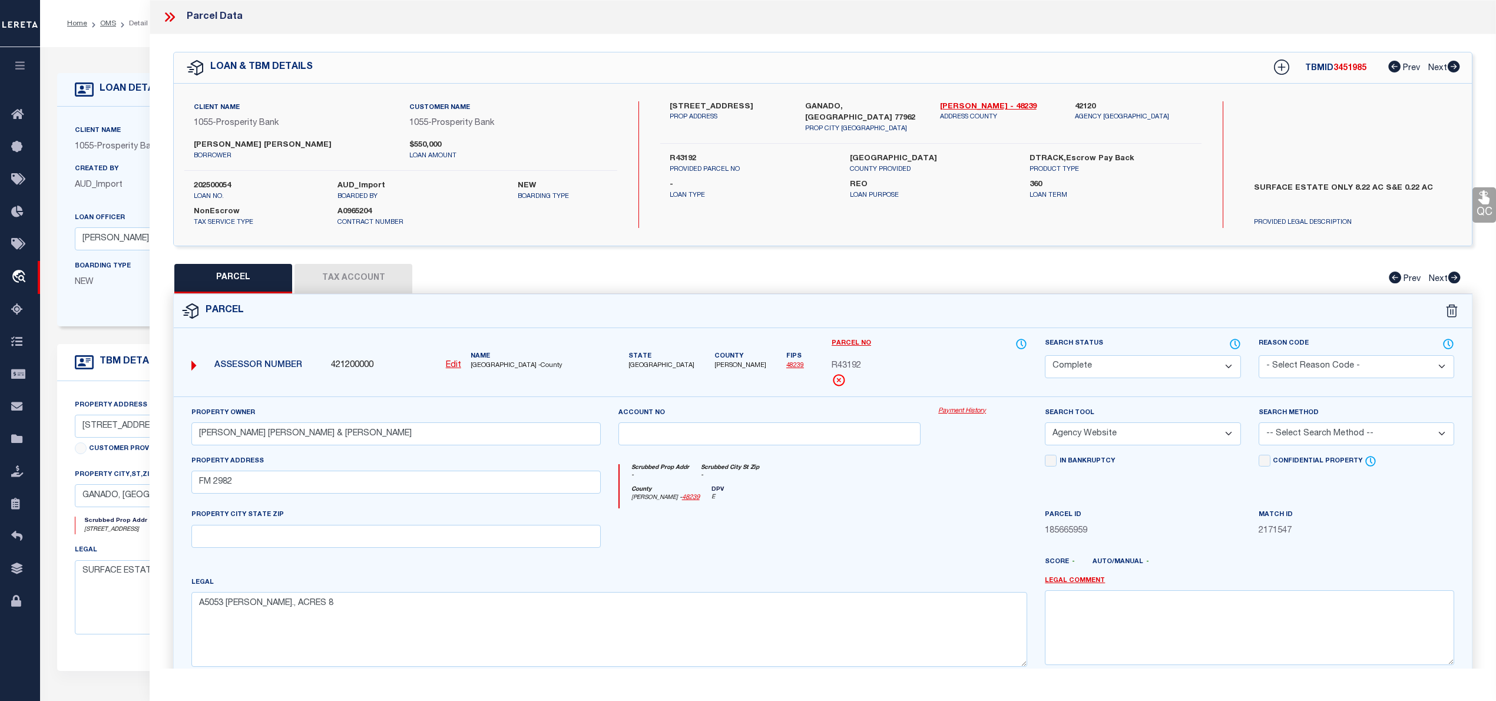
click at [368, 276] on button "Tax Account" at bounding box center [354, 278] width 118 height 29
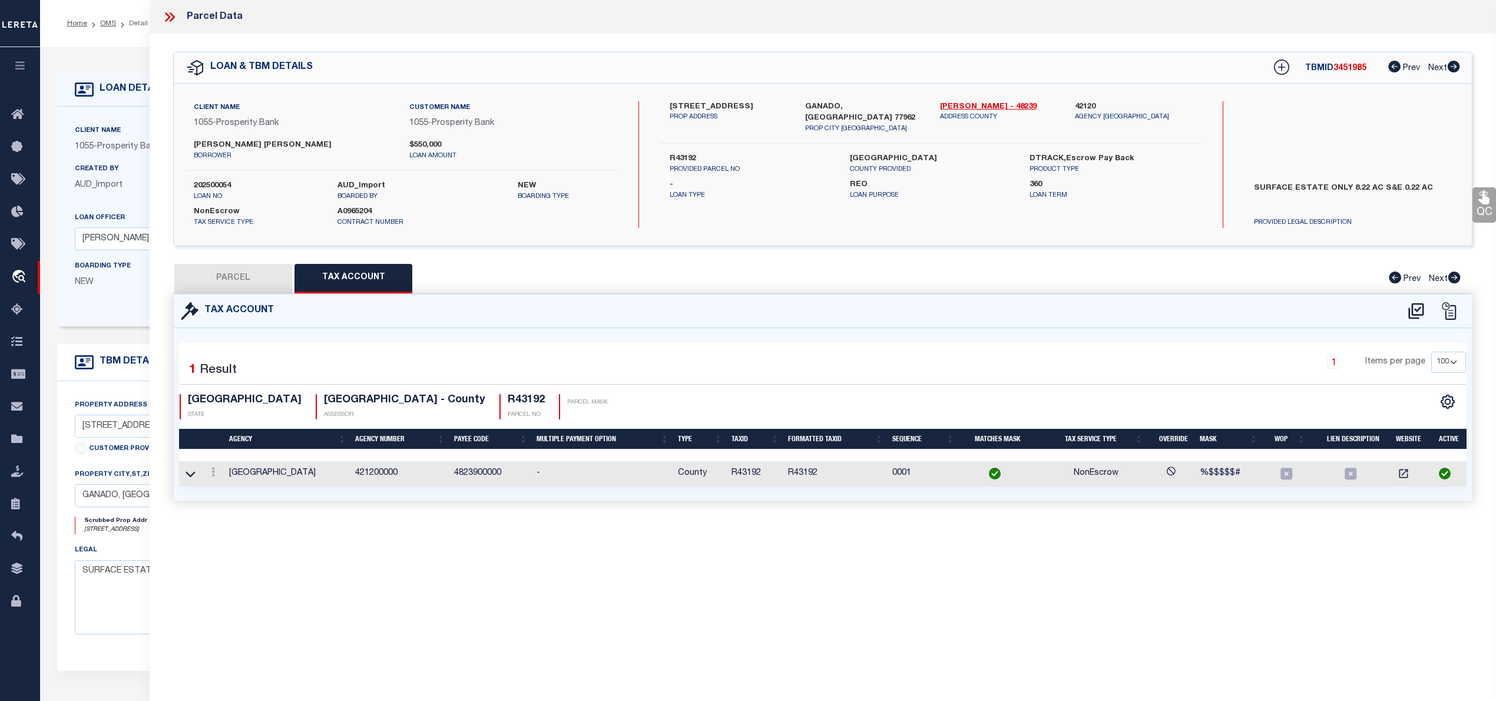
click at [231, 280] on button "PARCEL" at bounding box center [233, 278] width 118 height 29
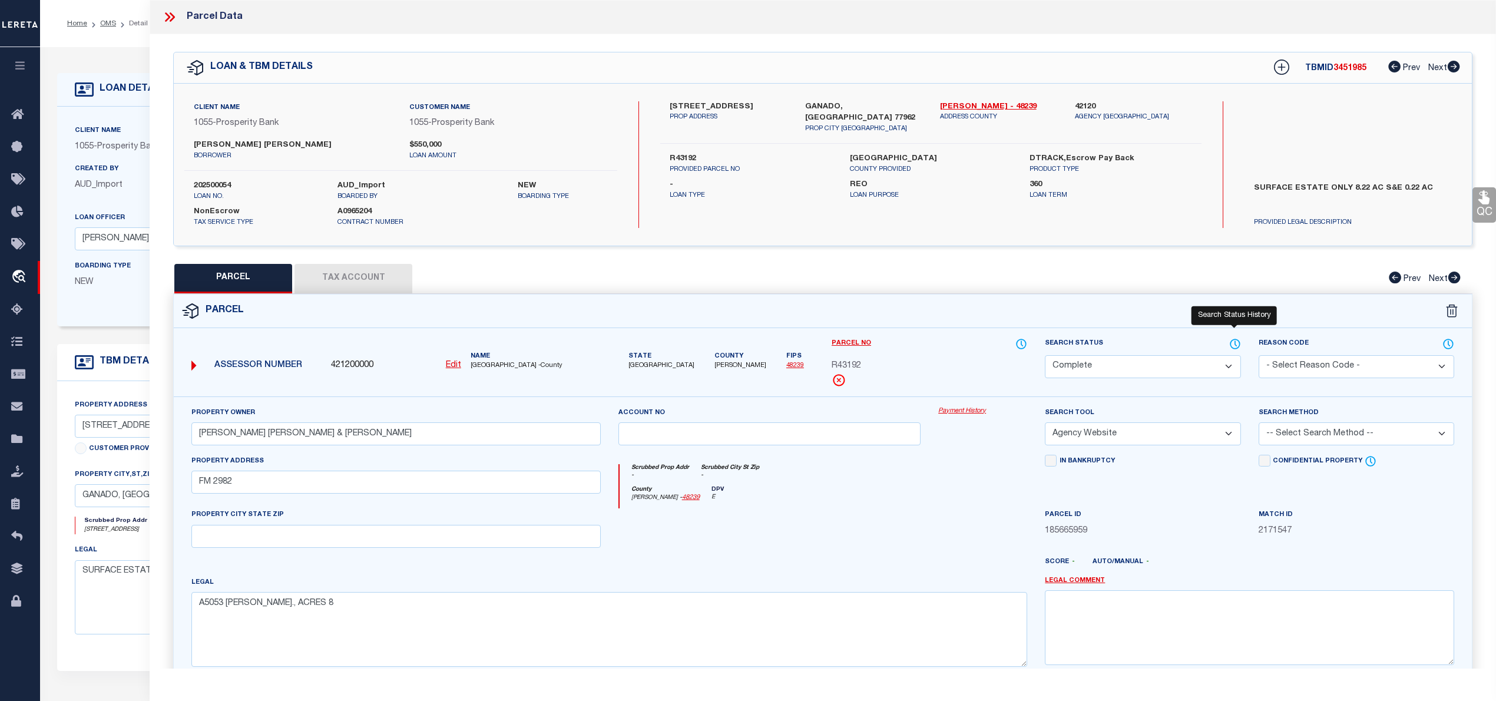
click at [1231, 342] on icon at bounding box center [1235, 343] width 9 height 9
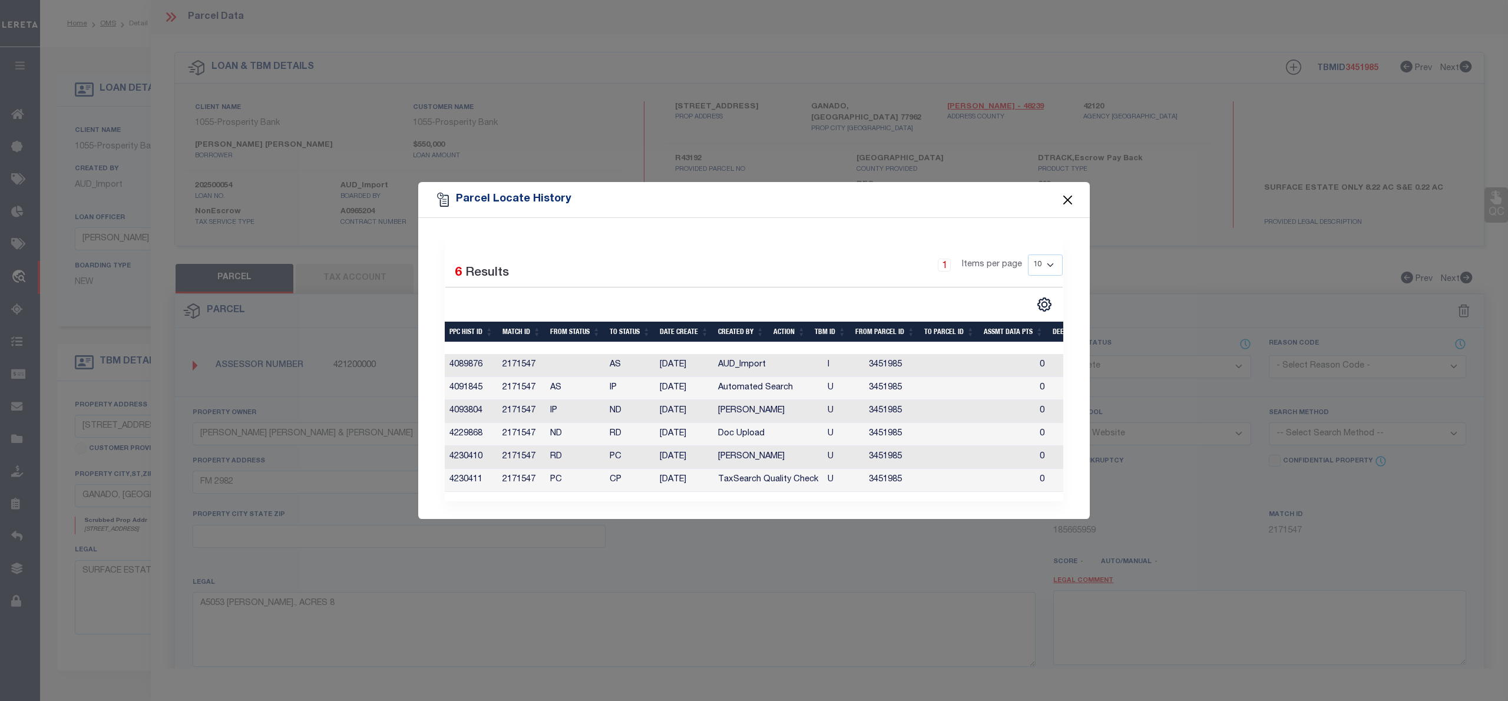
click at [1069, 196] on button "Close" at bounding box center [1067, 199] width 15 height 15
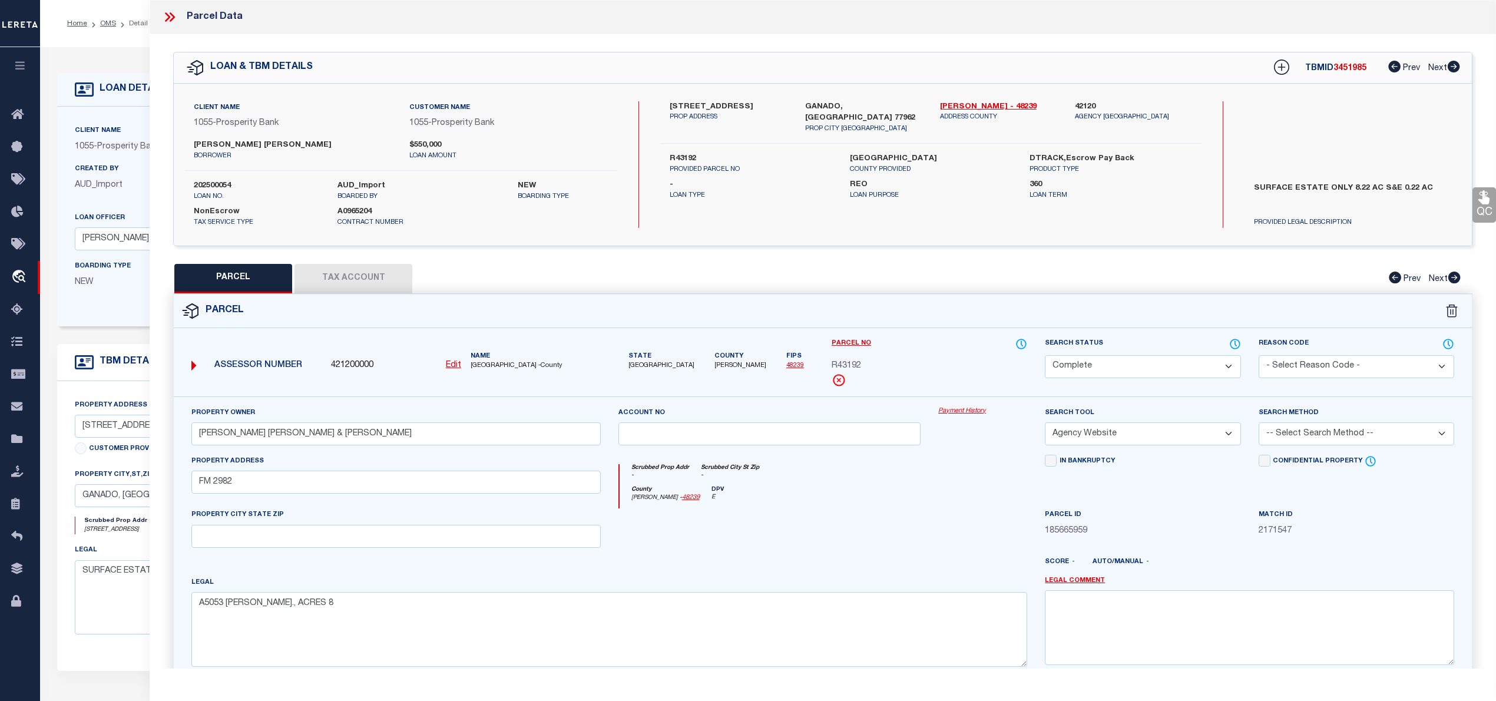
click at [358, 278] on button "Tax Account" at bounding box center [354, 278] width 118 height 29
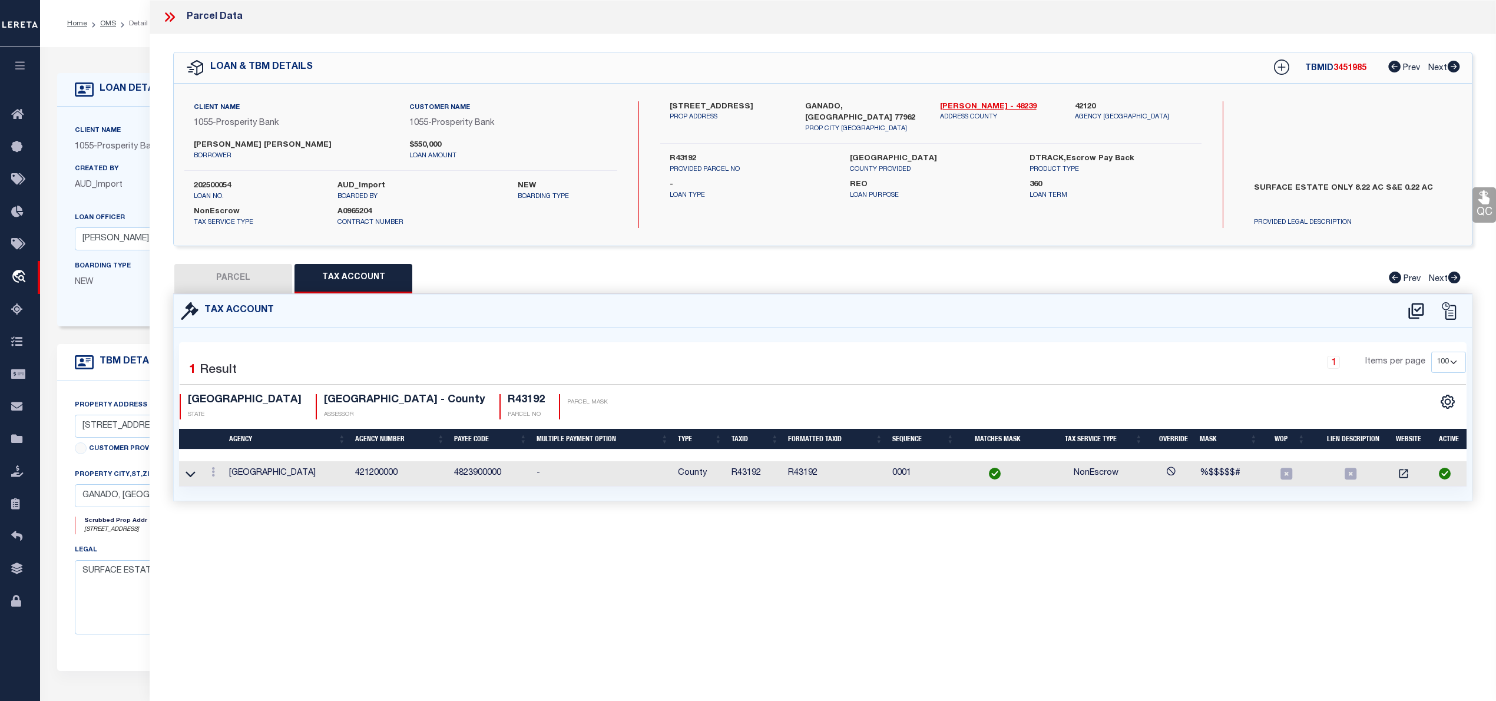
click at [246, 273] on button "PARCEL" at bounding box center [233, 278] width 118 height 29
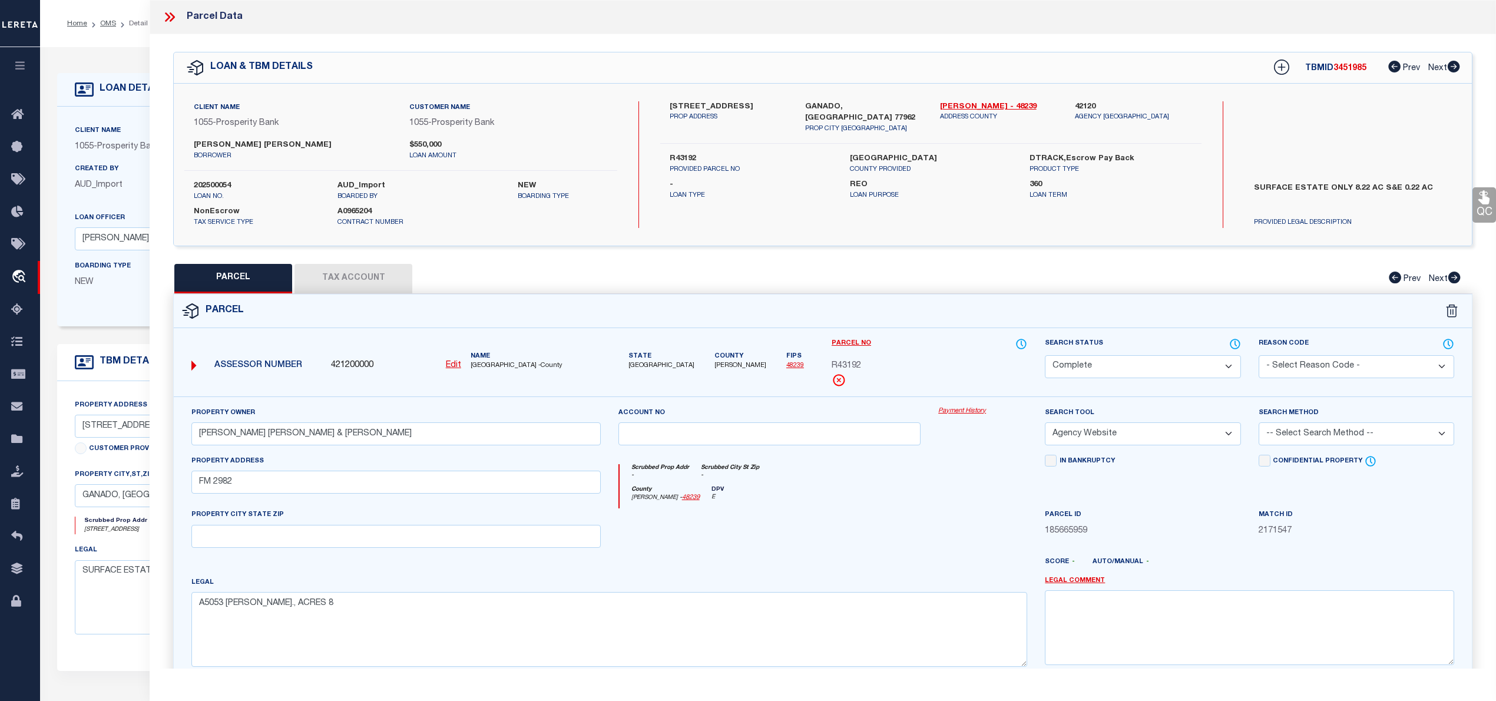
click at [352, 285] on button "Tax Account" at bounding box center [354, 278] width 118 height 29
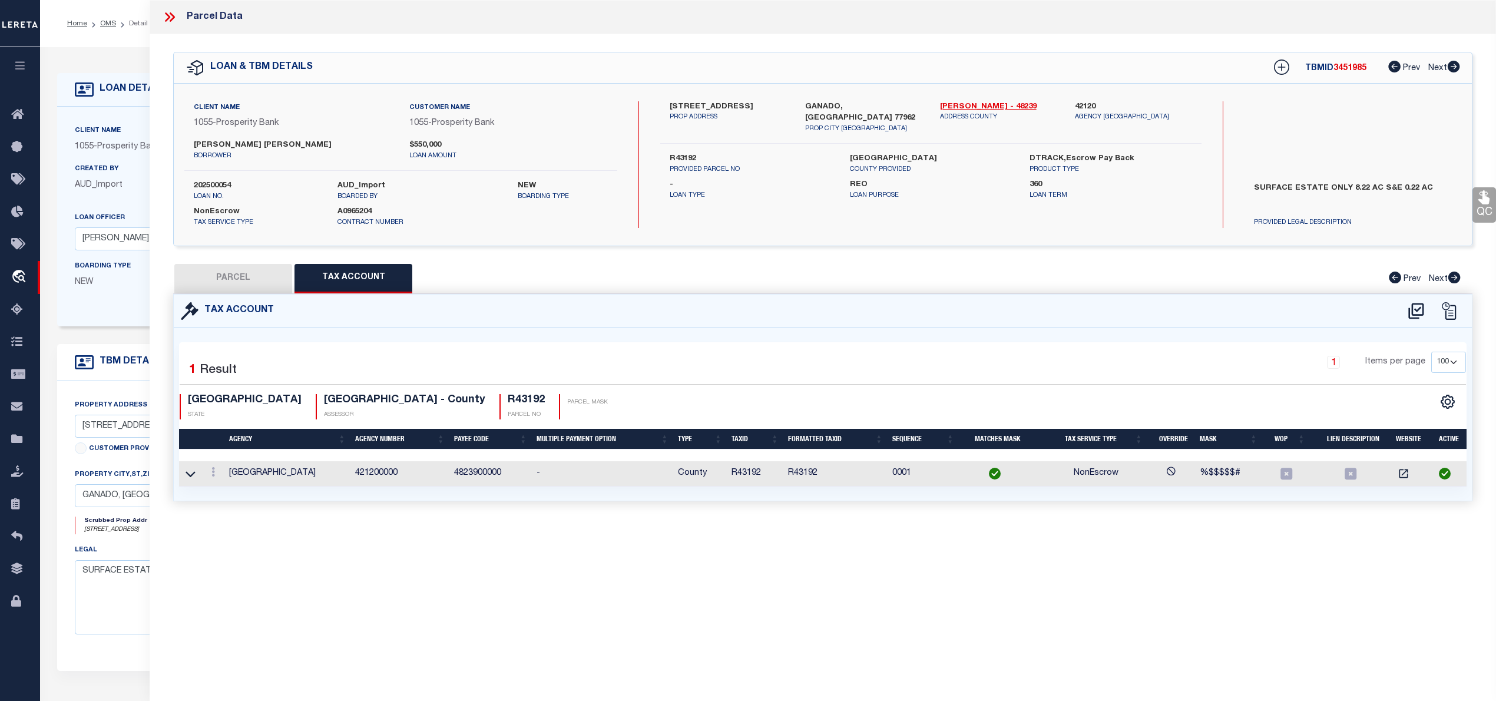
click at [238, 280] on button "PARCEL" at bounding box center [233, 278] width 118 height 29
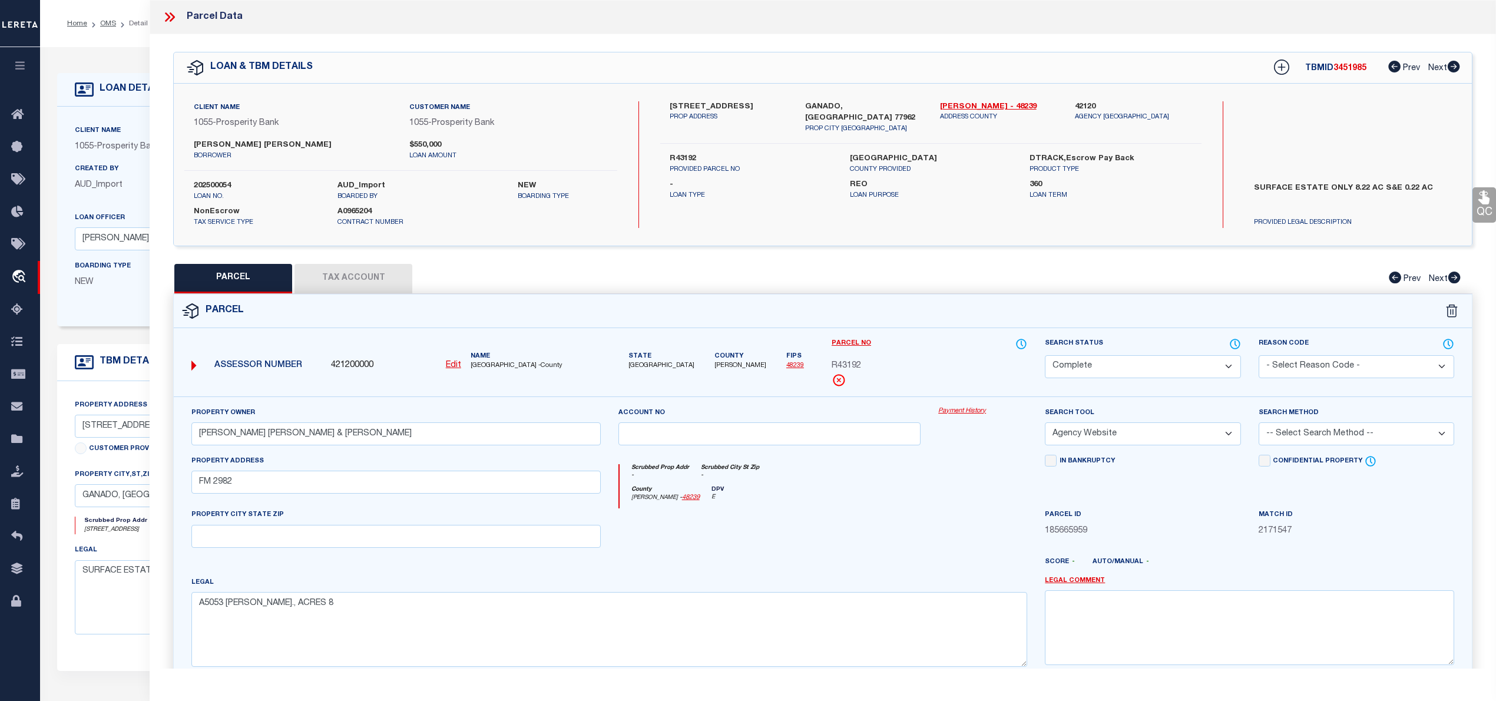
click at [380, 273] on button "Tax Account" at bounding box center [354, 278] width 118 height 29
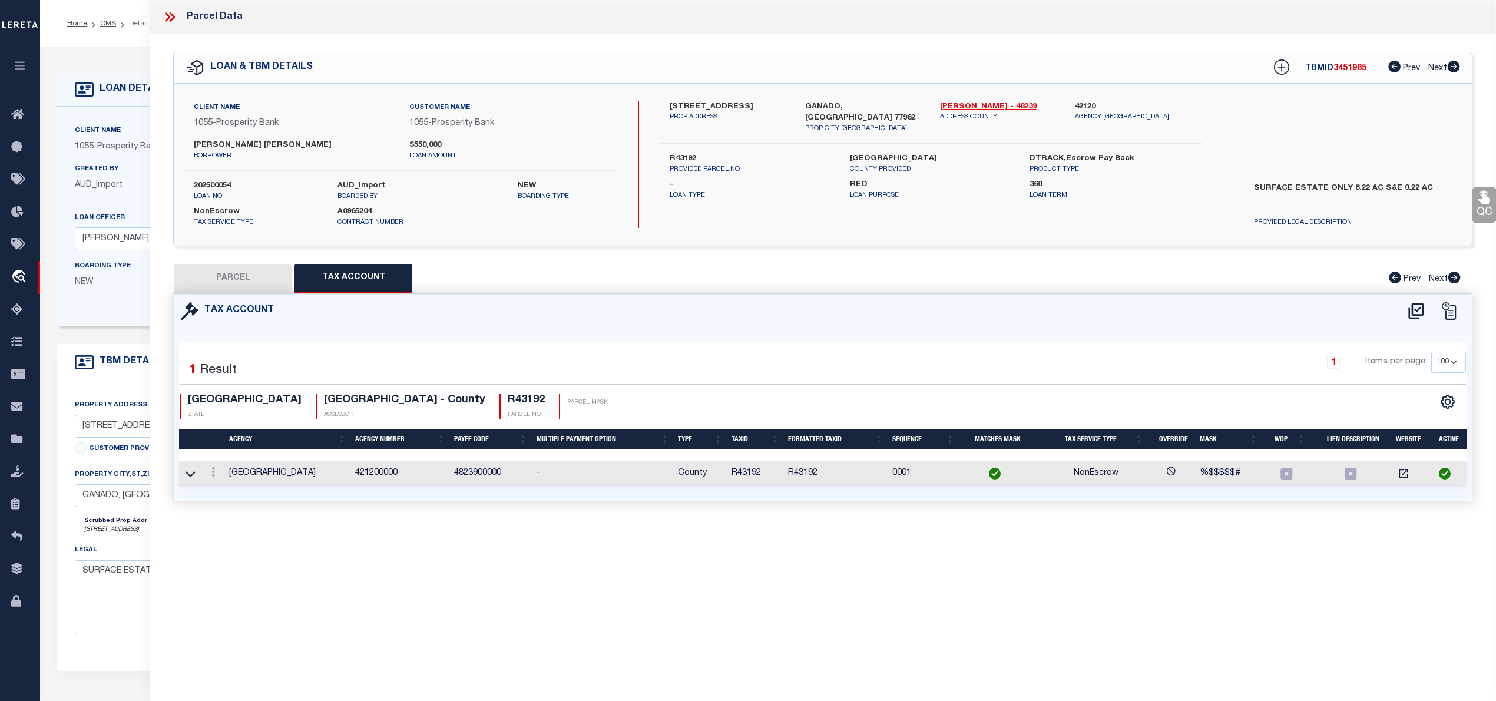
click at [242, 274] on button "PARCEL" at bounding box center [233, 278] width 118 height 29
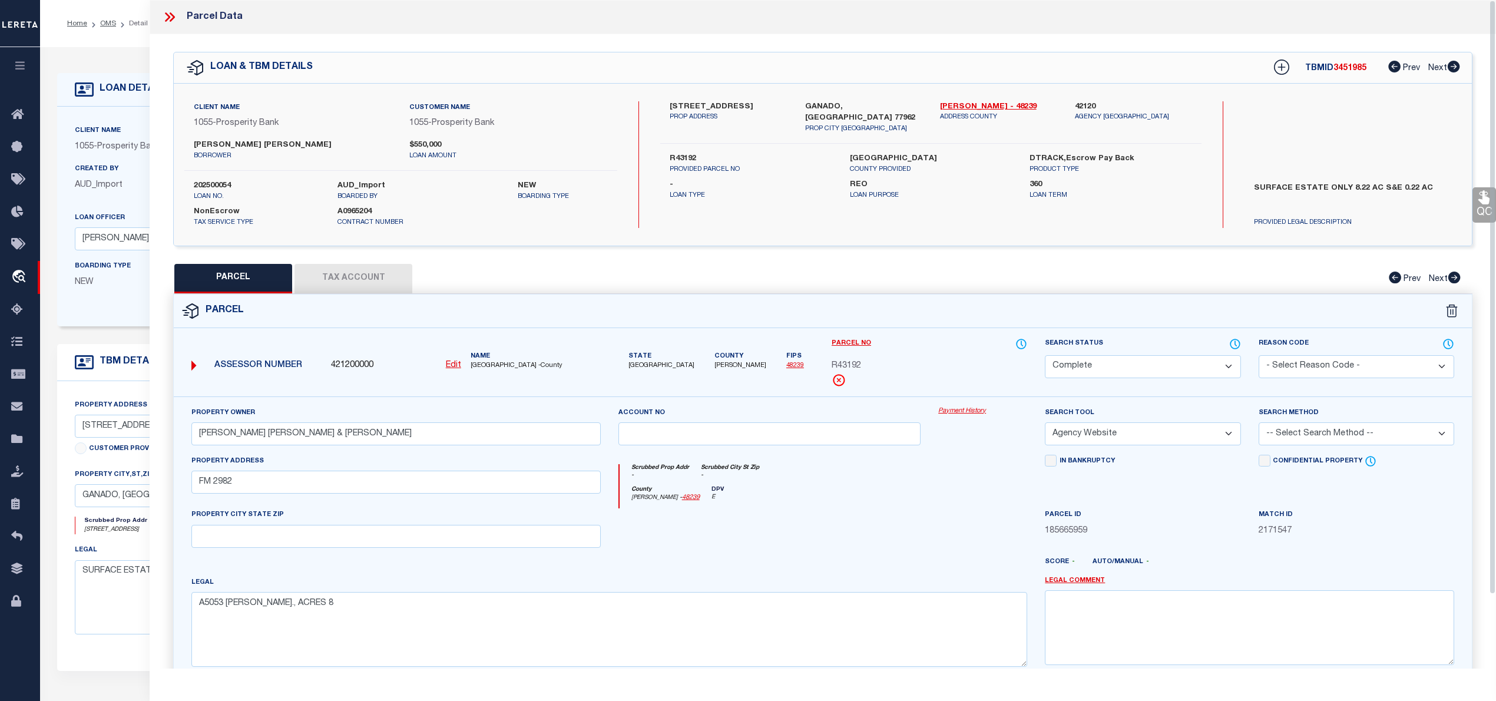
click at [378, 277] on button "Tax Account" at bounding box center [354, 278] width 118 height 29
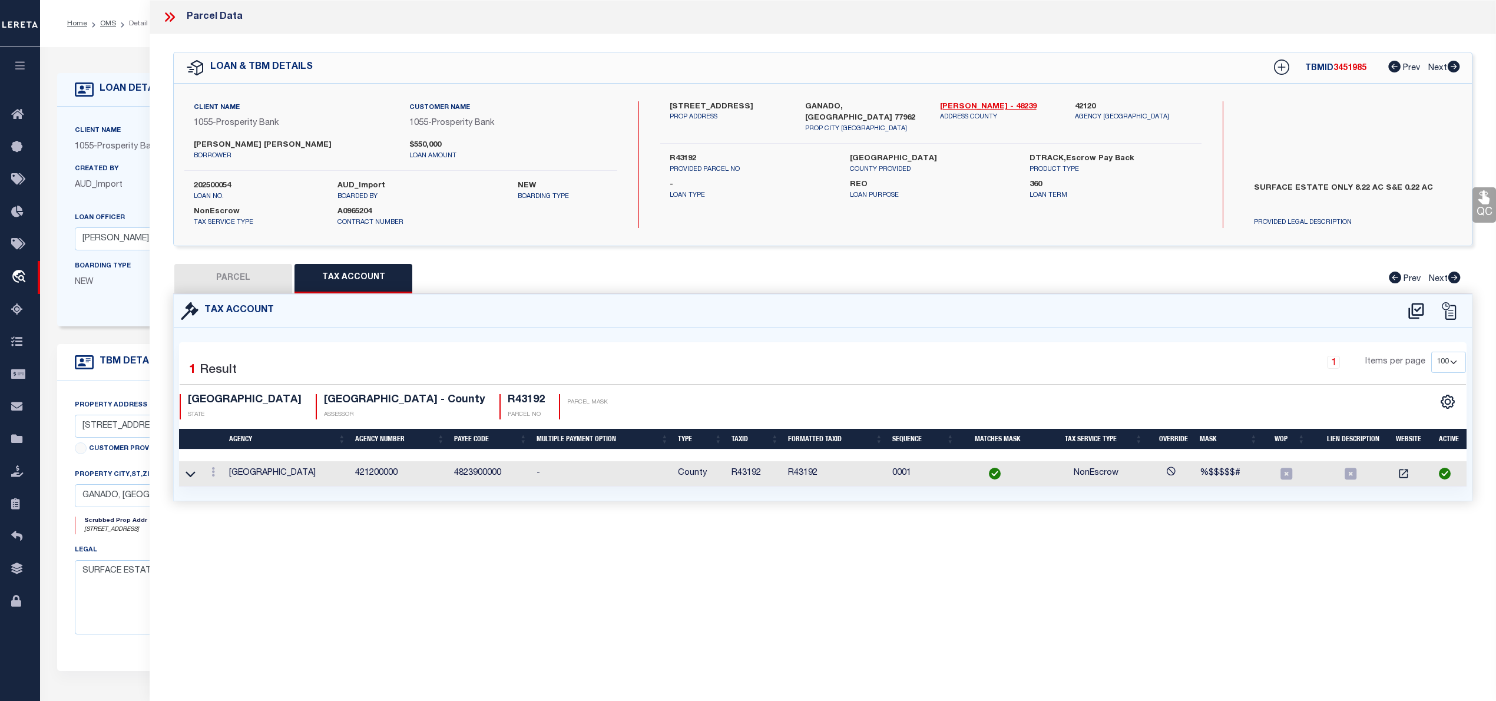
click at [252, 280] on button "PARCEL" at bounding box center [233, 278] width 118 height 29
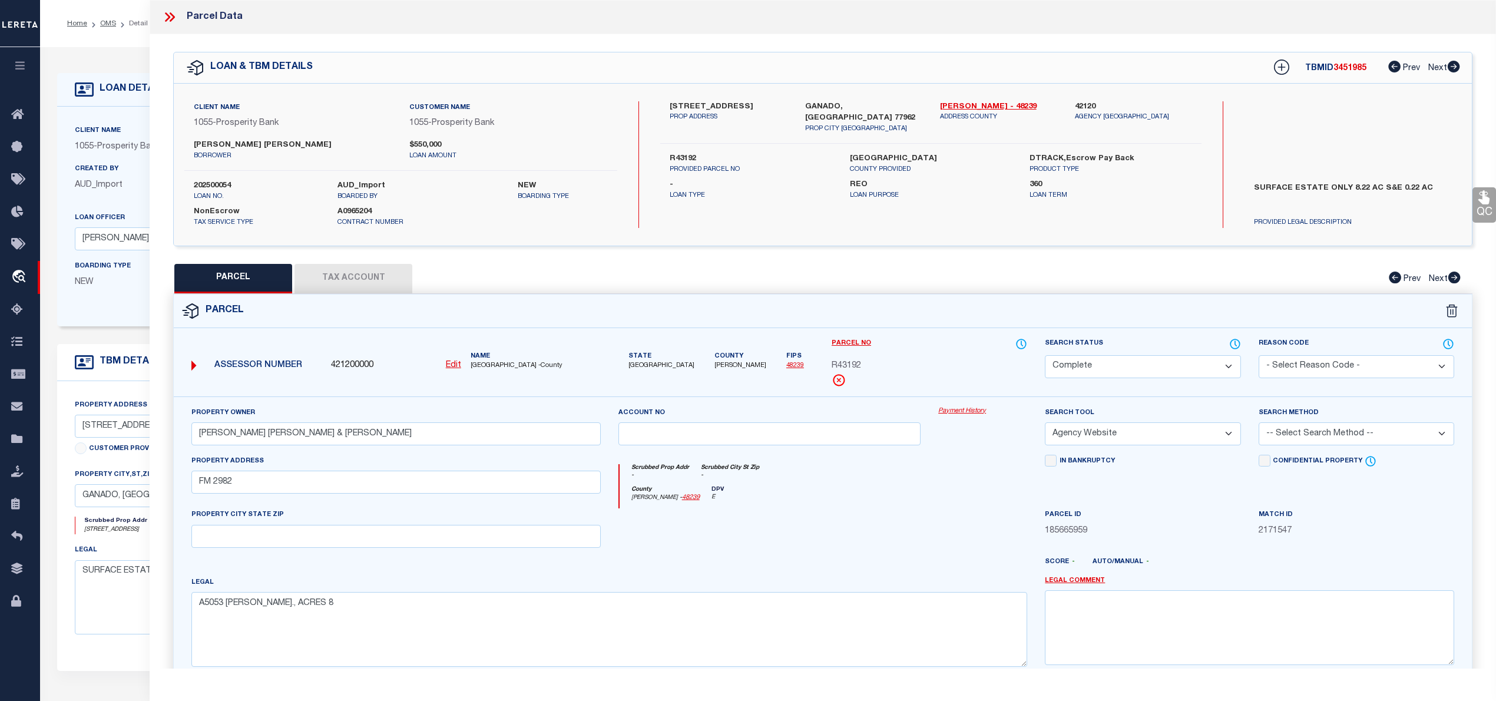
click at [356, 280] on button "Tax Account" at bounding box center [354, 278] width 118 height 29
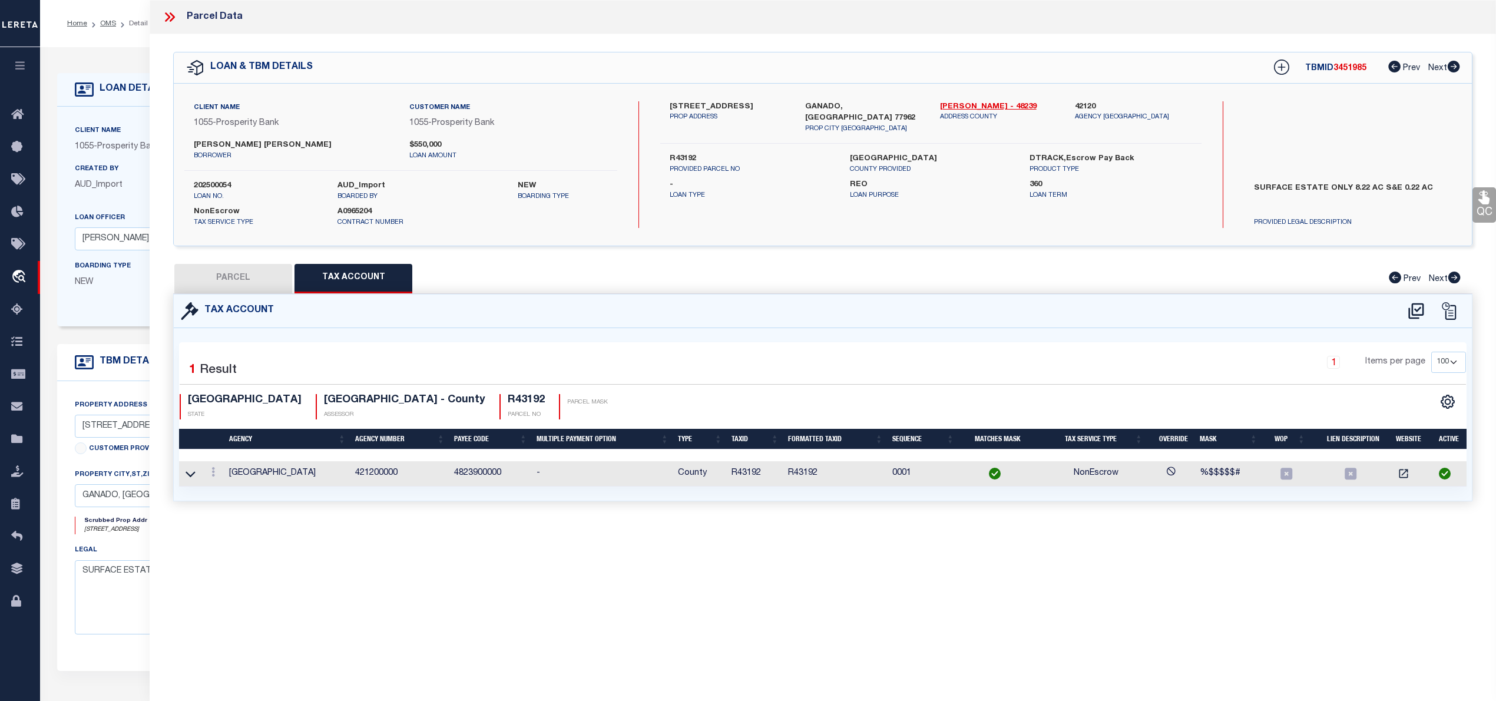
click at [220, 270] on button "PARCEL" at bounding box center [233, 278] width 118 height 29
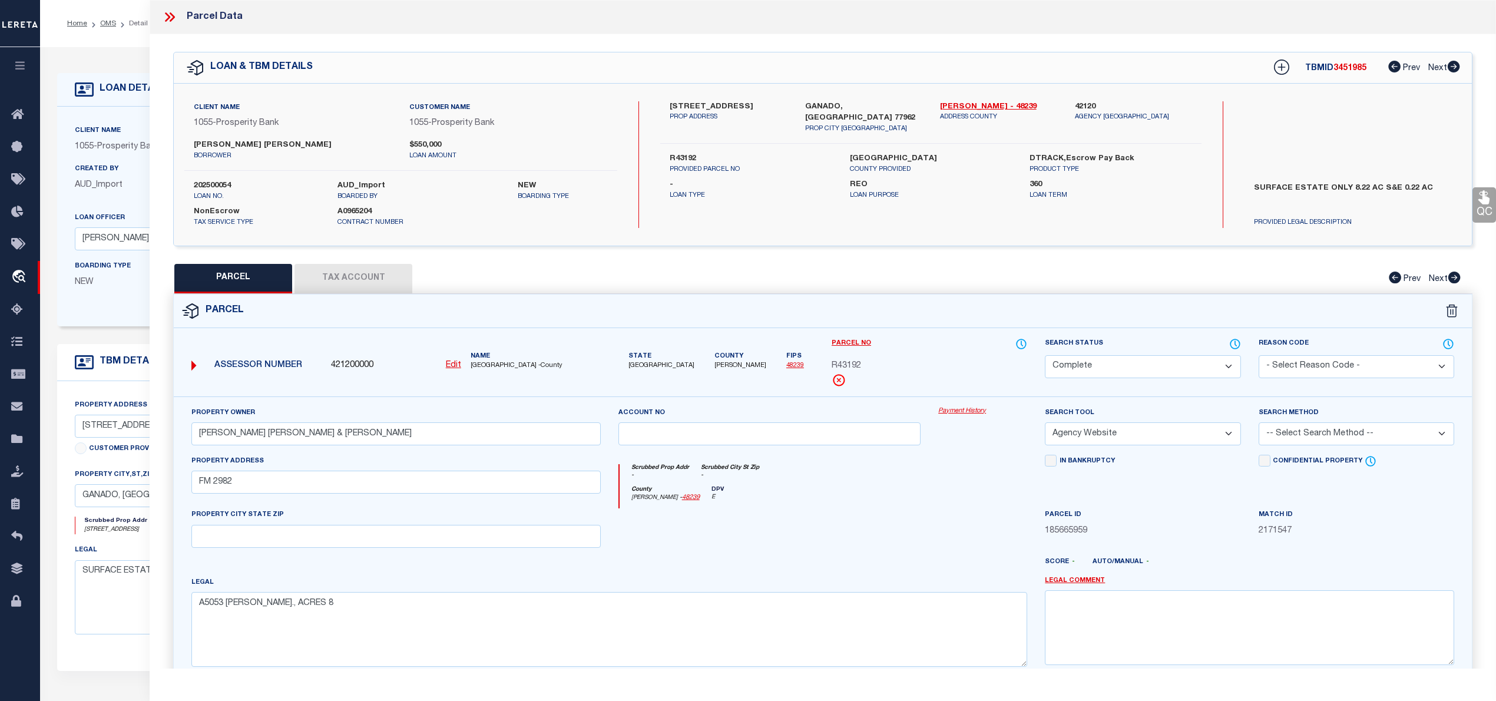
click at [363, 283] on button "Tax Account" at bounding box center [354, 278] width 118 height 29
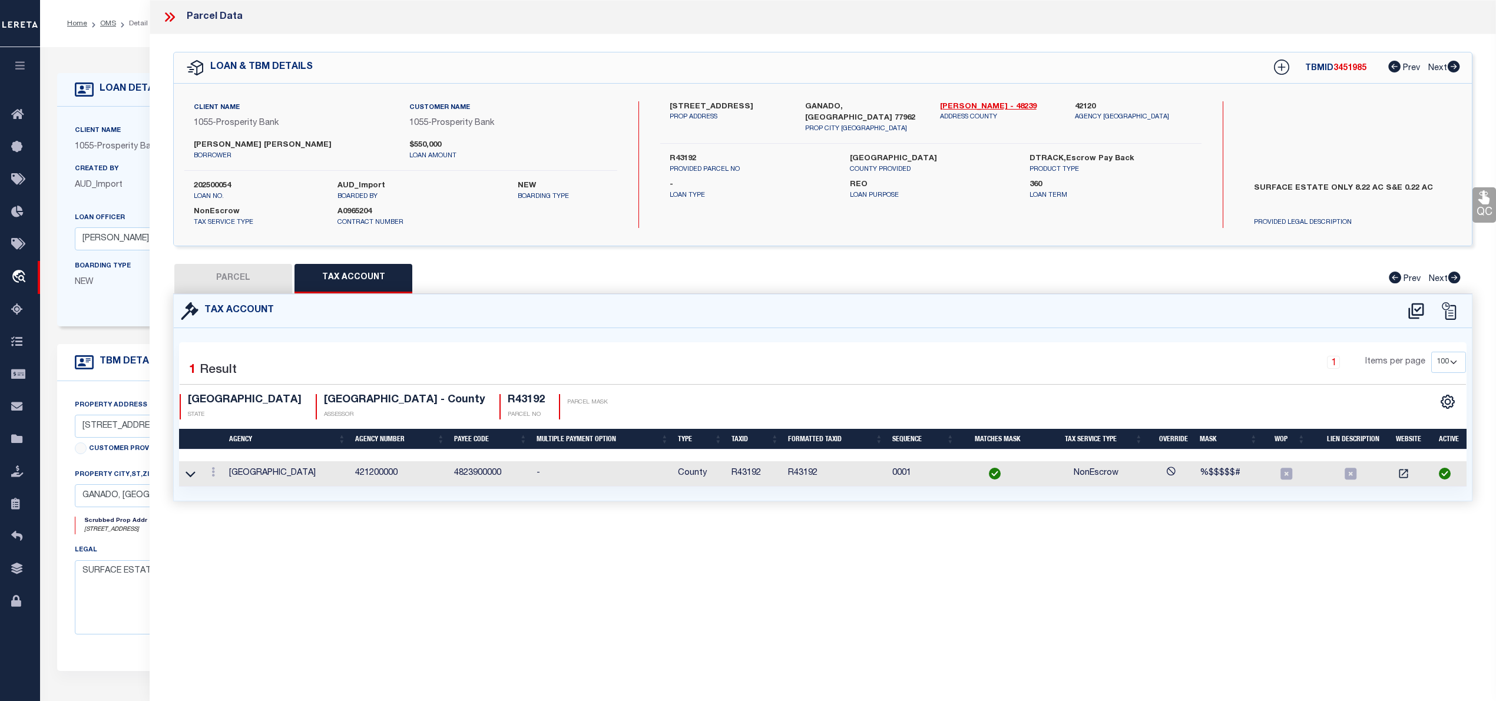
click at [253, 275] on button "PARCEL" at bounding box center [233, 278] width 118 height 29
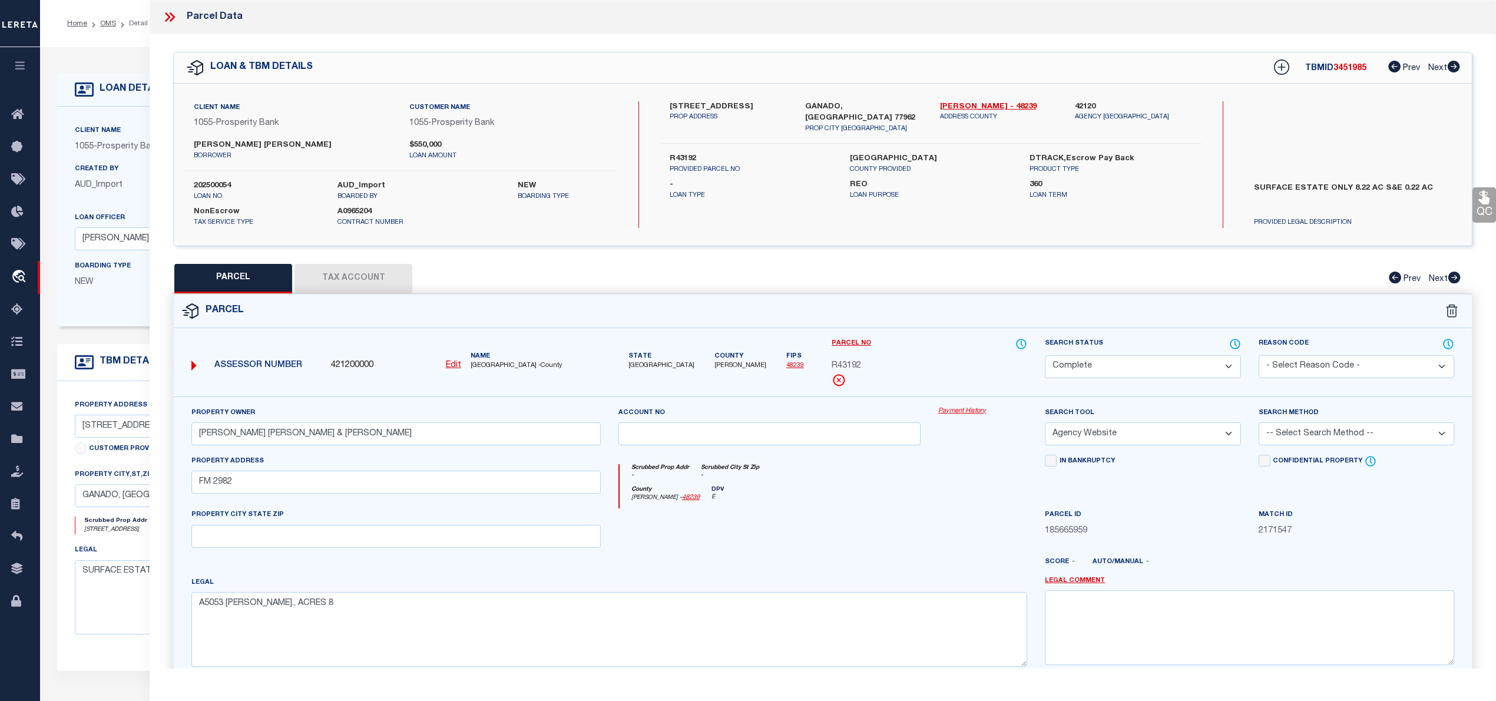
click at [333, 274] on button "Tax Account" at bounding box center [354, 278] width 118 height 29
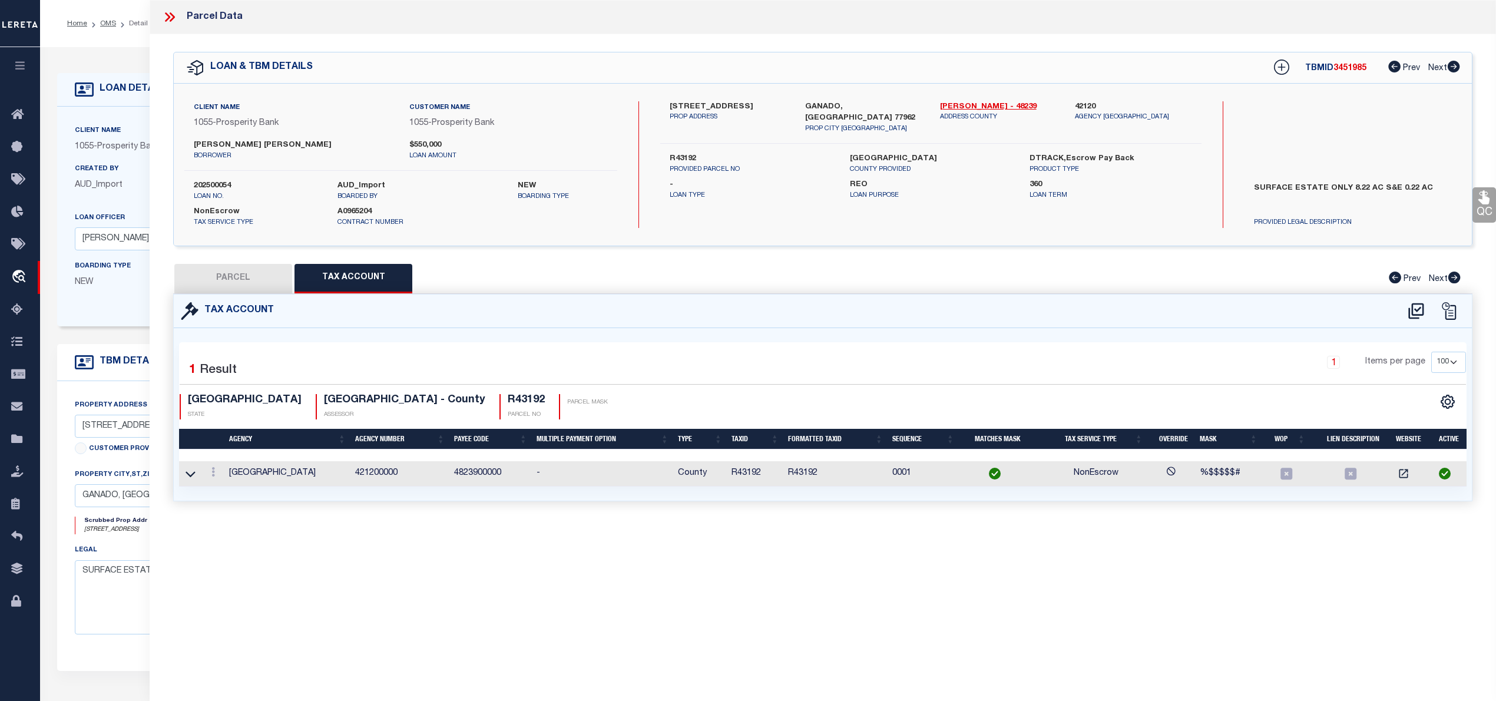
click at [250, 284] on button "PARCEL" at bounding box center [233, 278] width 118 height 29
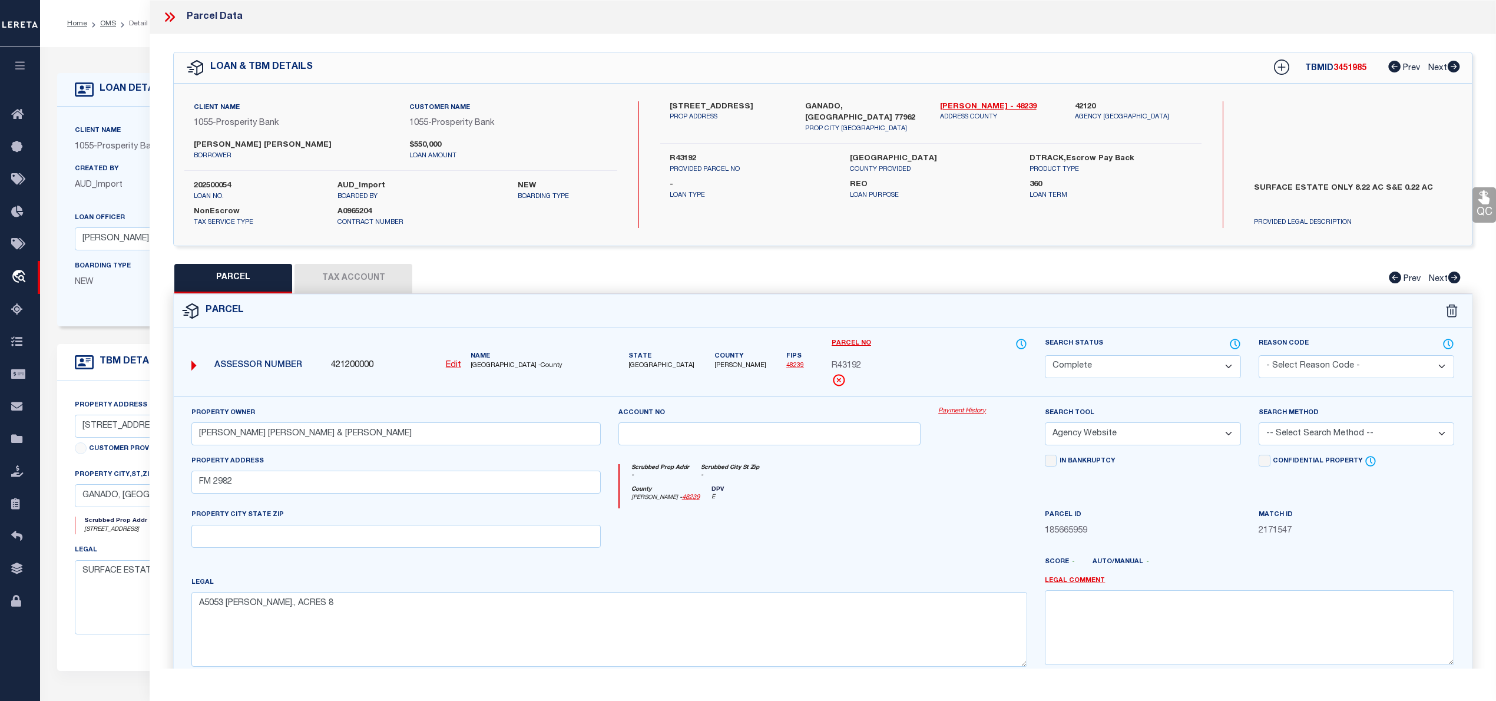
click at [370, 276] on button "Tax Account" at bounding box center [354, 278] width 118 height 29
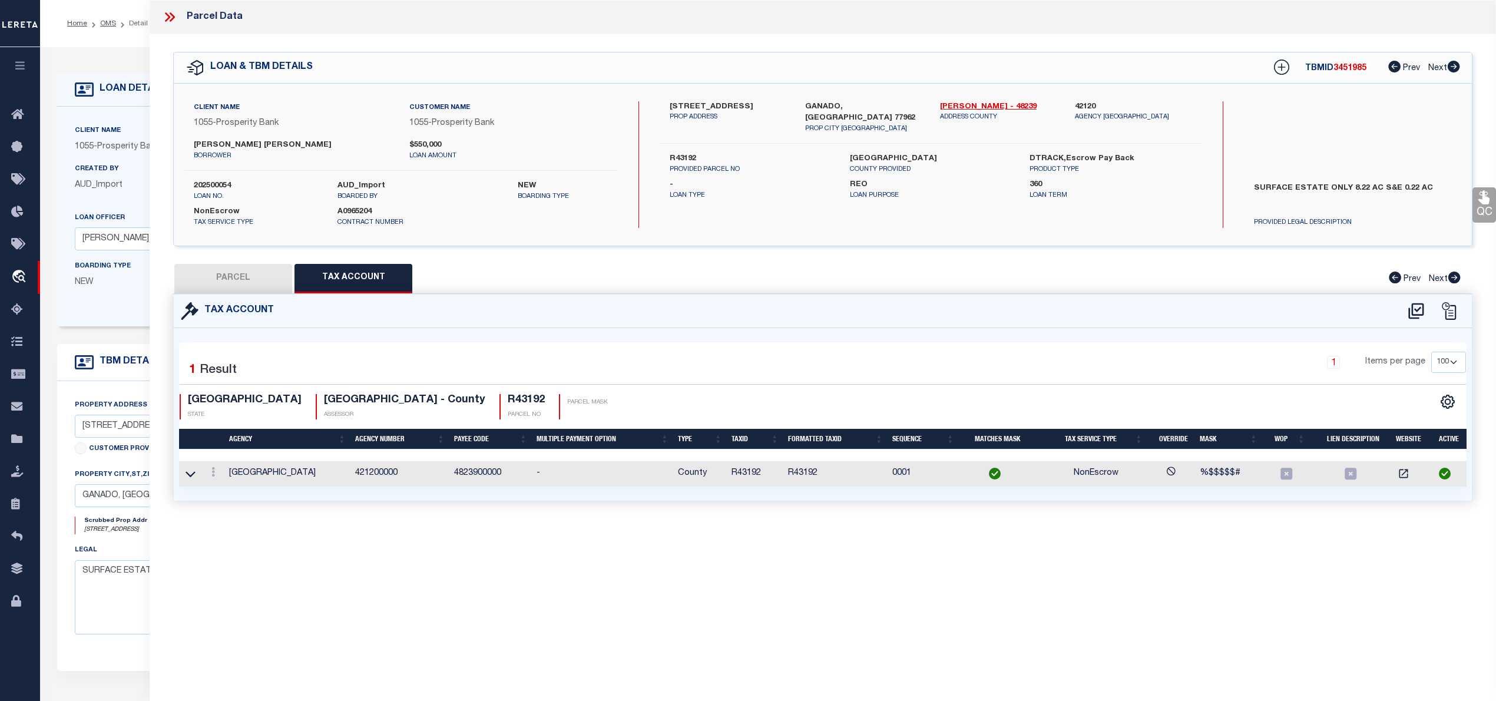
click at [255, 284] on button "PARCEL" at bounding box center [233, 278] width 118 height 29
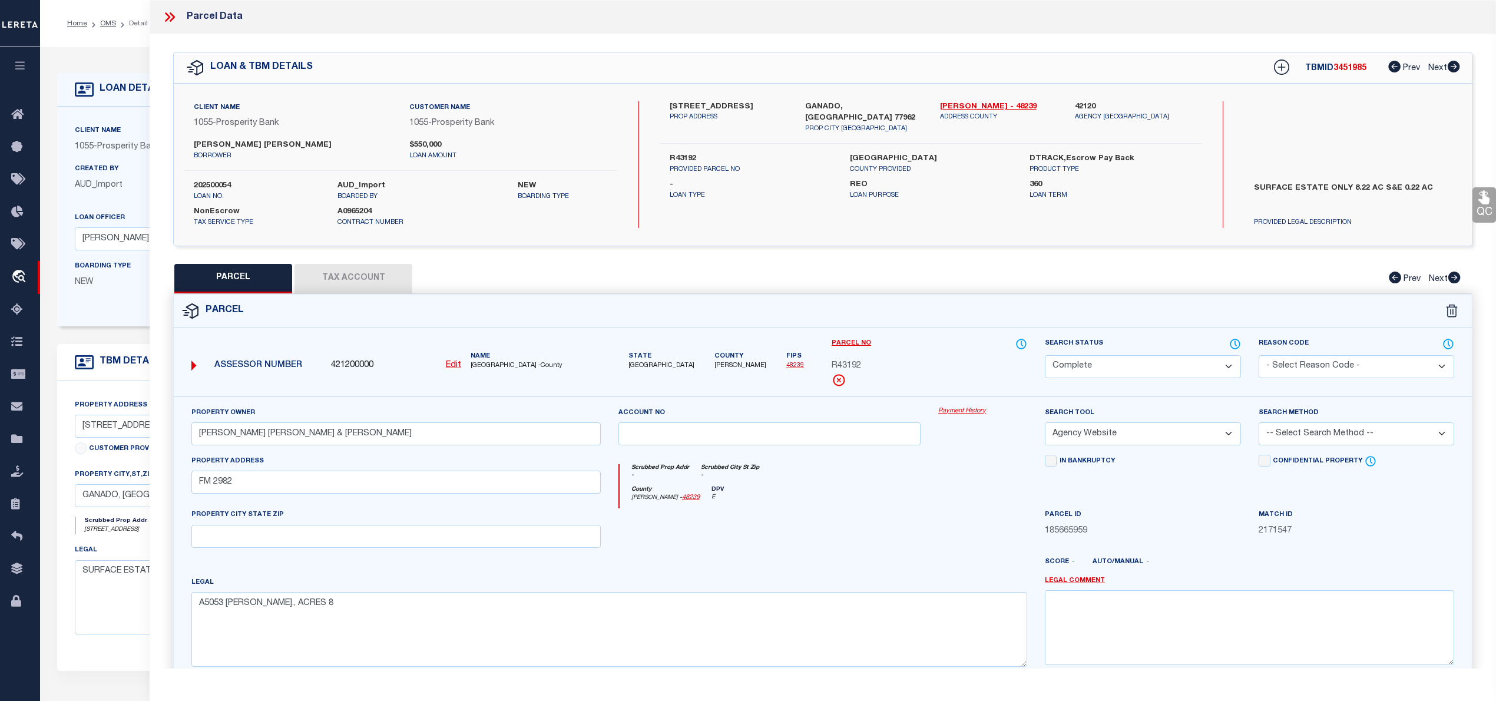
click at [357, 284] on button "Tax Account" at bounding box center [354, 278] width 118 height 29
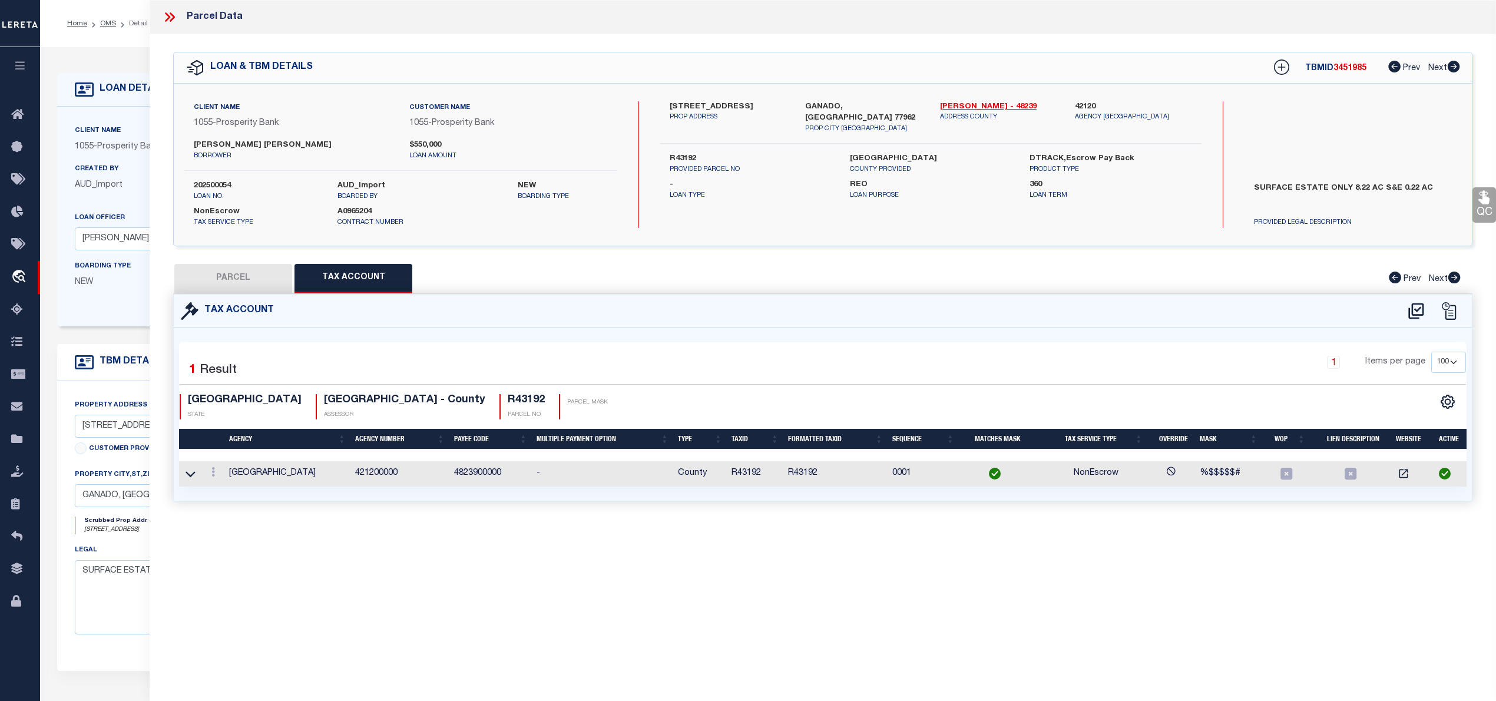
click at [260, 286] on button "PARCEL" at bounding box center [233, 278] width 118 height 29
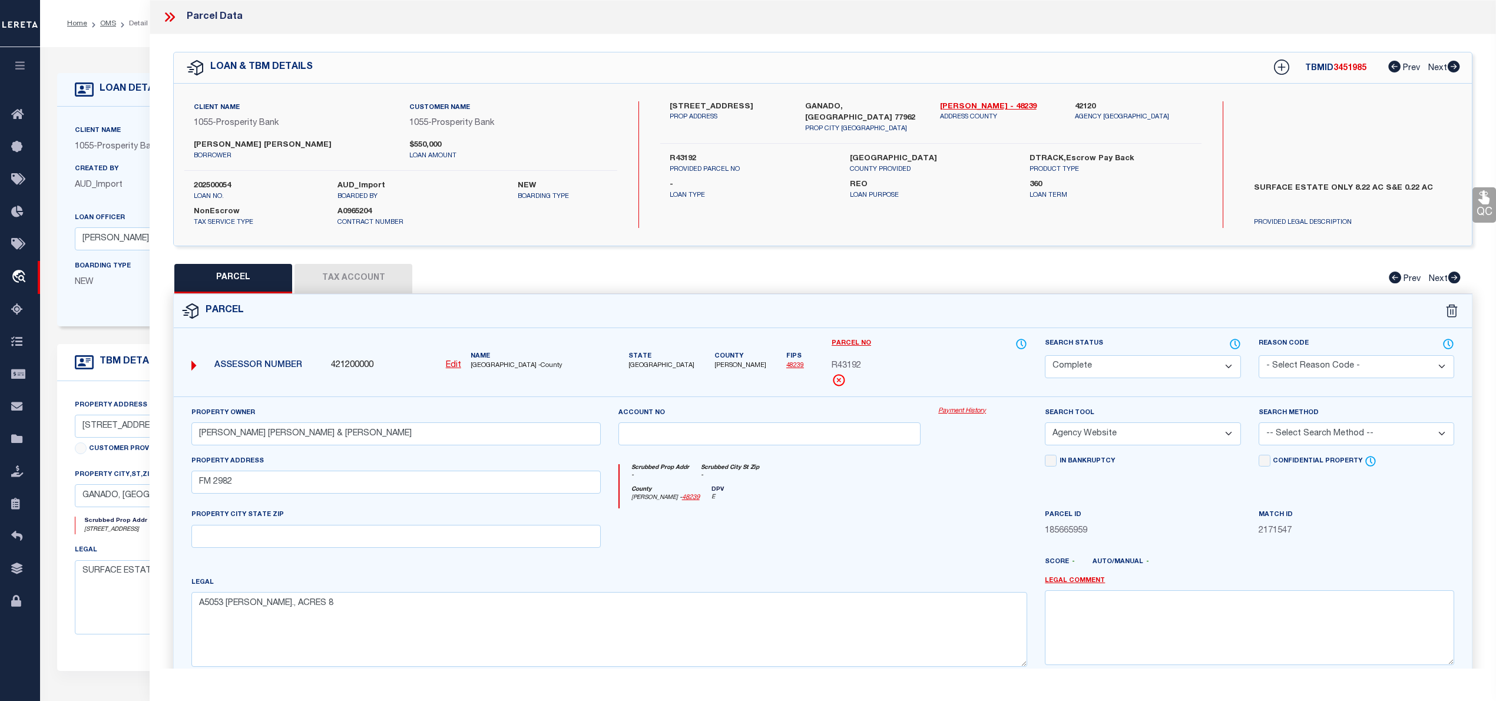
click at [381, 277] on button "Tax Account" at bounding box center [354, 278] width 118 height 29
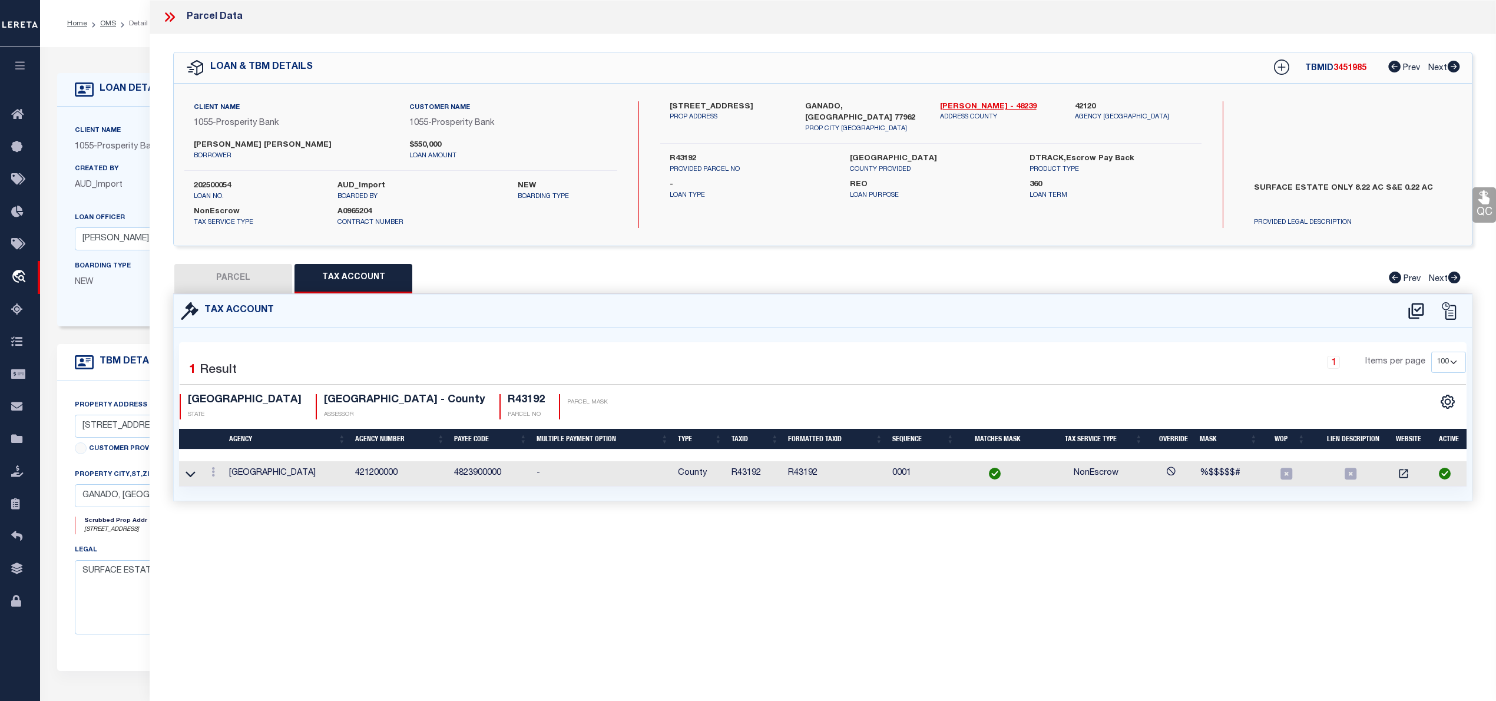
click at [241, 286] on button "PARCEL" at bounding box center [233, 278] width 118 height 29
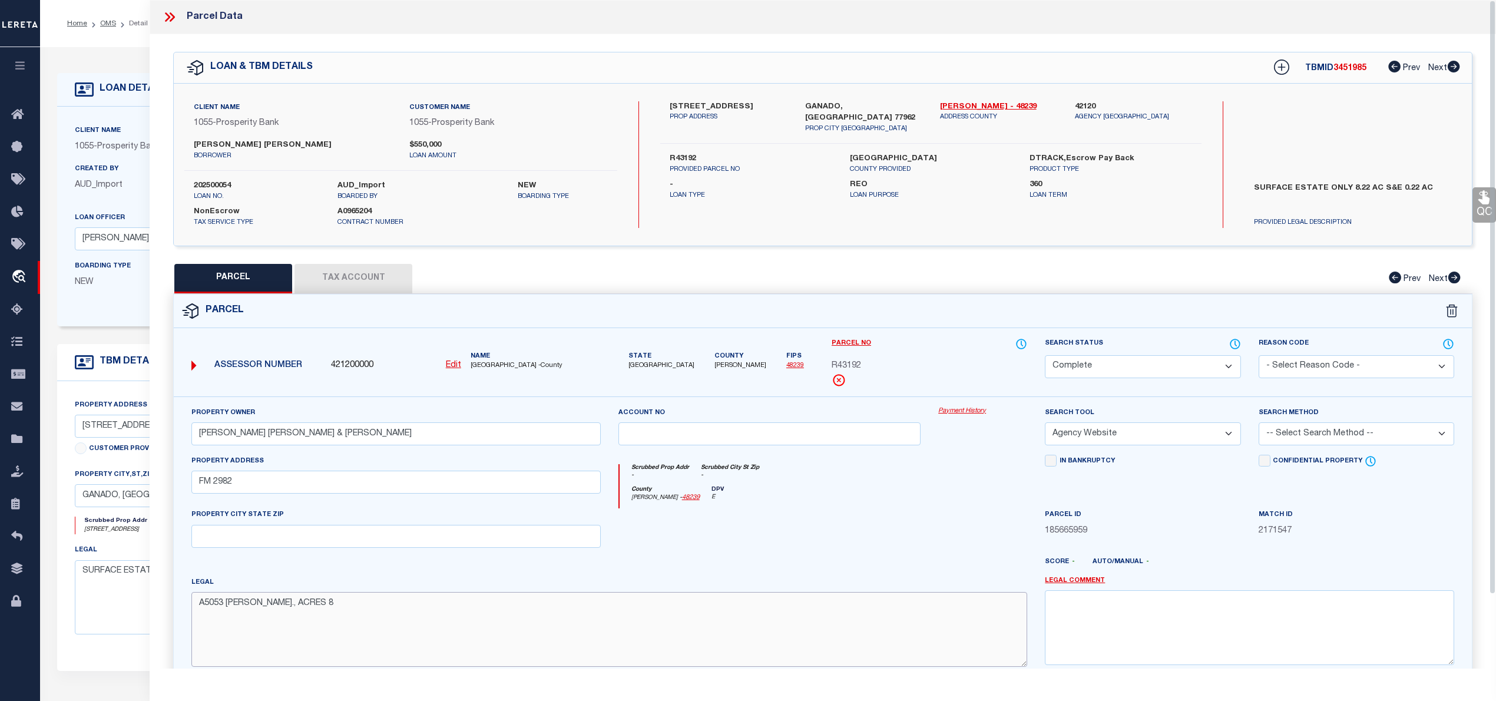
click at [418, 630] on textarea "A5053 MENEFEE, WM., ACRES 8" at bounding box center [609, 629] width 836 height 74
click at [1231, 340] on icon at bounding box center [1235, 344] width 12 height 13
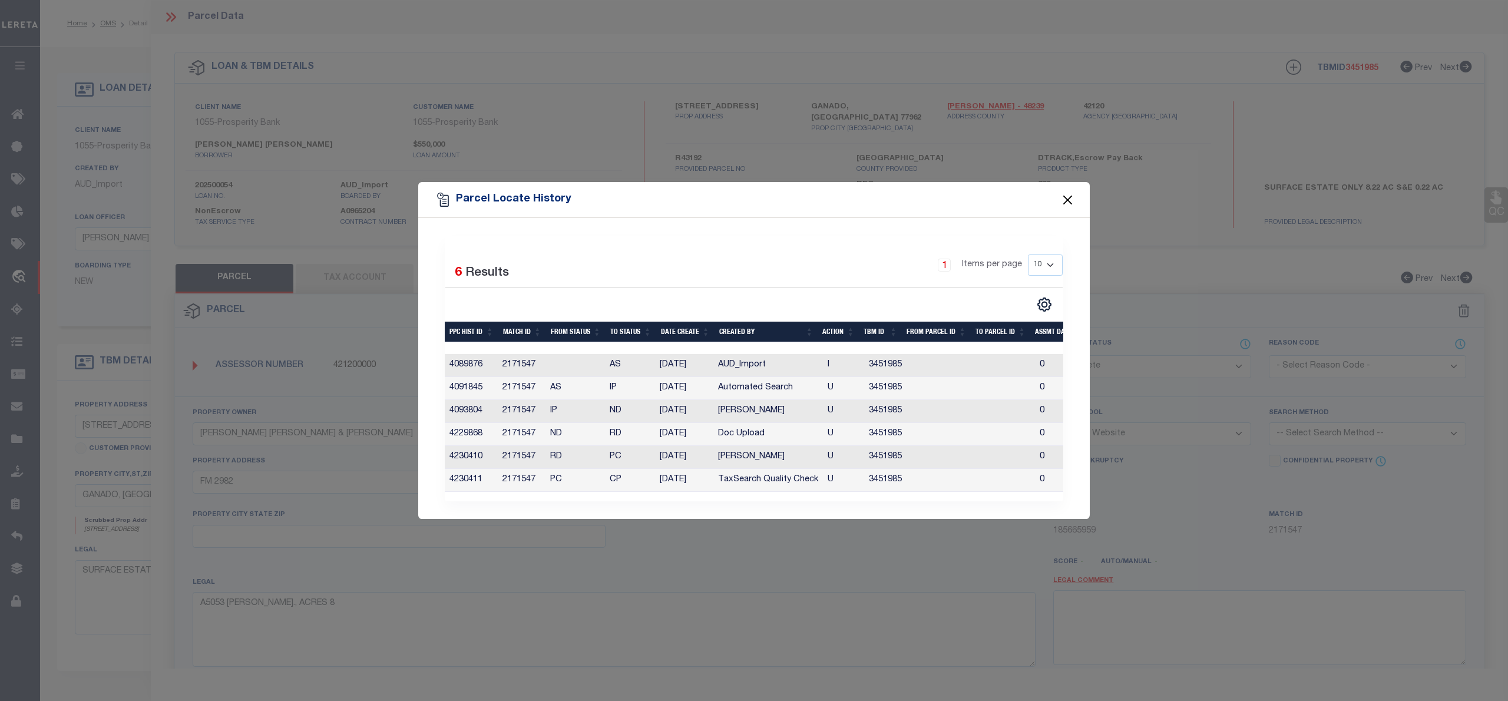
click at [1063, 193] on button "Close" at bounding box center [1067, 199] width 15 height 15
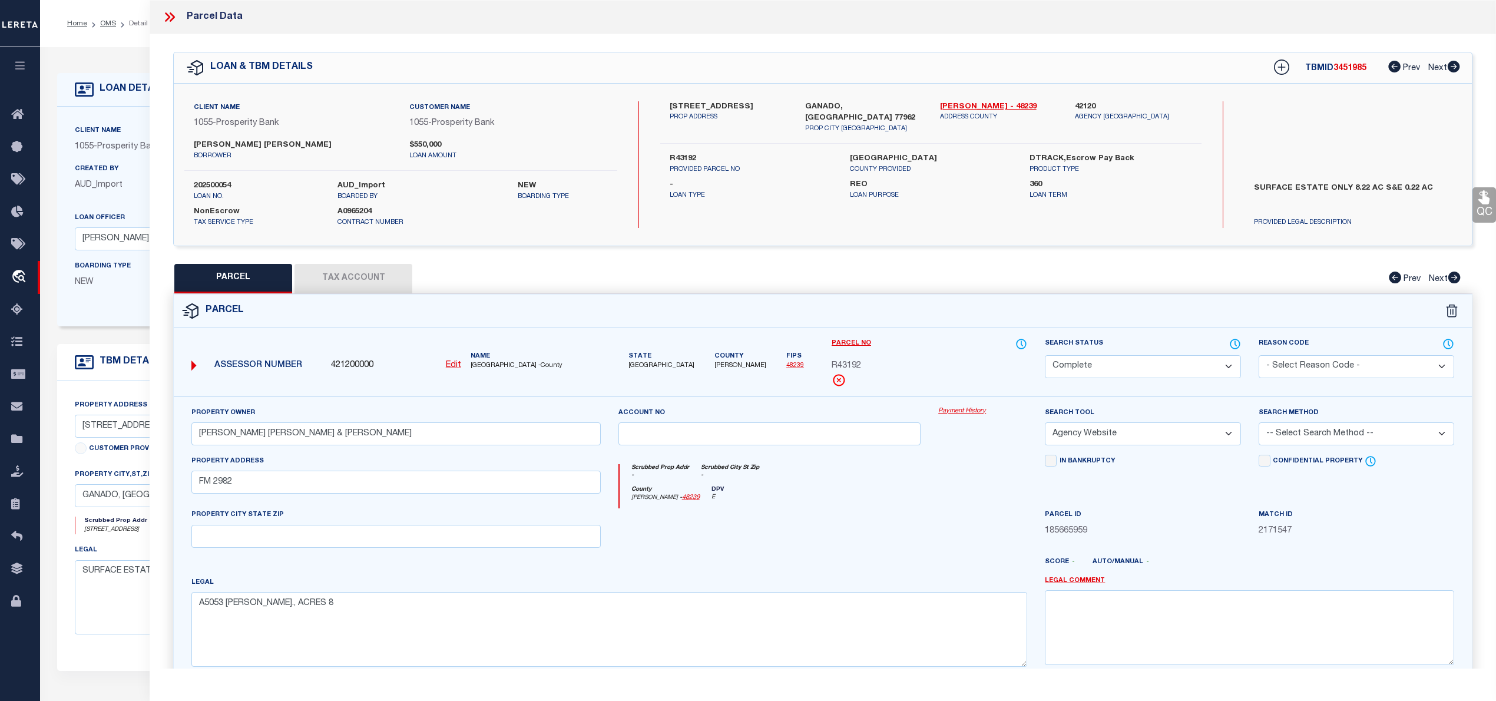
click at [167, 16] on icon at bounding box center [169, 16] width 15 height 15
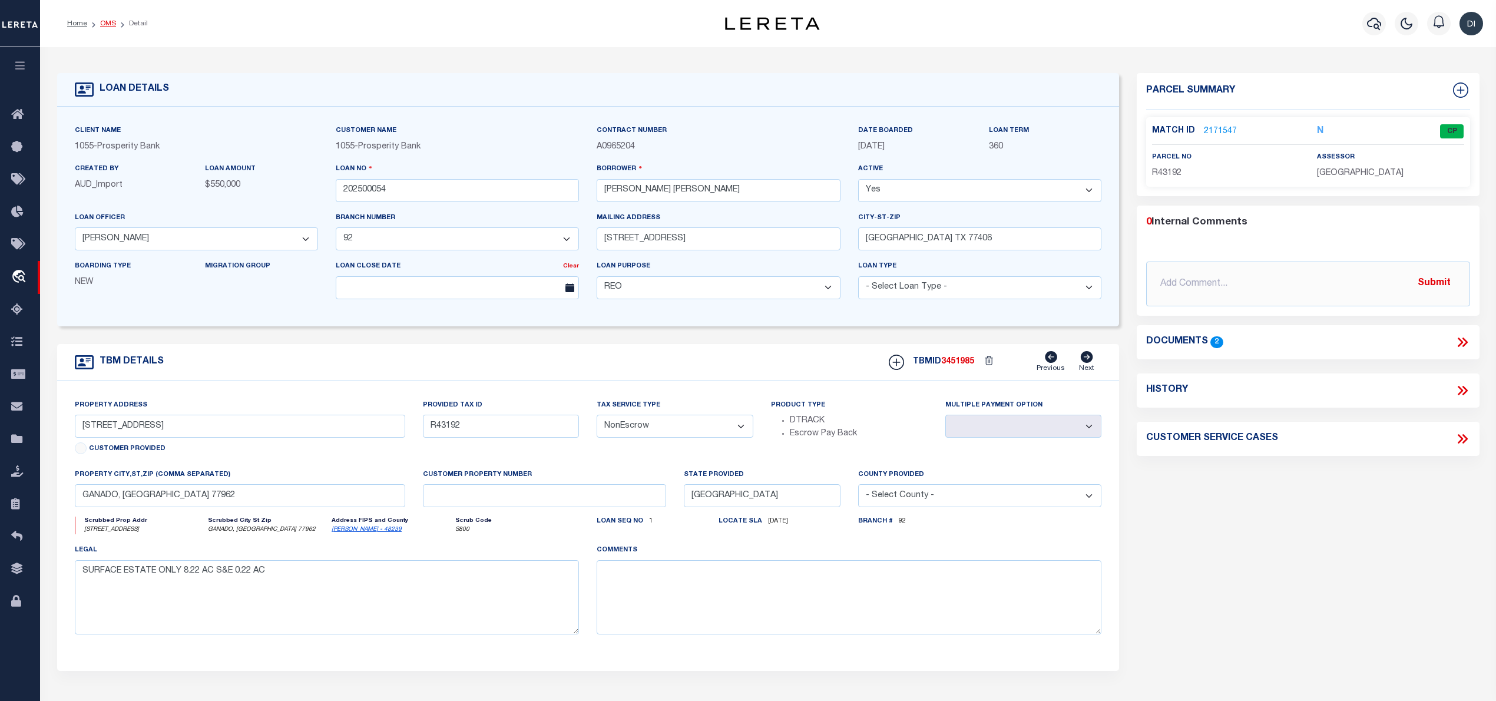
click at [107, 24] on link "OMS" at bounding box center [108, 23] width 16 height 7
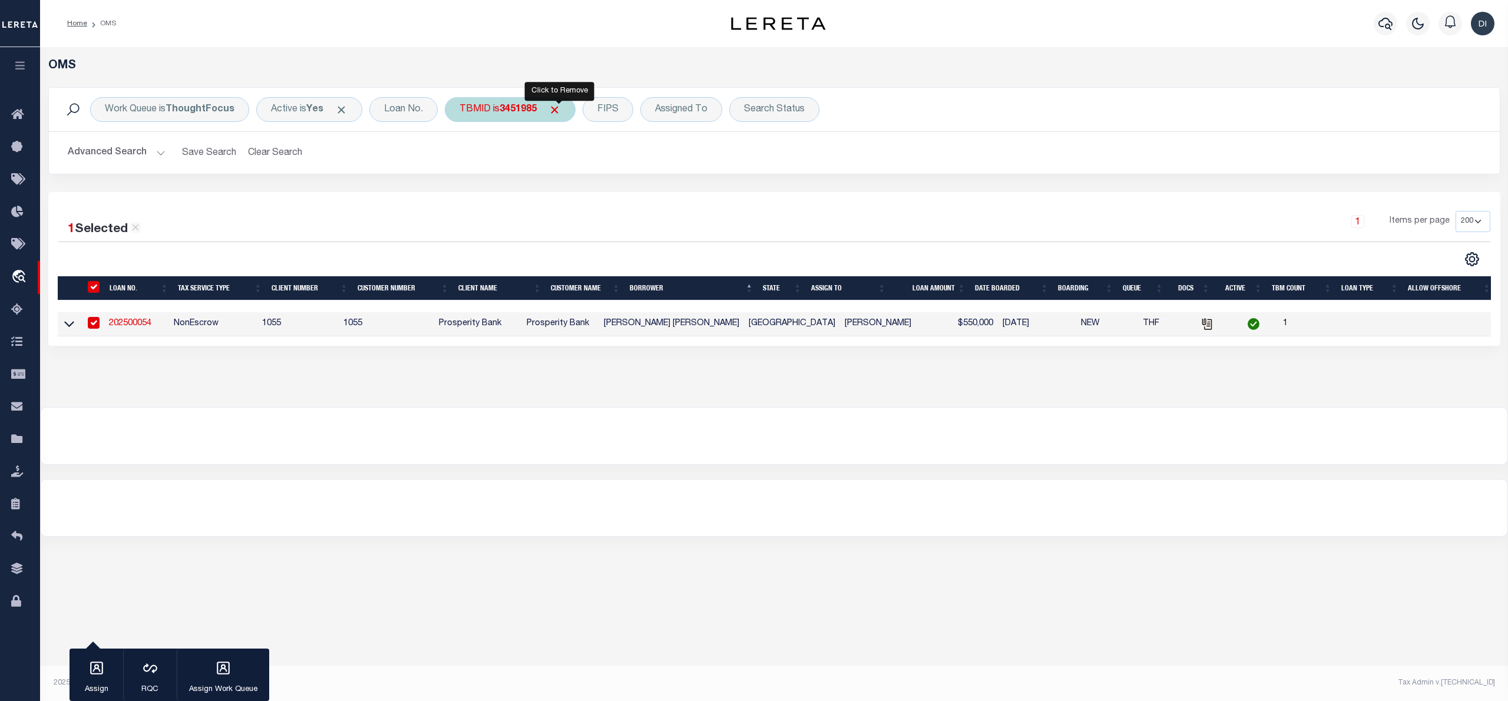
click at [558, 113] on span "Click to Remove" at bounding box center [554, 110] width 12 height 12
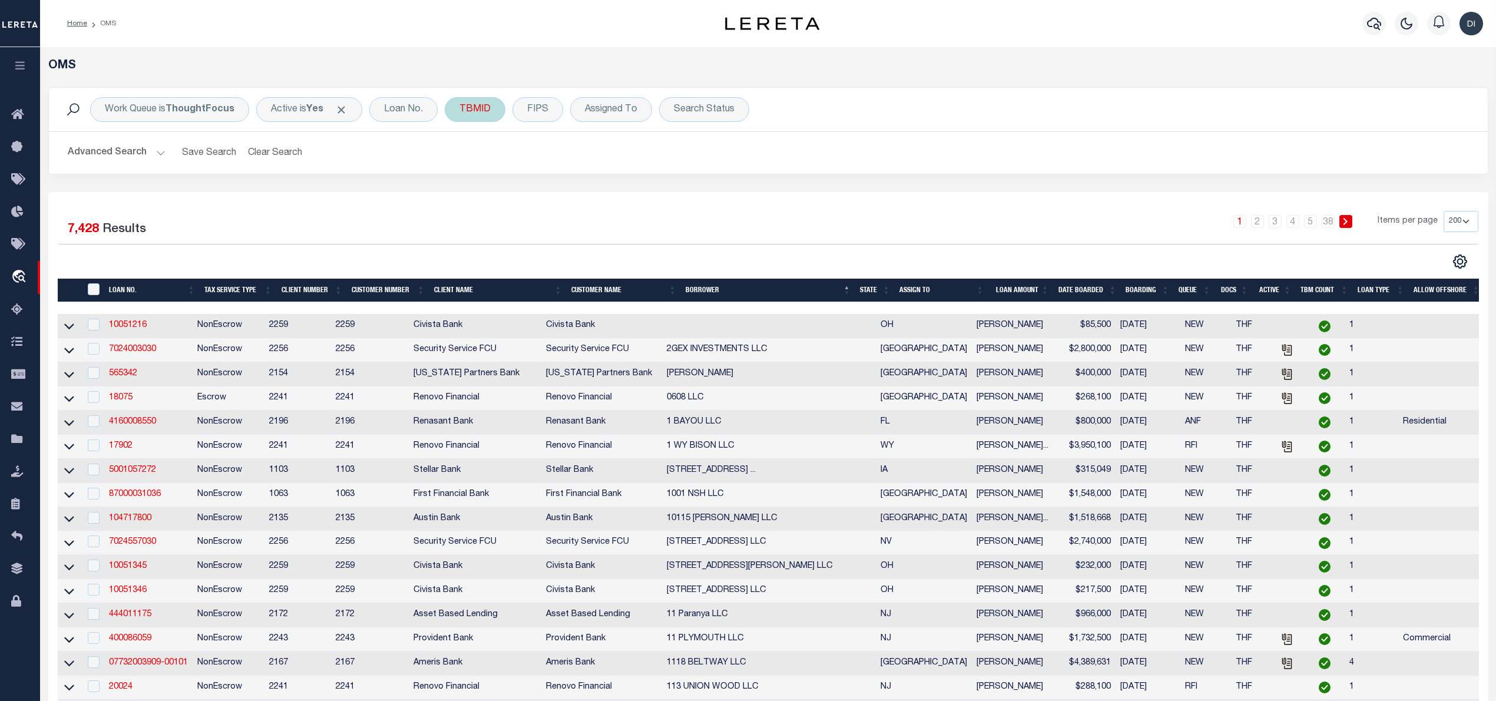
click at [470, 114] on div "TBMID" at bounding box center [475, 109] width 61 height 25
click at [480, 164] on input "number" at bounding box center [546, 162] width 173 height 22
click at [622, 191] on input "Apply" at bounding box center [616, 187] width 35 height 19
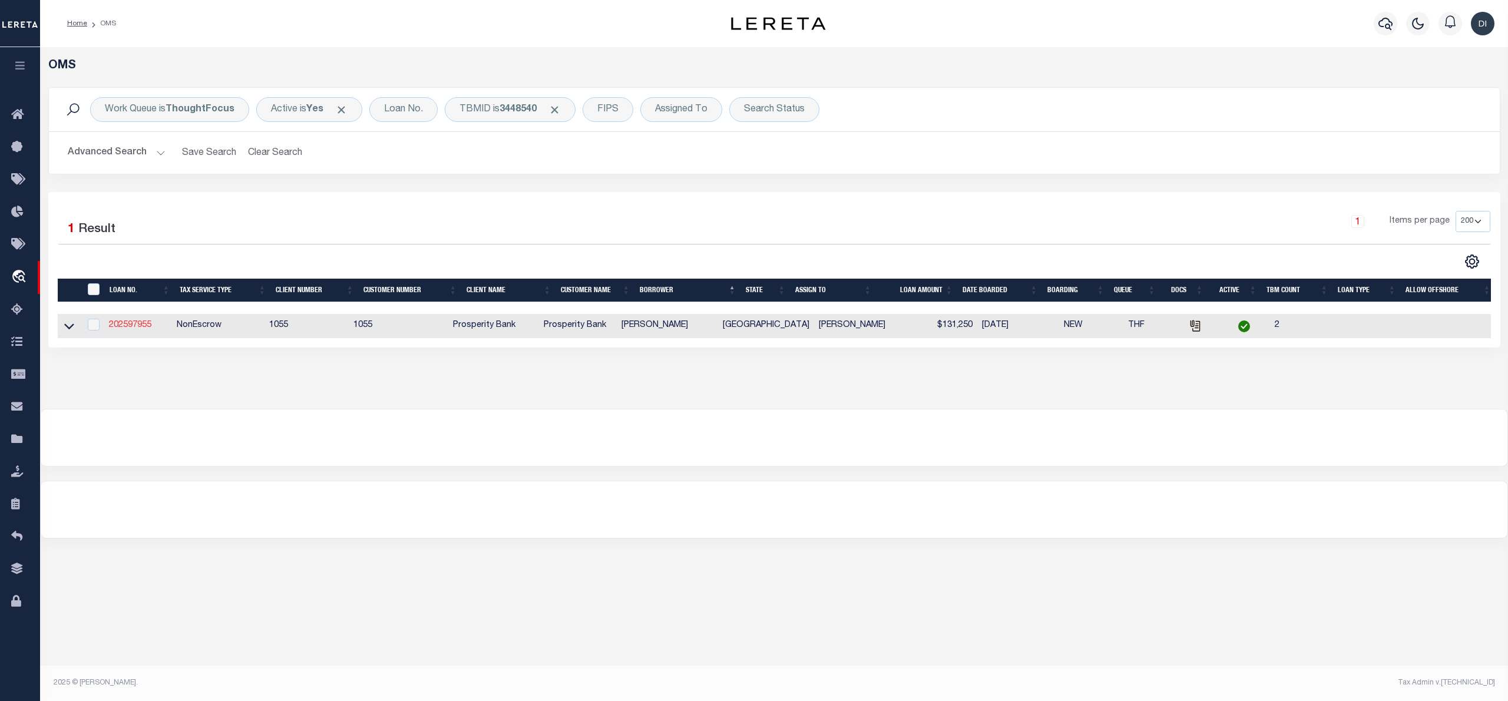
click at [144, 328] on link "202597955" at bounding box center [130, 325] width 42 height 8
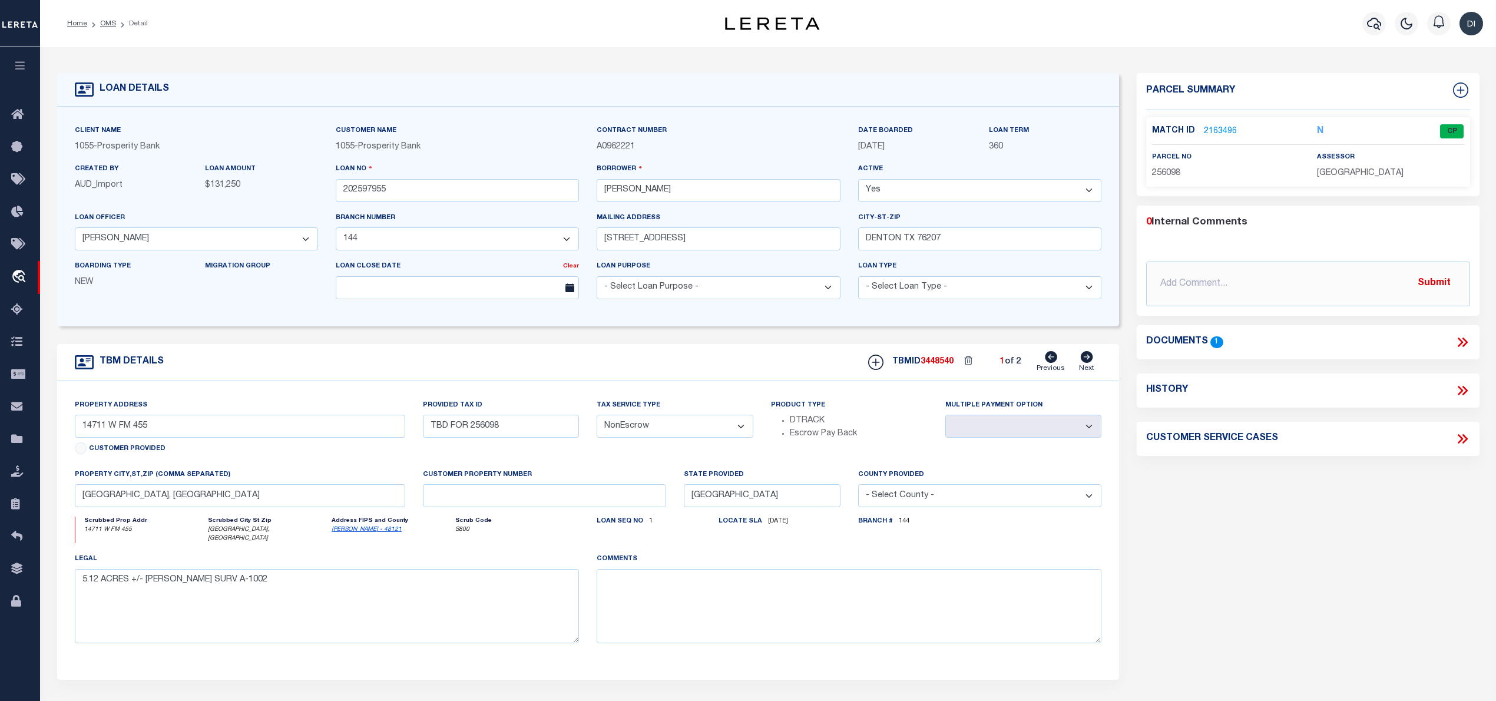
click at [1219, 133] on link "2163496" at bounding box center [1220, 131] width 33 height 12
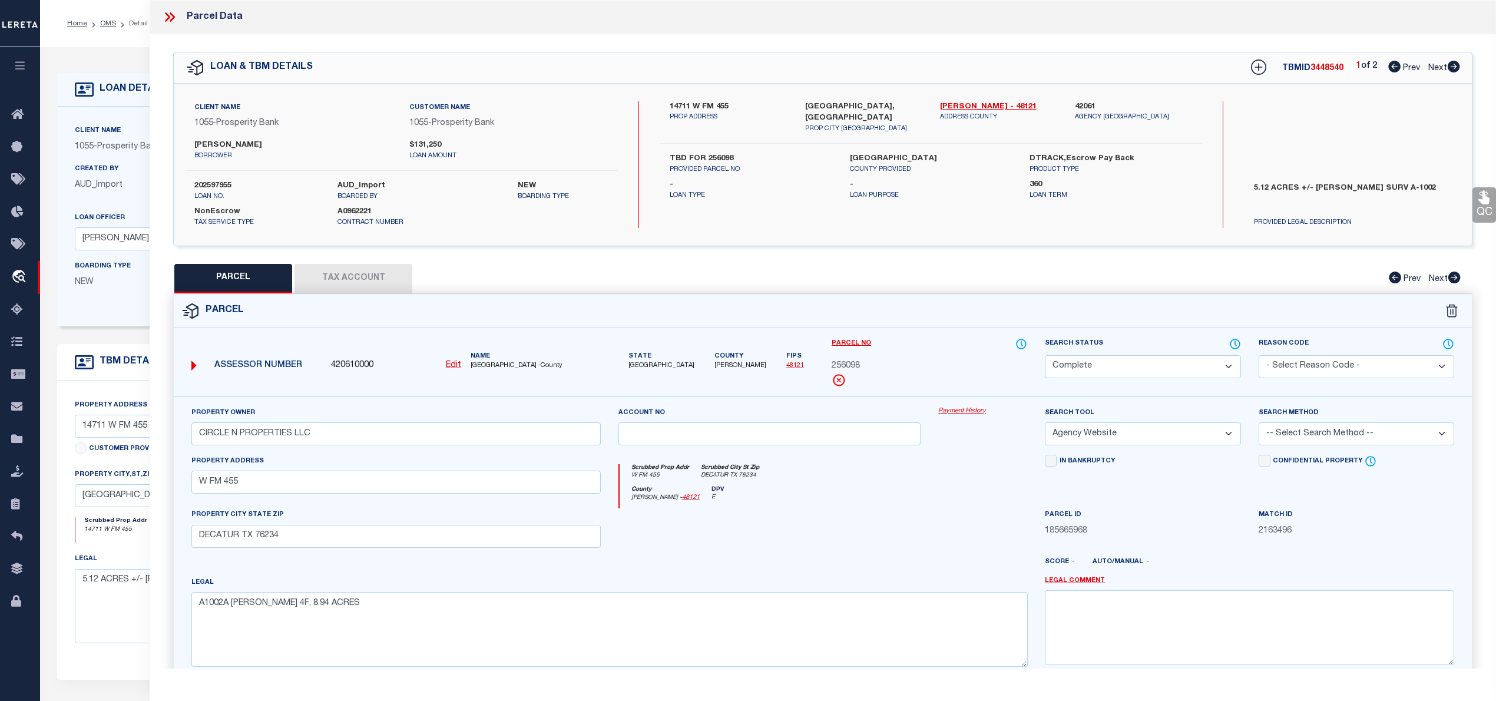
click at [394, 283] on button "Tax Account" at bounding box center [354, 278] width 118 height 29
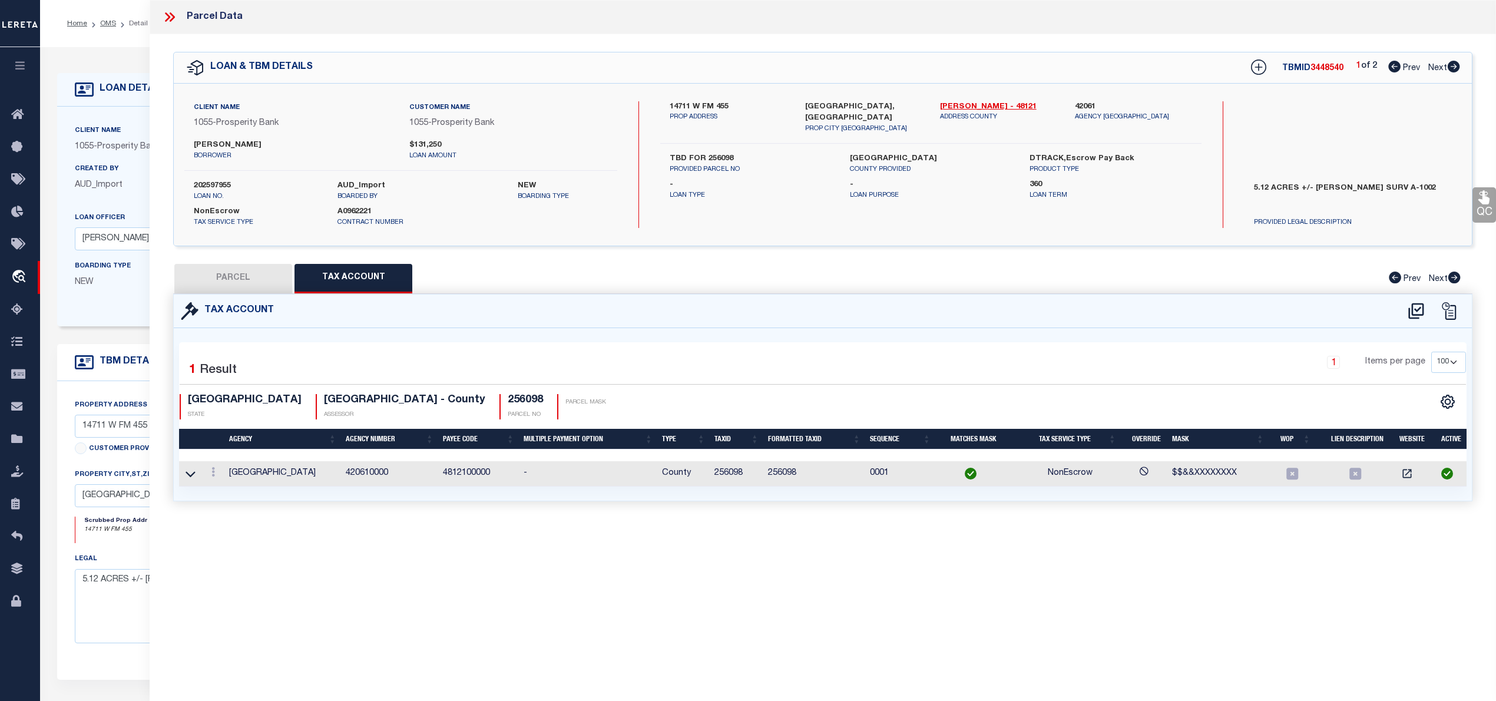
click at [248, 290] on button "PARCEL" at bounding box center [233, 278] width 118 height 29
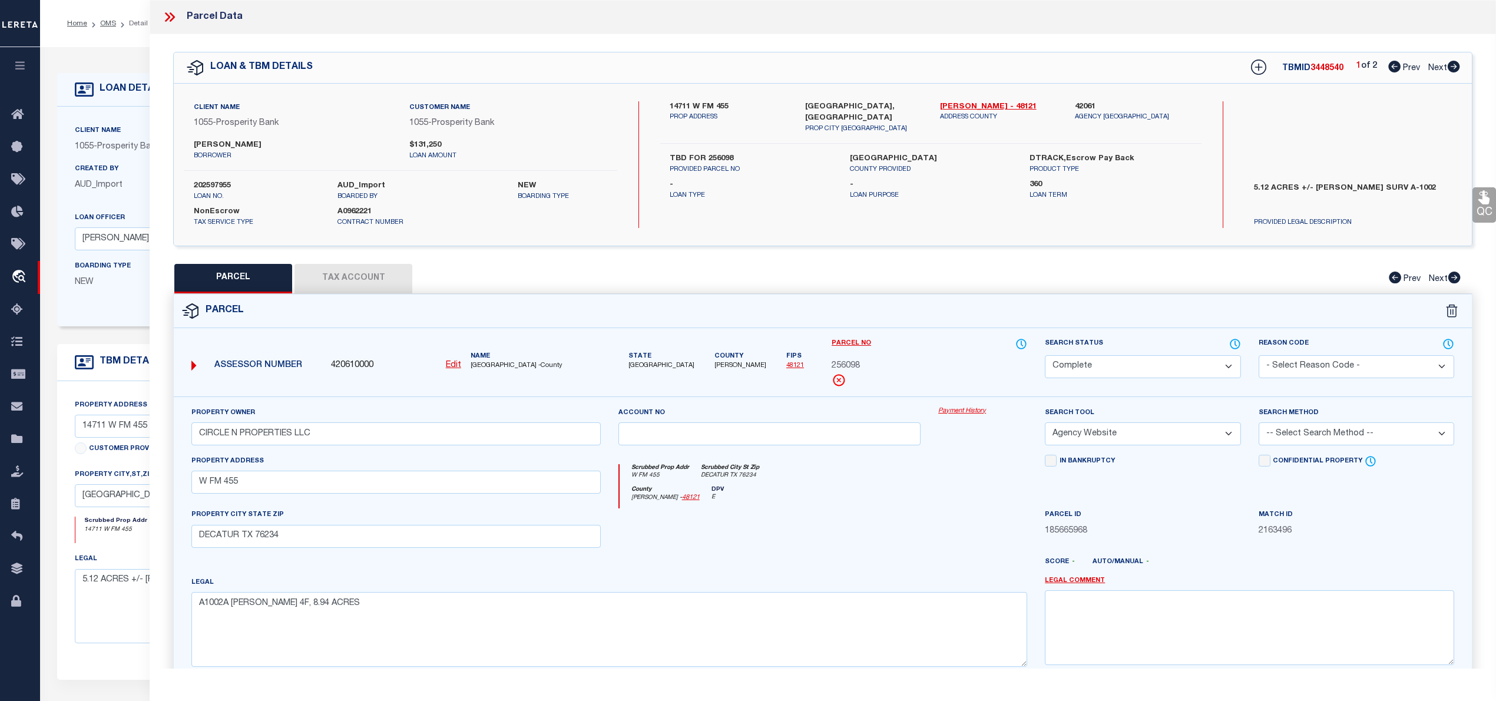
click at [1454, 67] on icon at bounding box center [1454, 67] width 12 height 12
click at [1394, 70] on icon at bounding box center [1394, 67] width 12 height 12
click at [1235, 346] on icon at bounding box center [1235, 344] width 12 height 13
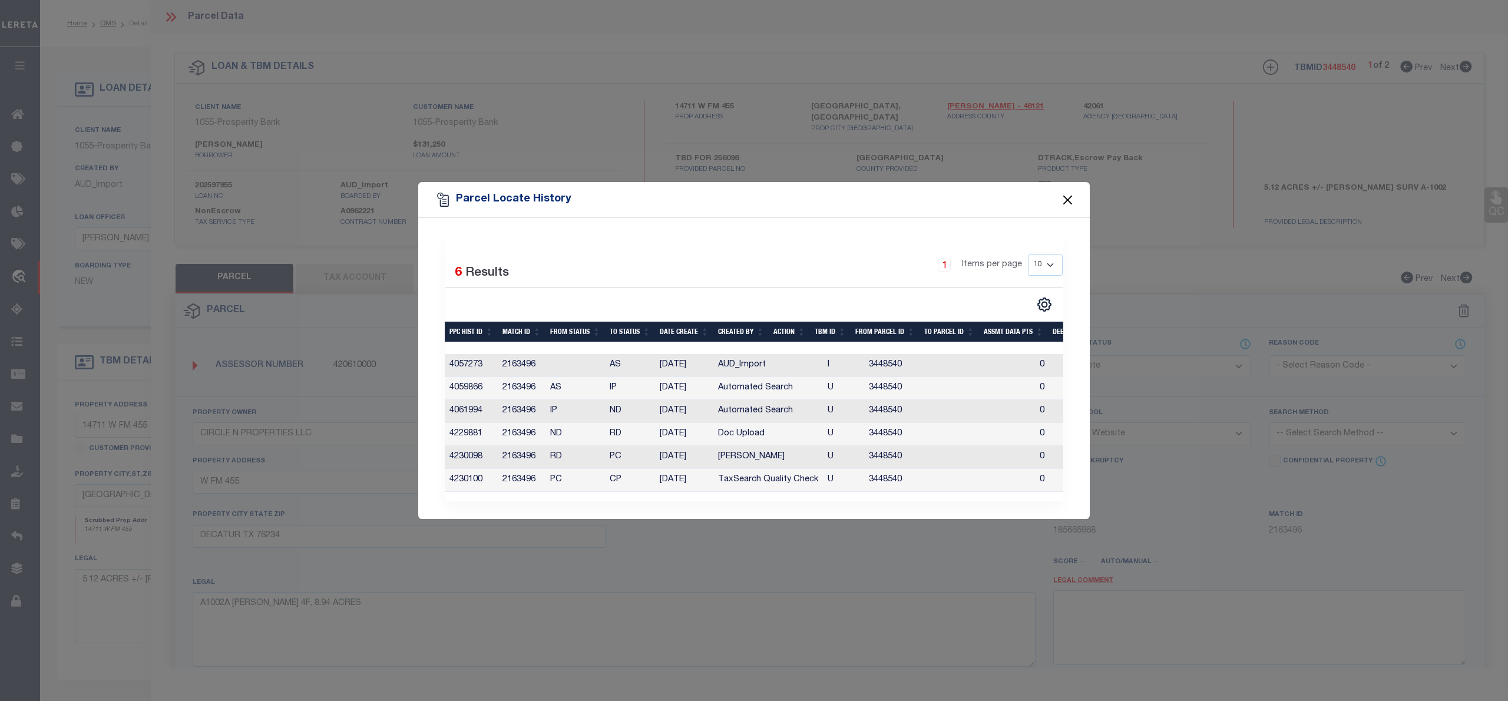
click at [1068, 192] on button "Close" at bounding box center [1067, 199] width 15 height 15
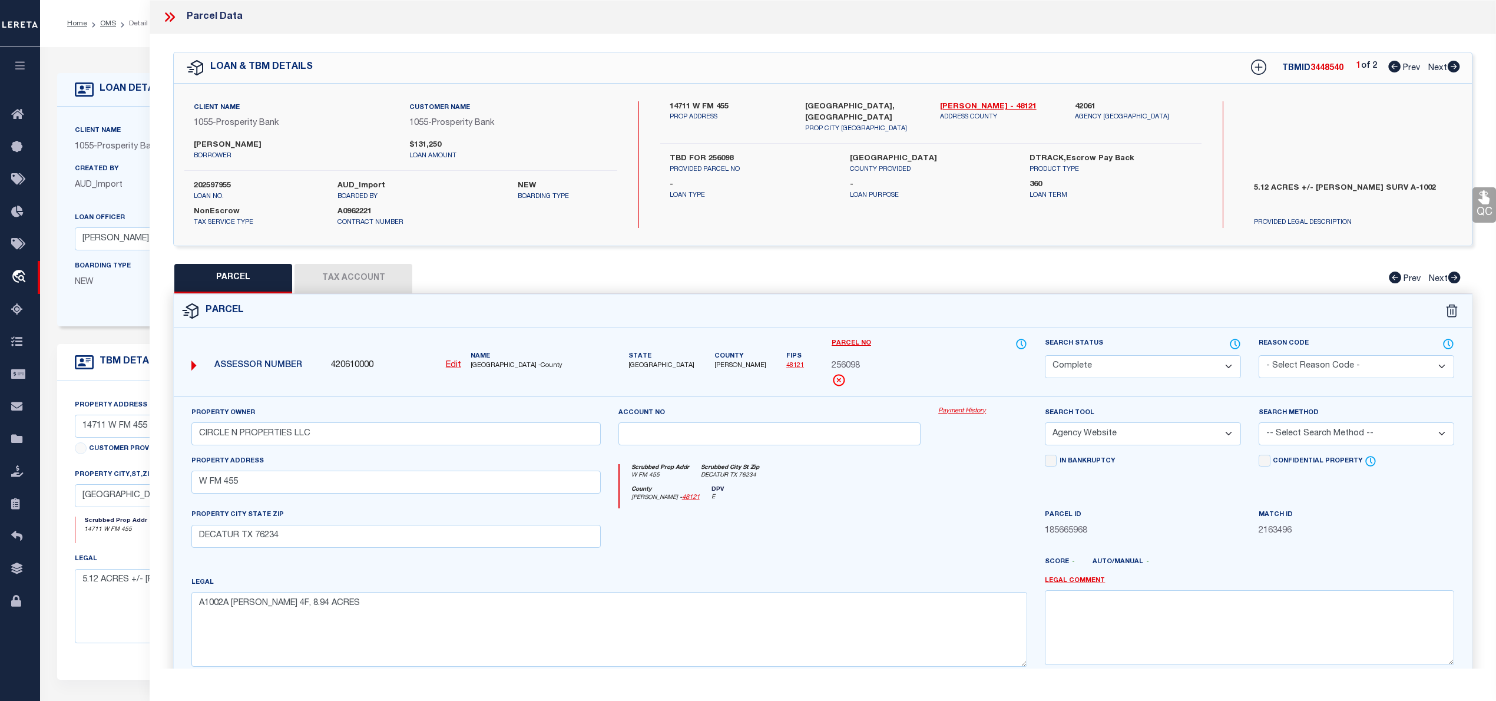
click at [382, 289] on button "Tax Account" at bounding box center [354, 278] width 118 height 29
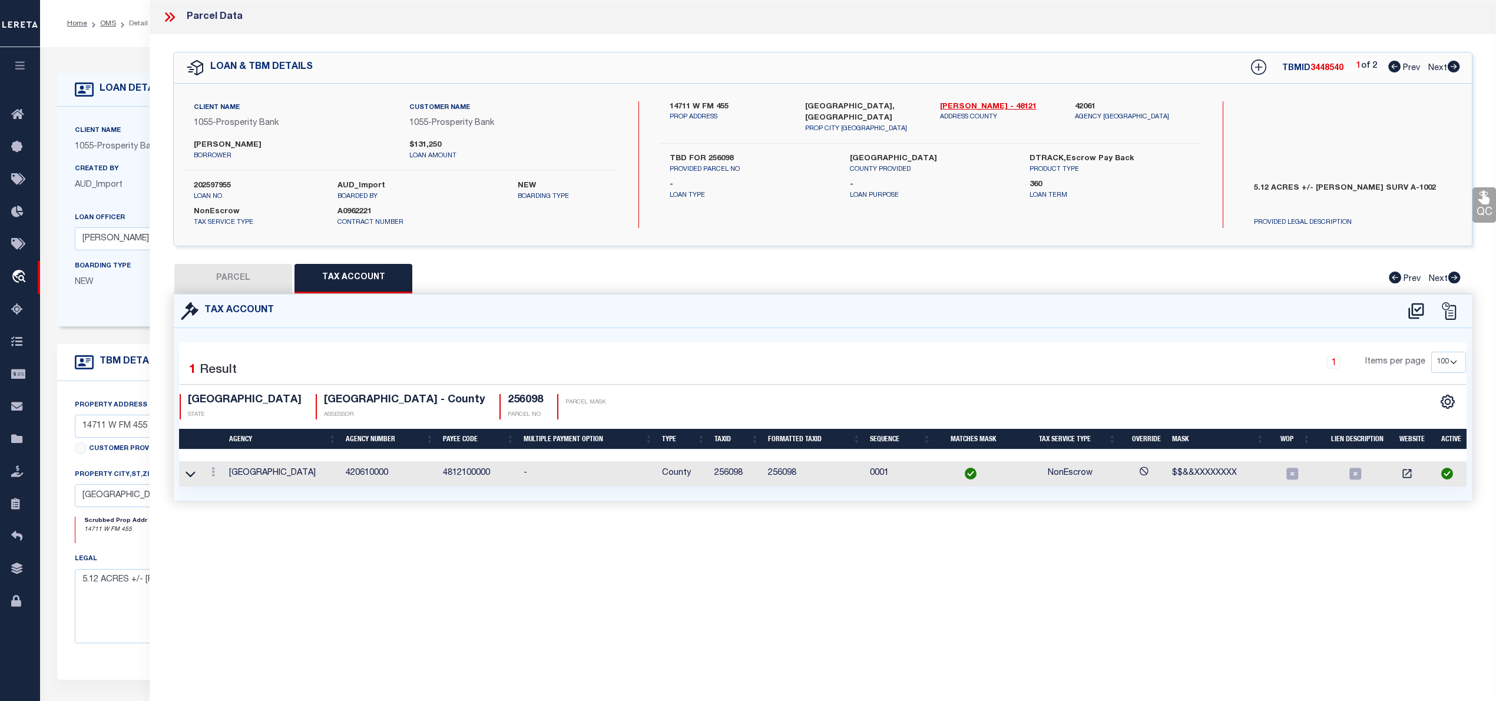
click at [240, 282] on button "PARCEL" at bounding box center [233, 278] width 118 height 29
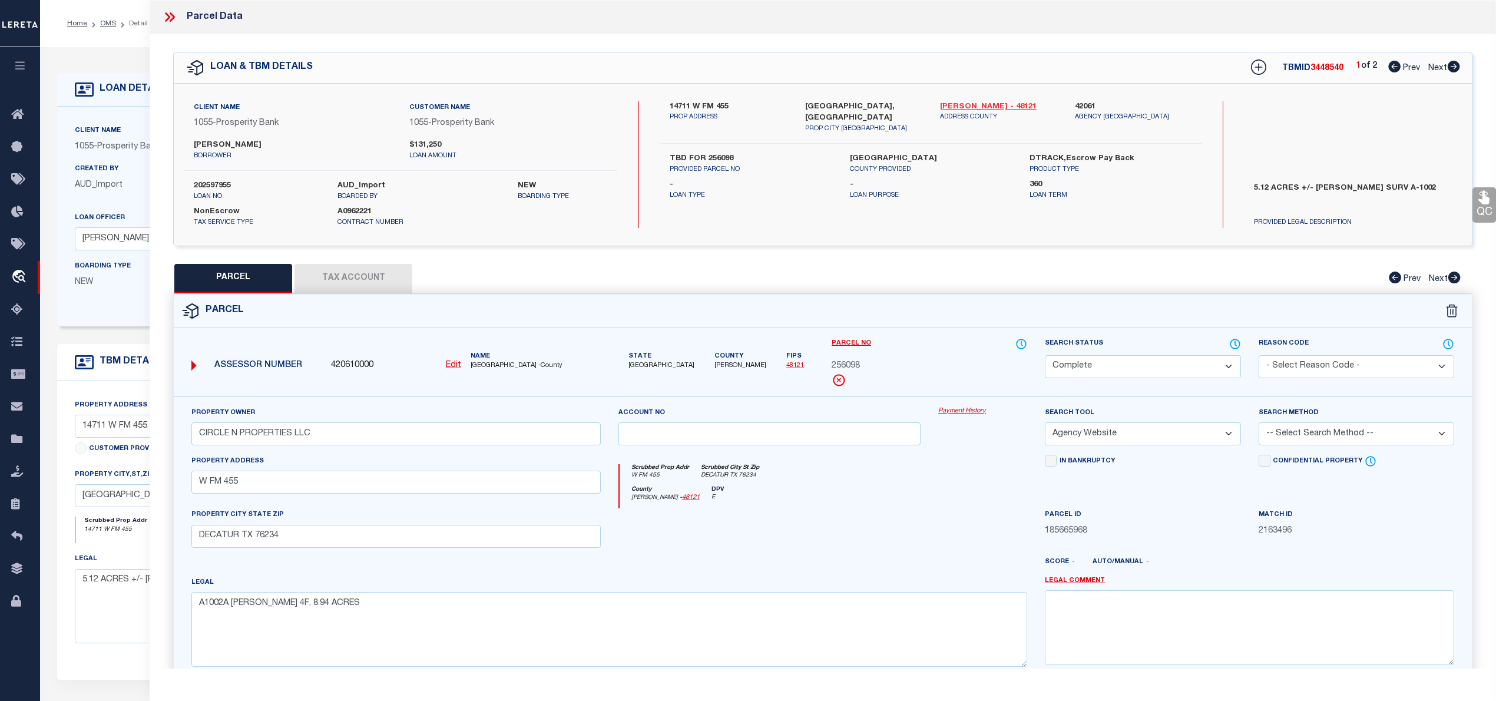
click at [967, 104] on link "[PERSON_NAME] - 48121" at bounding box center [998, 107] width 117 height 12
drag, startPoint x: 251, startPoint y: 485, endPoint x: 180, endPoint y: 495, distance: 71.4
click at [180, 495] on div "Property Owner CIRCLE N PROPERTIES LLC Account no Payment History Search Tool -…" at bounding box center [823, 550] width 1298 height 308
drag, startPoint x: 322, startPoint y: 435, endPoint x: 201, endPoint y: 437, distance: 120.8
click at [201, 437] on input "CIRCLE N PROPERTIES LLC" at bounding box center [395, 433] width 409 height 23
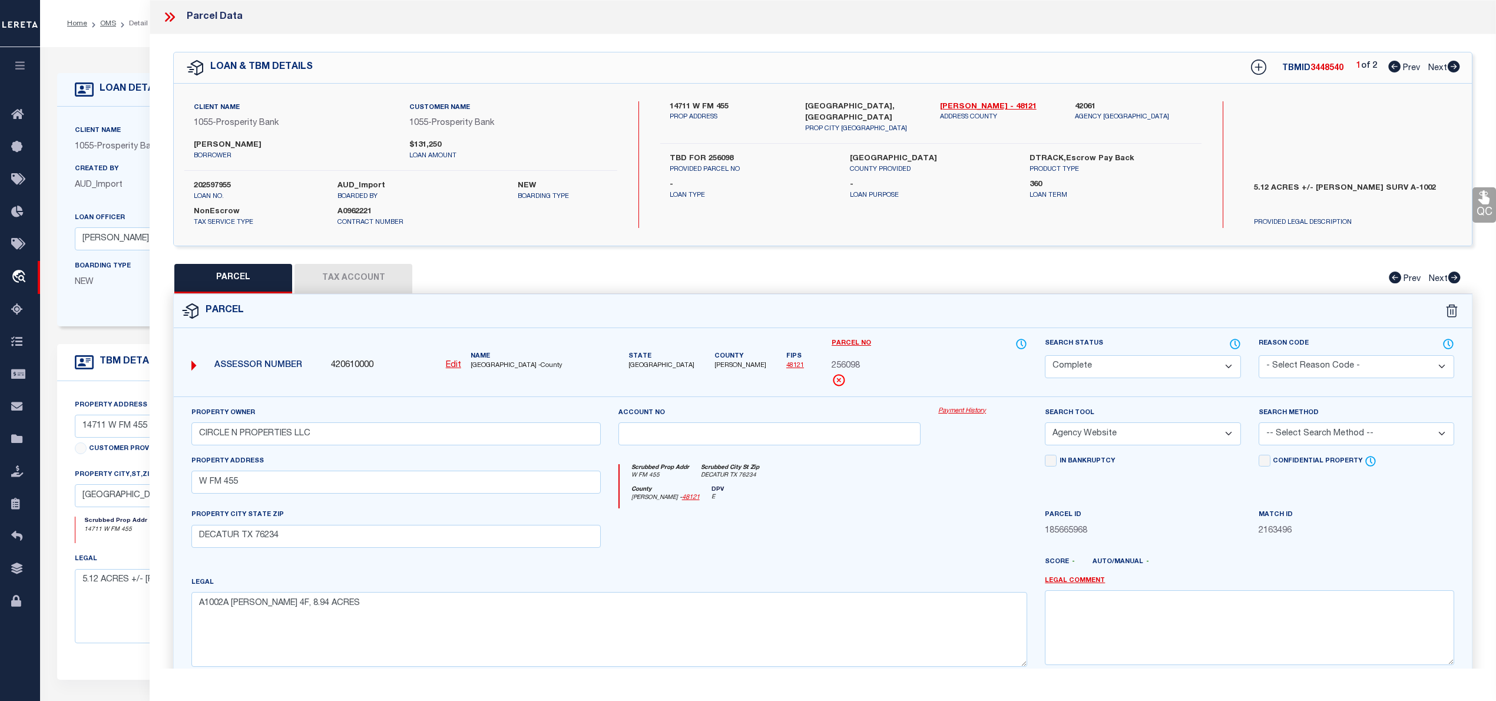
click at [363, 276] on button "Tax Account" at bounding box center [354, 278] width 118 height 29
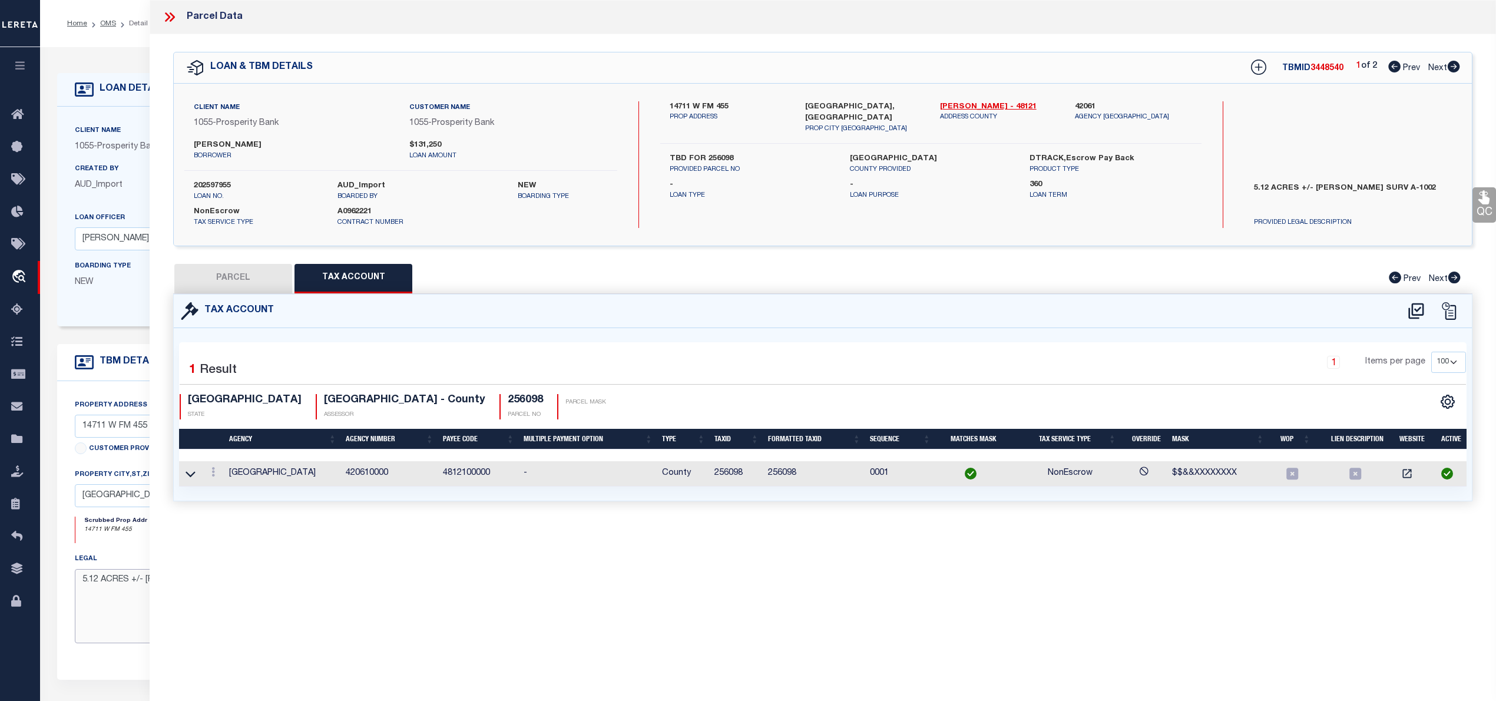
click at [121, 606] on textarea "5.12 ACRES +/- [PERSON_NAME] SURV A-1002" at bounding box center [327, 606] width 505 height 74
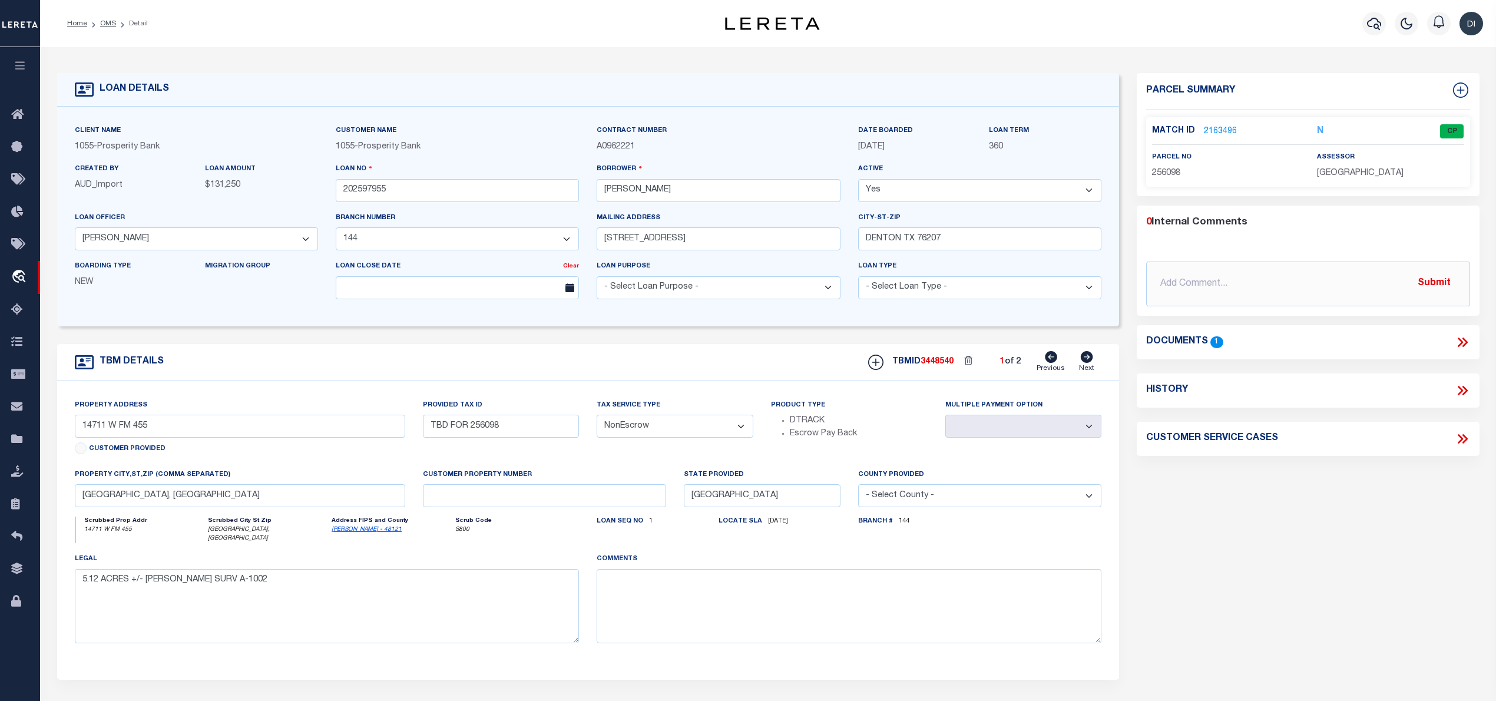
click at [1459, 344] on icon at bounding box center [1462, 342] width 15 height 15
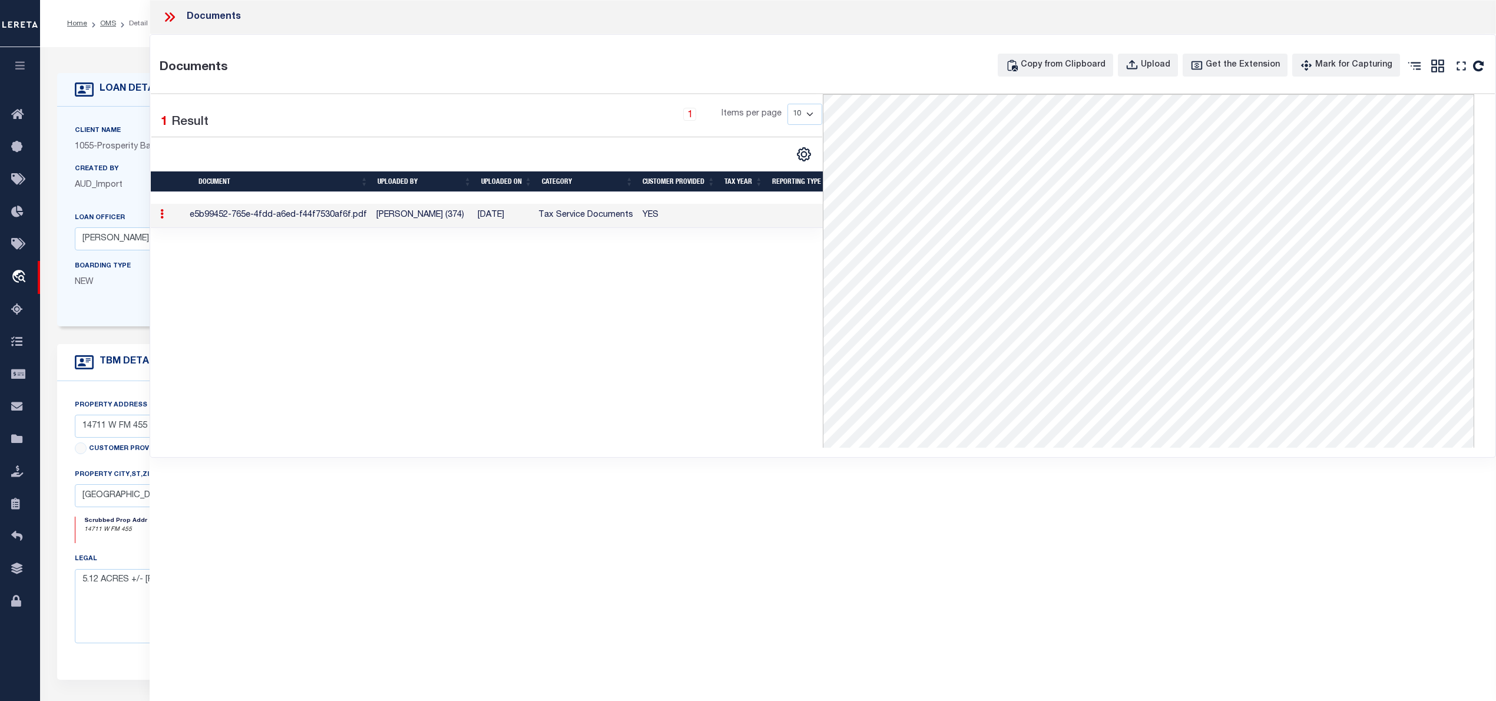
click at [521, 219] on td "[DATE]" at bounding box center [503, 216] width 61 height 24
select select "10530"
select select "3883"
select select "NonEscrow"
click at [631, 219] on td "Tax Service Documents" at bounding box center [586, 216] width 104 height 24
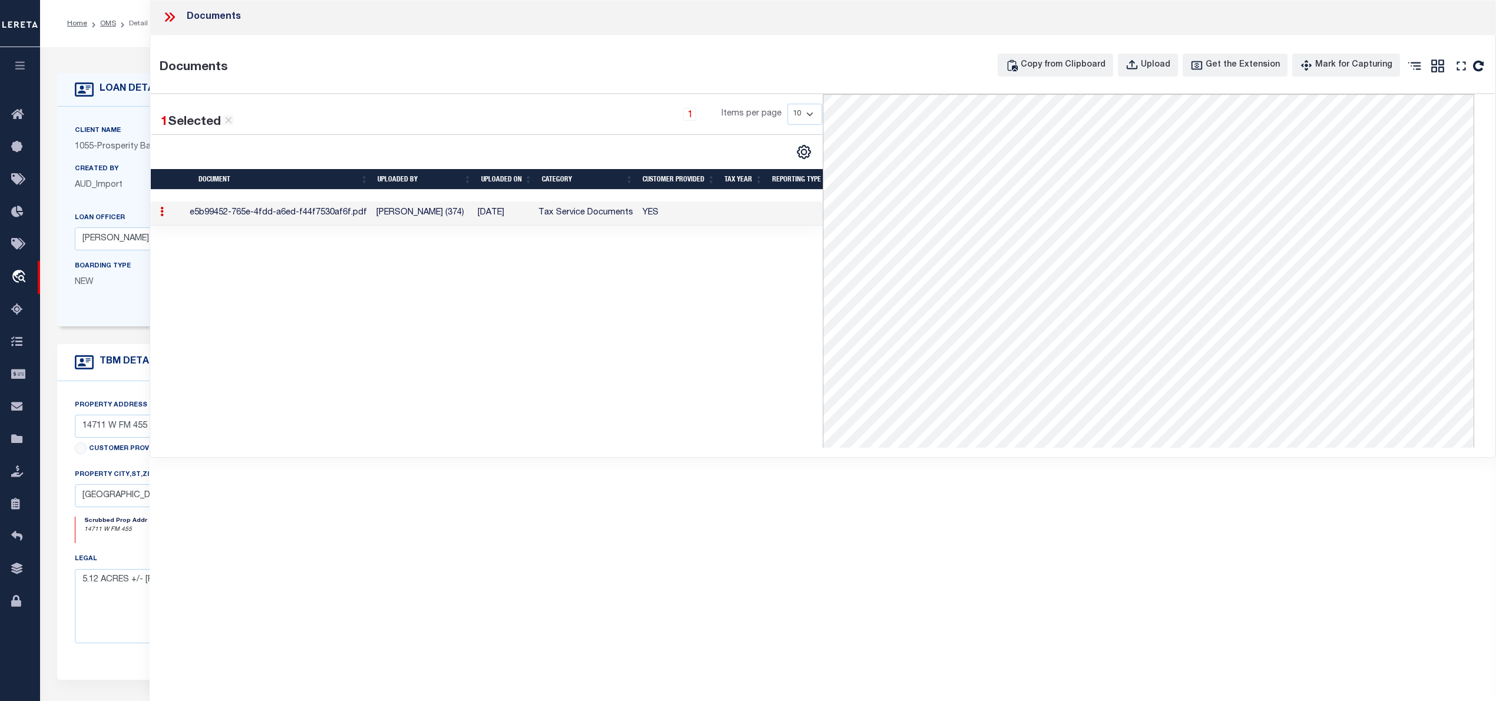
click at [168, 18] on icon at bounding box center [167, 16] width 5 height 9
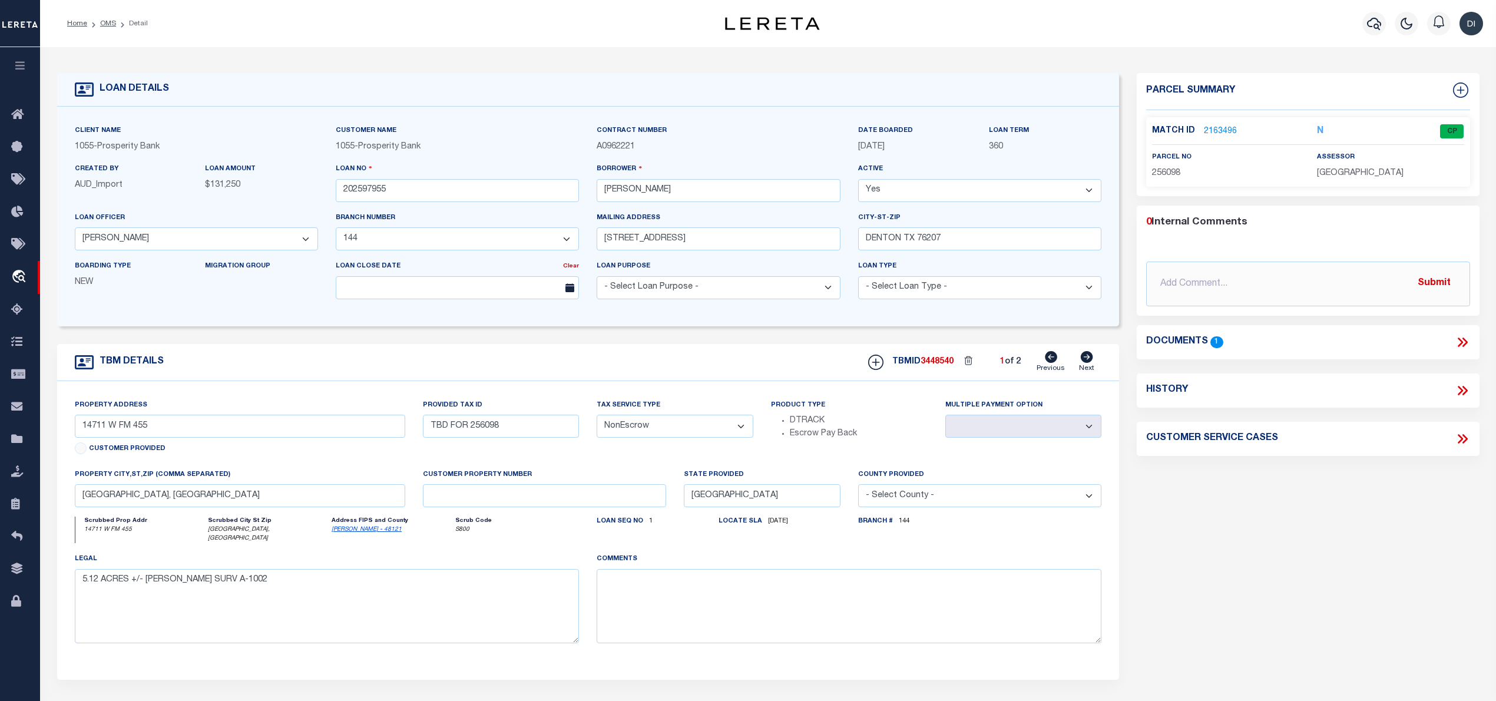
click at [1209, 133] on link "2163496" at bounding box center [1220, 131] width 33 height 12
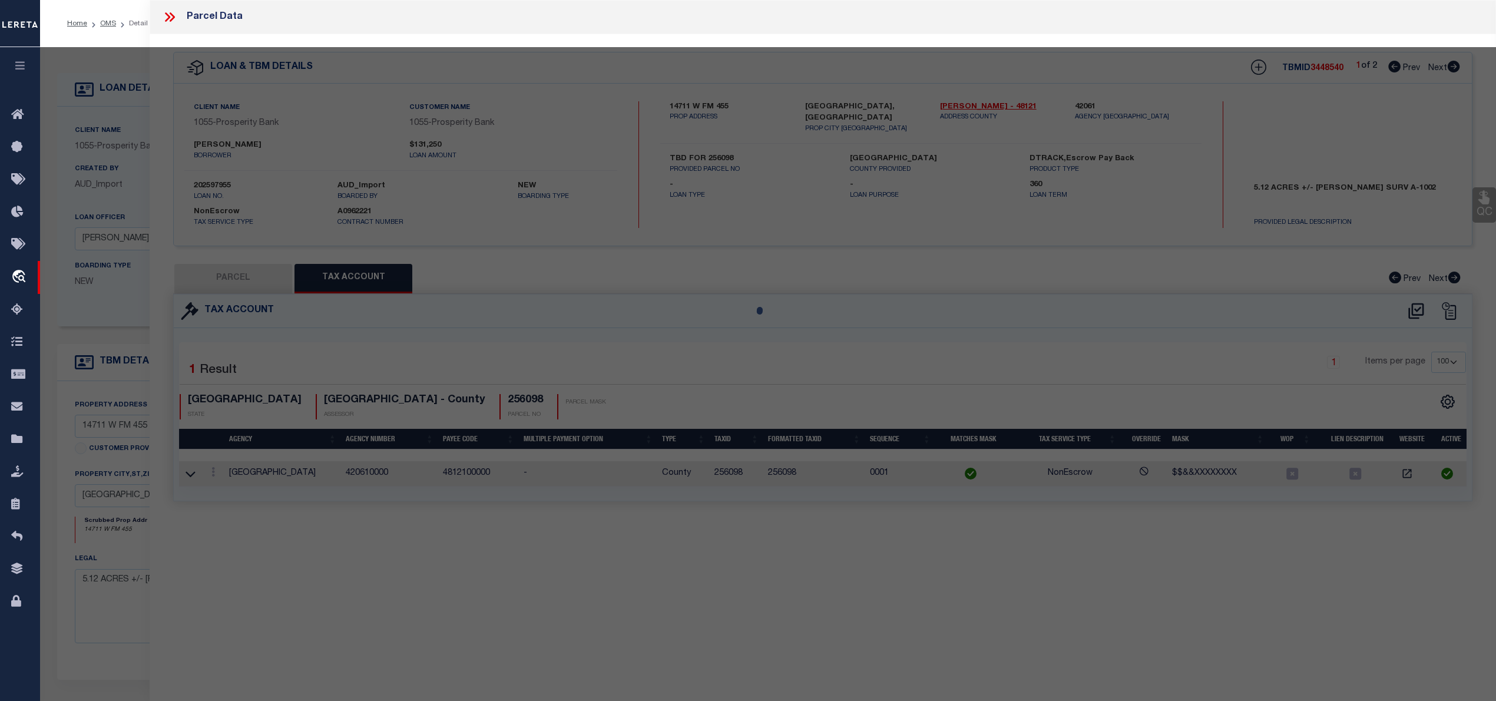
select select "AS"
select select
checkbox input "false"
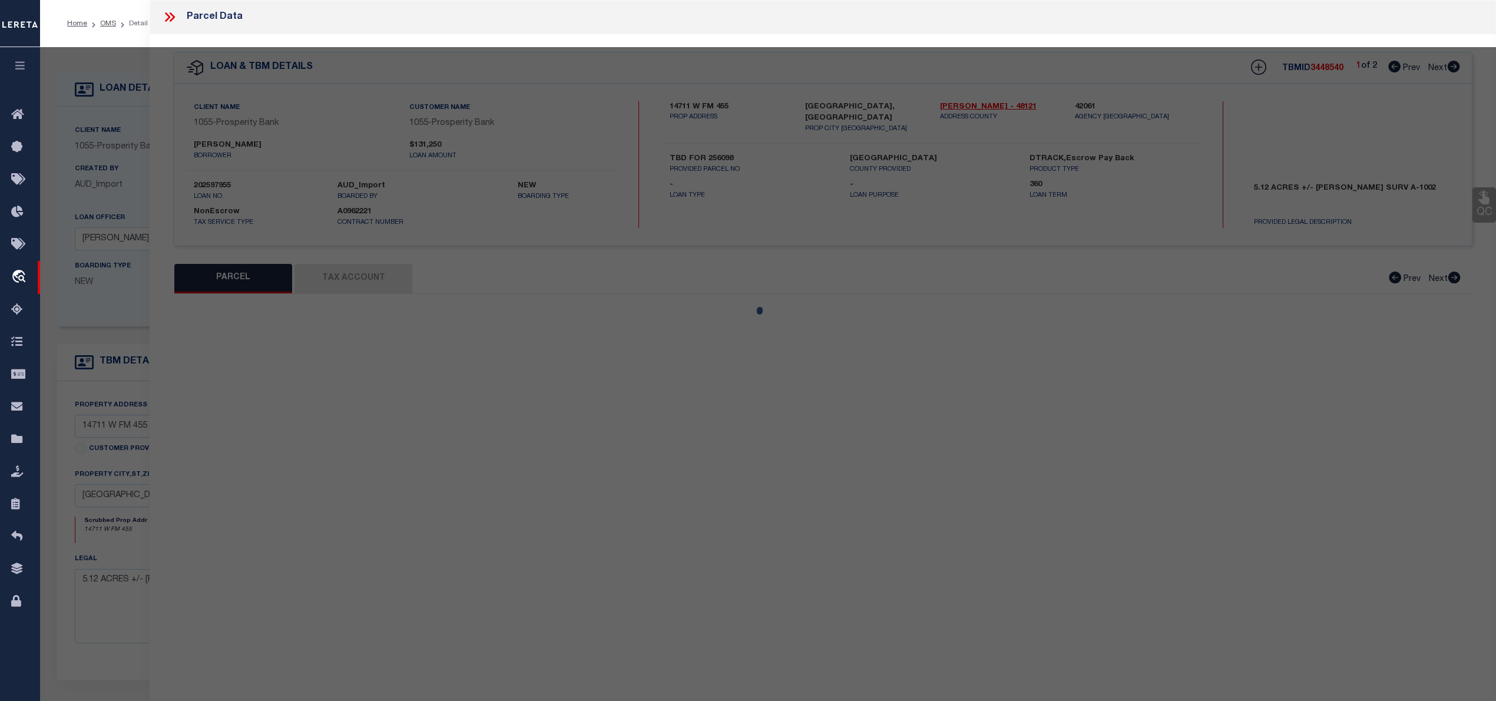
select select "CP"
type input "CIRCLE N PROPERTIES LLC"
select select "AGW"
select select
type input "W FM 455"
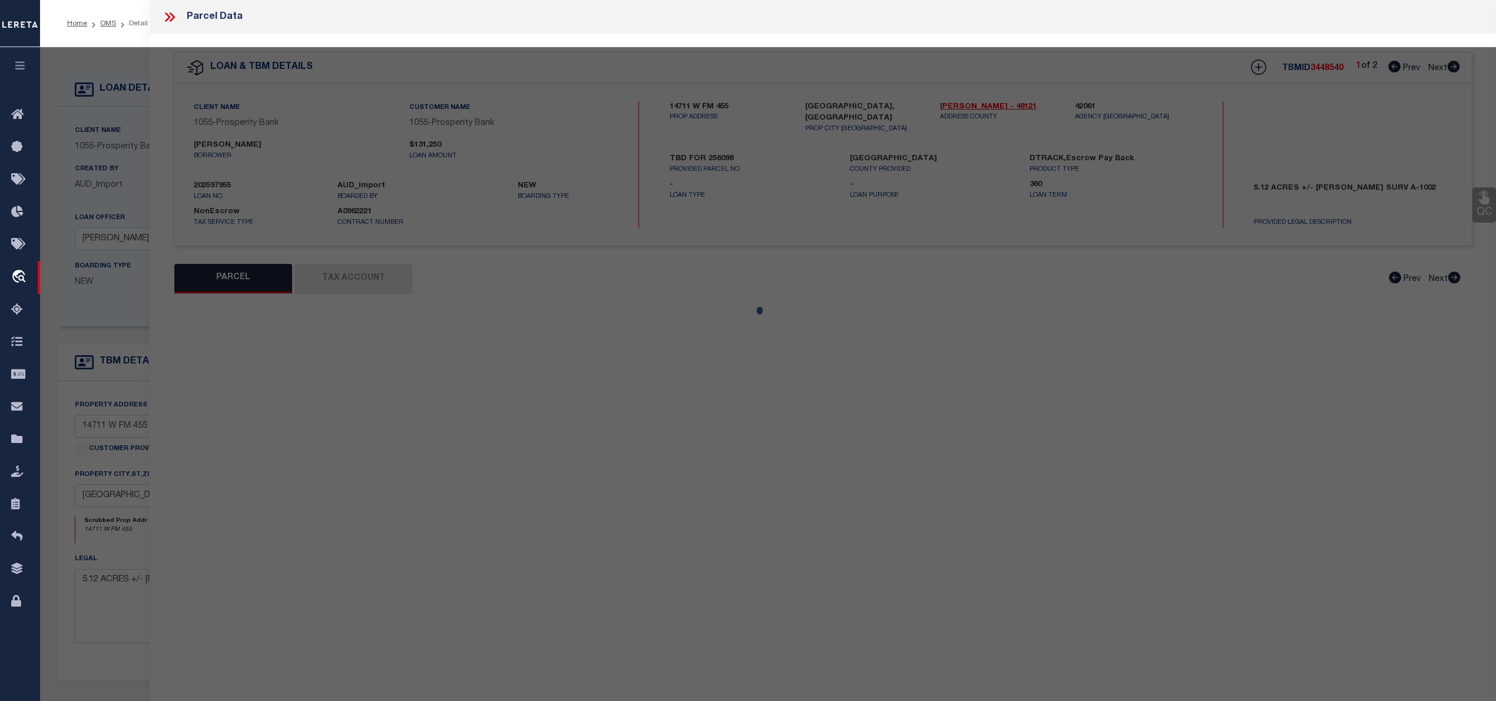
type input "DECATUR TX 76234"
type textarea "A1002A [PERSON_NAME] 4F, 8.94 ACRES"
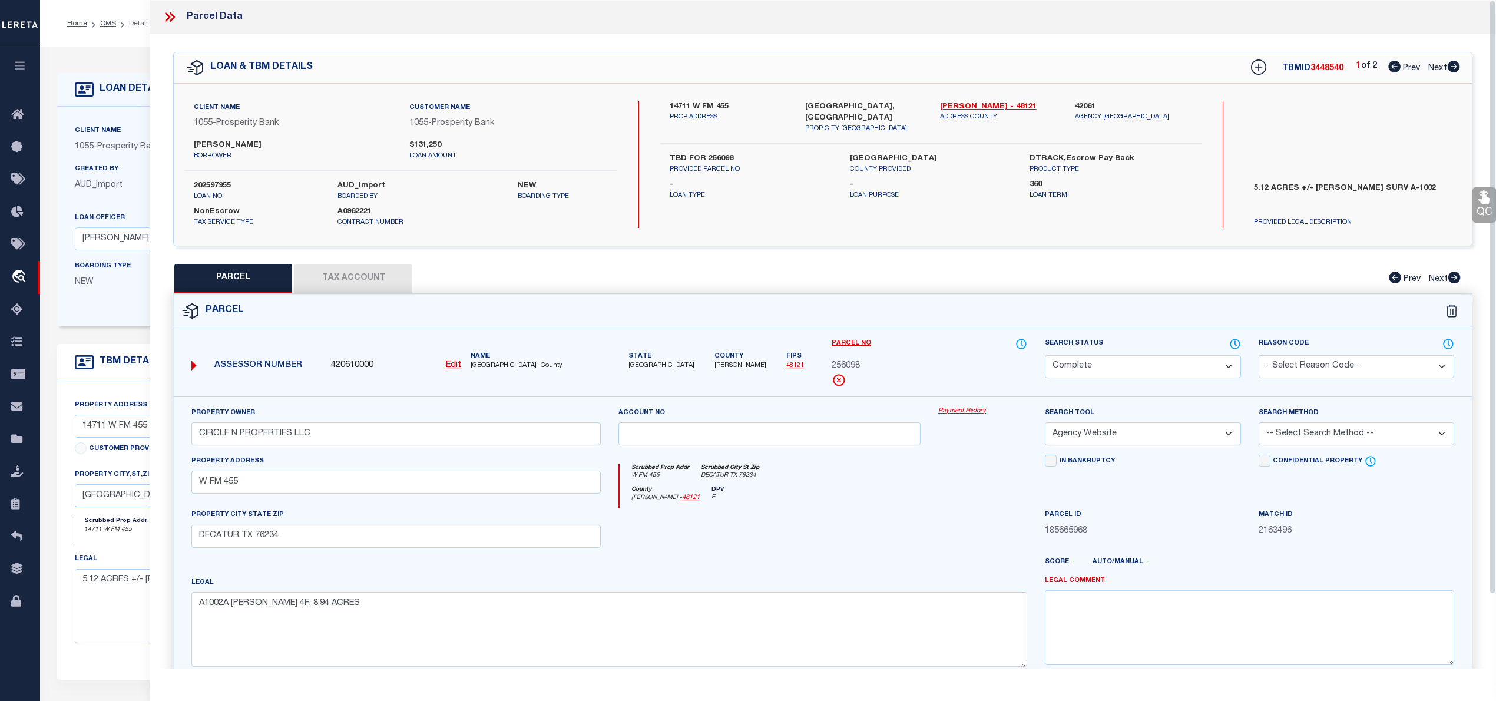
click at [323, 276] on button "Tax Account" at bounding box center [354, 278] width 118 height 29
select select "100"
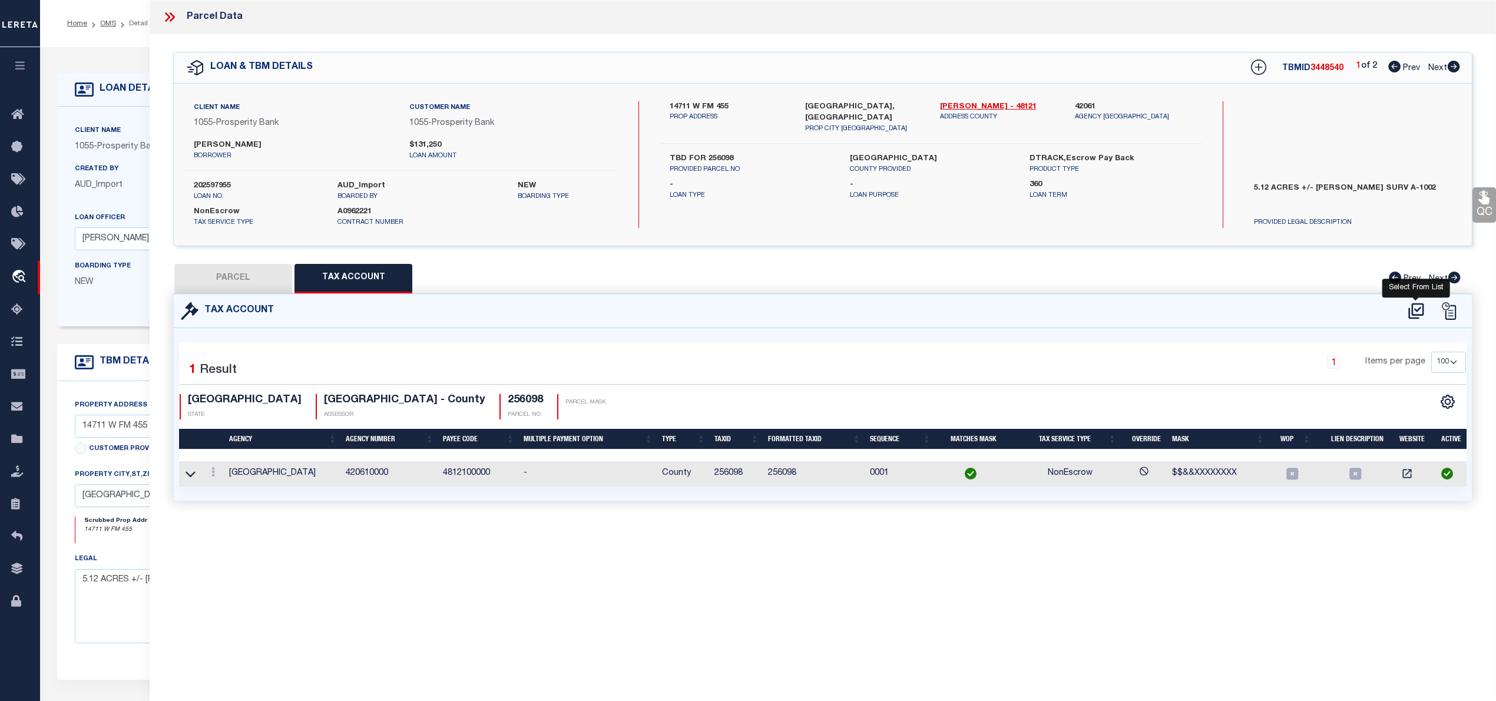
click at [1420, 310] on icon at bounding box center [1416, 311] width 19 height 19
select select "100"
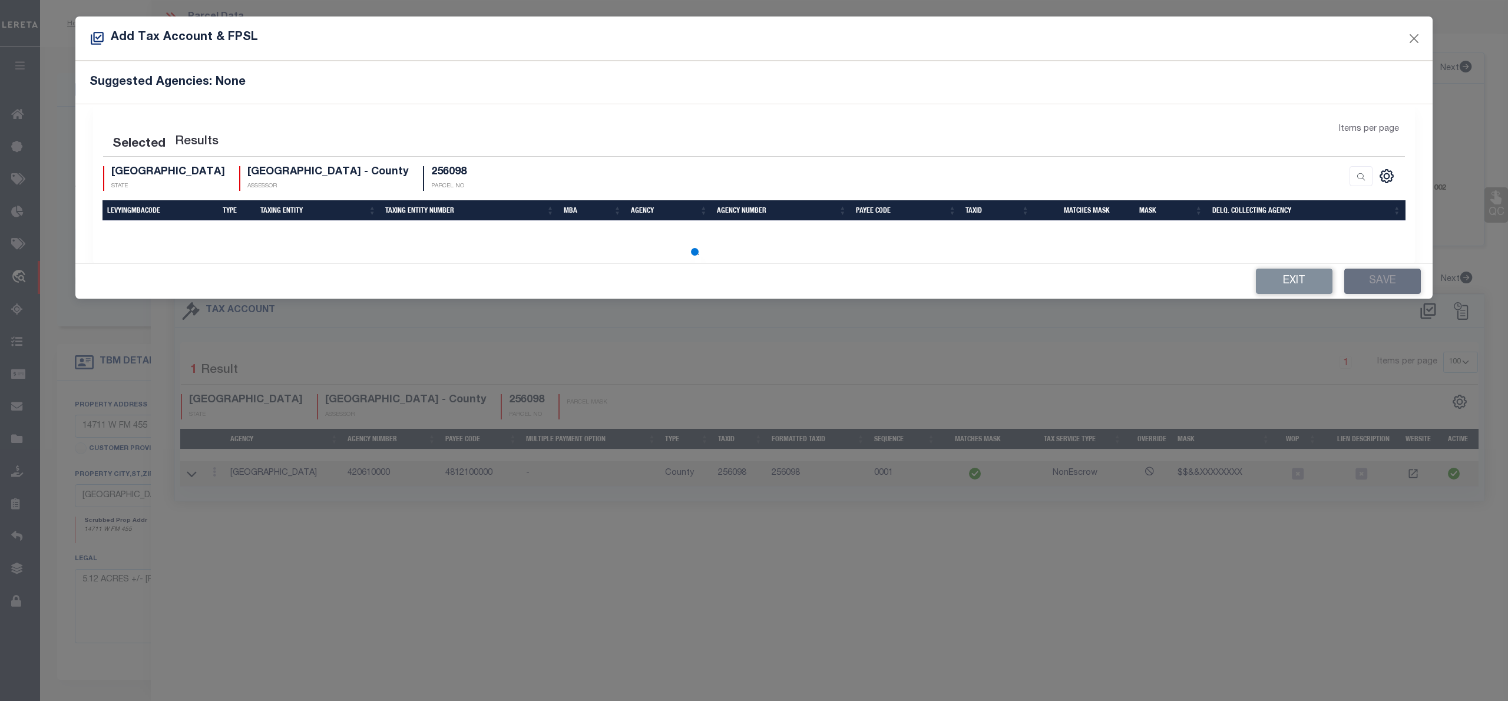
select select "100"
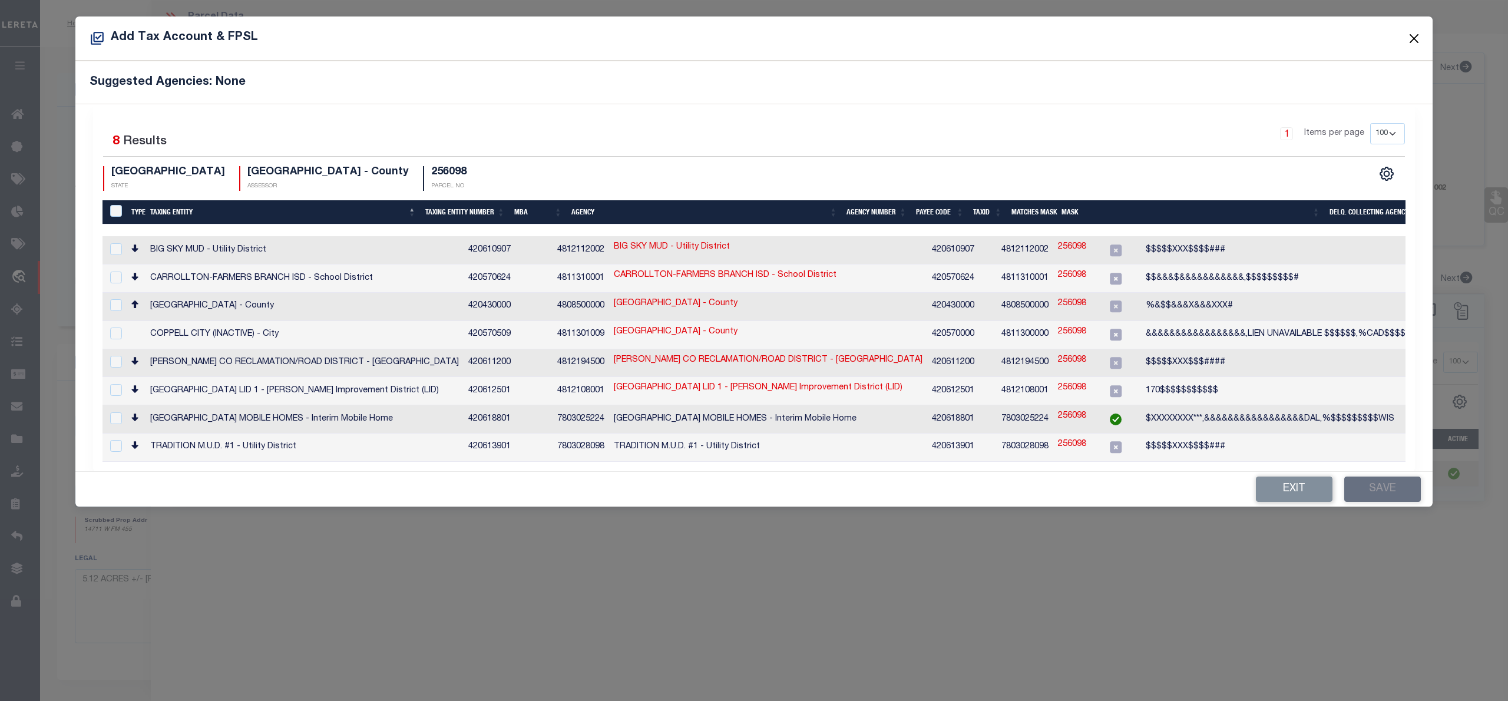
click at [1413, 40] on button "Close" at bounding box center [1414, 38] width 15 height 15
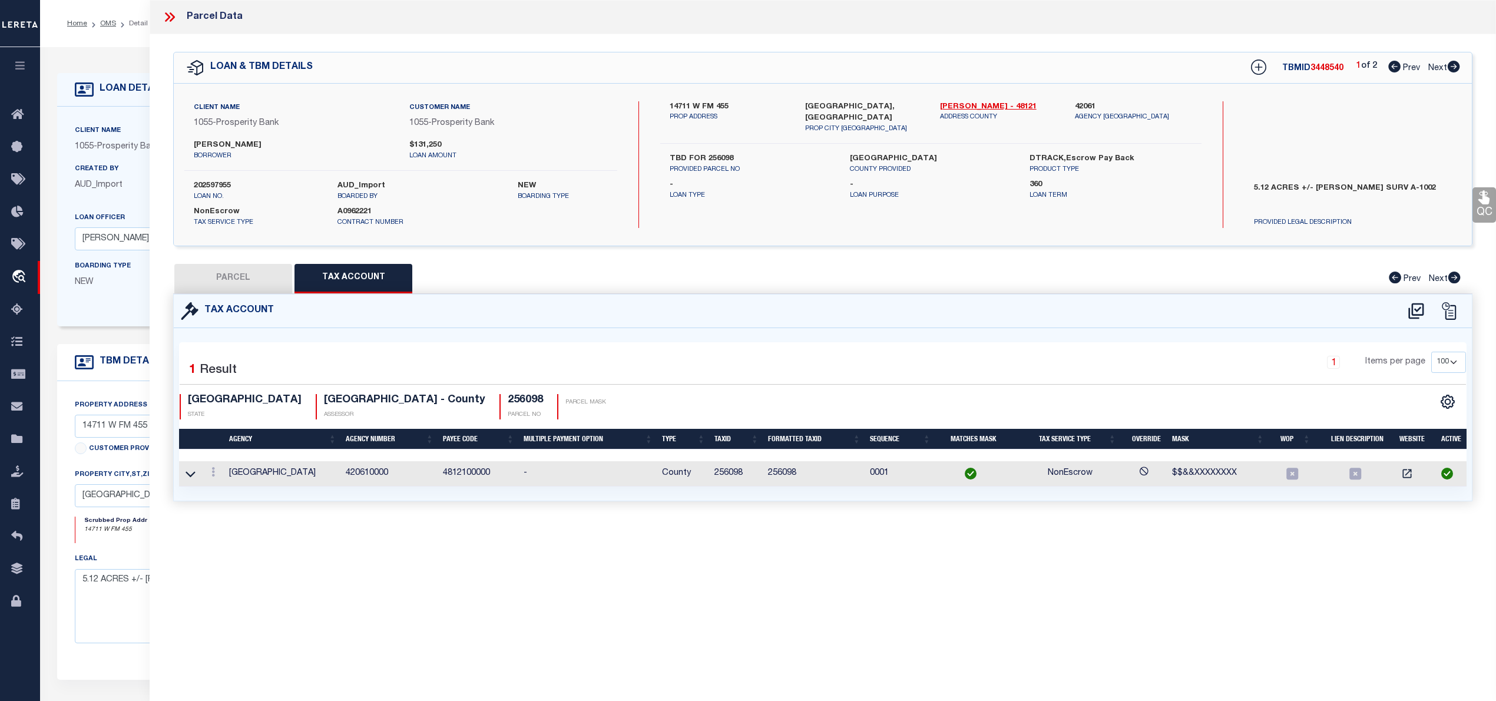
click at [250, 280] on button "PARCEL" at bounding box center [233, 278] width 118 height 29
select select "AS"
select select
checkbox input "false"
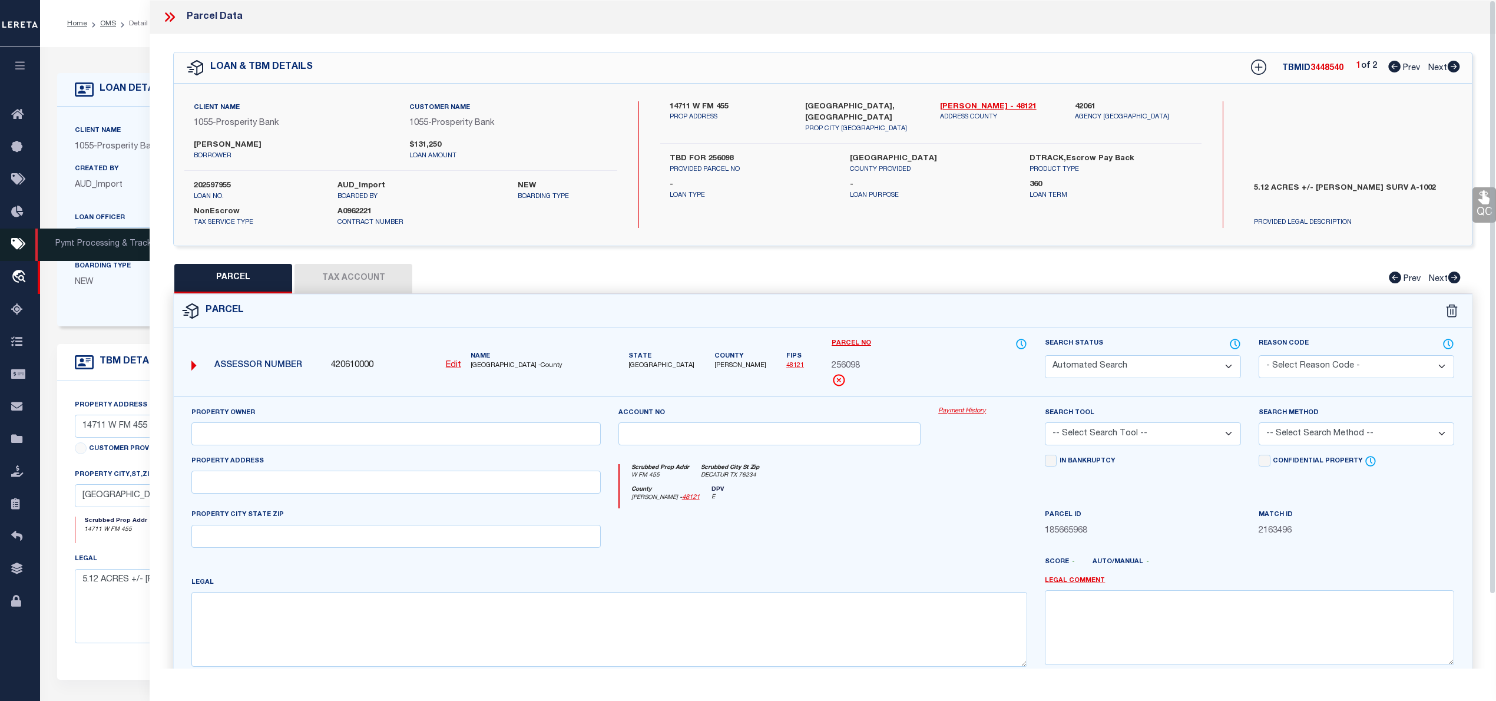
select select "CP"
type input "CIRCLE N PROPERTIES LLC"
select select "AGW"
select select
type input "W FM 455"
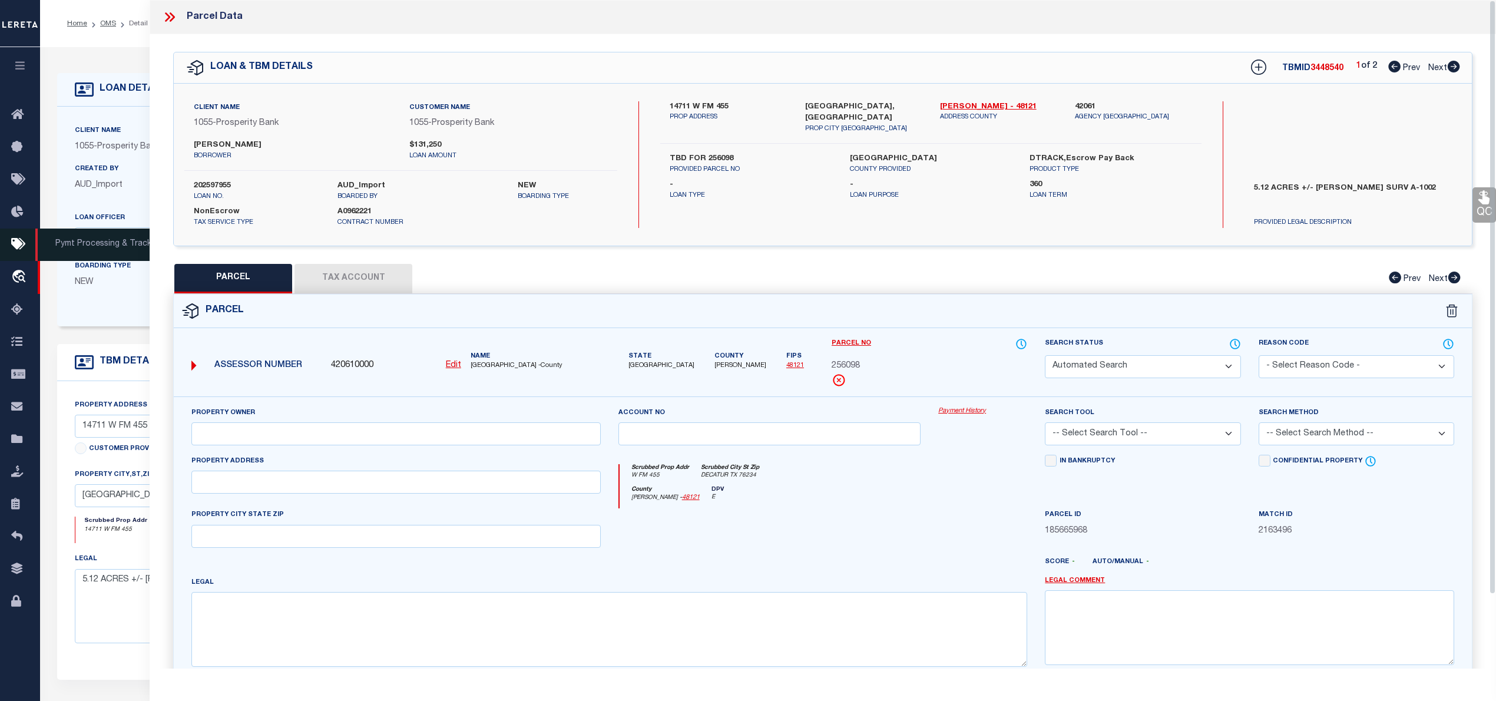
type input "DECATUR TX 76234"
type textarea "A1002A [PERSON_NAME] 4F, 8.94 ACRES"
click at [164, 17] on icon at bounding box center [169, 16] width 15 height 15
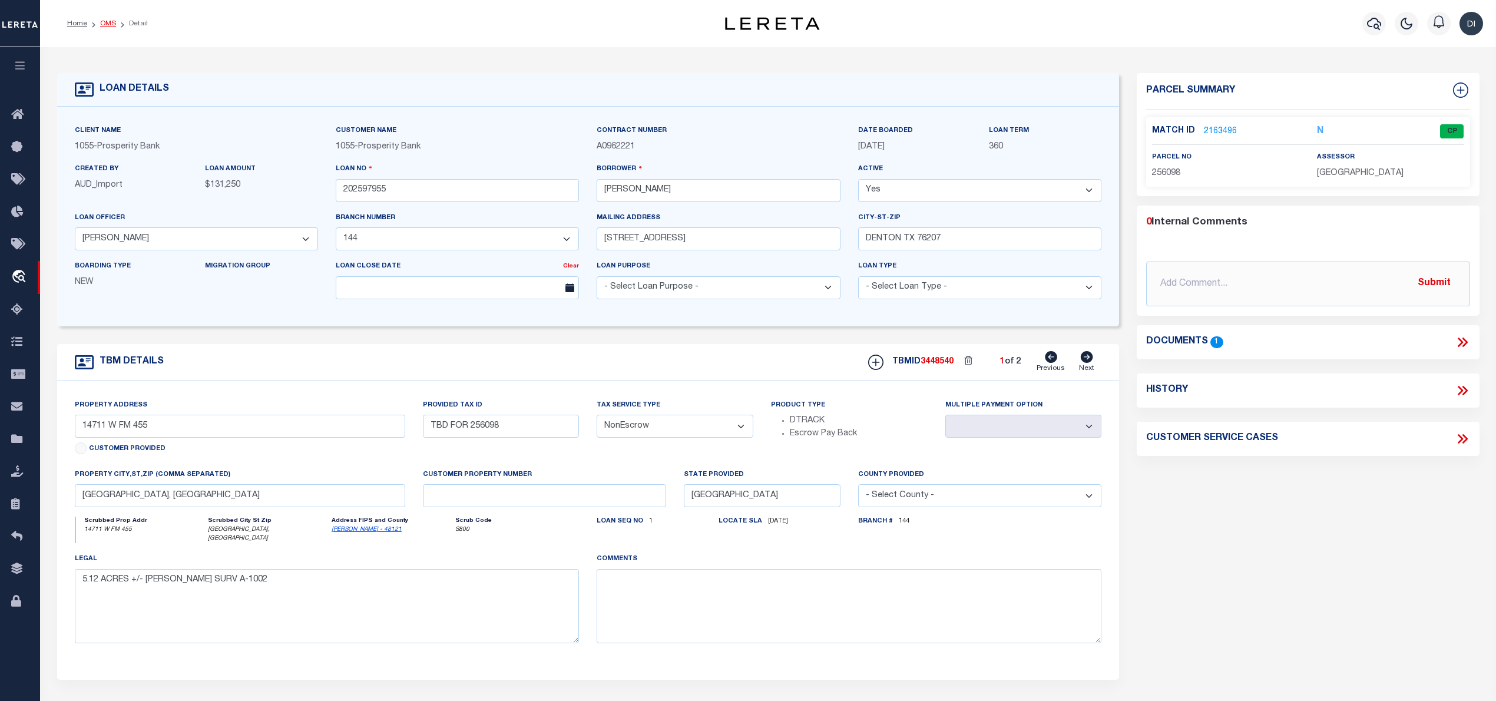
click at [107, 22] on link "OMS" at bounding box center [108, 23] width 16 height 7
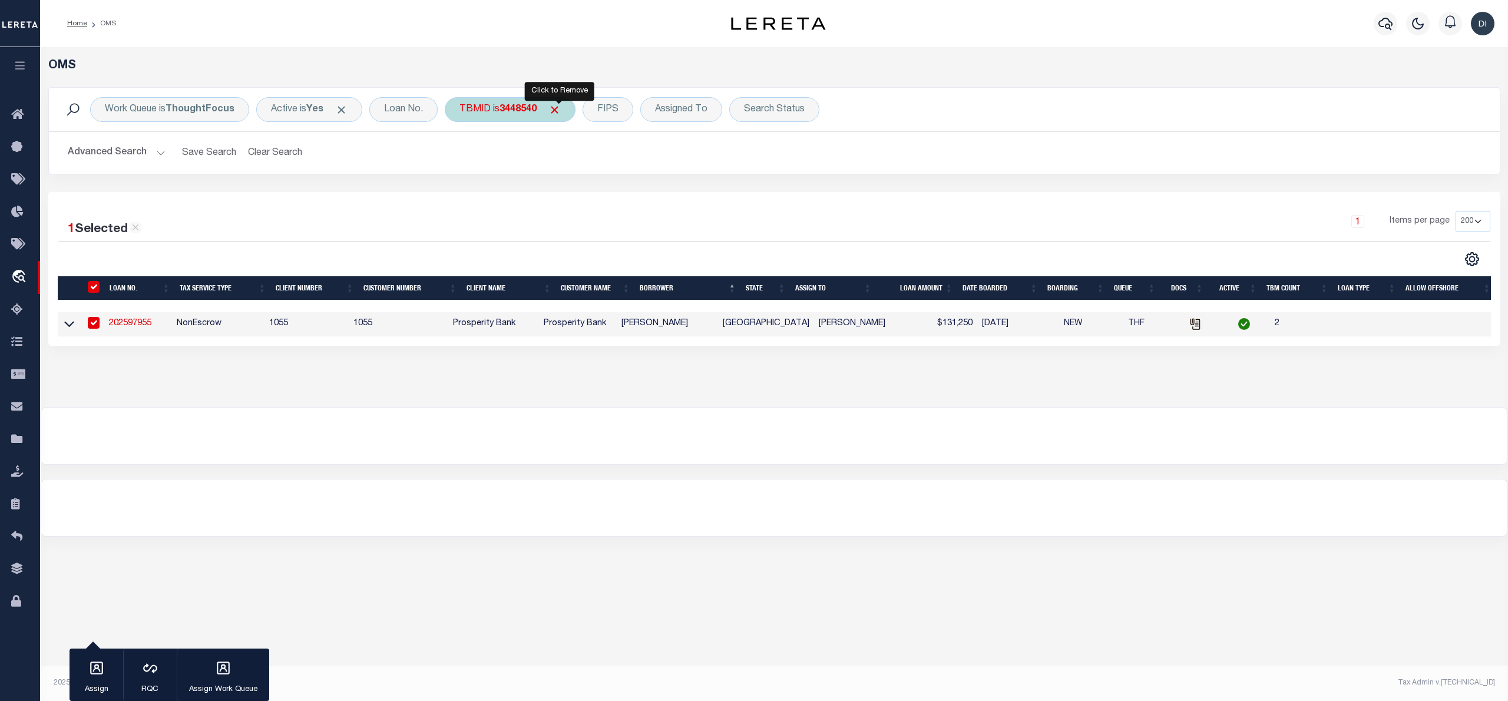
click at [559, 111] on span "Click to Remove" at bounding box center [554, 110] width 12 height 12
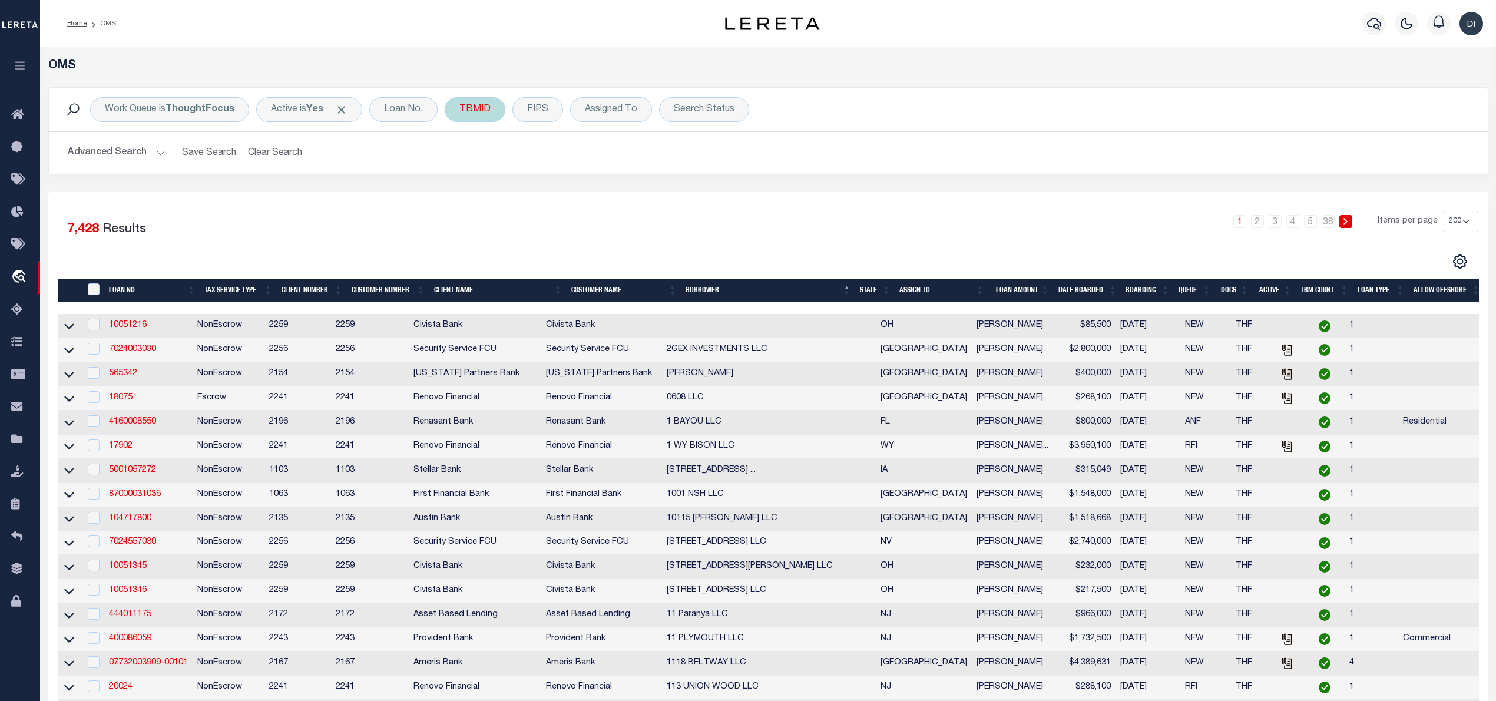
click at [484, 113] on div "TBMID" at bounding box center [475, 109] width 61 height 25
click at [495, 161] on input "number" at bounding box center [546, 162] width 173 height 22
type input "3448541"
click at [613, 185] on input "Apply" at bounding box center [616, 187] width 35 height 19
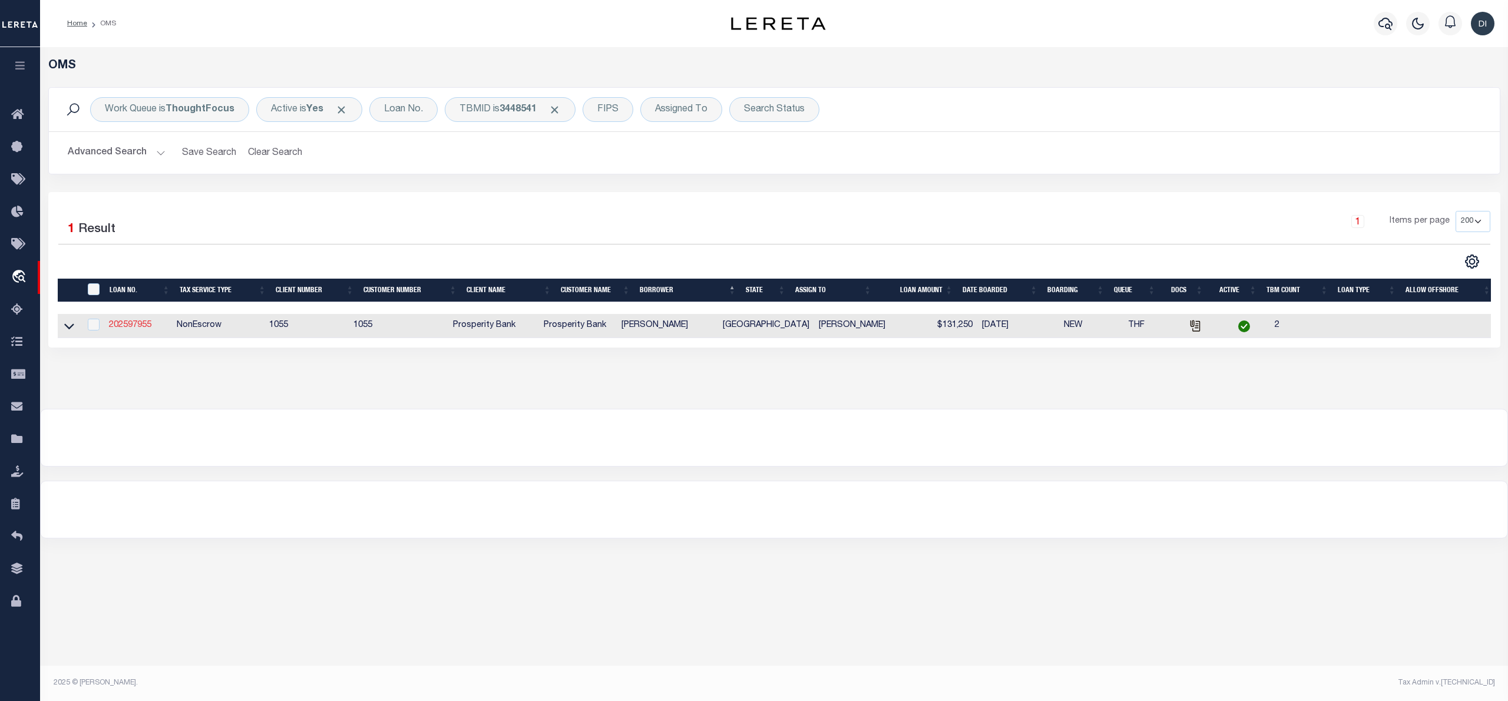
click at [131, 329] on link "202597955" at bounding box center [130, 325] width 42 height 8
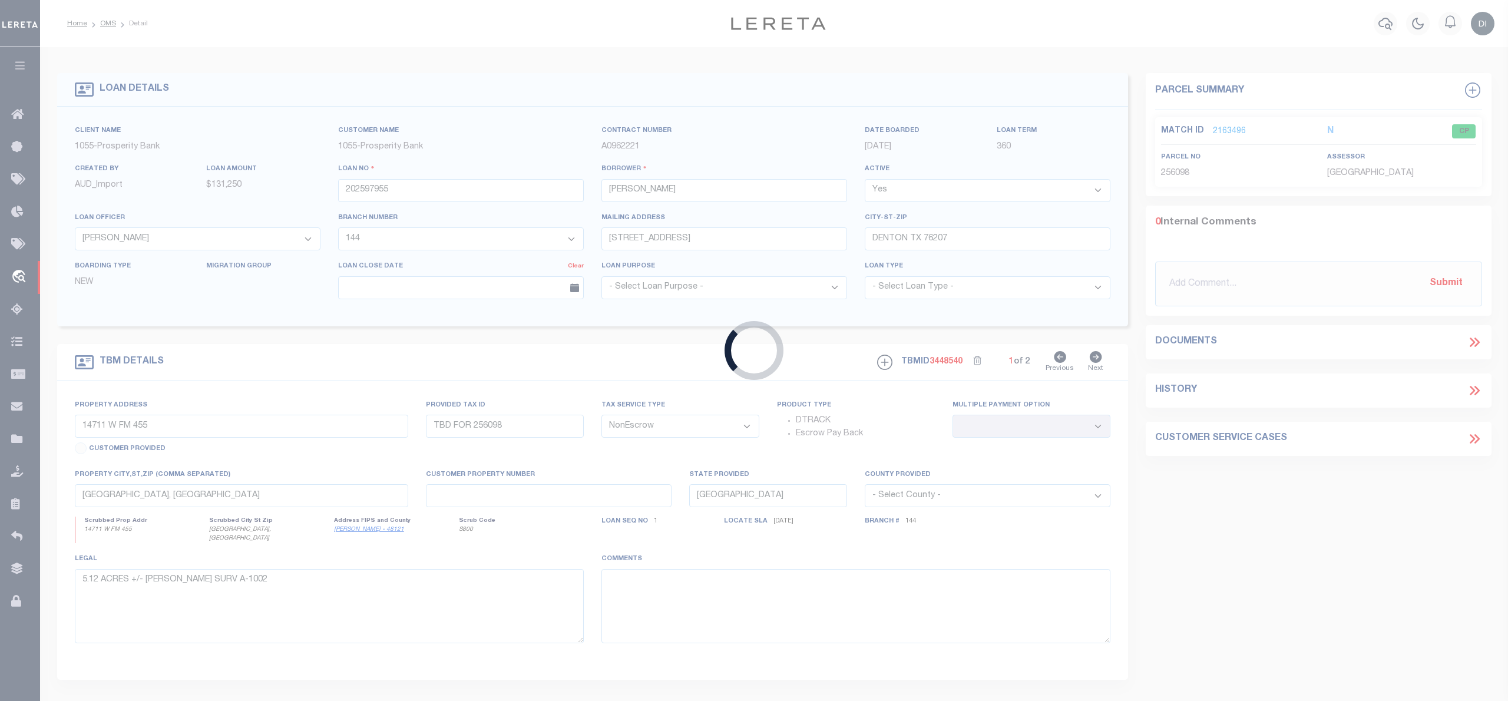
select select
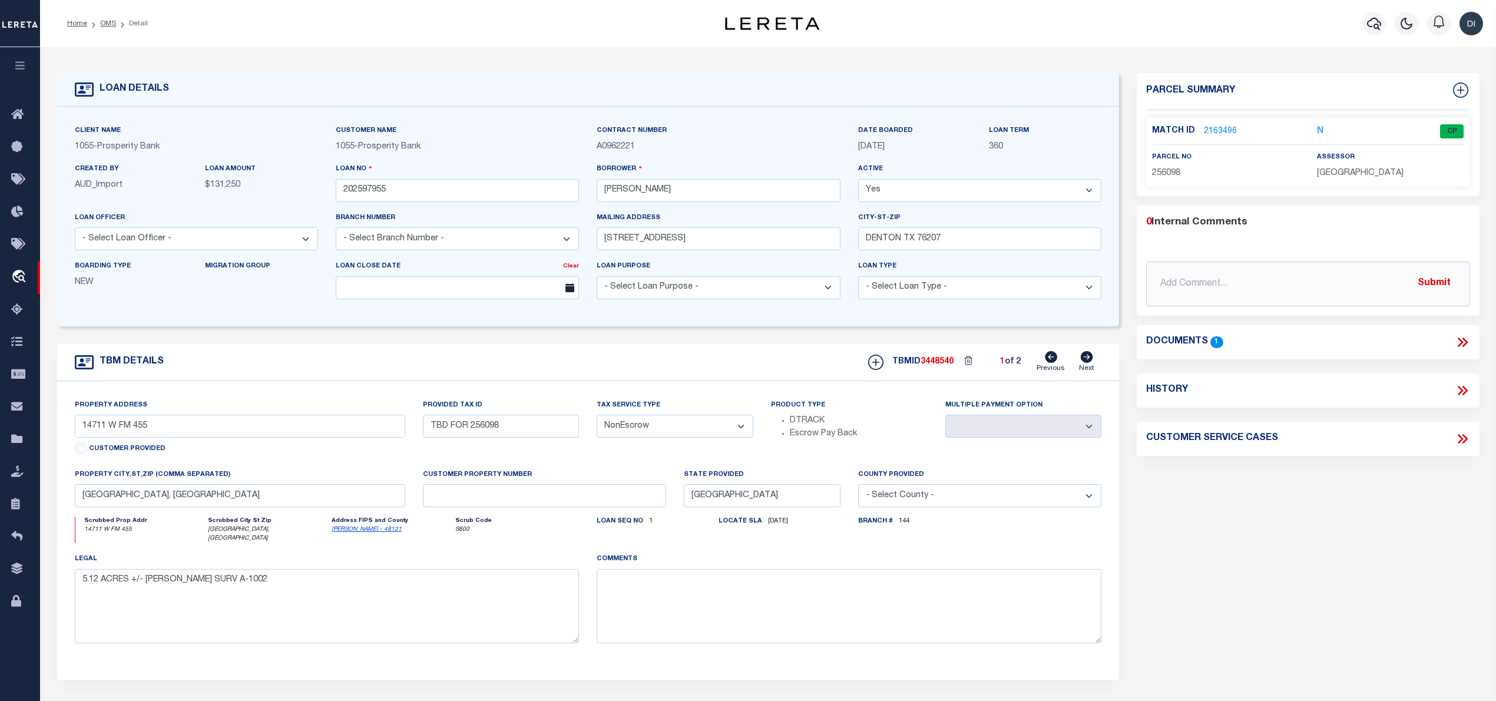
select select "10530"
select select "3883"
select select
click at [1222, 133] on link "2163496" at bounding box center [1220, 131] width 33 height 12
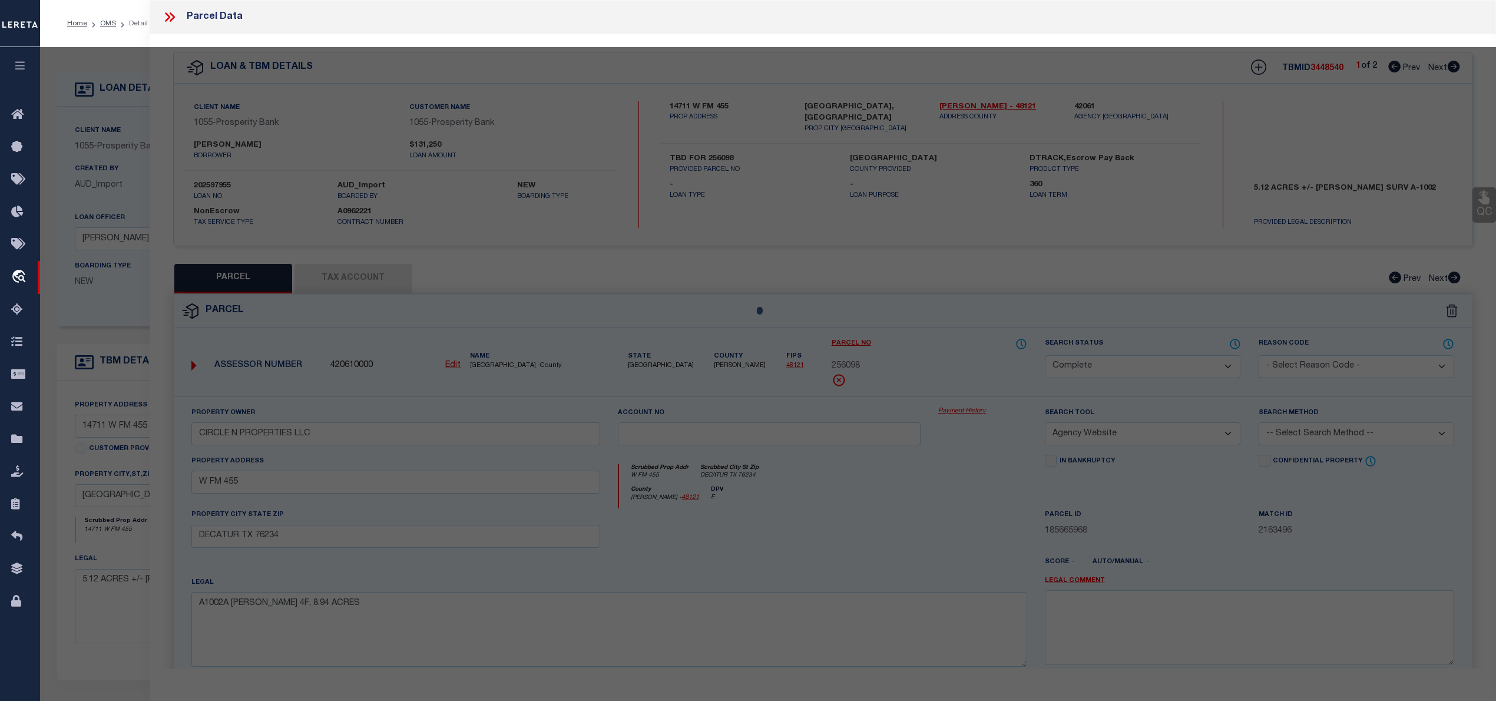
select select "AS"
select select
checkbox input "false"
select select "CP"
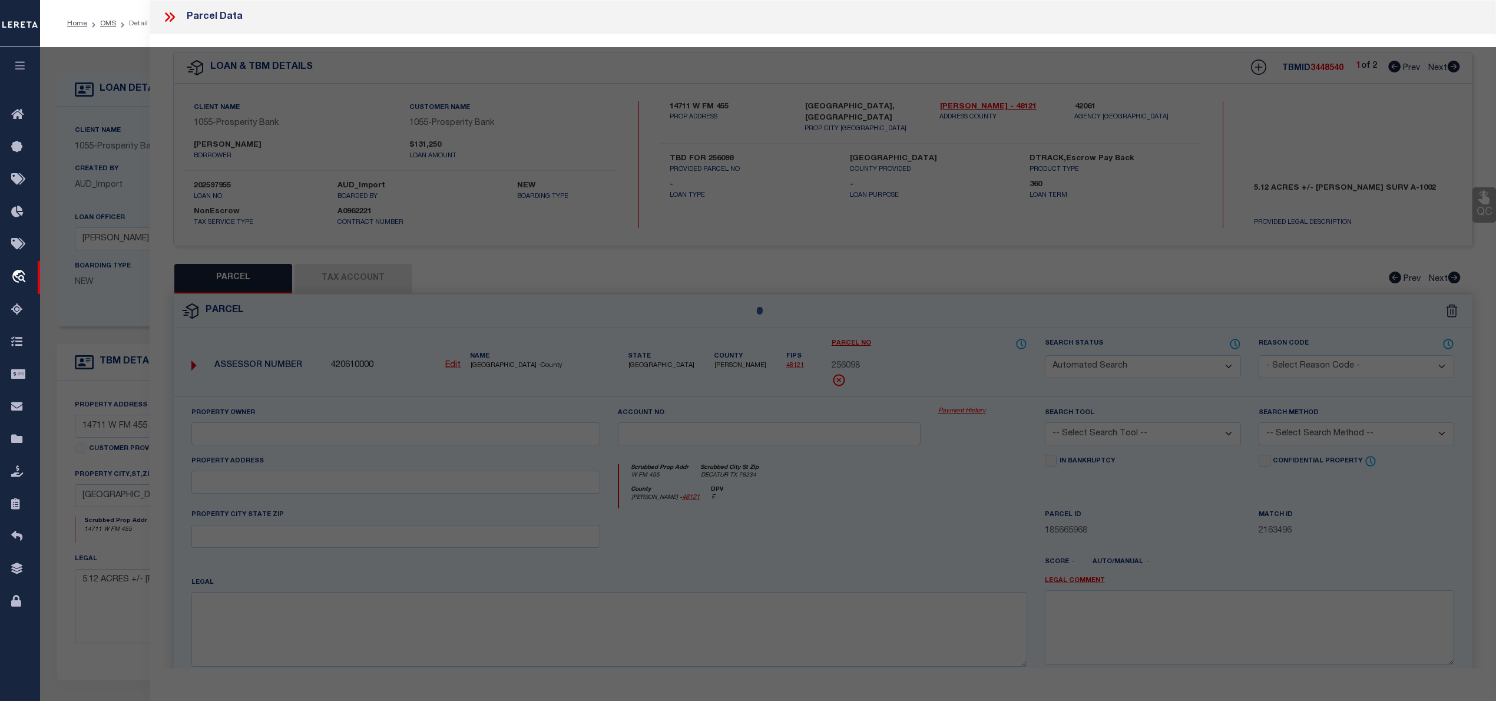
type input "CIRCLE N PROPERTIES LLC"
select select "AGW"
select select
type input "W FM 455"
type input "DECATUR TX 76234"
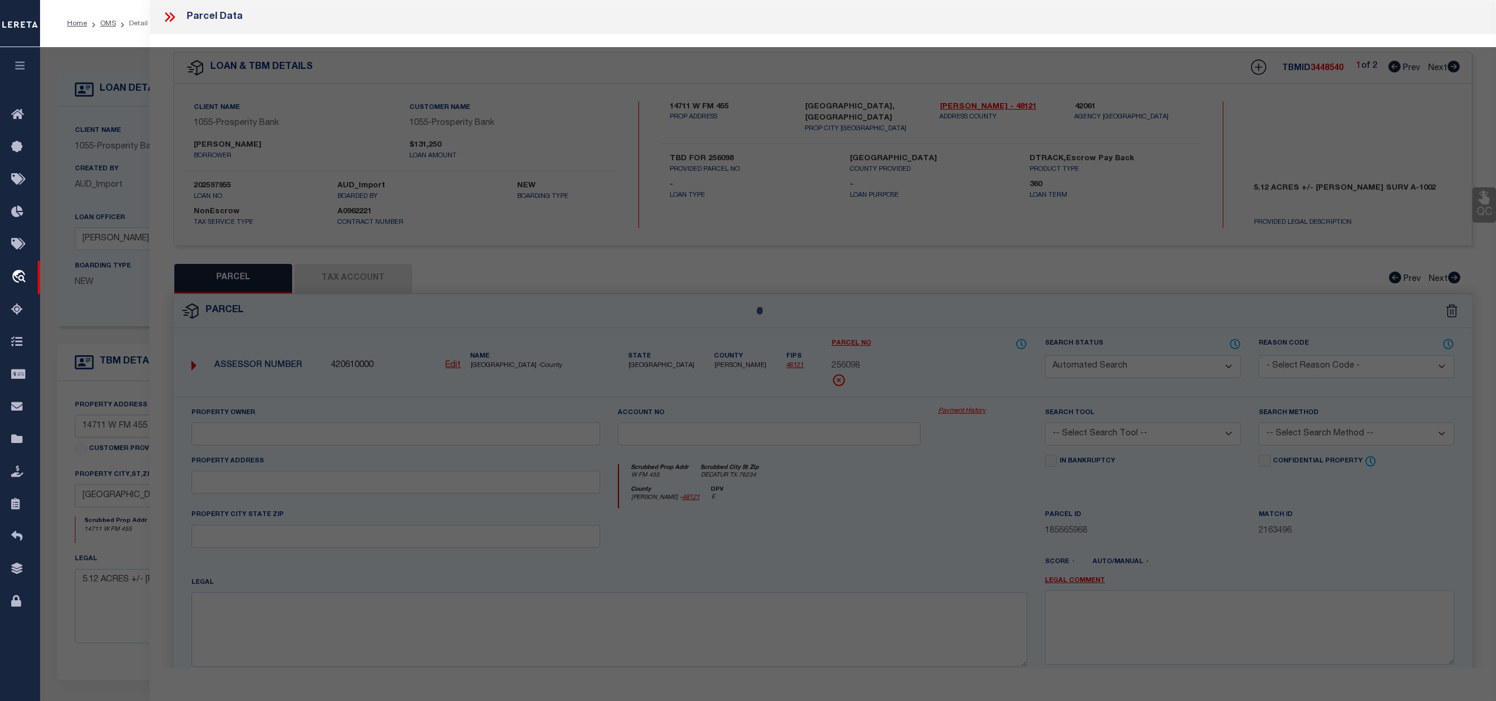
type textarea "A1002A [PERSON_NAME] 4F, 8.94 ACRES"
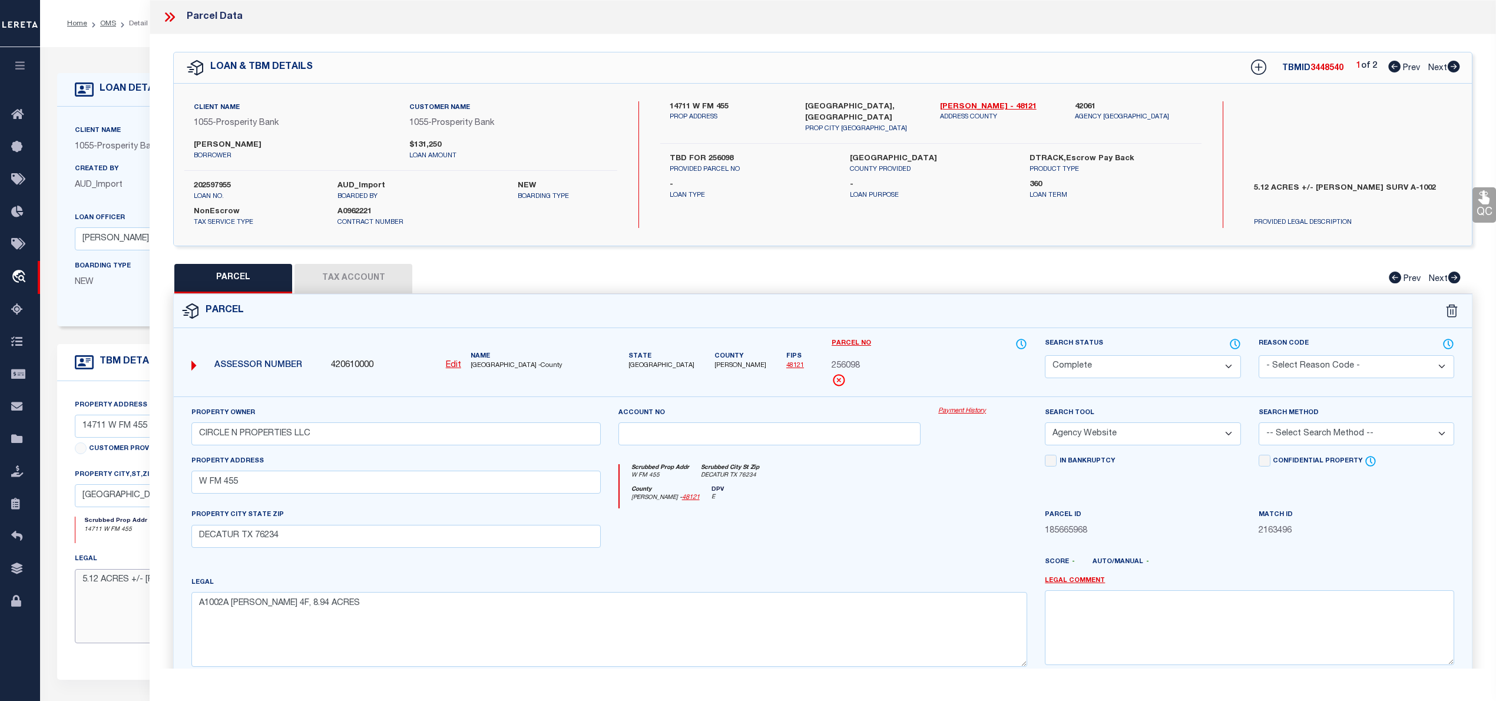
click at [111, 621] on textarea "5.12 ACRES +/- [PERSON_NAME] SURV A-1002" at bounding box center [327, 606] width 505 height 74
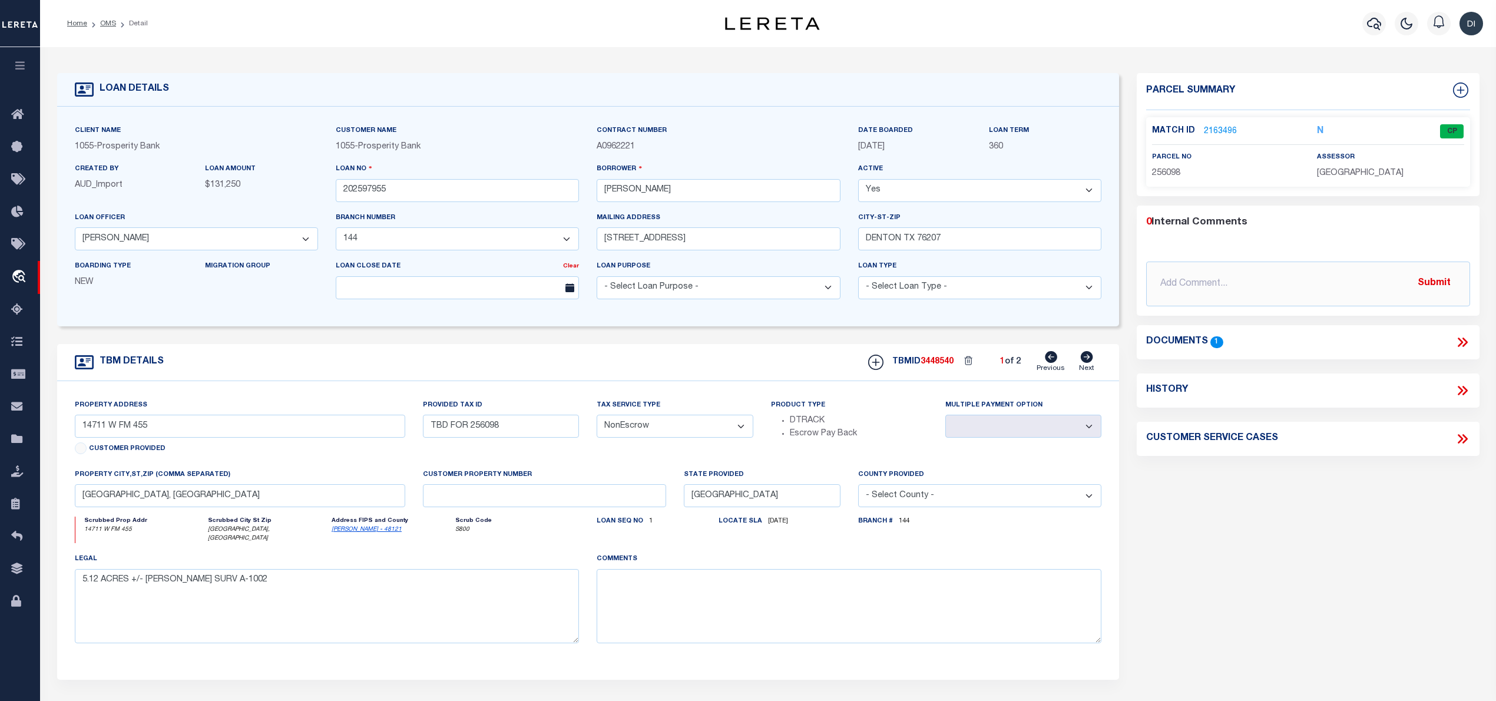
click at [1457, 338] on icon at bounding box center [1462, 342] width 15 height 15
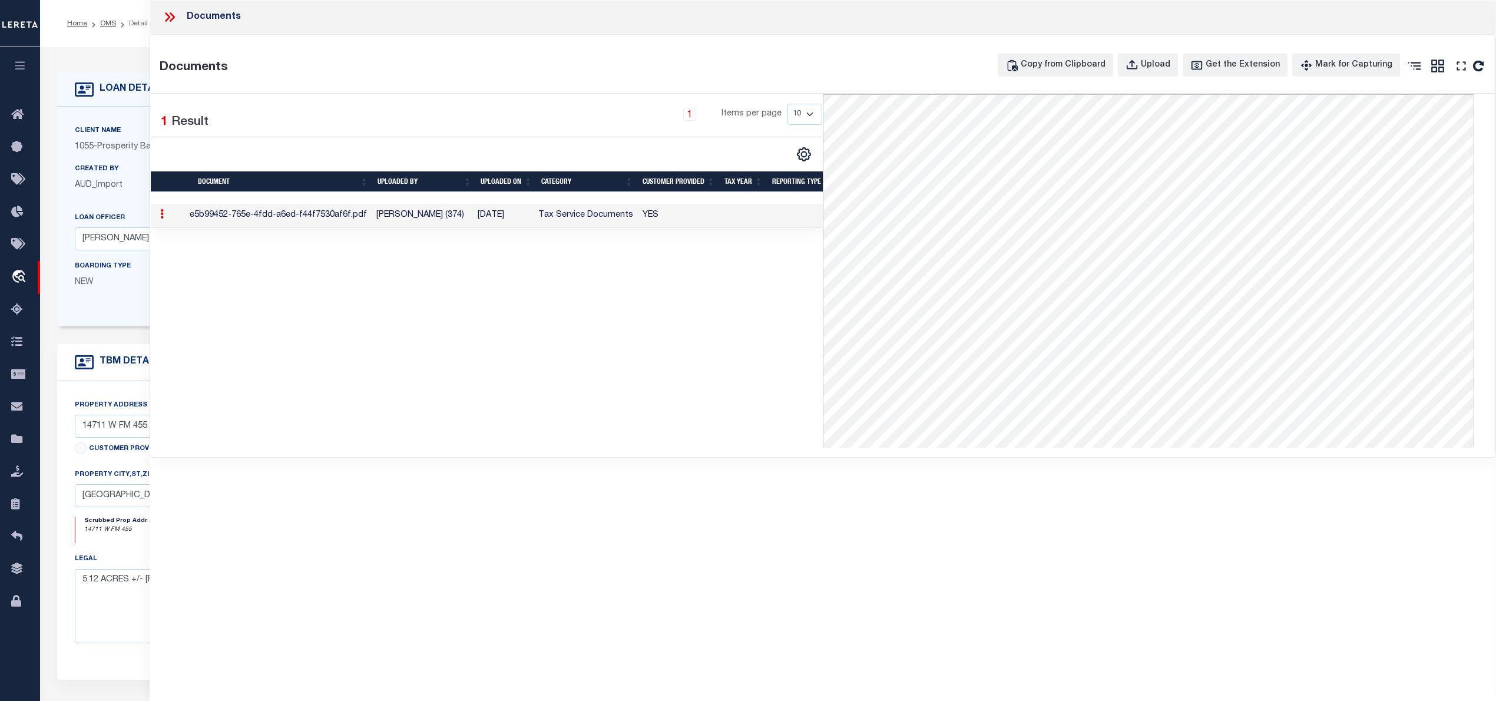
click at [505, 219] on td "[DATE]" at bounding box center [503, 216] width 61 height 24
